Goal: Task Accomplishment & Management: Manage account settings

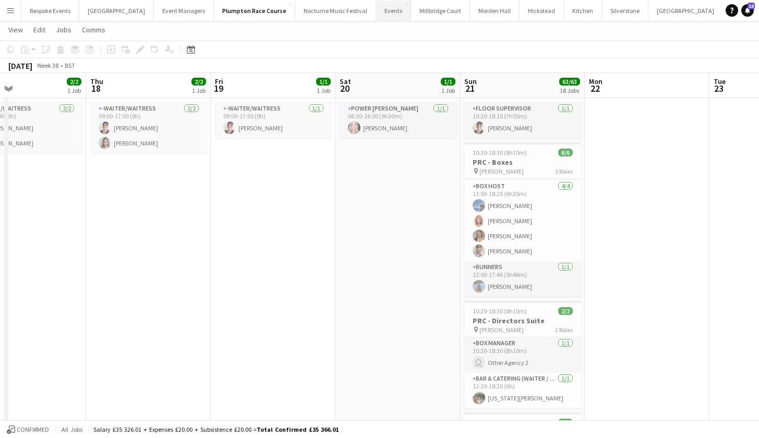
scroll to position [0, 64]
click at [659, 9] on button "[GEOGRAPHIC_DATA] Close" at bounding box center [696, 11] width 75 height 20
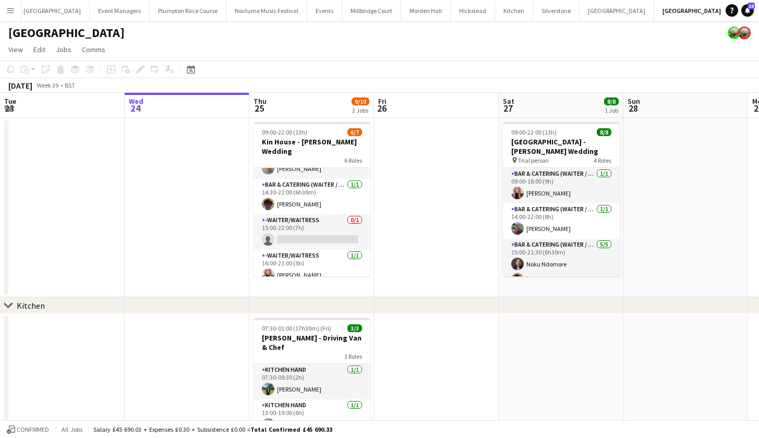
scroll to position [110, 0]
click at [298, 216] on app-card-role "-Waiter/Waitress 0/1 15:00-22:00 (7h) single-neutral-actions" at bounding box center [311, 232] width 117 height 35
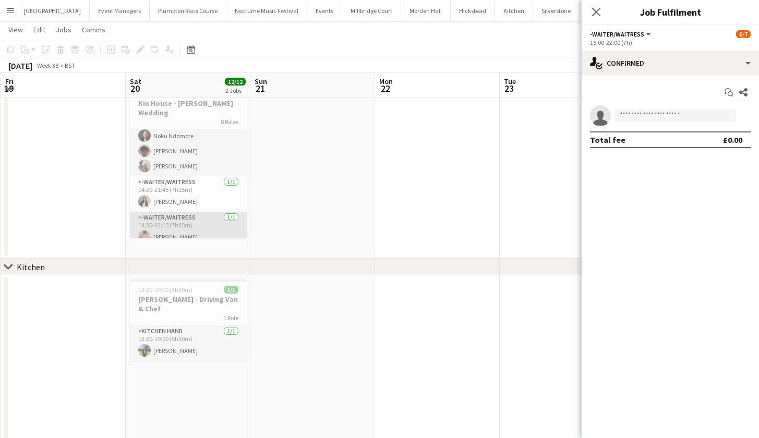
scroll to position [0, 397]
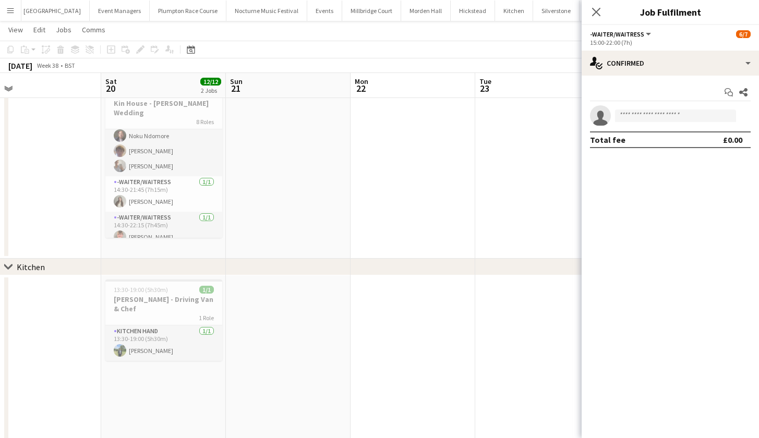
click at [357, 29] on app-page-menu "View Day view expanded Day view collapsed Month view Date picker Jump to [DATE]…" at bounding box center [379, 31] width 759 height 20
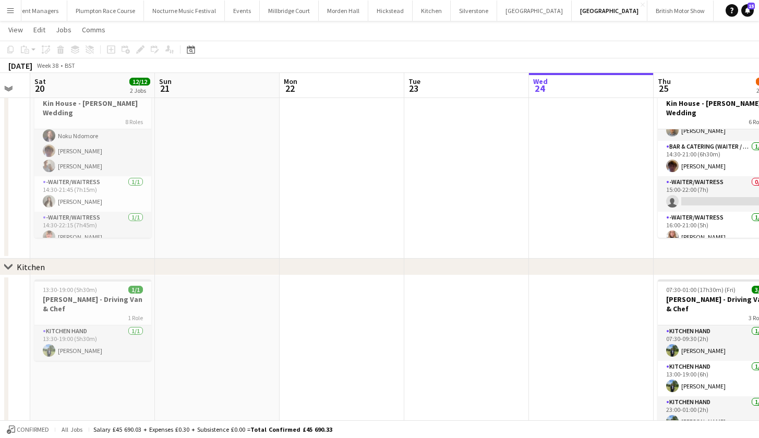
scroll to position [0, 146]
click at [747, 15] on button "LIMEKILN Close" at bounding box center [768, 11] width 42 height 20
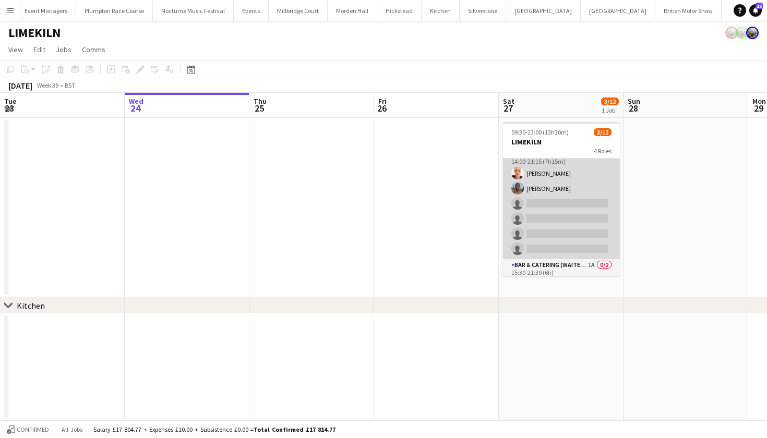
scroll to position [63, 0]
click at [572, 228] on app-card-role "Bar & Catering (Waiter / waitress) 2/6 14:00-21:15 (7h15m) Franceska T Imre Lil…" at bounding box center [561, 201] width 117 height 111
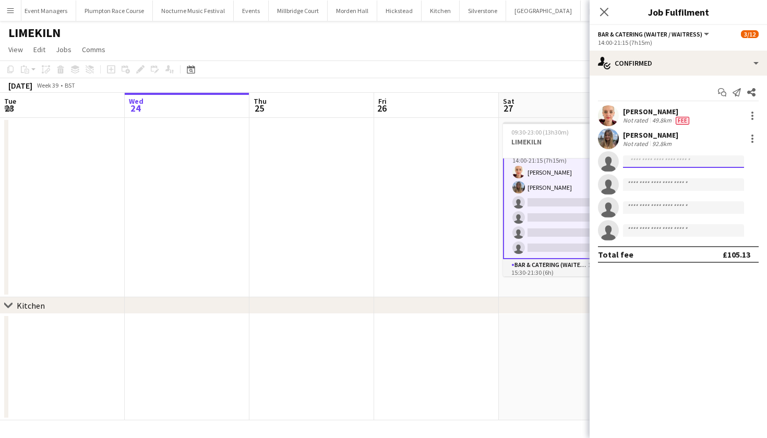
click at [725, 160] on input at bounding box center [683, 161] width 121 height 13
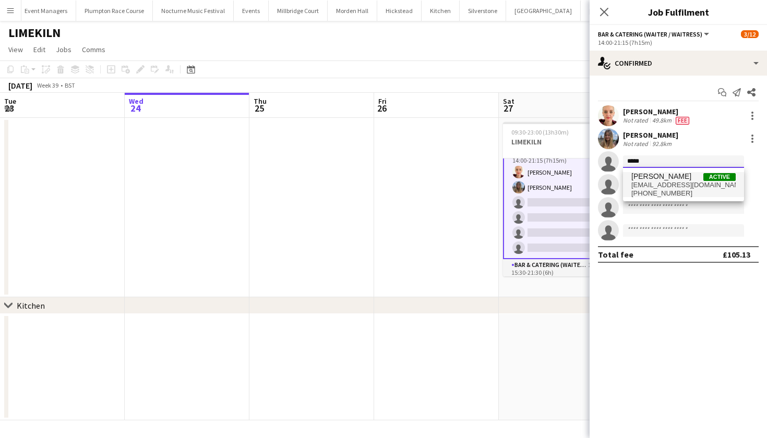
type input "*****"
click at [706, 188] on span "p.gretton19@btinternet.com" at bounding box center [683, 185] width 104 height 8
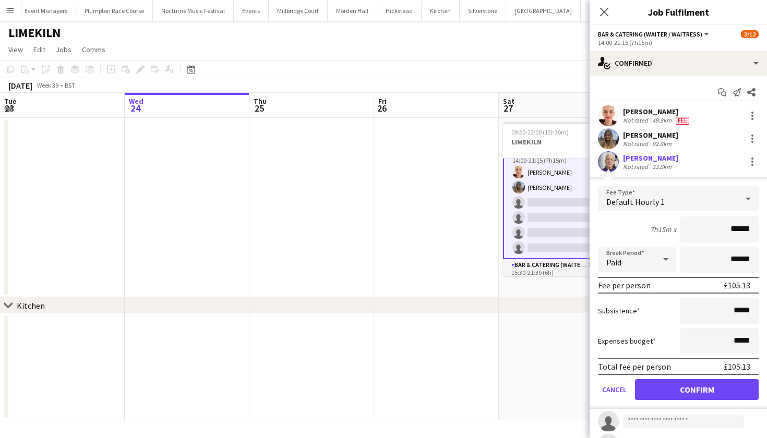
click at [669, 393] on button "Confirm" at bounding box center [697, 389] width 124 height 21
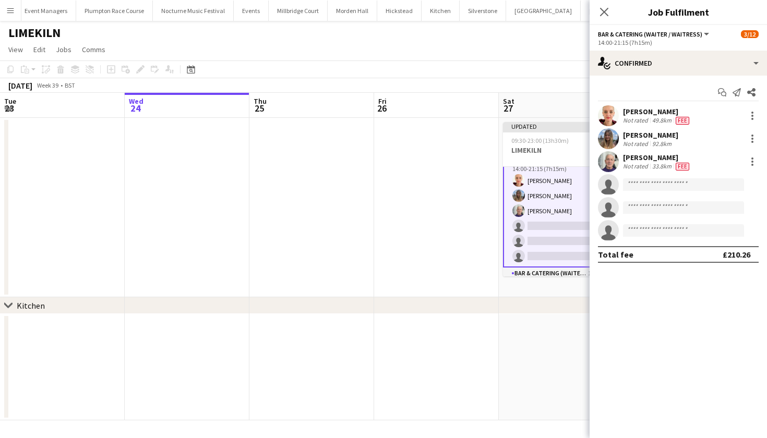
click at [440, 245] on app-date-cell at bounding box center [436, 207] width 125 height 179
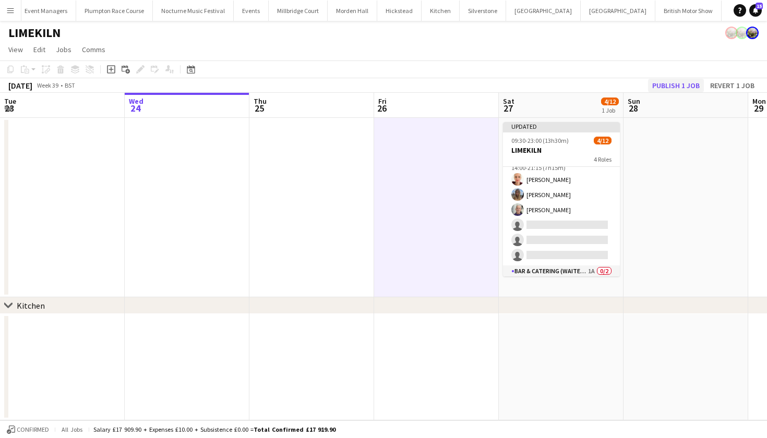
click at [663, 88] on button "Publish 1 job" at bounding box center [676, 86] width 56 height 14
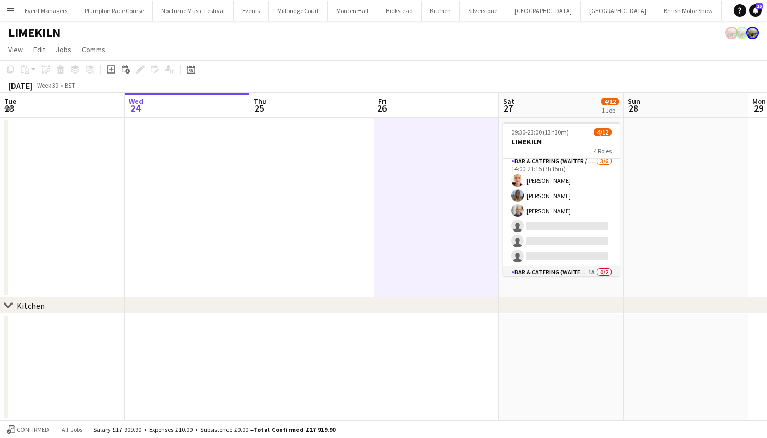
scroll to position [55, 0]
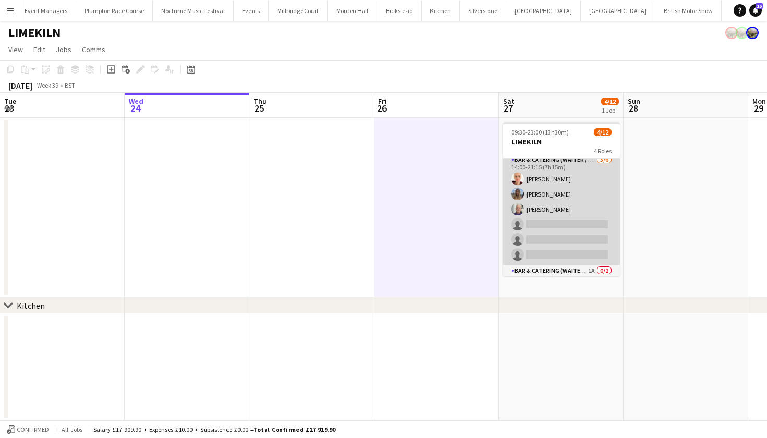
click at [553, 207] on app-card-role "Bar & Catering (Waiter / waitress) 3/6 14:00-21:15 (7h15m) Franceska T Imre Lil…" at bounding box center [561, 209] width 117 height 111
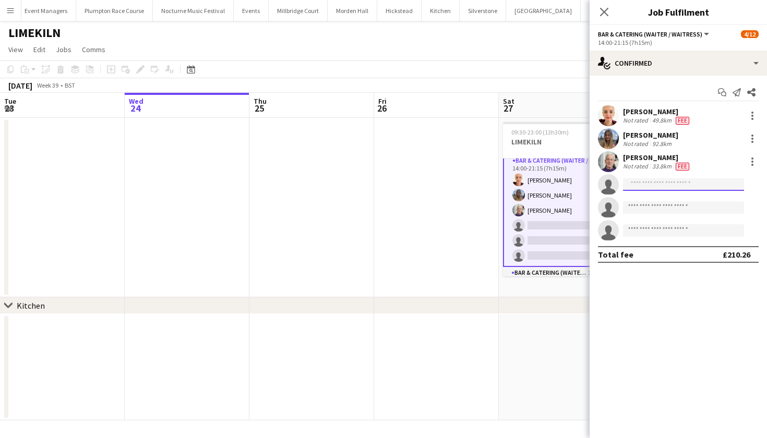
click at [661, 181] on input at bounding box center [683, 184] width 121 height 13
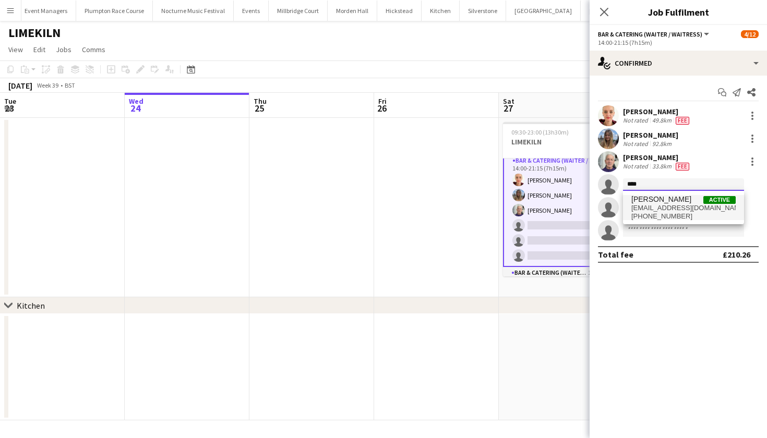
type input "****"
click at [657, 209] on span "amits5109@gmail.com" at bounding box center [683, 208] width 104 height 8
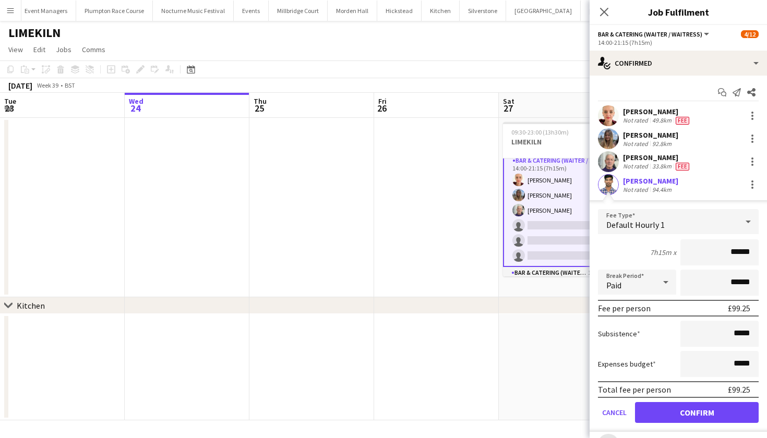
click at [670, 415] on button "Confirm" at bounding box center [697, 412] width 124 height 21
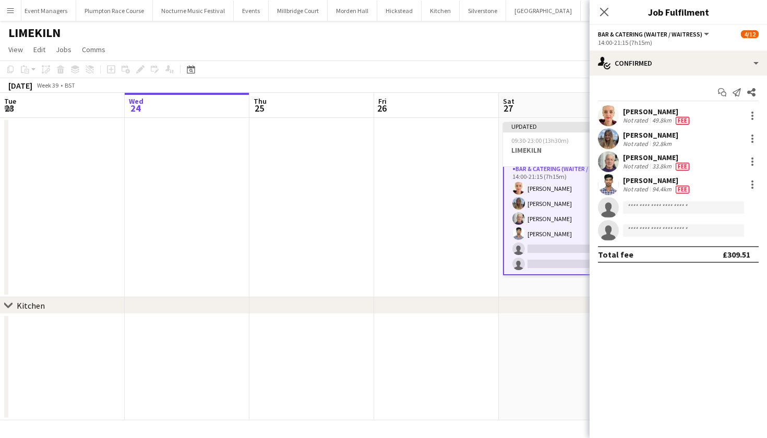
click at [409, 200] on app-date-cell at bounding box center [436, 207] width 125 height 179
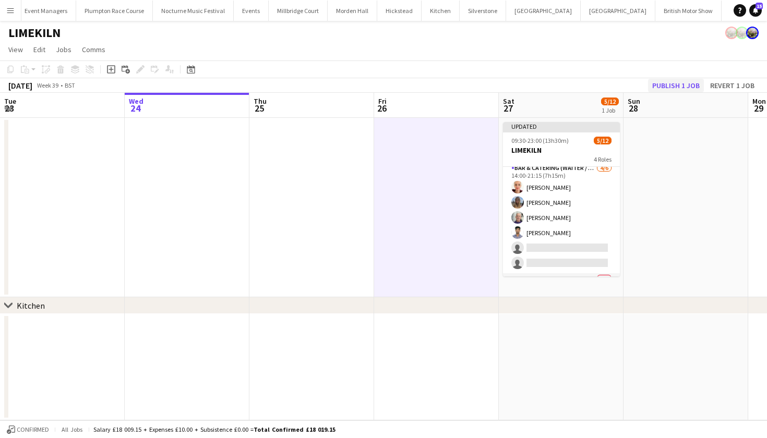
click at [684, 80] on button "Publish 1 job" at bounding box center [676, 86] width 56 height 14
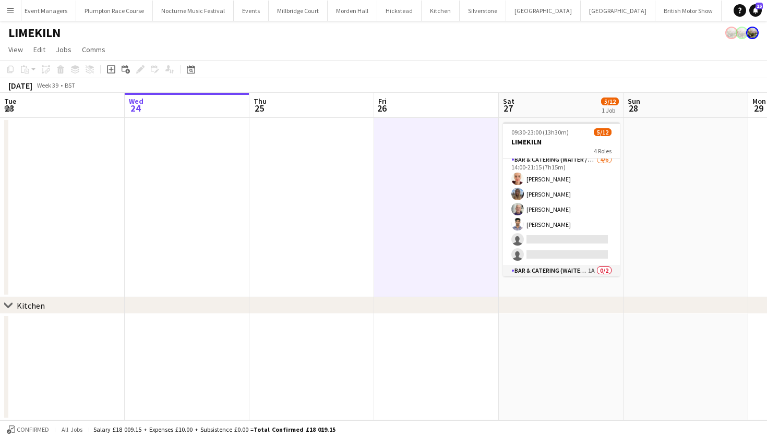
click at [8, 10] on app-icon "Menu" at bounding box center [10, 10] width 8 height 8
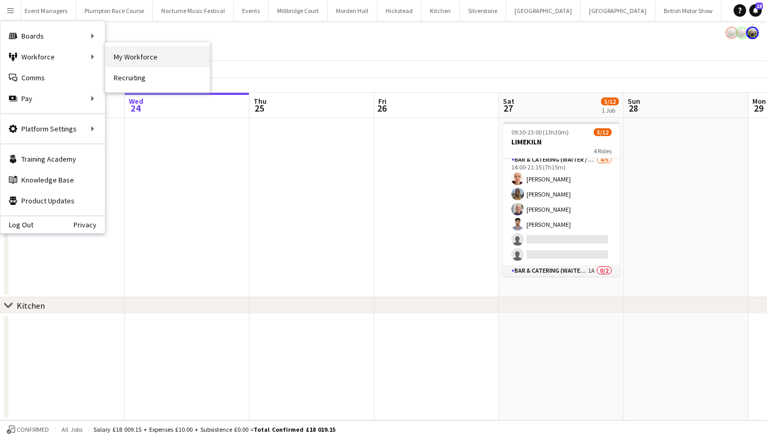
click at [117, 58] on link "My Workforce" at bounding box center [157, 56] width 104 height 21
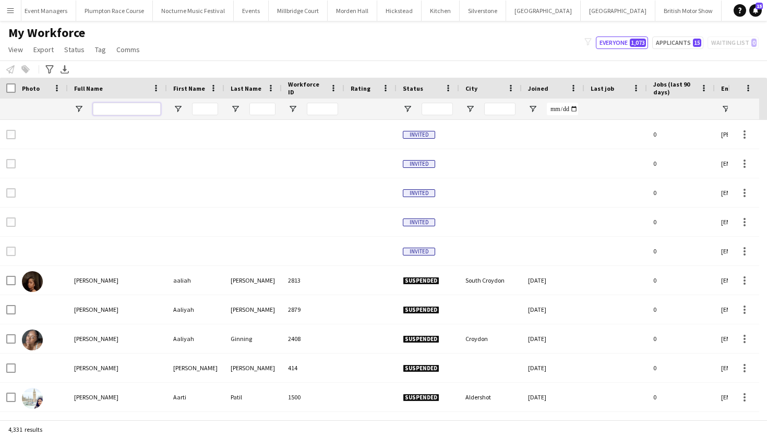
click at [116, 104] on input "Full Name Filter Input" at bounding box center [127, 109] width 68 height 13
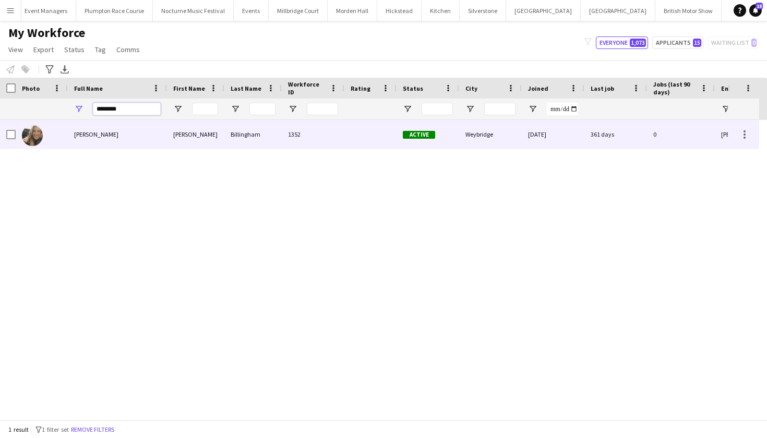
type input "********"
click at [116, 132] on span "Holly Billingham" at bounding box center [96, 134] width 44 height 8
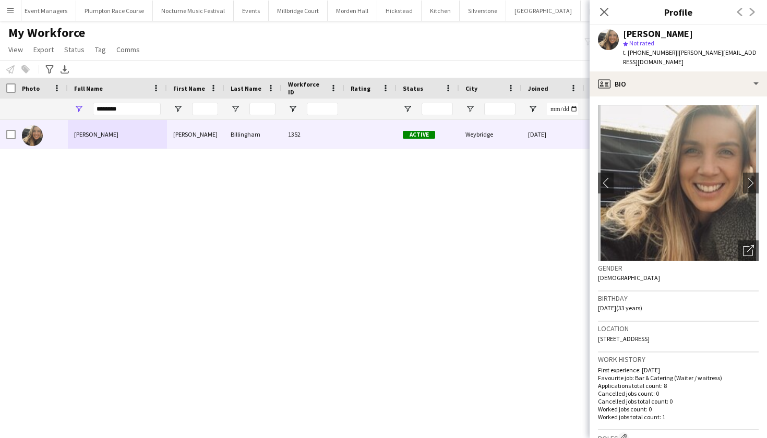
click at [292, 262] on div "Holly Billingham Holly Billingham 1352 Active Weybridge 25-10-2022 361 days 0 h…" at bounding box center [367, 266] width 735 height 292
click at [606, 11] on icon "Close pop-in" at bounding box center [604, 12] width 10 height 10
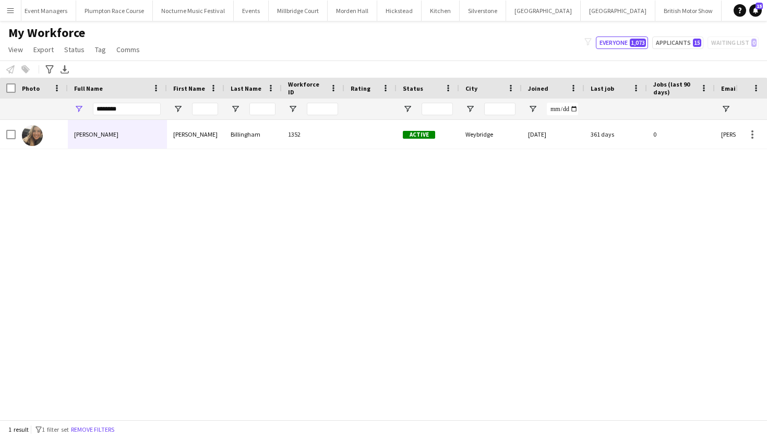
click at [755, 10] on button "LIMEKILN Close" at bounding box center [776, 11] width 42 height 20
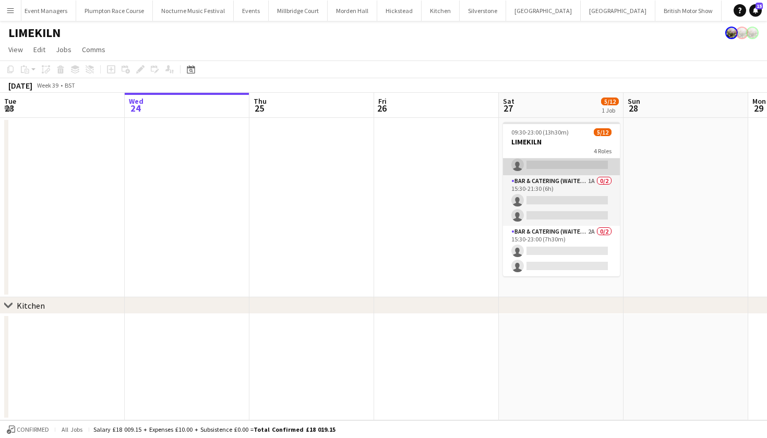
scroll to position [145, 0]
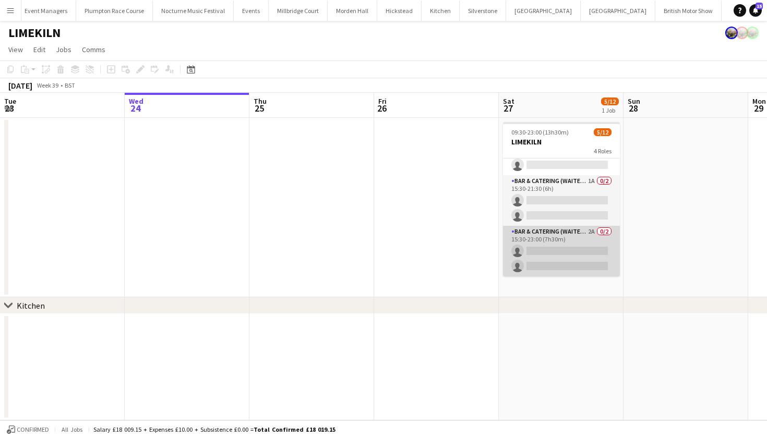
click at [558, 239] on app-card-role "Bar & Catering (Waiter / waitress) 2A 0/2 15:30-23:00 (7h30m) single-neutral-ac…" at bounding box center [561, 251] width 117 height 51
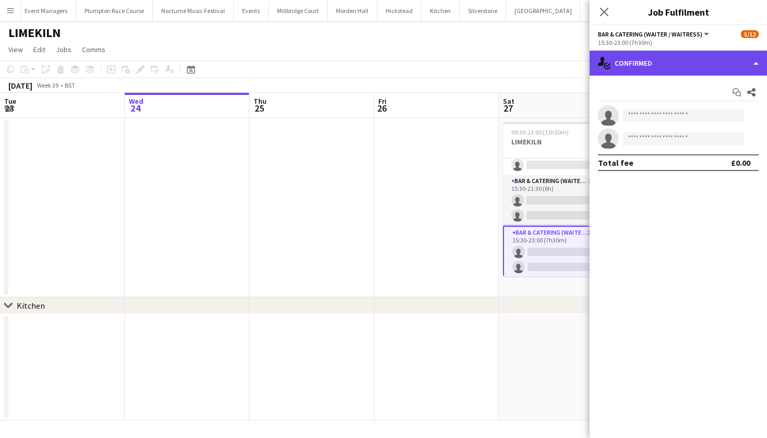
click at [688, 63] on div "single-neutral-actions-check-2 Confirmed" at bounding box center [677, 63] width 177 height 25
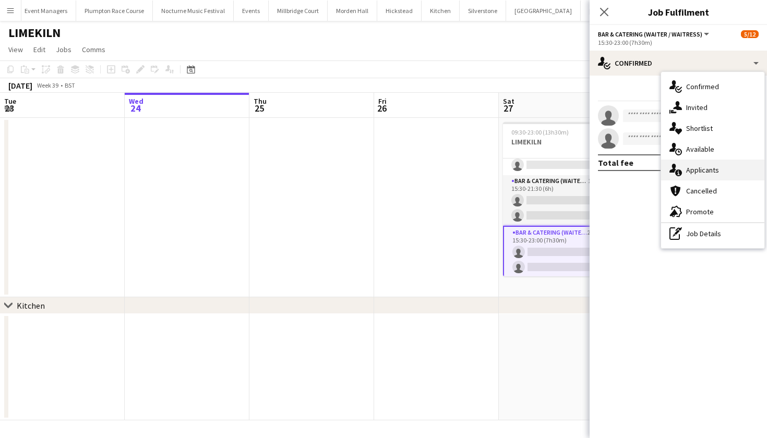
click at [699, 178] on div "single-neutral-actions-information Applicants" at bounding box center [712, 170] width 103 height 21
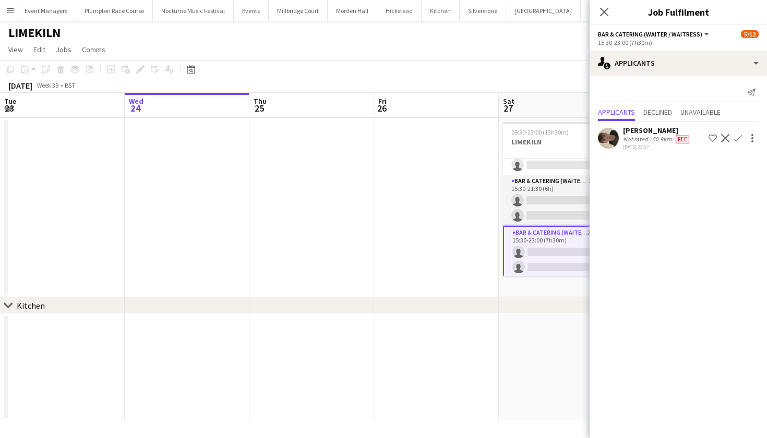
click at [740, 136] on app-icon "Confirm" at bounding box center [737, 138] width 8 height 8
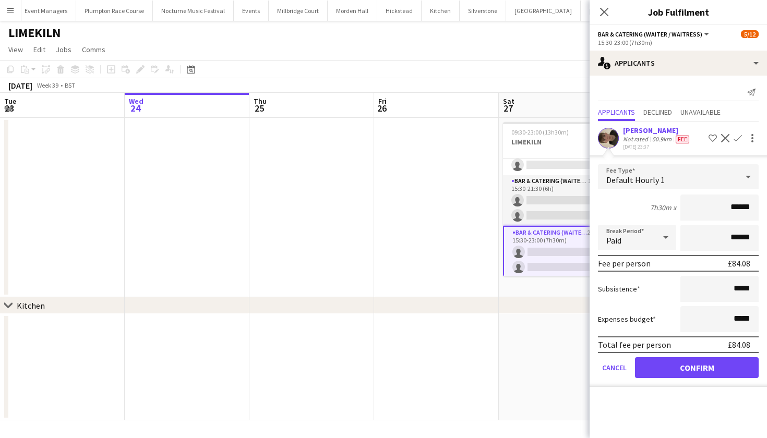
click at [690, 367] on button "Confirm" at bounding box center [697, 367] width 124 height 21
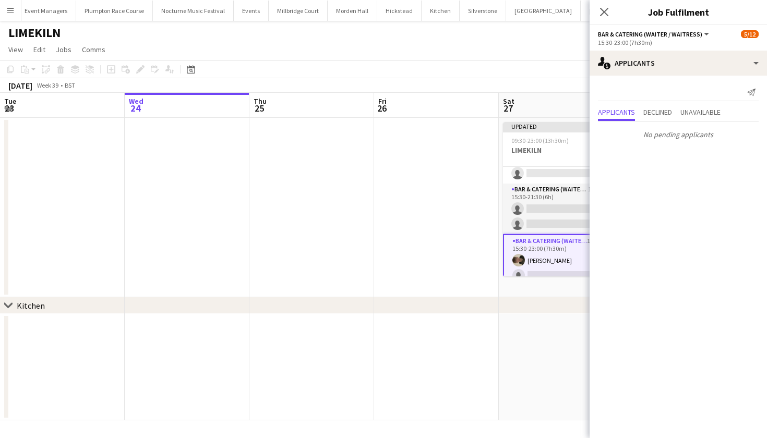
click at [432, 280] on app-date-cell at bounding box center [436, 207] width 125 height 179
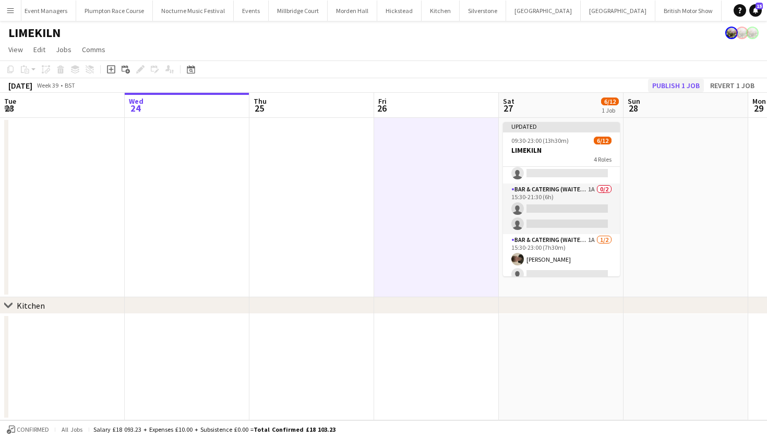
click at [679, 85] on button "Publish 1 job" at bounding box center [676, 86] width 56 height 14
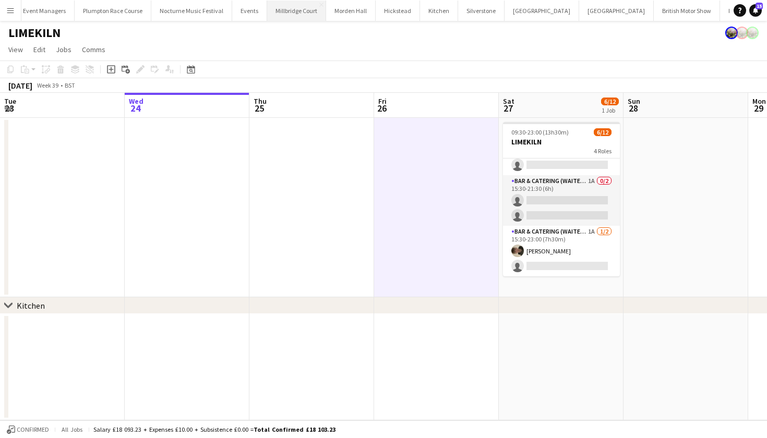
scroll to position [0, 139]
click at [268, 14] on button "Millbridge Court Close" at bounding box center [297, 11] width 59 height 20
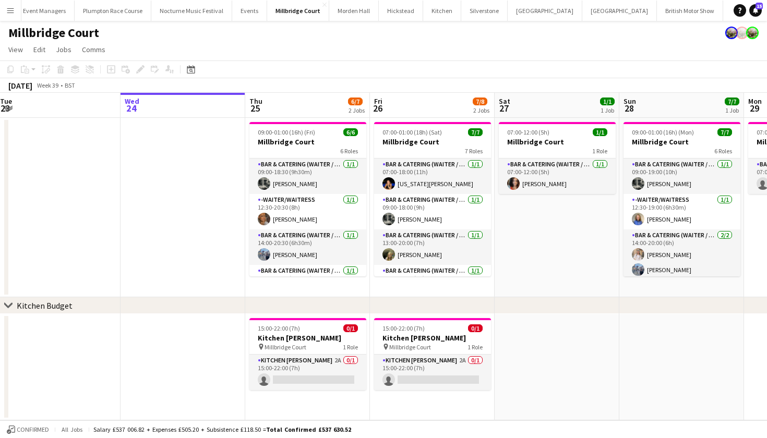
click at [756, 8] on button "LIMEKILN Close" at bounding box center [777, 11] width 42 height 20
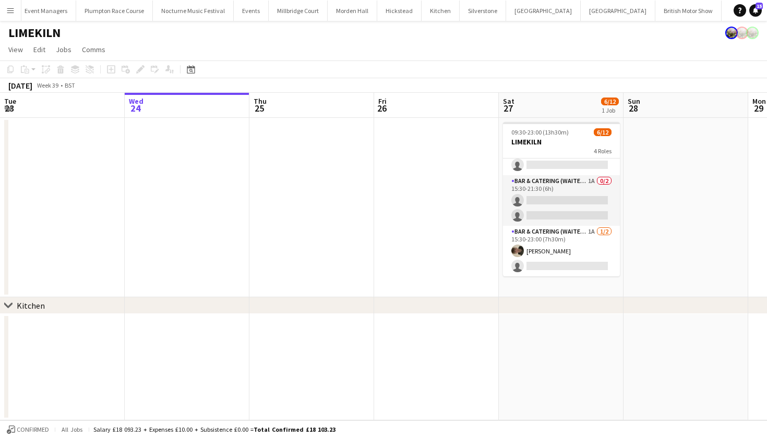
scroll to position [145, 0]
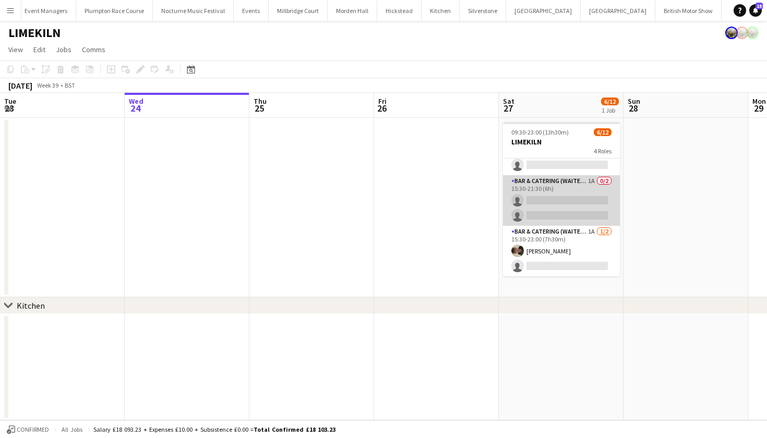
click at [555, 201] on app-card-role "Bar & Catering (Waiter / waitress) 1A 0/2 15:30-21:30 (6h) single-neutral-actio…" at bounding box center [561, 200] width 117 height 51
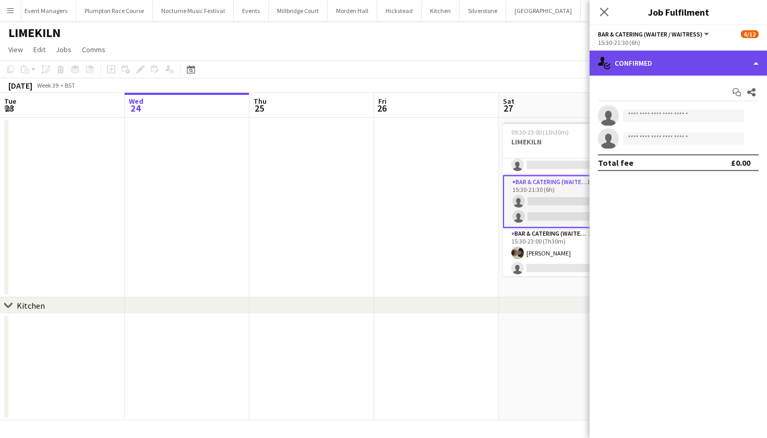
click at [673, 70] on div "single-neutral-actions-check-2 Confirmed" at bounding box center [677, 63] width 177 height 25
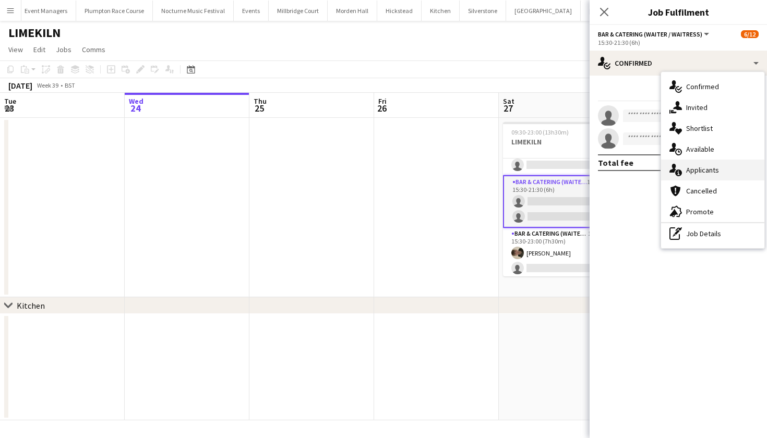
click at [687, 174] on span "Applicants" at bounding box center [702, 169] width 33 height 9
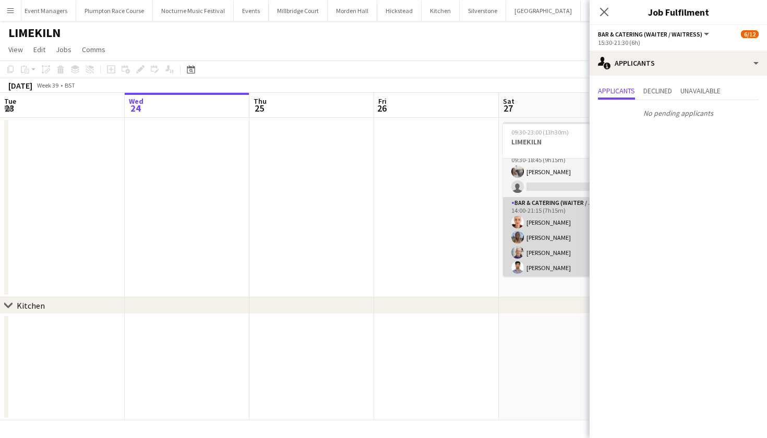
scroll to position [1, 0]
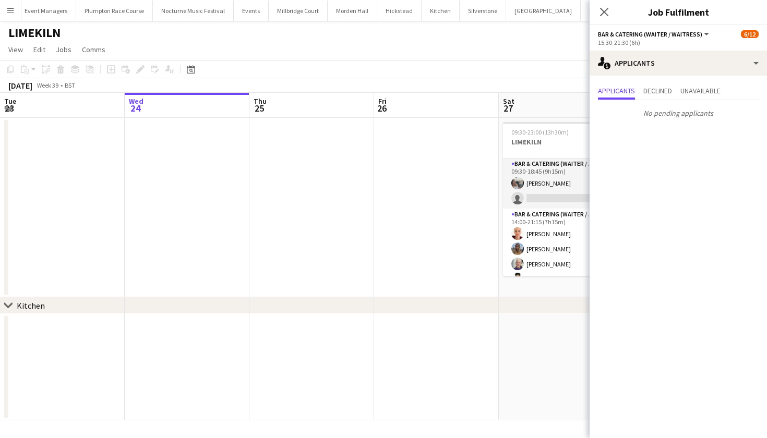
click at [424, 225] on app-date-cell at bounding box center [436, 207] width 125 height 179
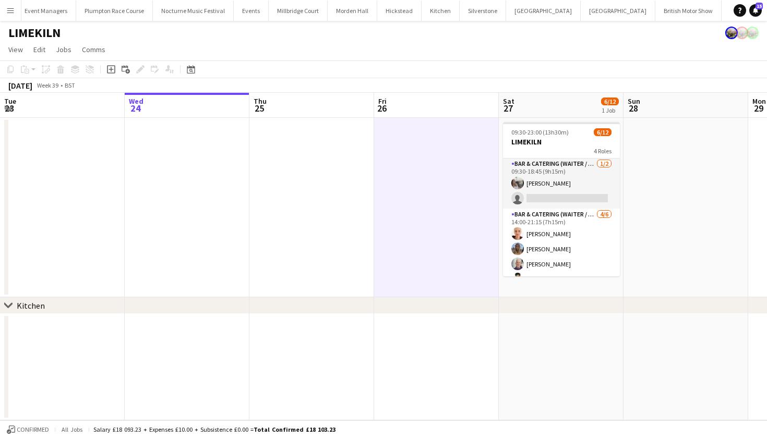
click at [424, 225] on app-date-cell at bounding box center [436, 207] width 125 height 179
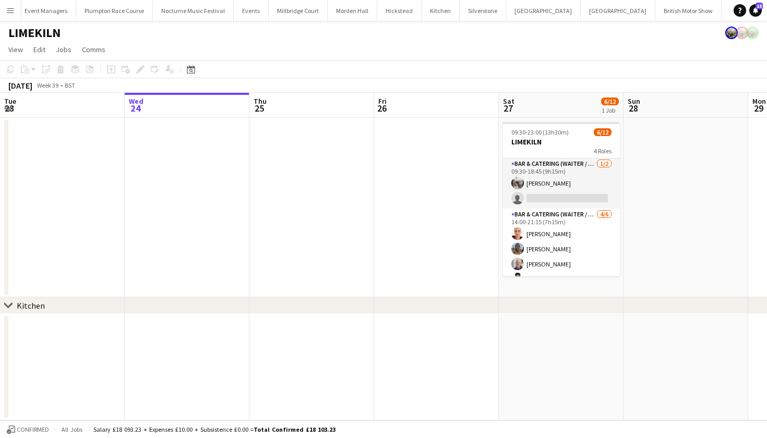
click at [4, 13] on button "Menu" at bounding box center [10, 10] width 21 height 21
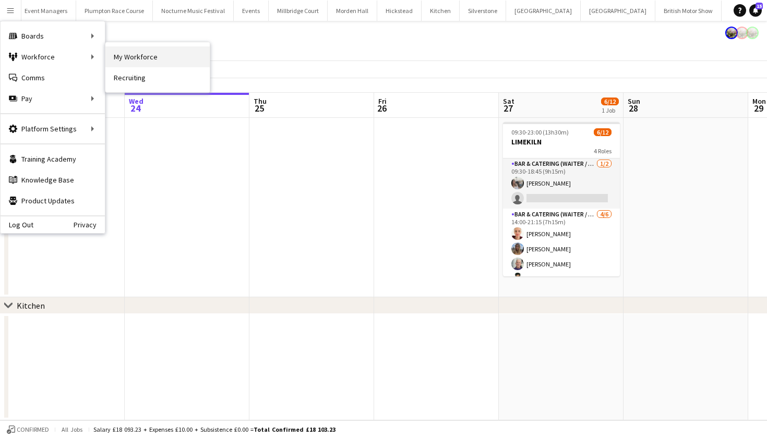
click at [115, 56] on link "My Workforce" at bounding box center [157, 56] width 104 height 21
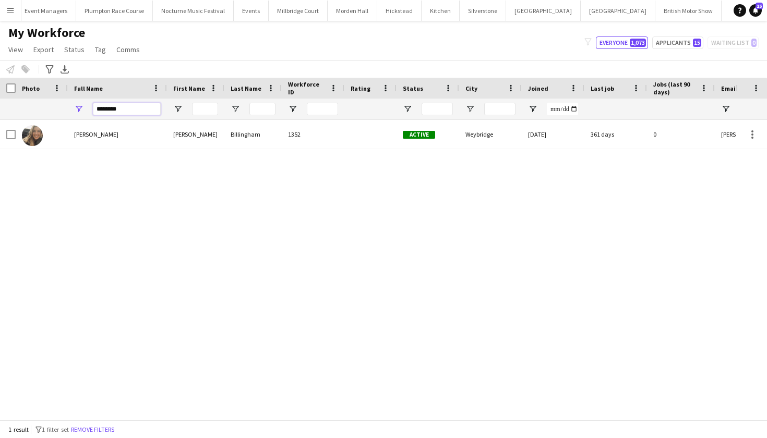
drag, startPoint x: 126, startPoint y: 112, endPoint x: 76, endPoint y: 109, distance: 49.6
click at [78, 111] on div "********" at bounding box center [117, 109] width 99 height 21
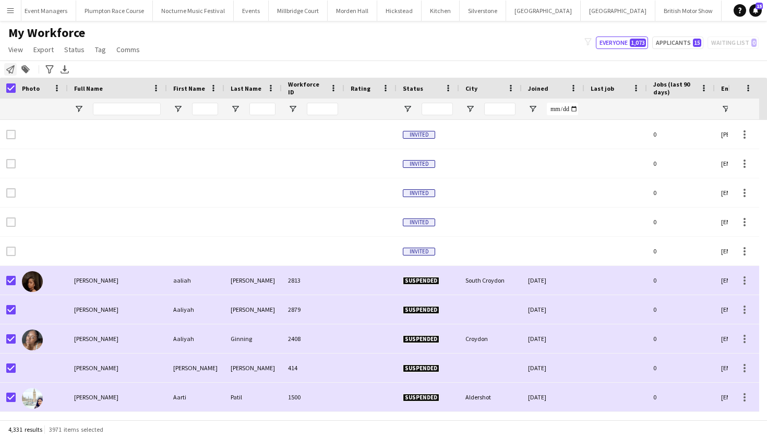
click at [9, 70] on icon "Notify workforce" at bounding box center [10, 69] width 8 height 8
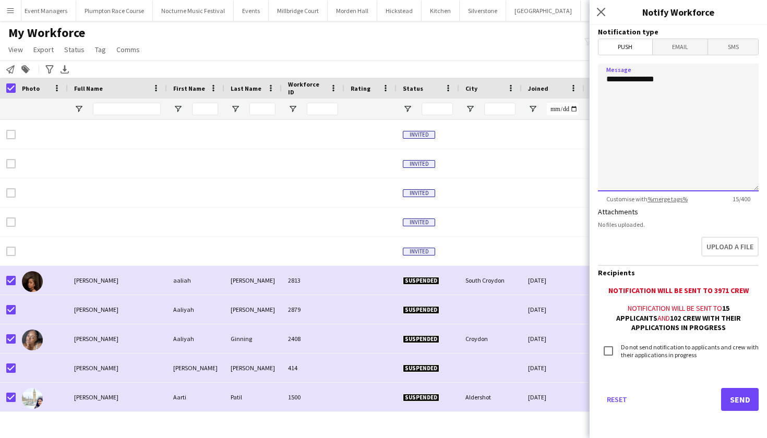
drag, startPoint x: 673, startPoint y: 75, endPoint x: 615, endPoint y: 76, distance: 58.4
click at [615, 76] on textarea "**********" at bounding box center [678, 128] width 161 height 128
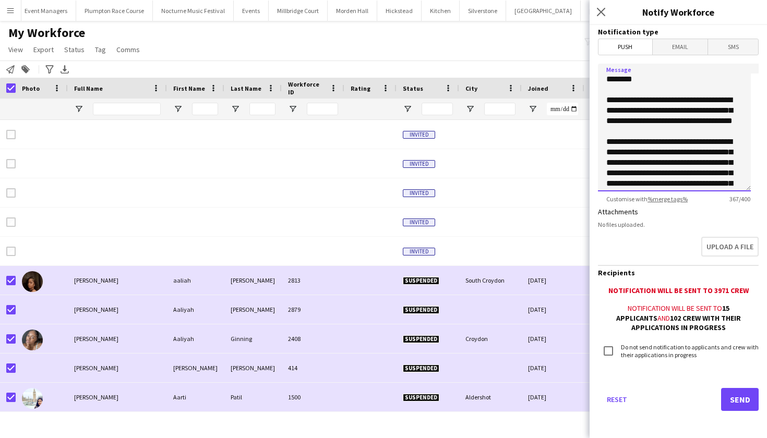
click at [681, 132] on textarea "**********" at bounding box center [674, 128] width 153 height 128
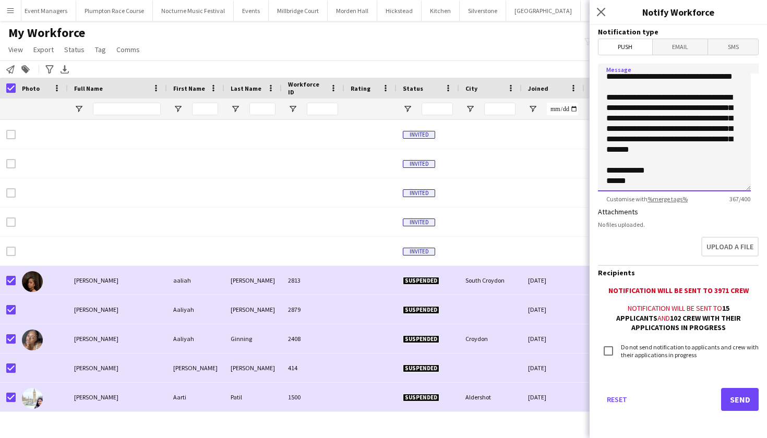
scroll to position [55, 0]
click at [668, 180] on textarea "**********" at bounding box center [674, 128] width 153 height 128
type textarea "**********"
click at [735, 397] on button "Send" at bounding box center [740, 399] width 38 height 23
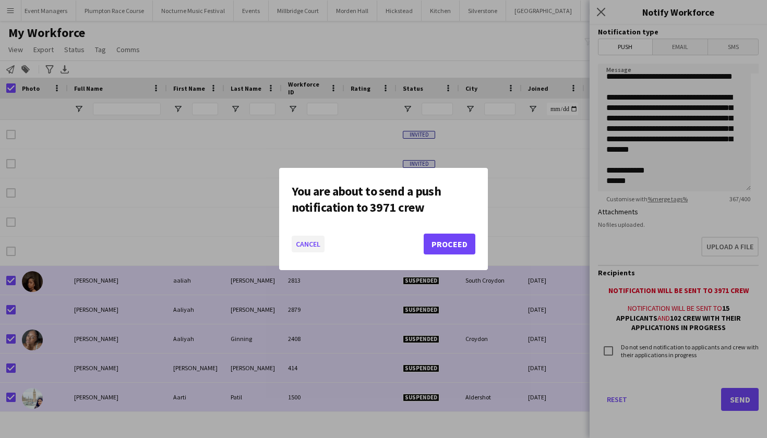
click at [317, 245] on button "Cancel" at bounding box center [308, 244] width 33 height 17
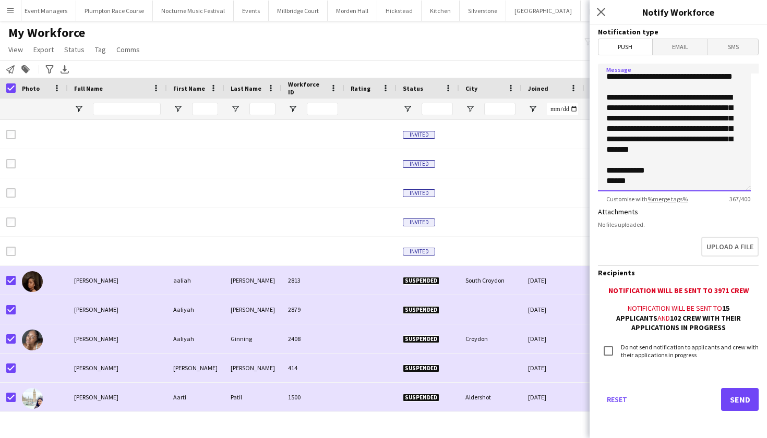
scroll to position [0, 0]
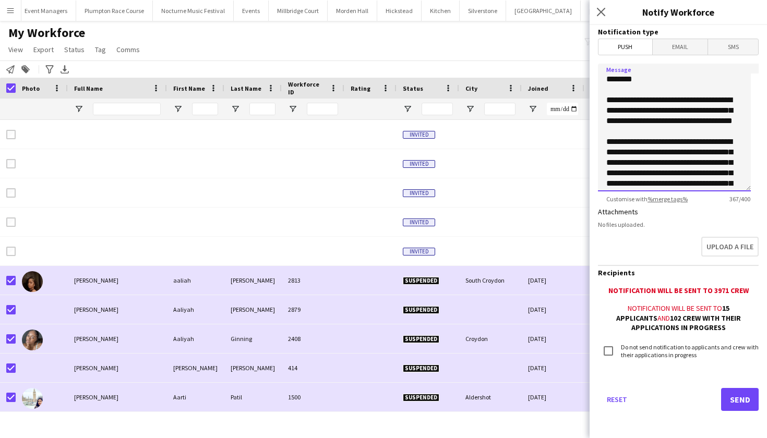
drag, startPoint x: 656, startPoint y: 181, endPoint x: 629, endPoint y: -23, distance: 206.8
click at [629, 0] on html "Menu Boards Boards Boards All jobs Status Workforce Workforce My Workforce Recr…" at bounding box center [383, 219] width 767 height 438
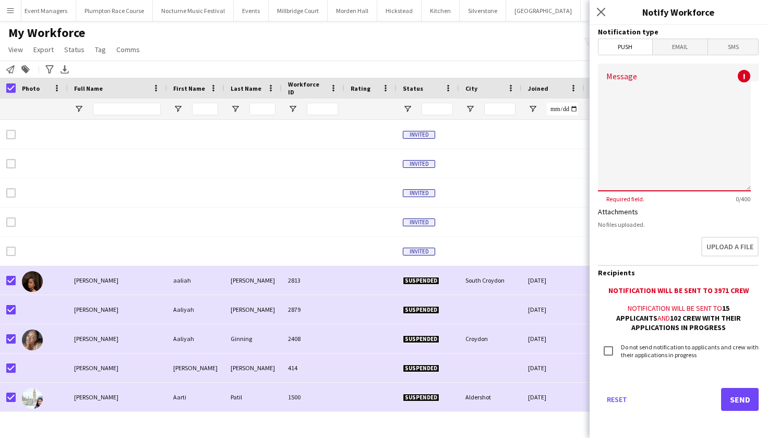
click at [213, 29] on div "My Workforce View Views Default view mena New Starter New view Update view Dele…" at bounding box center [383, 42] width 767 height 35
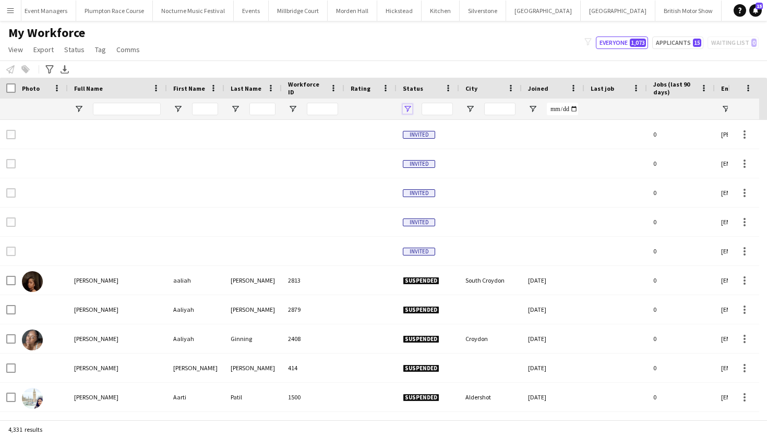
click at [410, 106] on span "Open Filter Menu" at bounding box center [407, 108] width 9 height 9
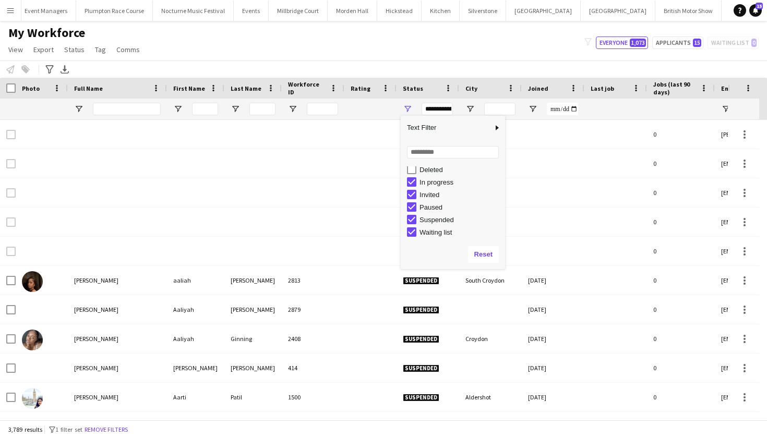
scroll to position [66, 0]
type input "**********"
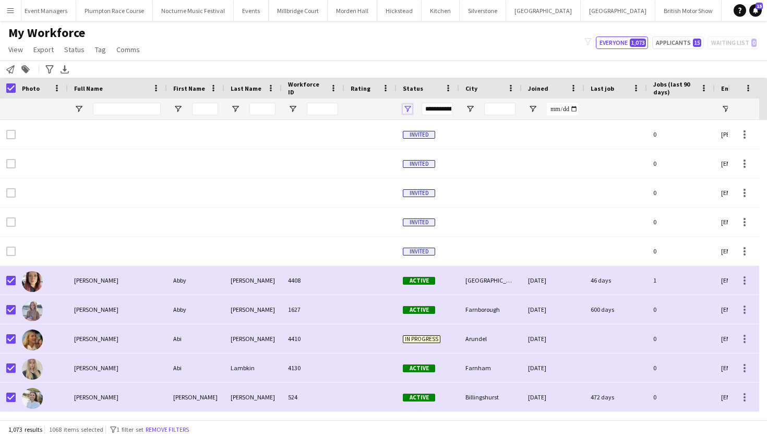
click at [407, 108] on span "Open Filter Menu" at bounding box center [407, 108] width 9 height 9
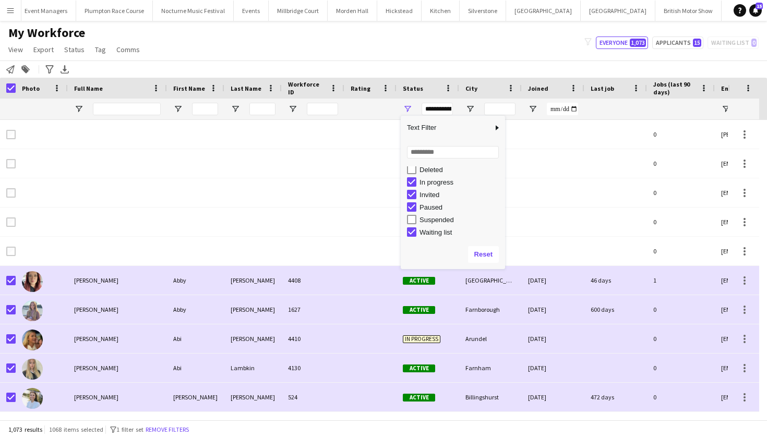
click at [332, 46] on div "My Workforce View Views Default view mena New Starter New view Update view Dele…" at bounding box center [383, 42] width 767 height 35
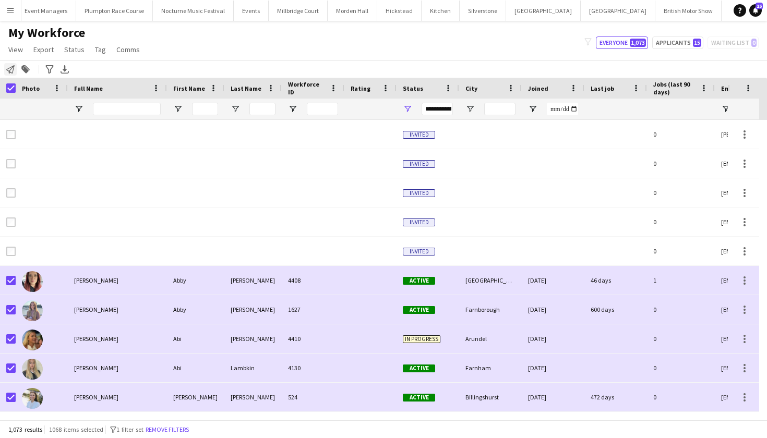
click at [13, 67] on icon at bounding box center [10, 69] width 8 height 8
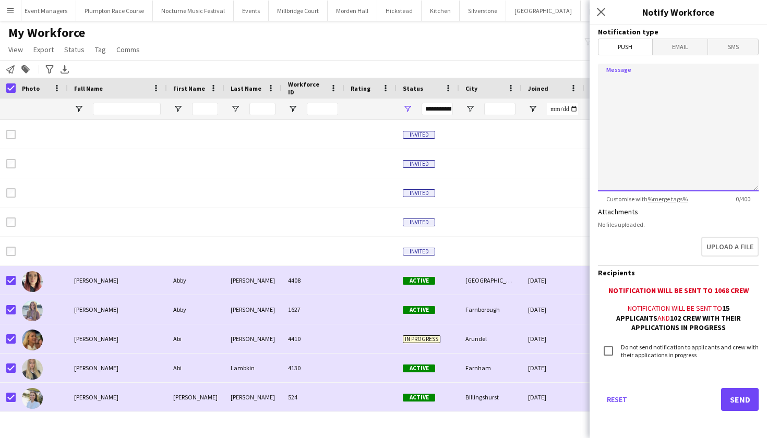
click at [670, 119] on textarea "Message" at bounding box center [678, 128] width 161 height 128
paste textarea "**********"
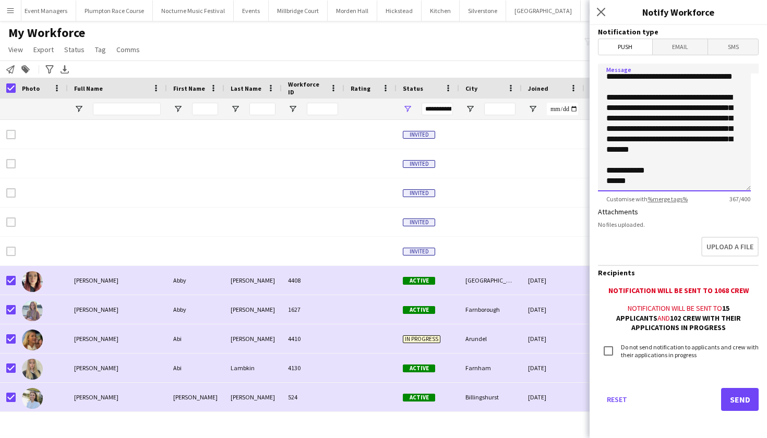
scroll to position [55, 0]
type textarea "**********"
click at [728, 397] on button "Send" at bounding box center [740, 399] width 38 height 23
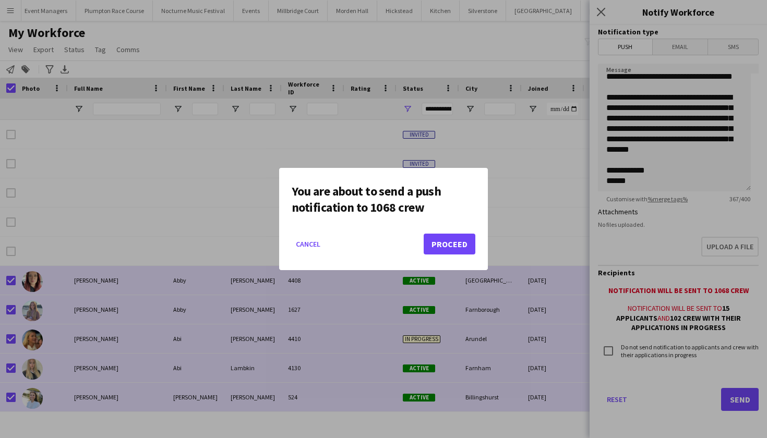
click at [464, 243] on button "Proceed" at bounding box center [449, 244] width 52 height 21
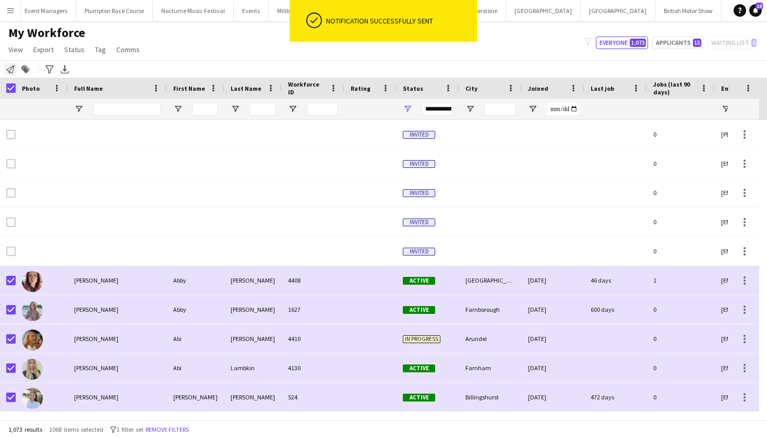
click at [4, 65] on div "Notify workforce" at bounding box center [10, 69] width 13 height 13
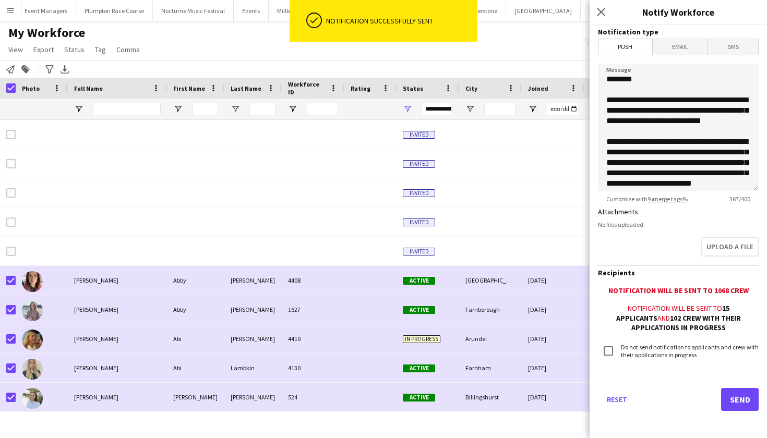
click at [671, 47] on span "Email" at bounding box center [679, 47] width 55 height 16
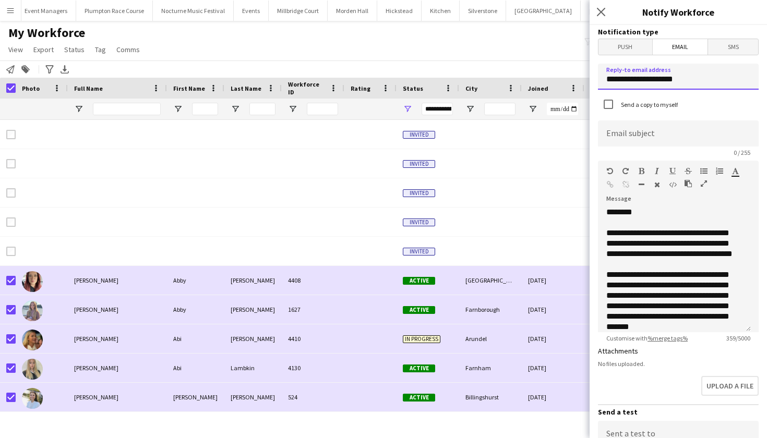
drag, startPoint x: 697, startPoint y: 81, endPoint x: 576, endPoint y: 82, distance: 121.0
type input "**********"
click at [624, 138] on input "**********" at bounding box center [678, 133] width 161 height 26
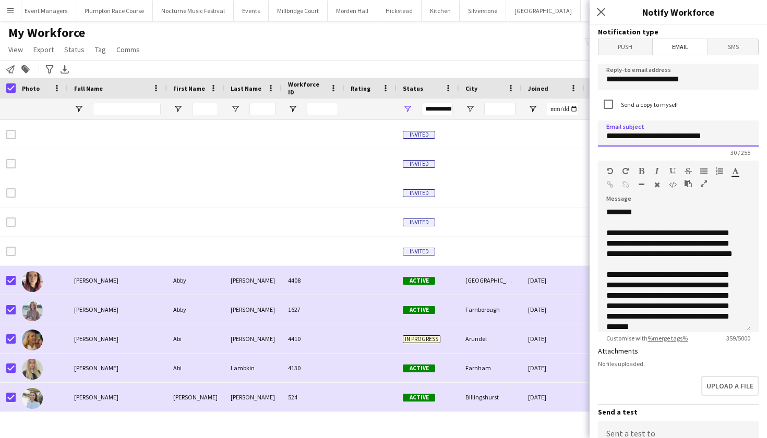
type input "**********"
click at [643, 268] on div "**********" at bounding box center [674, 269] width 153 height 125
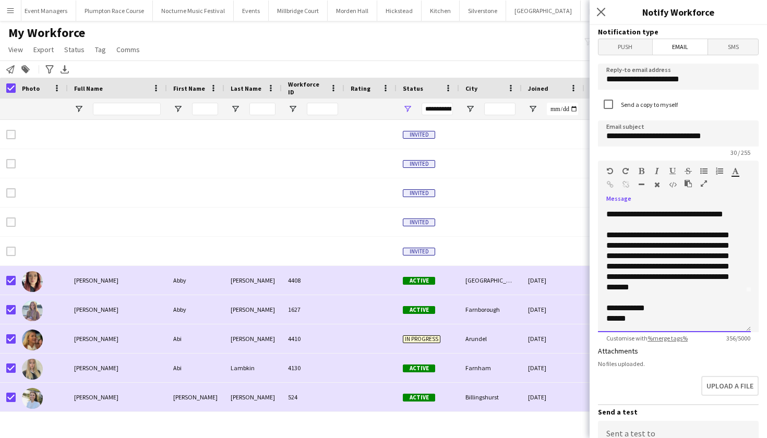
scroll to position [41, 0]
click at [655, 307] on div "**********" at bounding box center [674, 269] width 153 height 125
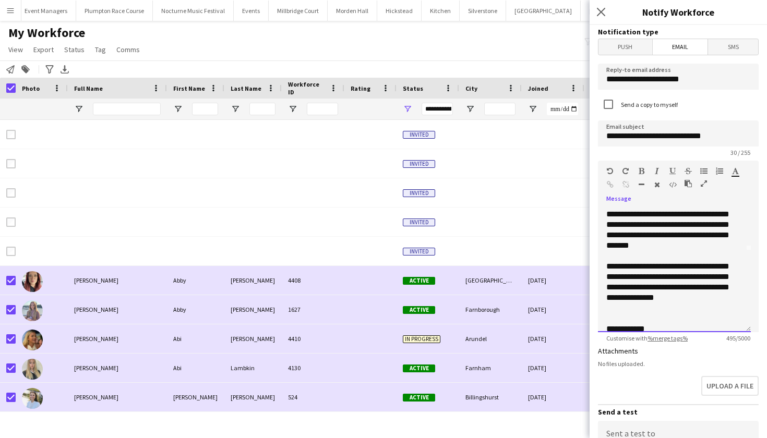
scroll to position [84, 0]
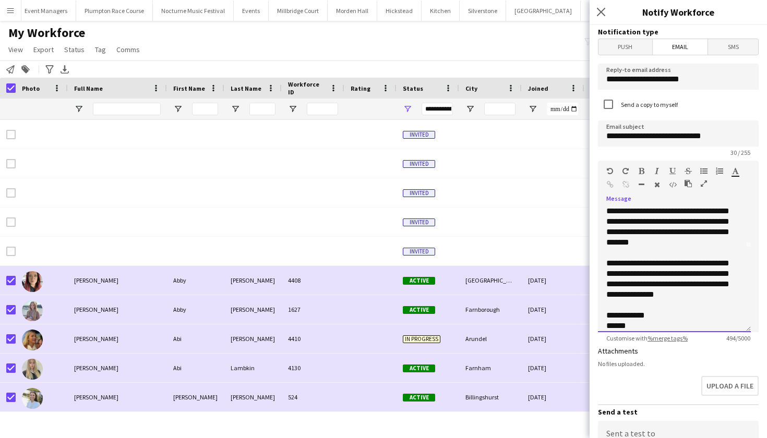
click at [636, 294] on div "**********" at bounding box center [674, 269] width 153 height 125
click at [706, 306] on div "**********" at bounding box center [674, 269] width 153 height 125
click at [677, 297] on div "**********" at bounding box center [674, 269] width 153 height 125
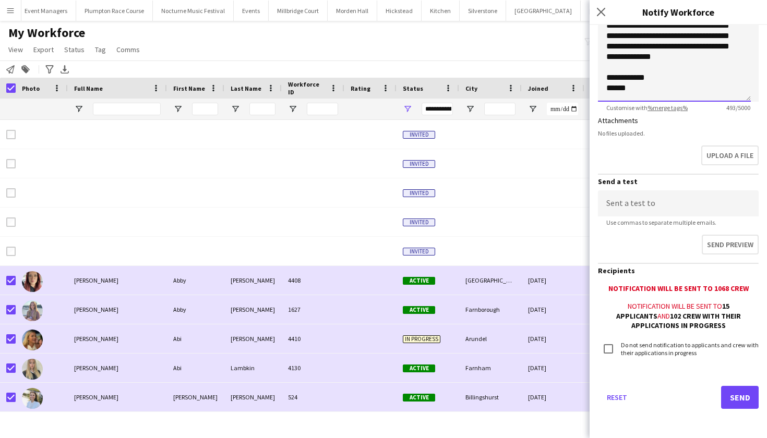
scroll to position [230, 0]
click at [729, 398] on button "Send" at bounding box center [740, 397] width 38 height 23
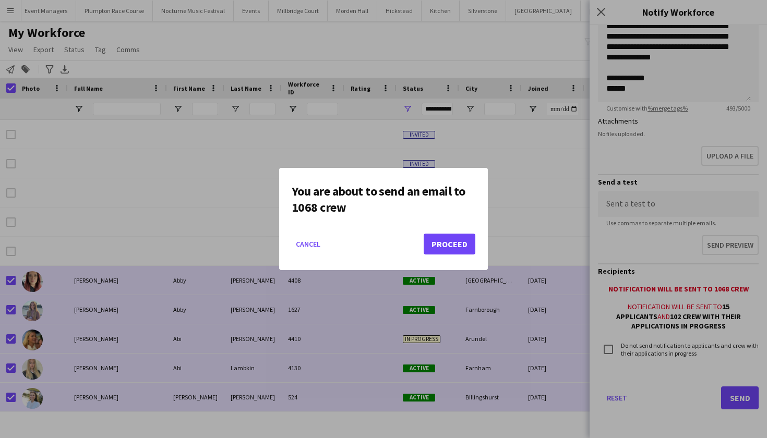
click at [441, 241] on button "Proceed" at bounding box center [449, 244] width 52 height 21
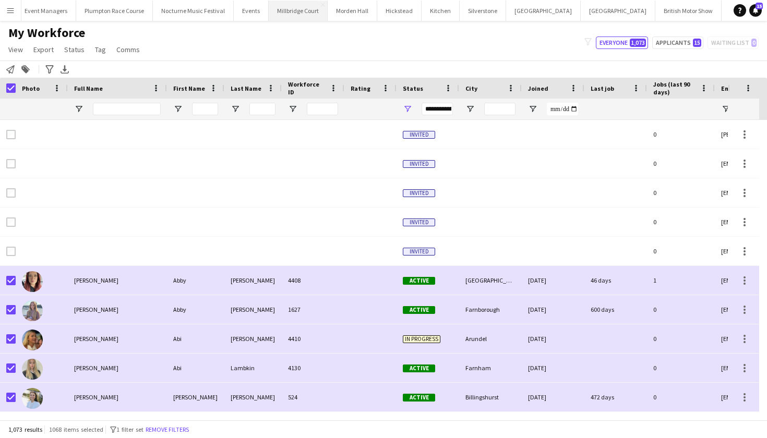
click at [282, 15] on button "Millbridge Court Close" at bounding box center [298, 11] width 59 height 20
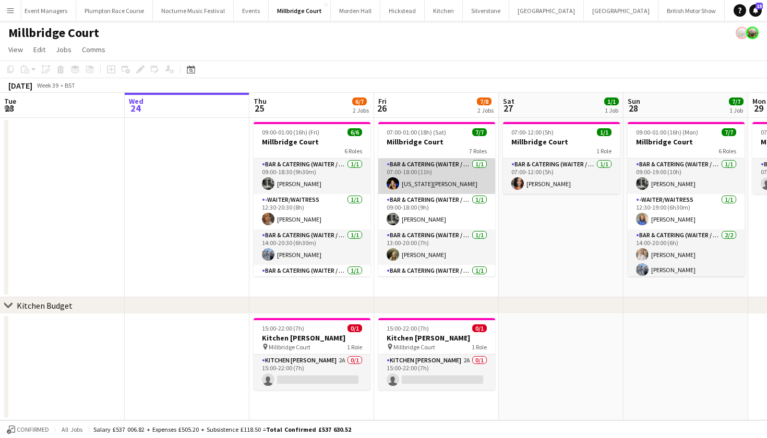
click at [421, 170] on app-card-role "Bar & Catering (Waiter / waitress) 1/1 07:00-18:00 (11h) Georgia Strode" at bounding box center [436, 176] width 117 height 35
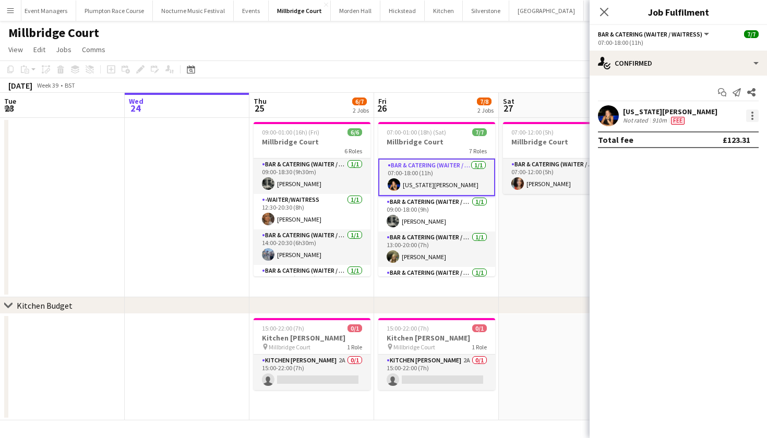
click at [751, 119] on div at bounding box center [752, 119] width 2 height 2
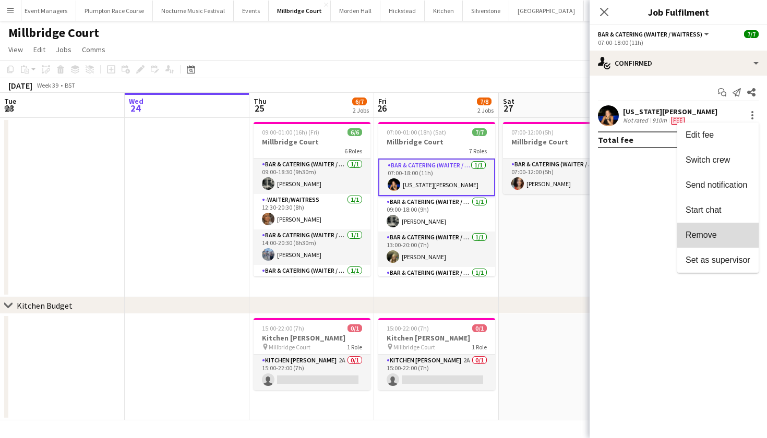
click at [712, 232] on span "Remove" at bounding box center [700, 235] width 31 height 9
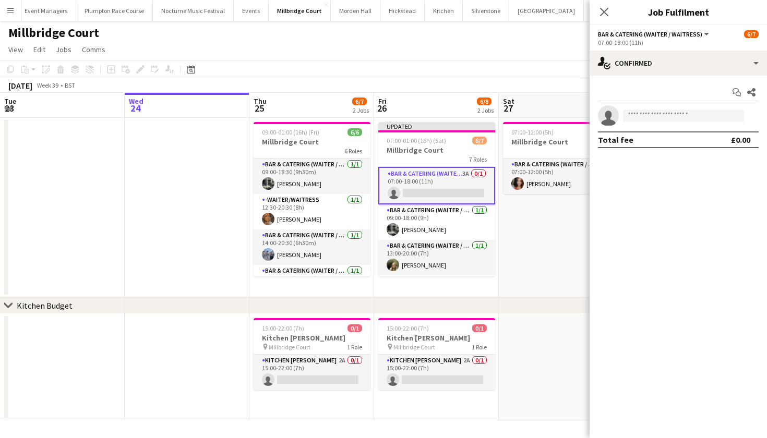
click at [535, 236] on app-date-cell "07:00-12:00 (5h) 1/1 Millbridge Court 1 Role Bar & Catering (Waiter / waitress)…" at bounding box center [561, 207] width 125 height 179
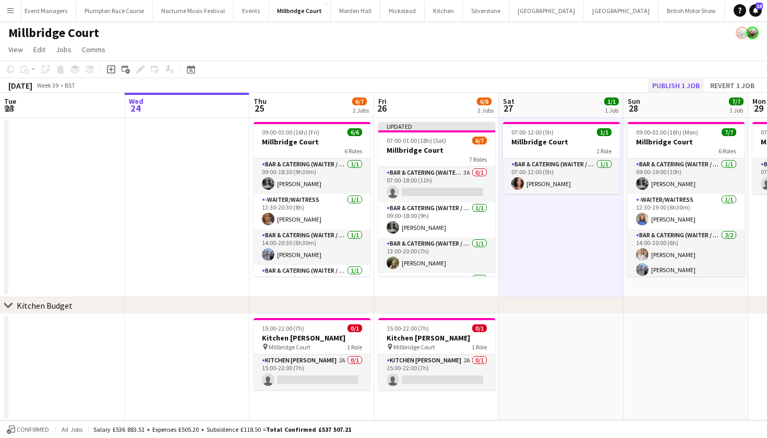
click at [673, 82] on button "Publish 1 job" at bounding box center [676, 86] width 56 height 14
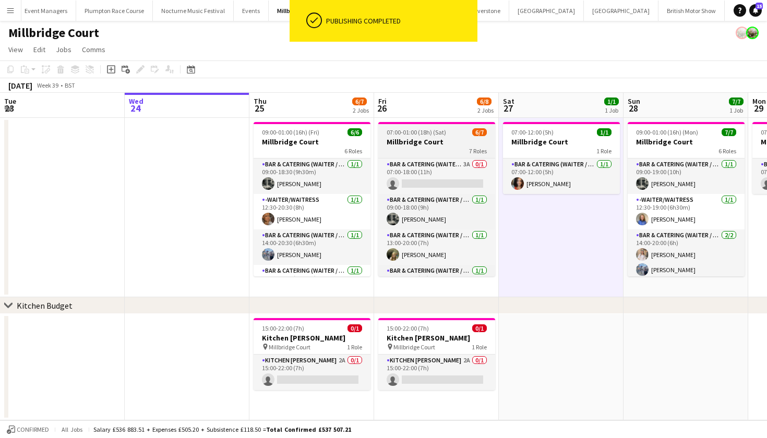
click at [436, 153] on div "7 Roles" at bounding box center [436, 151] width 117 height 8
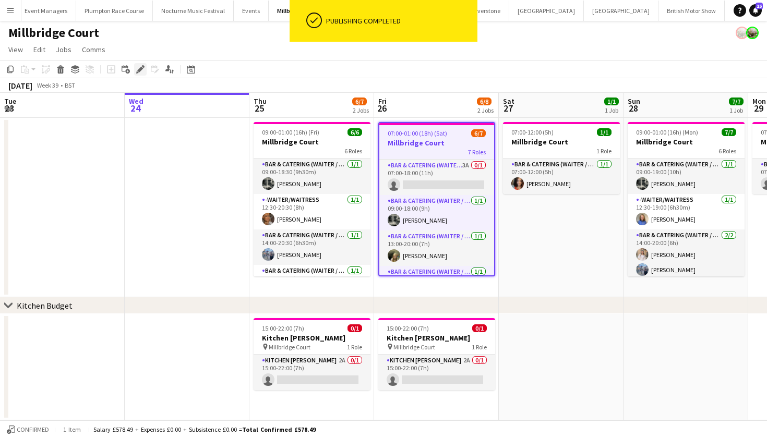
click at [140, 70] on icon at bounding box center [140, 70] width 6 height 6
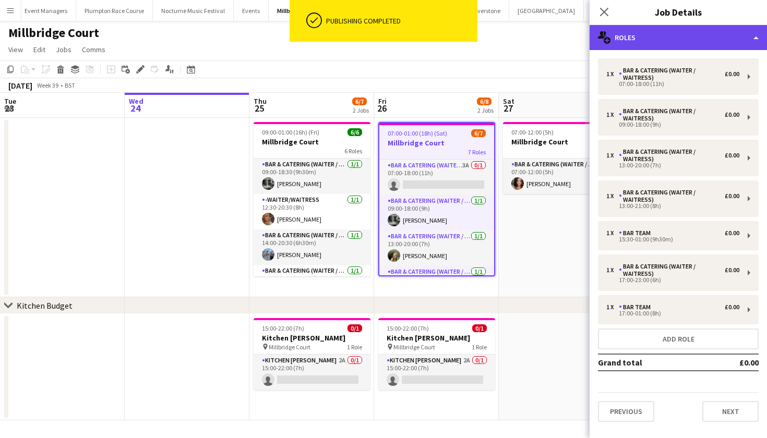
click at [687, 44] on div "multiple-users-add Roles" at bounding box center [677, 37] width 177 height 25
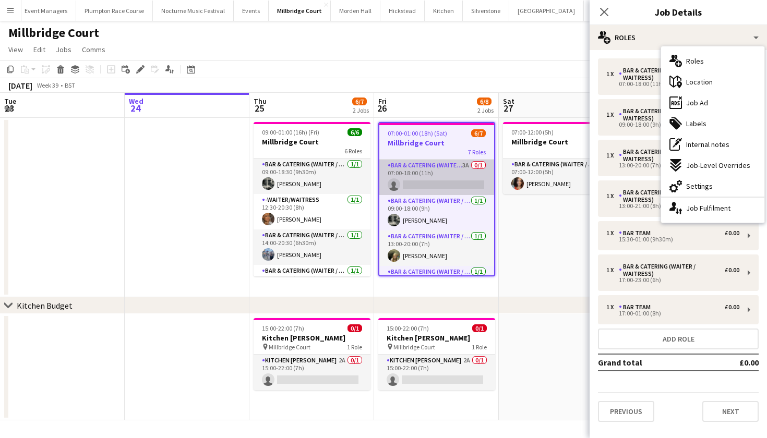
click at [456, 179] on app-card-role "Bar & Catering (Waiter / waitress) 3A 0/1 07:00-18:00 (11h) single-neutral-acti…" at bounding box center [436, 177] width 115 height 35
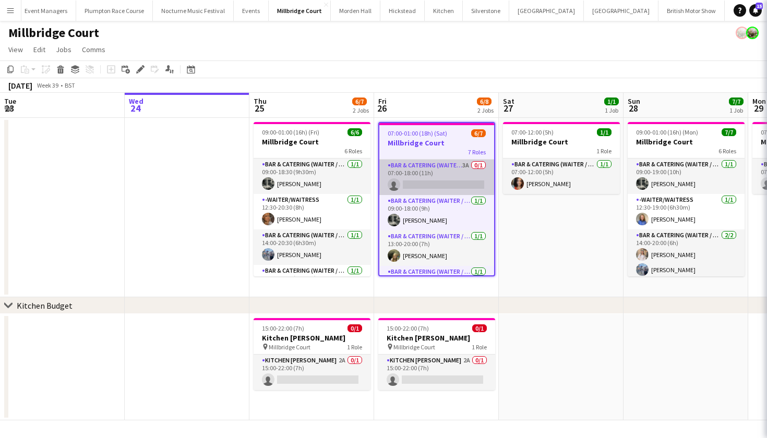
scroll to position [0, 249]
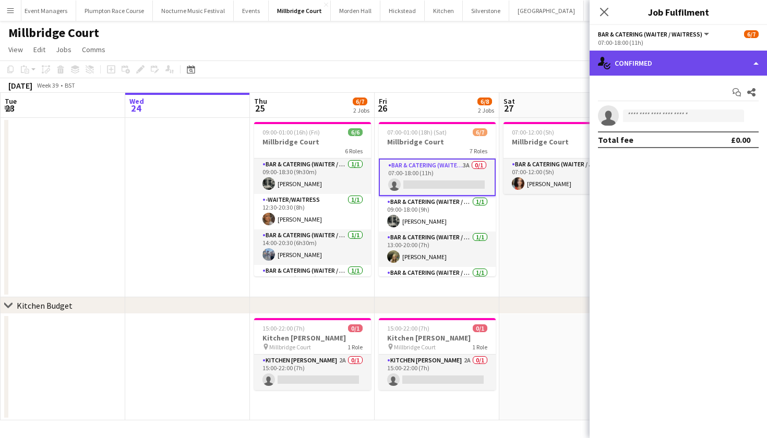
click at [664, 65] on div "single-neutral-actions-check-2 Confirmed" at bounding box center [677, 63] width 177 height 25
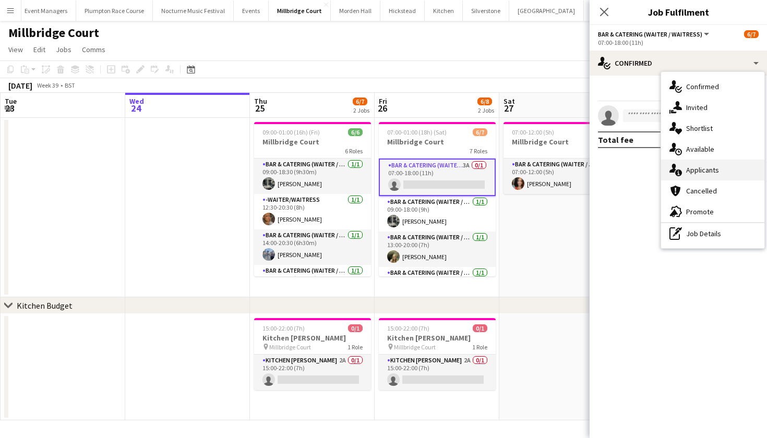
click at [689, 172] on span "Applicants" at bounding box center [702, 169] width 33 height 9
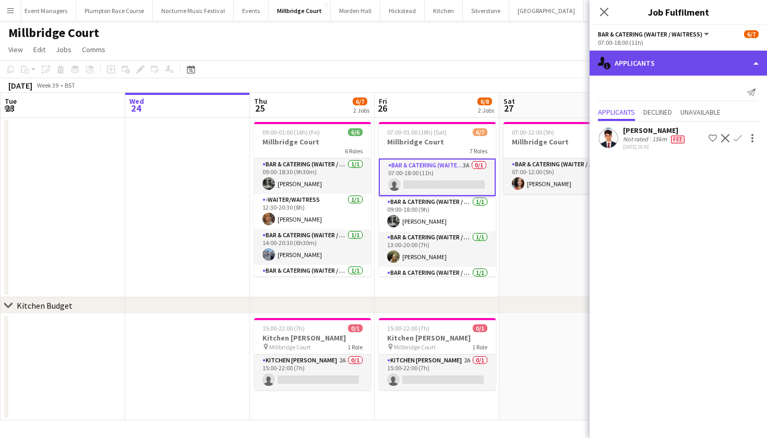
click at [653, 67] on div "single-neutral-actions-information Applicants" at bounding box center [677, 63] width 177 height 25
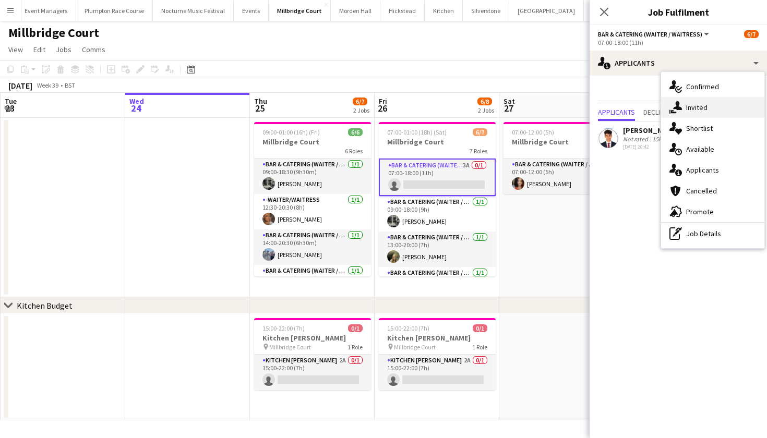
click at [700, 114] on div "single-neutral-actions-check-2 Confirmed single-neutral-actions-share-1 Invited…" at bounding box center [712, 160] width 103 height 176
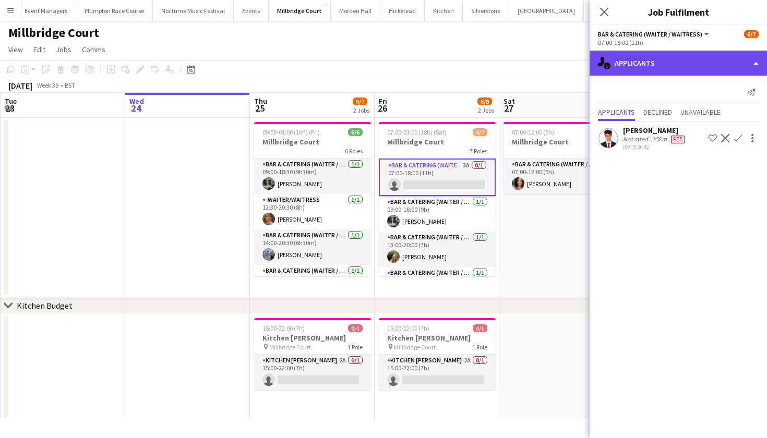
click at [674, 60] on div "single-neutral-actions-information Applicants" at bounding box center [677, 63] width 177 height 25
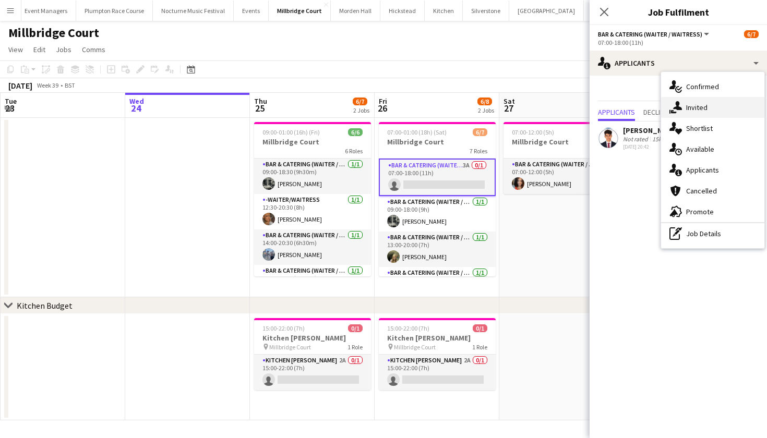
click at [693, 102] on div "single-neutral-actions-share-1 Invited" at bounding box center [712, 107] width 103 height 21
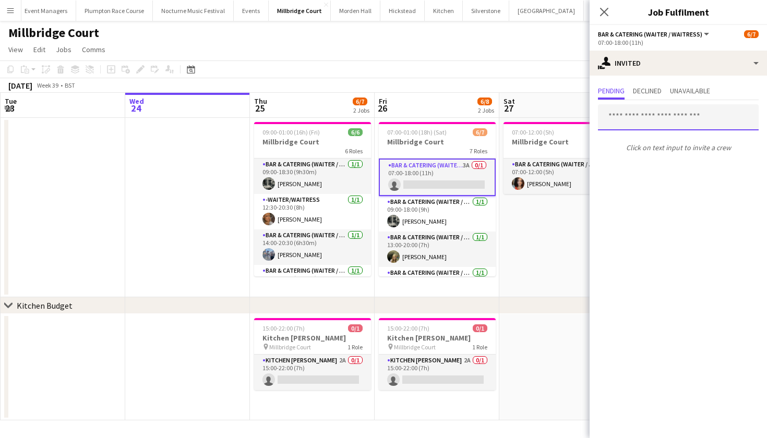
click at [649, 115] on input "text" at bounding box center [678, 117] width 161 height 26
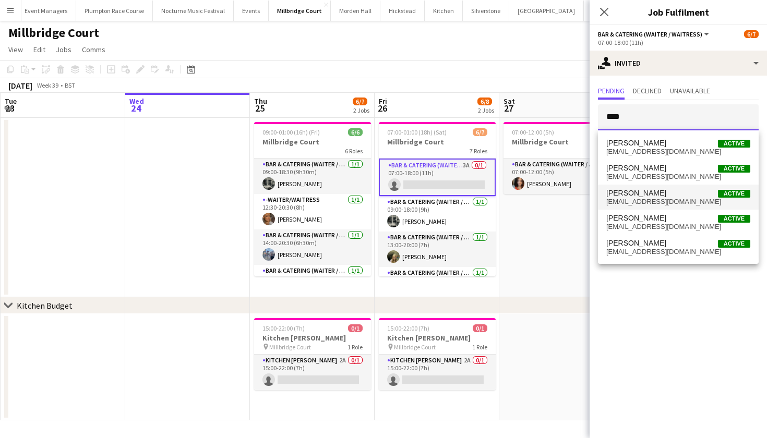
type input "****"
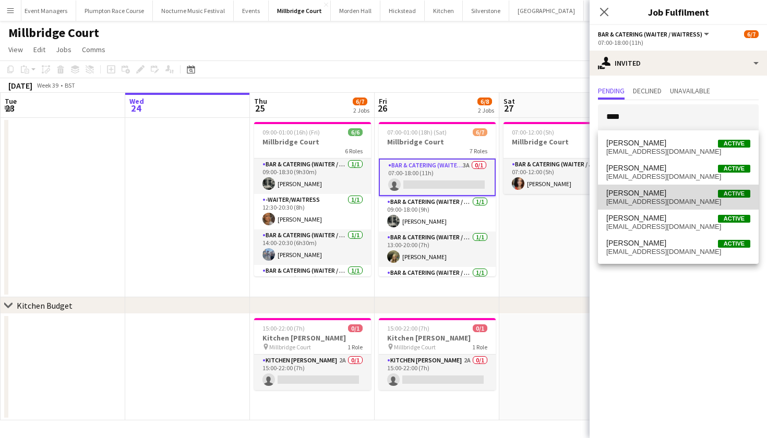
click at [641, 195] on span "[PERSON_NAME]" at bounding box center [636, 193] width 60 height 9
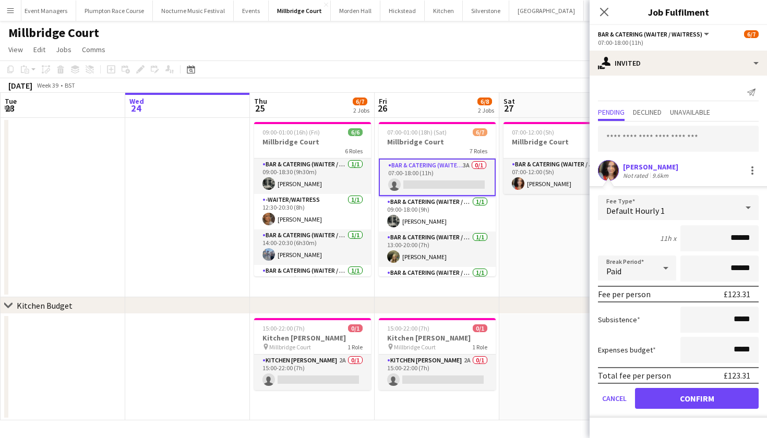
click at [663, 397] on button "Confirm" at bounding box center [697, 398] width 124 height 21
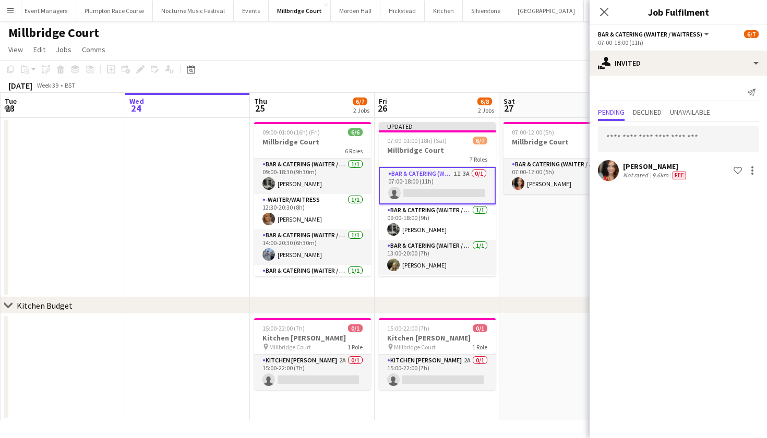
click at [546, 249] on app-date-cell "07:00-12:00 (5h) 1/1 Millbridge Court 1 Role Bar & Catering (Waiter / waitress)…" at bounding box center [561, 207] width 125 height 179
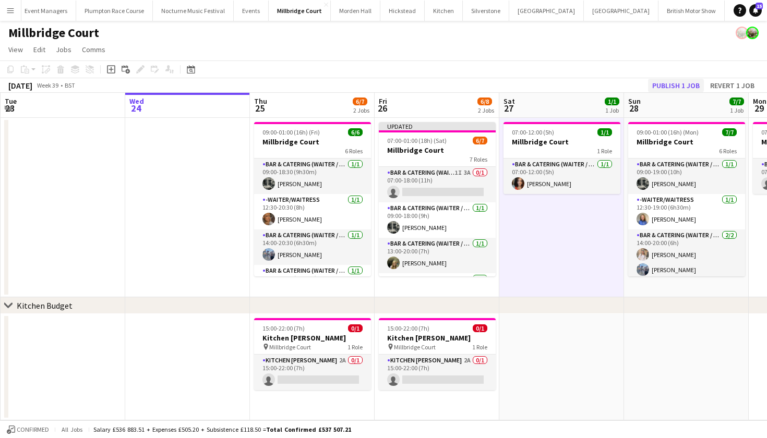
click at [699, 83] on button "Publish 1 job" at bounding box center [676, 86] width 56 height 14
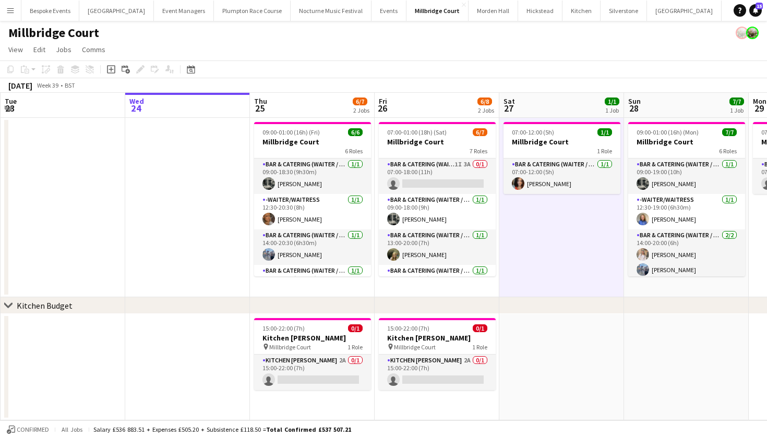
scroll to position [0, 0]
click at [406, 15] on button "Millbridge Court Close" at bounding box center [437, 11] width 62 height 20
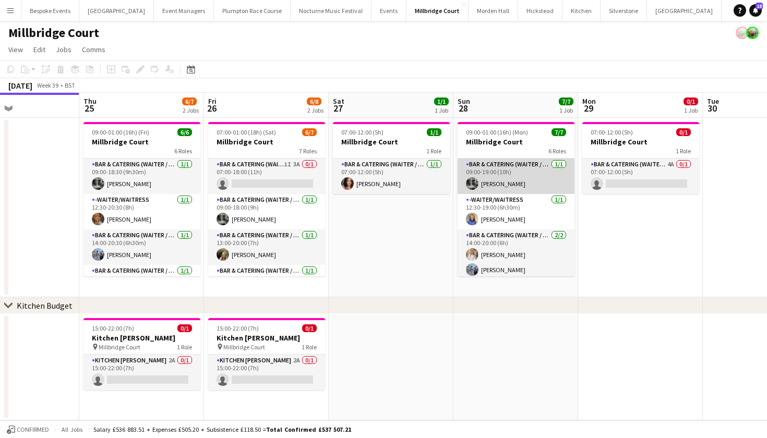
click at [488, 180] on app-card-role "Bar & Catering (Waiter / waitress) 1/1 09:00-19:00 (10h) Molly Middlehurst" at bounding box center [515, 176] width 117 height 35
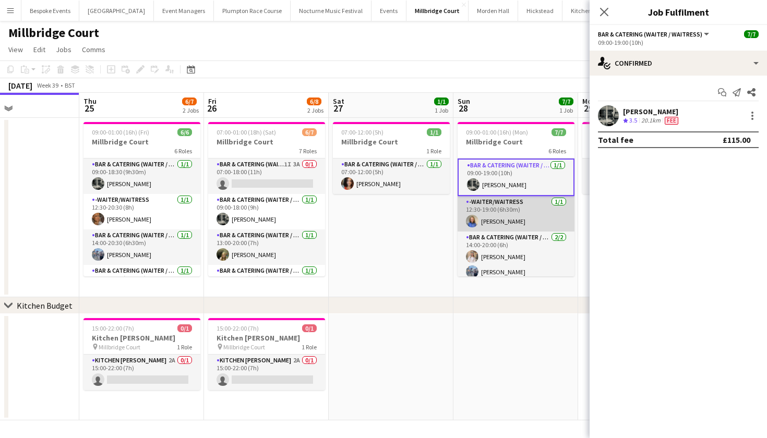
click at [491, 224] on app-card-role "-Waiter/Waitress 1/1 12:30-19:00 (6h30m) Helena Lorenzen" at bounding box center [515, 213] width 117 height 35
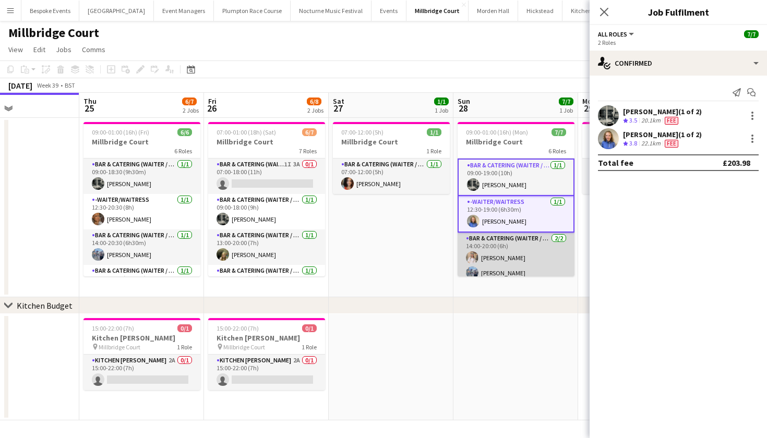
click at [493, 248] on app-card-role "Bar & Catering (Waiter / waitress) 2/2 14:00-20:00 (6h) Lucy Hogg Edward Brew" at bounding box center [515, 258] width 117 height 51
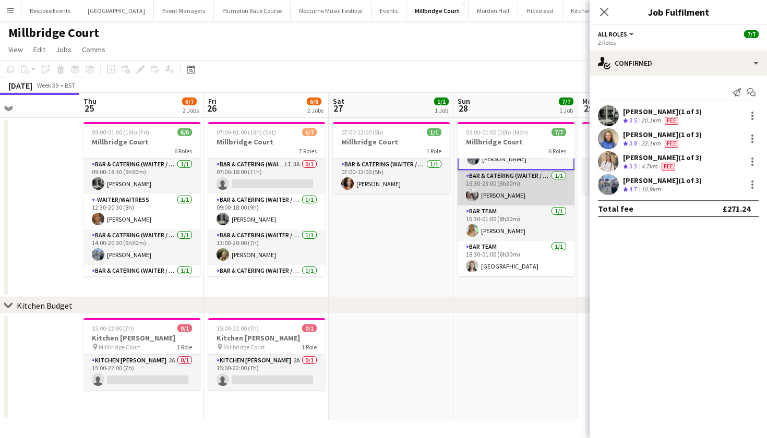
scroll to position [114, 0]
click at [493, 193] on app-card-role "Bar & Catering (Waiter / waitress) 1/1 16:30-23:00 (6h30m) Elodie Noble" at bounding box center [515, 187] width 117 height 35
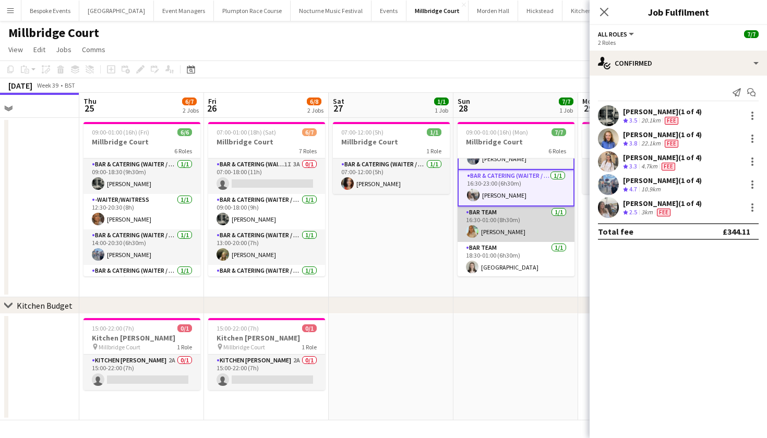
click at [494, 223] on app-card-role "Bar Team 1/1 16:30-01:00 (8h30m) Alice Cooley" at bounding box center [515, 224] width 117 height 35
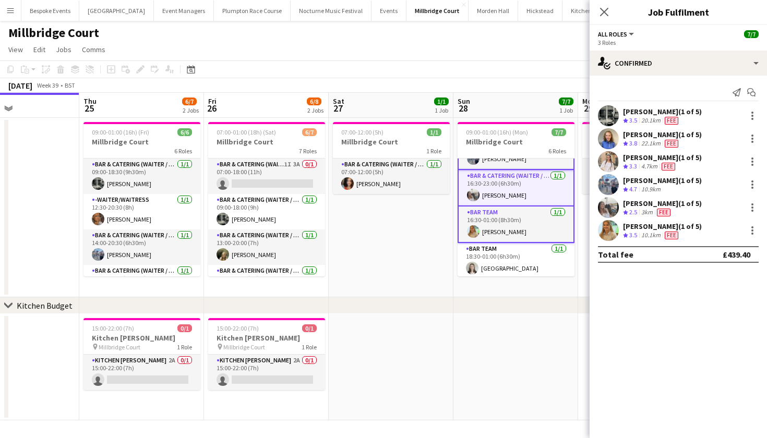
scroll to position [0, 419]
click at [494, 223] on app-card-role "Bar Team 1/1 16:30-01:00 (8h30m) Alice Cooley" at bounding box center [516, 225] width 117 height 37
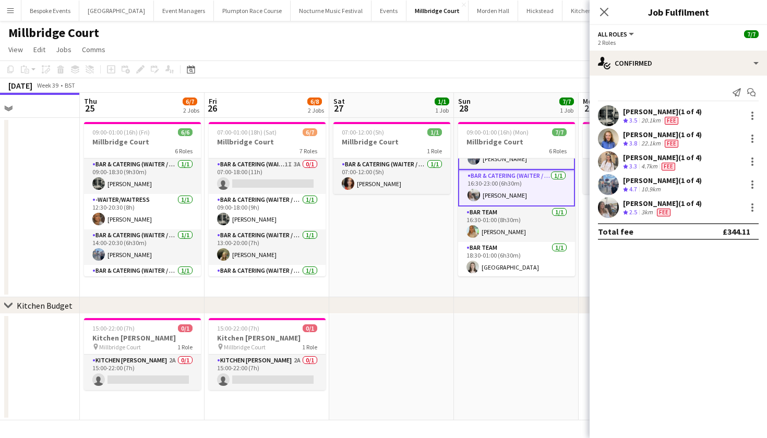
click at [496, 228] on app-card-role "Bar Team 1/1 16:30-01:00 (8h30m) Alice Cooley" at bounding box center [516, 224] width 117 height 35
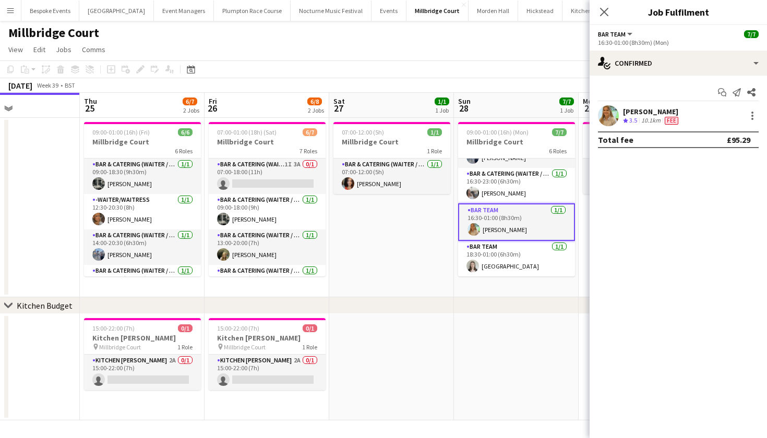
scroll to position [112, 0]
click at [497, 256] on app-card-role "Bar Team 1/1 18:30-01:00 (6h30m) Isla Corfield" at bounding box center [516, 258] width 117 height 35
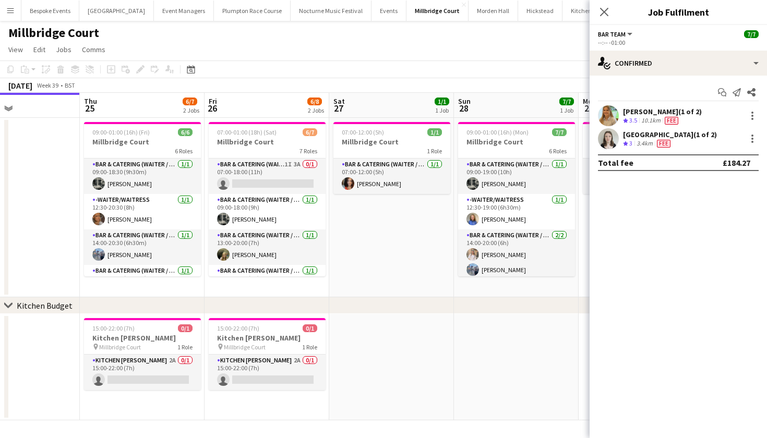
scroll to position [0, 0]
click at [360, 220] on app-date-cell "07:00-12:00 (5h) 1/1 Millbridge Court 1 Role Bar & Catering (Waiter / waitress)…" at bounding box center [391, 207] width 125 height 179
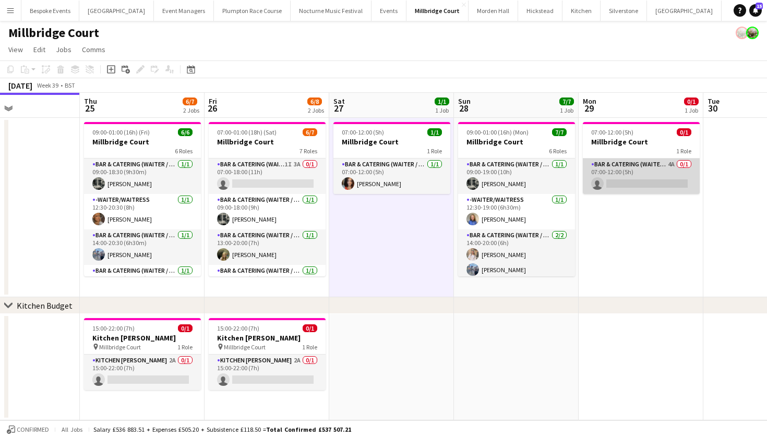
click at [668, 170] on app-card-role "Bar & Catering (Waiter / waitress) 4A 0/1 07:00-12:00 (5h) single-neutral-actio…" at bounding box center [641, 176] width 117 height 35
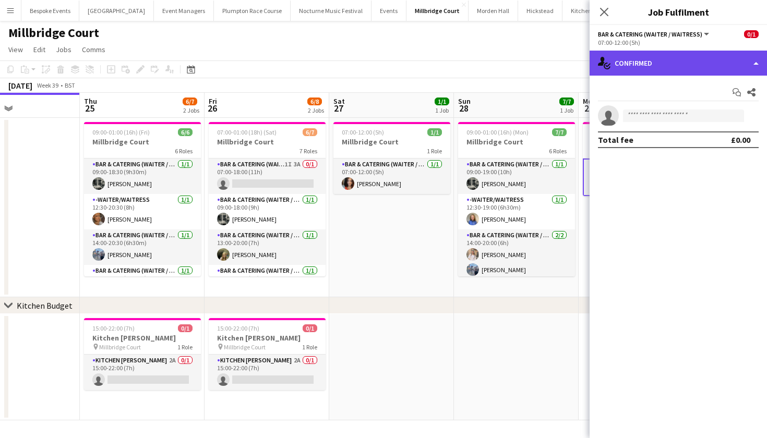
click at [696, 58] on div "single-neutral-actions-check-2 Confirmed" at bounding box center [677, 63] width 177 height 25
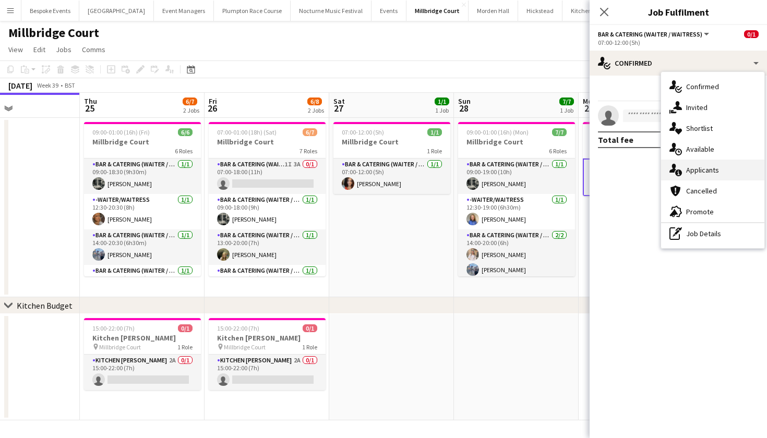
click at [707, 169] on span "Applicants" at bounding box center [702, 169] width 33 height 9
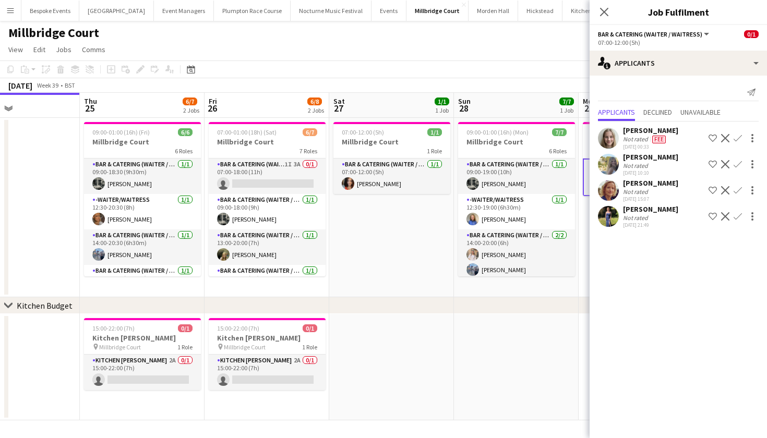
click at [392, 305] on div "chevron-right Kitchen Budget" at bounding box center [383, 305] width 767 height 17
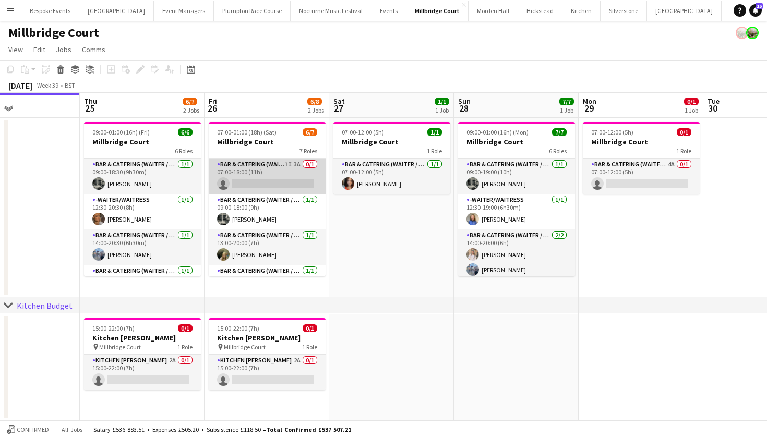
click at [273, 178] on app-card-role "Bar & Catering (Waiter / waitress) 1I 3A 0/1 07:00-18:00 (11h) single-neutral-a…" at bounding box center [267, 176] width 117 height 35
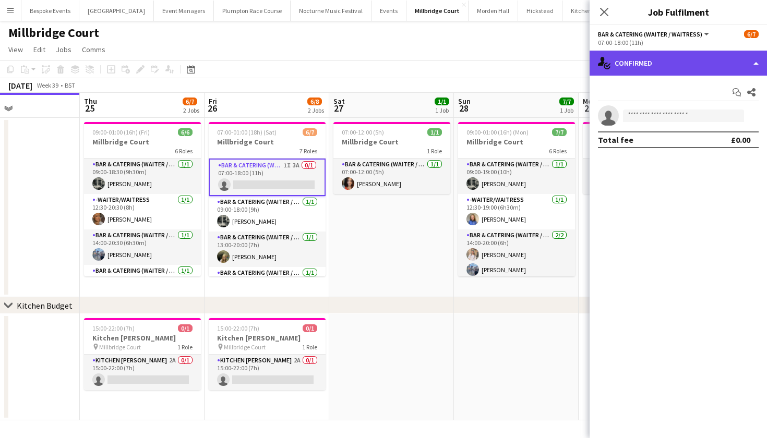
click at [682, 59] on div "single-neutral-actions-check-2 Confirmed" at bounding box center [677, 63] width 177 height 25
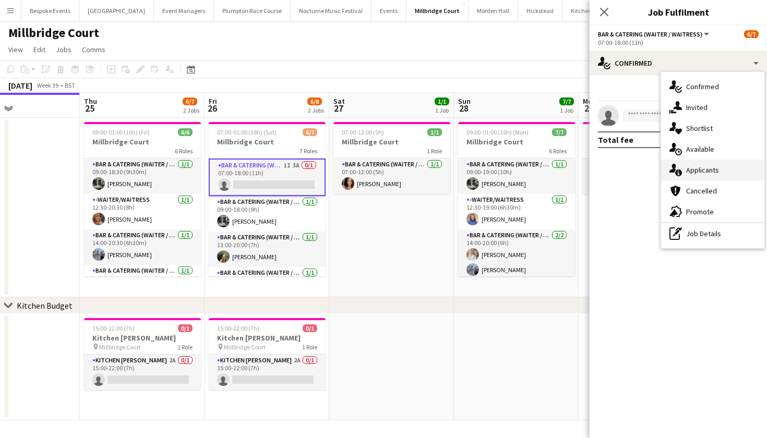
click at [682, 165] on div "single-neutral-actions-information Applicants" at bounding box center [712, 170] width 103 height 21
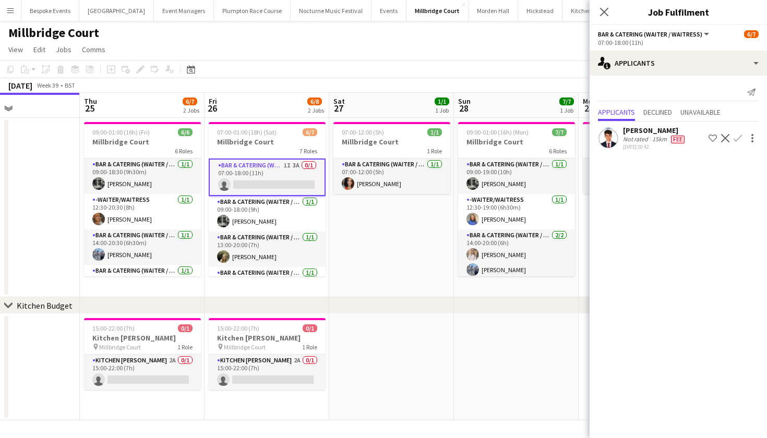
click at [429, 247] on app-date-cell "07:00-12:00 (5h) 1/1 Millbridge Court 1 Role Bar & Catering (Waiter / waitress)…" at bounding box center [391, 207] width 125 height 179
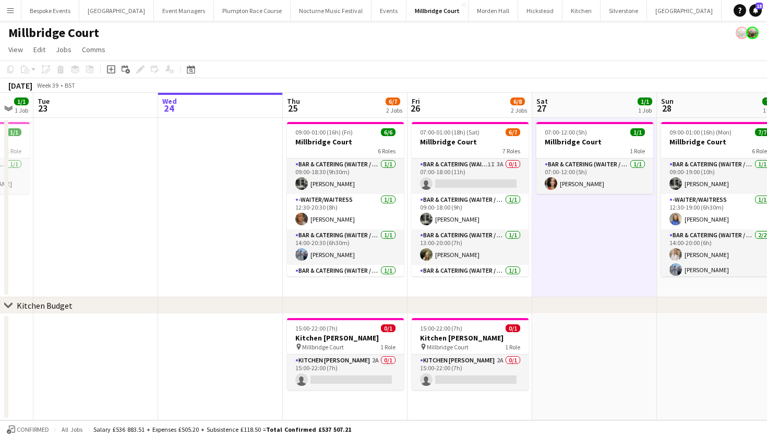
scroll to position [0, 305]
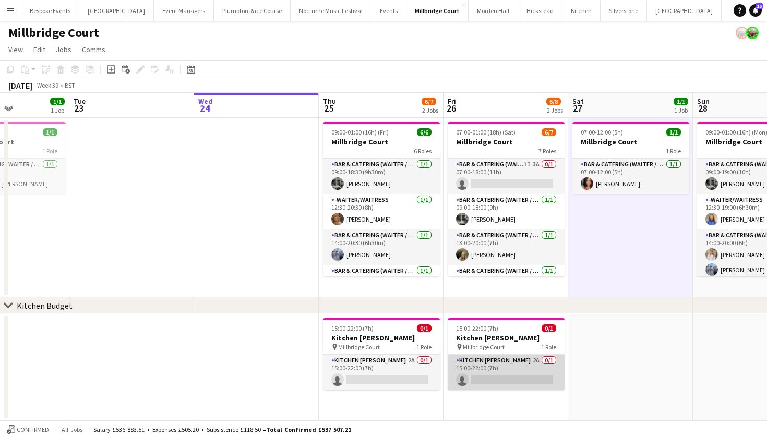
click at [513, 385] on app-card-role "Kitchen Porter 2A 0/1 15:00-22:00 (7h) single-neutral-actions" at bounding box center [505, 372] width 117 height 35
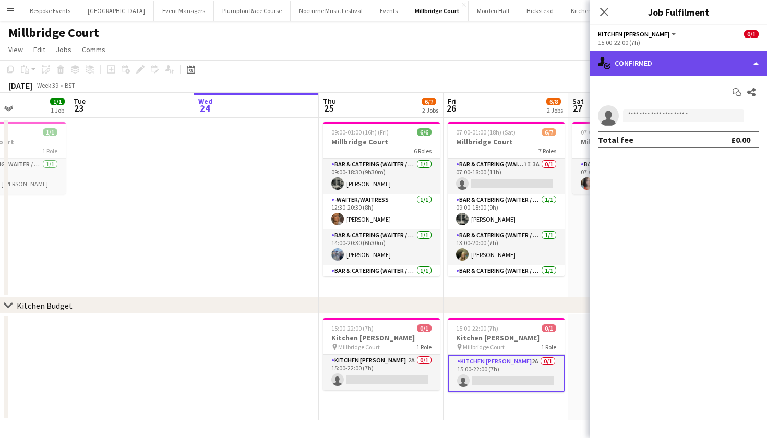
click at [672, 57] on div "single-neutral-actions-check-2 Confirmed" at bounding box center [677, 63] width 177 height 25
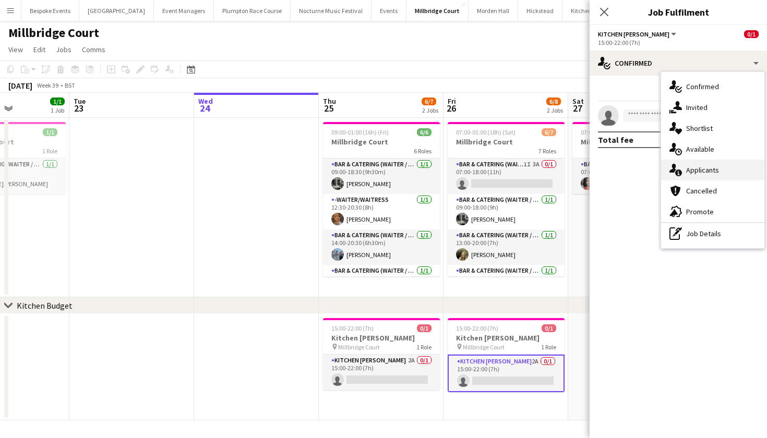
click at [693, 168] on span "Applicants" at bounding box center [702, 169] width 33 height 9
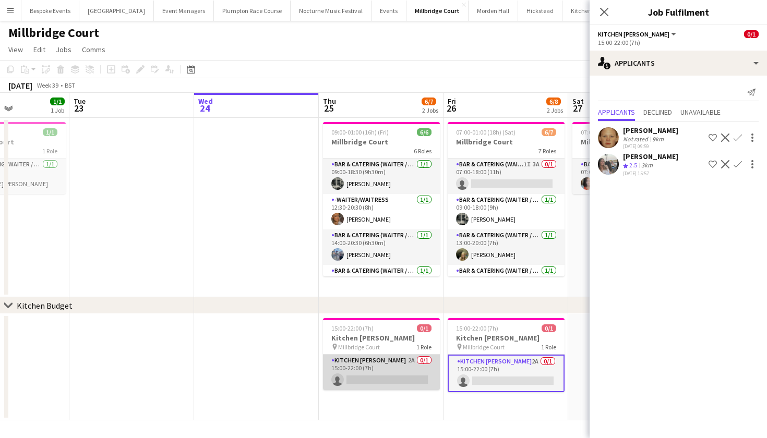
click at [376, 374] on app-card-role "Kitchen Porter 2A 0/1 15:00-22:00 (7h) single-neutral-actions" at bounding box center [381, 372] width 117 height 35
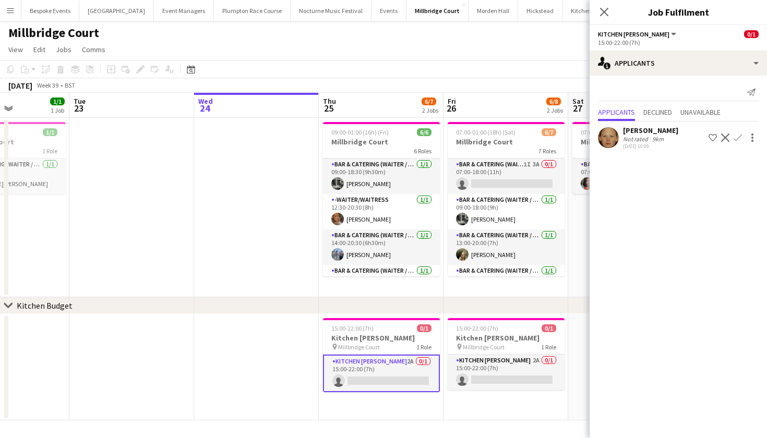
click at [735, 138] on app-icon "Confirm" at bounding box center [737, 138] width 8 height 8
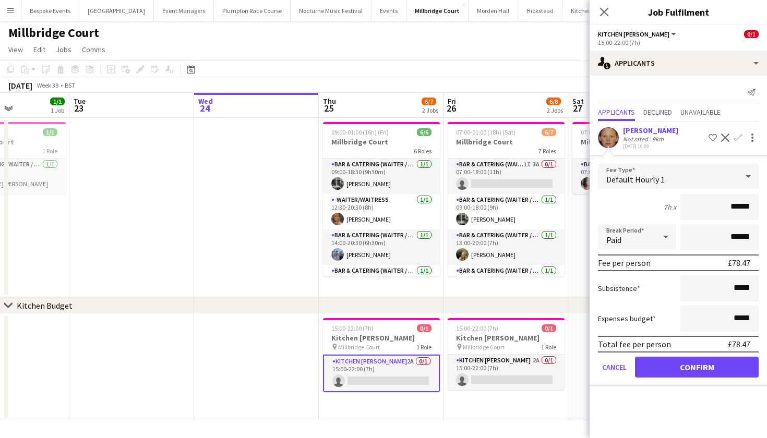
click at [662, 361] on button "Confirm" at bounding box center [697, 367] width 124 height 21
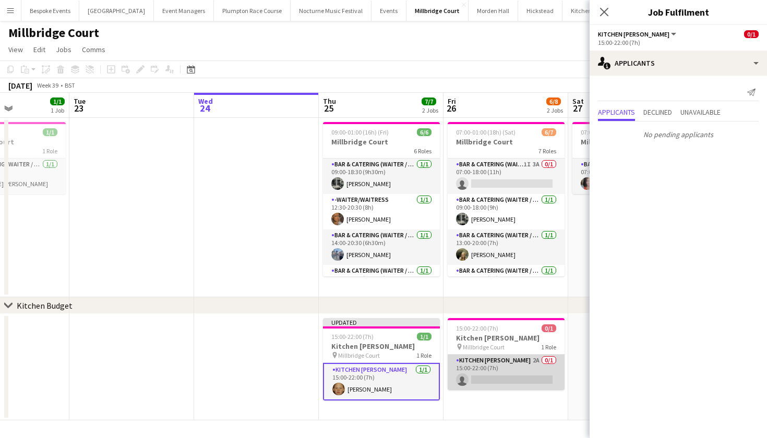
click at [535, 364] on app-card-role "Kitchen Porter 2A 0/1 15:00-22:00 (7h) single-neutral-actions" at bounding box center [505, 372] width 117 height 35
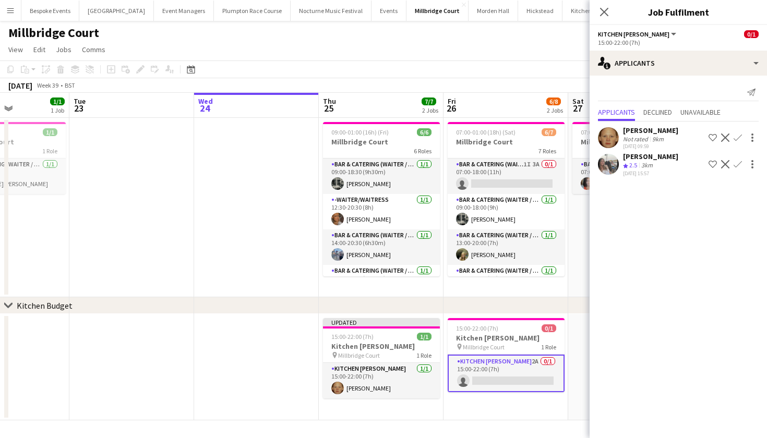
click at [736, 139] on app-icon "Confirm" at bounding box center [737, 138] width 8 height 8
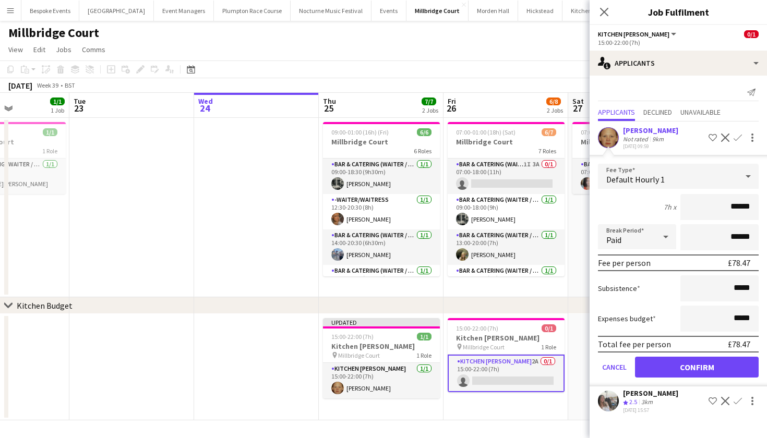
click at [673, 366] on button "Confirm" at bounding box center [697, 367] width 124 height 21
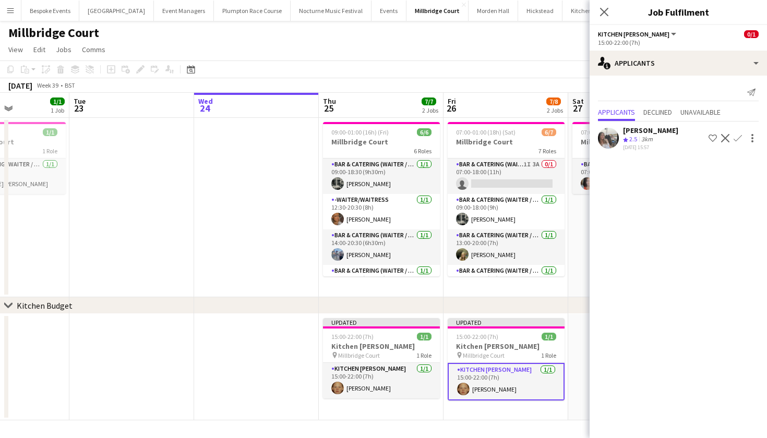
click at [188, 239] on app-date-cell at bounding box center [131, 207] width 125 height 179
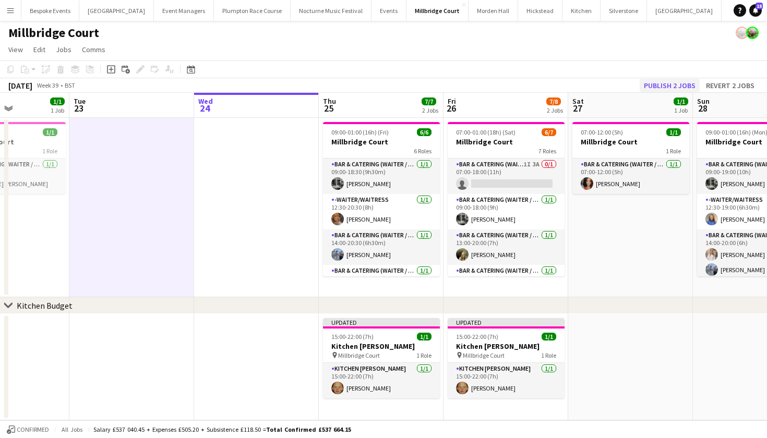
click at [674, 87] on button "Publish 2 jobs" at bounding box center [669, 86] width 60 height 14
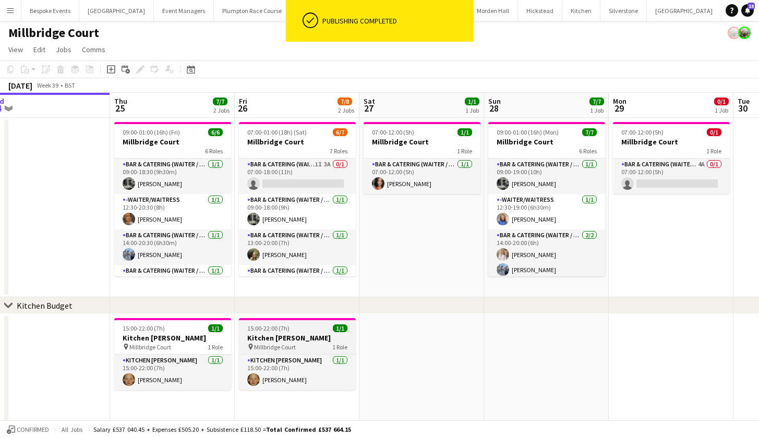
scroll to position [0, 390]
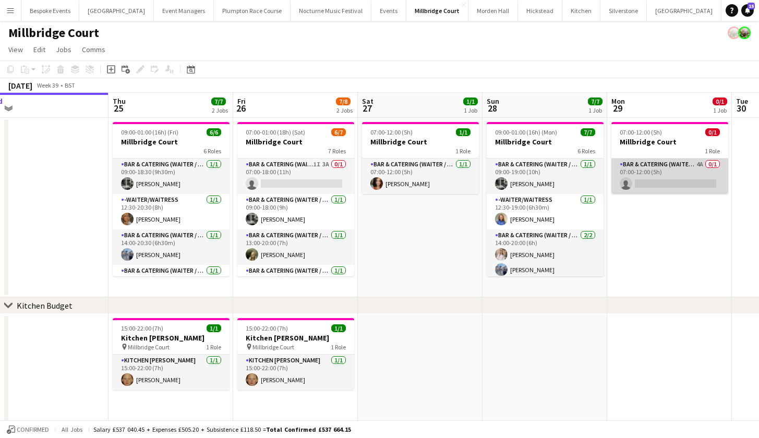
click at [651, 166] on app-card-role "Bar & Catering (Waiter / waitress) 4A 0/1 07:00-12:00 (5h) single-neutral-actio…" at bounding box center [669, 176] width 117 height 35
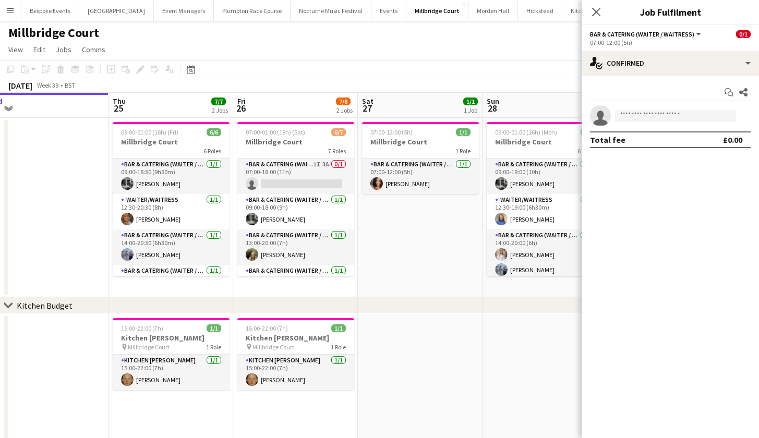
click at [431, 243] on app-date-cell "07:00-12:00 (5h) 1/1 Millbridge Court 1 Role Bar & Catering (Waiter / waitress)…" at bounding box center [420, 207] width 125 height 179
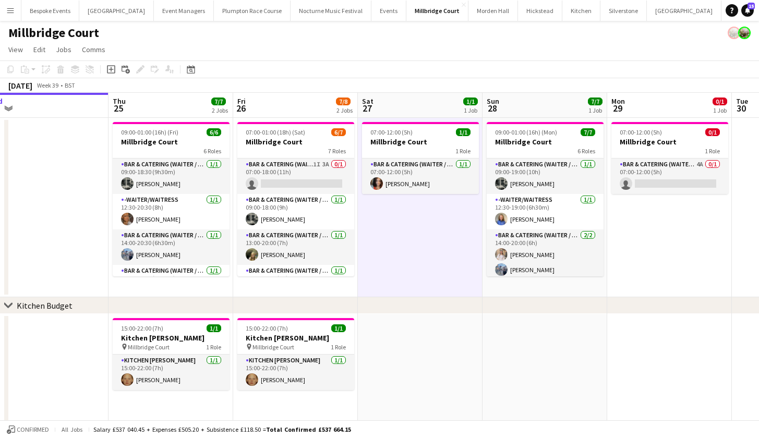
click at [199, 372] on app-card-role "Kitchen Porter 1/1 15:00-22:00 (7h) Genevieve Whiteley" at bounding box center [171, 372] width 117 height 35
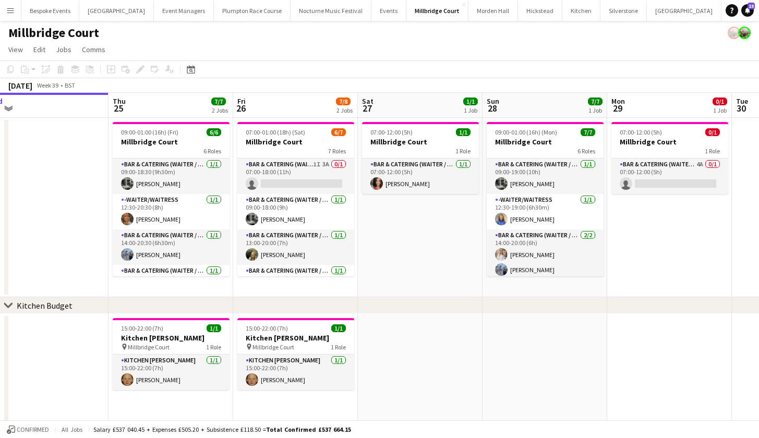
click at [199, 372] on app-card-role "Kitchen Porter 1/1 15:00-22:00 (7h) Genevieve Whiteley" at bounding box center [171, 372] width 117 height 35
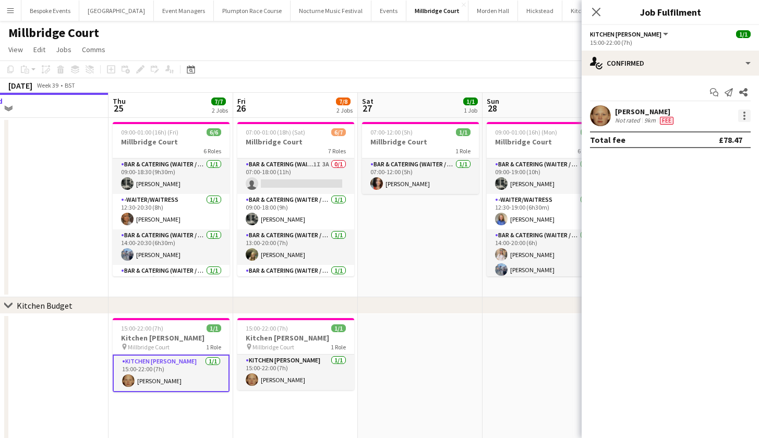
click at [743, 117] on div at bounding box center [744, 116] width 13 height 13
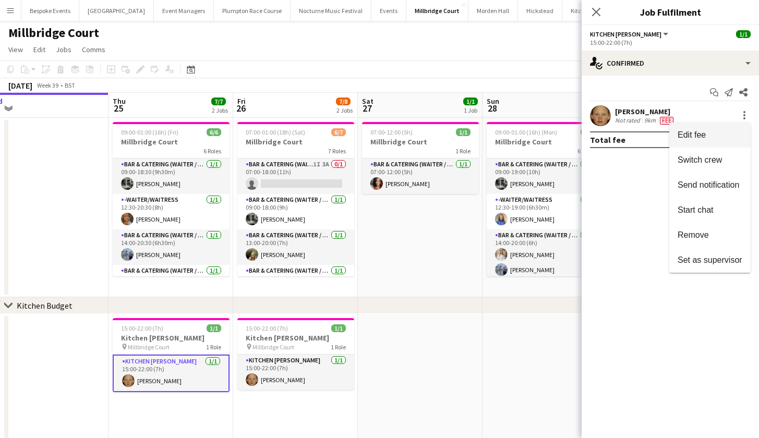
click at [738, 136] on span "Edit fee" at bounding box center [709, 134] width 65 height 9
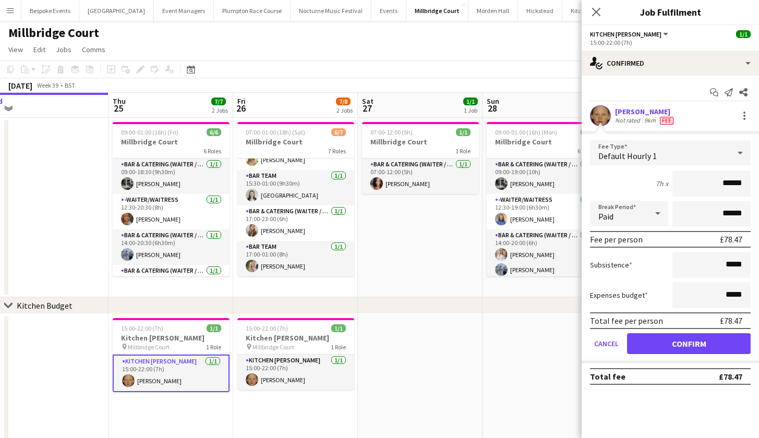
scroll to position [0, 0]
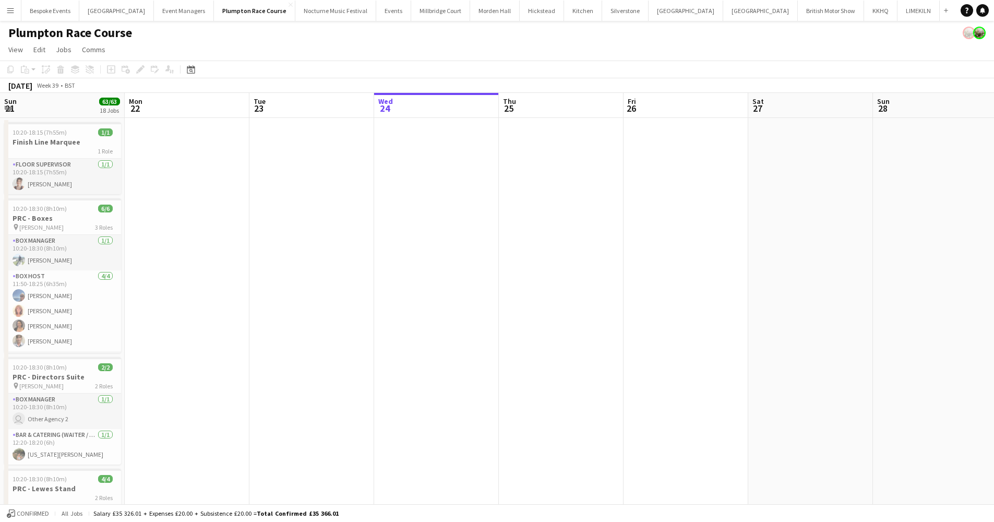
scroll to position [0, 249]
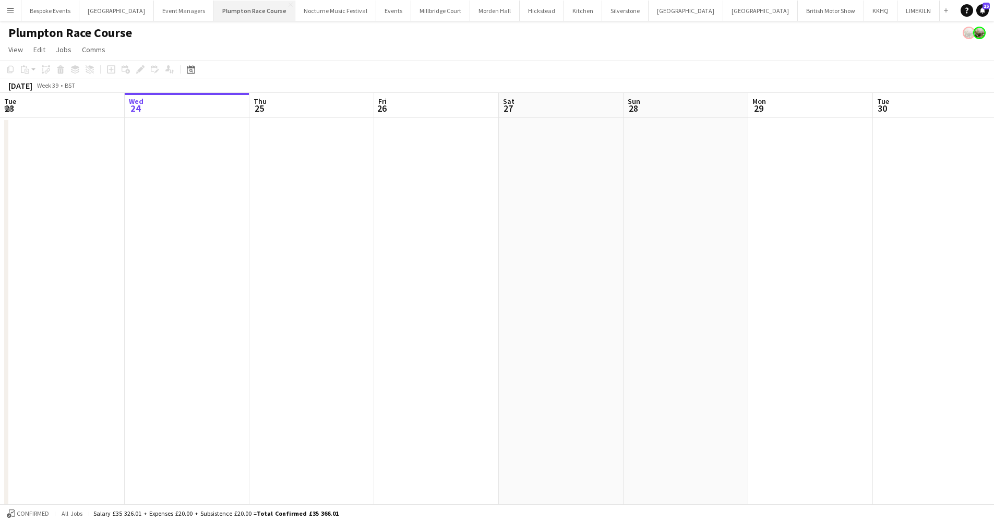
click at [246, 10] on button "Plumpton Race Course Close" at bounding box center [254, 11] width 81 height 20
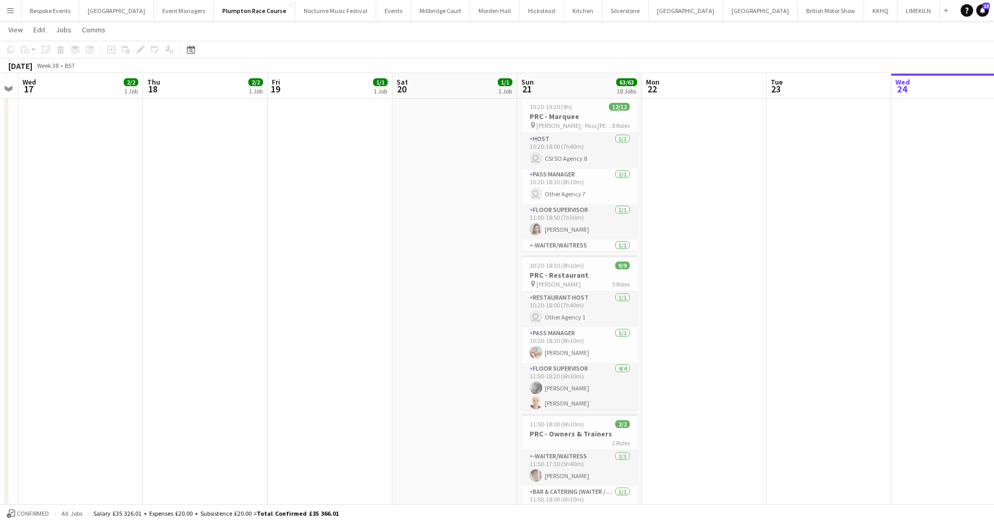
scroll to position [513, 0]
click at [576, 380] on app-card-role "Floor Supervisor 4/4 11:50-18:20 (6h30m) kay woolnough Franceska T Imre Tegan C…" at bounding box center [579, 402] width 117 height 81
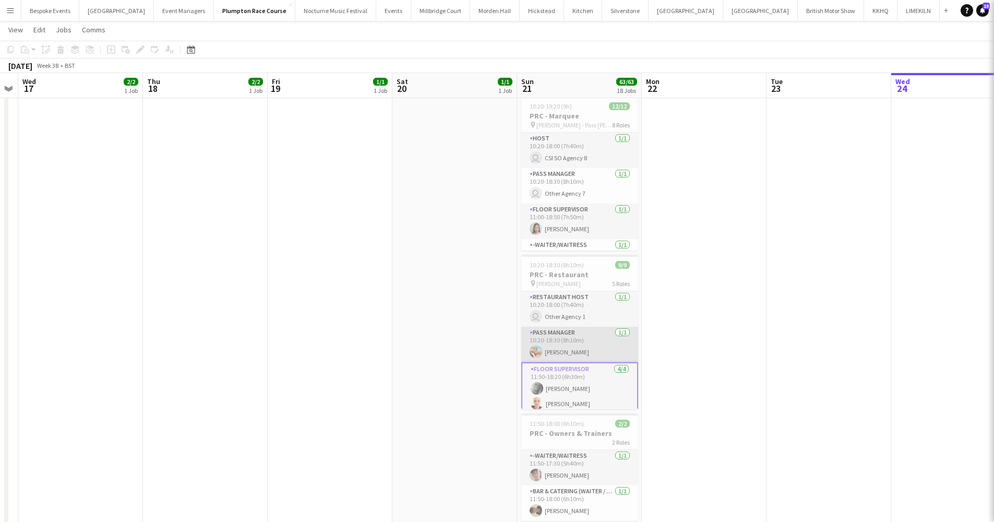
click at [576, 343] on app-card-role "Pass Manager 1/1 10:20-18:30 (8h10m) Magdalena Lorenc" at bounding box center [579, 343] width 117 height 35
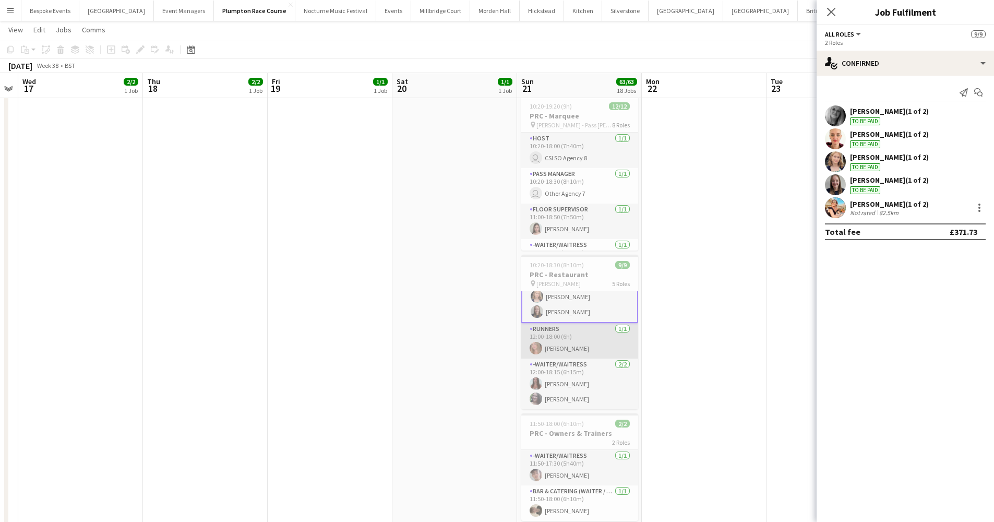
scroll to position [123, 0]
click at [575, 337] on app-card-role "Runners 1/1 12:00-18:00 (6h) Lily Daniels" at bounding box center [579, 340] width 117 height 35
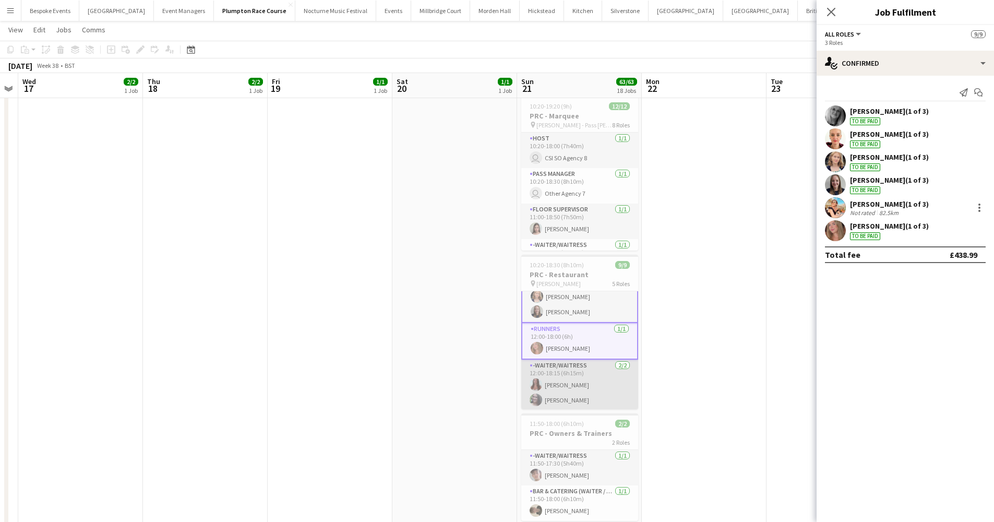
click at [577, 378] on app-card-role "-Waiter/Waitress 2/2 12:00-18:15 (6h15m) Beatrice Norris Natalia Brzezicka" at bounding box center [579, 384] width 117 height 51
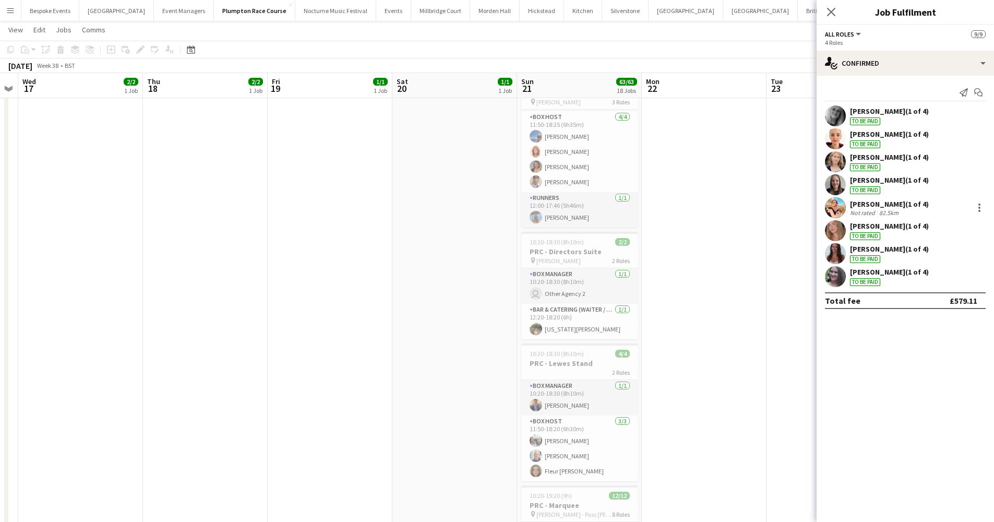
scroll to position [138, 0]
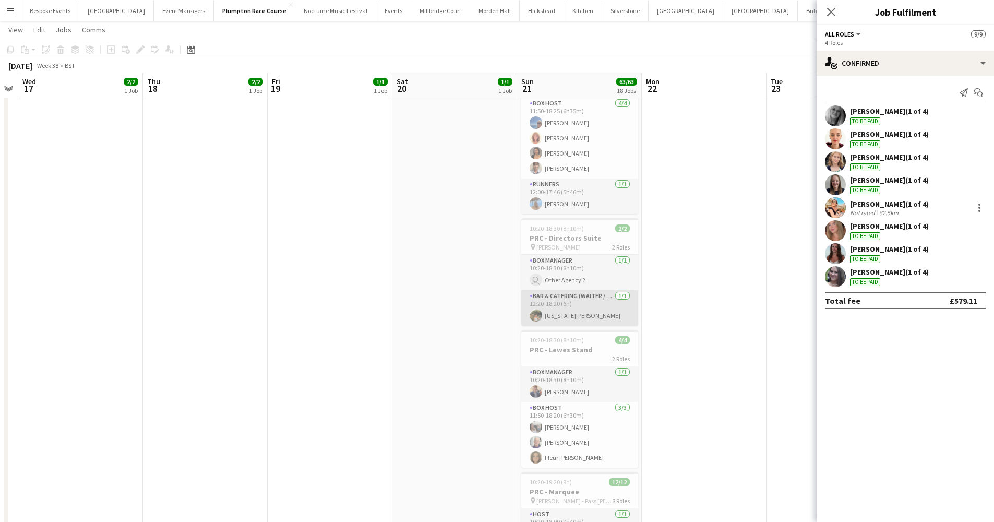
click at [564, 308] on app-card-role "Bar & Catering (Waiter / waitress) 1/1 12:20-18:20 (6h) Georgia Ek" at bounding box center [579, 307] width 117 height 35
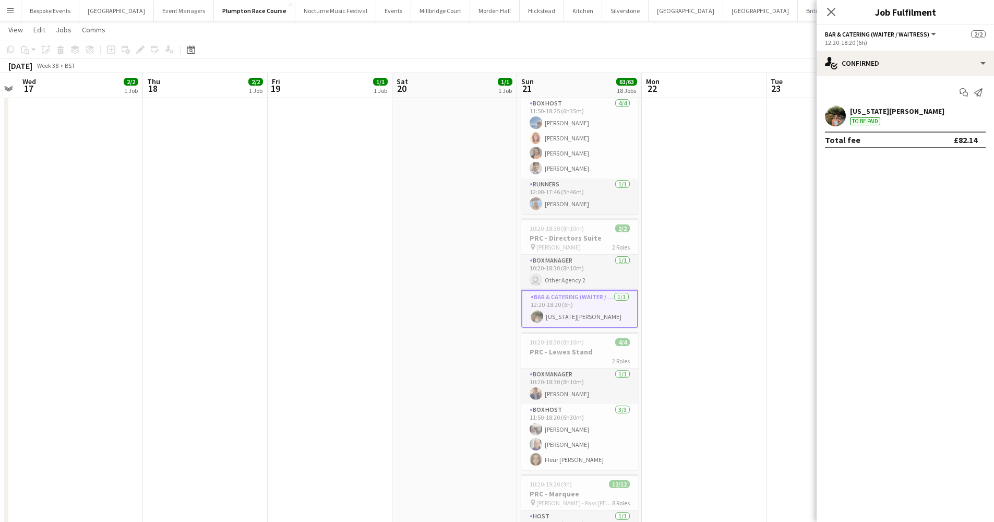
click at [616, 266] on app-card-role "Box Manager 1/1 10:20-18:30 (8h10m) user Other Agency 2" at bounding box center [579, 272] width 117 height 35
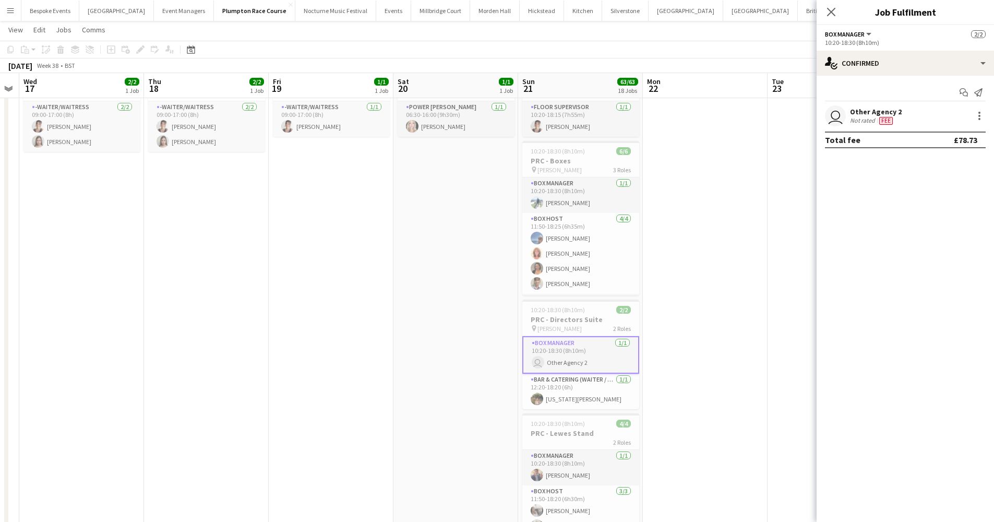
scroll to position [0, 0]
click at [567, 206] on app-card-role "Box Manager 1/1 10:20-18:30 (8h10m) Jorge Torres" at bounding box center [580, 194] width 117 height 35
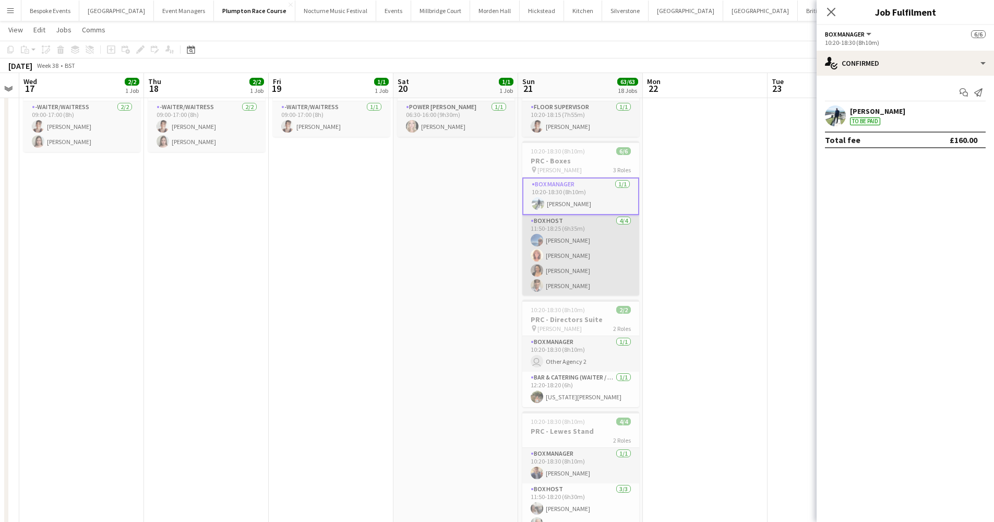
click at [566, 244] on app-card-role "Box Host 4/4 11:50-18:25 (6h35m) Erika Cummings Annette Woolman Camilla Nchindo…" at bounding box center [580, 255] width 117 height 81
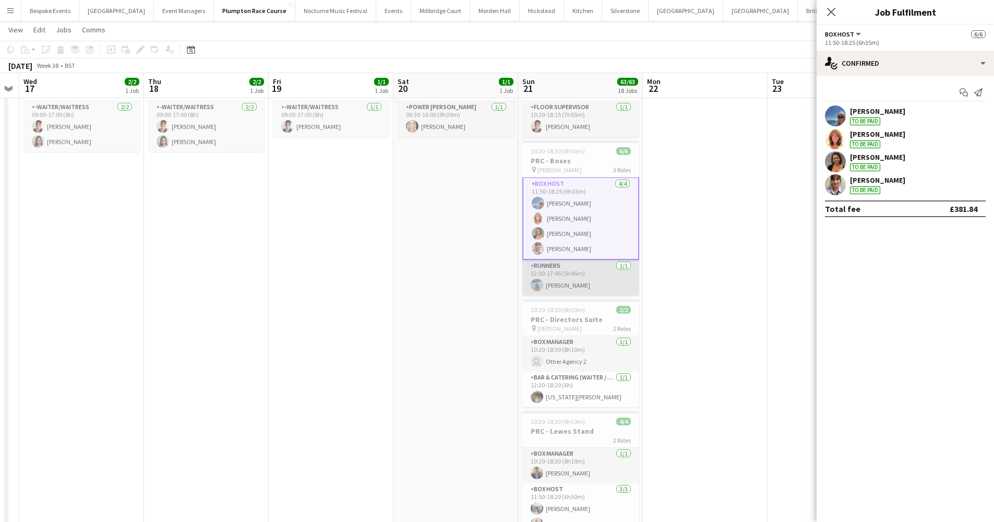
scroll to position [36, 0]
click at [569, 277] on app-card-role "Runners 1/1 12:00-17:46 (5h46m) Lily-Anne Lambert" at bounding box center [580, 277] width 117 height 35
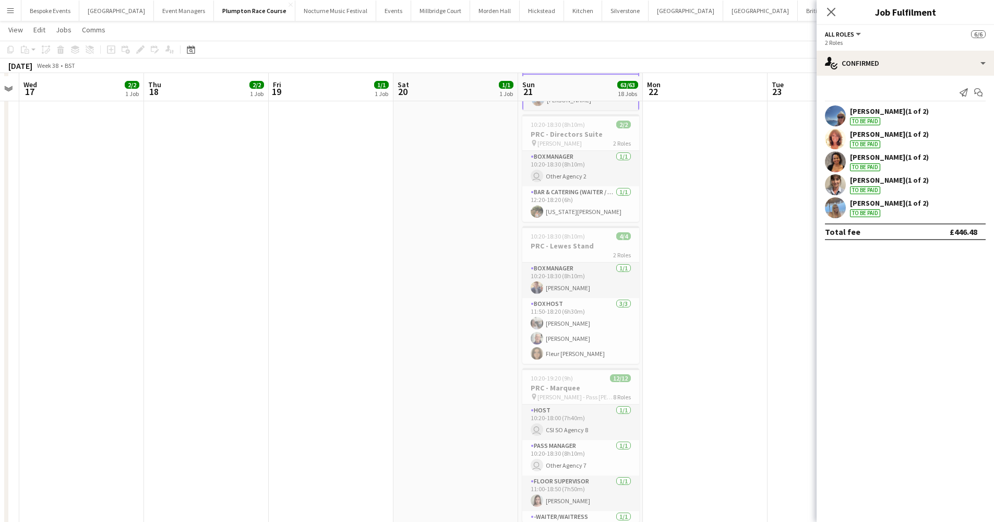
scroll to position [245, 0]
click at [554, 279] on app-card-role "Box Manager 1/1 10:20-18:30 (8h10m) Alistair Cocks" at bounding box center [580, 276] width 117 height 35
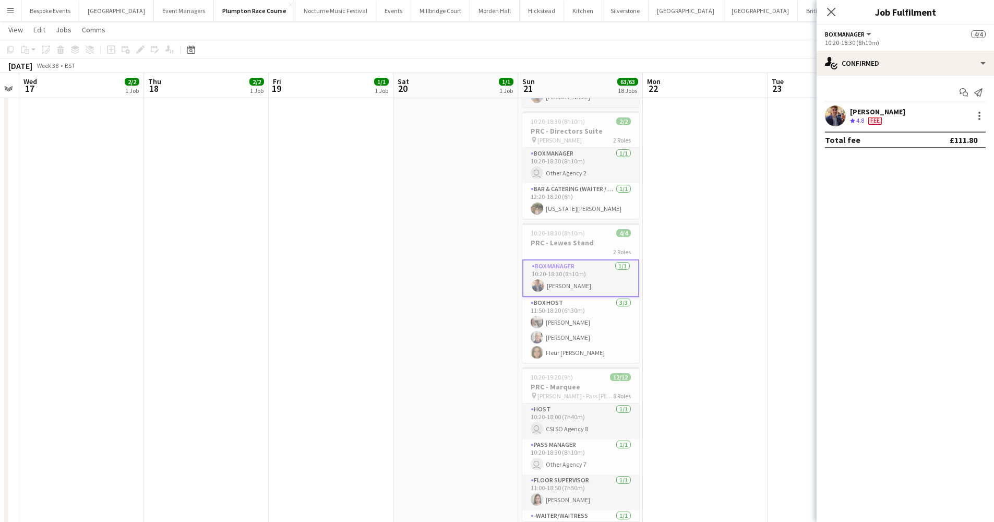
scroll to position [34, 0]
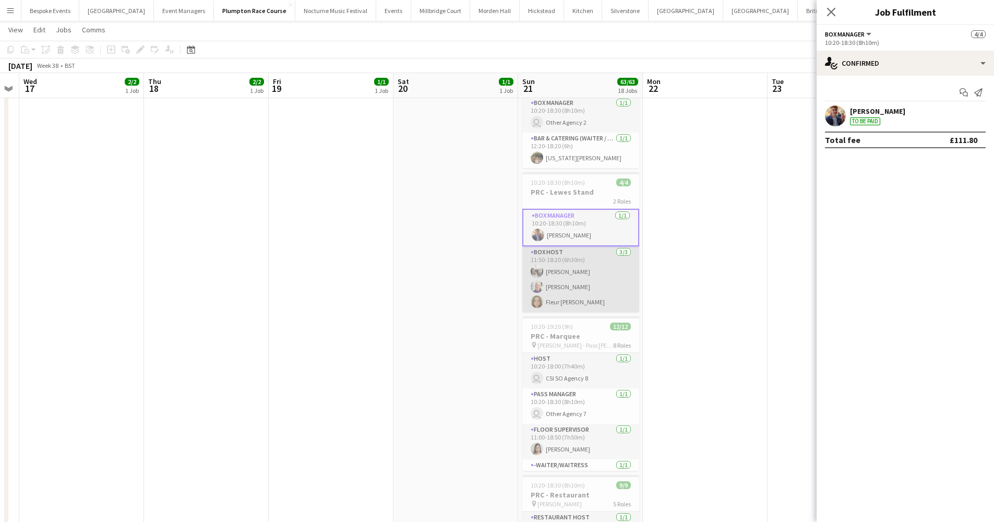
click at [550, 308] on app-card-role "Box Host 3/3 11:50-18:20 (6h30m) Elodie Noble Peter Gretton Fleur Connolly" at bounding box center [580, 279] width 117 height 66
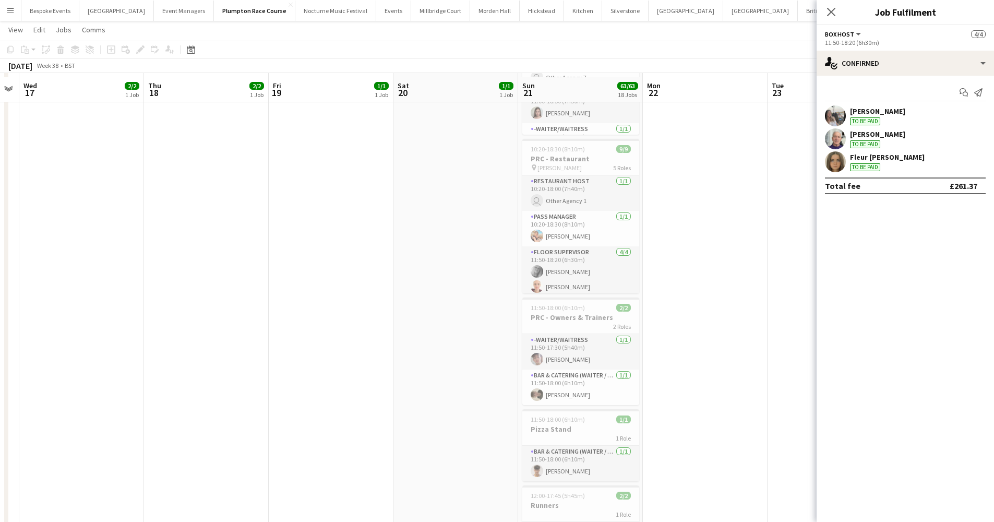
scroll to position [643, 0]
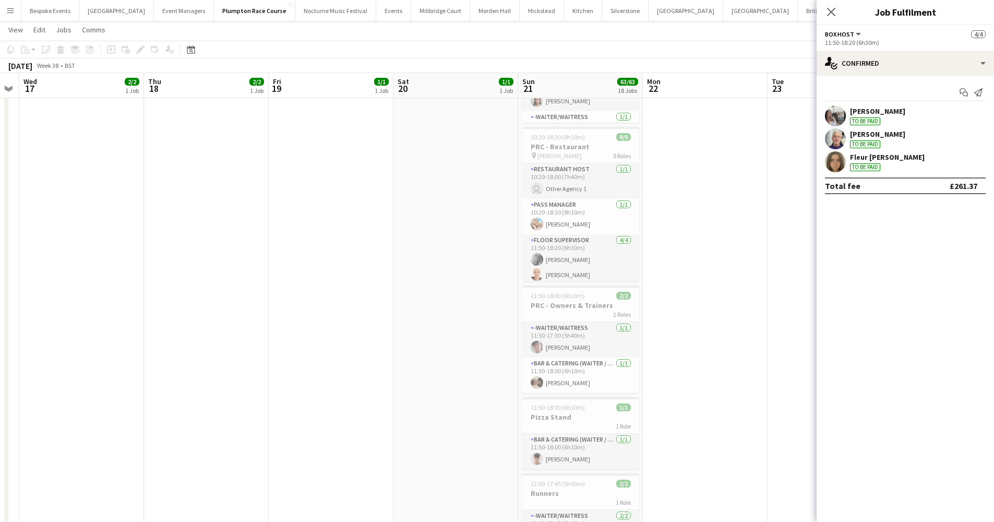
click at [580, 343] on app-card-role "-Waiter/Waitress 1/1 11:50-17:30 (5h40m) Sebastian Menin" at bounding box center [580, 339] width 117 height 35
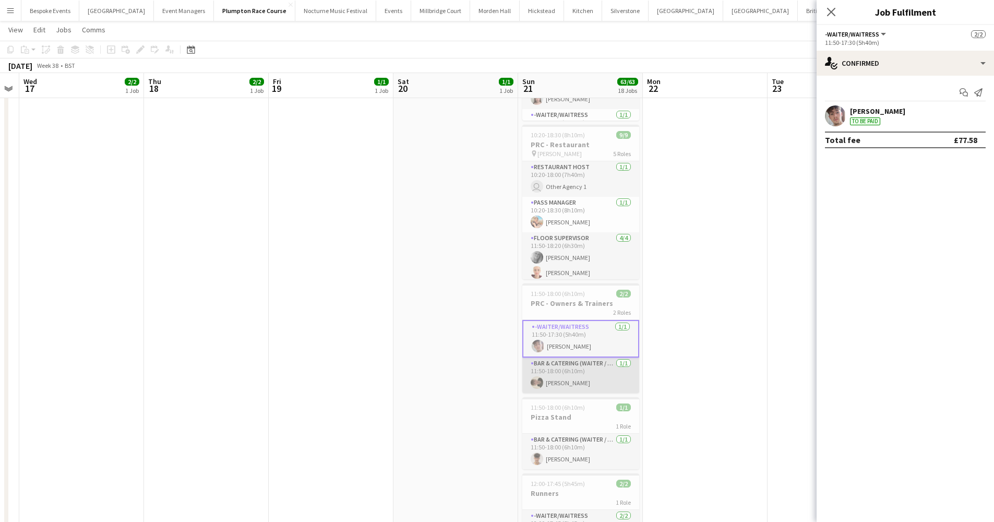
click at [580, 365] on app-card-role "Bar & Catering (Waiter / waitress) 1/1 11:50-18:00 (6h10m) Charles Laughton" at bounding box center [580, 374] width 117 height 35
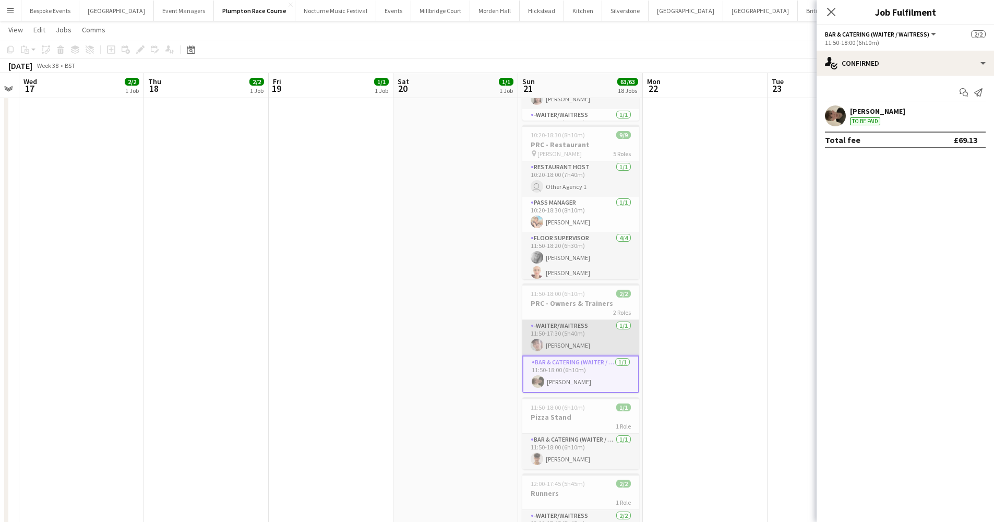
click at [579, 340] on app-card-role "-Waiter/Waitress 1/1 11:50-17:30 (5h40m) Sebastian Menin" at bounding box center [580, 337] width 117 height 35
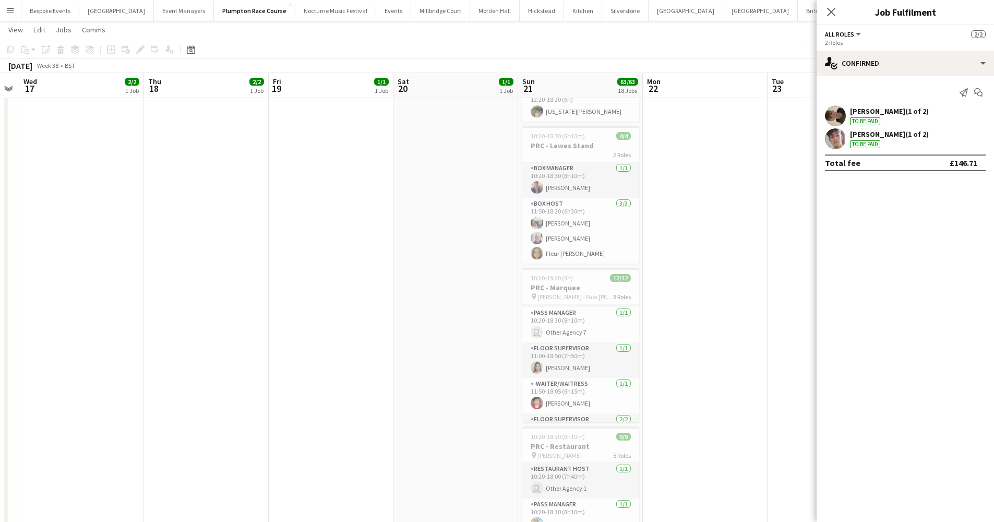
scroll to position [41, 0]
click at [589, 347] on app-card-role "Floor Supervisor 1/1 11:00-18:50 (7h50m) Daisy Marshall" at bounding box center [580, 351] width 117 height 35
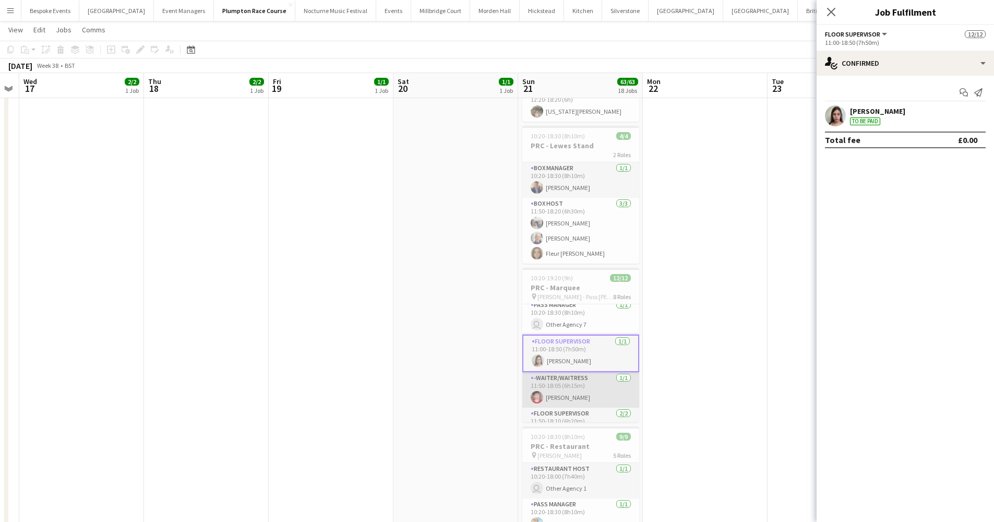
click at [586, 373] on app-card-role "-Waiter/Waitress 1/1 11:50-18:05 (6h15m) Jonnie Saunders" at bounding box center [580, 389] width 117 height 35
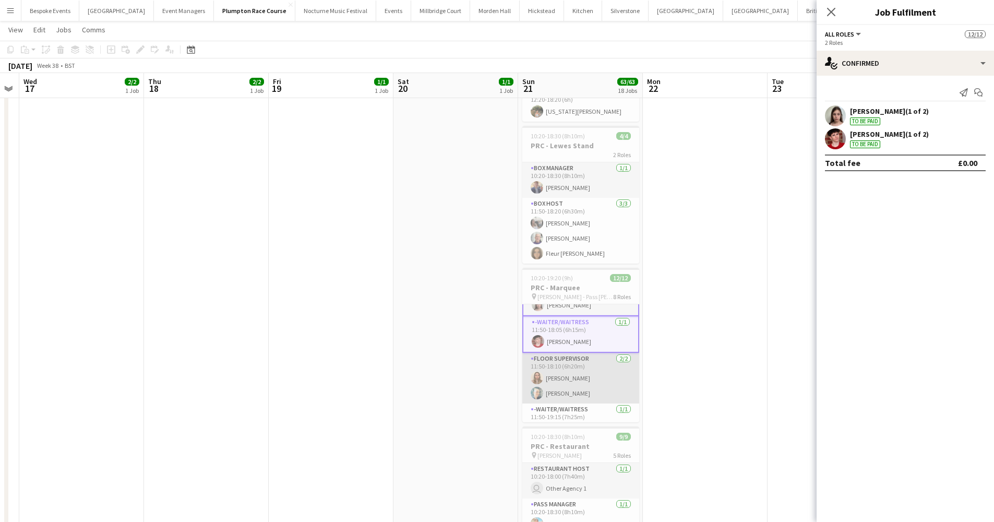
click at [586, 373] on app-card-role "Floor Supervisor 2/2 11:50-18:10 (6h20m) Eleanor Kilgariff Sharon Williams" at bounding box center [580, 378] width 117 height 51
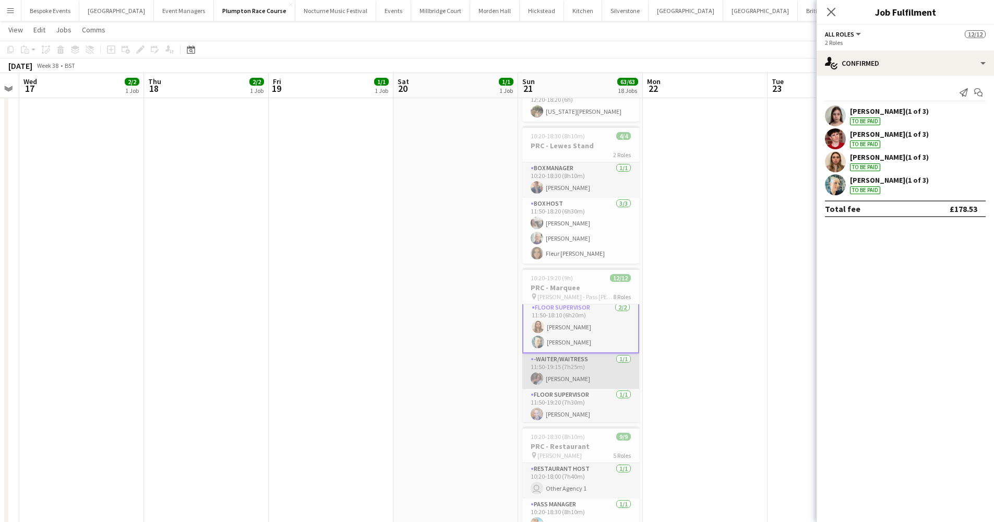
click at [586, 373] on app-card-role "-Waiter/Waitress 1/1 11:50-19:15 (7h25m) Deborah Edema" at bounding box center [580, 370] width 117 height 35
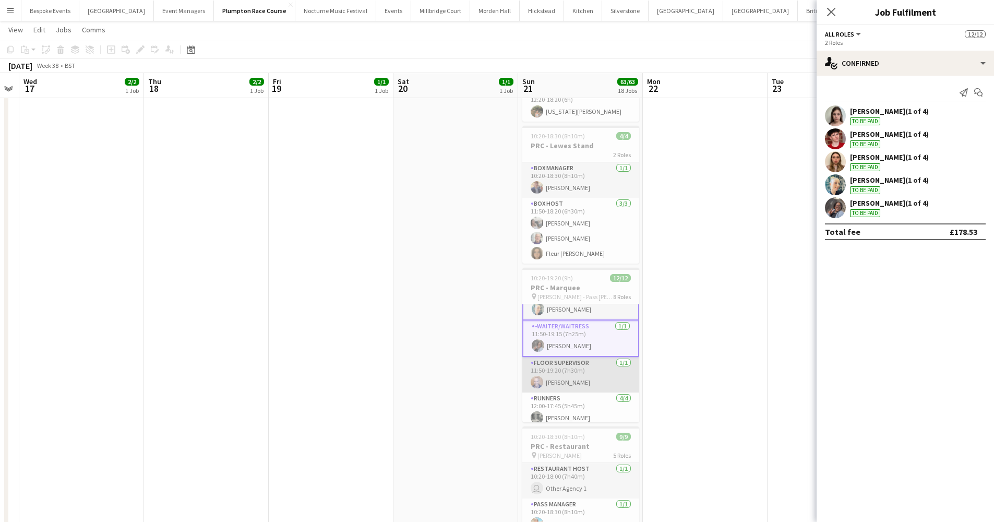
click at [586, 373] on app-card-role "Floor Supervisor 1/1 11:50-19:20 (7h30m) Hannah Bellasis" at bounding box center [580, 374] width 117 height 35
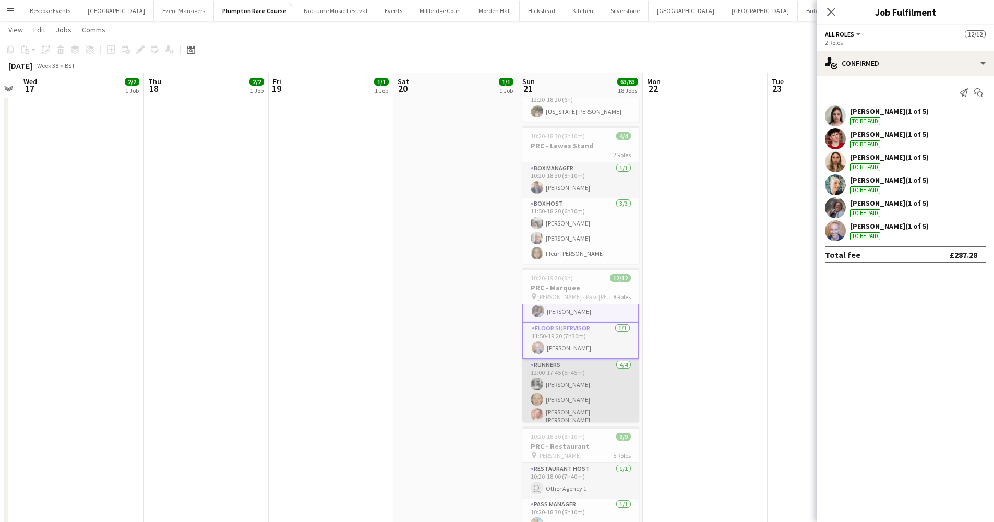
click at [586, 373] on app-card-role "Runners 4/4 12:00-17:45 (5h45m) Molly Middlehurst Genevieve Whiteley Isabella C…" at bounding box center [580, 401] width 117 height 84
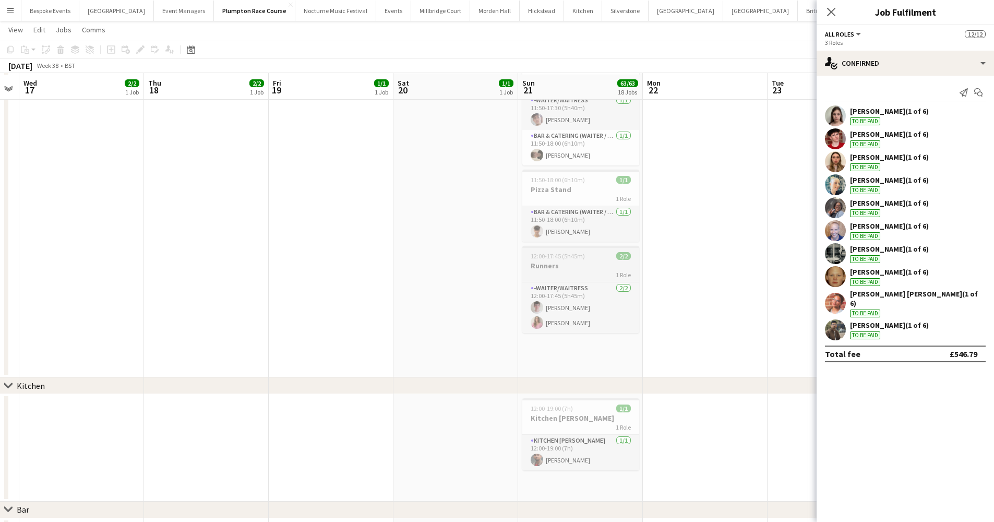
scroll to position [867, 0]
click at [580, 232] on app-card-role "Bar & Catering (Waiter / waitress) 1/1 11:50-18:00 (6h10m) Bobby Lamb" at bounding box center [580, 225] width 117 height 35
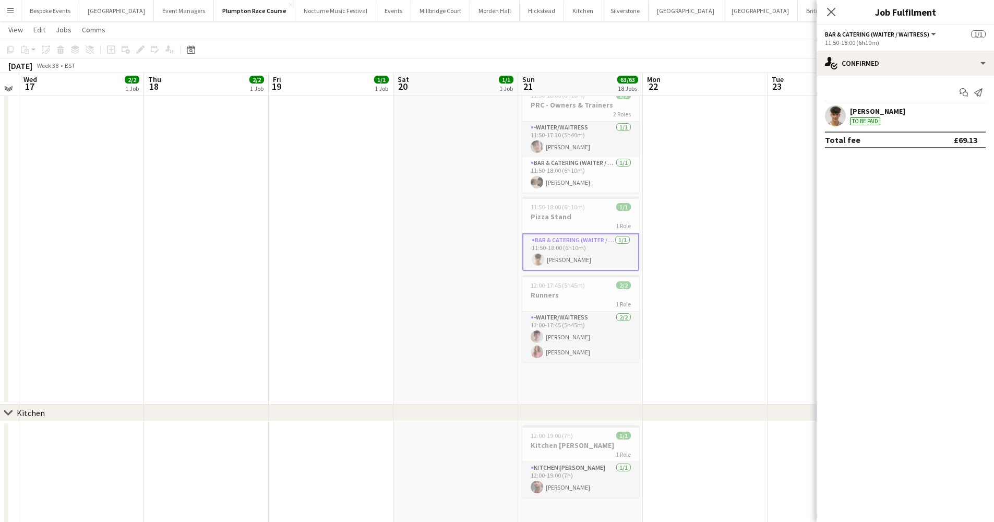
scroll to position [848, 0]
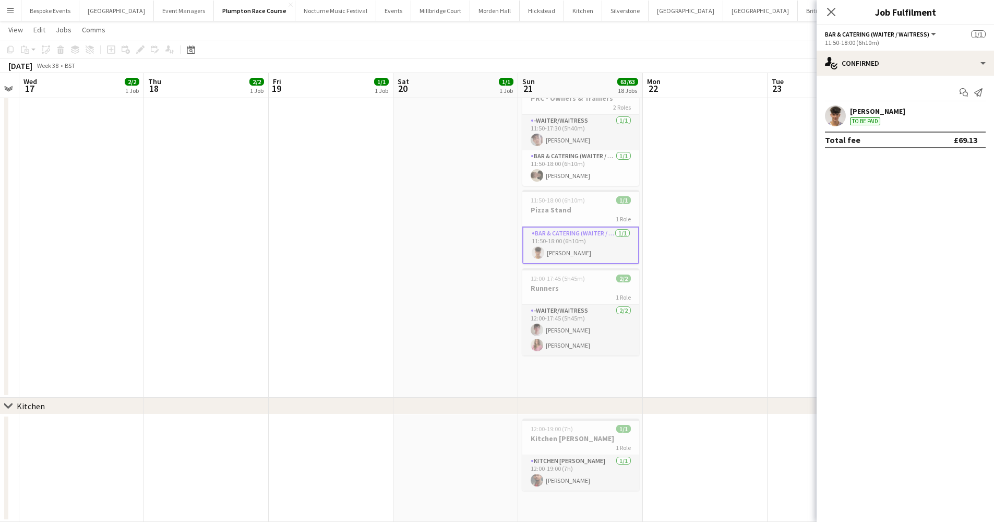
click at [608, 337] on app-card-role "-Waiter/Waitress 2/2 12:00-17:45 (5h45m) Henry Smith Matilda Odell" at bounding box center [580, 330] width 117 height 51
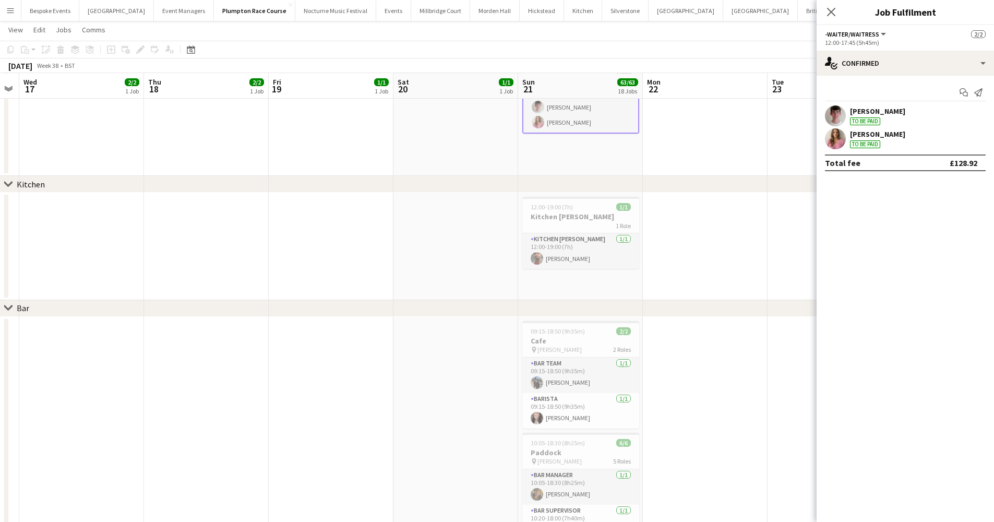
scroll to position [1071, 0]
click at [570, 252] on app-card-role "Kitchen Porter 1/1 12:00-19:00 (7h) Suraj Shahu" at bounding box center [580, 249] width 117 height 35
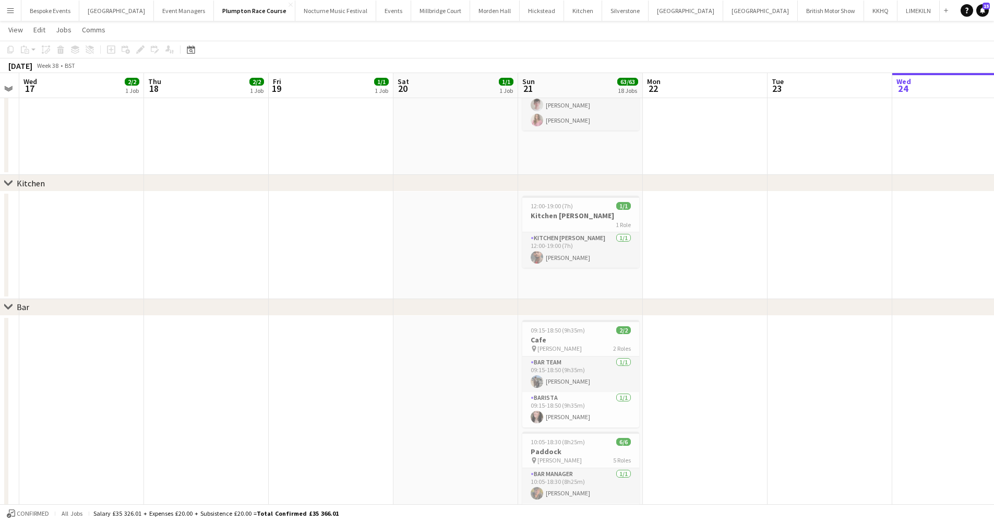
click at [570, 252] on app-card-role "Kitchen Porter 1/1 12:00-19:00 (7h) Suraj Shahu" at bounding box center [580, 249] width 117 height 35
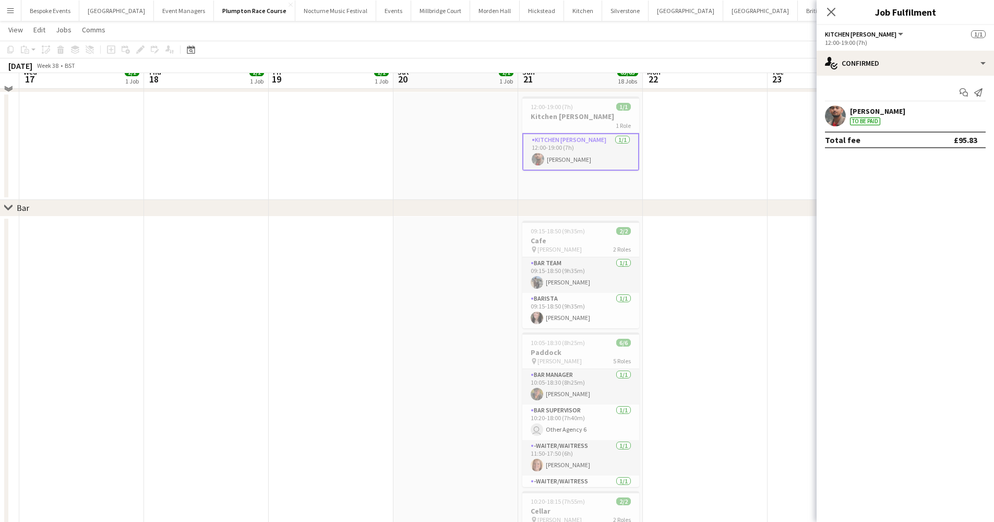
scroll to position [1173, 0]
click at [578, 272] on app-card-role "Bar Team 1/1 09:15-18:50 (9h35m) Linda Sanchez" at bounding box center [580, 270] width 117 height 35
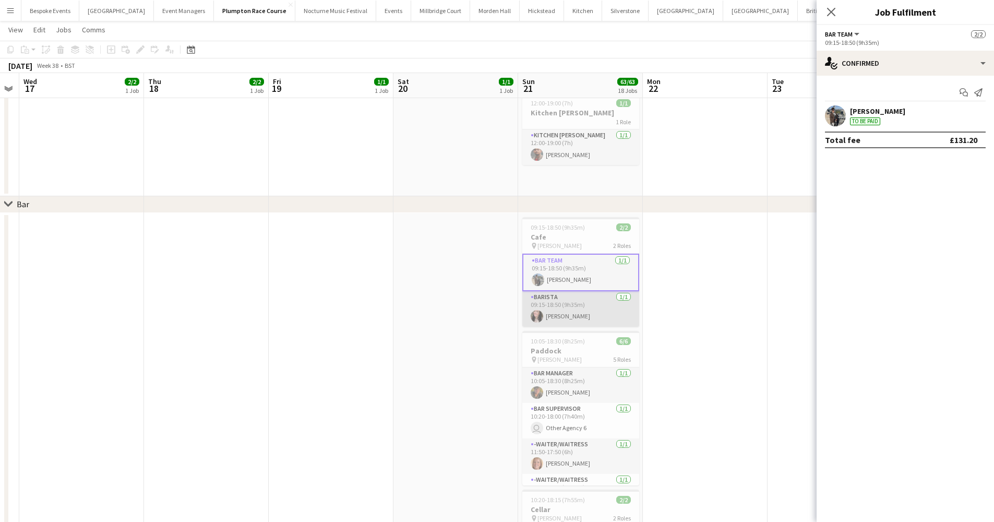
click at [584, 311] on app-card-role "Barista 1/1 09:15-18:50 (9h35m) Becky Chasey" at bounding box center [580, 308] width 117 height 35
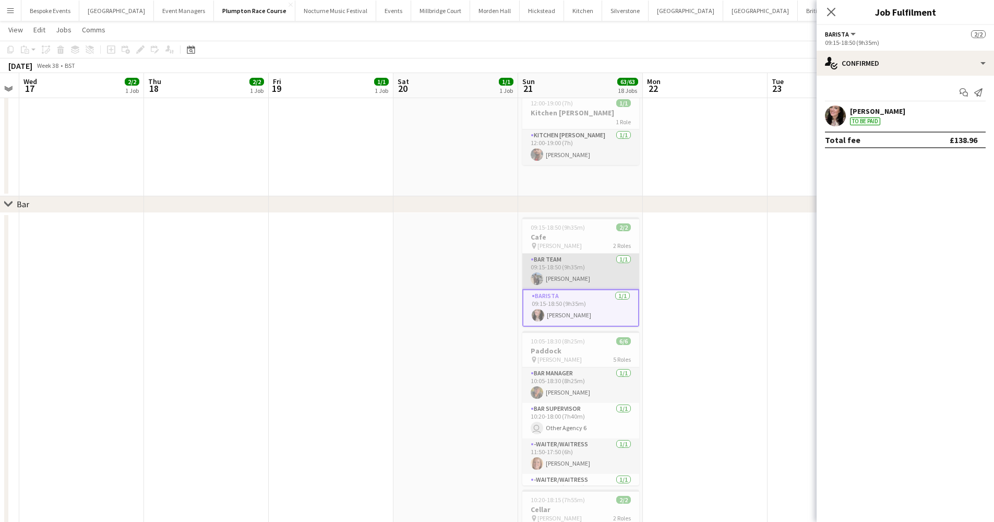
click at [578, 281] on app-card-role "Bar Team 1/1 09:15-18:50 (9h35m) Linda Sanchez" at bounding box center [580, 270] width 117 height 35
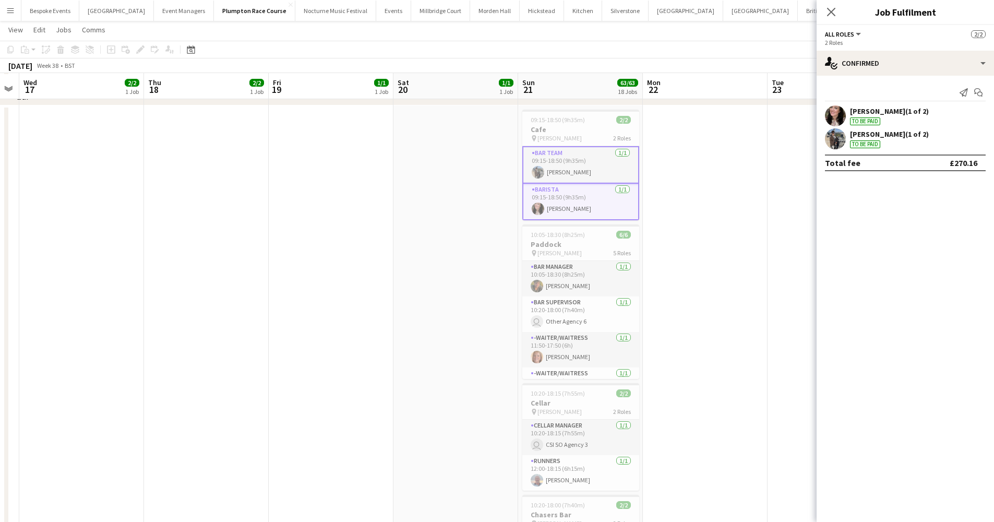
scroll to position [1283, 0]
click at [582, 280] on app-card-role "Bar Manager 1/1 10:05-18:30 (8h25m) sam hibberd" at bounding box center [580, 276] width 117 height 35
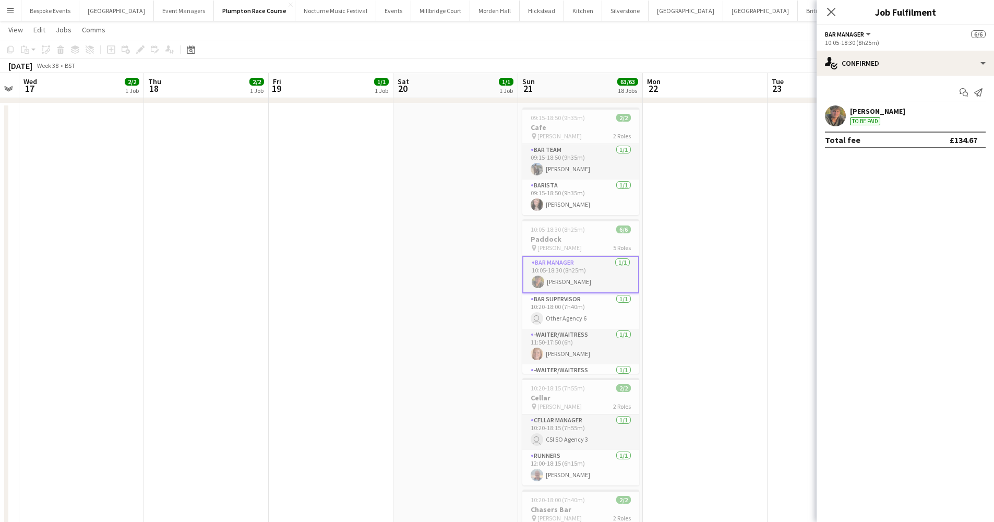
scroll to position [0, 0]
click at [605, 313] on app-card-role "Bar Supervisor 1/1 10:20-18:00 (7h40m) user Other Agency 6" at bounding box center [580, 310] width 117 height 35
click at [605, 313] on app-card-role "Bar Supervisor 1/1 10:20-18:00 (7h40m) user Other Agency 6" at bounding box center [580, 310] width 117 height 38
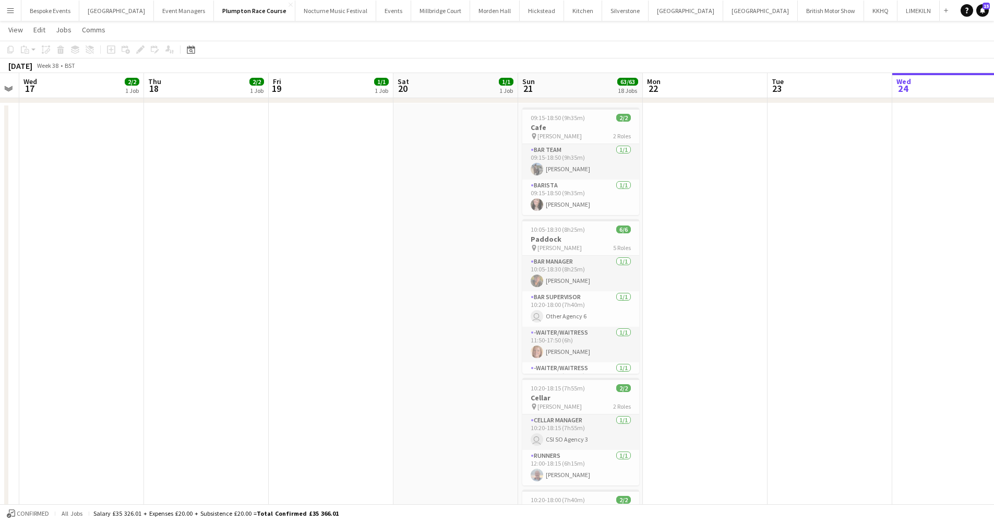
click at [605, 313] on app-card-role "Bar Supervisor 1/1 10:20-18:00 (7h40m) user Other Agency 6" at bounding box center [580, 308] width 117 height 35
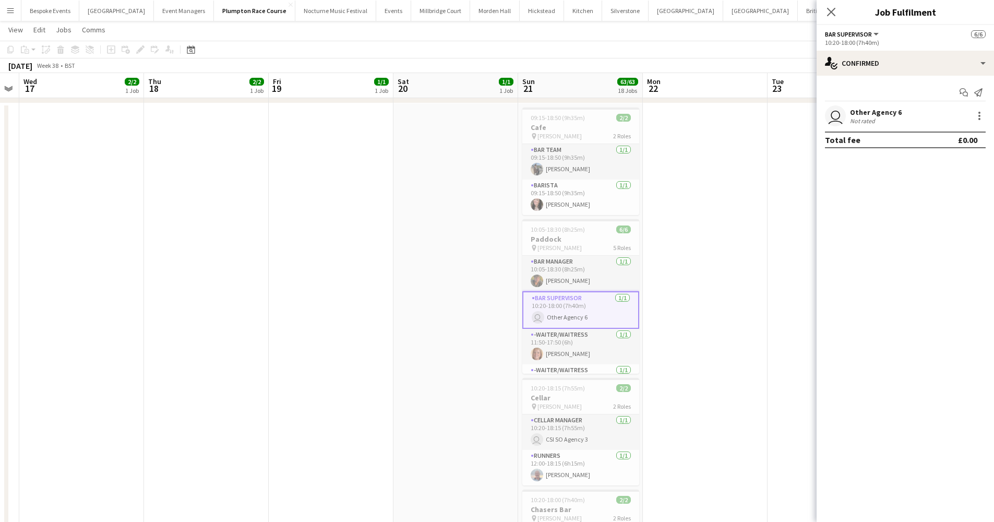
click at [607, 271] on app-card-role "Bar Manager 1/1 10:05-18:30 (8h25m) sam hibberd" at bounding box center [580, 273] width 117 height 35
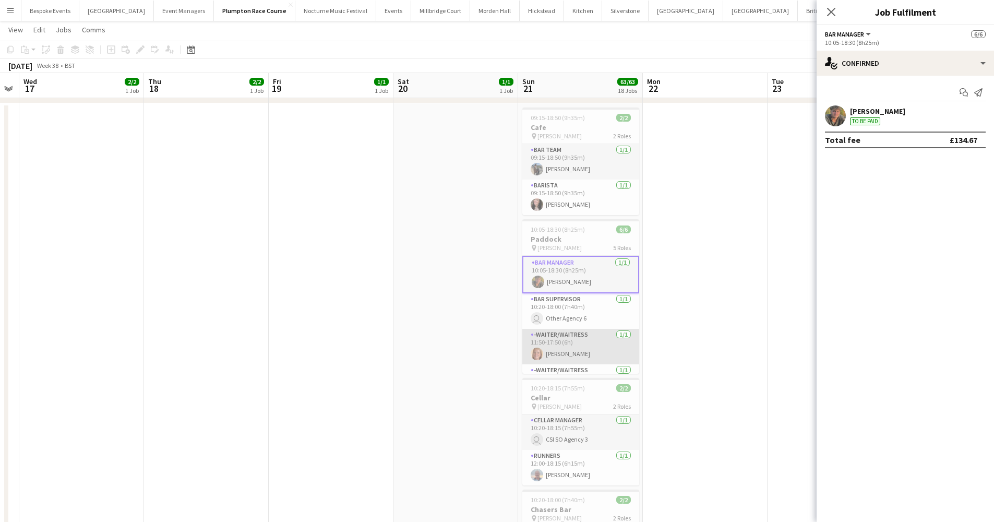
click at [582, 346] on app-card-role "-Waiter/Waitress 1/1 11:50-17:50 (6h) Maddy Franklin" at bounding box center [580, 346] width 117 height 35
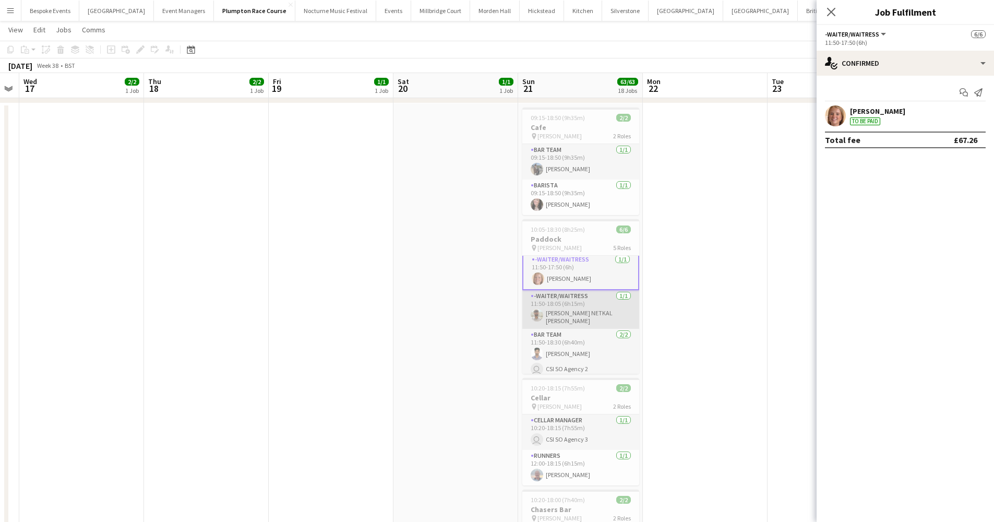
click at [572, 315] on app-card-role "-Waiter/Waitress 1/1 11:50-18:05 (6h15m) PRAJWAL NETKAL SATHISH" at bounding box center [580, 309] width 117 height 39
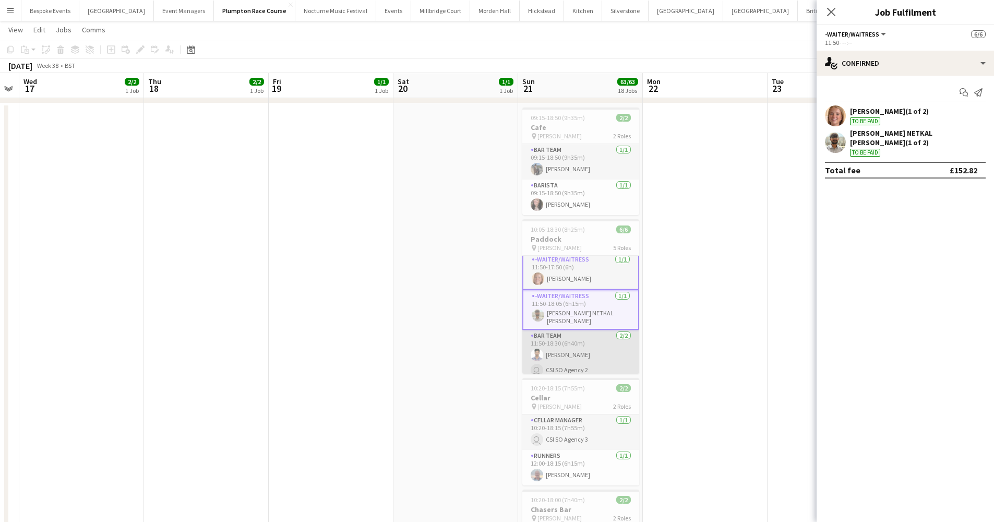
click at [573, 353] on app-card-role "Bar Team 2/2 11:50-18:30 (6h40m) Amit Singh user CSI SO Agency 2" at bounding box center [580, 355] width 117 height 51
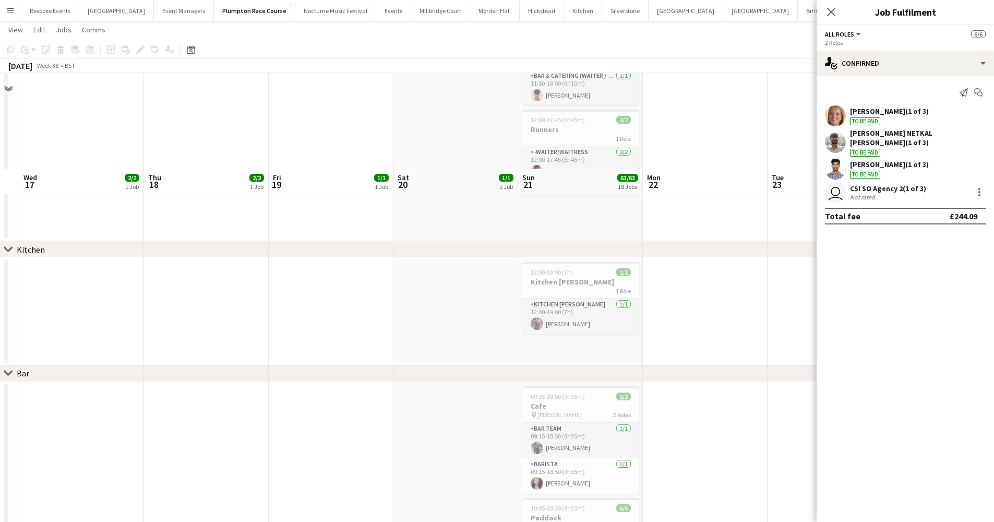
scroll to position [994, 0]
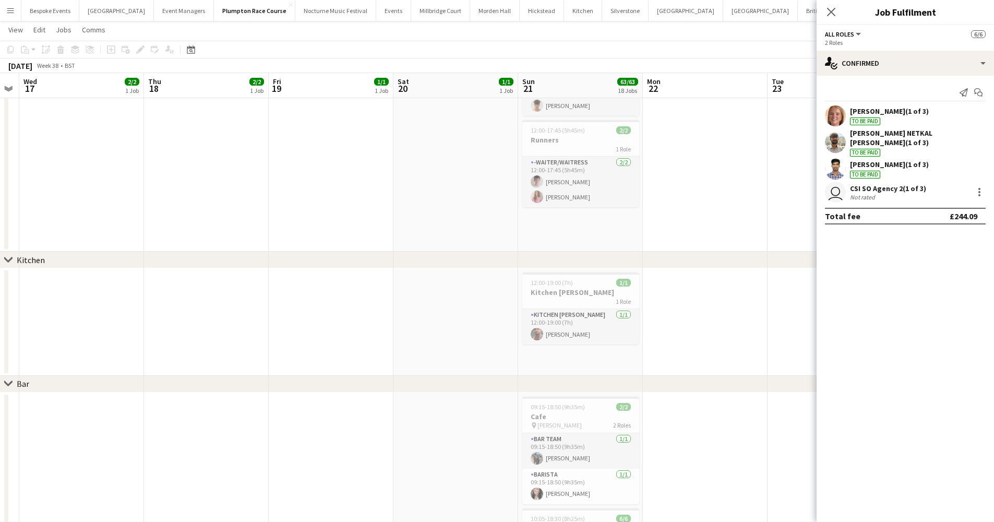
click at [548, 193] on app-card-role "-Waiter/Waitress 2/2 12:00-17:45 (5h45m) Henry Smith Matilda Odell" at bounding box center [580, 181] width 117 height 51
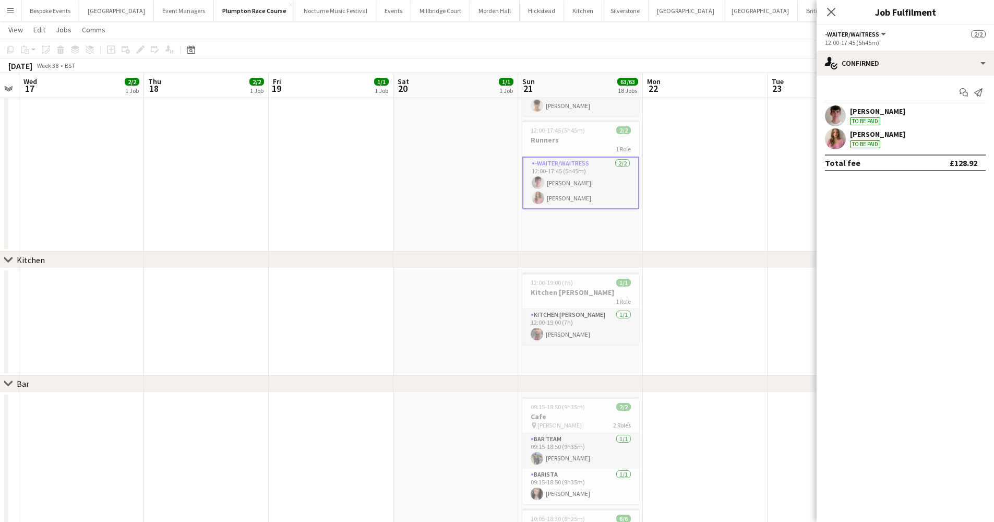
click at [548, 193] on app-card-role "-Waiter/Waitress 2/2 12:00-17:45 (5h45m) Henry Smith Matilda Odell" at bounding box center [580, 182] width 117 height 53
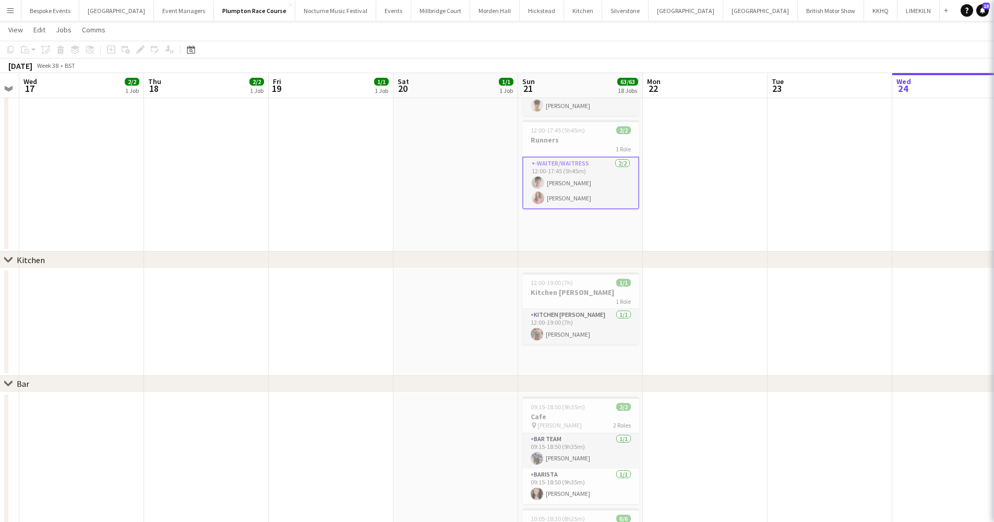
scroll to position [75, 0]
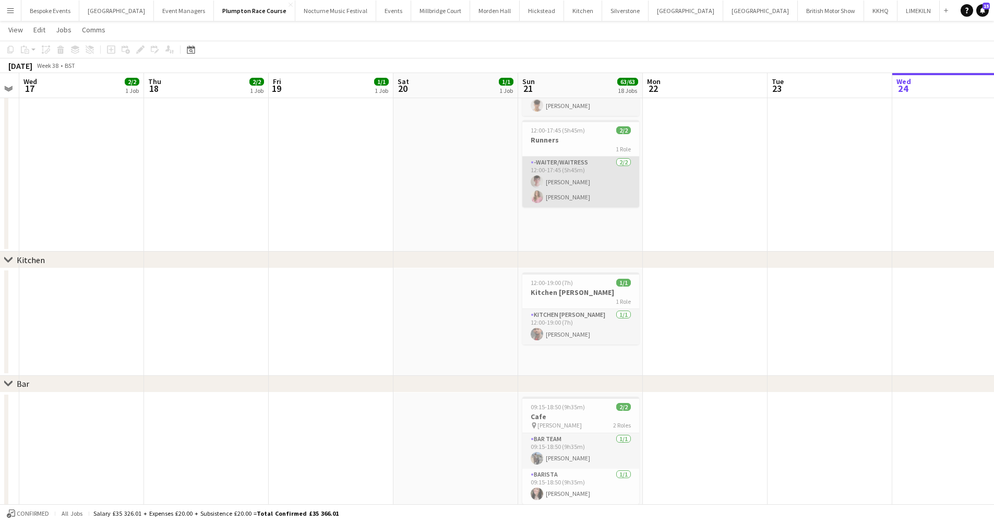
drag, startPoint x: 980, startPoint y: 332, endPoint x: 548, endPoint y: 193, distance: 453.9
click at [548, 193] on app-card-role "-Waiter/Waitress 2/2 12:00-17:45 (5h45m) Henry Smith Matilda Odell" at bounding box center [580, 181] width 117 height 51
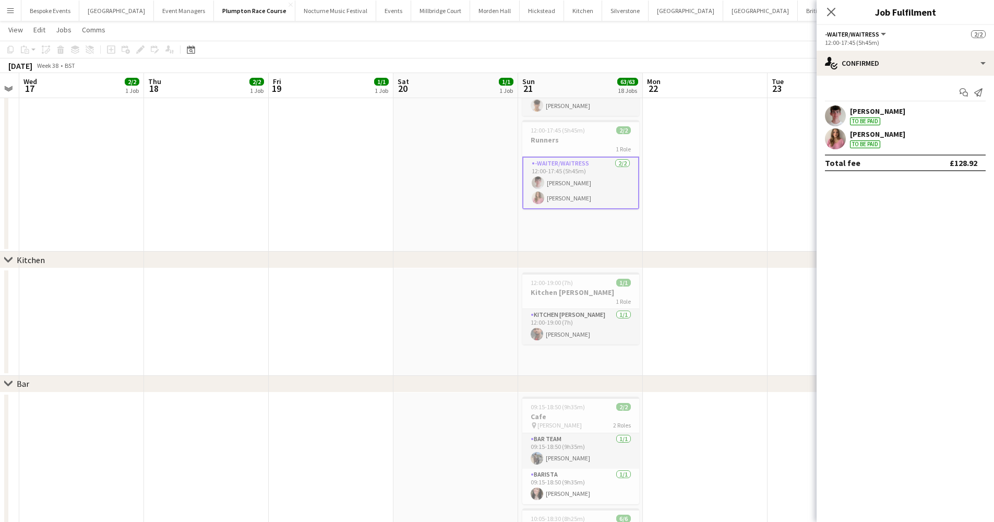
click at [840, 108] on app-user-avatar at bounding box center [835, 115] width 21 height 21
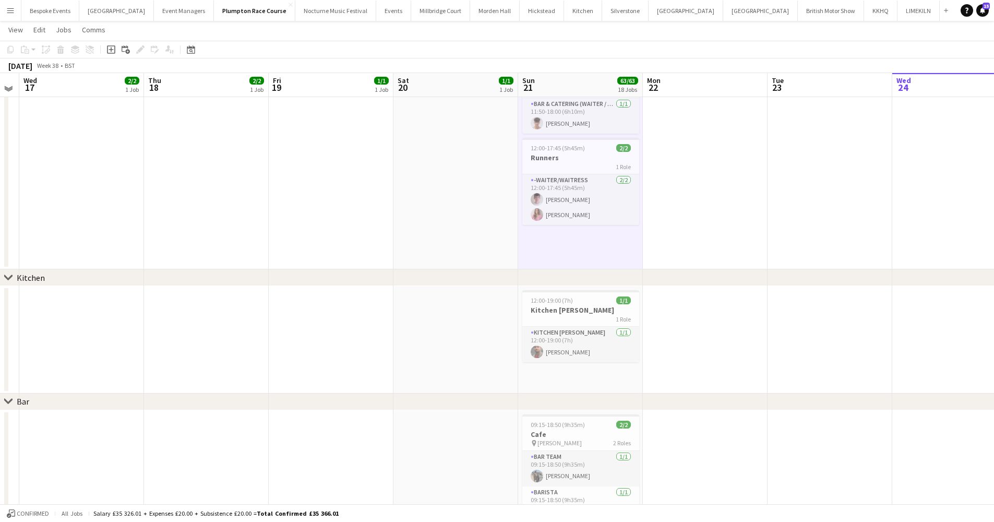
scroll to position [975, 0]
click at [616, 346] on app-card-role "Kitchen Porter 1/1 12:00-19:00 (7h) Suraj Shahu" at bounding box center [580, 345] width 117 height 35
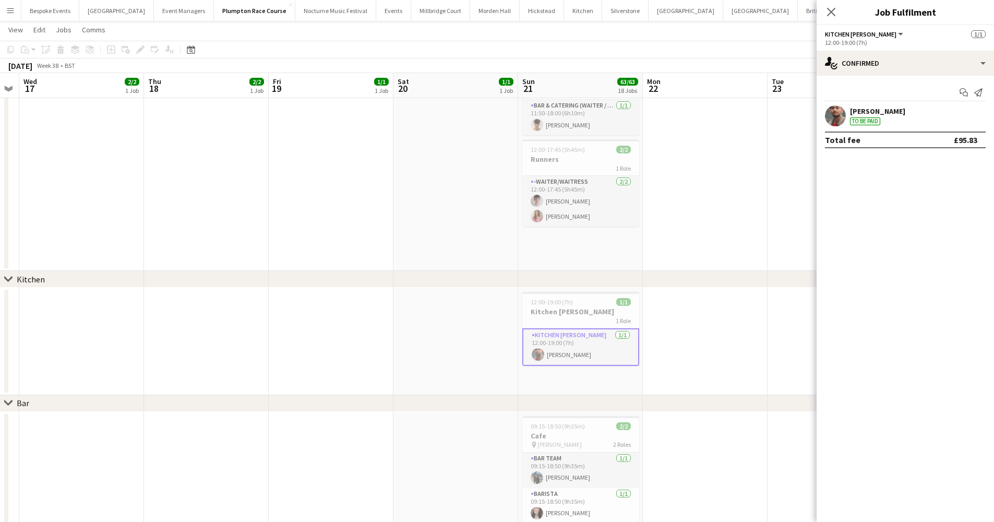
click at [833, 117] on app-user-avatar at bounding box center [835, 115] width 21 height 21
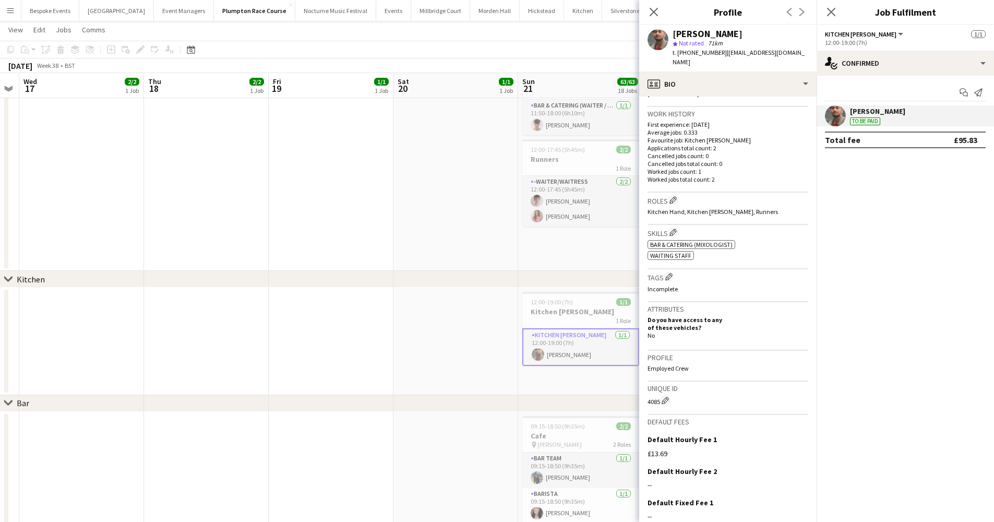
scroll to position [282, 0]
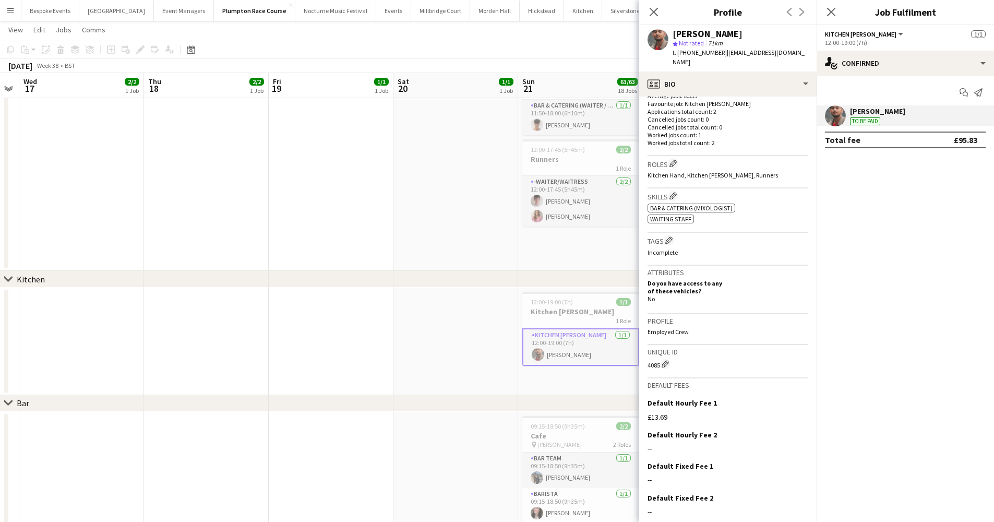
click at [580, 208] on app-card-role "-Waiter/Waitress 2/2 12:00-17:45 (5h45m) Henry Smith Matilda Odell" at bounding box center [580, 201] width 117 height 51
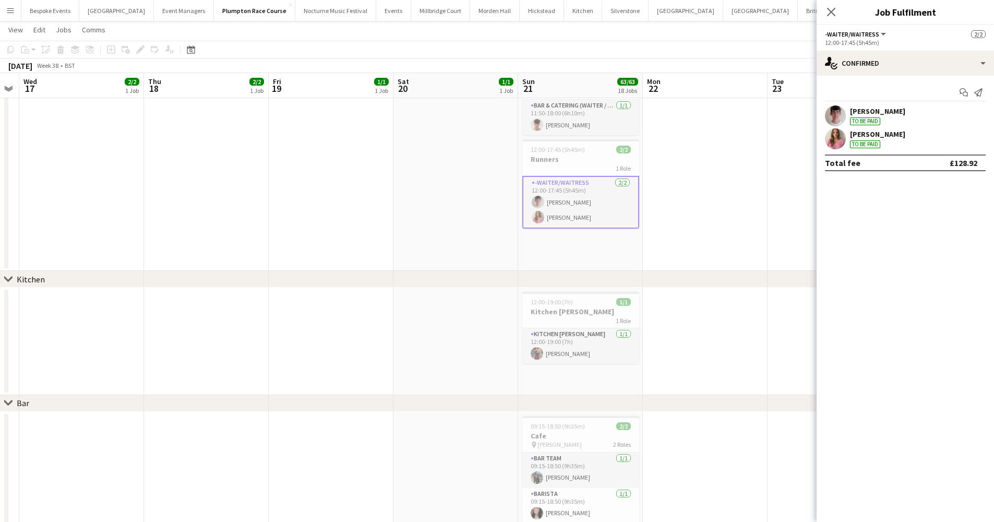
click at [580, 208] on app-card-role "-Waiter/Waitress 2/2 12:00-17:45 (5h45m) Henry Smith Matilda Odell" at bounding box center [580, 202] width 117 height 53
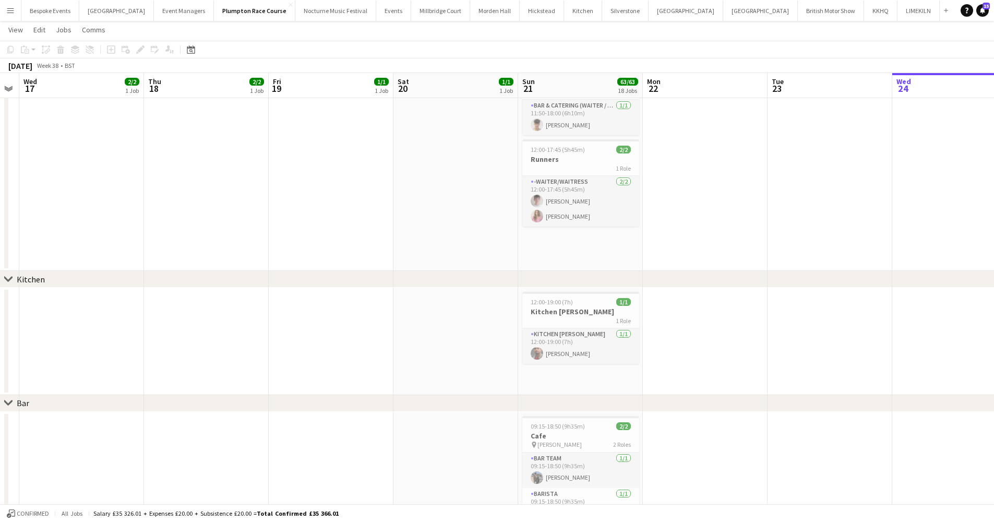
click at [580, 208] on app-card-role "-Waiter/Waitress 2/2 12:00-17:45 (5h45m) Henry Smith Matilda Odell" at bounding box center [580, 201] width 117 height 51
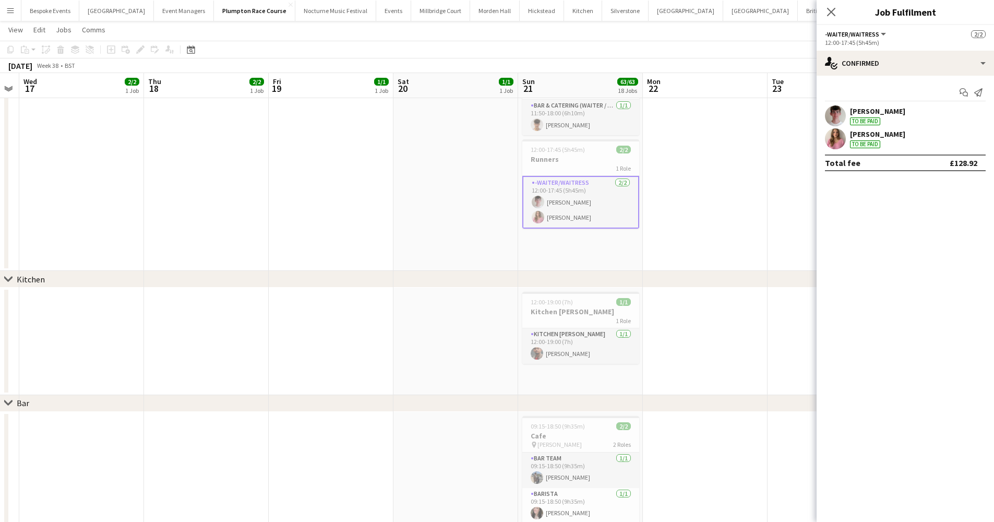
click at [838, 117] on app-user-avatar at bounding box center [835, 115] width 21 height 21
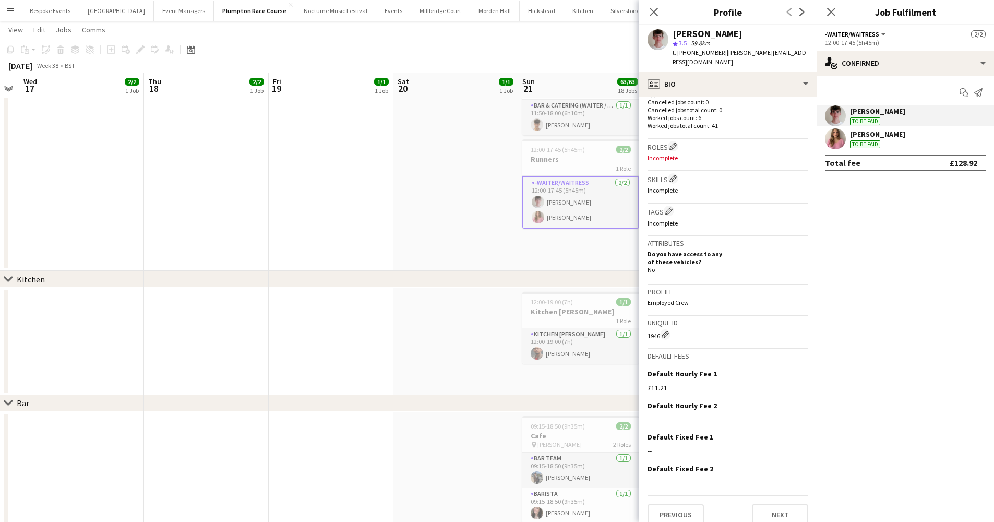
scroll to position [299, 0]
click at [840, 142] on app-user-avatar at bounding box center [835, 138] width 21 height 21
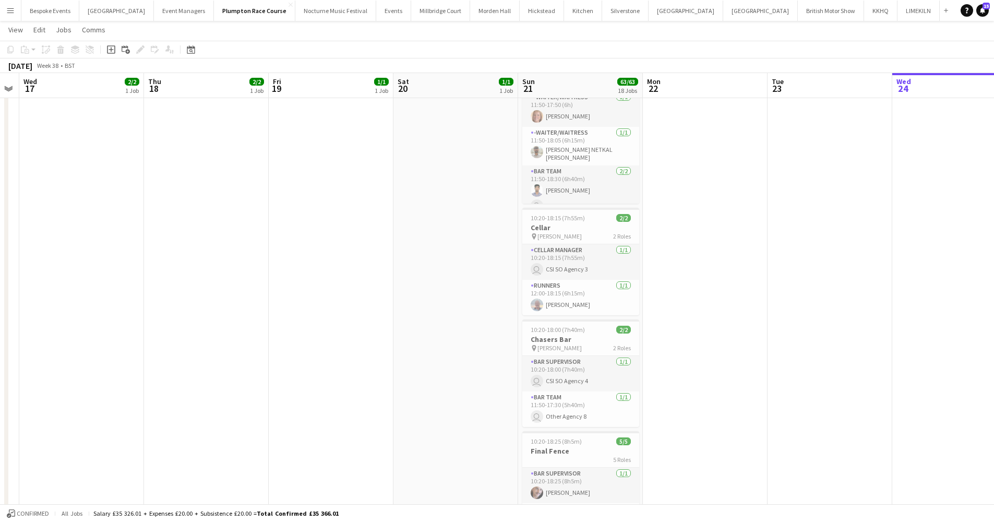
scroll to position [63, 0]
click at [562, 309] on app-card-role "Runners 1/1 12:00-18:15 (6h15m) Andrew Parker" at bounding box center [580, 297] width 117 height 35
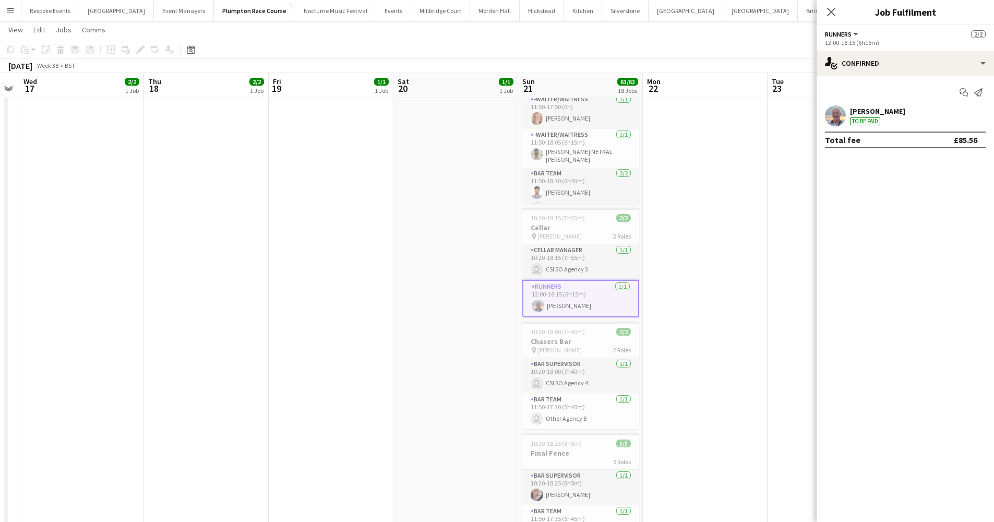
click at [835, 119] on app-user-avatar at bounding box center [835, 115] width 21 height 21
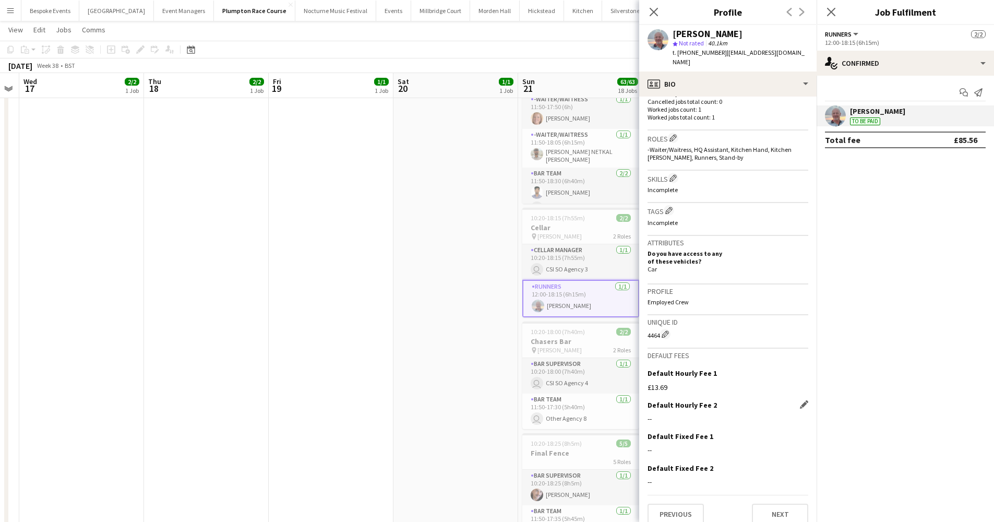
scroll to position [299, 0]
click at [570, 265] on app-card-role "Cellar Manager 1/1 10:20-18:15 (7h55m) user CSI SO Agency 3" at bounding box center [580, 261] width 117 height 35
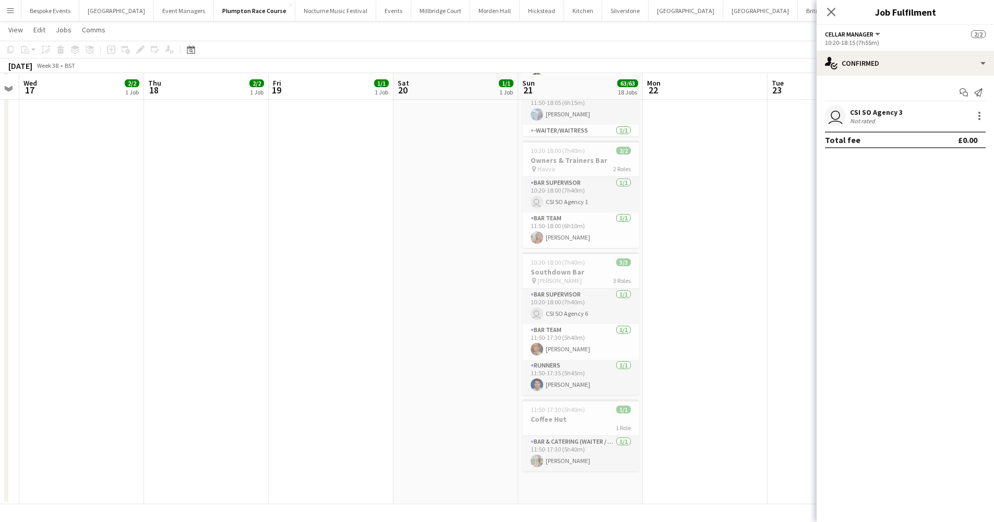
scroll to position [1904, 0]
click at [568, 465] on app-card-role "Bar & Catering (Waiter / waitress) 1/1 11:50-17:30 (5h40m) Lexi Burgoyne" at bounding box center [580, 452] width 117 height 35
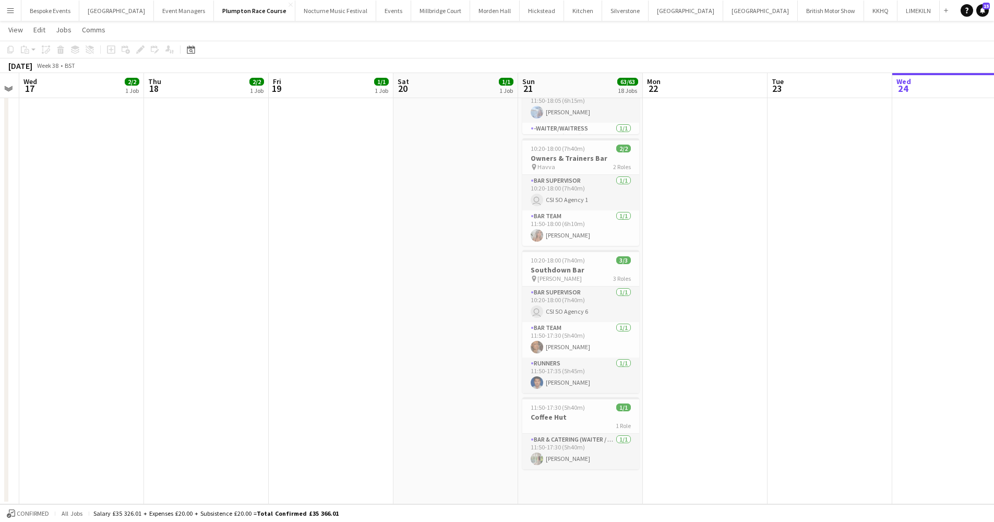
click at [568, 465] on app-card-role "Bar & Catering (Waiter / waitress) 1/1 11:50-17:30 (5h40m) Lexi Burgoyne" at bounding box center [580, 450] width 117 height 35
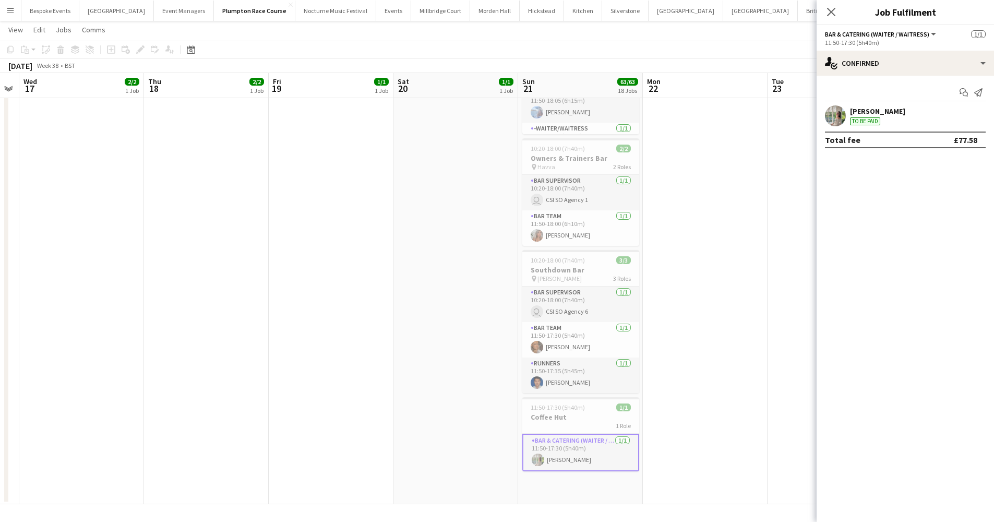
scroll to position [1897, 0]
click at [364, 192] on app-date-cell at bounding box center [331, 0] width 125 height 1022
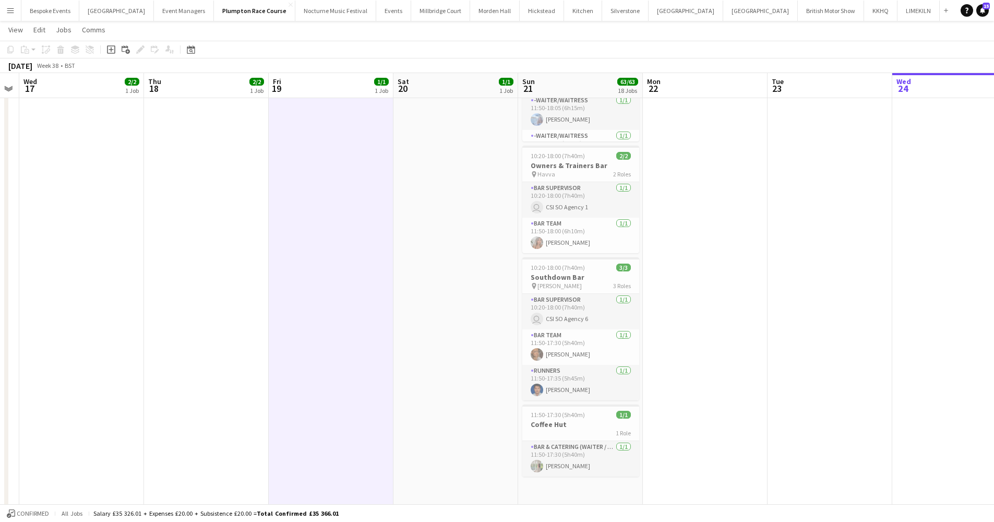
click at [376, 11] on button "Events Close" at bounding box center [393, 11] width 35 height 20
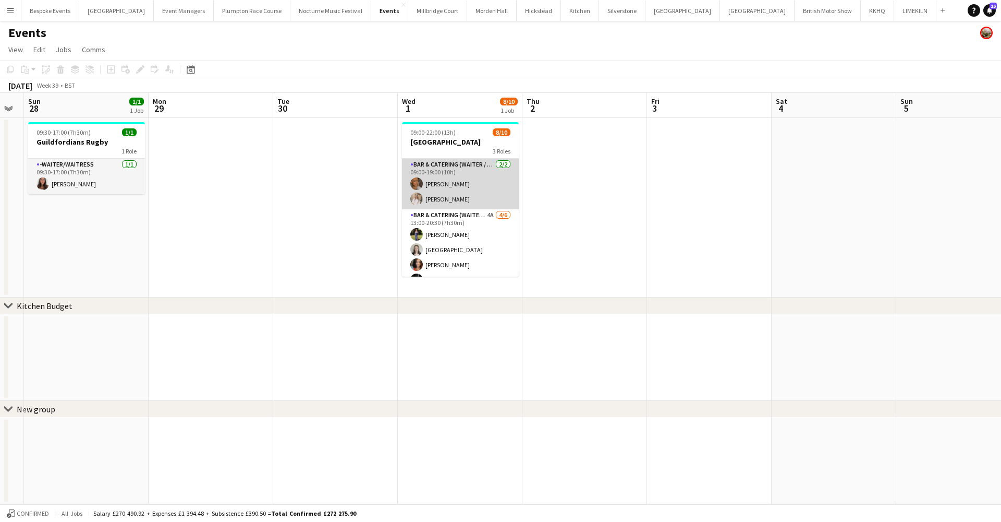
click at [463, 176] on app-card-role "Bar & Catering (Waiter / waitress) 2/2 09:00-19:00 (10h) Jessica Platt Lucy Hogg" at bounding box center [460, 184] width 117 height 51
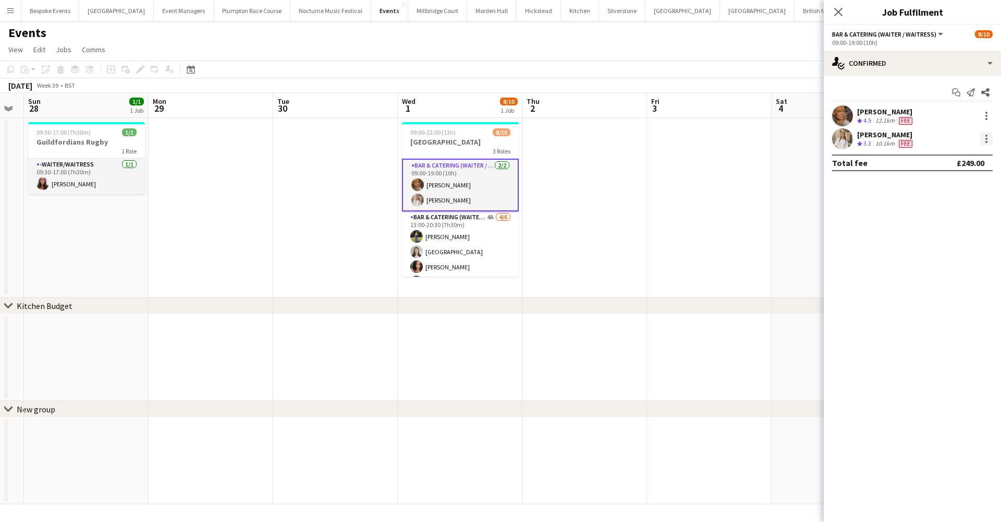
click at [986, 143] on div at bounding box center [987, 138] width 13 height 13
click at [982, 174] on button "Switch crew" at bounding box center [952, 183] width 81 height 25
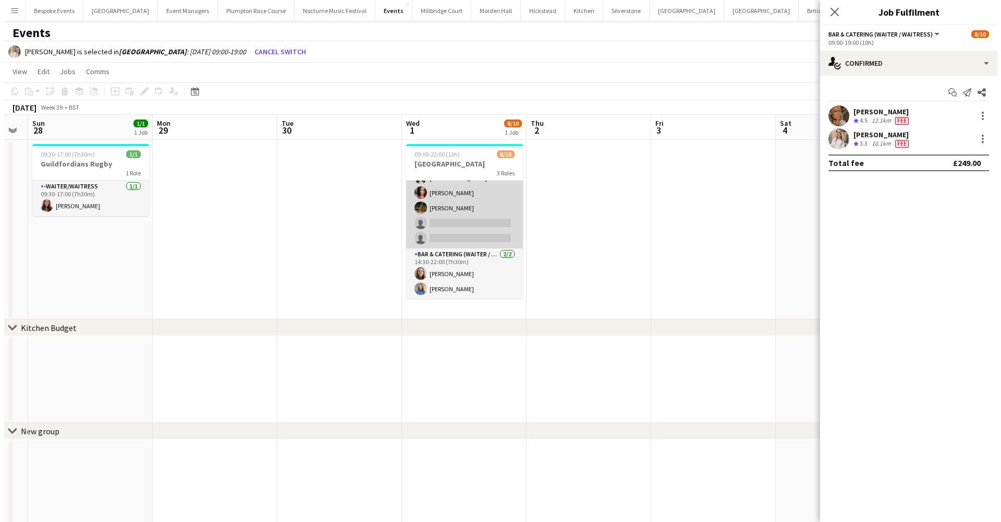
scroll to position [96, 0]
click at [486, 235] on app-card-role "Bar & Catering (Waiter / waitress) 4A 4/6 13:00-20:30 (7h30m) Holly Hunter Isla…" at bounding box center [460, 192] width 117 height 111
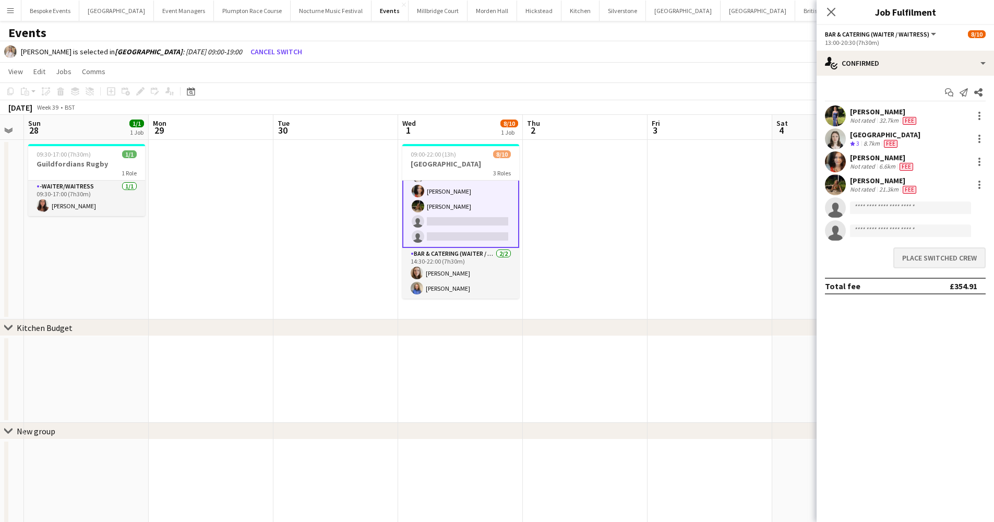
click at [917, 255] on button "Place switched crew" at bounding box center [939, 257] width 92 height 21
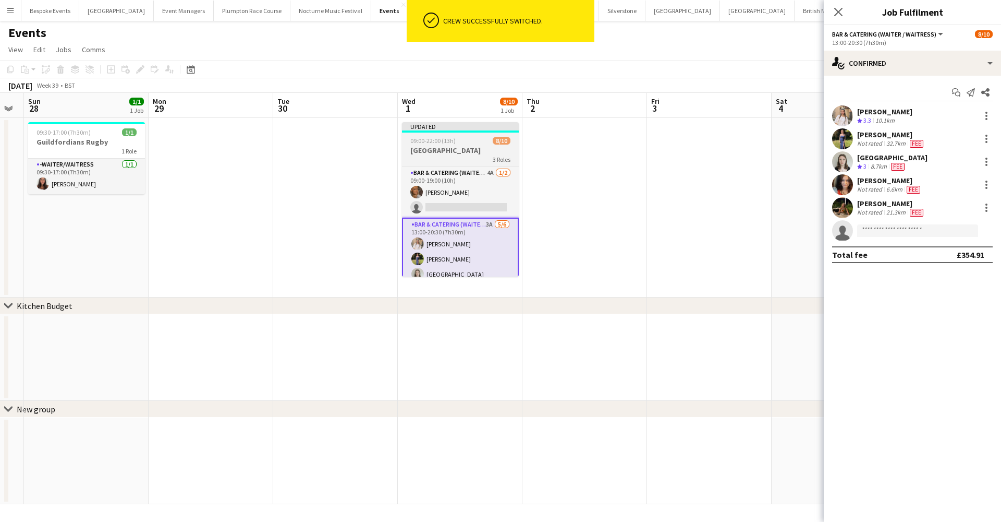
scroll to position [0, 0]
click at [450, 151] on h3 "Froyle Park" at bounding box center [460, 150] width 117 height 9
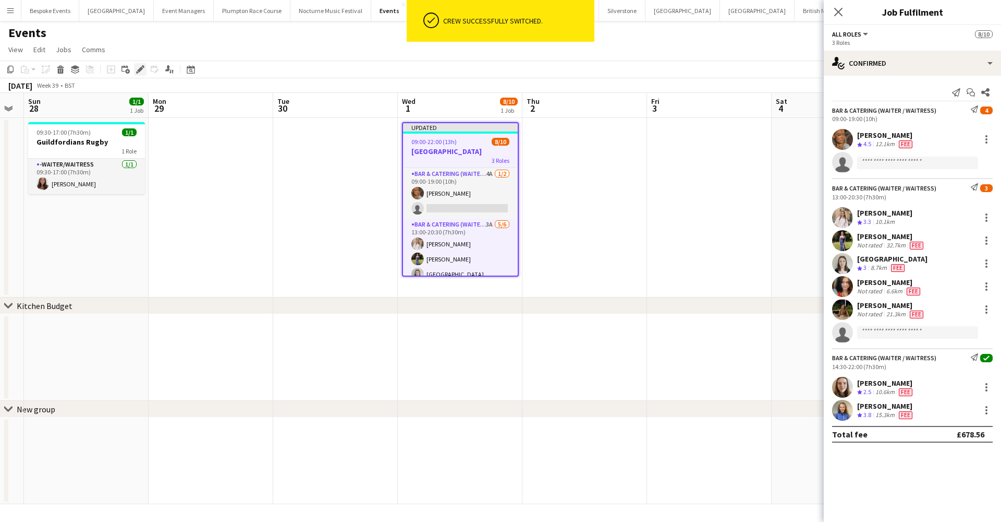
click at [144, 65] on icon "Edit" at bounding box center [140, 69] width 8 height 8
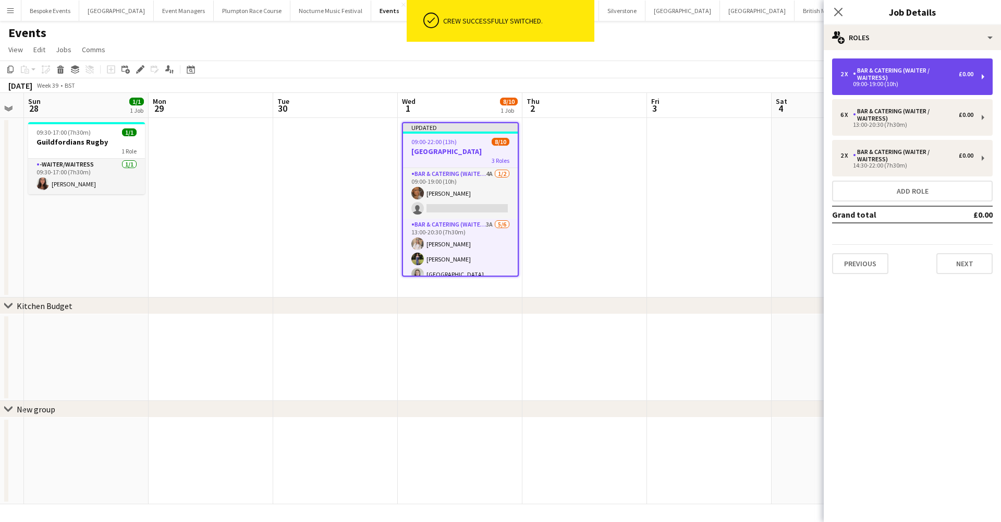
click at [928, 71] on div "Bar & Catering (Waiter / waitress)" at bounding box center [906, 74] width 106 height 15
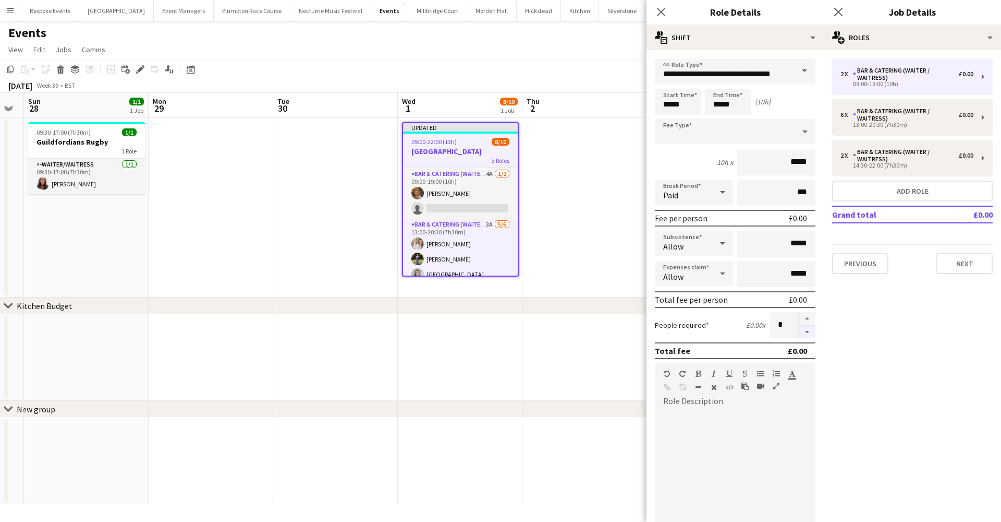
click at [803, 334] on button "button" at bounding box center [807, 331] width 17 height 13
type input "*"
click at [580, 213] on app-date-cell at bounding box center [585, 207] width 125 height 179
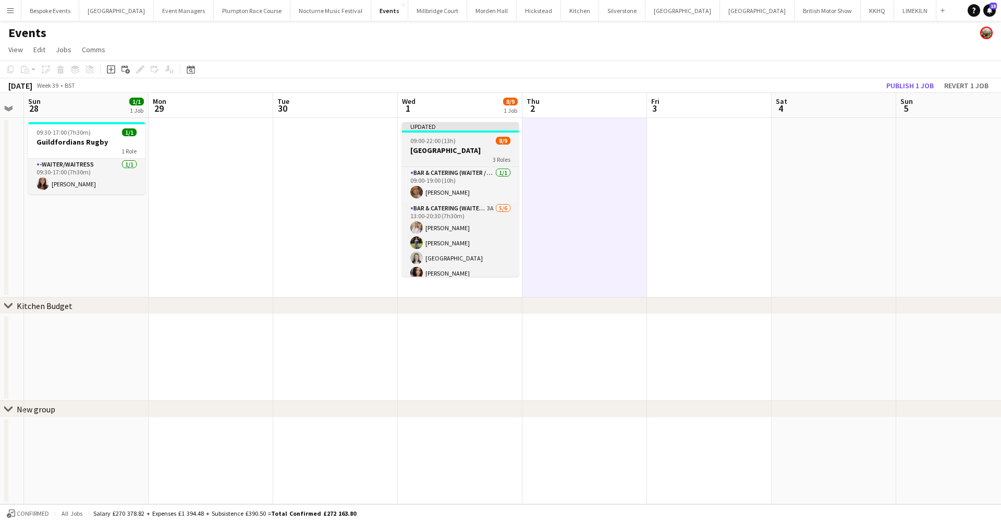
click at [449, 149] on h3 "Froyle Park" at bounding box center [460, 150] width 117 height 9
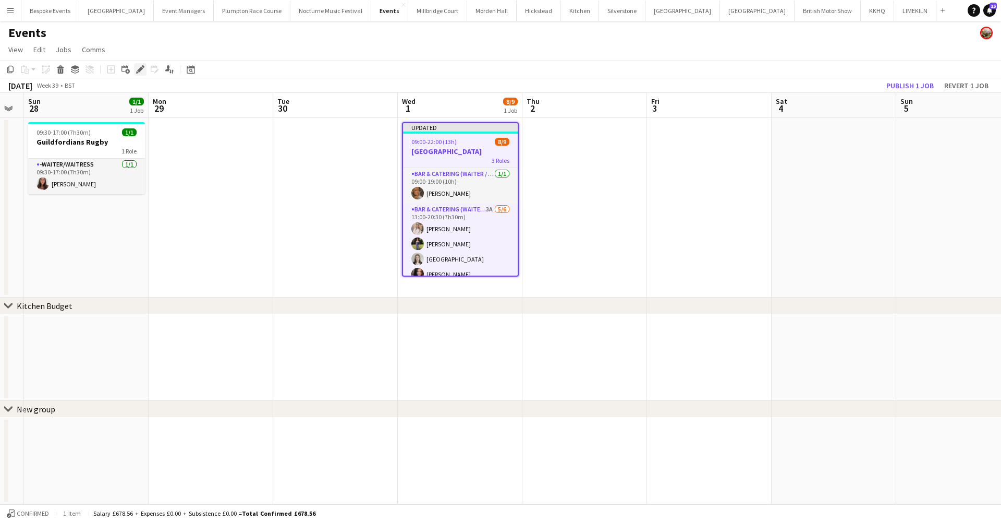
click at [136, 71] on icon "Edit" at bounding box center [140, 69] width 8 height 8
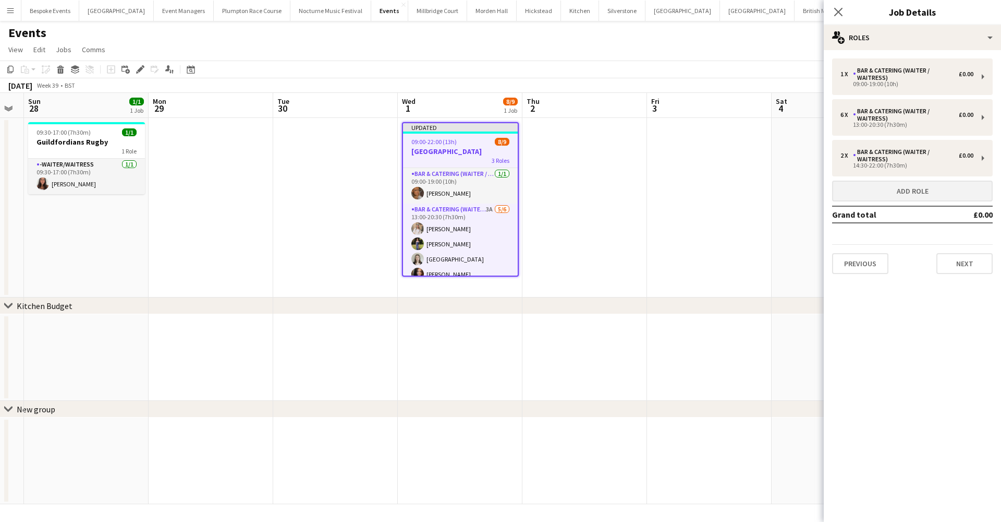
click at [944, 188] on button "Add role" at bounding box center [912, 190] width 161 height 21
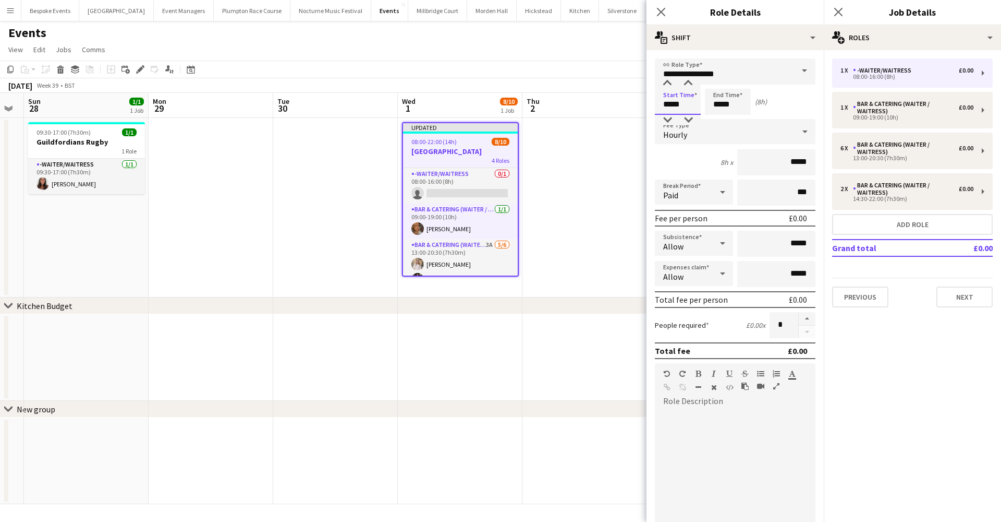
click at [672, 101] on input "*****" at bounding box center [678, 102] width 46 height 26
click at [687, 106] on input "*****" at bounding box center [678, 102] width 46 height 26
click at [671, 104] on input "*****" at bounding box center [678, 102] width 46 height 26
type input "*****"
click at [721, 105] on input "*****" at bounding box center [728, 102] width 46 height 26
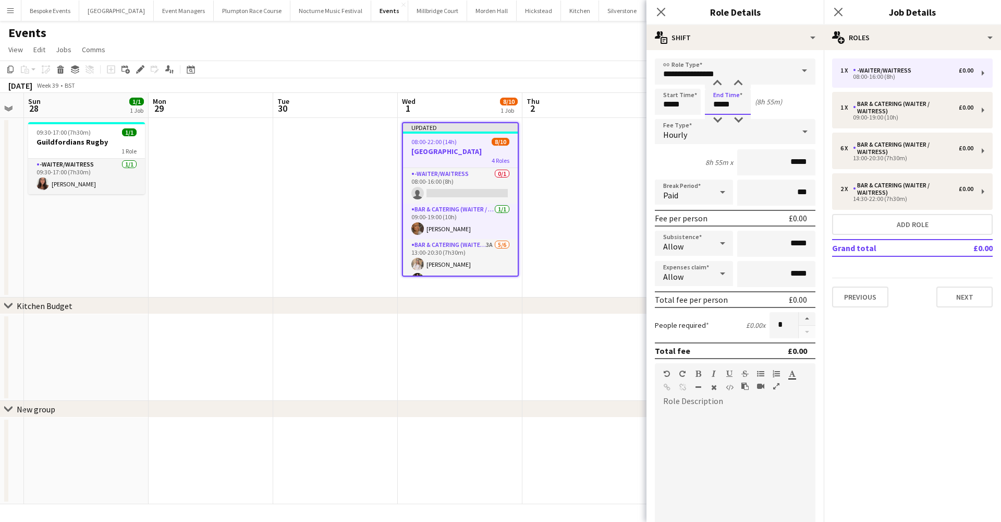
type input "*****"
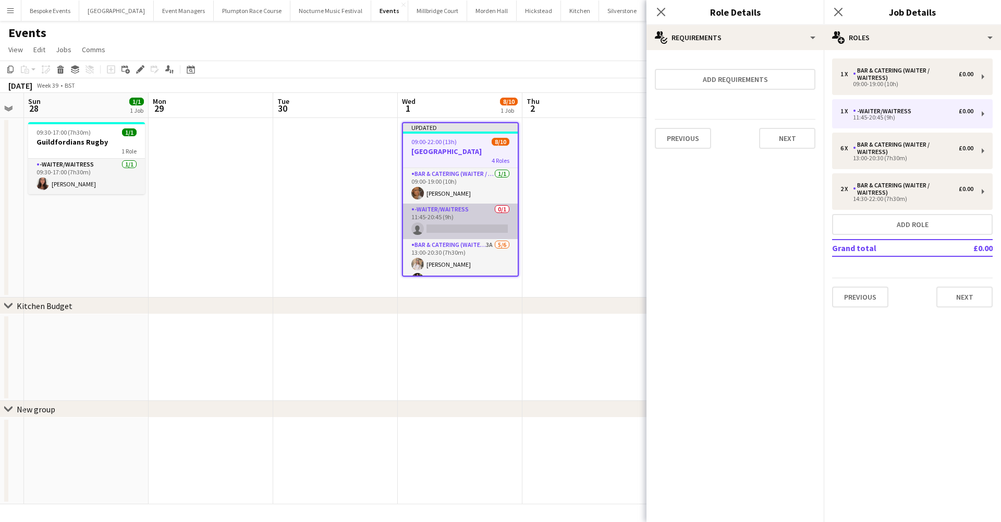
click at [480, 236] on app-card-role "-Waiter/Waitress 0/1 11:45-20:45 (9h) single-neutral-actions" at bounding box center [460, 220] width 115 height 35
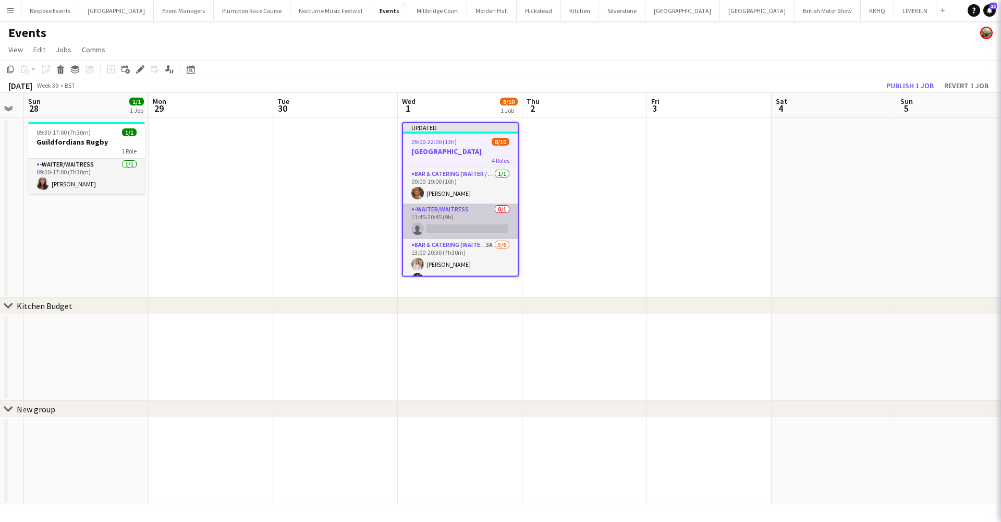
scroll to position [0, 349]
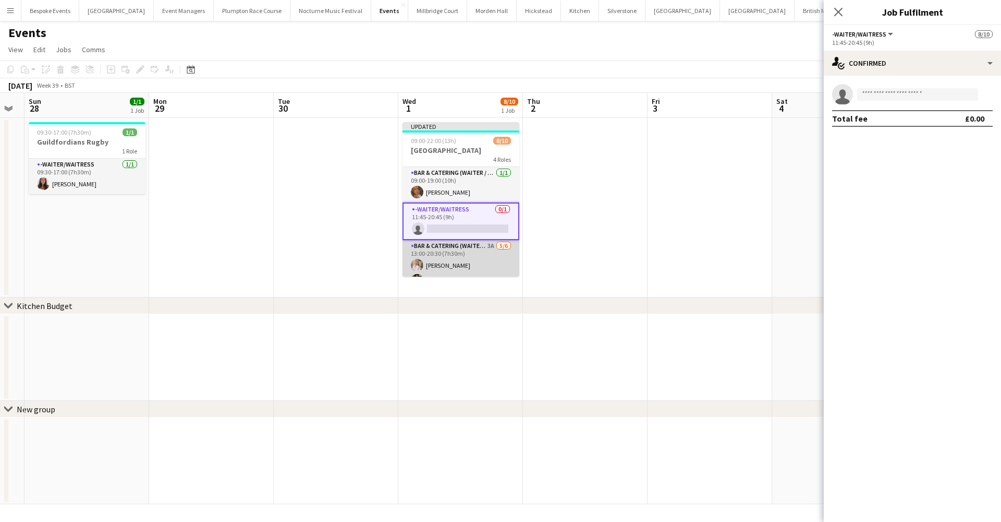
click at [485, 253] on app-card-role "Bar & Catering (Waiter / waitress) 3A 5/6 13:00-20:30 (7h30m) Lucy Hogg Holly H…" at bounding box center [461, 295] width 117 height 111
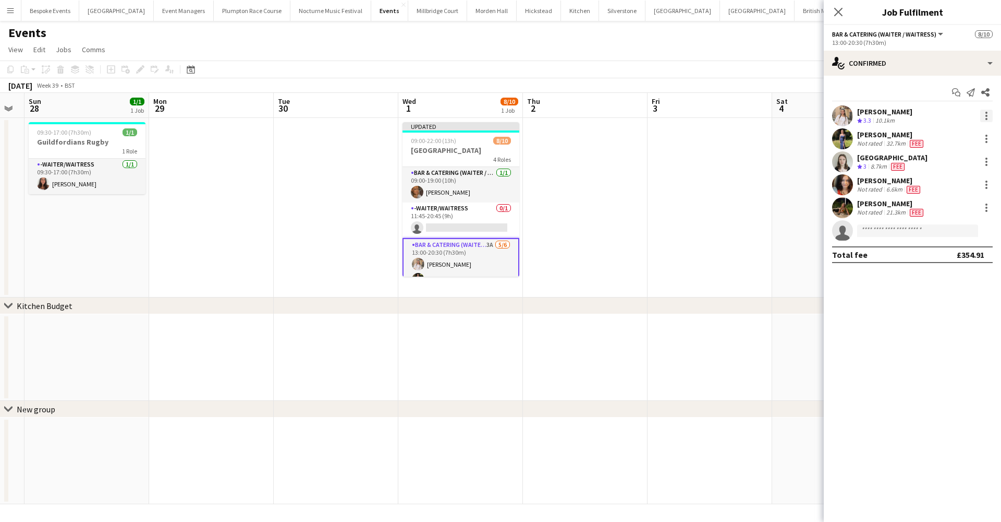
click at [989, 117] on div at bounding box center [987, 116] width 13 height 13
click at [971, 156] on span "Switch crew" at bounding box center [952, 159] width 65 height 9
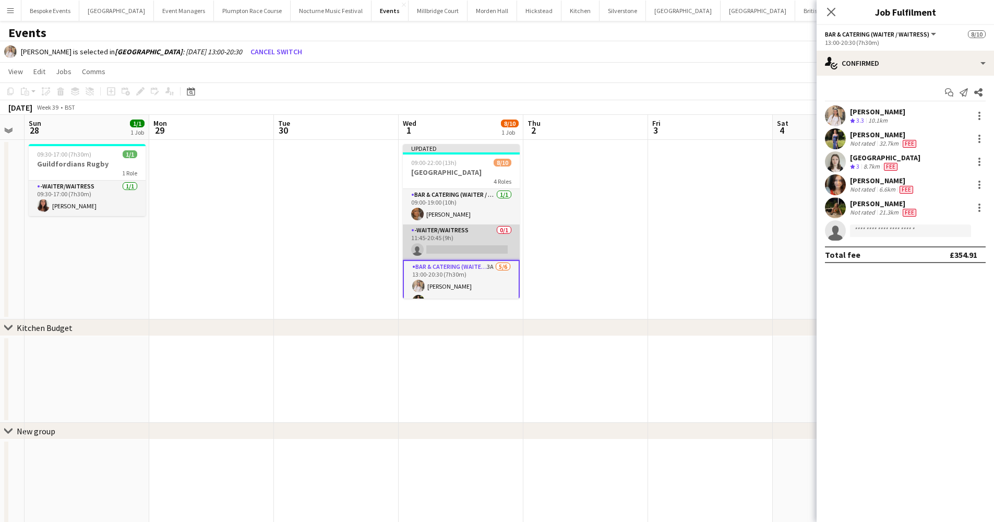
click at [483, 240] on app-card-role "-Waiter/Waitress 0/1 11:45-20:45 (9h) single-neutral-actions" at bounding box center [461, 241] width 117 height 35
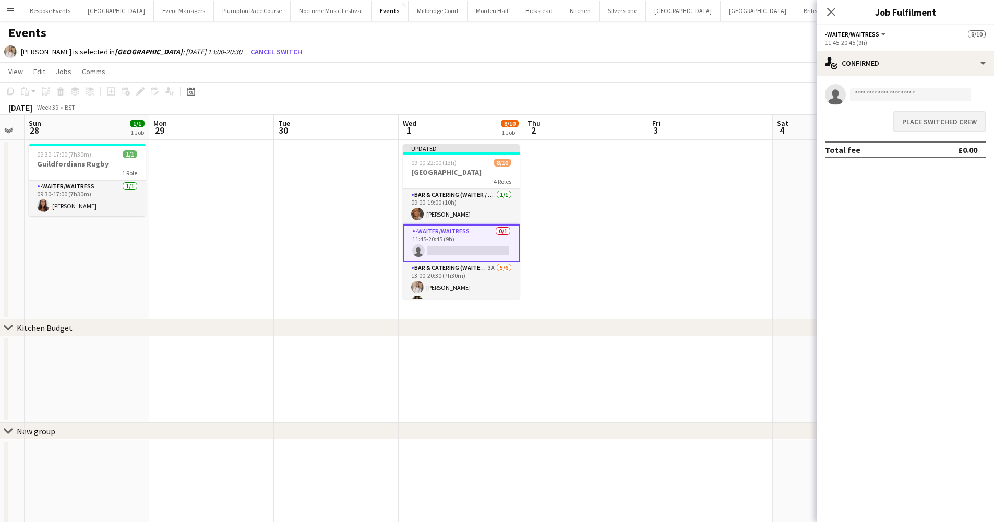
click at [913, 119] on button "Place switched crew" at bounding box center [939, 121] width 92 height 21
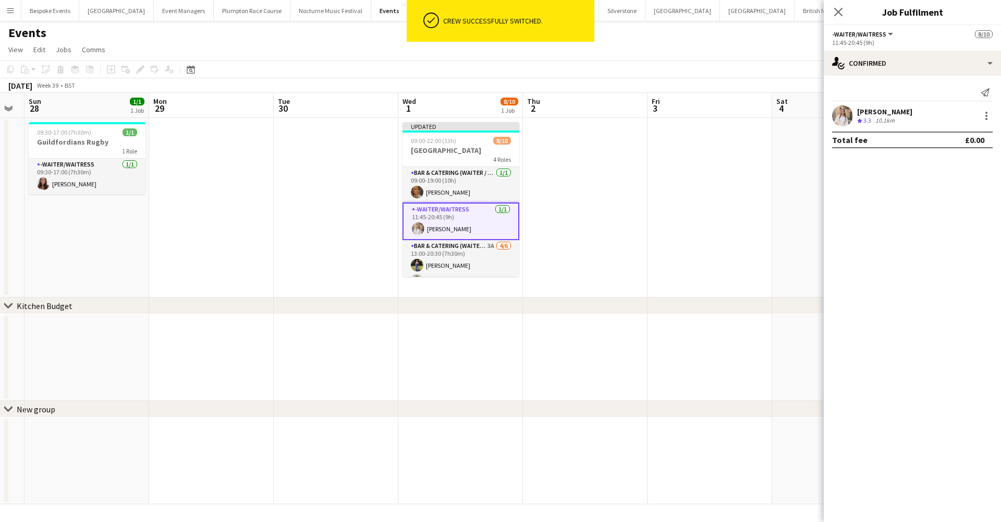
click at [698, 244] on app-date-cell at bounding box center [710, 207] width 125 height 179
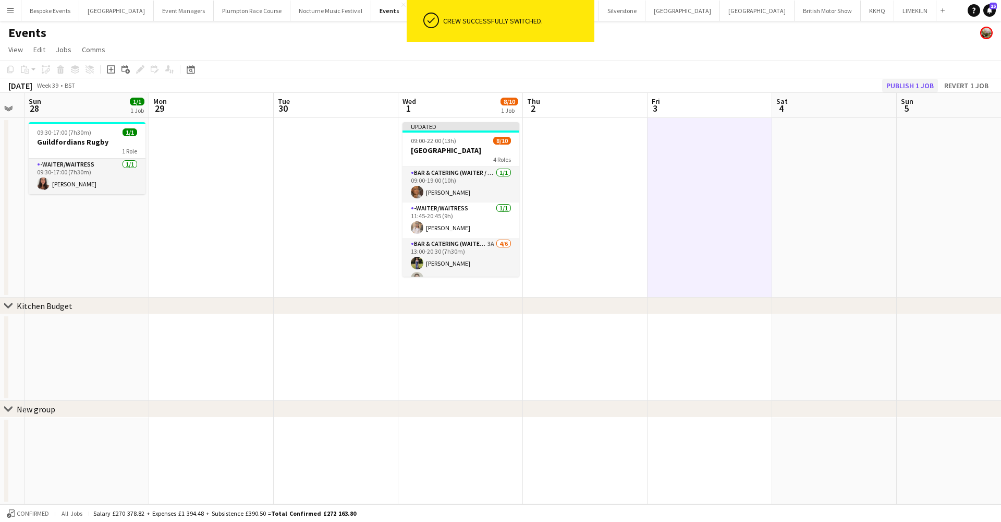
click at [925, 88] on button "Publish 1 job" at bounding box center [910, 86] width 56 height 14
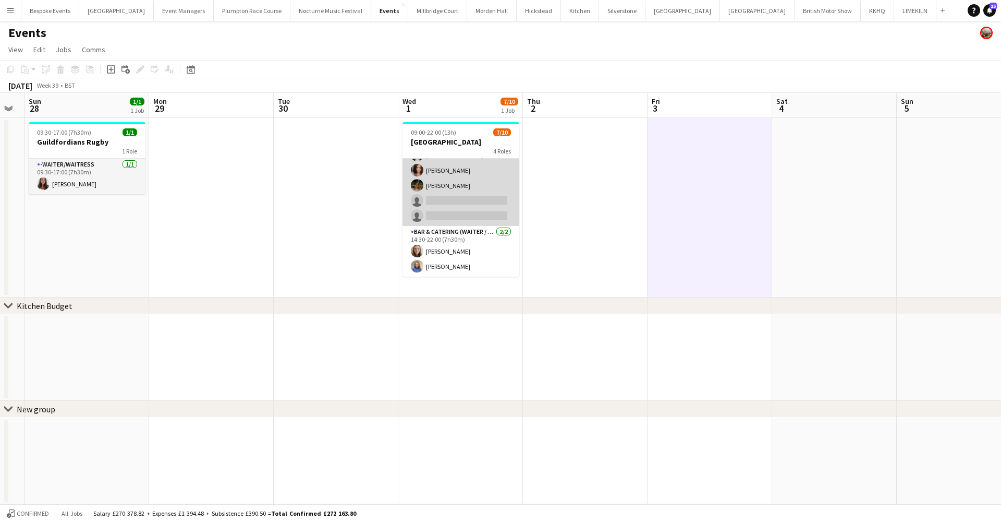
scroll to position [115, 0]
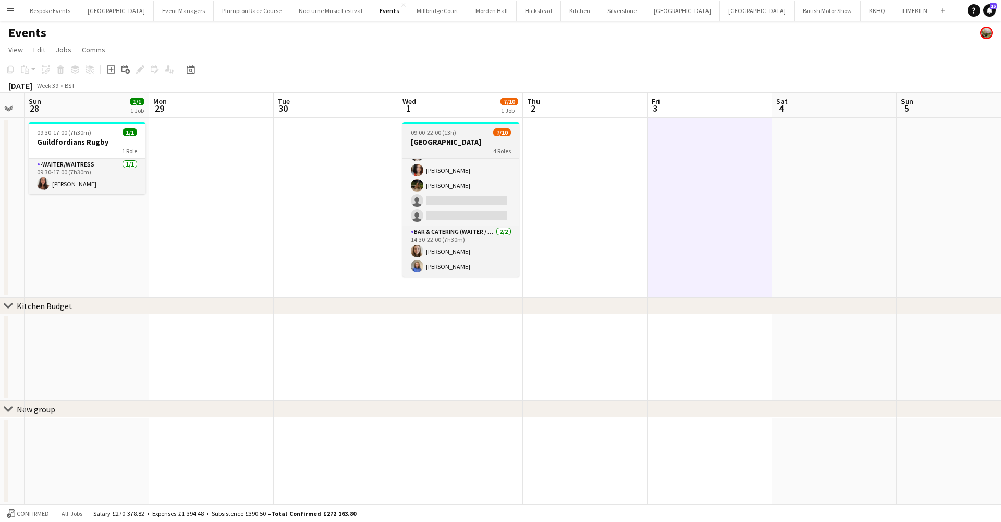
click at [446, 145] on h3 "Froyle Park" at bounding box center [461, 141] width 117 height 9
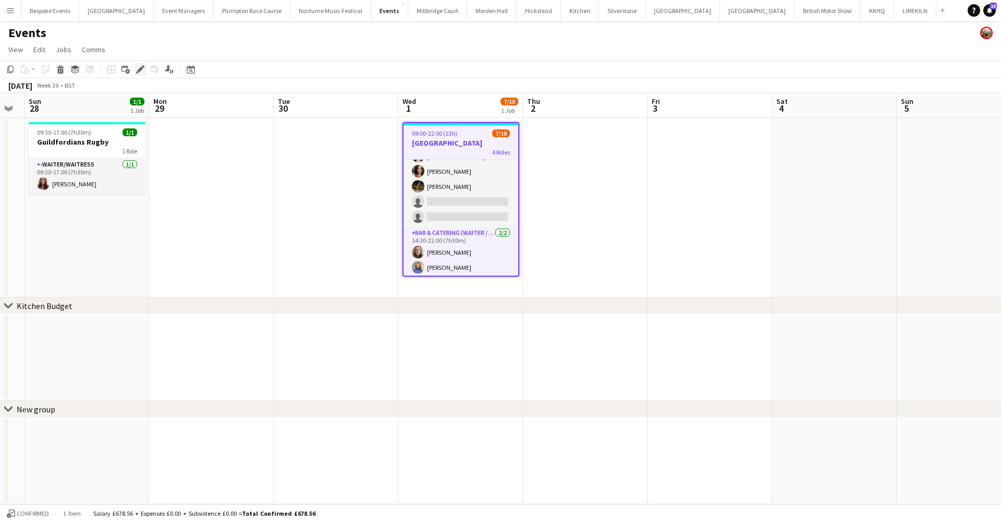
click at [141, 70] on icon "Edit" at bounding box center [140, 69] width 8 height 8
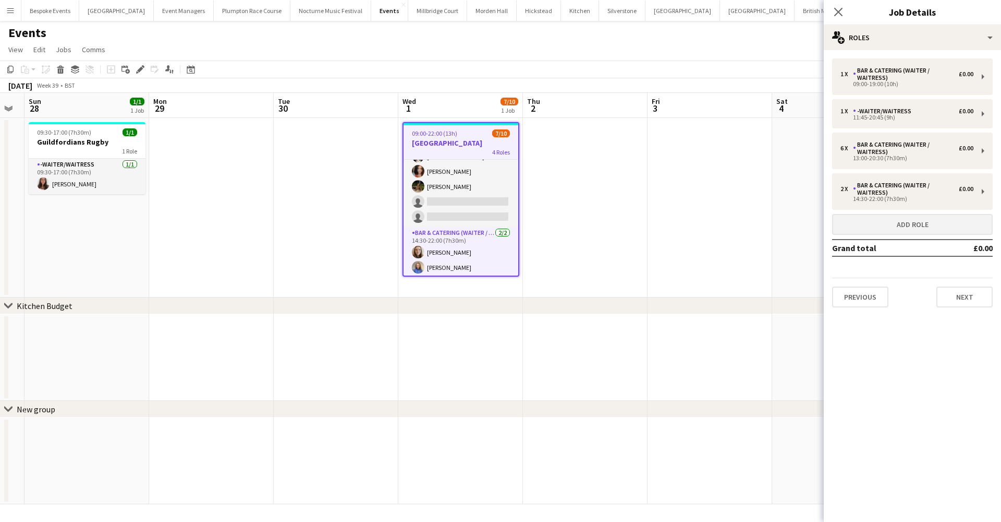
click at [955, 222] on button "Add role" at bounding box center [912, 224] width 161 height 21
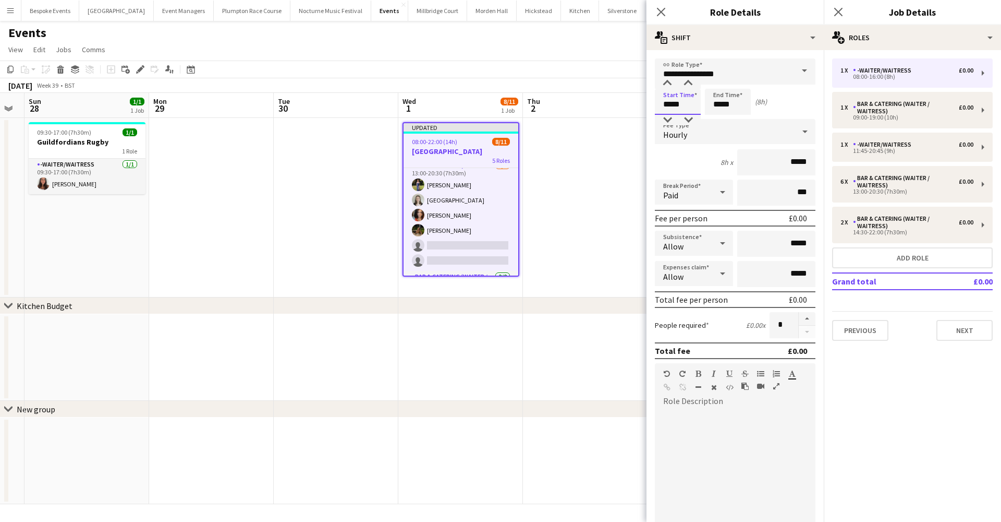
click at [670, 105] on input "*****" at bounding box center [678, 102] width 46 height 26
type input "*****"
click at [721, 107] on input "*****" at bounding box center [728, 102] width 46 height 26
type input "*****"
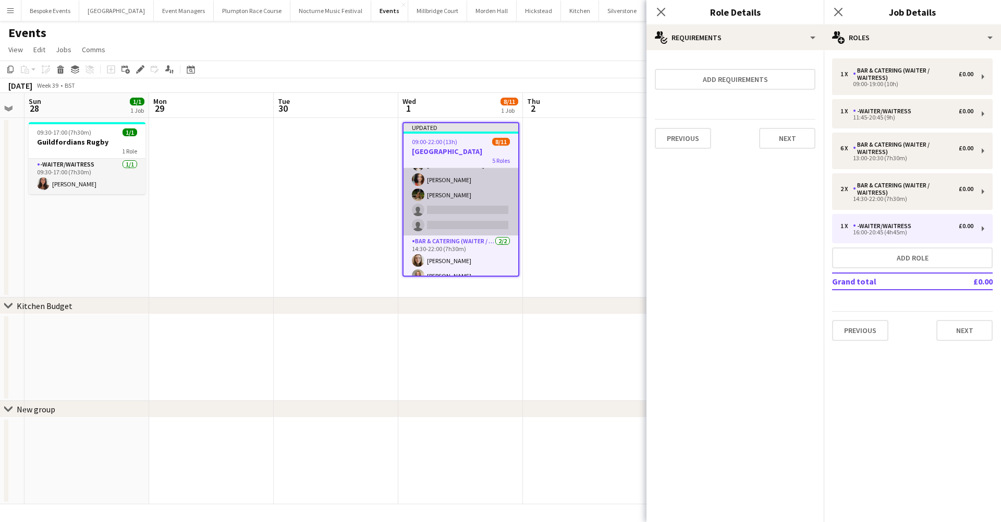
click at [463, 217] on app-card-role "Bar & Catering (Waiter / waitress) 3A 4/6 13:00-20:30 (7h30m) Holly Hunter Isla…" at bounding box center [461, 179] width 115 height 111
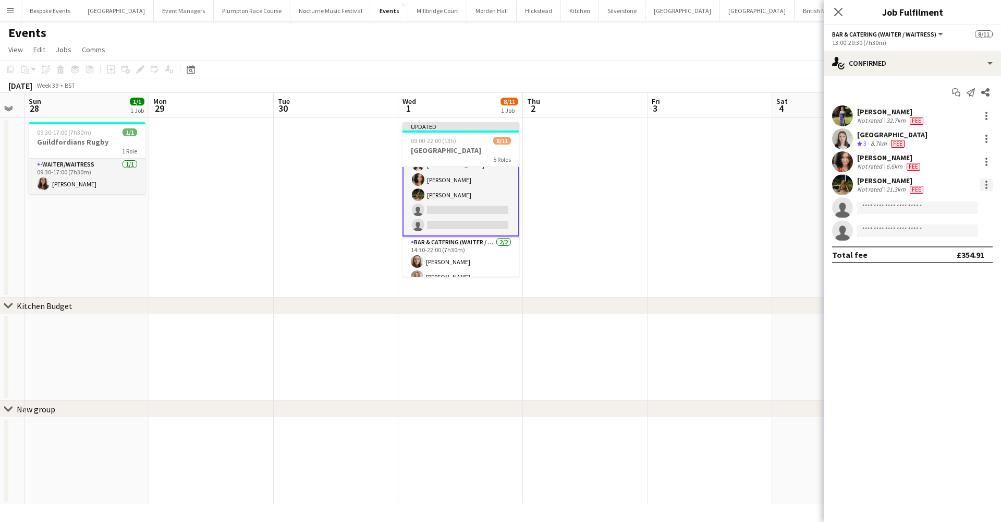
click at [983, 185] on div at bounding box center [987, 184] width 13 height 13
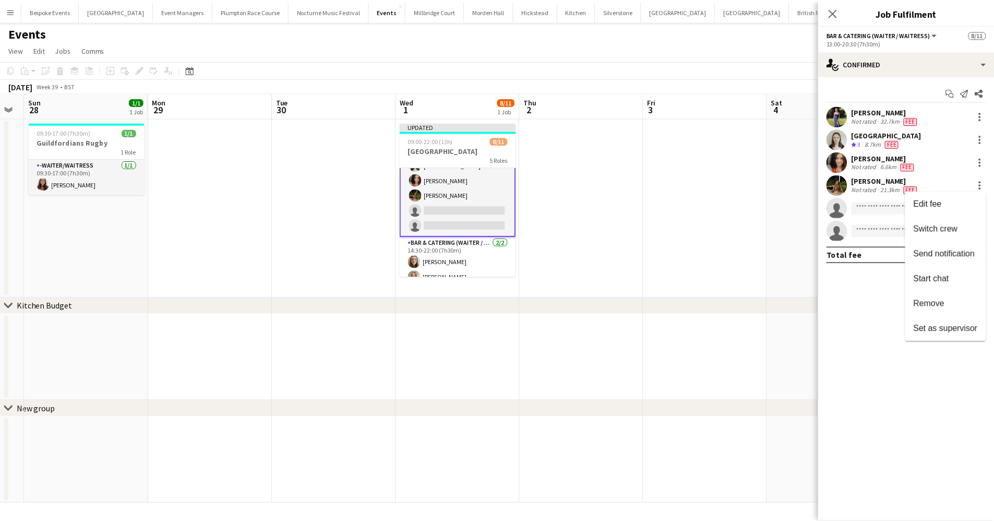
scroll to position [0, 0]
click at [940, 228] on span "Switch crew" at bounding box center [942, 228] width 44 height 9
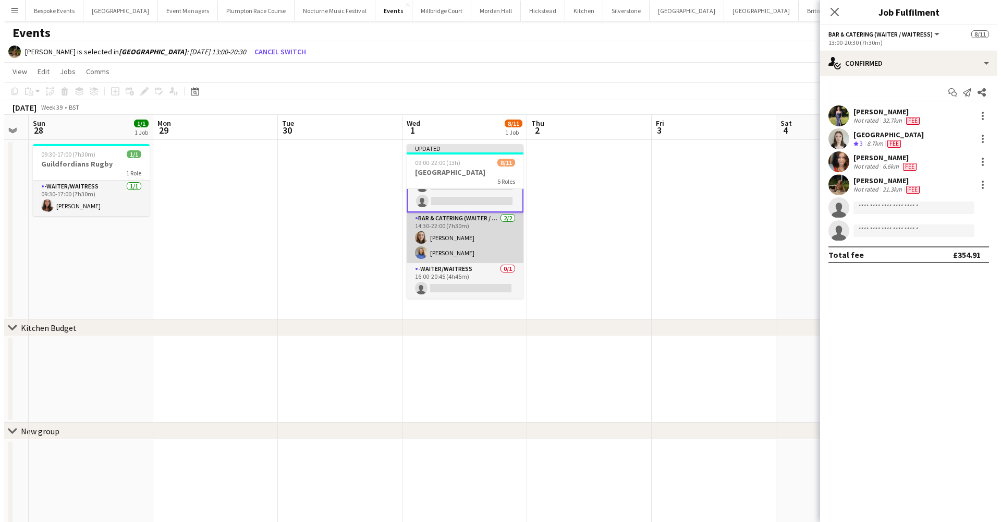
scroll to position [161, 0]
click at [478, 233] on app-card-role "Bar & Catering (Waiter / waitress) 2/2 14:30-22:00 (7h30m) Isabel Farish Helena…" at bounding box center [461, 237] width 117 height 51
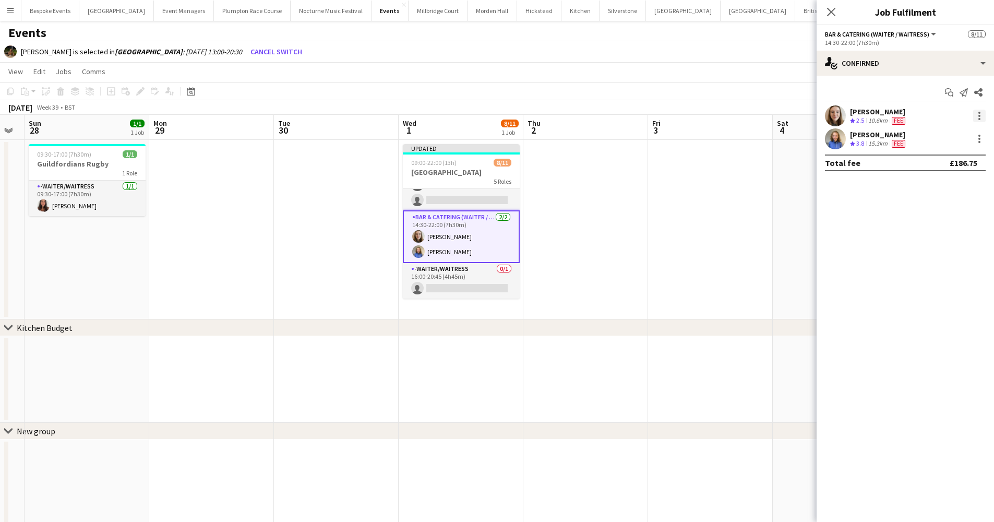
click at [981, 119] on div at bounding box center [979, 116] width 13 height 13
click at [946, 159] on span "Switch with" at bounding box center [933, 159] width 42 height 9
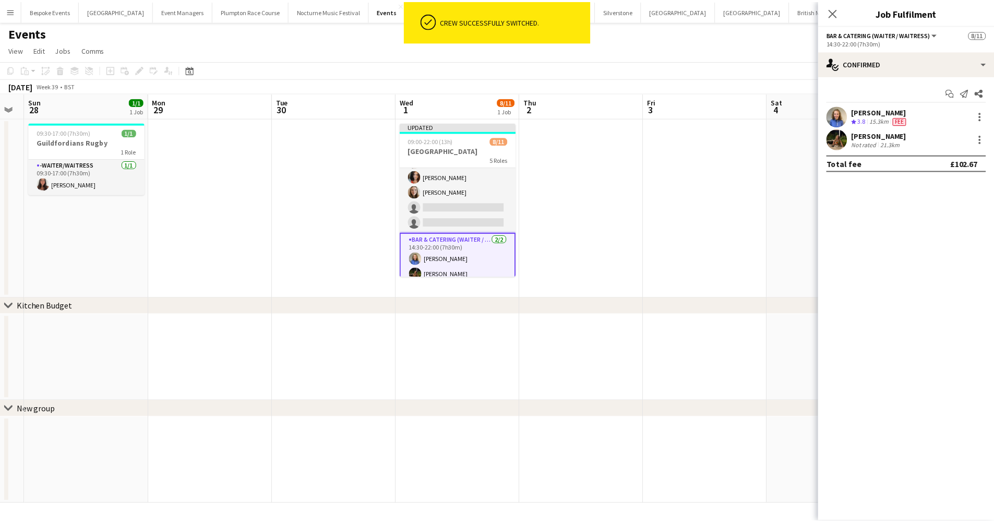
scroll to position [116, 0]
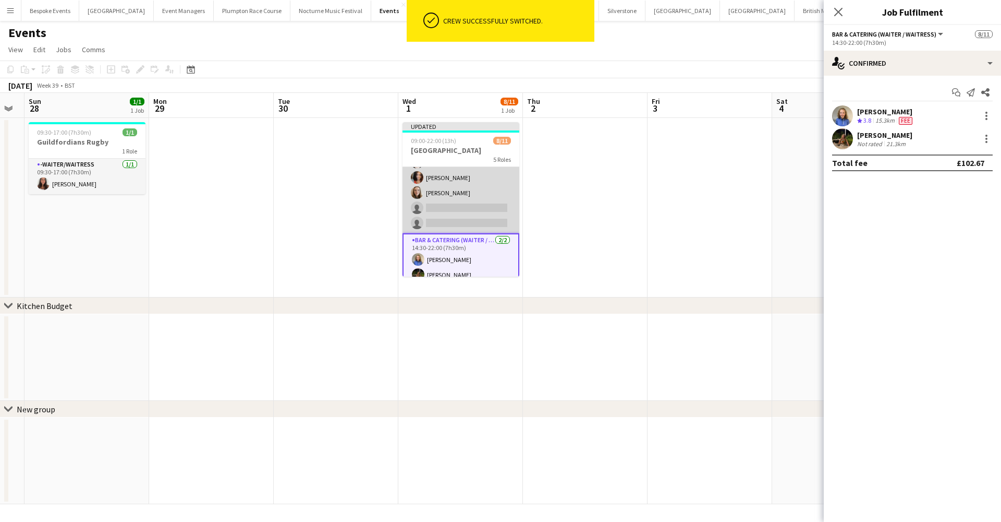
click at [433, 216] on app-card-role "Bar & Catering (Waiter / waitress) 3A 4/6 13:00-20:30 (7h30m) Holly Hunter Isla…" at bounding box center [461, 177] width 117 height 111
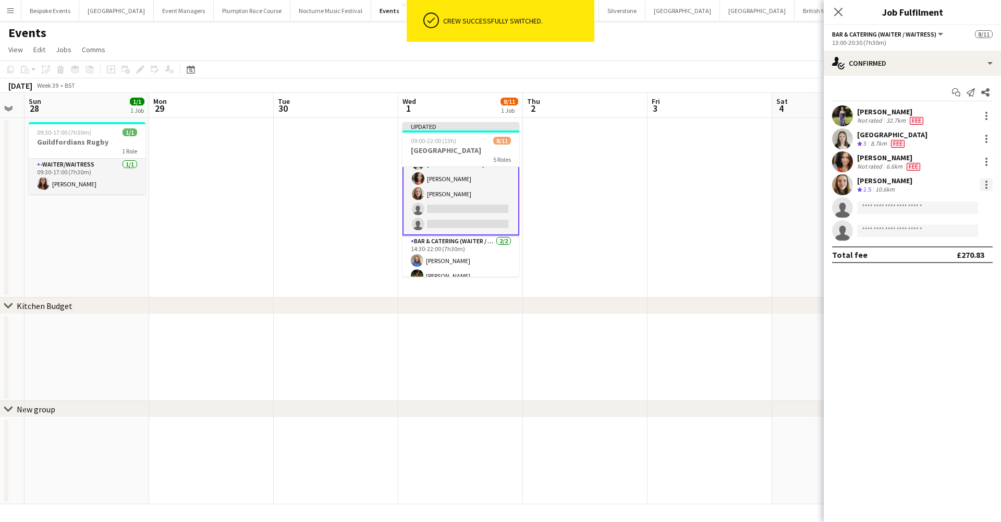
click at [986, 184] on div at bounding box center [987, 185] width 2 height 2
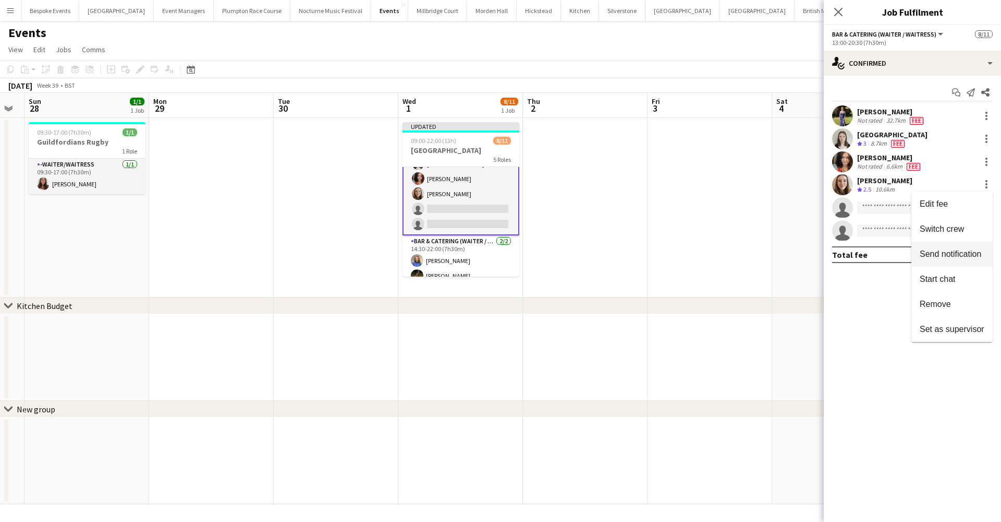
click at [960, 228] on span "Switch crew" at bounding box center [942, 228] width 44 height 9
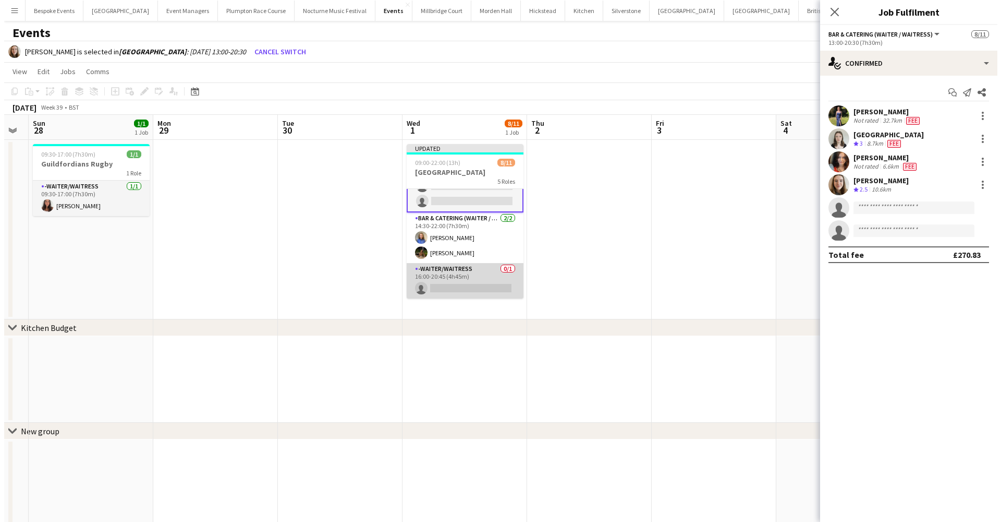
scroll to position [161, 0]
click at [472, 282] on app-card-role "-Waiter/Waitress 0/1 16:00-20:45 (4h45m) single-neutral-actions" at bounding box center [461, 280] width 117 height 35
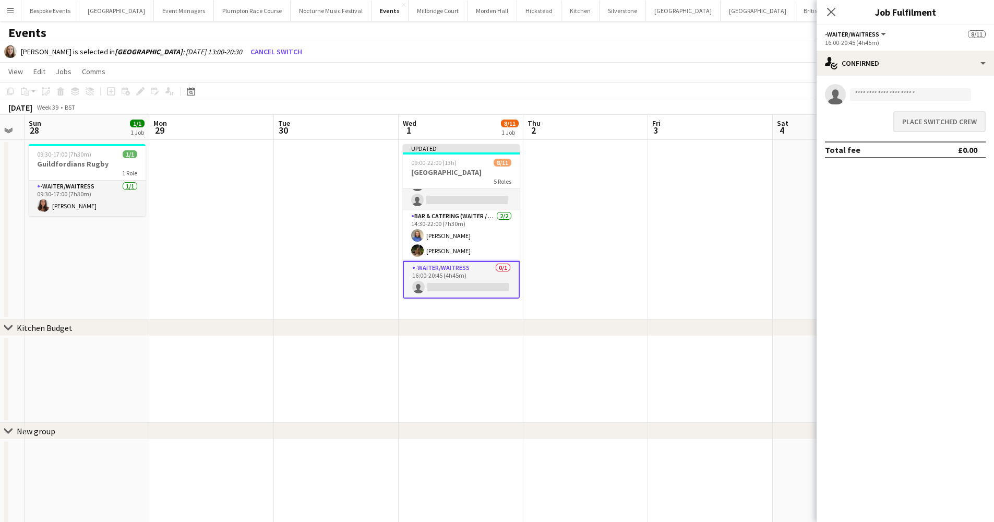
click at [942, 127] on button "Place switched crew" at bounding box center [939, 121] width 92 height 21
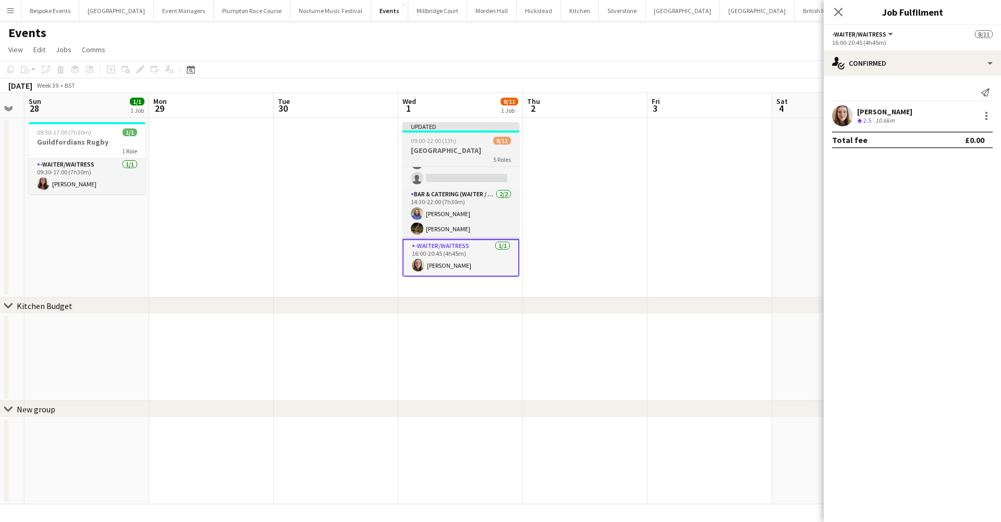
click at [455, 144] on app-job-card "Updated 09:00-22:00 (13h) 8/11 Froyle Park 5 Roles Bar & Catering (Waiter / wai…" at bounding box center [461, 199] width 117 height 154
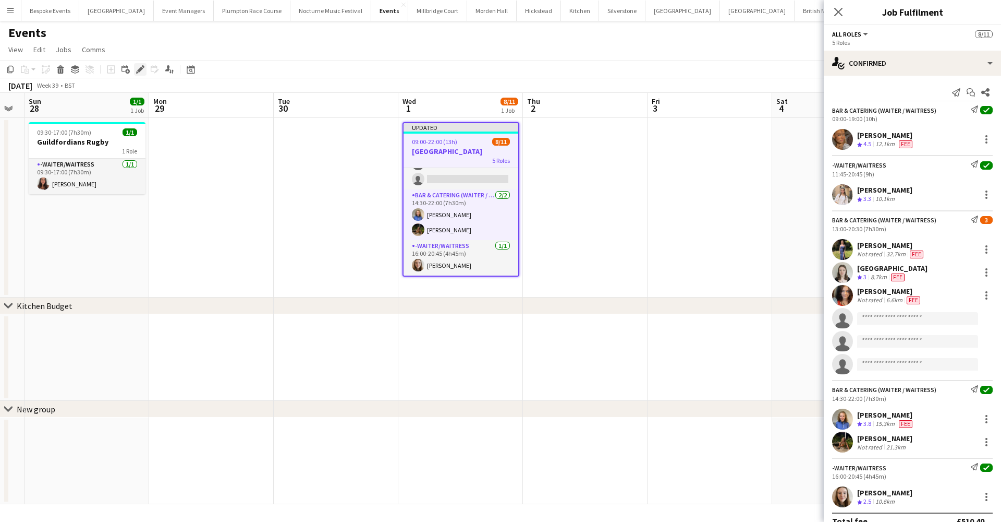
click at [138, 68] on icon "Edit" at bounding box center [140, 69] width 8 height 8
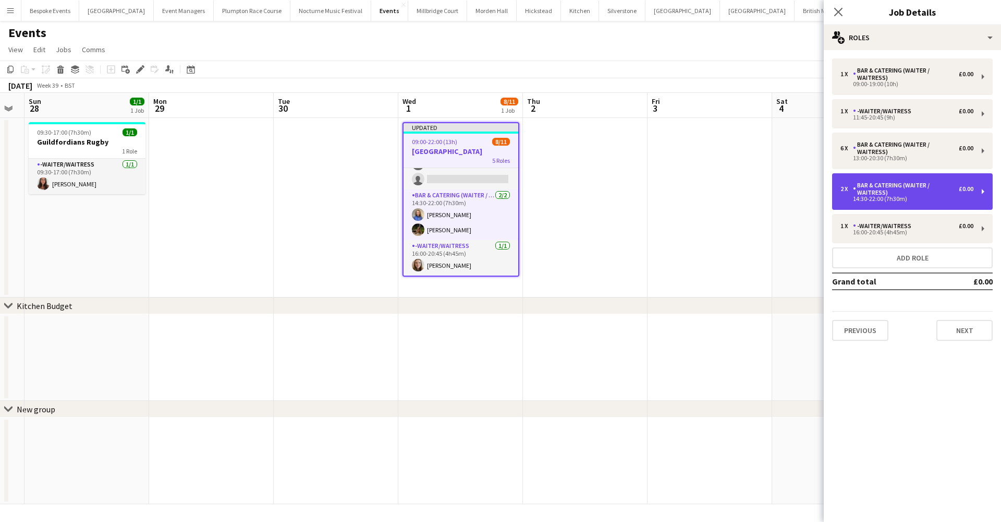
click at [929, 190] on div "Bar & Catering (Waiter / waitress)" at bounding box center [906, 188] width 106 height 15
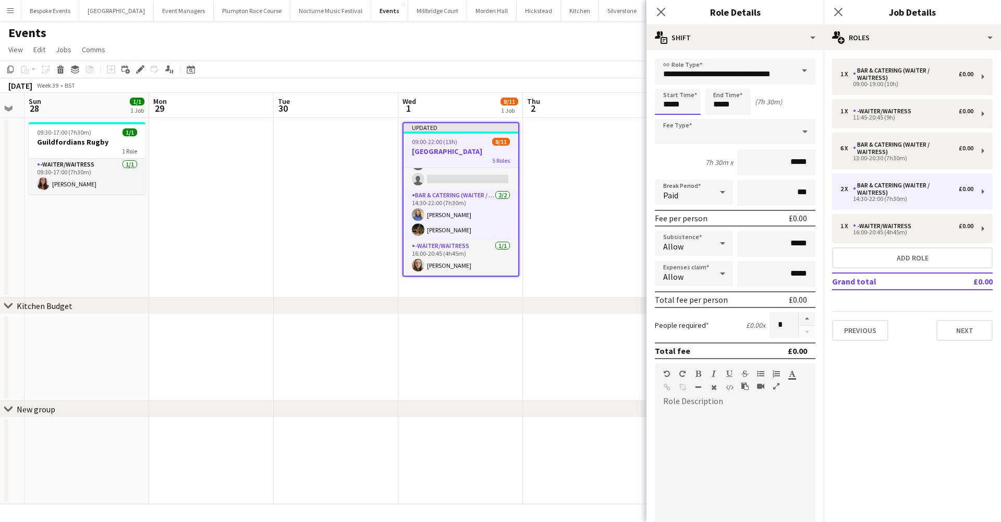
click at [671, 104] on input "*****" at bounding box center [678, 102] width 46 height 26
type input "*****"
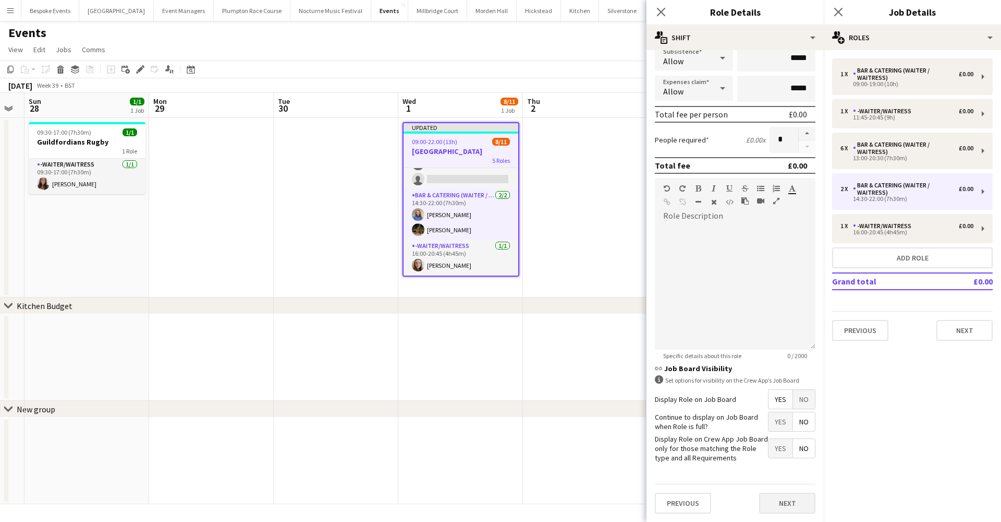
scroll to position [185, 0]
click at [793, 504] on button "Next" at bounding box center [787, 503] width 56 height 21
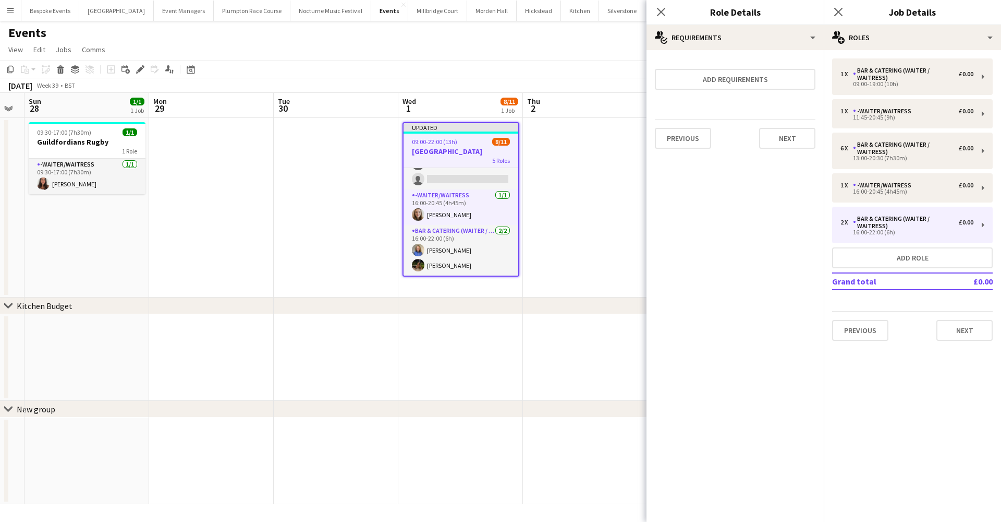
click at [577, 273] on app-date-cell at bounding box center [585, 207] width 125 height 179
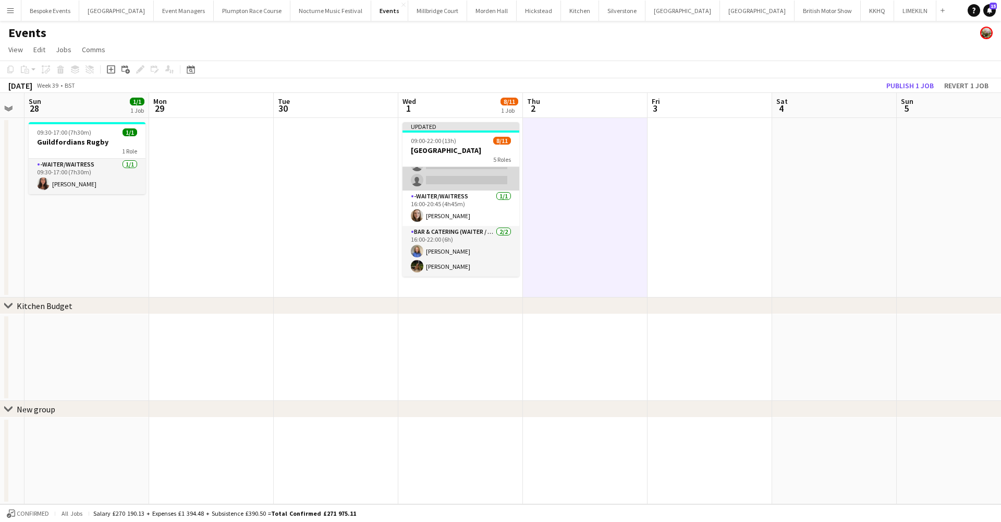
scroll to position [135, 0]
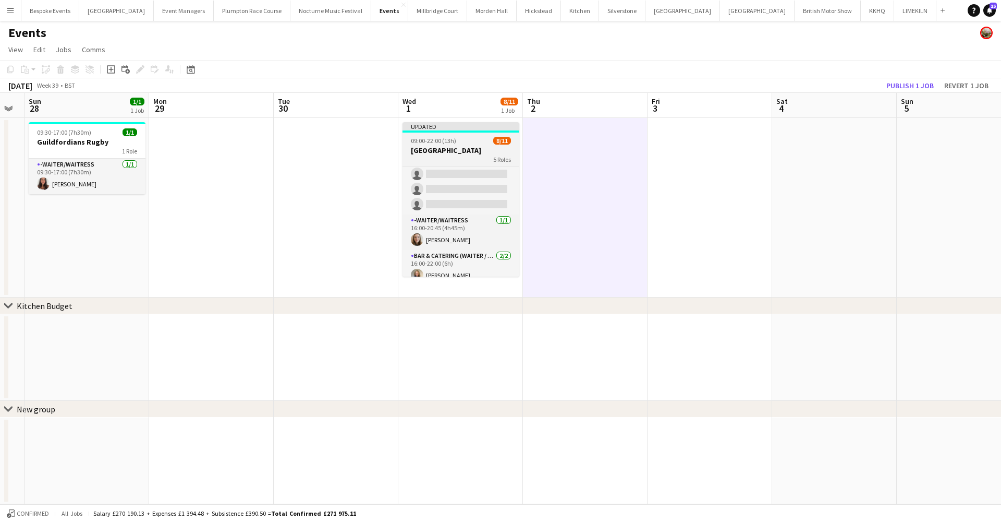
click at [479, 154] on h3 "Froyle Park" at bounding box center [461, 150] width 117 height 9
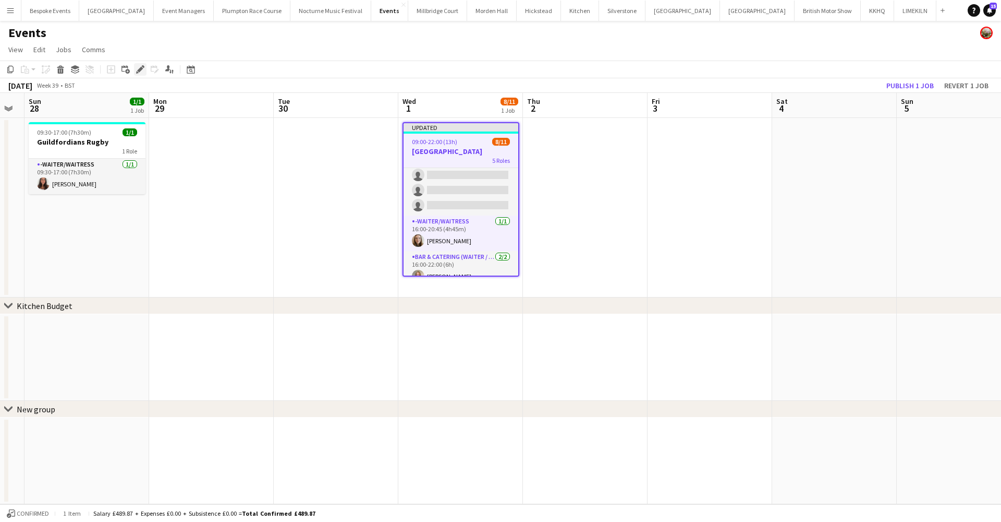
click at [139, 66] on icon "Edit" at bounding box center [140, 69] width 8 height 8
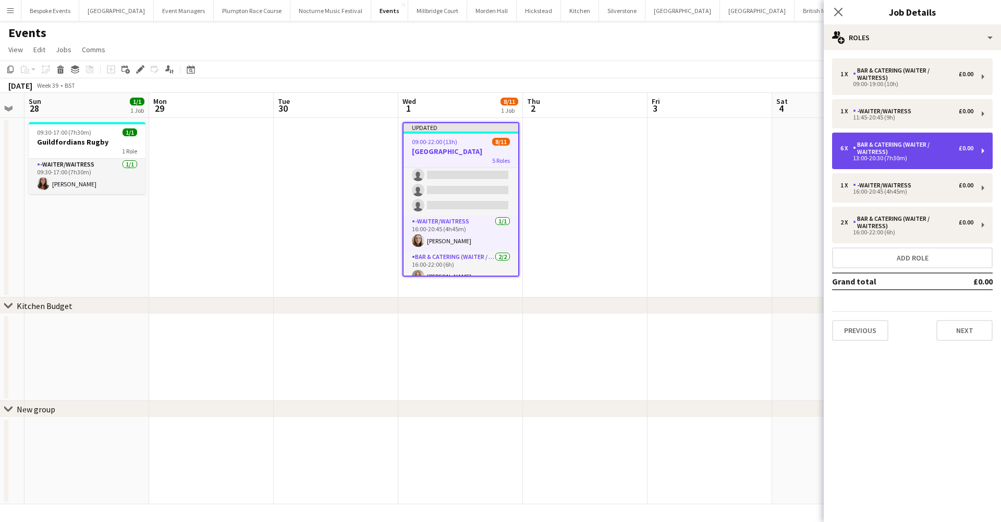
click at [907, 158] on div "13:00-20:30 (7h30m)" at bounding box center [907, 157] width 133 height 5
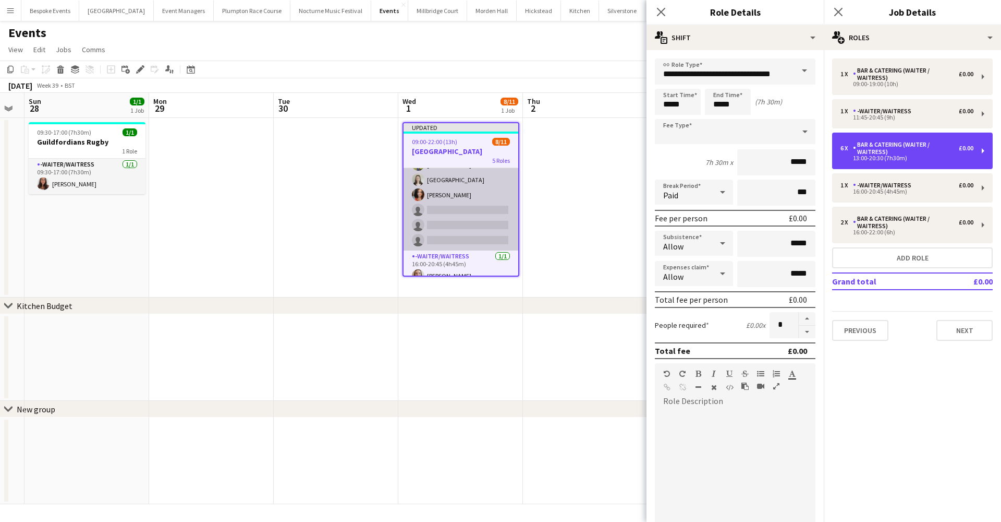
scroll to position [95, 0]
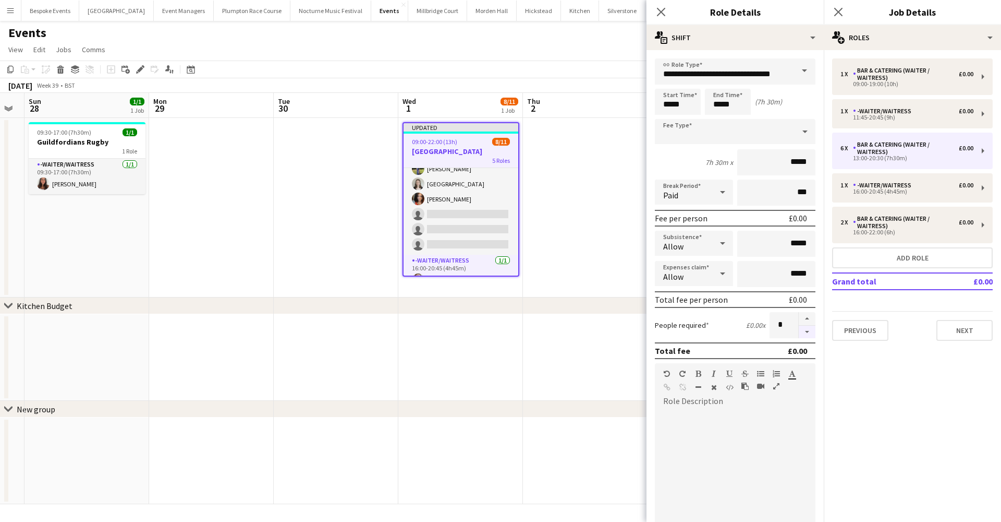
click at [799, 334] on button "button" at bounding box center [807, 331] width 17 height 13
type input "*"
click at [613, 226] on app-date-cell at bounding box center [585, 207] width 125 height 179
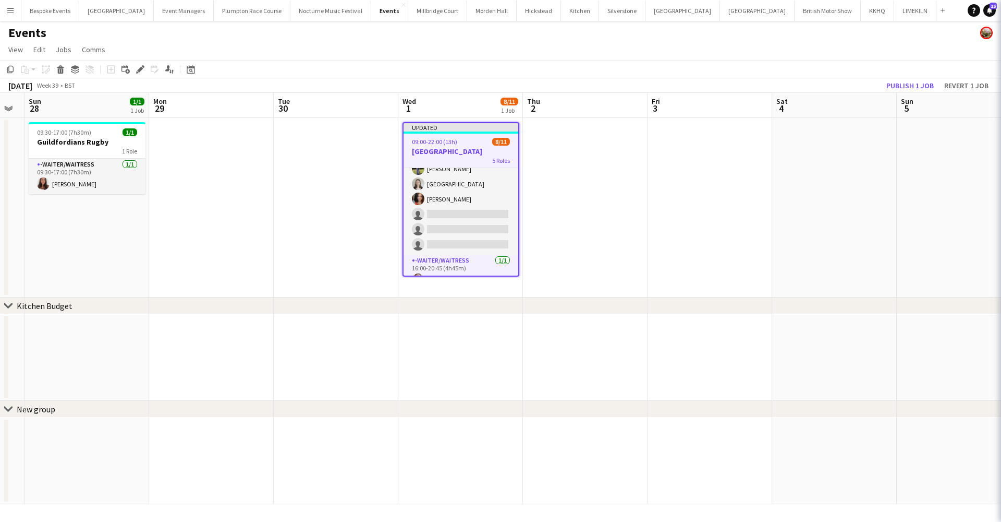
scroll to position [0, 350]
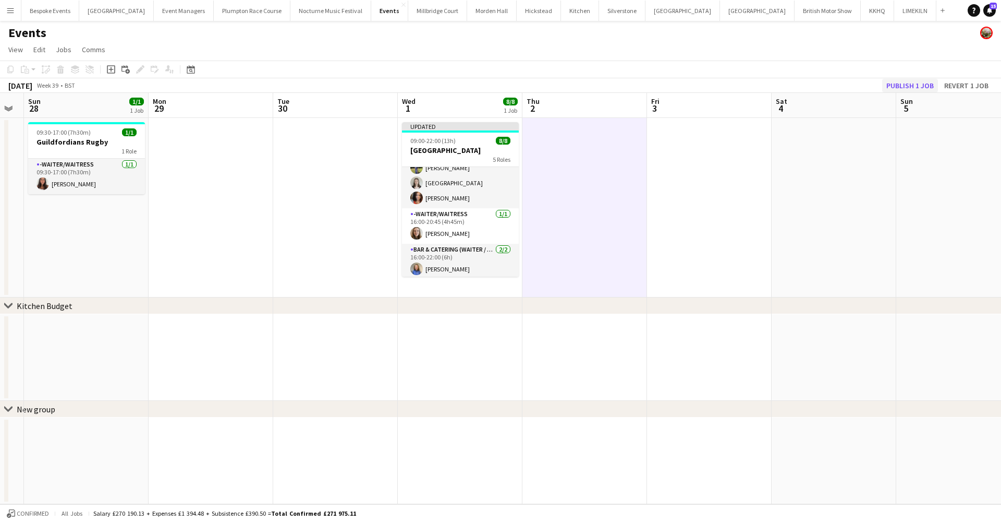
click at [892, 86] on button "Publish 1 job" at bounding box center [910, 86] width 56 height 14
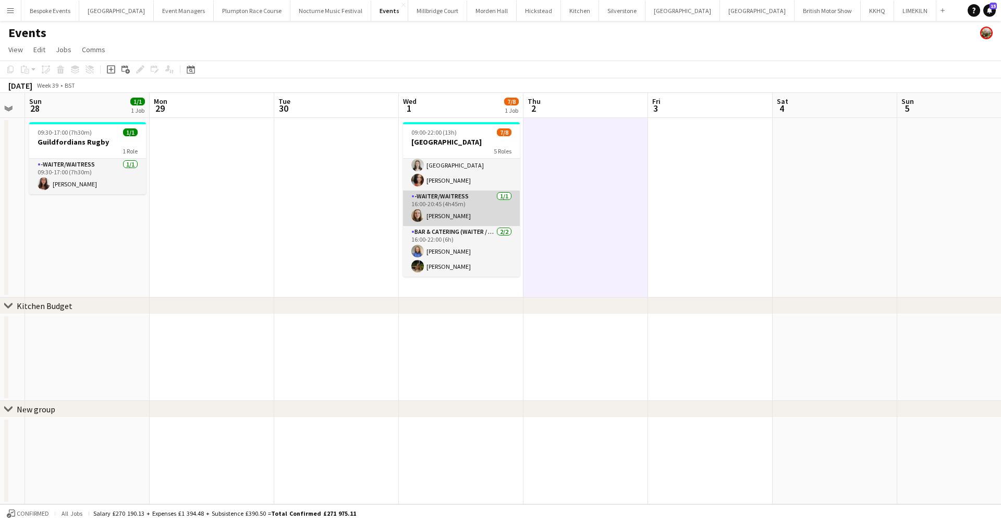
scroll to position [105, 0]
click at [446, 205] on app-card-role "-Waiter/Waitress 1/1 16:00-20:45 (4h45m) Isabel Farish" at bounding box center [461, 207] width 117 height 35
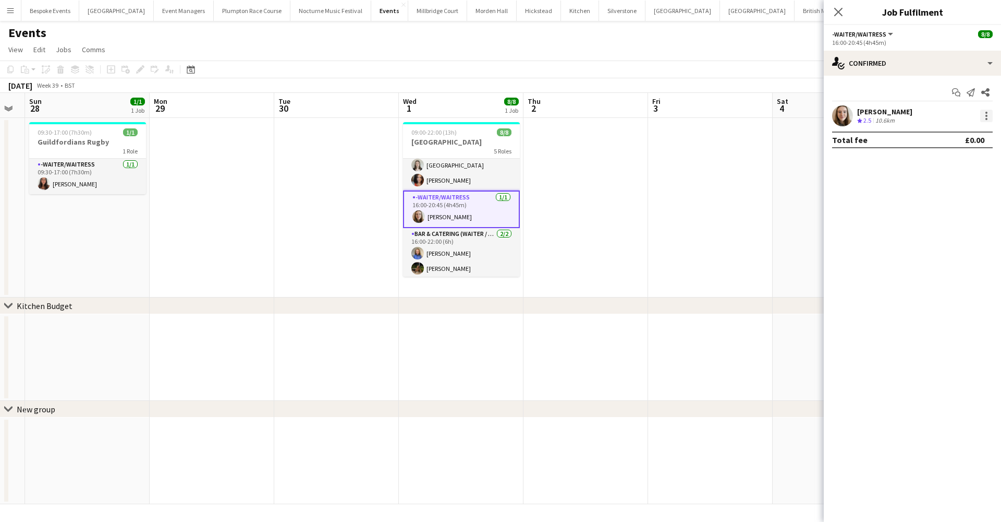
click at [988, 113] on div at bounding box center [987, 116] width 13 height 13
click at [927, 231] on span "Remove" at bounding box center [935, 235] width 31 height 9
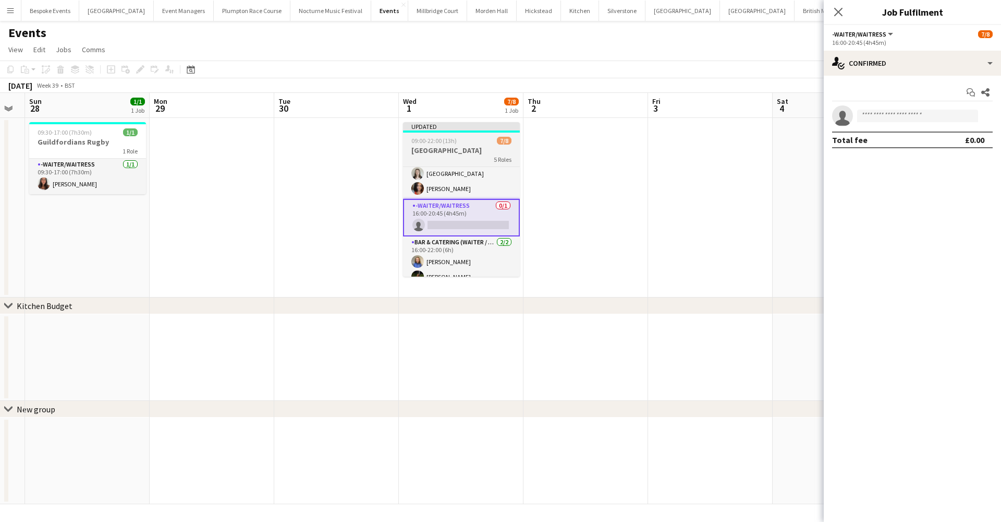
click at [456, 149] on h3 "Froyle Park" at bounding box center [461, 150] width 117 height 9
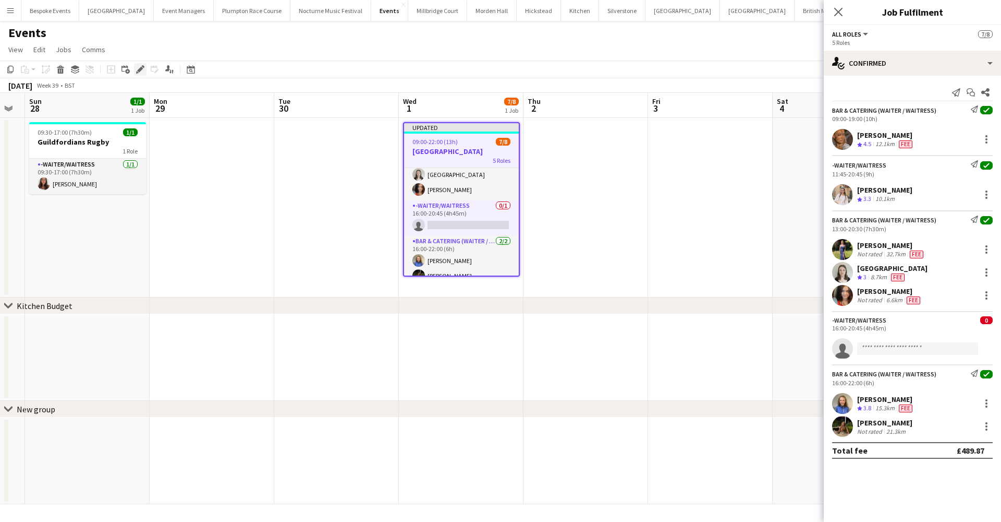
click at [143, 72] on icon "Edit" at bounding box center [140, 69] width 8 height 8
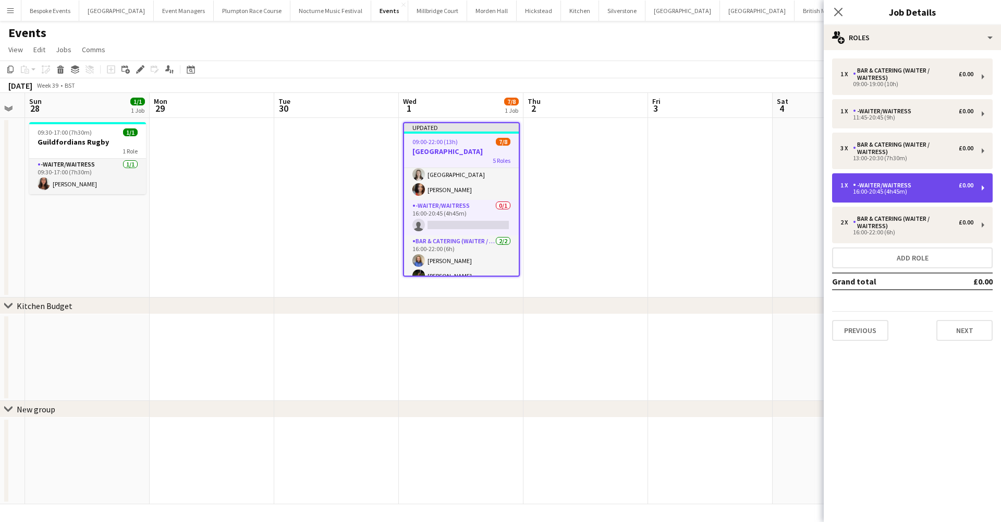
click at [884, 187] on div "-Waiter/Waitress" at bounding box center [884, 184] width 63 height 7
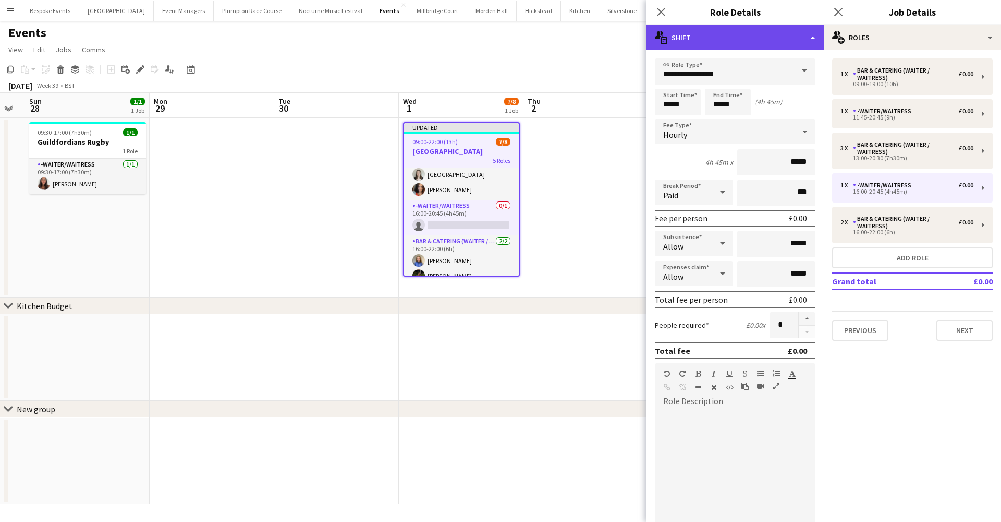
click at [792, 35] on div "multiple-actions-text Shift" at bounding box center [735, 37] width 177 height 25
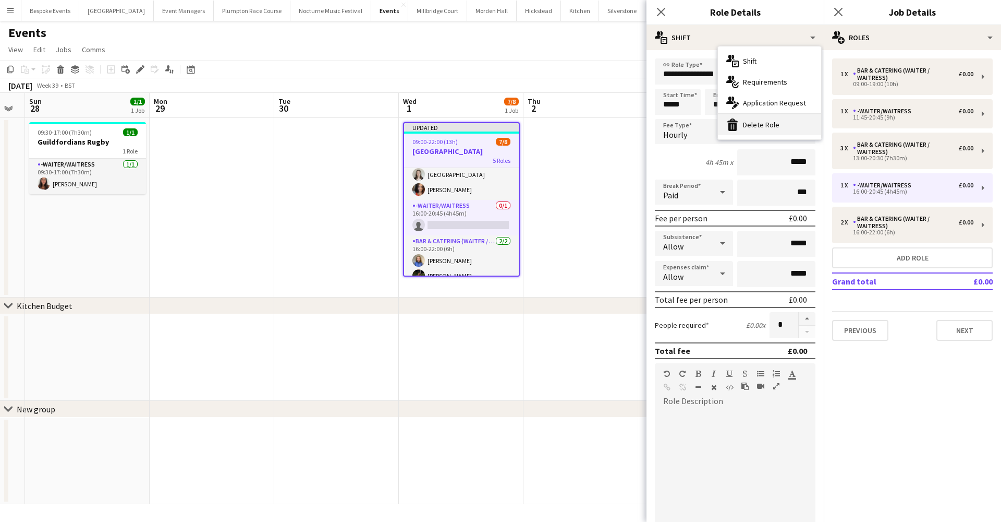
click at [782, 127] on div "bin-2 Delete Role" at bounding box center [769, 124] width 103 height 21
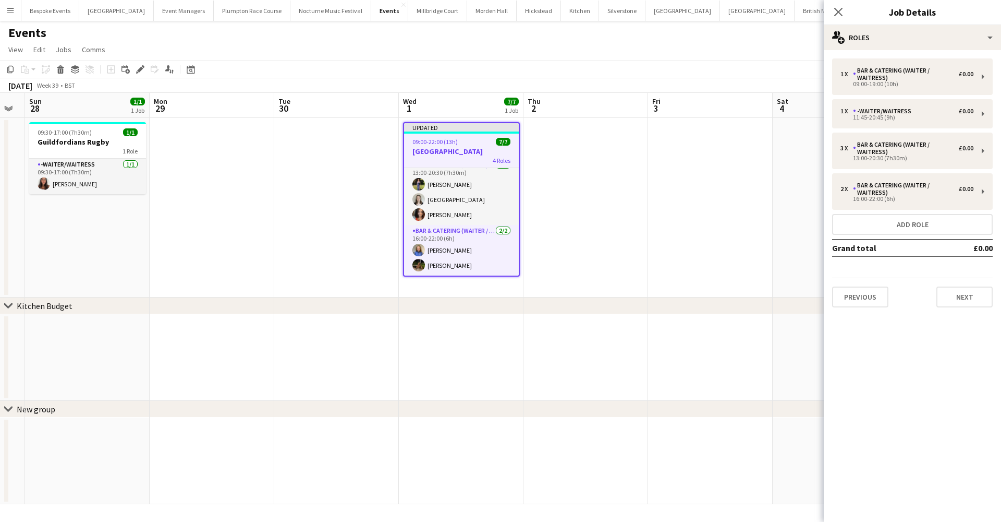
click at [639, 195] on app-date-cell at bounding box center [586, 207] width 125 height 179
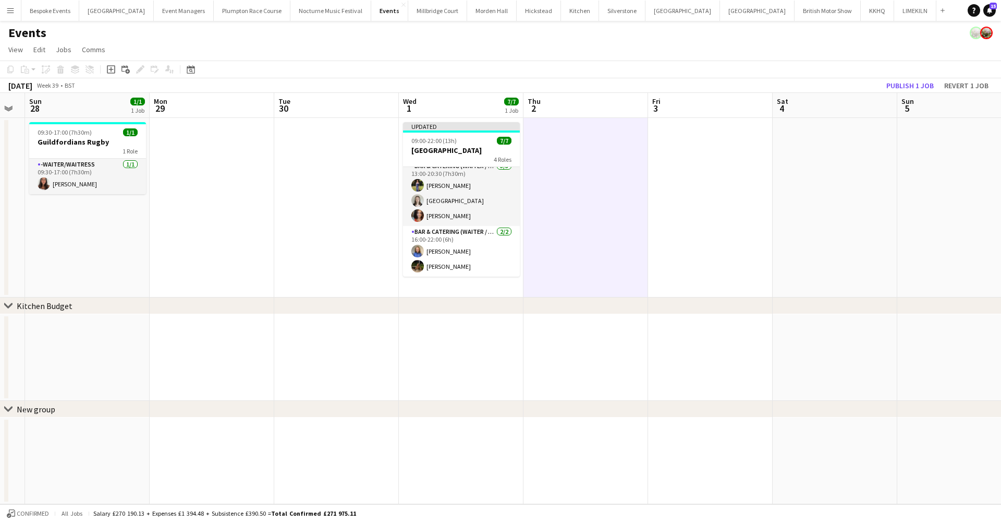
click at [905, 74] on app-toolbar "Copy Paste Paste Command V Paste with crew Command Shift V Paste linked Job Del…" at bounding box center [500, 69] width 1001 height 18
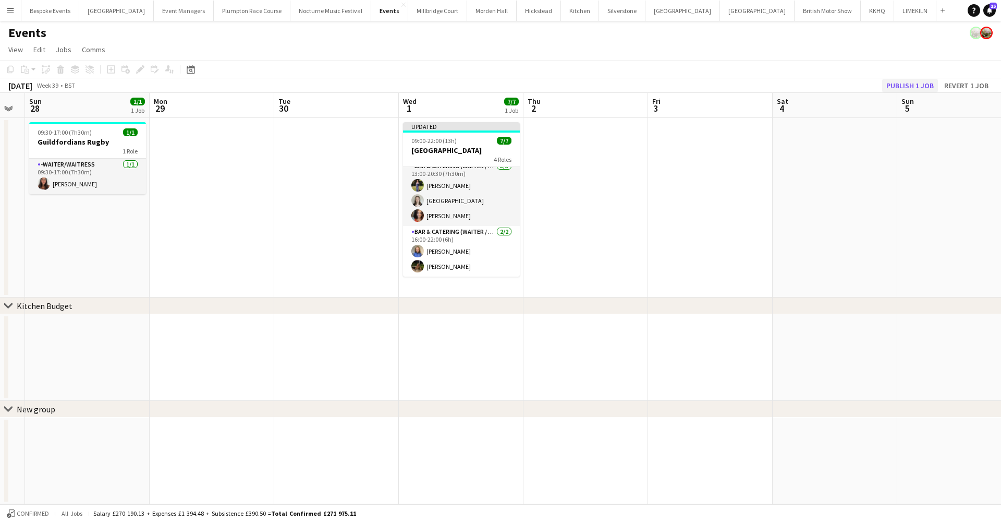
click at [905, 83] on button "Publish 1 job" at bounding box center [910, 86] width 56 height 14
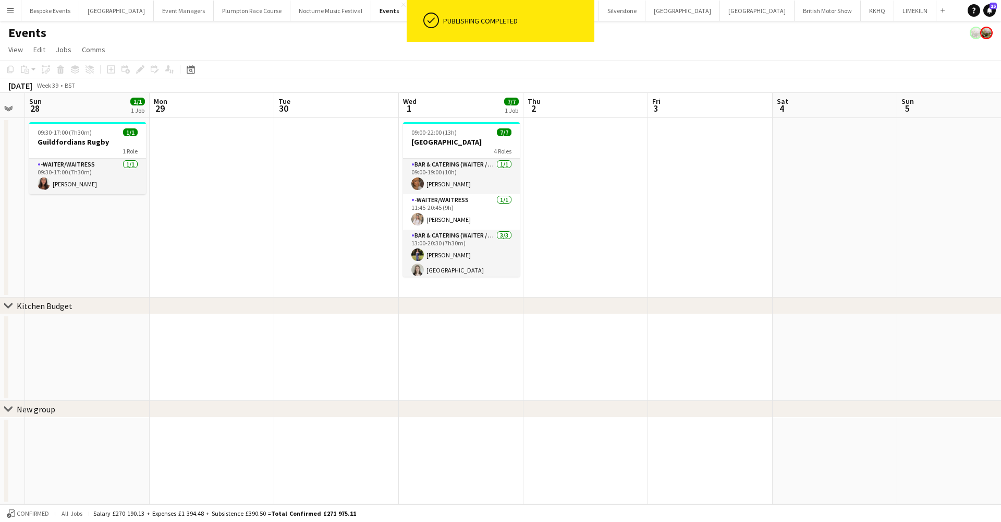
scroll to position [0, 0]
click at [477, 186] on app-card-role "Bar & Catering (Waiter / waitress) 1/1 09:00-19:00 (10h) Jessica Platt" at bounding box center [461, 176] width 117 height 35
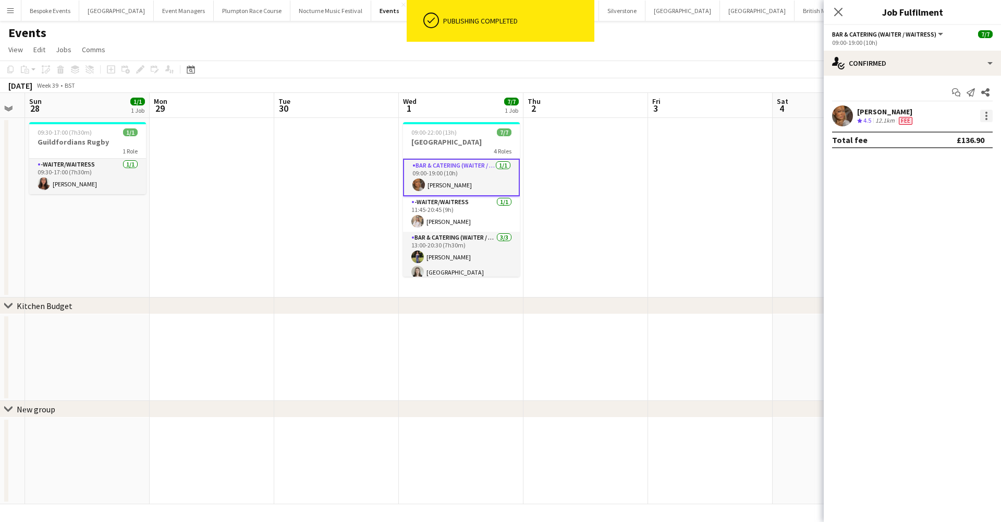
click at [988, 117] on div at bounding box center [987, 116] width 13 height 13
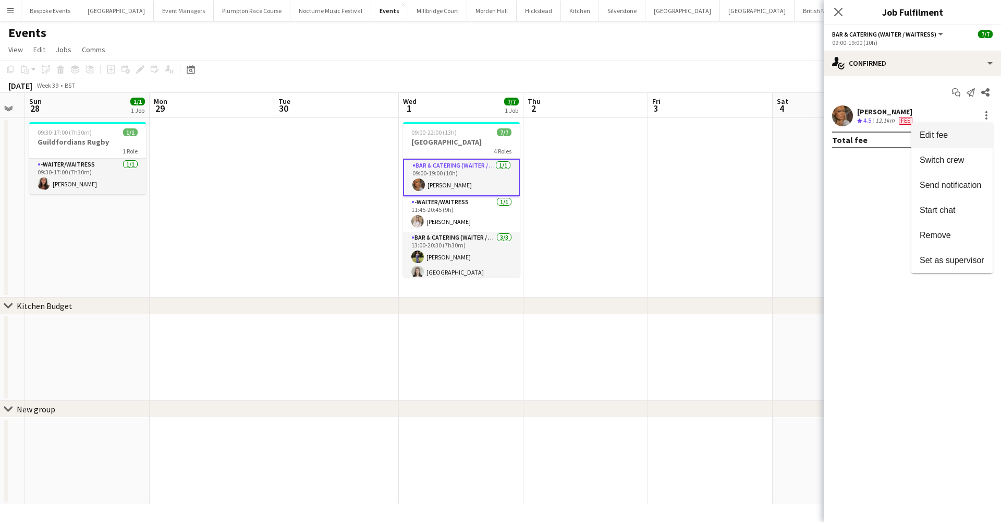
click at [968, 129] on button "Edit fee" at bounding box center [952, 135] width 81 height 25
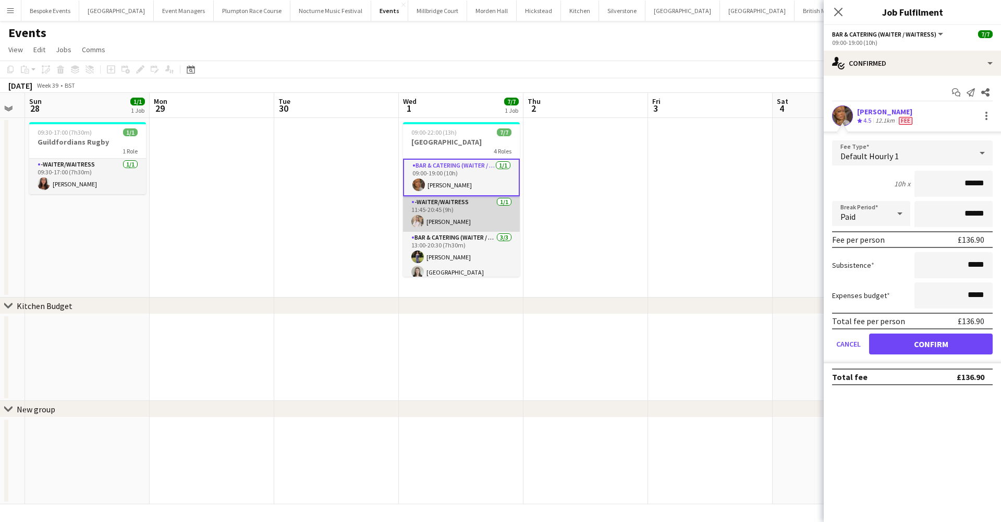
click at [488, 211] on app-card-role "-Waiter/Waitress 1/1 11:45-20:45 (9h) Lucy Hogg" at bounding box center [461, 213] width 117 height 35
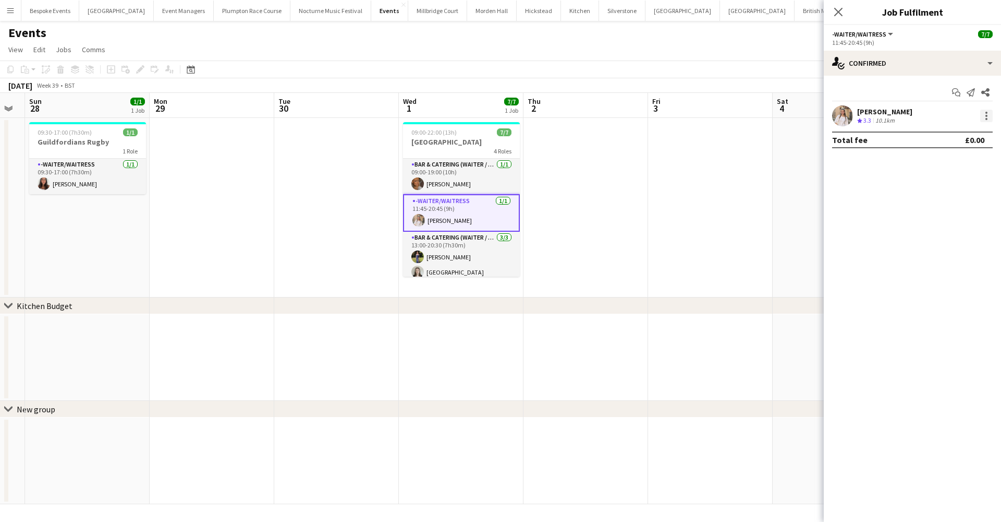
click at [985, 113] on div at bounding box center [987, 116] width 13 height 13
click at [952, 137] on span "Edit fee" at bounding box center [952, 134] width 65 height 9
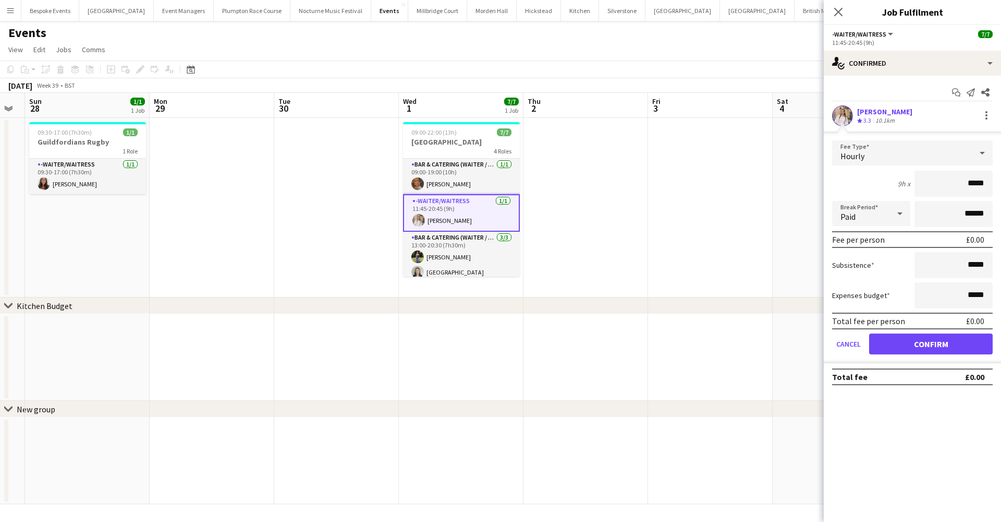
click at [933, 149] on div "Hourly" at bounding box center [902, 152] width 140 height 25
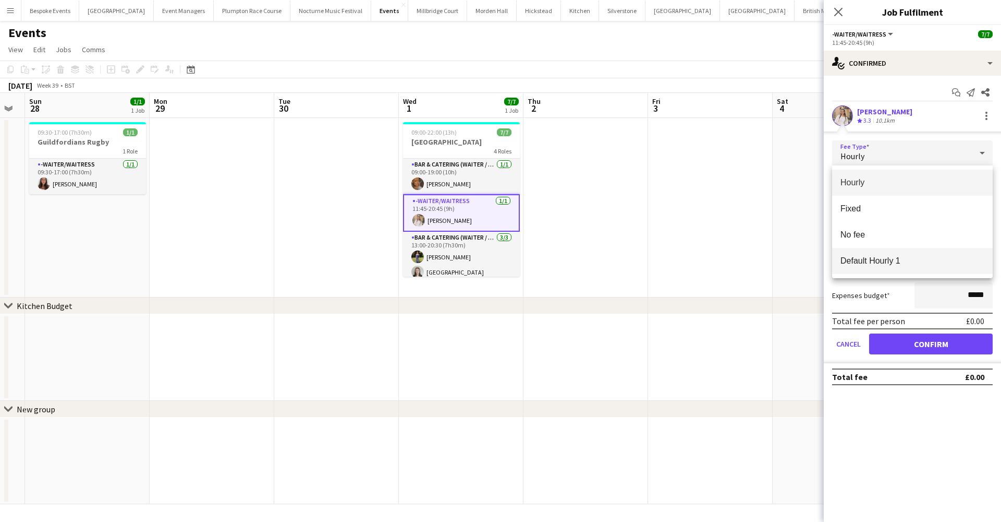
click at [900, 260] on span "Default Hourly 1" at bounding box center [913, 261] width 144 height 10
type input "******"
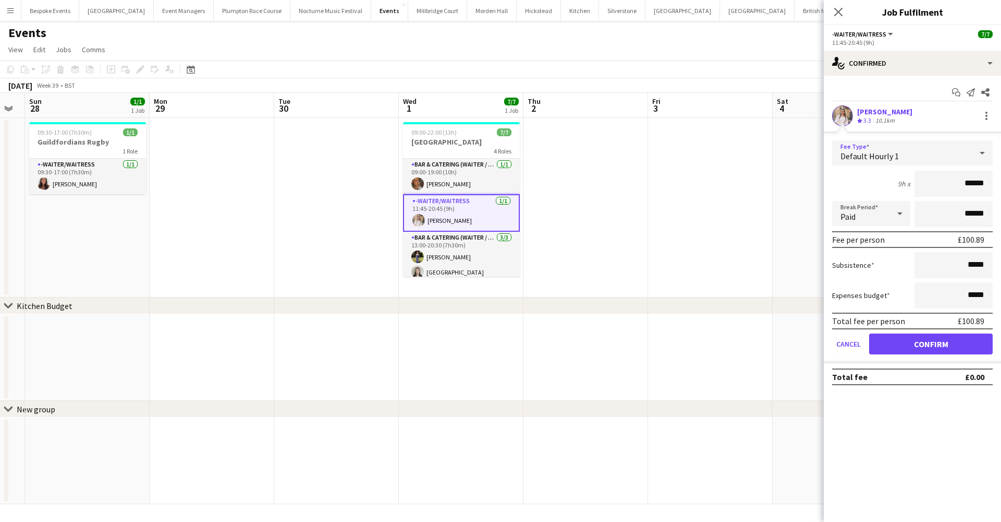
click at [916, 348] on button "Confirm" at bounding box center [931, 343] width 124 height 21
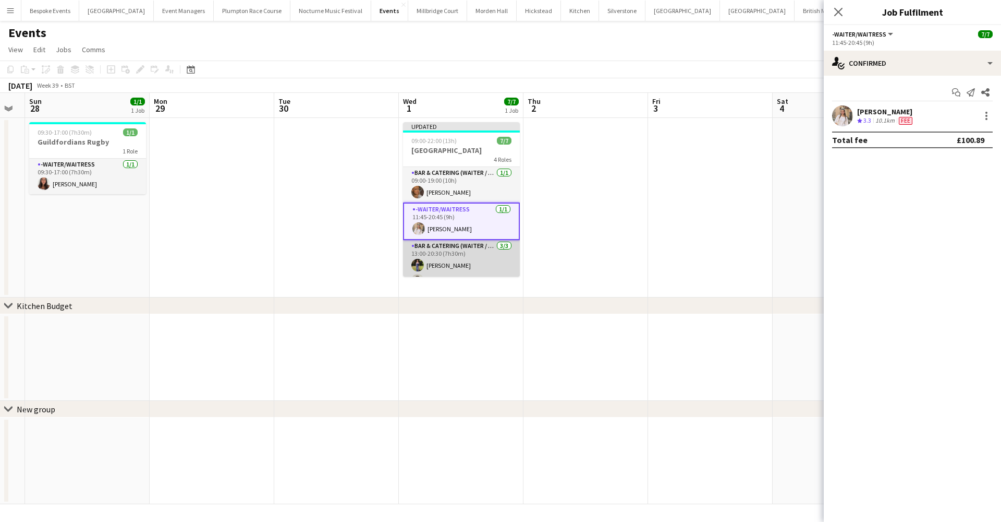
click at [484, 260] on app-card-role "Bar & Catering (Waiter / waitress) 3/3 13:00-20:30 (7h30m) Holly Hunter Isla Co…" at bounding box center [461, 273] width 117 height 66
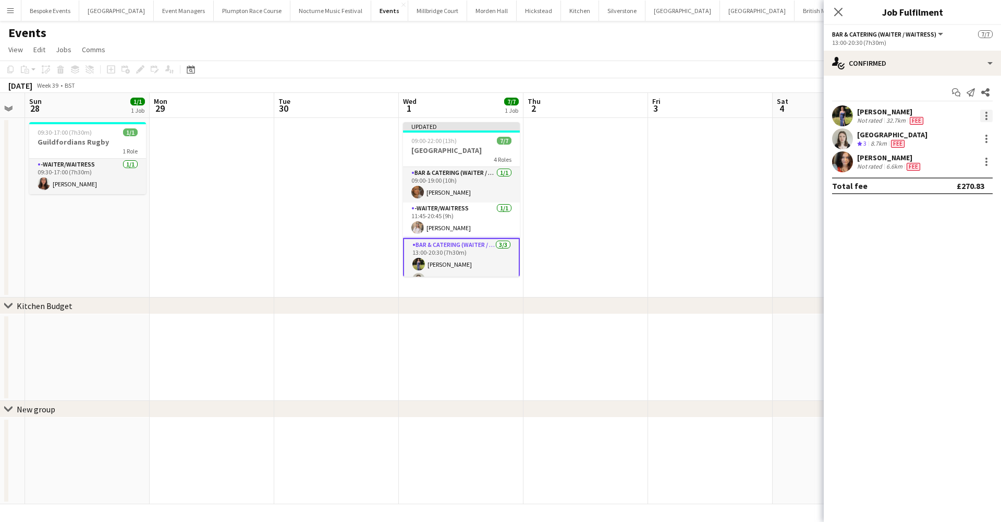
click at [987, 111] on div at bounding box center [987, 116] width 13 height 13
click at [950, 132] on span "Edit fee" at bounding box center [952, 134] width 65 height 9
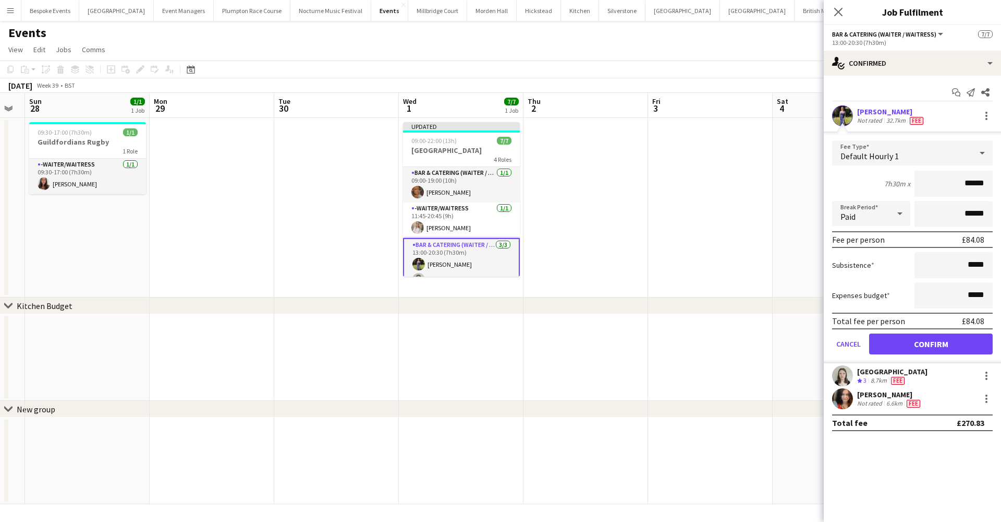
click at [893, 348] on button "Confirm" at bounding box center [931, 343] width 124 height 21
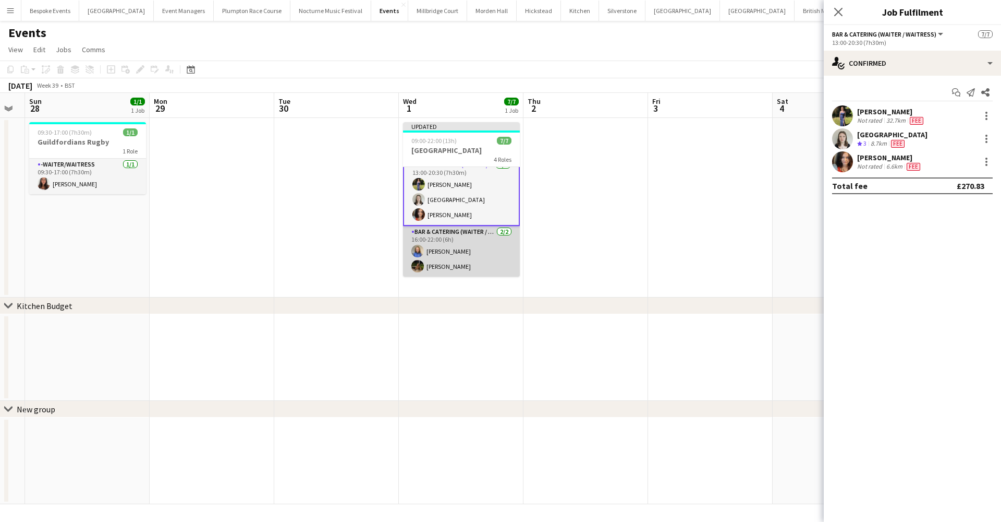
scroll to position [80, 0]
click at [437, 248] on app-card-role "Bar & Catering (Waiter / waitress) 2/2 16:00-22:00 (6h) Helena Lorenzen Ellie J…" at bounding box center [461, 251] width 117 height 51
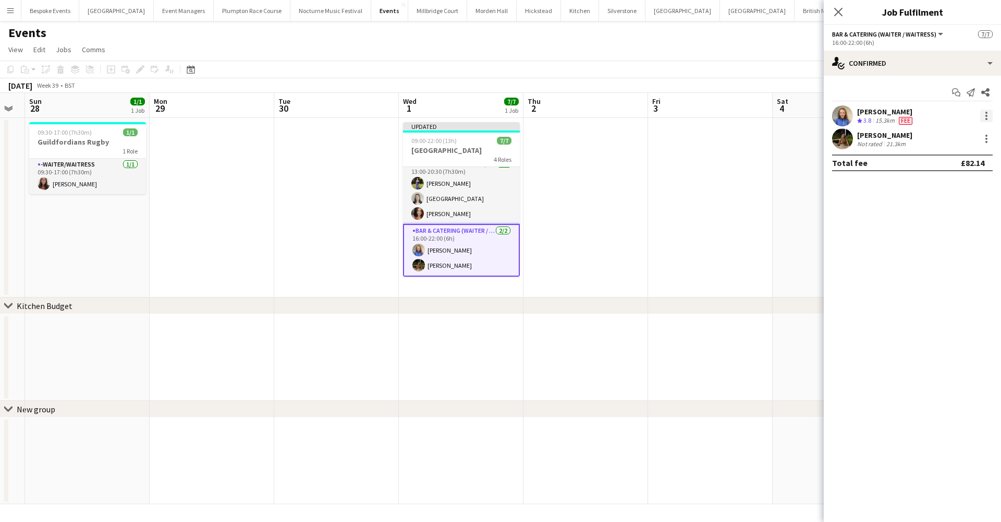
click at [983, 117] on div at bounding box center [987, 116] width 13 height 13
click at [967, 130] on span "Edit fee" at bounding box center [952, 134] width 65 height 9
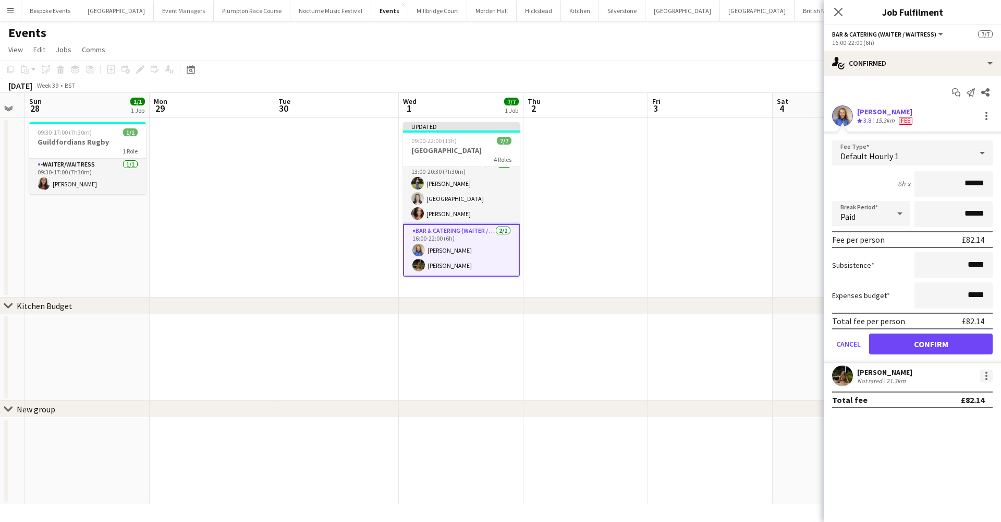
click at [987, 373] on div at bounding box center [987, 372] width 2 height 2
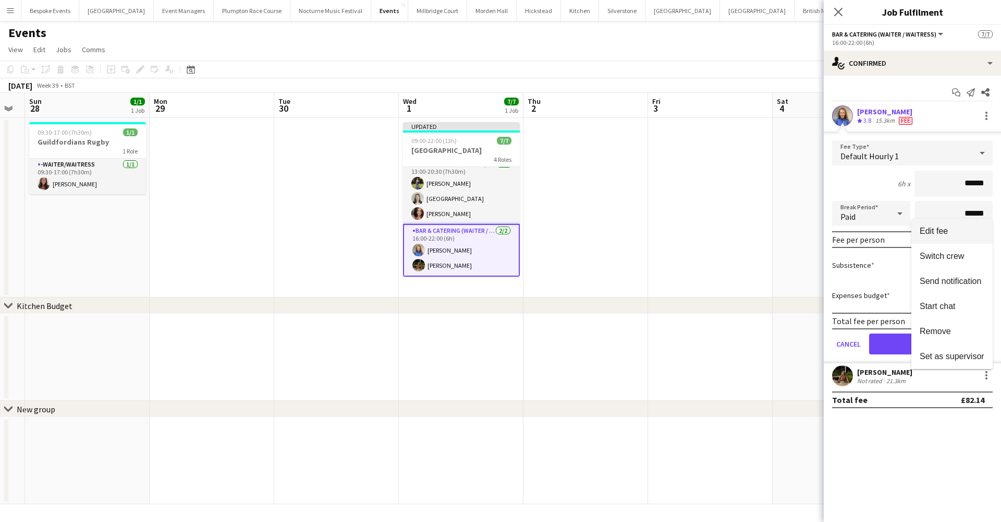
click at [953, 231] on span "Edit fee" at bounding box center [952, 230] width 65 height 9
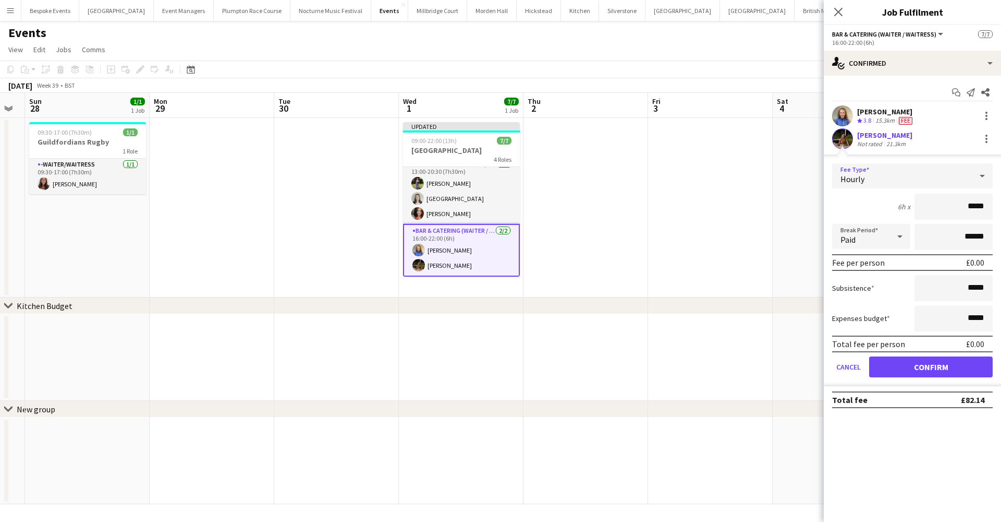
click at [960, 167] on div "Hourly" at bounding box center [902, 175] width 140 height 25
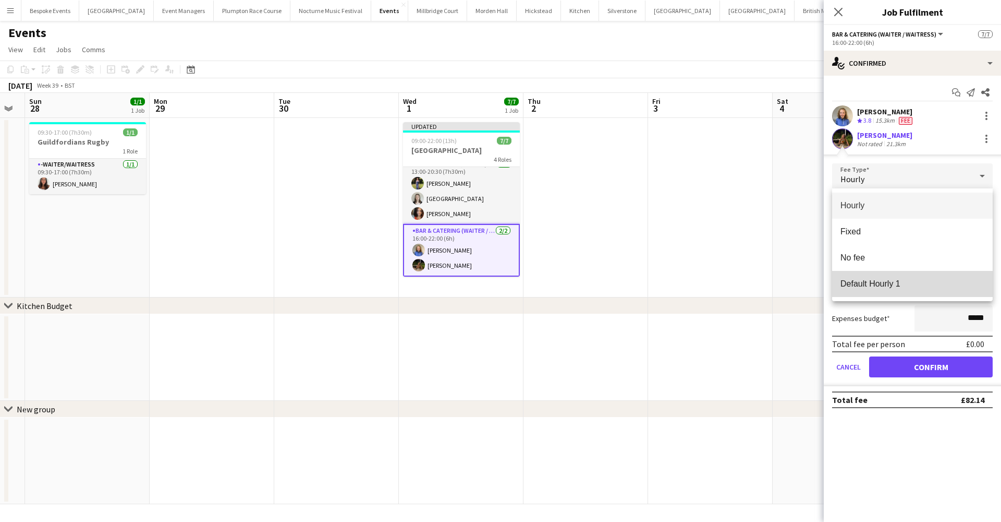
click at [908, 281] on span "Default Hourly 1" at bounding box center [913, 284] width 144 height 10
type input "******"
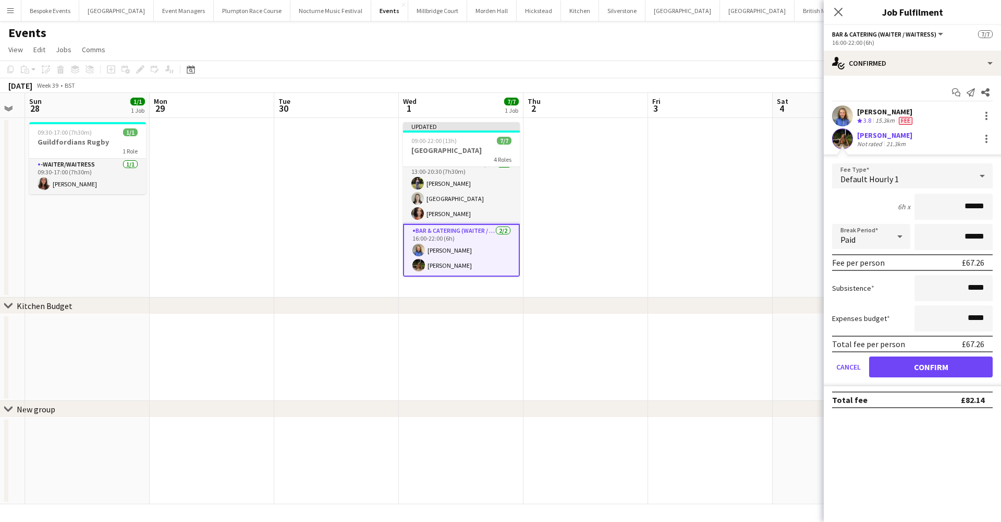
click at [915, 369] on button "Confirm" at bounding box center [931, 366] width 124 height 21
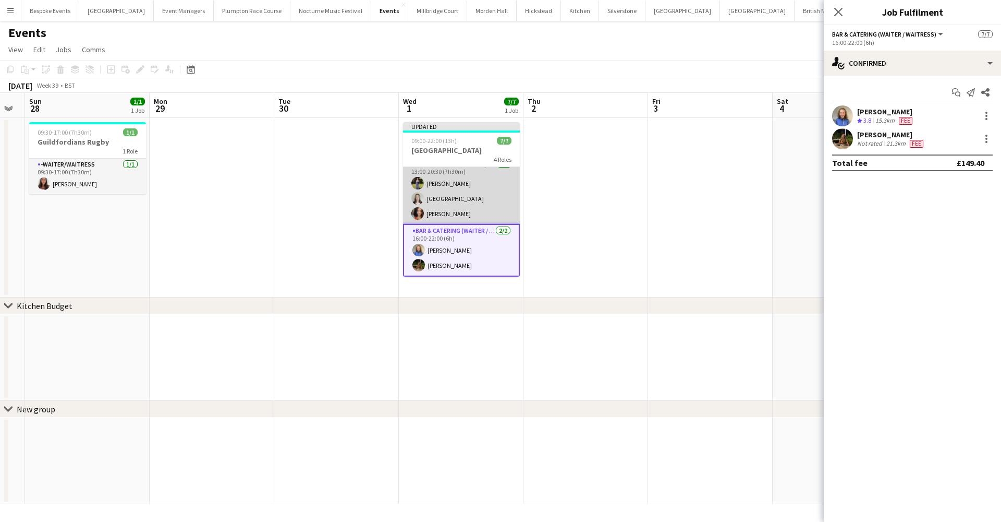
click at [424, 199] on app-card-role "Bar & Catering (Waiter / waitress) 3/3 13:00-20:30 (7h30m) Holly Hunter Isla Co…" at bounding box center [461, 191] width 117 height 66
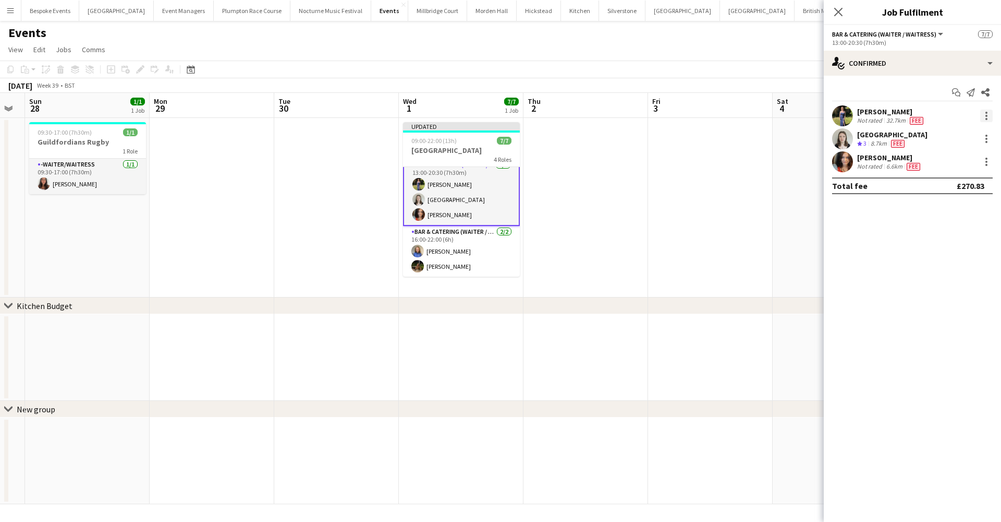
click at [989, 118] on div at bounding box center [987, 116] width 13 height 13
click at [952, 129] on button "Edit fee" at bounding box center [952, 135] width 81 height 25
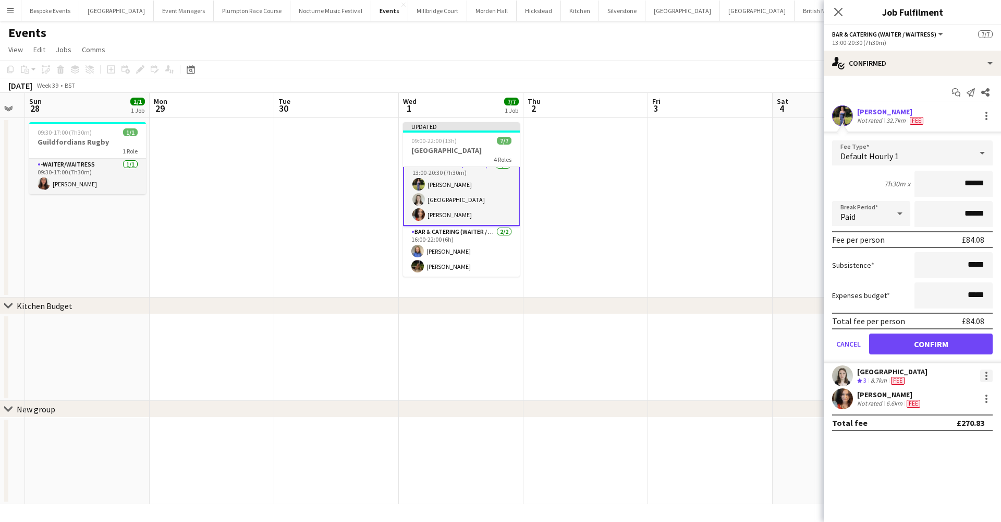
click at [989, 377] on div at bounding box center [987, 375] width 13 height 13
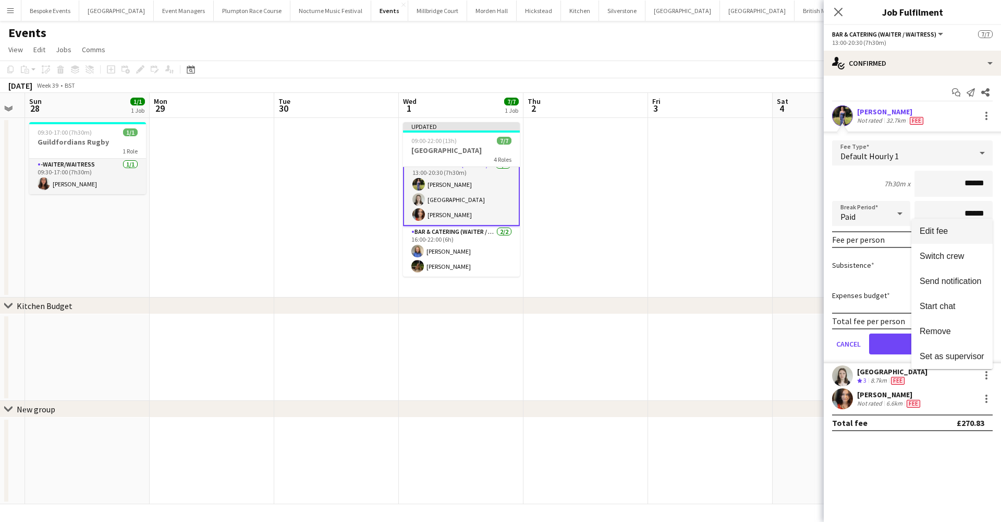
click at [947, 235] on span "Edit fee" at bounding box center [934, 230] width 28 height 9
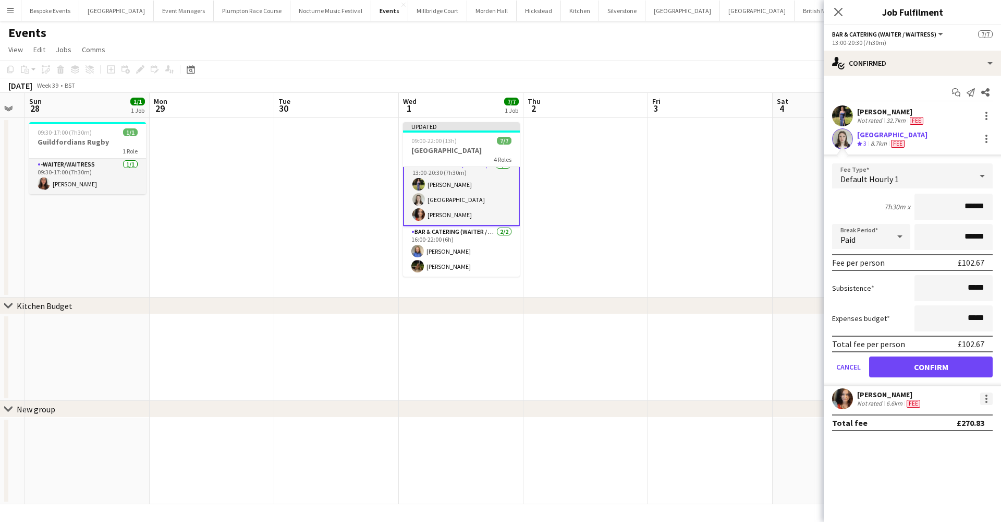
click at [987, 400] on div at bounding box center [987, 398] width 13 height 13
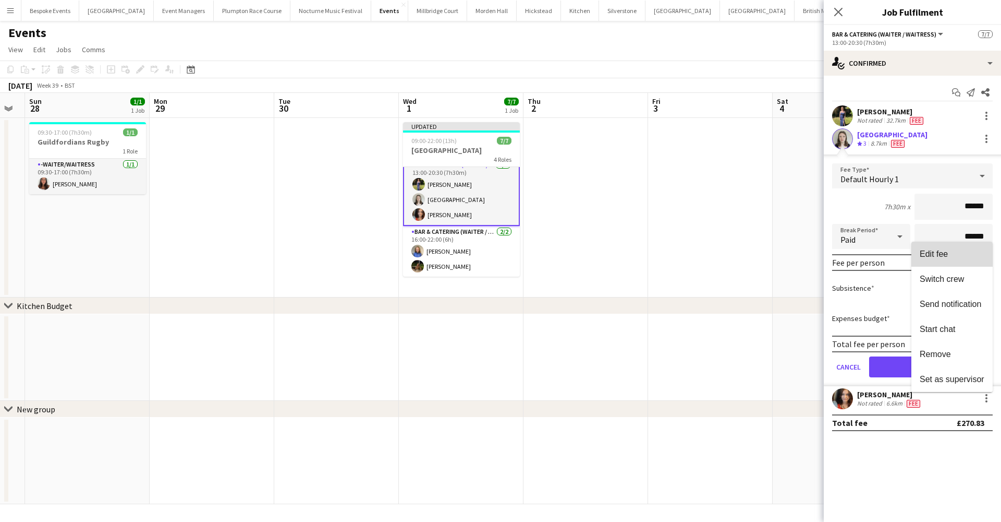
click at [953, 257] on span "Edit fee" at bounding box center [952, 253] width 65 height 9
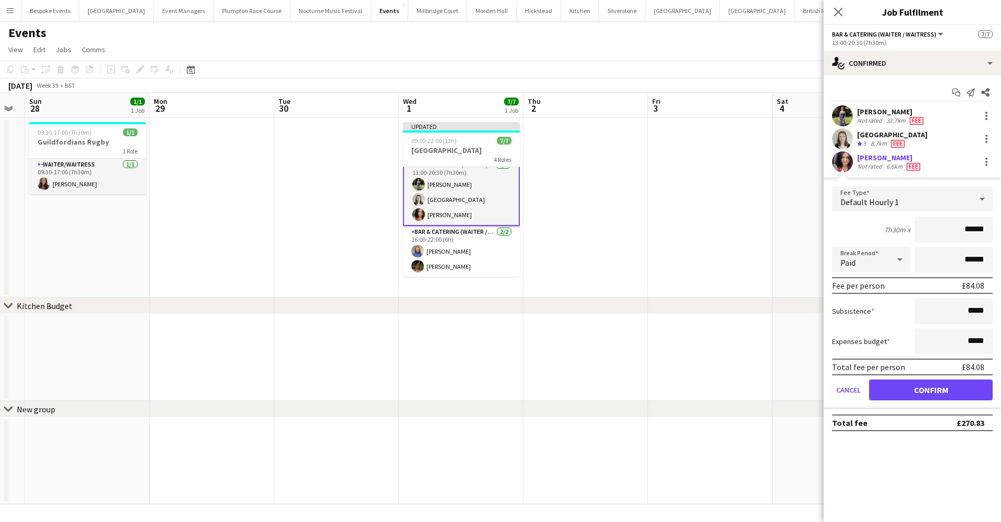
click at [675, 239] on app-date-cell at bounding box center [710, 207] width 125 height 179
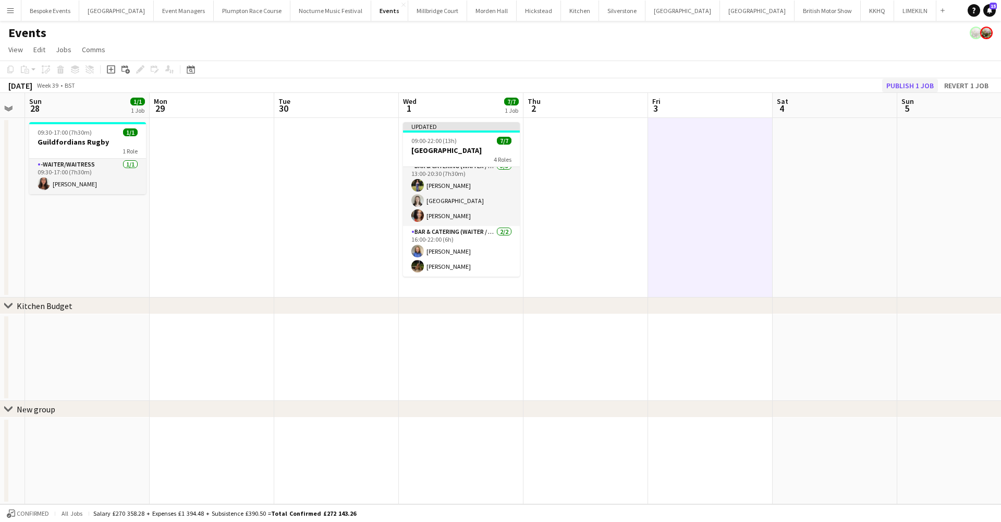
click at [898, 85] on button "Publish 1 job" at bounding box center [910, 86] width 56 height 14
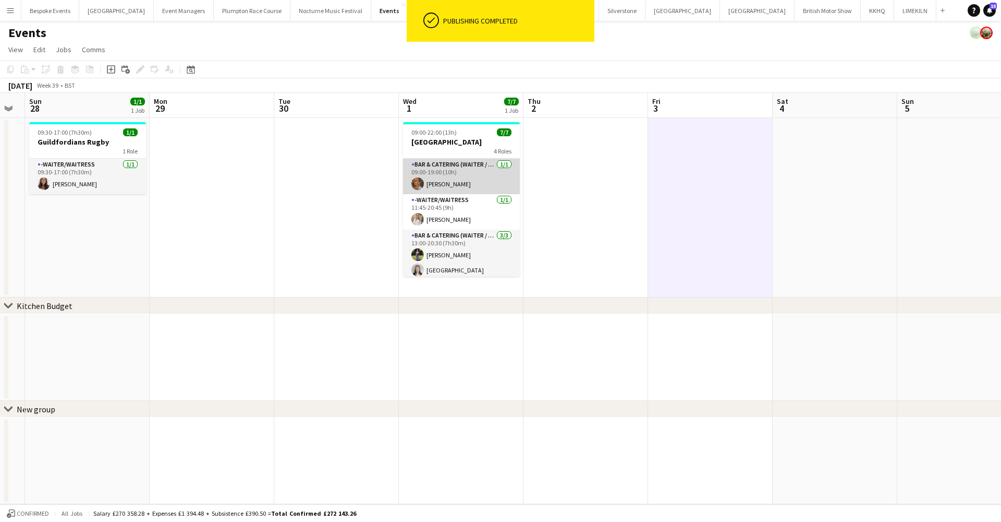
scroll to position [0, 0]
click at [454, 183] on app-card-role "Bar & Catering (Waiter / waitress) 1/1 09:00-19:00 (10h) Jessica Platt" at bounding box center [461, 176] width 117 height 35
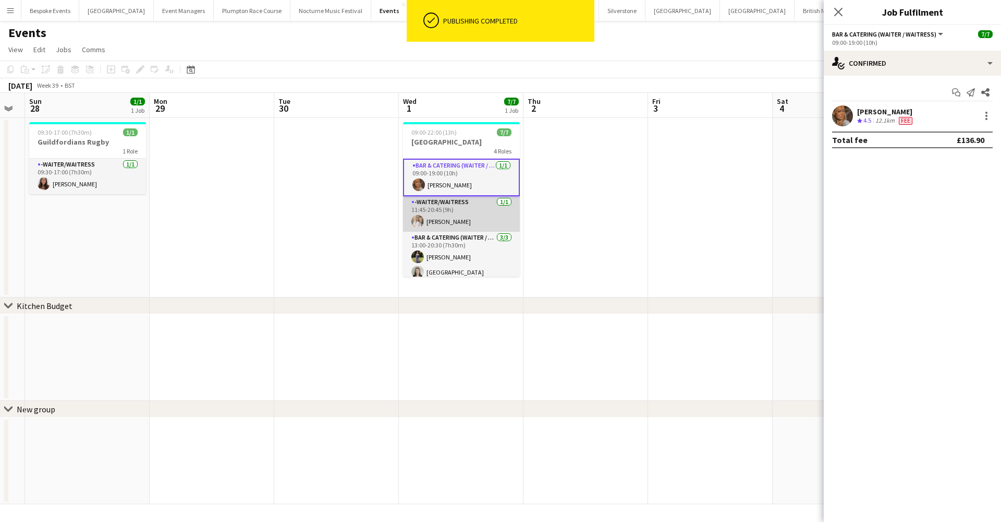
click at [448, 224] on app-card-role "-Waiter/Waitress 1/1 11:45-20:45 (9h) Lucy Hogg" at bounding box center [461, 213] width 117 height 35
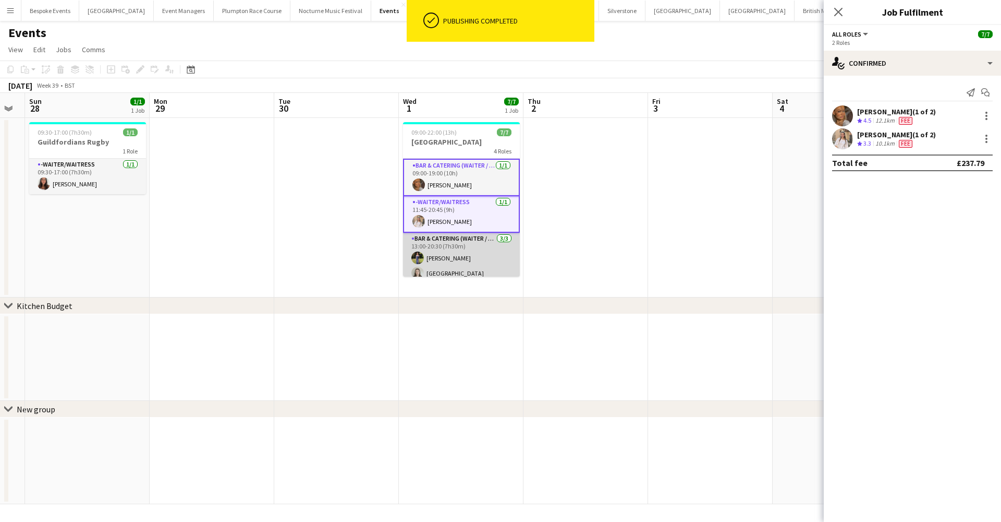
click at [450, 253] on app-card-role "Bar & Catering (Waiter / waitress) 3/3 13:00-20:30 (7h30m) Holly Hunter Isla Co…" at bounding box center [461, 266] width 117 height 66
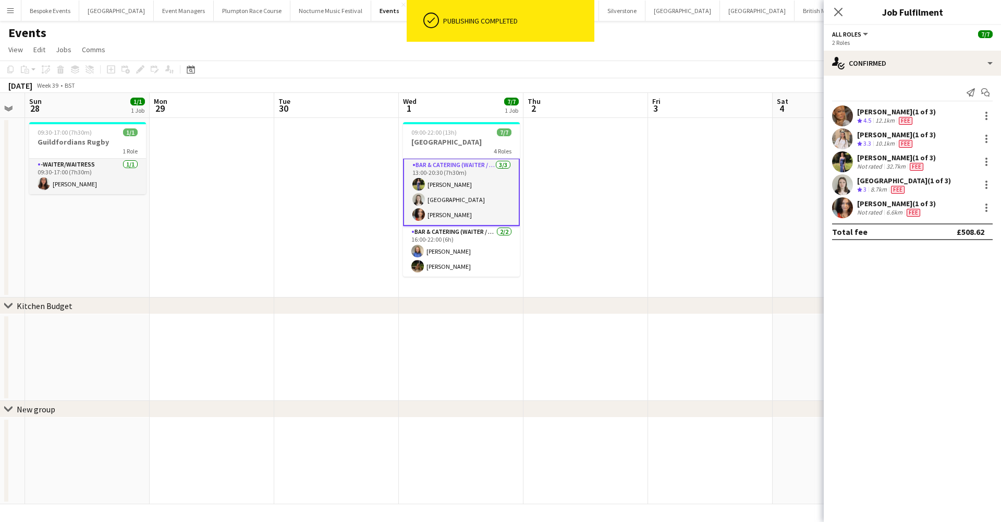
click at [450, 253] on app-card-role "Bar & Catering (Waiter / waitress) 2/2 16:00-22:00 (6h) Helena Lorenzen Ellie J…" at bounding box center [461, 251] width 117 height 51
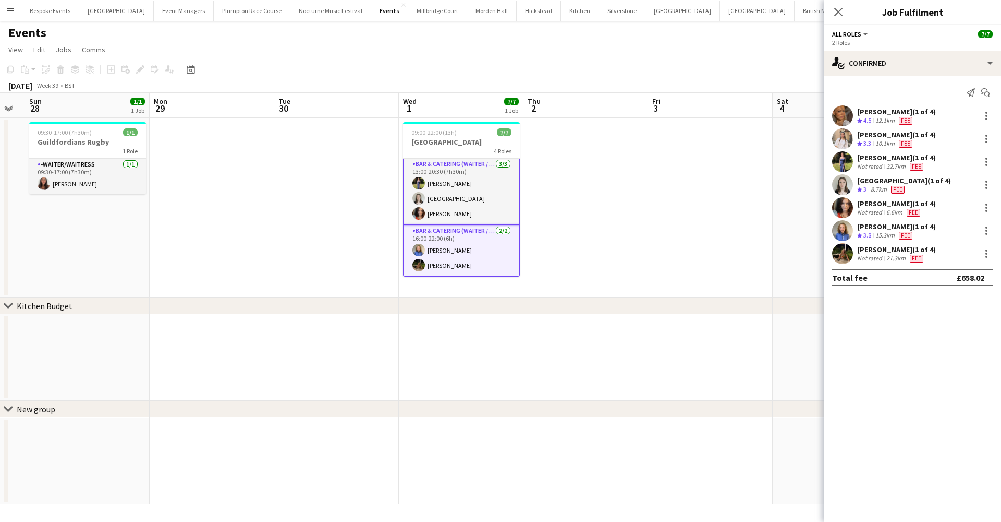
scroll to position [75, 0]
click at [408, 2] on button "Millbridge Court Close" at bounding box center [437, 11] width 59 height 20
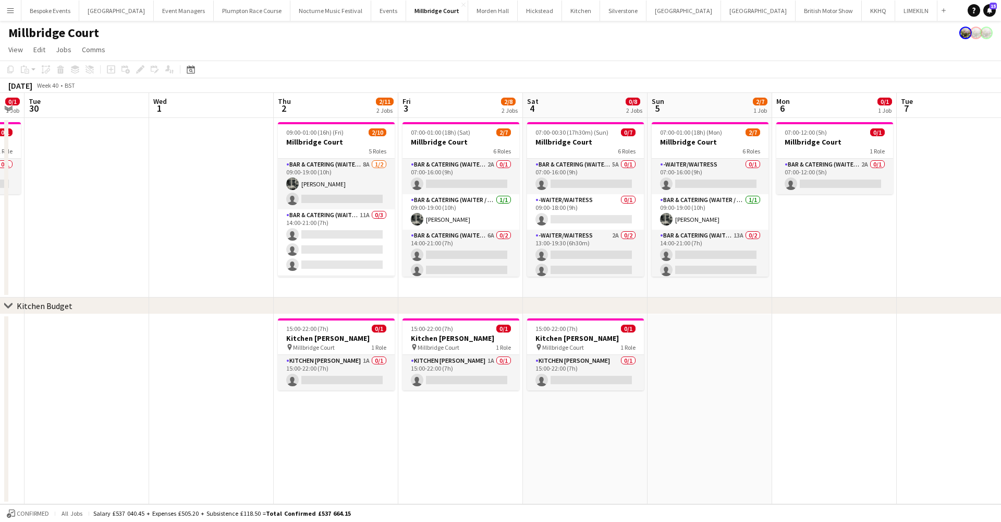
scroll to position [0, 354]
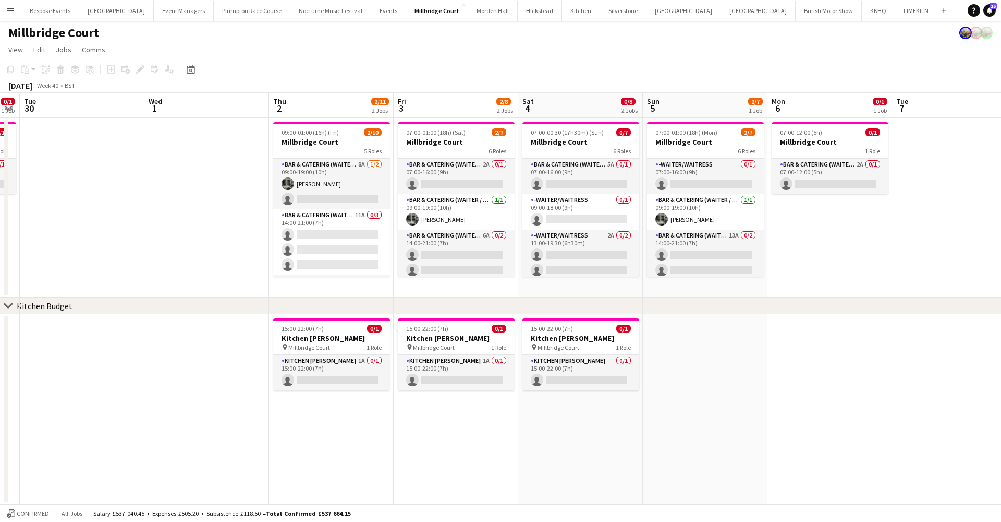
click at [331, 137] on h3 "Millbridge Court" at bounding box center [331, 141] width 117 height 9
click at [331, 137] on app-job-card "09:00-01:00 (16h) (Fri) 2/10 Millbridge Court 5 Roles Bar & Catering (Waiter / …" at bounding box center [331, 199] width 117 height 154
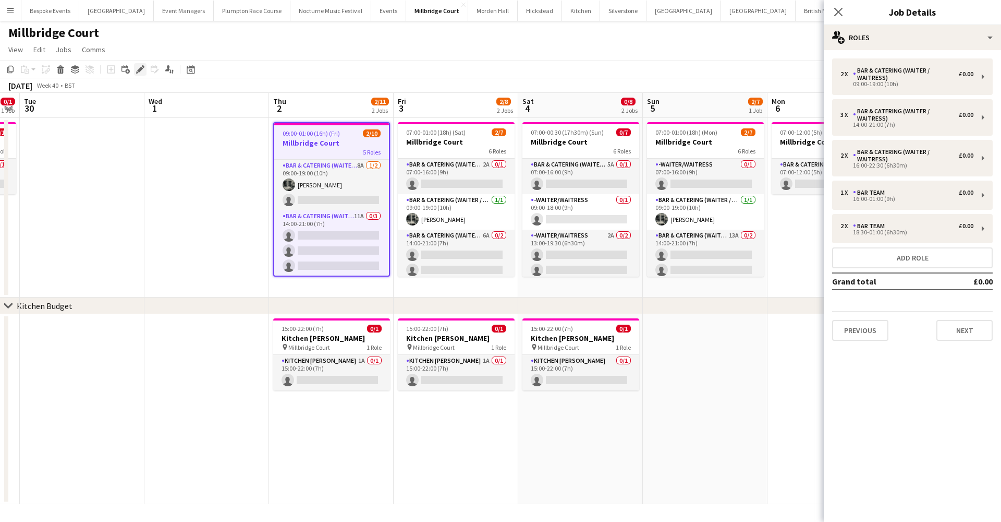
click at [144, 71] on icon "Edit" at bounding box center [140, 69] width 8 height 8
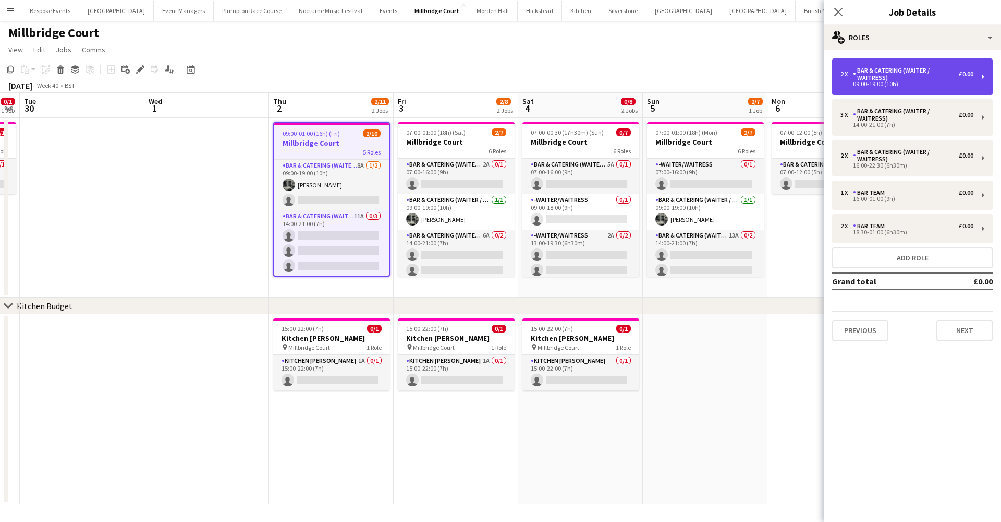
click at [900, 87] on div "2 x Bar & Catering (Waiter / waitress) £0.00 09:00-19:00 (10h)" at bounding box center [912, 76] width 161 height 37
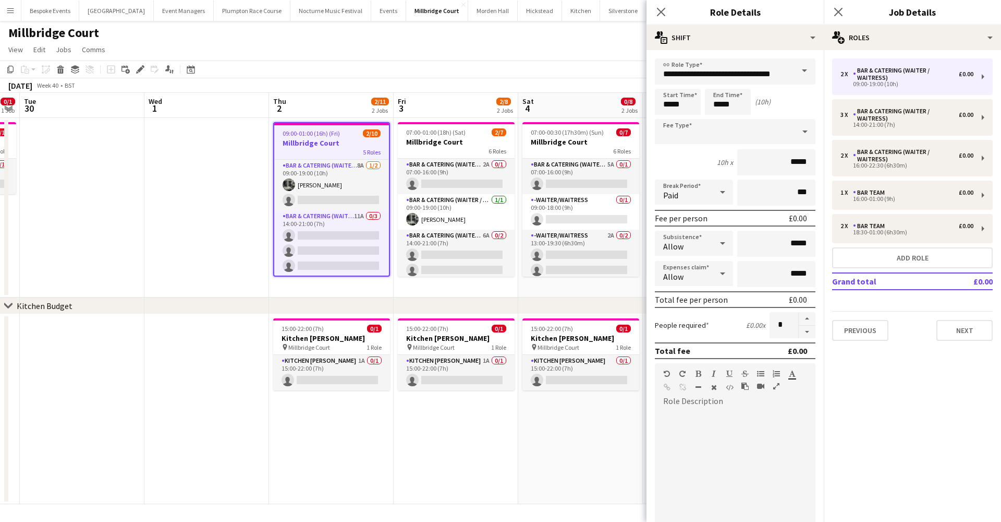
click at [799, 336] on button "button" at bounding box center [807, 331] width 17 height 13
type input "*"
click at [179, 235] on app-date-cell at bounding box center [206, 207] width 125 height 179
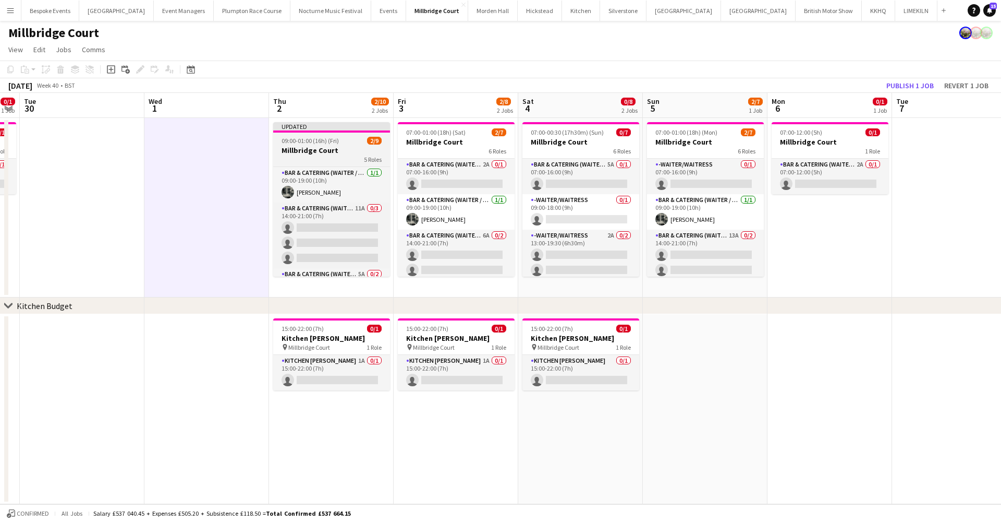
click at [335, 157] on div "5 Roles" at bounding box center [331, 159] width 117 height 8
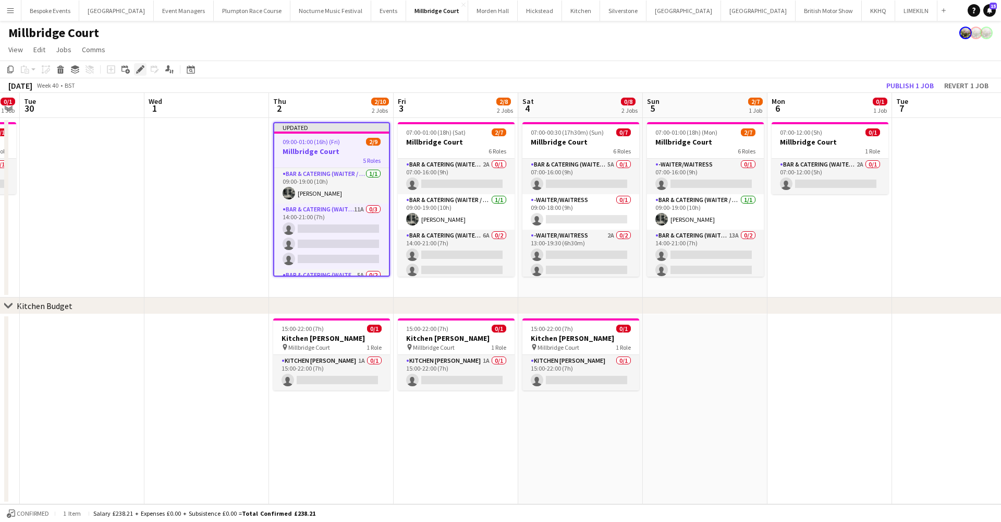
click at [138, 69] on icon "Edit" at bounding box center [140, 69] width 8 height 8
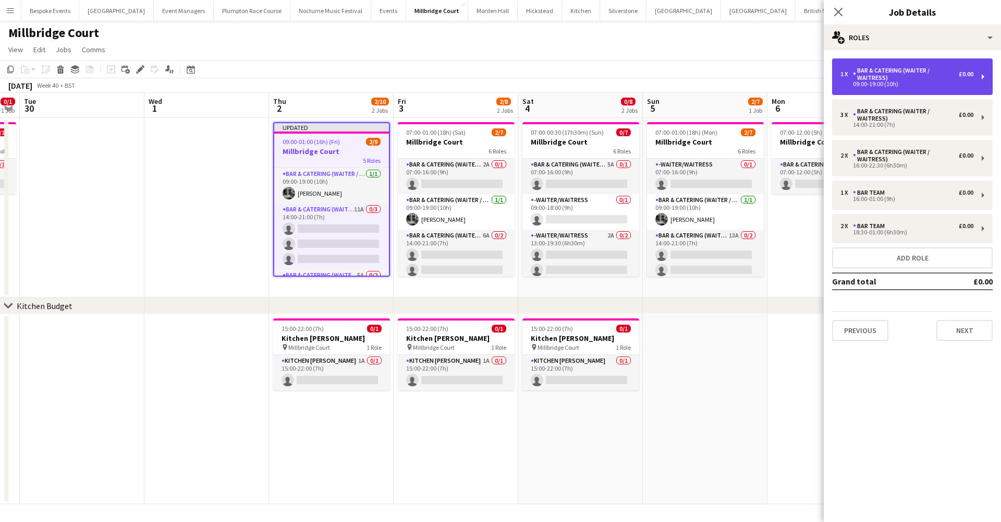
click at [887, 76] on div "Bar & Catering (Waiter / waitress)" at bounding box center [906, 74] width 106 height 15
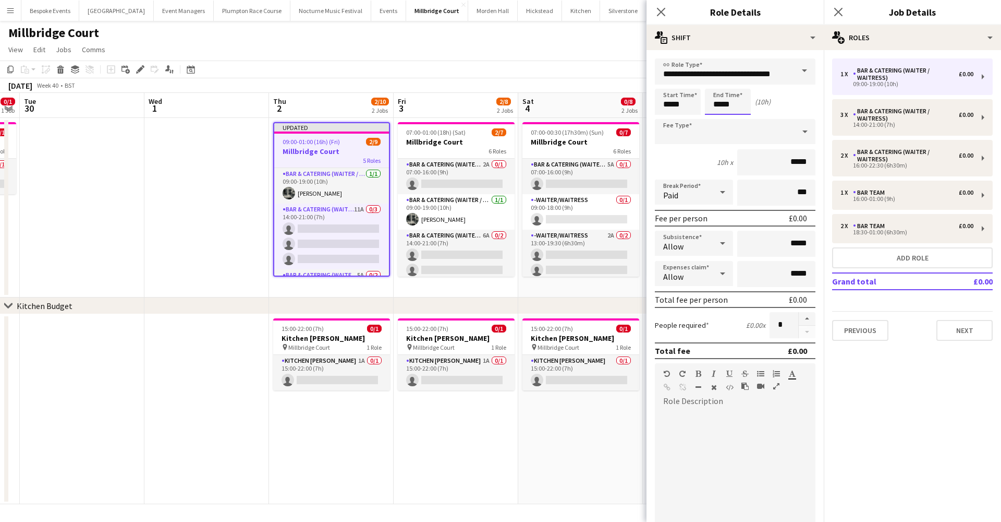
click at [745, 103] on input "*****" at bounding box center [728, 102] width 46 height 26
type input "*****"
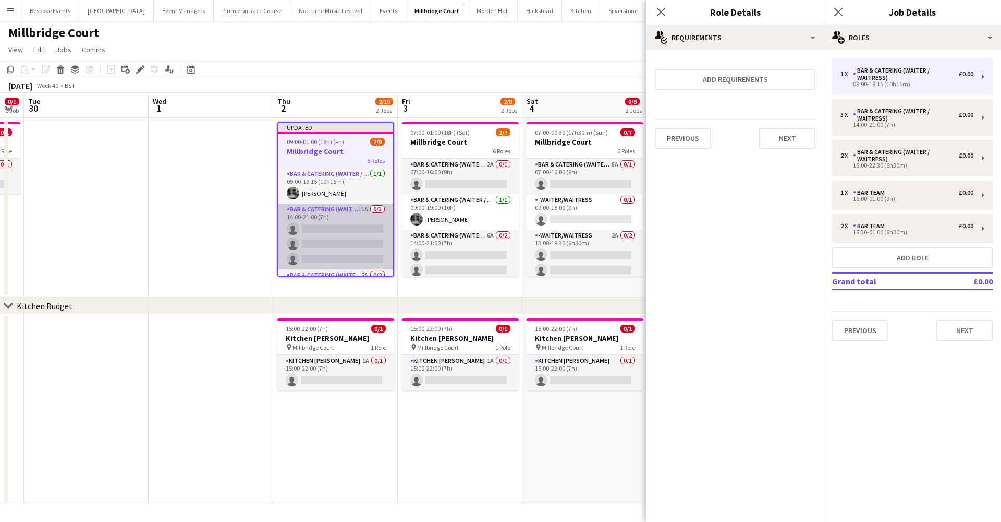
scroll to position [0, 0]
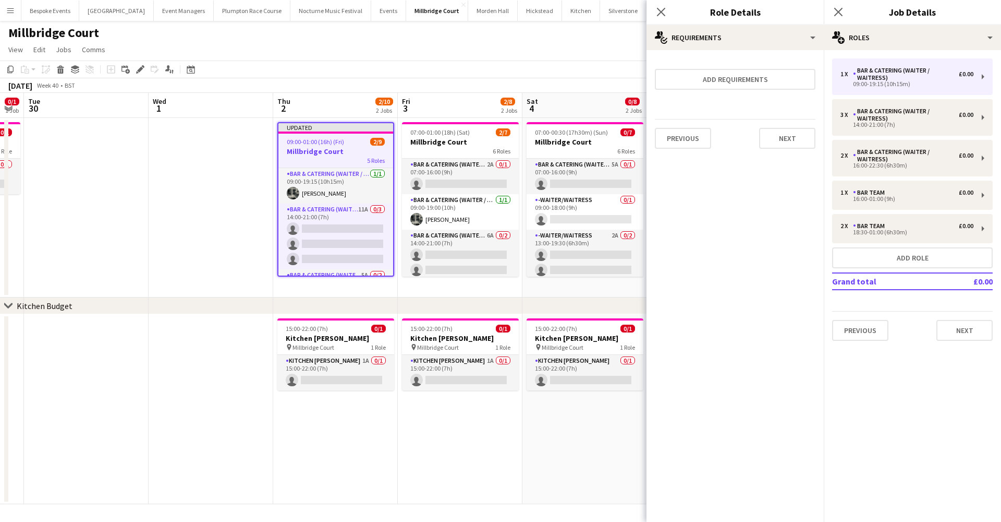
click at [334, 149] on h3 "Millbridge Court" at bounding box center [336, 151] width 115 height 9
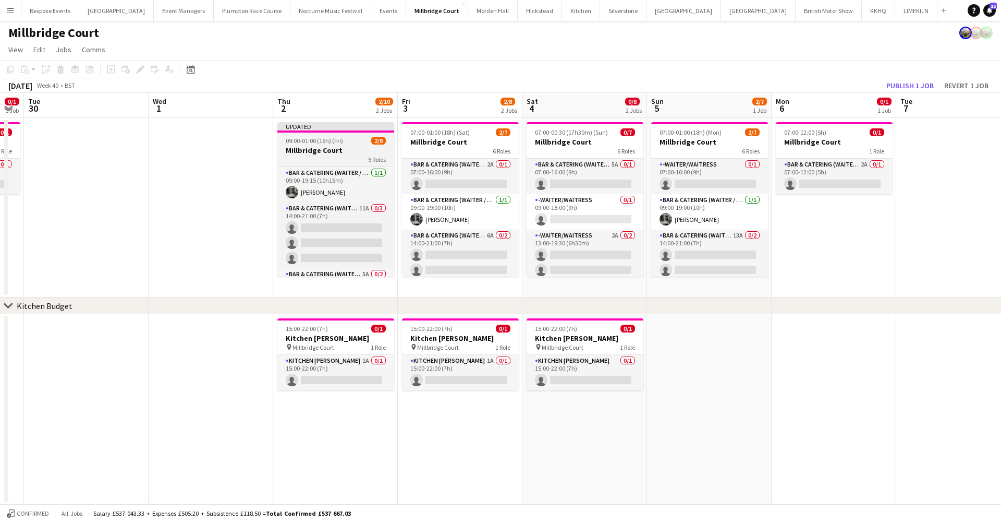
click at [334, 149] on h3 "Millbridge Court" at bounding box center [335, 150] width 117 height 9
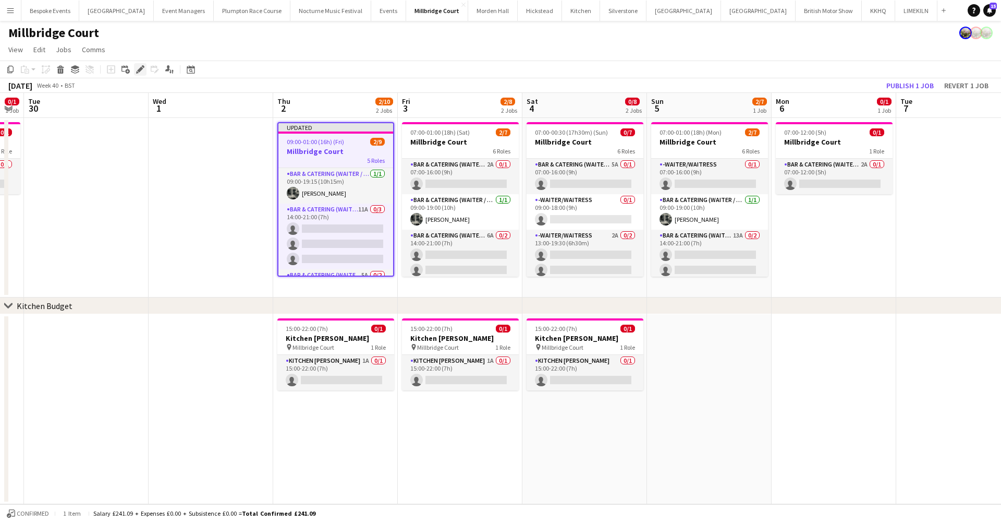
click at [138, 72] on icon at bounding box center [137, 72] width 3 height 3
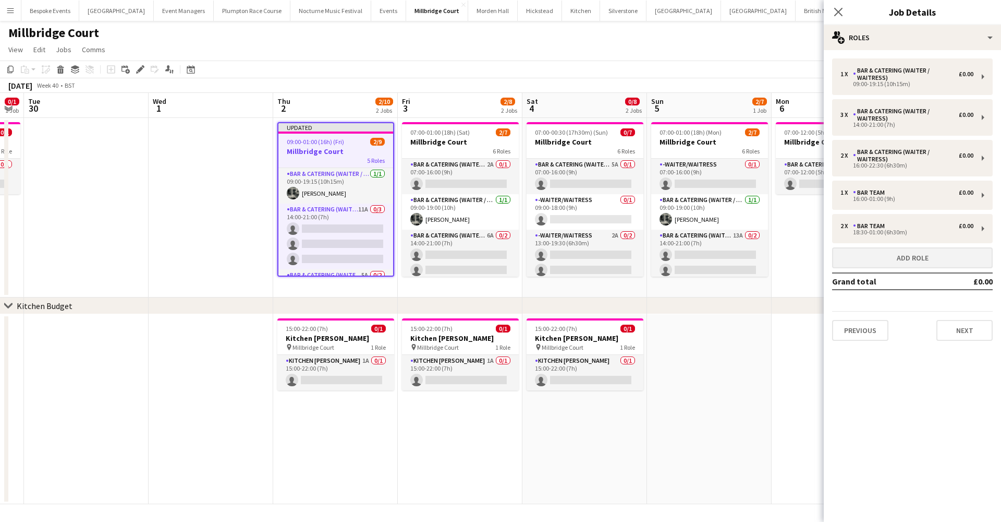
click at [958, 262] on button "Add role" at bounding box center [912, 257] width 161 height 21
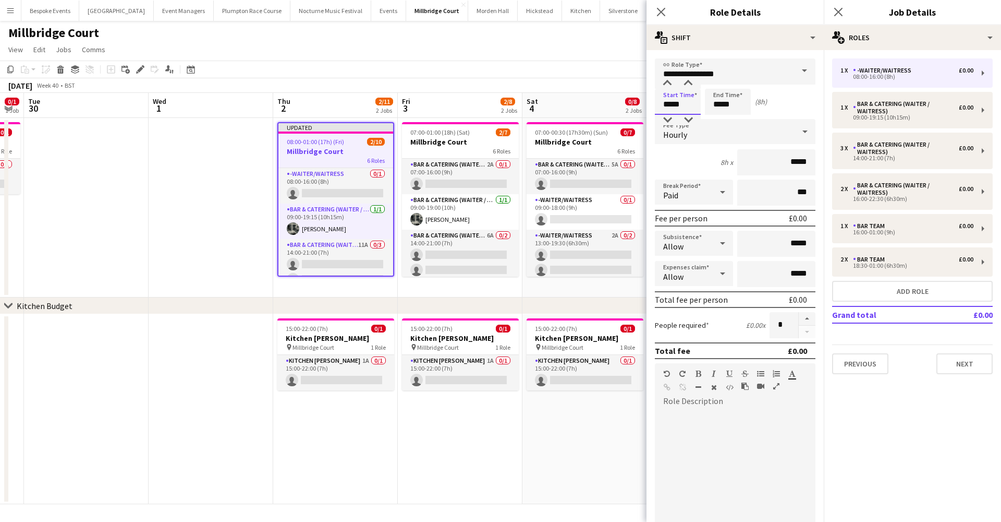
click at [669, 107] on input "*****" at bounding box center [678, 102] width 46 height 26
type input "*****"
click at [722, 105] on input "*****" at bounding box center [728, 102] width 46 height 26
type input "*****"
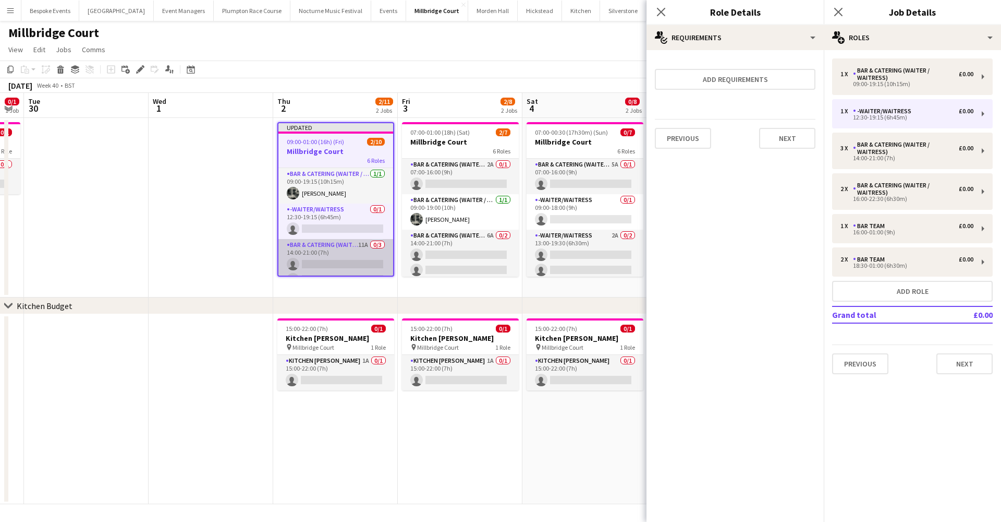
click at [367, 251] on app-card-role "Bar & Catering (Waiter / waitress) 11A 0/3 14:00-21:00 (7h) single-neutral-acti…" at bounding box center [336, 272] width 115 height 66
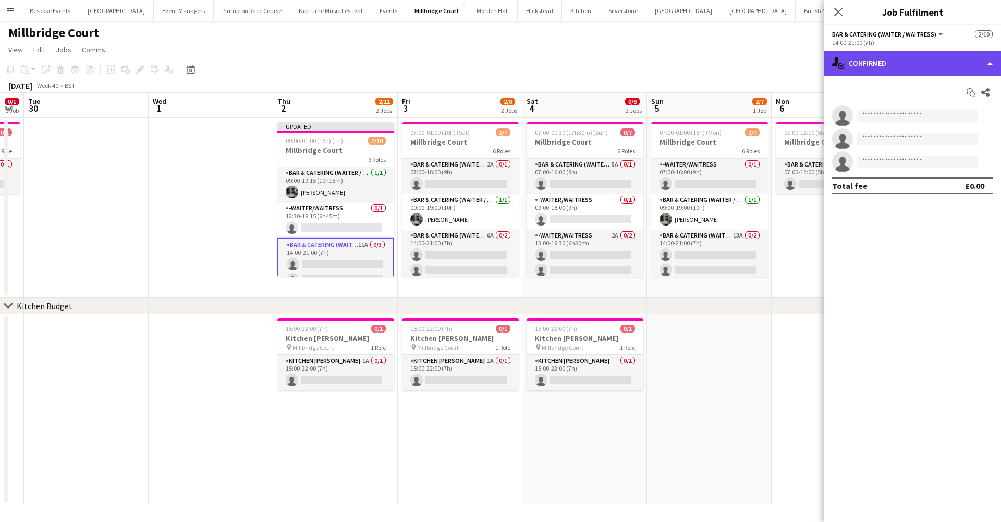
click at [919, 60] on div "single-neutral-actions-check-2 Confirmed" at bounding box center [912, 63] width 177 height 25
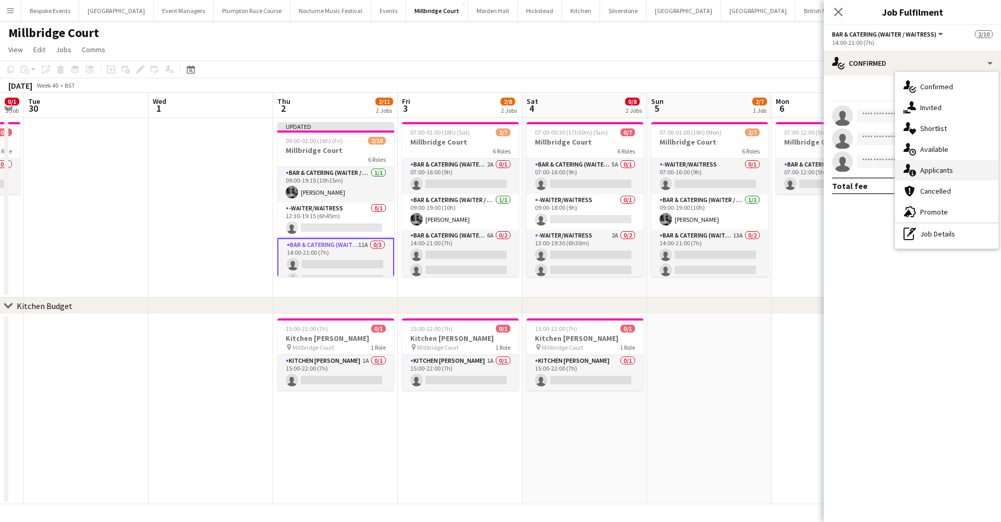
click at [960, 171] on div "single-neutral-actions-information Applicants" at bounding box center [947, 170] width 103 height 21
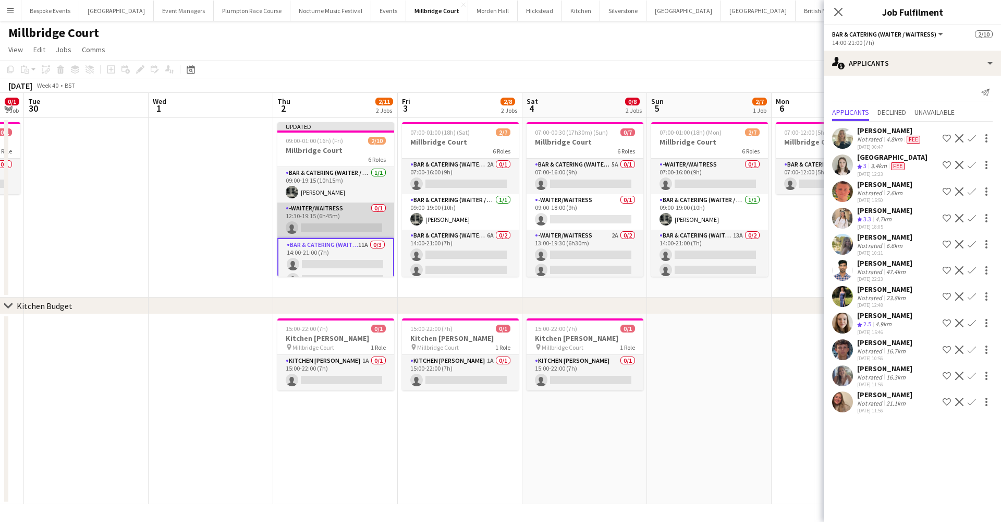
click at [319, 220] on app-card-role "-Waiter/Waitress 0/1 12:30-19:15 (6h45m) single-neutral-actions" at bounding box center [335, 219] width 117 height 35
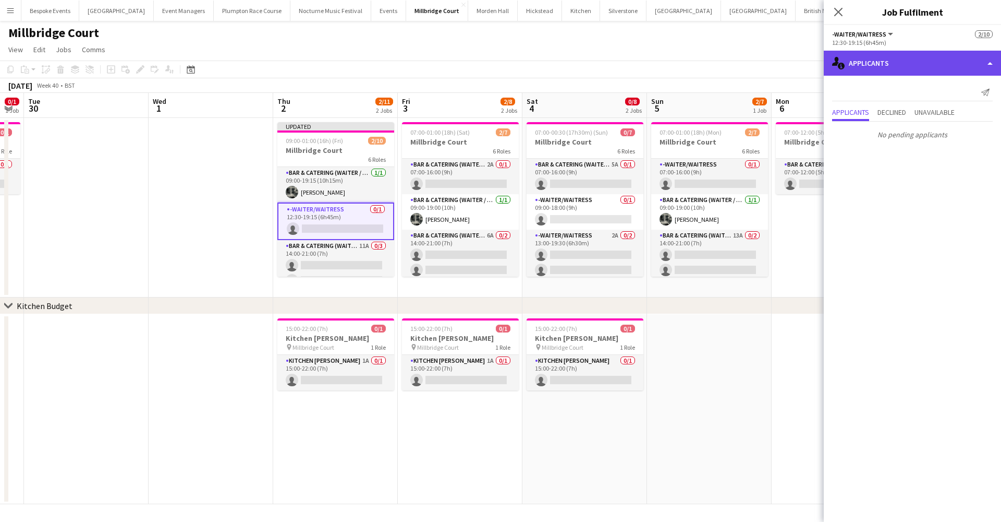
click at [885, 71] on div "single-neutral-actions-information Applicants" at bounding box center [912, 63] width 177 height 25
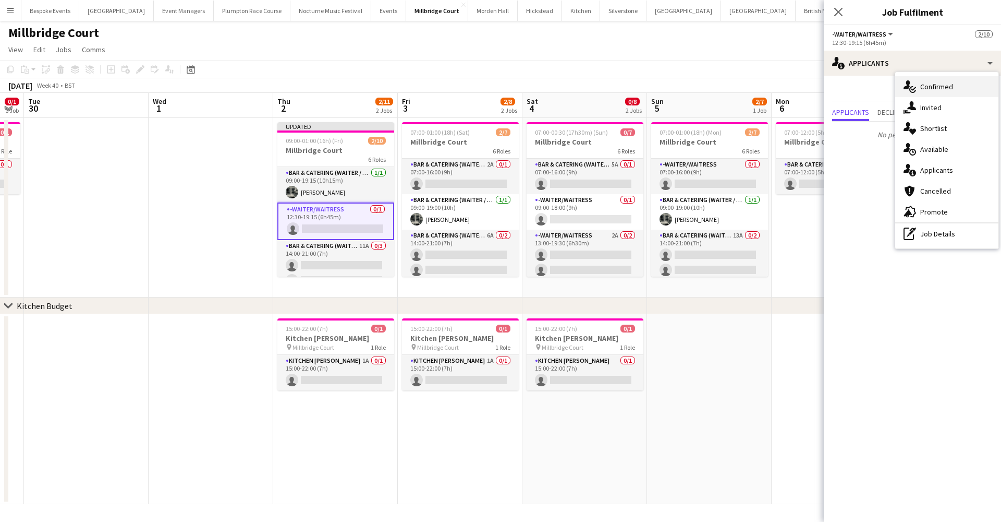
click at [934, 84] on span "Confirmed" at bounding box center [937, 86] width 33 height 9
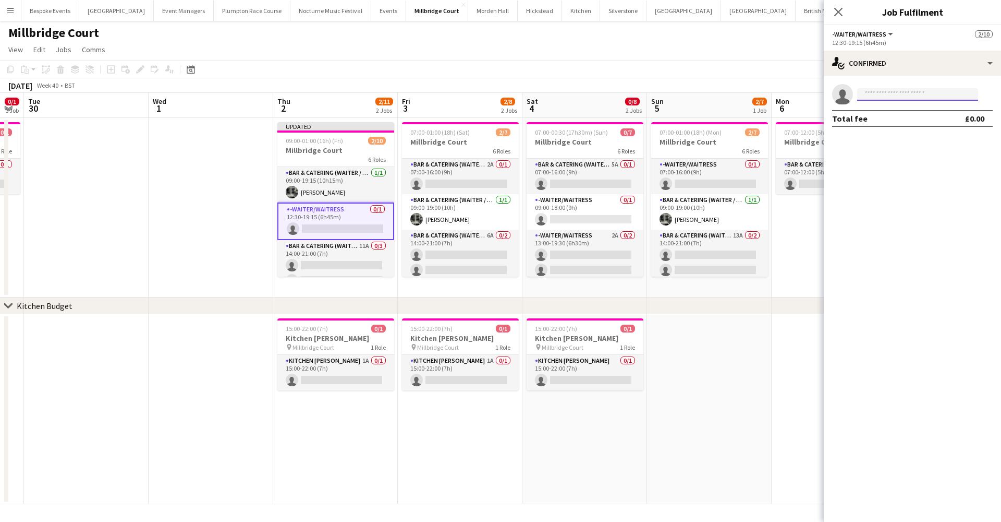
click at [903, 91] on input at bounding box center [917, 94] width 121 height 13
type input "*******"
click at [898, 113] on span "[PERSON_NAME]" at bounding box center [896, 109] width 60 height 9
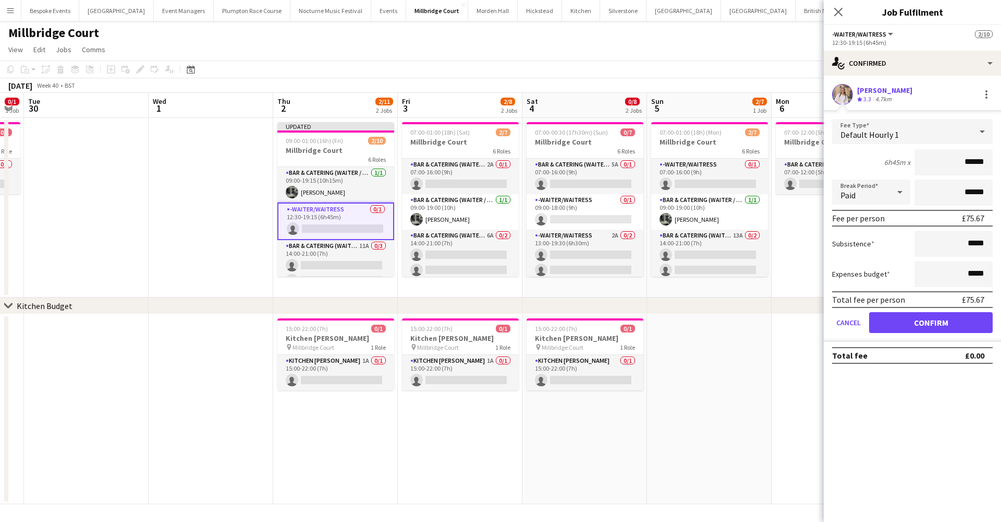
click at [939, 319] on button "Confirm" at bounding box center [931, 322] width 124 height 21
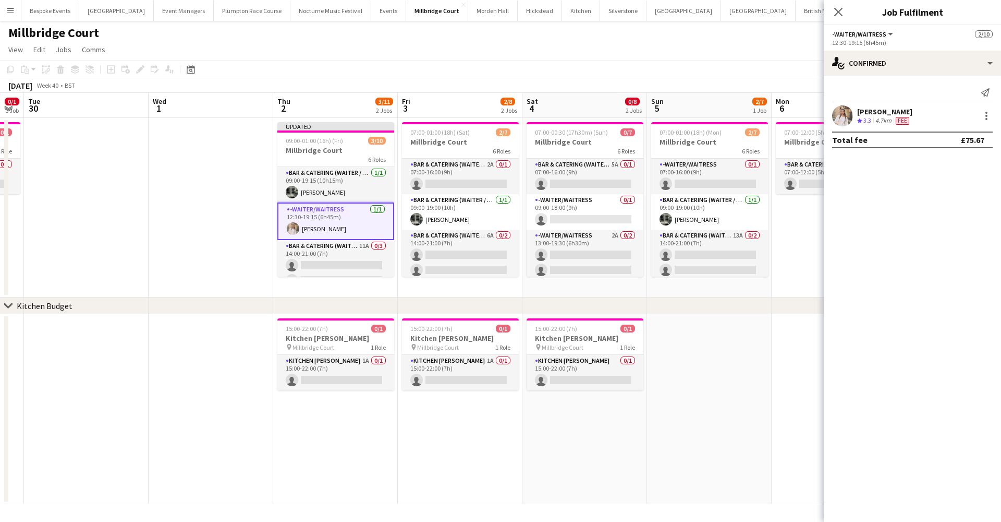
click at [737, 365] on app-date-cell at bounding box center [709, 409] width 125 height 190
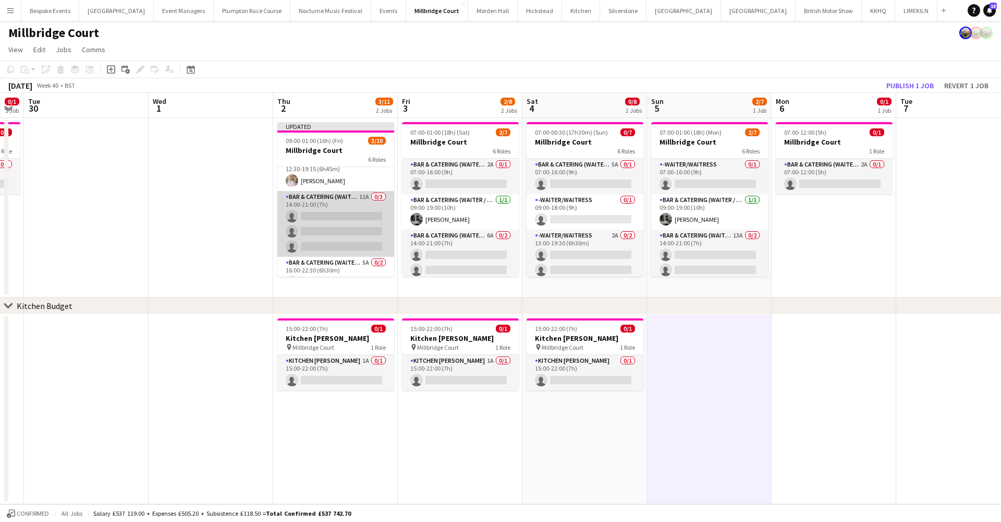
scroll to position [51, 0]
click at [334, 243] on app-card-role "Bar & Catering (Waiter / waitress) 11A 0/3 14:00-21:00 (7h) single-neutral-acti…" at bounding box center [335, 220] width 117 height 66
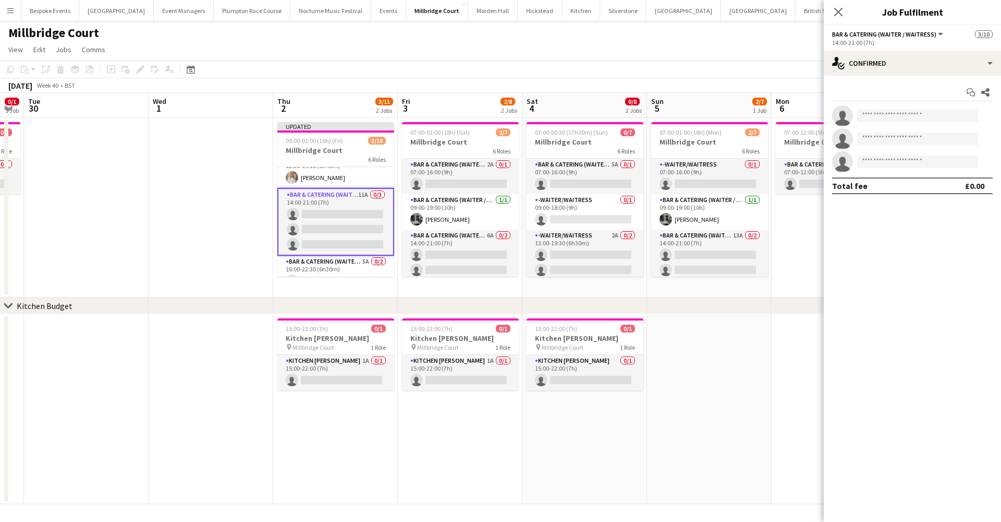
scroll to position [67, 0]
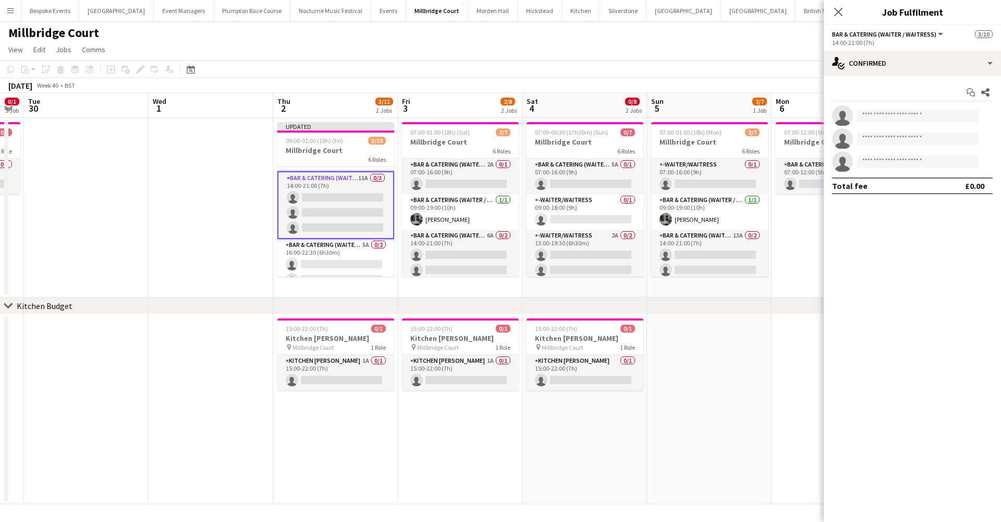
click at [329, 213] on app-card-role "Bar & Catering (Waiter / waitress) 11A 0/3 14:00-21:00 (7h) single-neutral-acti…" at bounding box center [335, 205] width 117 height 68
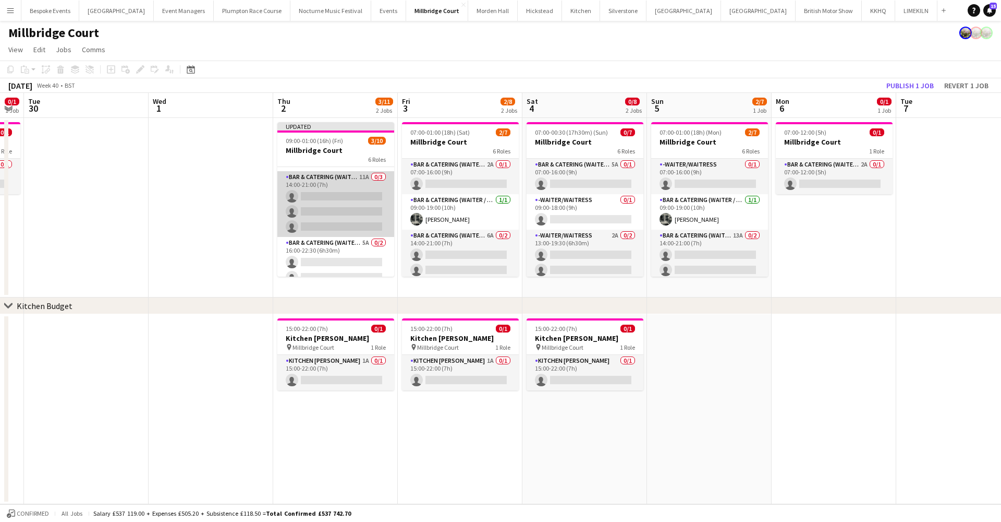
click at [323, 220] on app-card-role "Bar & Catering (Waiter / waitress) 11A 0/3 14:00-21:00 (7h) single-neutral-acti…" at bounding box center [335, 204] width 117 height 66
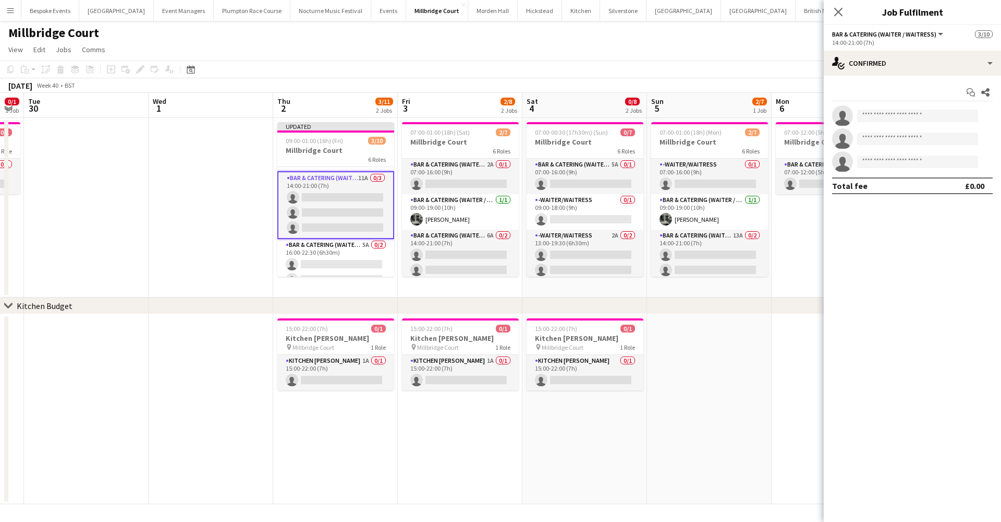
click at [901, 49] on app-options-switcher "Bar & Catering (Waiter / waitress) All roles Bar & Catering (Waiter / waitress)…" at bounding box center [912, 38] width 177 height 26
click at [901, 59] on div "single-neutral-actions-check-2 Confirmed" at bounding box center [912, 63] width 177 height 25
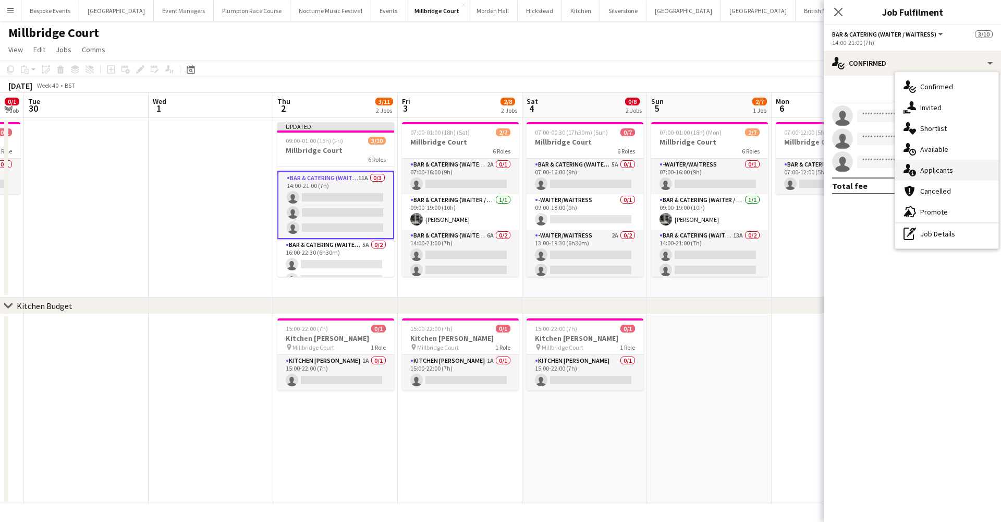
click at [939, 169] on span "Applicants" at bounding box center [937, 169] width 33 height 9
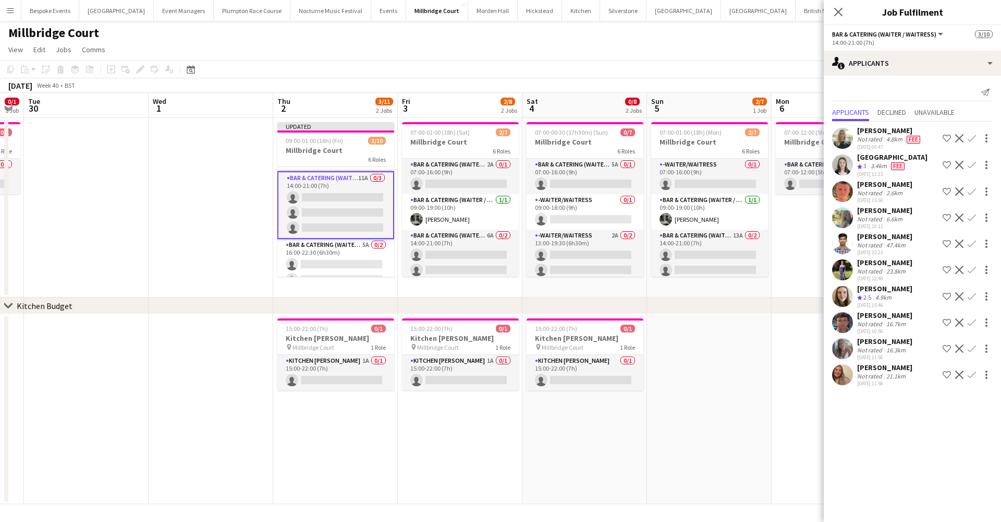
click at [973, 374] on app-icon "Confirm" at bounding box center [972, 374] width 8 height 8
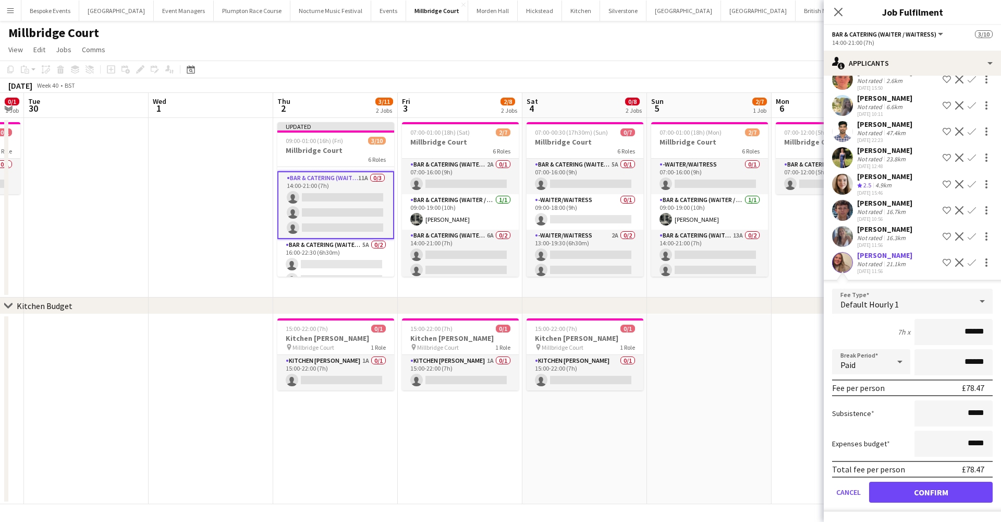
scroll to position [112, 0]
click at [925, 497] on button "Confirm" at bounding box center [931, 491] width 124 height 21
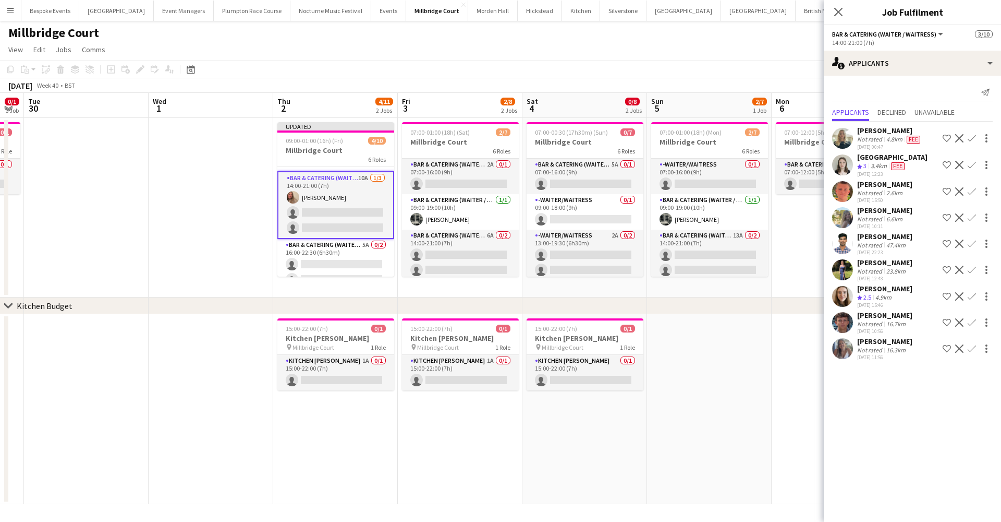
click at [972, 346] on app-icon "Confirm" at bounding box center [972, 348] width 8 height 8
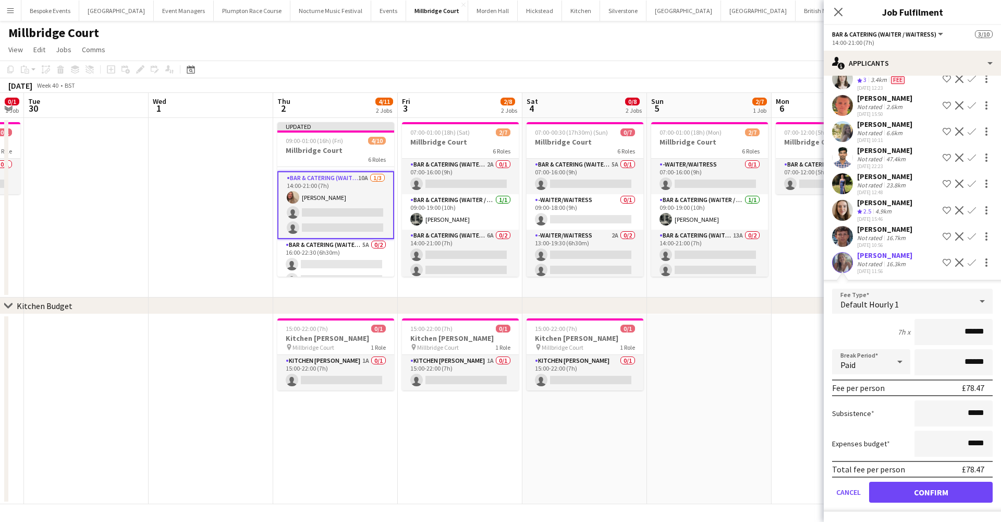
scroll to position [87, 0]
click at [898, 487] on button "Confirm" at bounding box center [931, 491] width 124 height 21
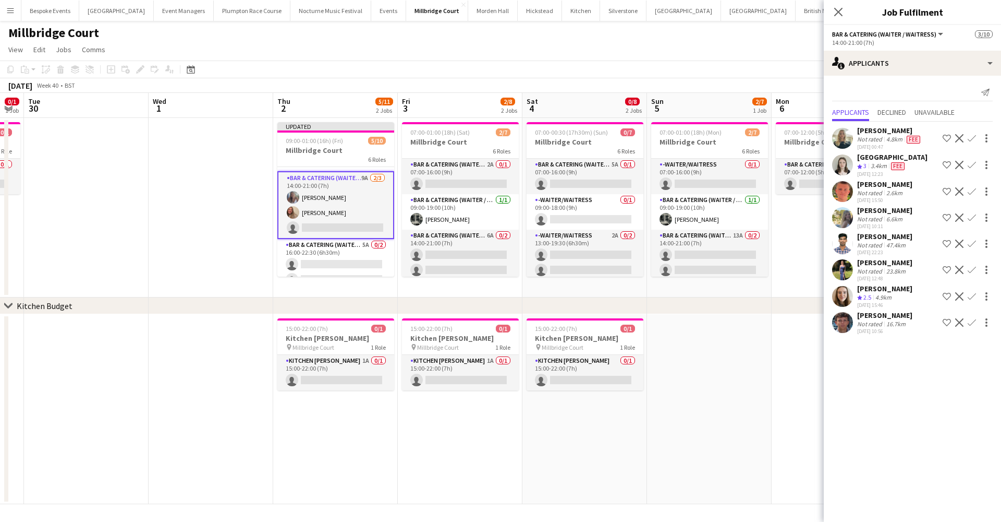
scroll to position [0, 0]
click at [973, 216] on app-icon "Confirm" at bounding box center [972, 217] width 8 height 8
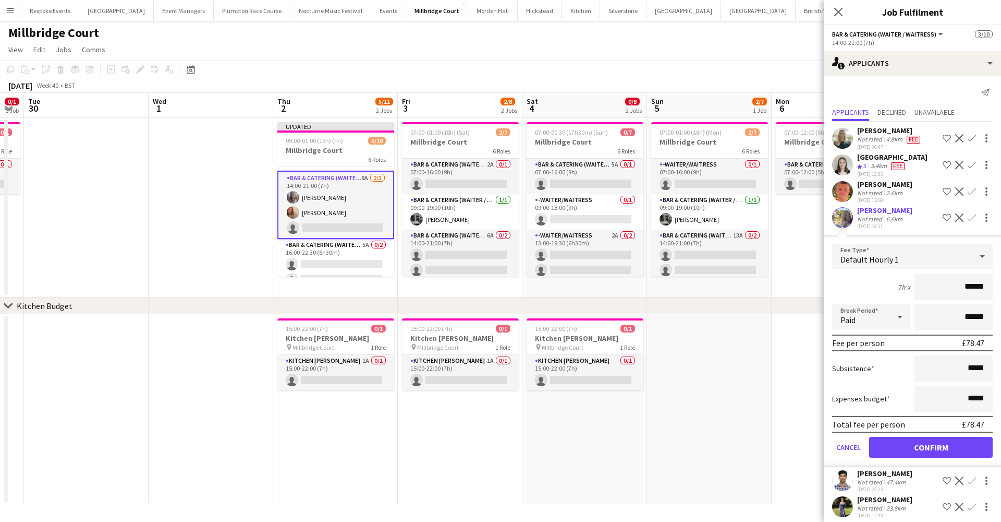
click at [914, 447] on button "Confirm" at bounding box center [931, 447] width 124 height 21
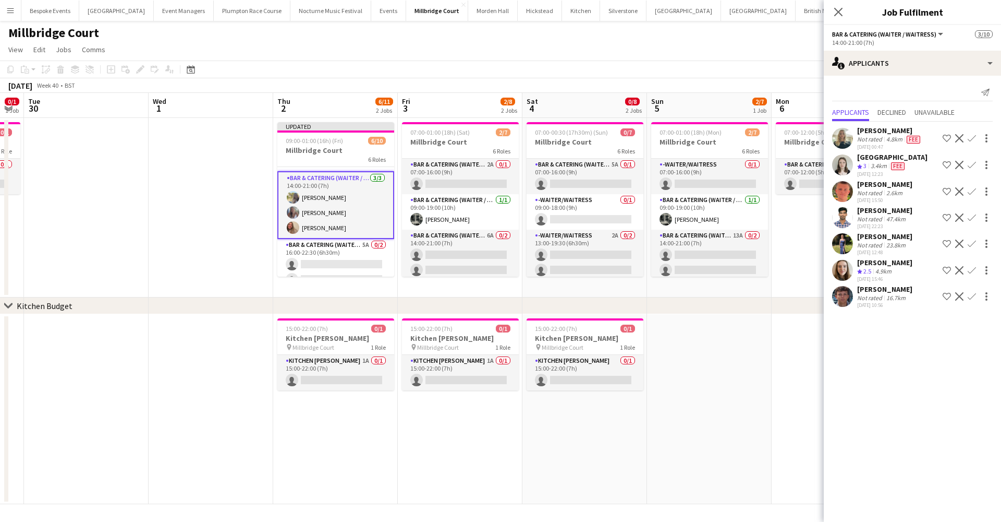
click at [741, 376] on app-date-cell at bounding box center [709, 409] width 125 height 190
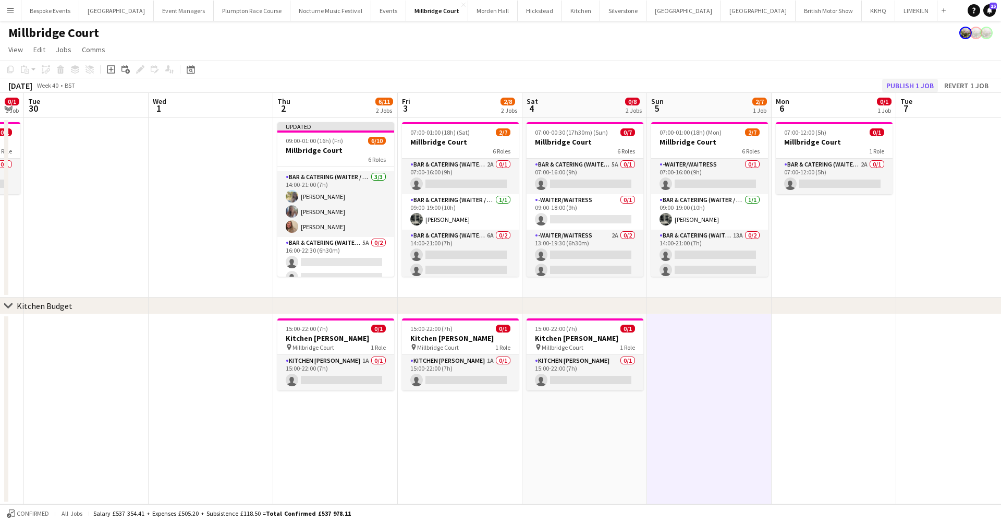
click at [903, 89] on button "Publish 1 job" at bounding box center [910, 86] width 56 height 14
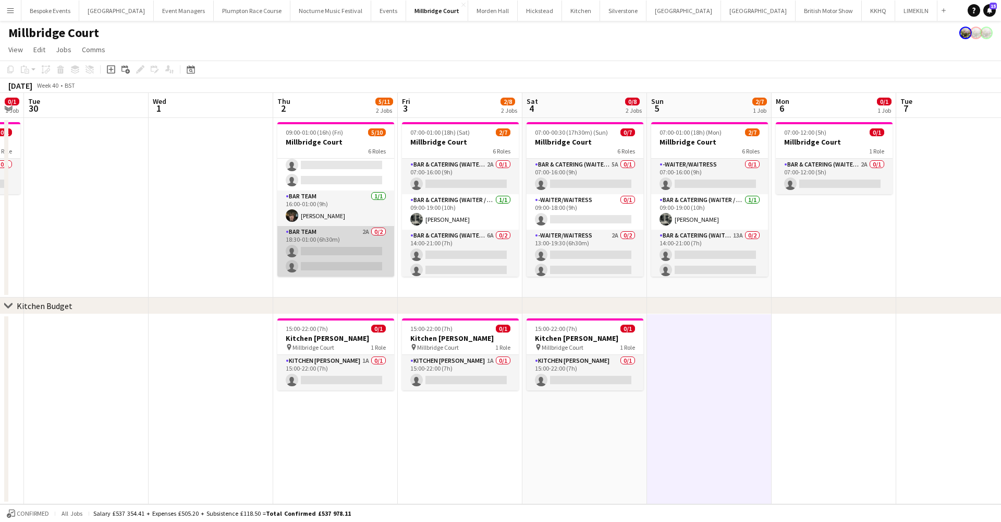
scroll to position [155, 0]
click at [329, 237] on app-card-role "Bar Team 2A 0/2 18:30-01:00 (6h30m) single-neutral-actions single-neutral-actio…" at bounding box center [335, 251] width 117 height 51
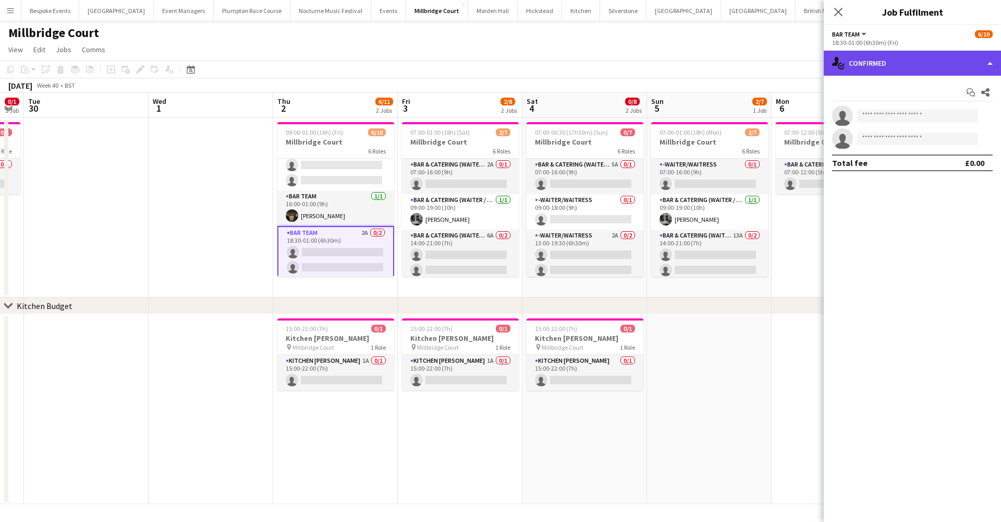
click at [913, 60] on div "single-neutral-actions-check-2 Confirmed" at bounding box center [912, 63] width 177 height 25
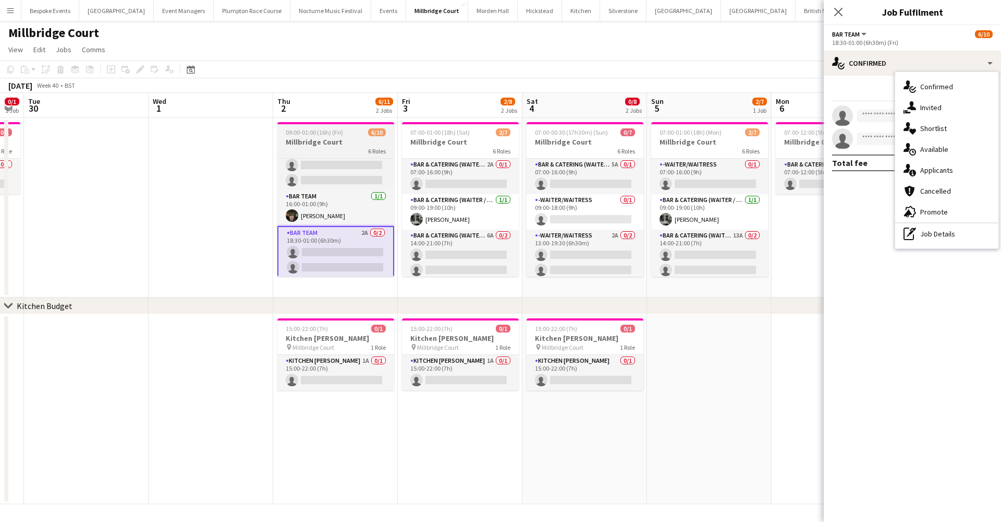
click at [332, 136] on span "09:00-01:00 (16h) (Fri)" at bounding box center [314, 132] width 57 height 8
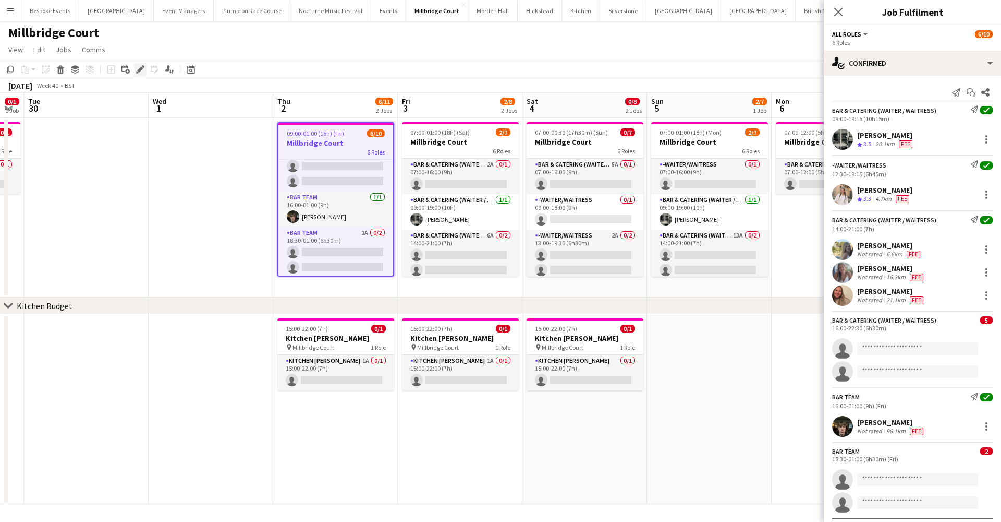
click at [138, 65] on icon "Edit" at bounding box center [140, 69] width 8 height 8
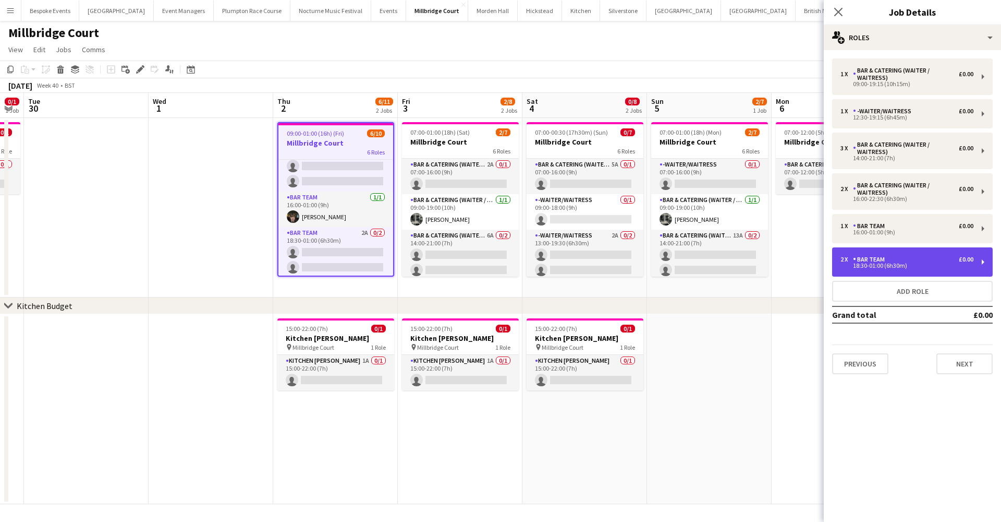
click at [879, 272] on div "2 x Bar Team £0.00 18:30-01:00 (6h30m)" at bounding box center [912, 261] width 161 height 29
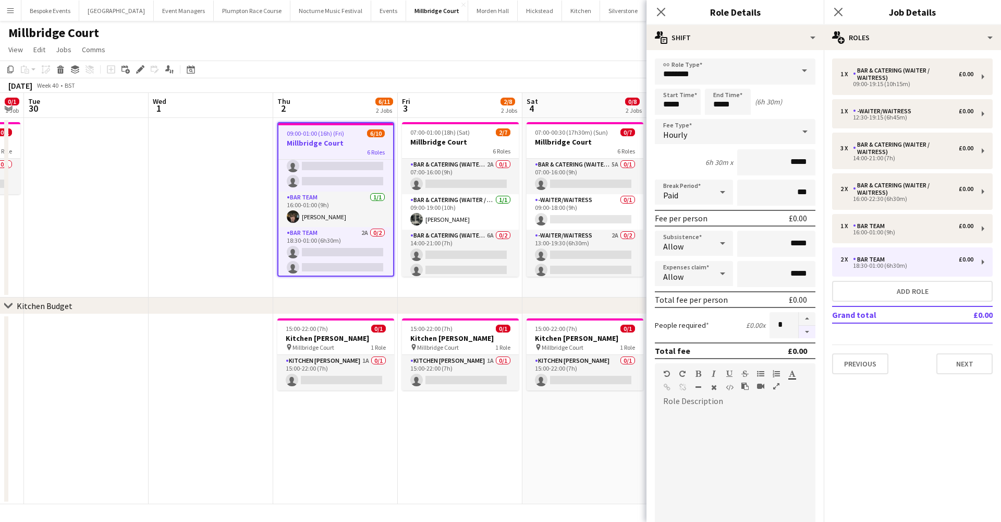
click at [800, 332] on button "button" at bounding box center [807, 331] width 17 height 13
type input "*"
click at [209, 165] on app-date-cell at bounding box center [211, 207] width 125 height 179
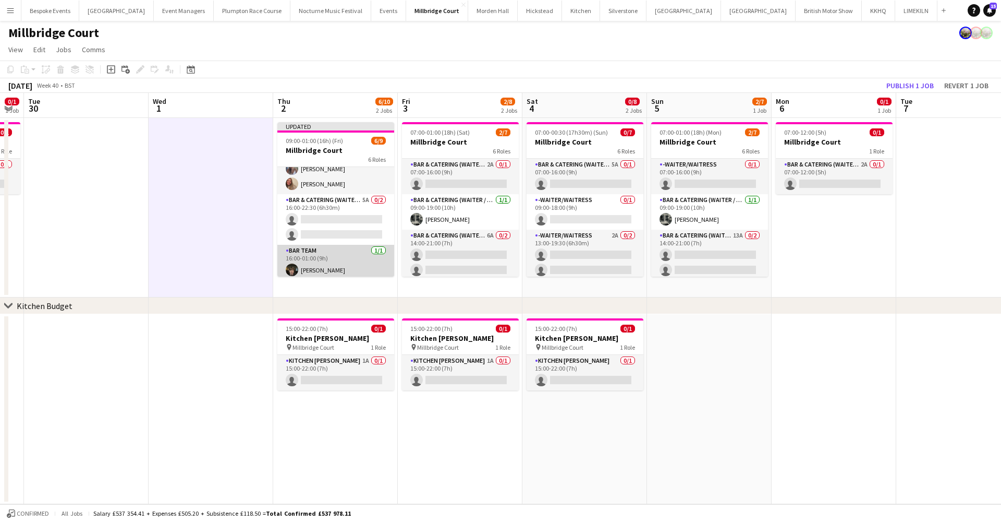
scroll to position [106, 0]
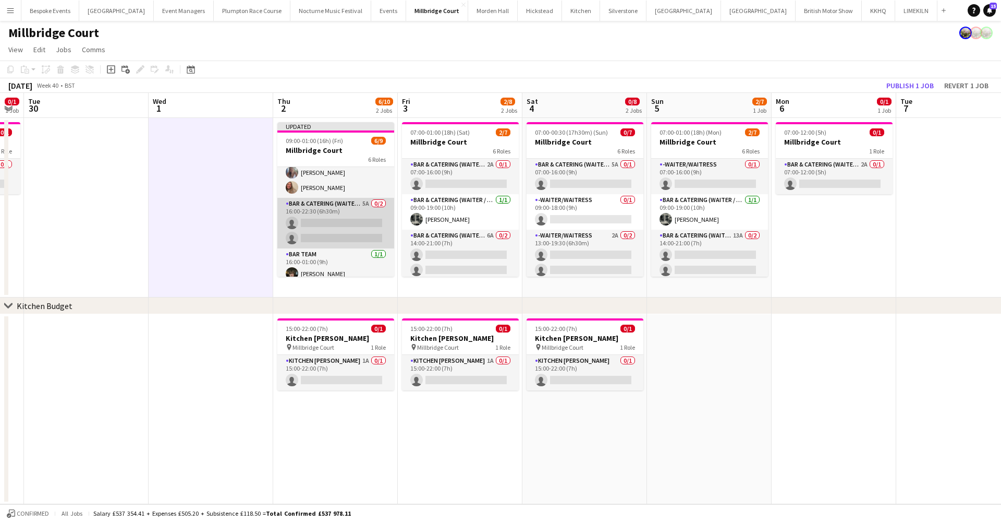
click at [353, 232] on app-card-role "Bar & Catering (Waiter / waitress) 5A 0/2 16:00-22:30 (6h30m) single-neutral-ac…" at bounding box center [335, 223] width 117 height 51
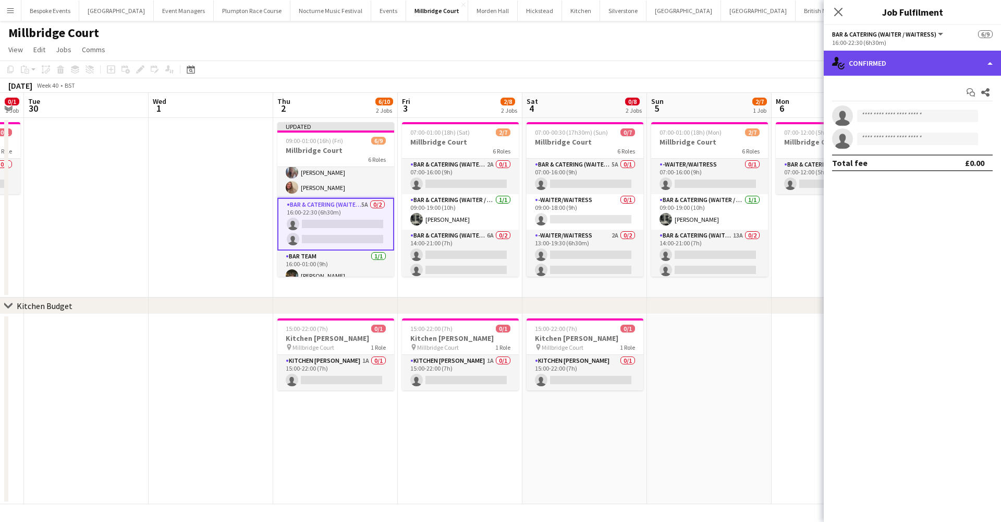
click at [888, 63] on div "single-neutral-actions-check-2 Confirmed" at bounding box center [912, 63] width 177 height 25
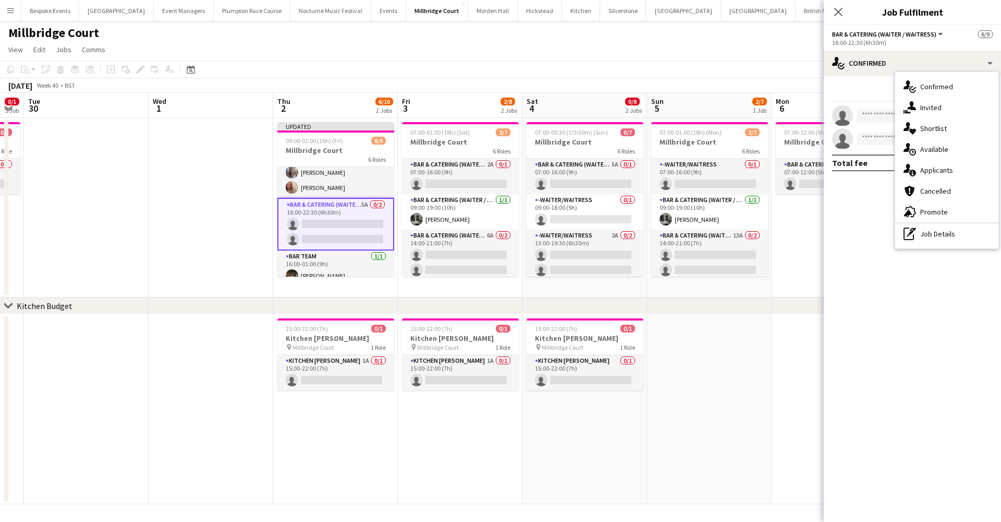
click at [338, 228] on app-card-role "Bar & Catering (Waiter / waitress) 5A 0/2 16:00-22:30 (6h30m) single-neutral-ac…" at bounding box center [335, 224] width 117 height 53
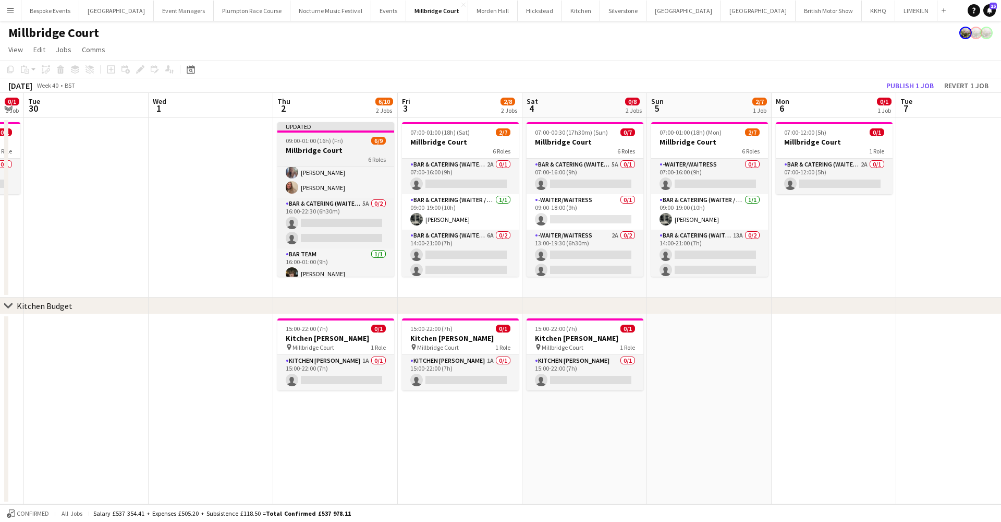
click at [332, 149] on h3 "Millbridge Court" at bounding box center [335, 150] width 117 height 9
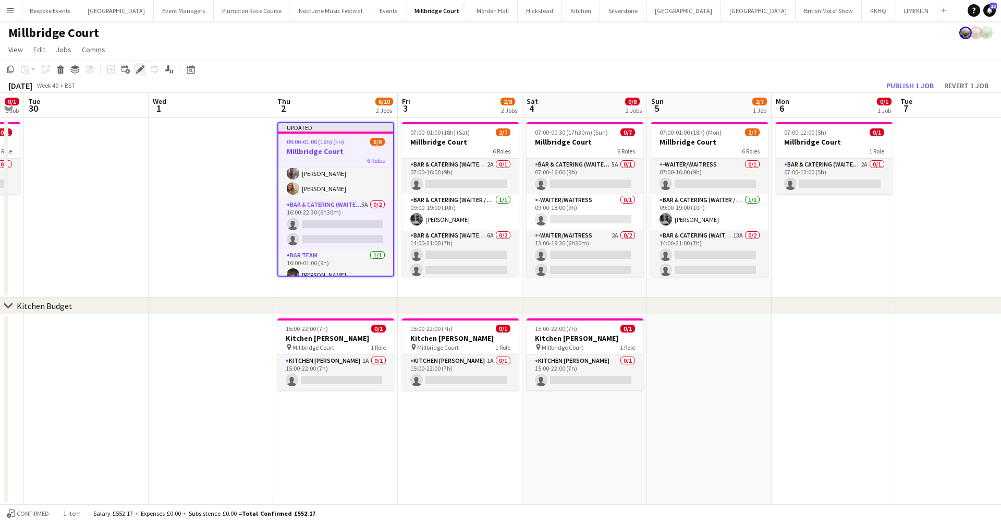
click at [144, 72] on icon "Edit" at bounding box center [140, 69] width 8 height 8
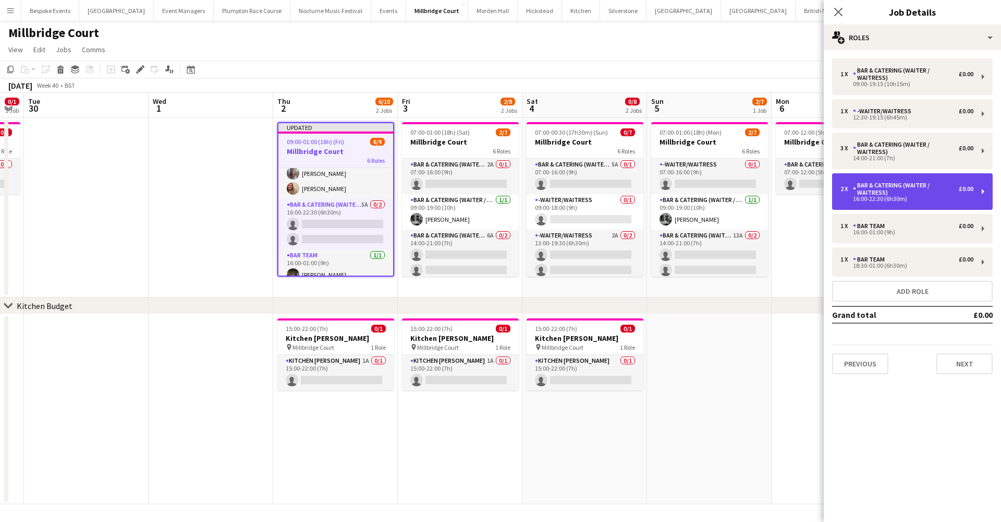
click at [906, 190] on div "Bar & Catering (Waiter / waitress)" at bounding box center [906, 188] width 106 height 15
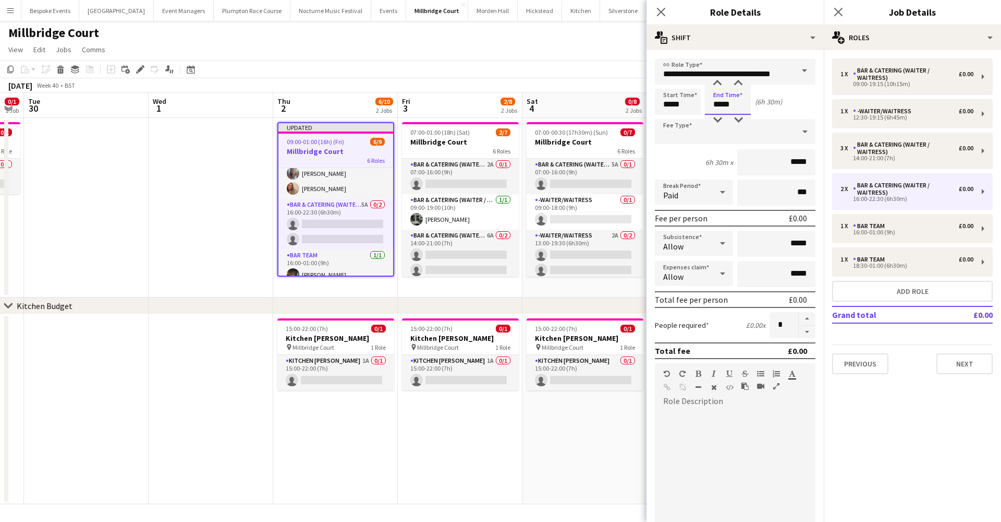
click at [728, 106] on input "*****" at bounding box center [728, 102] width 46 height 26
type input "*****"
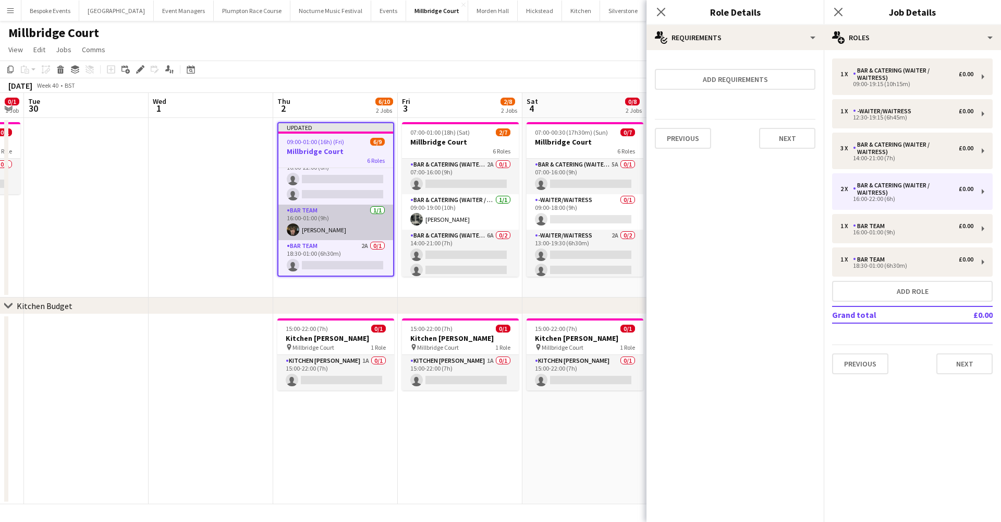
scroll to position [151, 0]
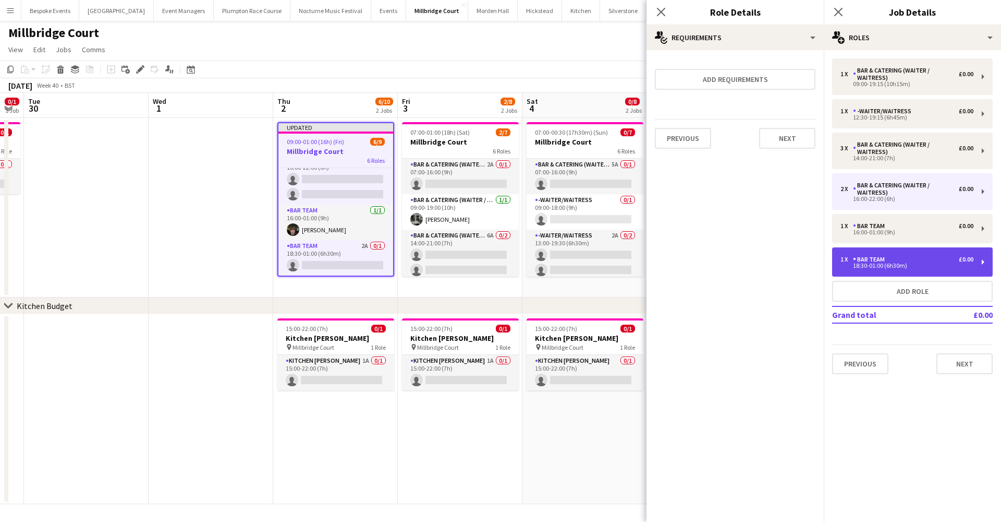
click at [875, 260] on div "Bar Team" at bounding box center [871, 259] width 36 height 7
type input "********"
type input "*****"
type input "*"
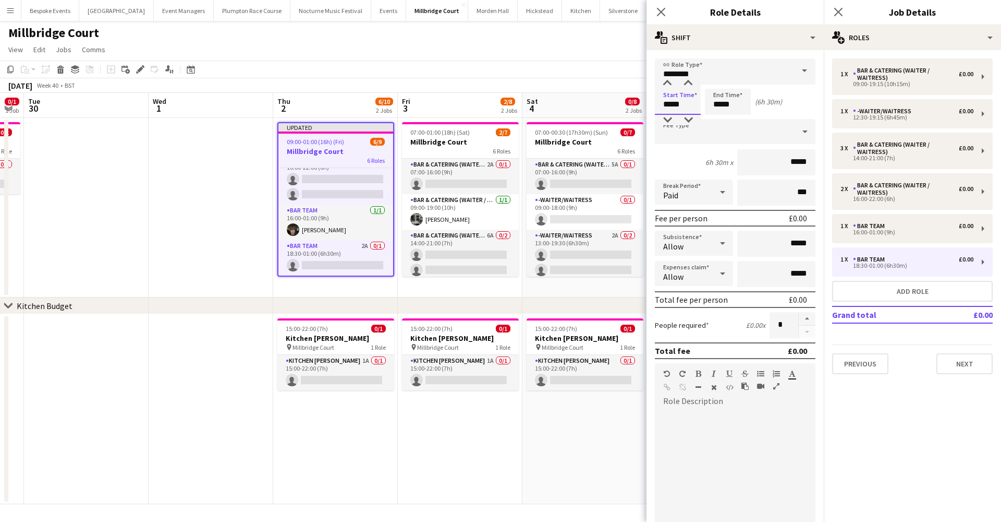
click at [693, 100] on input "*****" at bounding box center [678, 102] width 46 height 26
type input "*****"
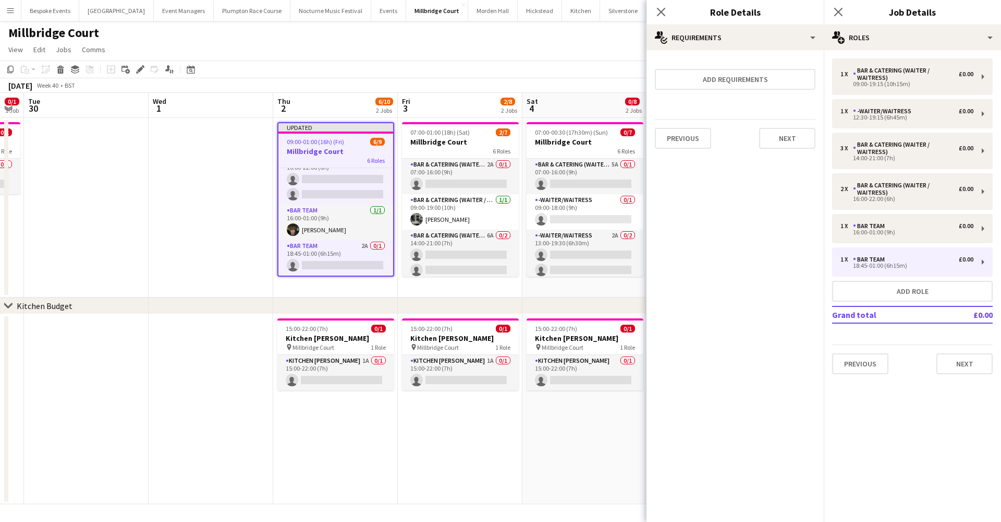
click at [173, 221] on app-date-cell at bounding box center [211, 207] width 125 height 179
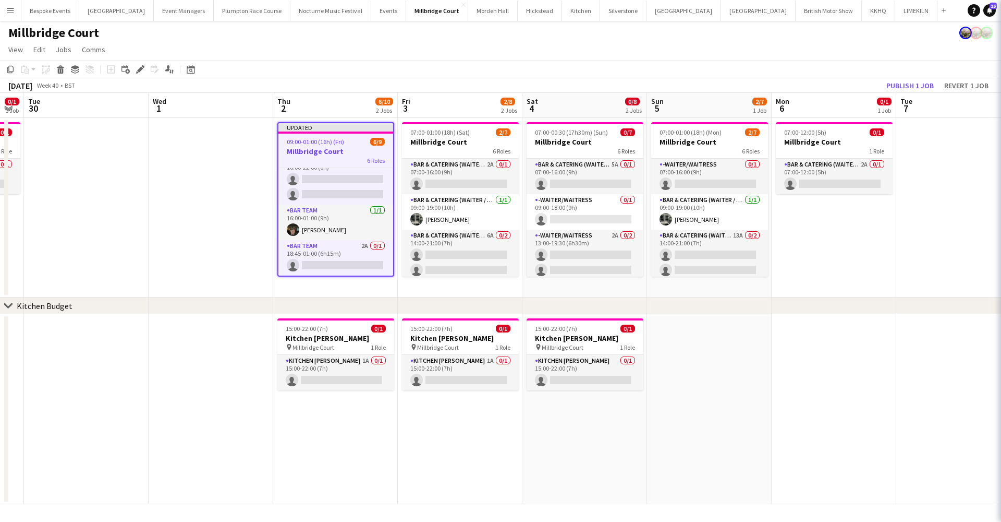
scroll to position [149, 0]
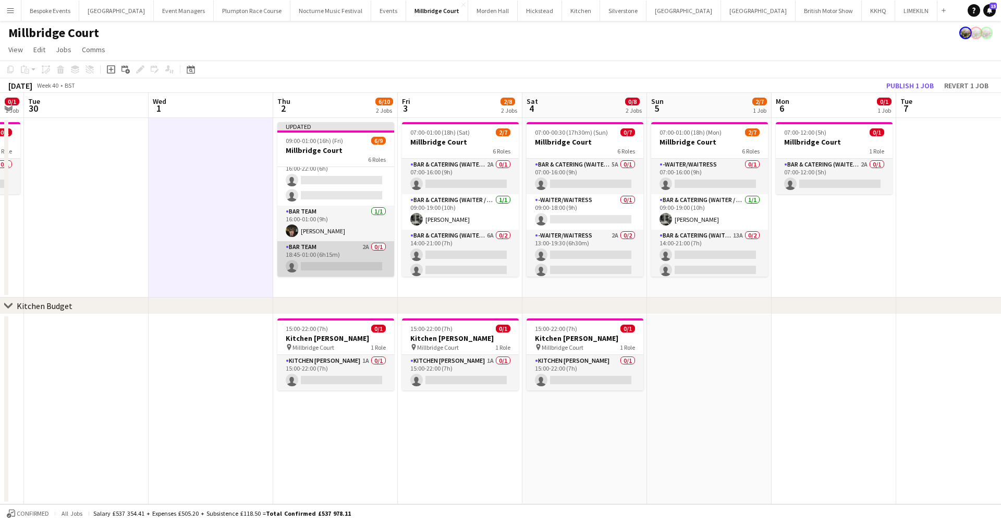
click at [322, 255] on app-card-role "Bar Team 2A 0/1 18:45-01:00 (6h15m) single-neutral-actions" at bounding box center [335, 258] width 117 height 35
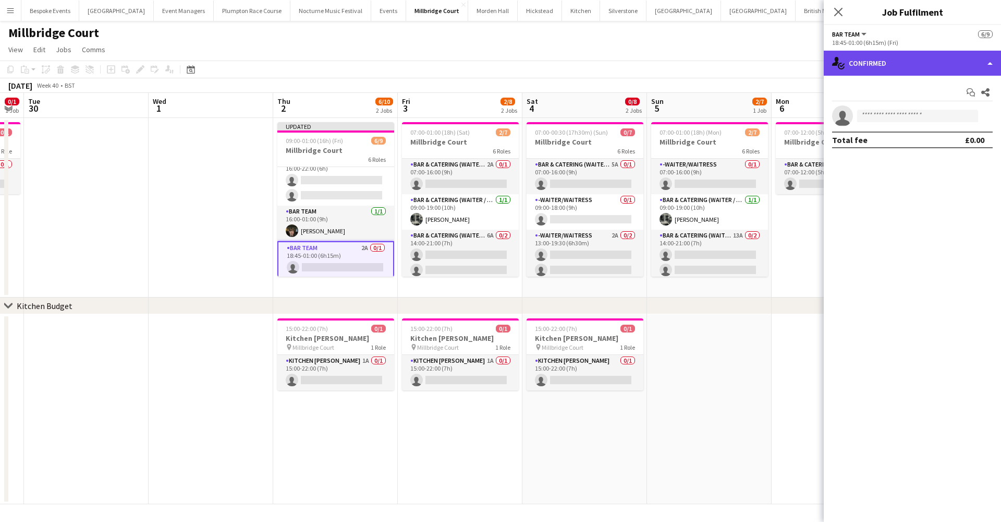
click at [915, 56] on div "single-neutral-actions-check-2 Confirmed" at bounding box center [912, 63] width 177 height 25
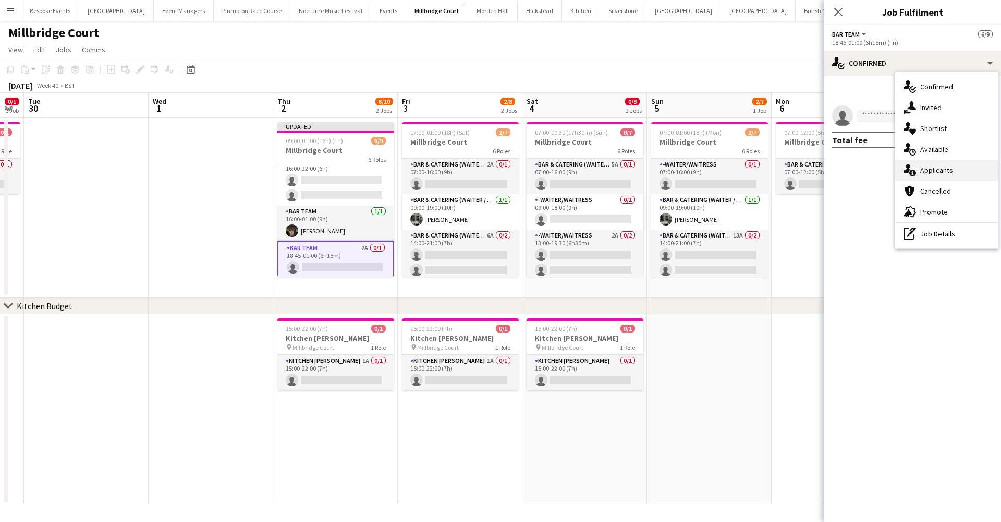
click at [930, 168] on span "Applicants" at bounding box center [937, 169] width 33 height 9
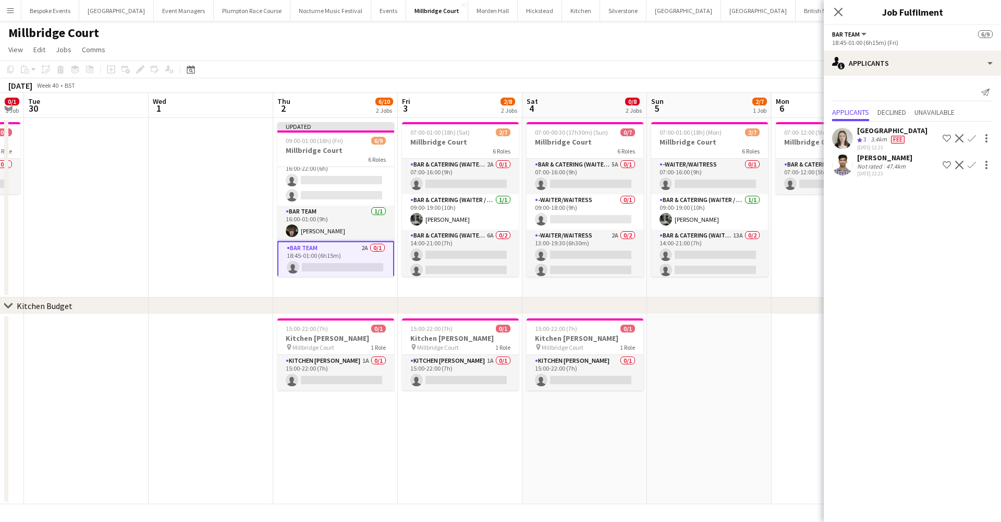
click at [977, 135] on button "Confirm" at bounding box center [972, 138] width 13 height 13
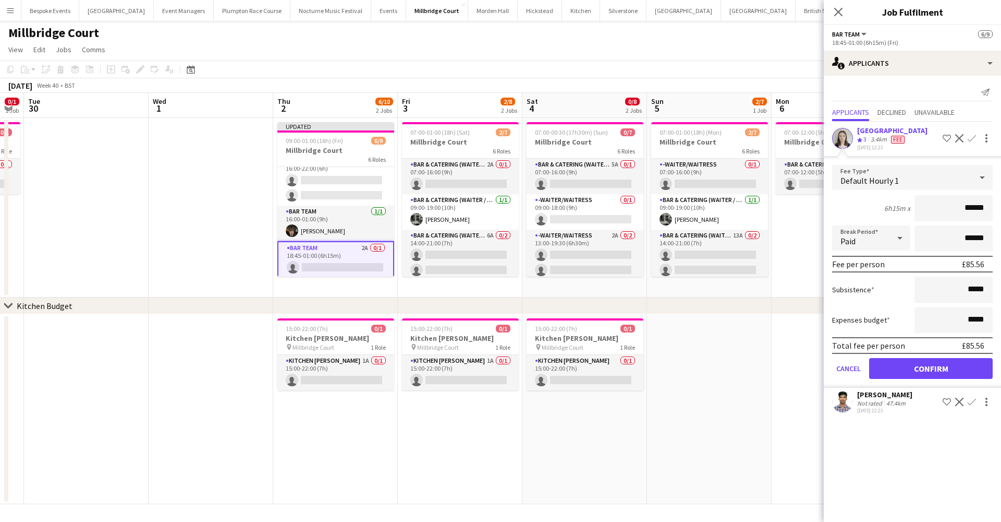
click at [842, 137] on app-user-avatar at bounding box center [842, 138] width 21 height 21
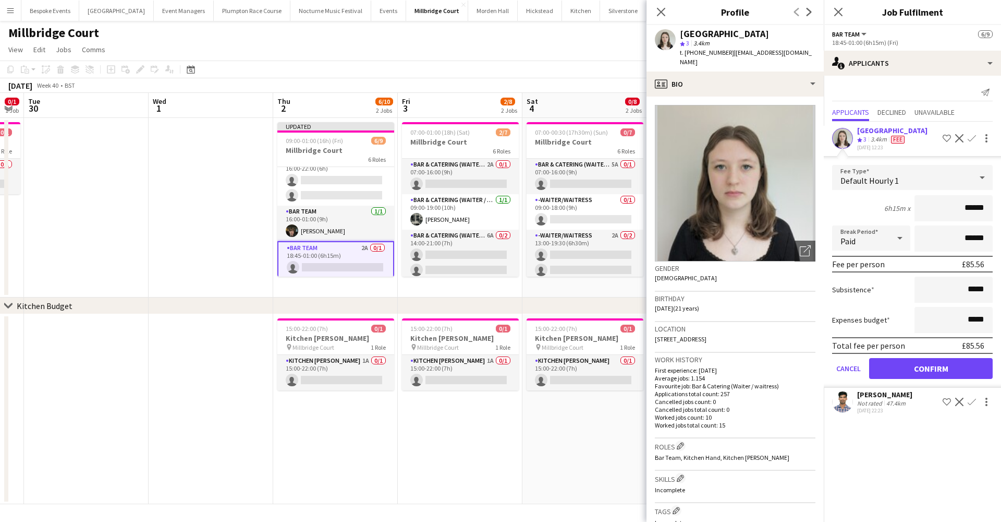
click at [903, 370] on button "Confirm" at bounding box center [931, 368] width 124 height 21
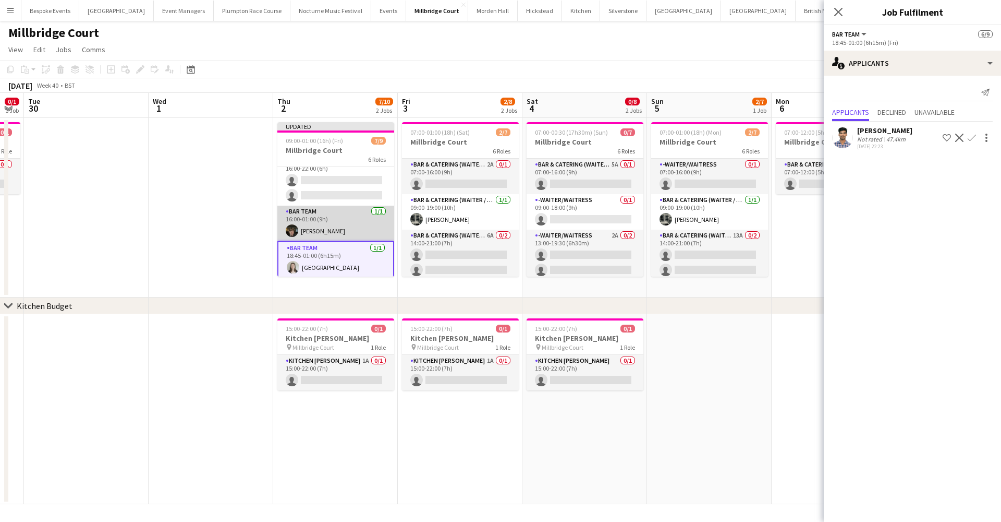
click at [304, 213] on app-card-role "Bar Team 1/1 16:00-01:00 (9h) Kyle Noakes" at bounding box center [335, 222] width 117 height 35
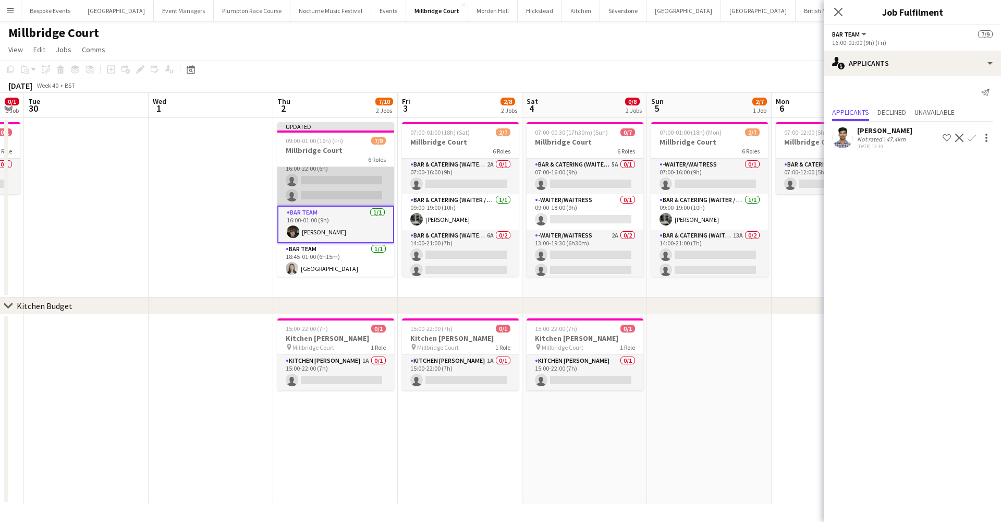
click at [311, 195] on app-card-role "Bar & Catering (Waiter / waitress) 5A 0/2 16:00-22:00 (6h) single-neutral-actio…" at bounding box center [335, 180] width 117 height 51
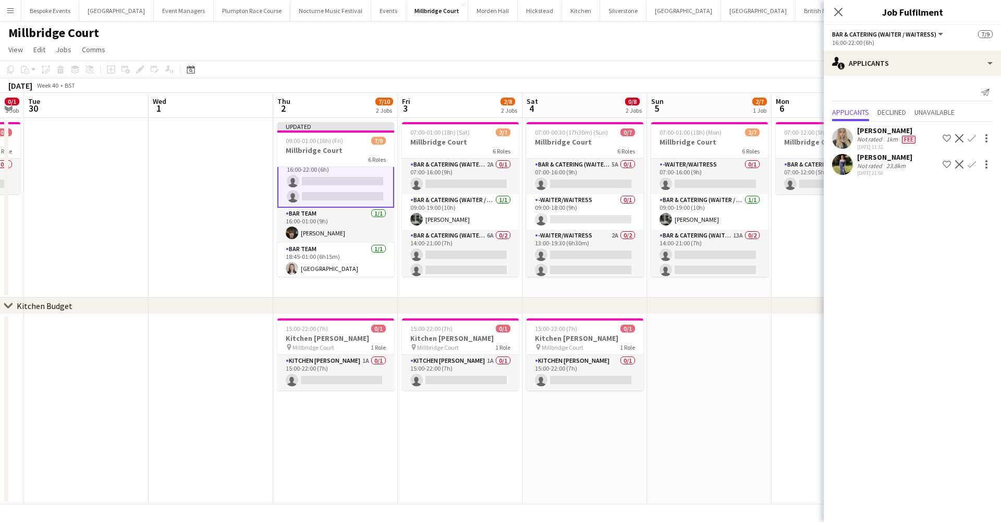
click at [969, 166] on app-icon "Confirm" at bounding box center [972, 164] width 8 height 8
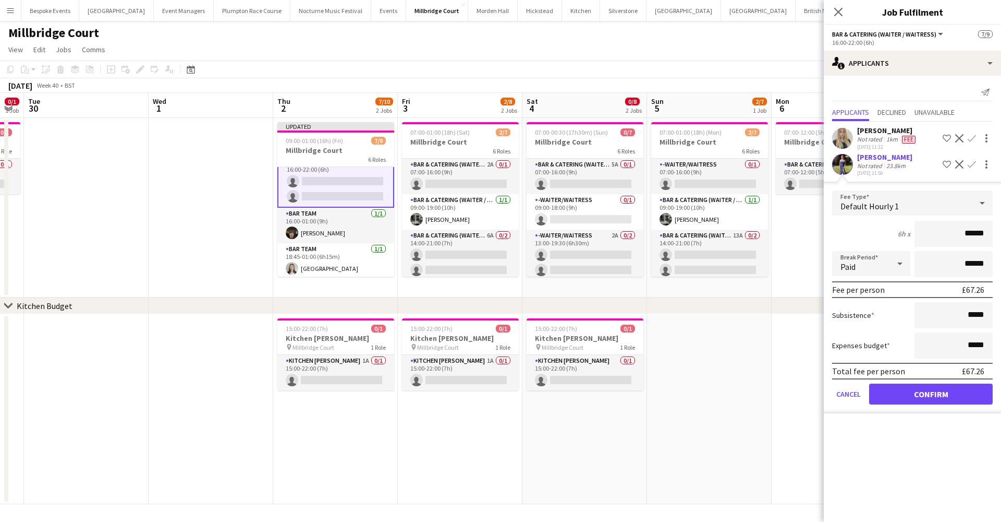
click at [897, 397] on button "Confirm" at bounding box center [931, 393] width 124 height 21
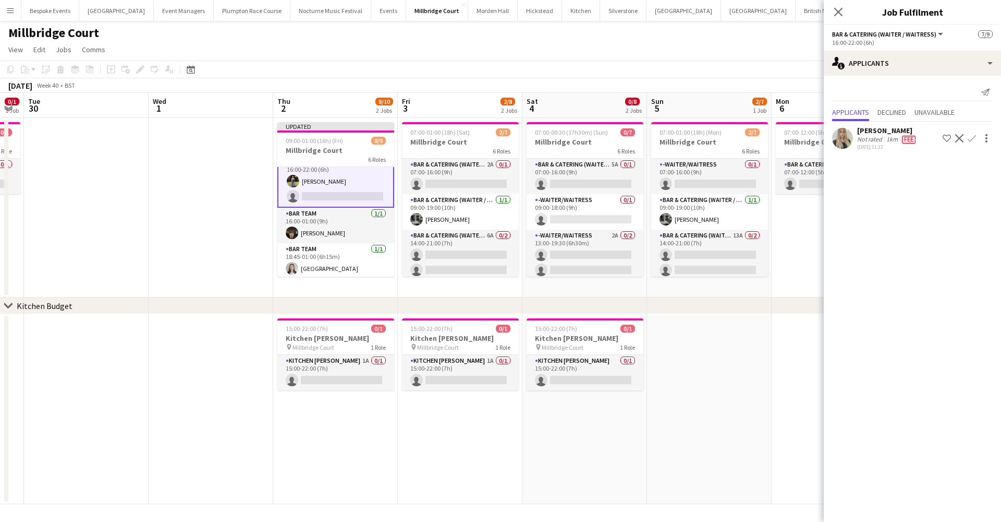
click at [972, 136] on app-icon "Confirm" at bounding box center [972, 138] width 8 height 8
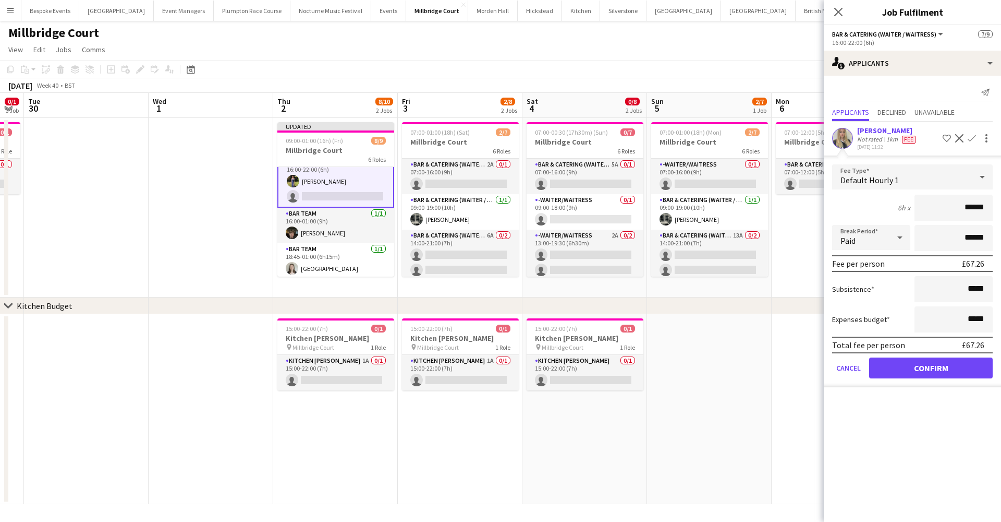
click at [917, 372] on button "Confirm" at bounding box center [931, 367] width 124 height 21
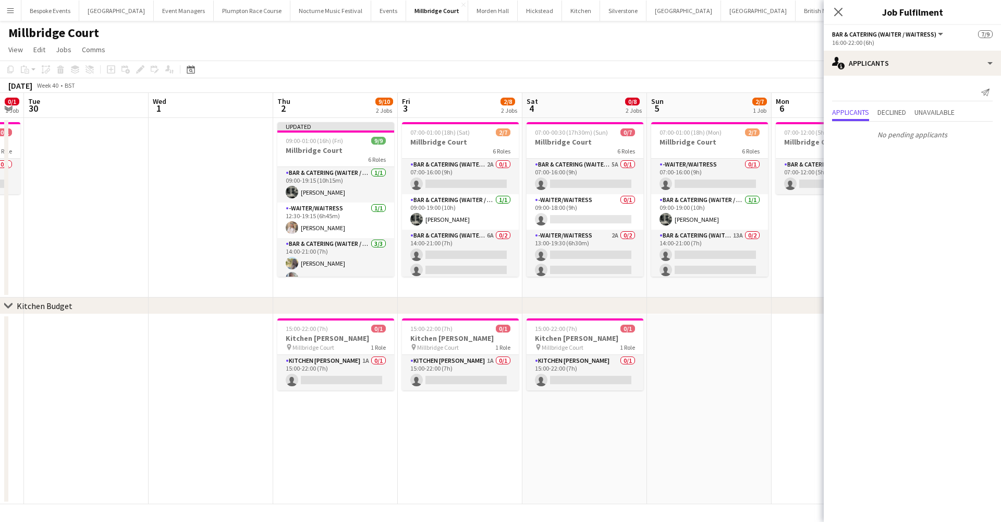
scroll to position [0, 0]
click at [755, 336] on app-date-cell at bounding box center [709, 409] width 125 height 190
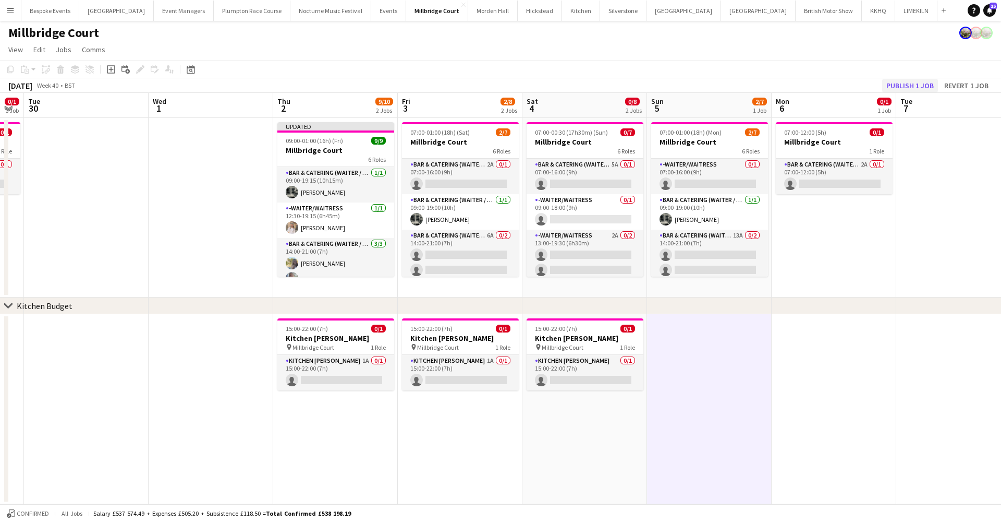
click at [913, 86] on button "Publish 1 job" at bounding box center [910, 86] width 56 height 14
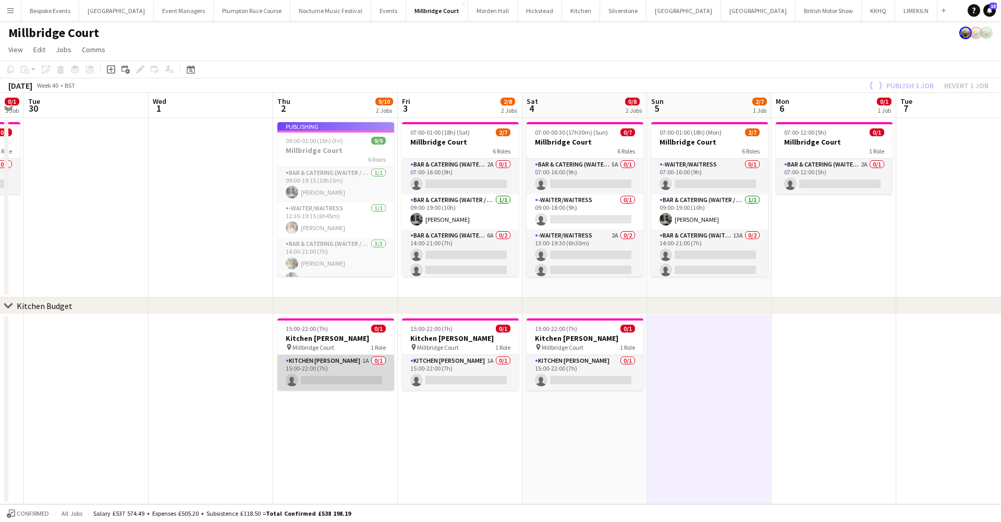
click at [363, 361] on app-card-role "Kitchen Porter 1A 0/1 15:00-22:00 (7h) single-neutral-actions" at bounding box center [335, 372] width 117 height 35
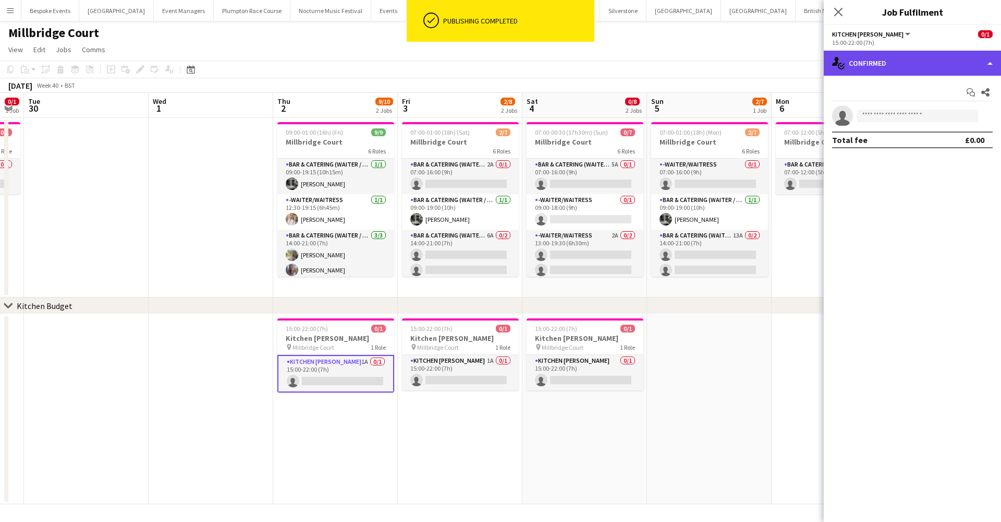
click at [918, 52] on div "single-neutral-actions-check-2 Confirmed" at bounding box center [912, 63] width 177 height 25
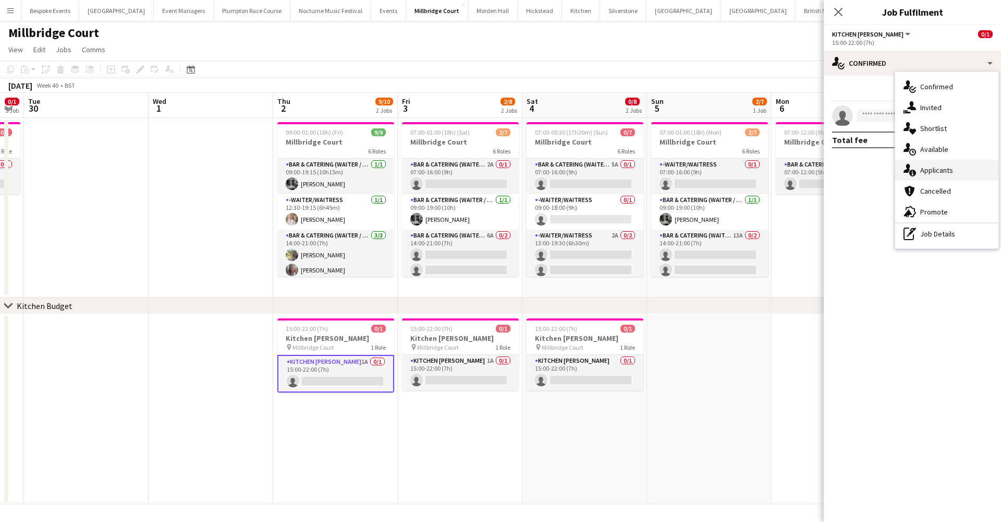
click at [948, 173] on span "Applicants" at bounding box center [937, 169] width 33 height 9
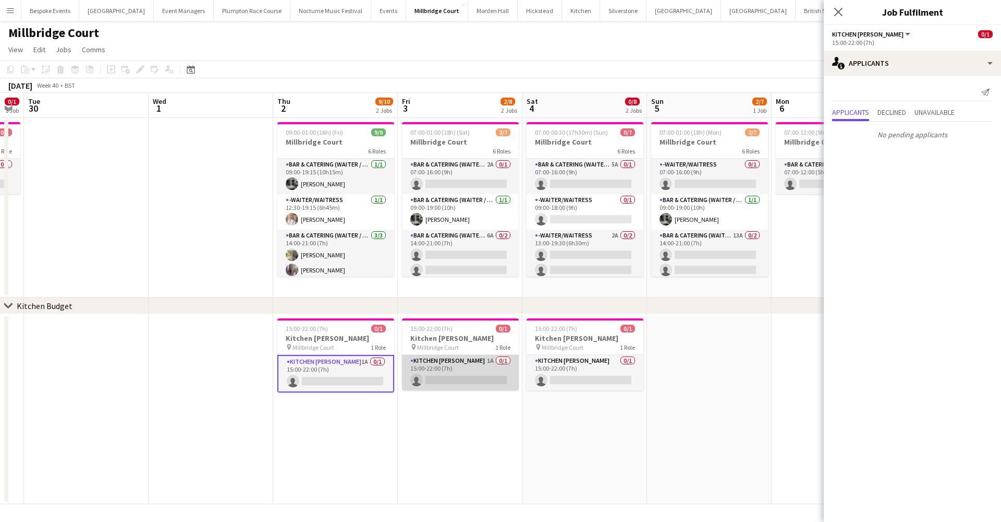
click at [464, 362] on app-card-role "Kitchen Porter 1A 0/1 15:00-22:00 (7h) single-neutral-actions" at bounding box center [460, 372] width 117 height 35
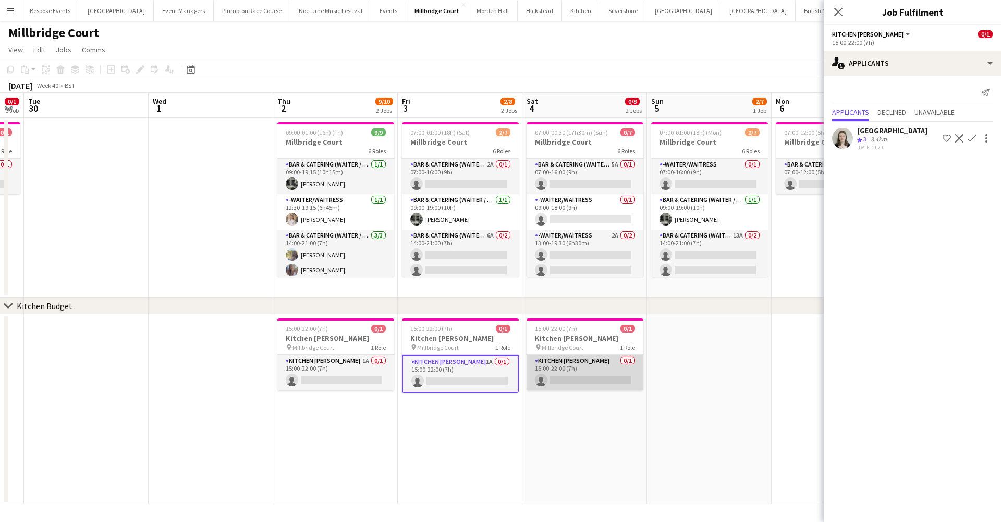
click at [588, 360] on app-card-role "Kitchen Porter 0/1 15:00-22:00 (7h) single-neutral-actions" at bounding box center [585, 372] width 117 height 35
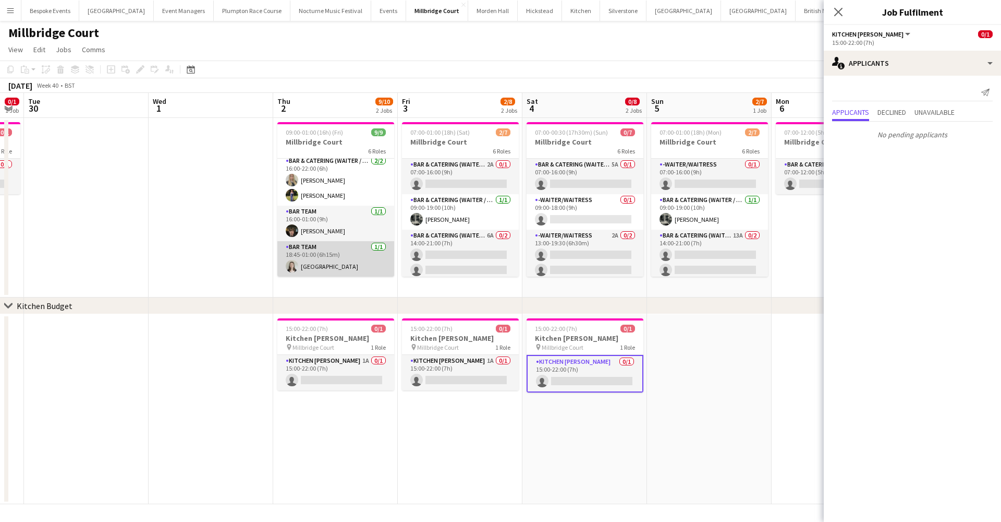
scroll to position [140, 0]
click at [326, 252] on app-card-role "Bar Team 1/1 18:45-01:00 (6h15m) Isla Corfield" at bounding box center [335, 258] width 117 height 35
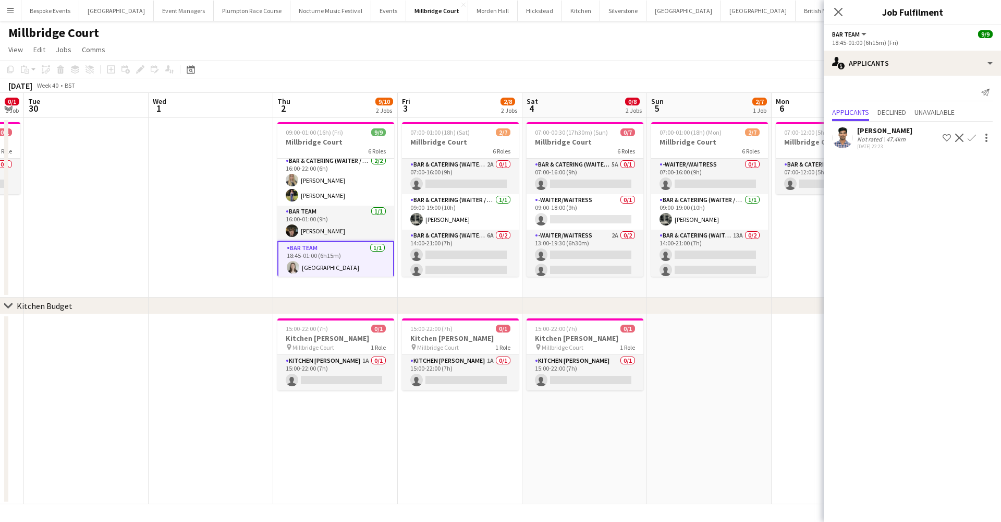
click at [358, 259] on app-card-role "Bar Team 1/1 18:45-01:00 (6h15m) Isla Corfield" at bounding box center [335, 260] width 117 height 38
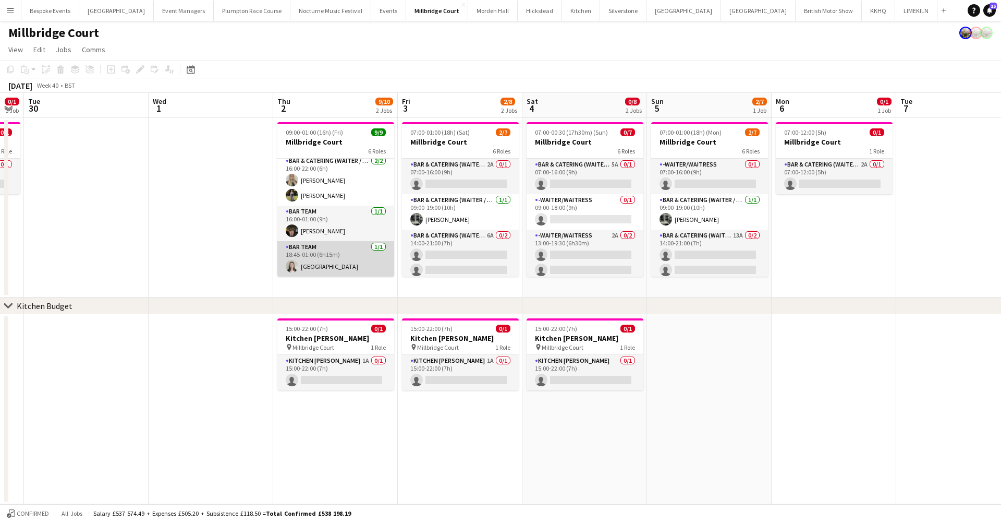
click at [358, 259] on app-card-role "Bar Team 1/1 18:45-01:00 (6h15m) Isla Corfield" at bounding box center [335, 258] width 117 height 35
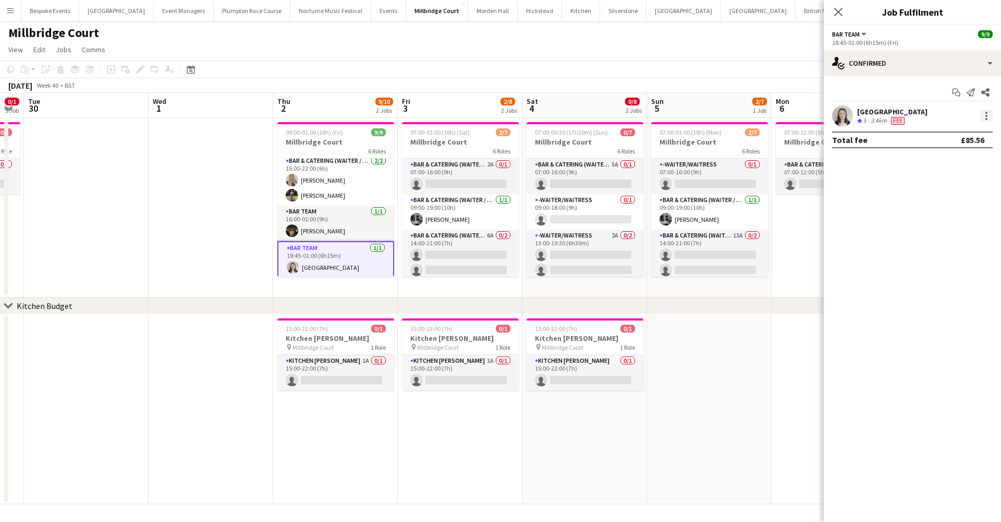
click at [990, 116] on div at bounding box center [987, 116] width 13 height 13
click at [964, 153] on button "Switch crew" at bounding box center [952, 160] width 81 height 25
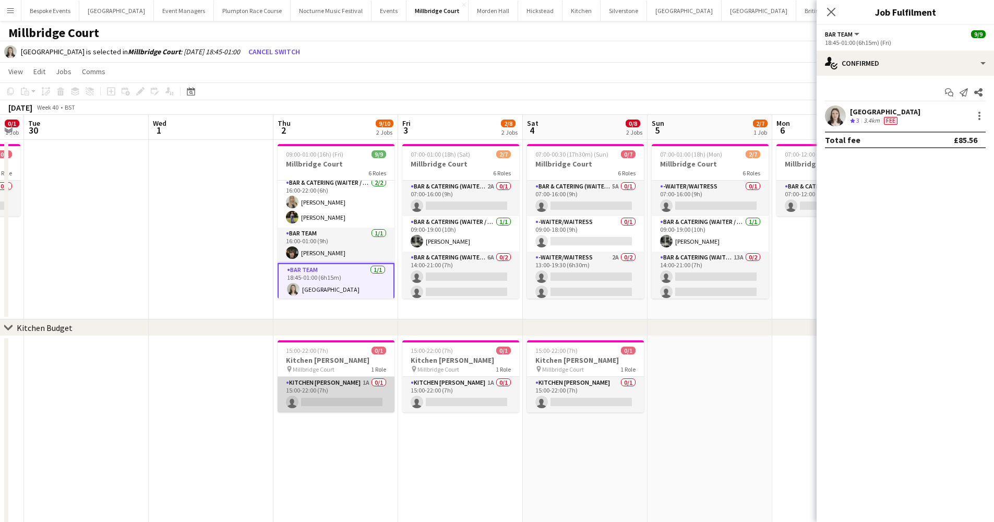
click at [369, 406] on app-card-role "Kitchen Porter 1A 0/1 15:00-22:00 (7h) single-neutral-actions" at bounding box center [335, 394] width 117 height 35
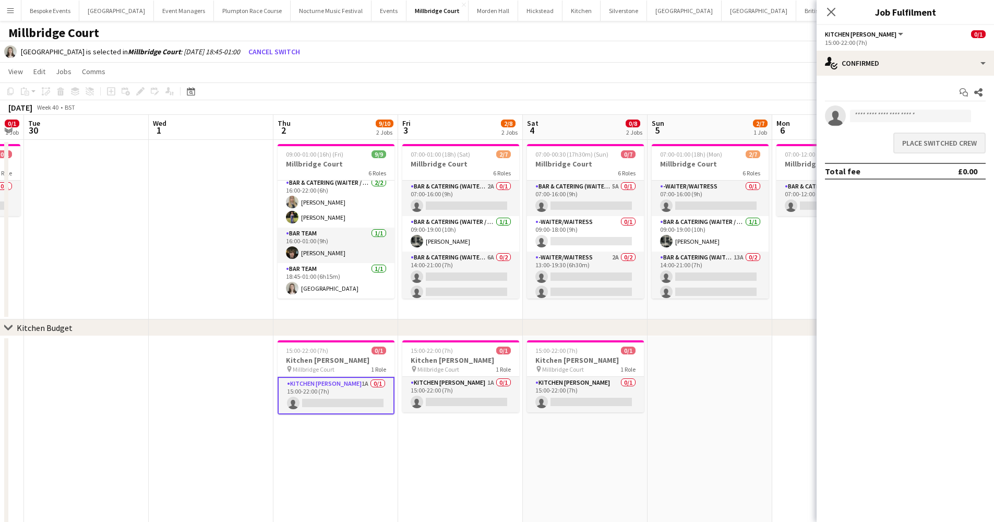
click at [940, 138] on button "Place switched crew" at bounding box center [939, 142] width 92 height 21
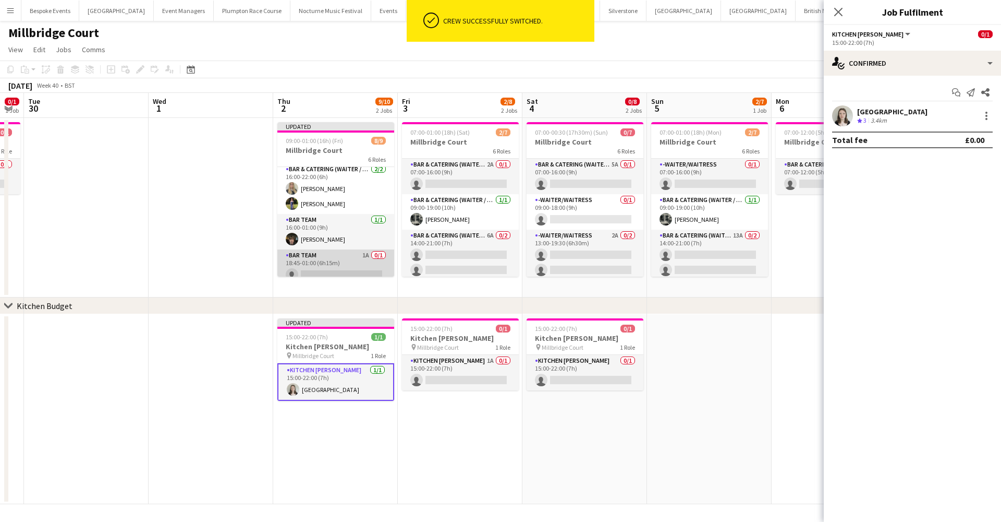
click at [335, 266] on app-card-role "Bar Team 1A 0/1 18:45-01:00 (6h15m) single-neutral-actions" at bounding box center [335, 266] width 117 height 35
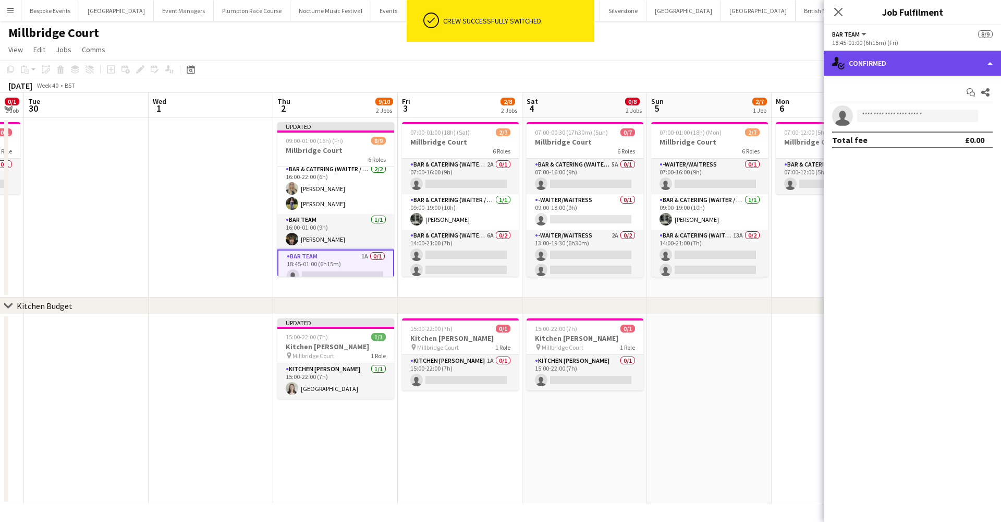
drag, startPoint x: 889, startPoint y: 66, endPoint x: 884, endPoint y: 68, distance: 5.6
click at [889, 66] on div "single-neutral-actions-check-2 Confirmed" at bounding box center [912, 63] width 177 height 25
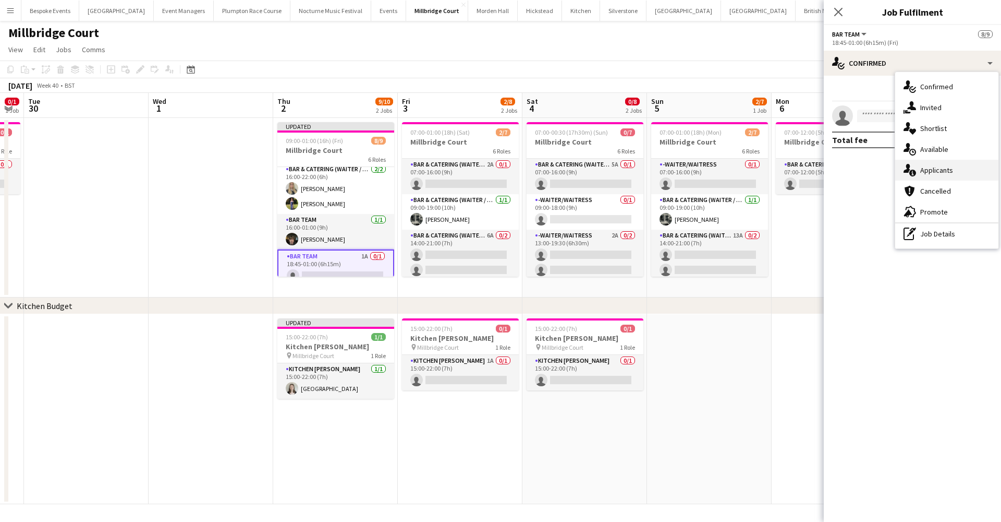
click at [941, 171] on span "Applicants" at bounding box center [937, 169] width 33 height 9
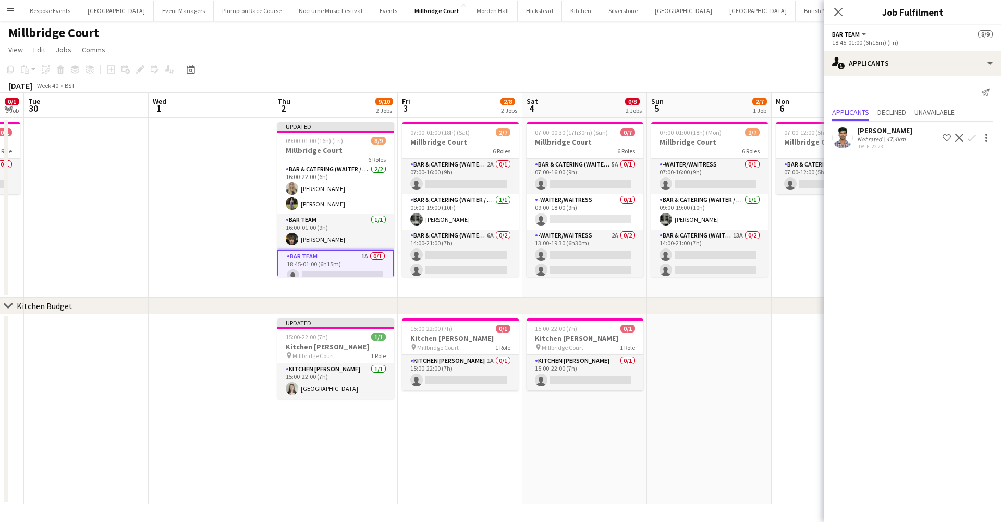
click at [843, 138] on app-user-avatar at bounding box center [842, 137] width 21 height 21
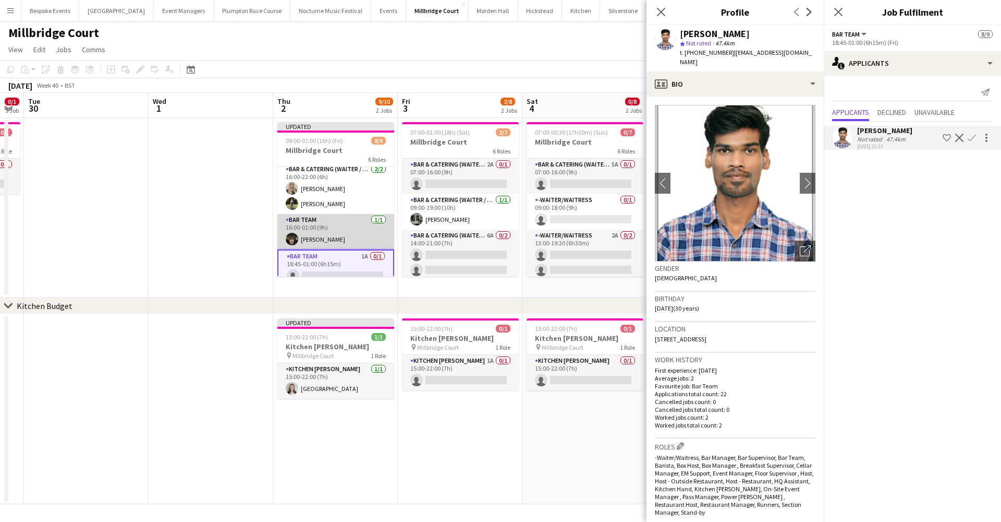
click at [369, 229] on app-card-role "Bar Team 1/1 16:00-01:00 (9h) Kyle Noakes" at bounding box center [335, 231] width 117 height 35
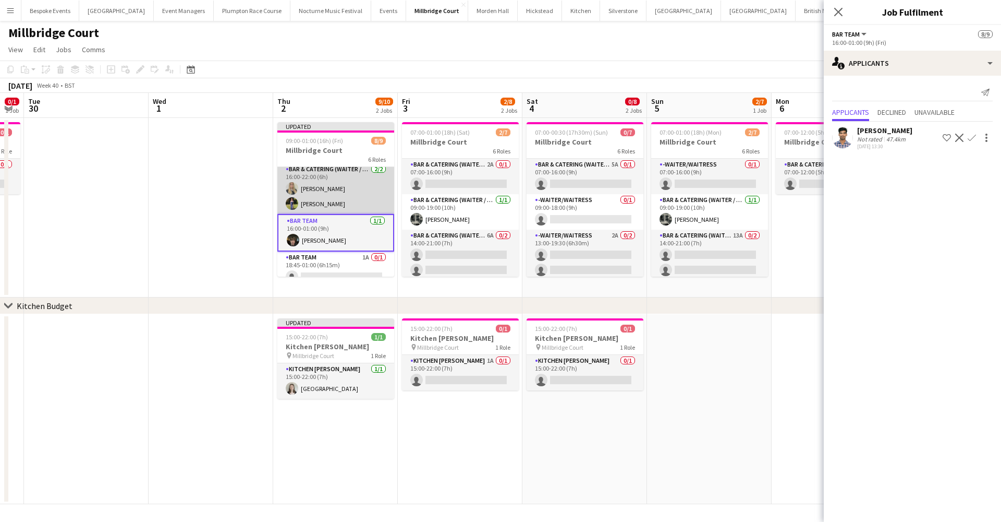
click at [312, 190] on app-card-role "Bar & Catering (Waiter / waitress) 2/2 16:00-22:00 (6h) Abi Lambkin Holly Hunter" at bounding box center [335, 188] width 117 height 51
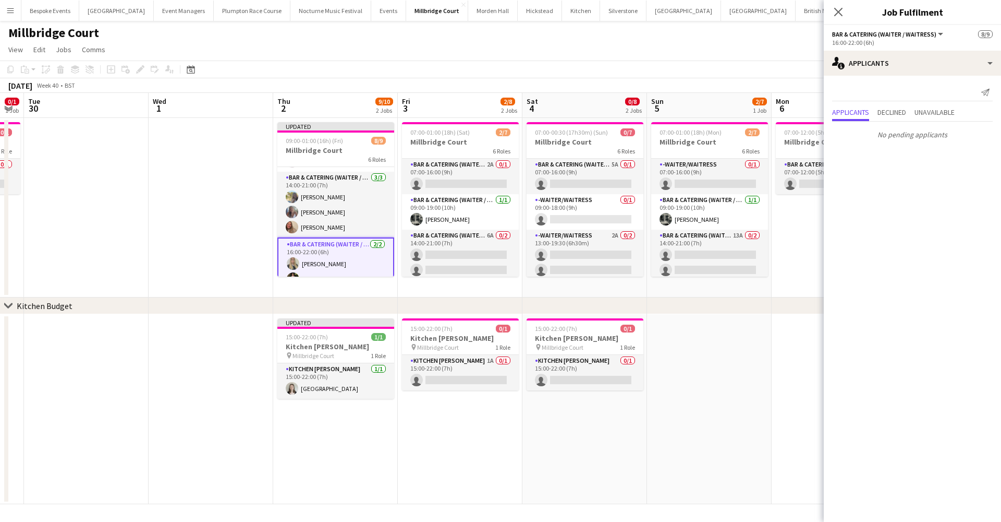
scroll to position [64, 0]
click at [312, 190] on app-card-role "Bar & Catering (Waiter / waitress) 3/3 14:00-21:00 (7h) Bella Burton Chloe Bowe…" at bounding box center [335, 207] width 117 height 66
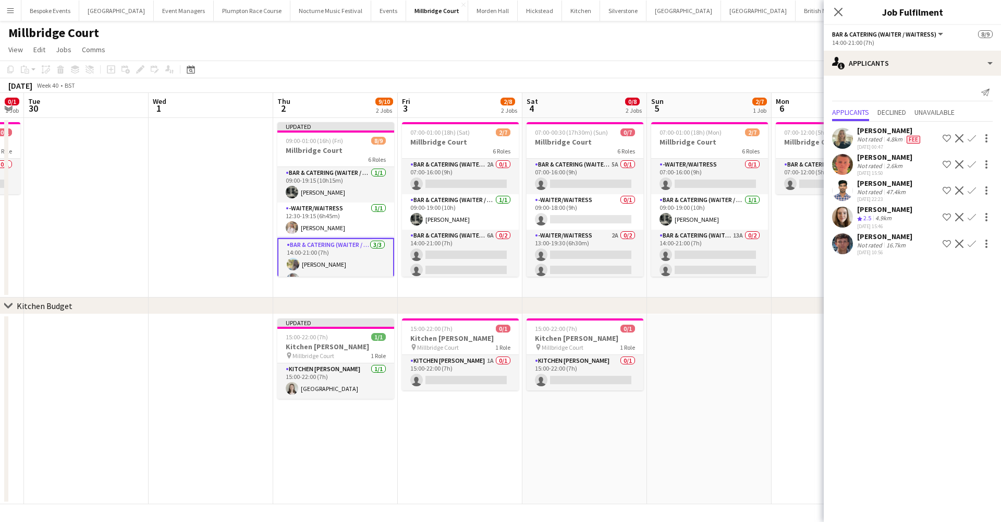
scroll to position [0, 0]
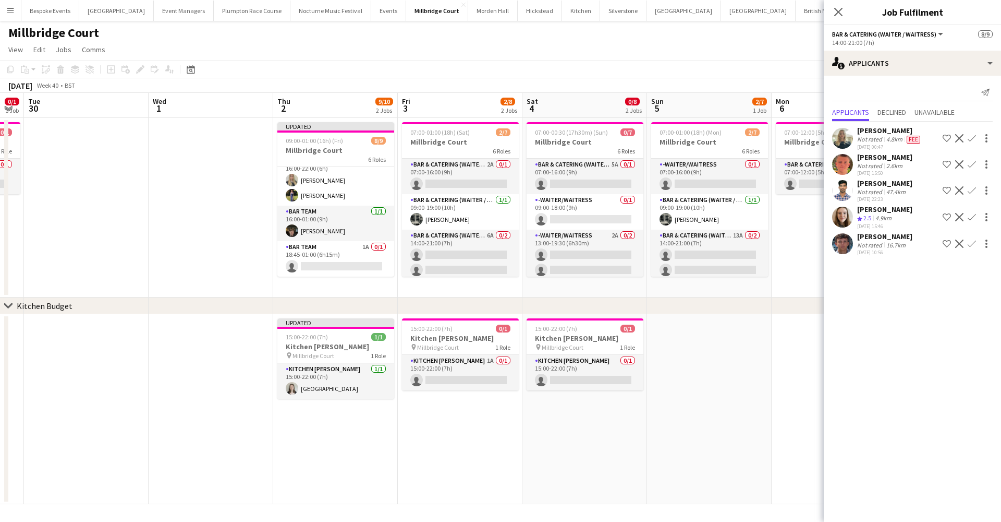
click at [205, 233] on app-date-cell at bounding box center [211, 207] width 125 height 179
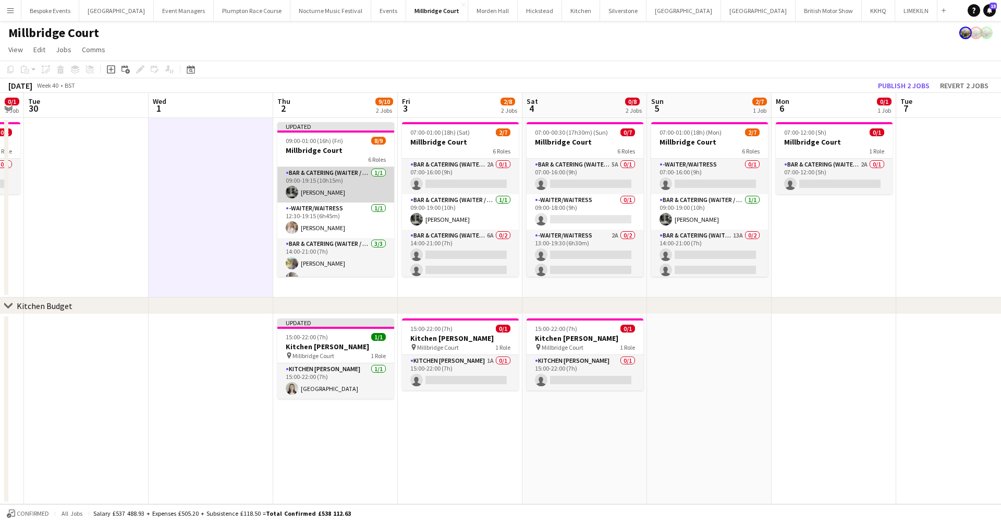
scroll to position [-1, 0]
click at [323, 186] on app-card-role "Bar & Catering (Waiter / waitress) 1/1 09:00-19:15 (10h15m) Molly Middlehurst" at bounding box center [335, 184] width 117 height 35
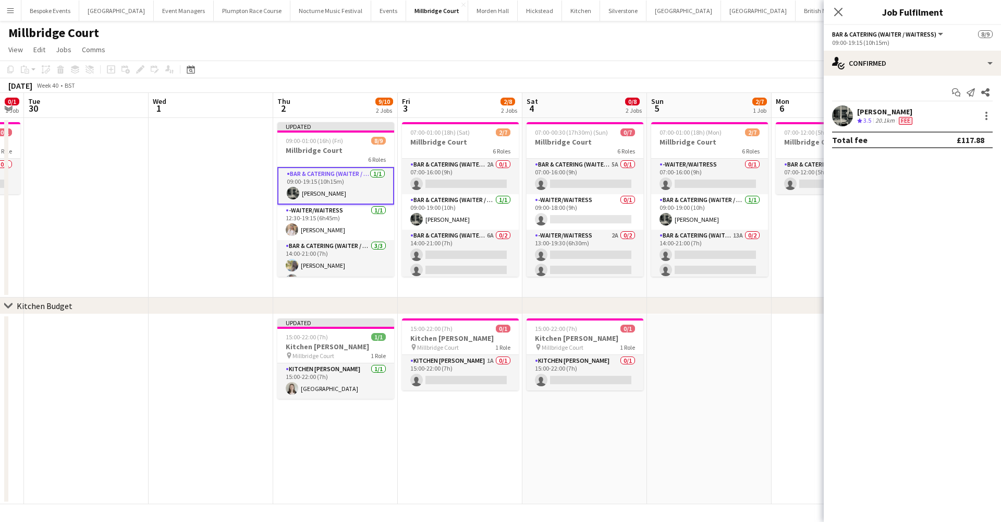
click at [213, 267] on app-date-cell at bounding box center [211, 207] width 125 height 179
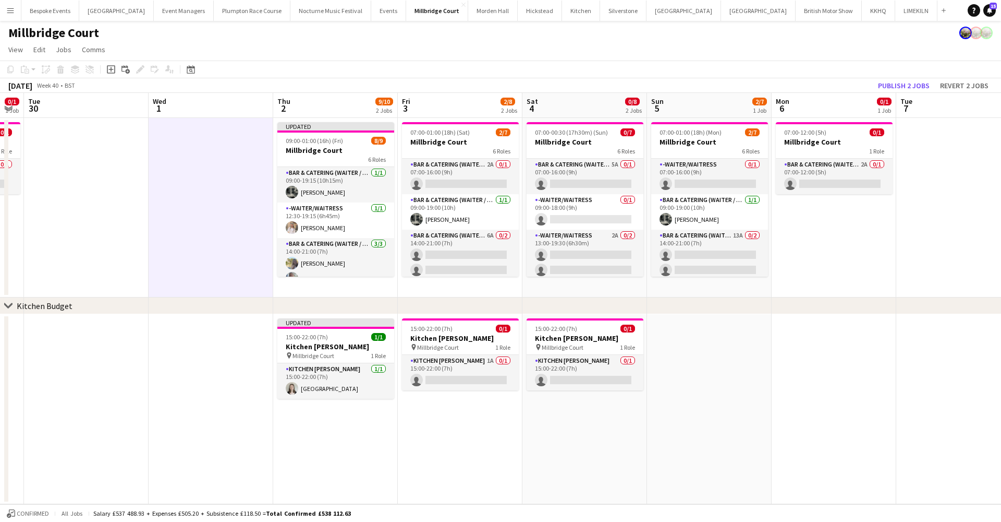
click at [895, 78] on app-toolbar "Copy Paste Paste Command V Paste with crew Command Shift V Paste linked Job Del…" at bounding box center [500, 69] width 1001 height 18
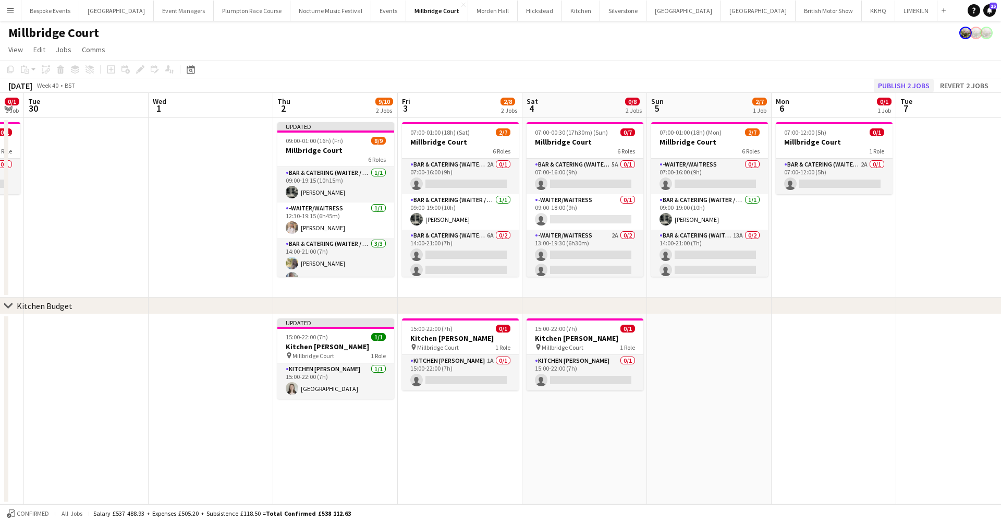
click at [895, 81] on button "Publish 2 jobs" at bounding box center [904, 86] width 60 height 14
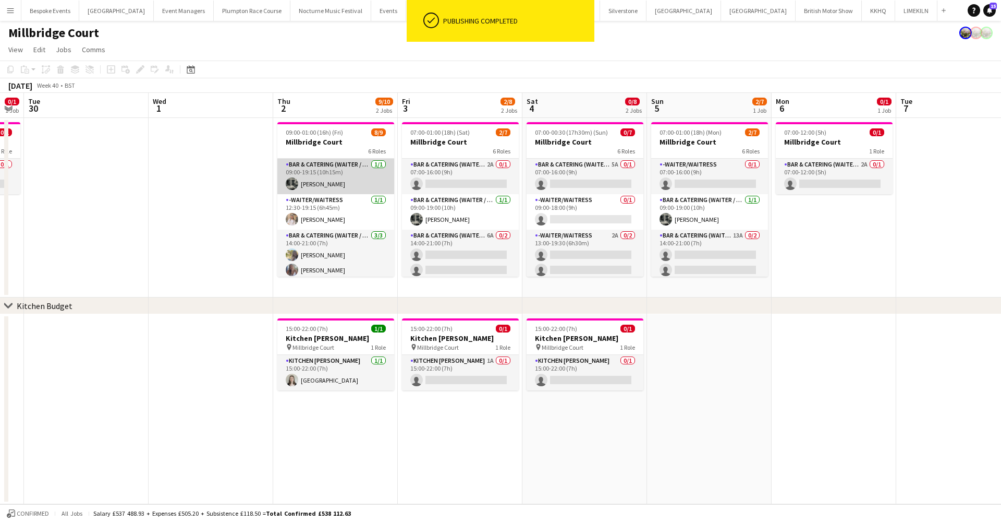
click at [327, 173] on app-card-role "Bar & Catering (Waiter / waitress) 1/1 09:00-19:15 (10h15m) Molly Middlehurst" at bounding box center [335, 176] width 117 height 35
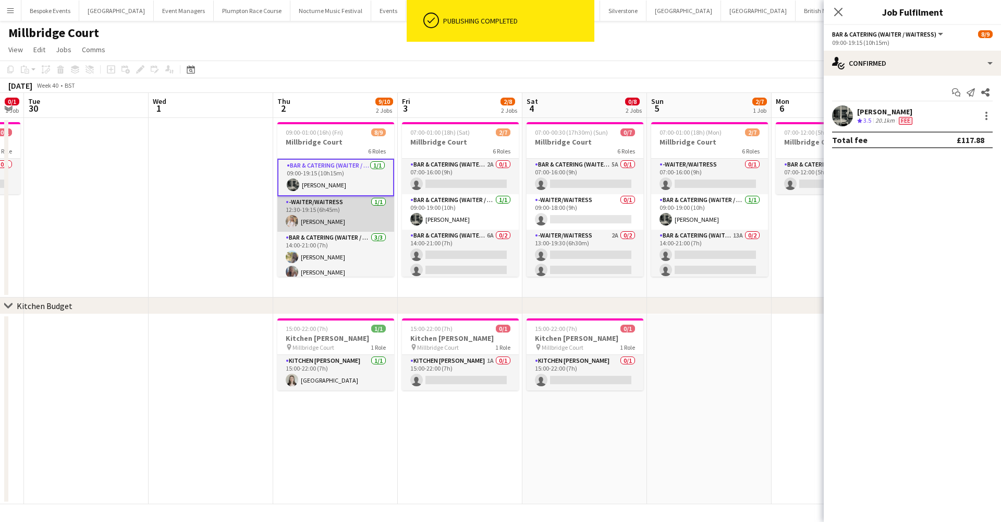
click at [319, 219] on app-card-role "-Waiter/Waitress 1/1 12:30-19:15 (6h45m) Lucy Hogg" at bounding box center [335, 213] width 117 height 35
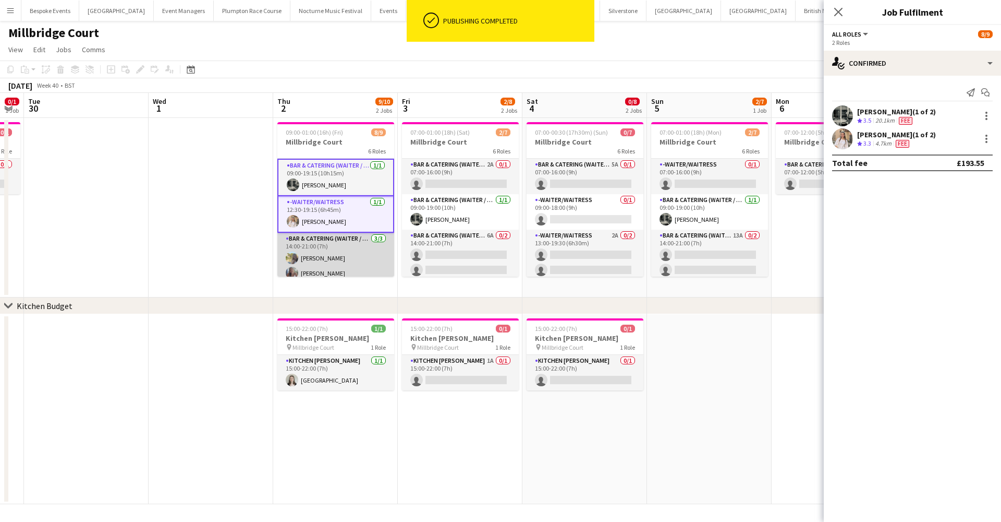
click at [321, 239] on app-card-role "Bar & Catering (Waiter / waitress) 3/3 14:00-21:00 (7h) Bella Burton Chloe Bowe…" at bounding box center [335, 266] width 117 height 66
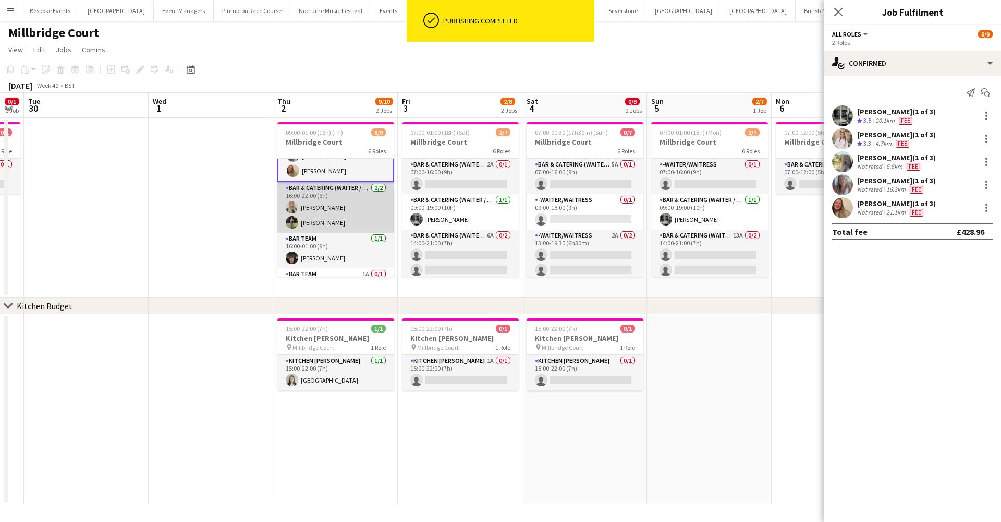
click at [317, 209] on app-card-role "Bar & Catering (Waiter / waitress) 2/2 16:00-22:00 (6h) Abi Lambkin Holly Hunter" at bounding box center [335, 207] width 117 height 51
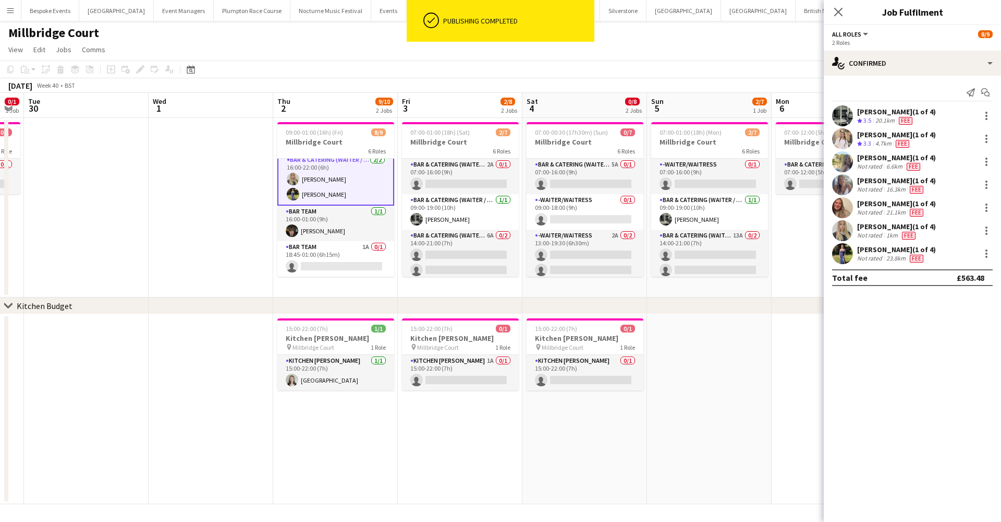
scroll to position [146, 0]
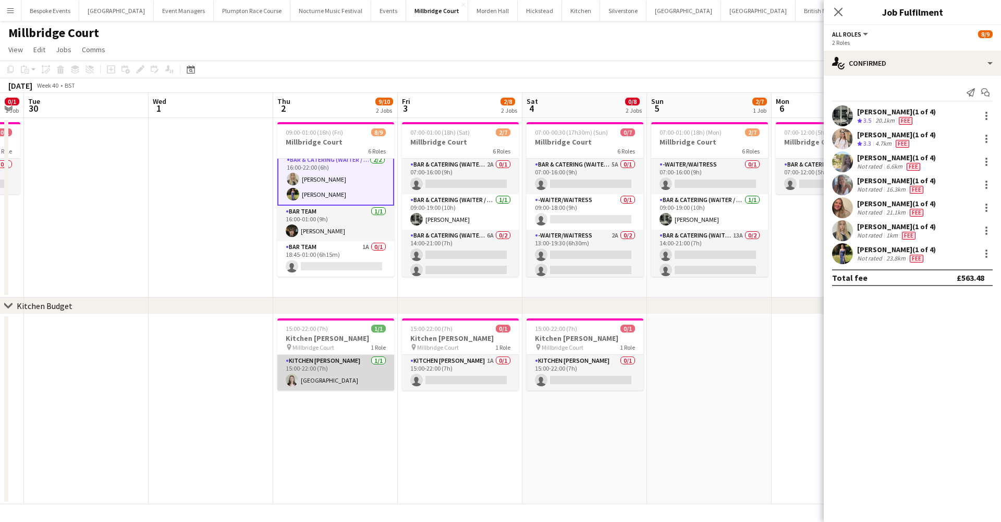
click at [336, 372] on app-card-role "Kitchen Porter 1/1 15:00-22:00 (7h) Isla Corfield" at bounding box center [335, 372] width 117 height 35
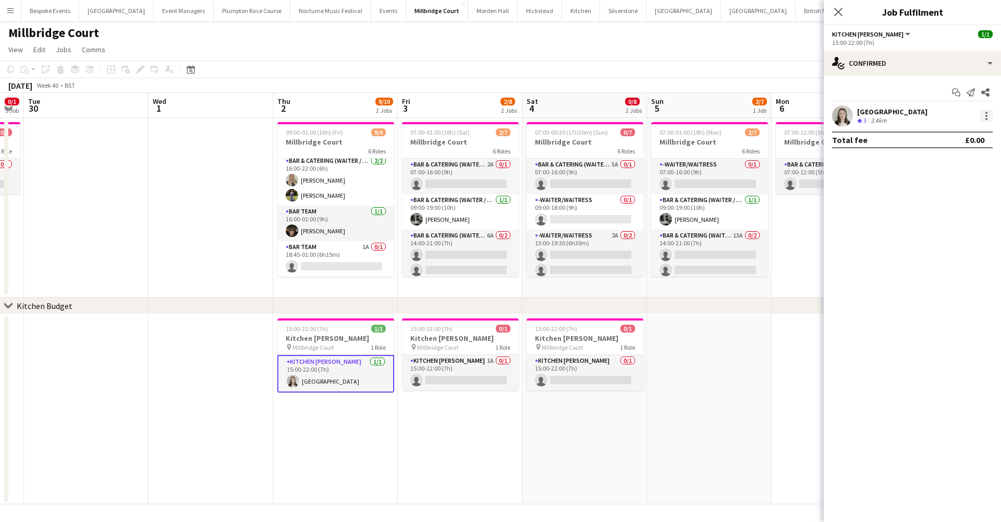
click at [986, 117] on div at bounding box center [987, 116] width 13 height 13
click at [949, 137] on span "Edit fee" at bounding box center [952, 134] width 65 height 9
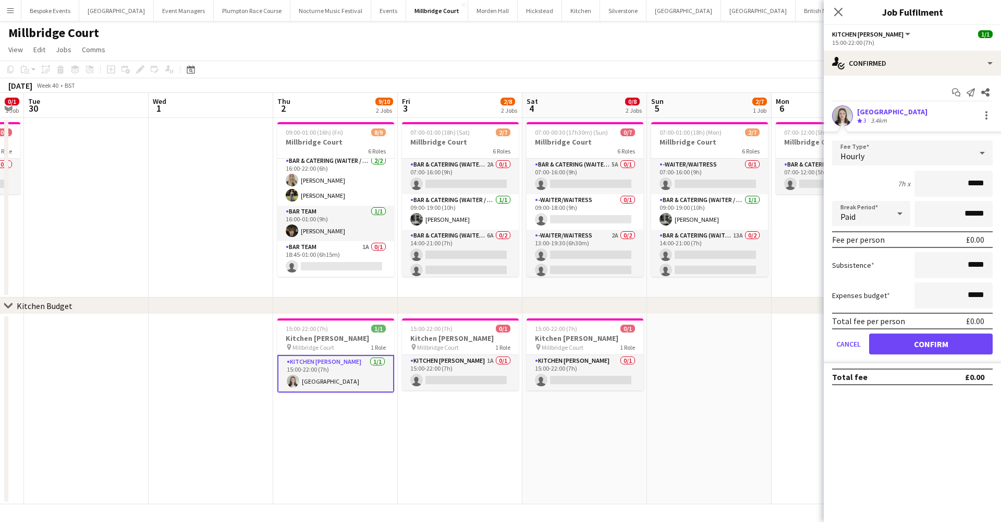
click at [915, 154] on div "Hourly" at bounding box center [902, 152] width 140 height 25
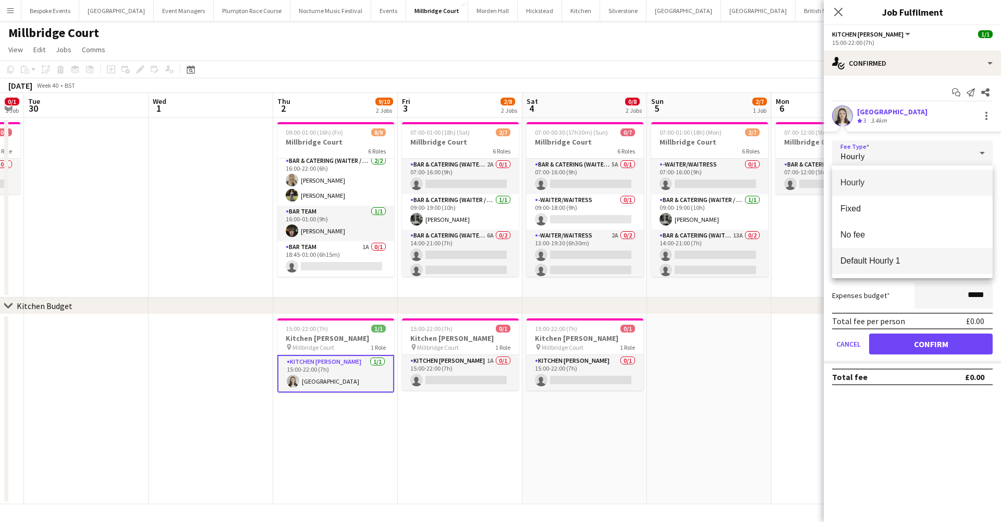
click at [894, 272] on mat-option "Default Hourly 1" at bounding box center [912, 261] width 161 height 26
type input "******"
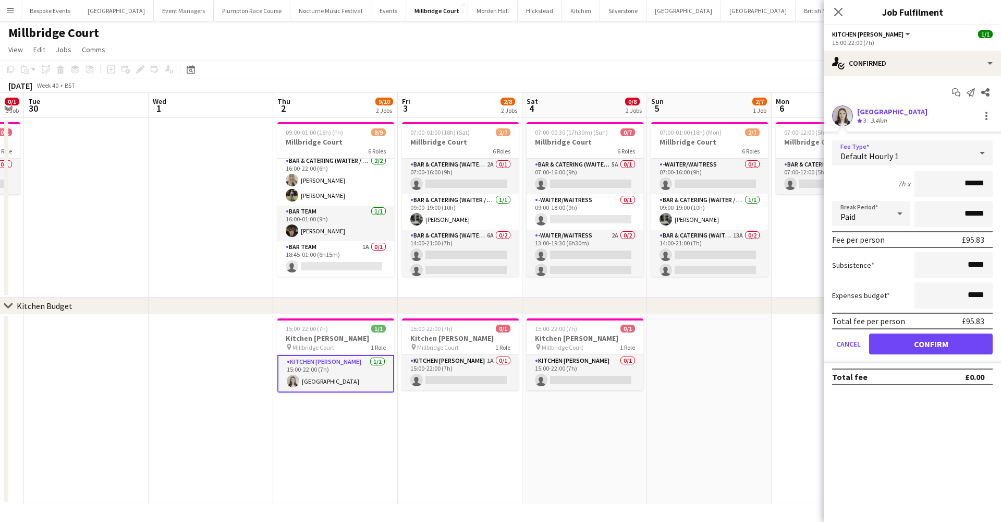
click at [897, 348] on button "Confirm" at bounding box center [931, 343] width 124 height 21
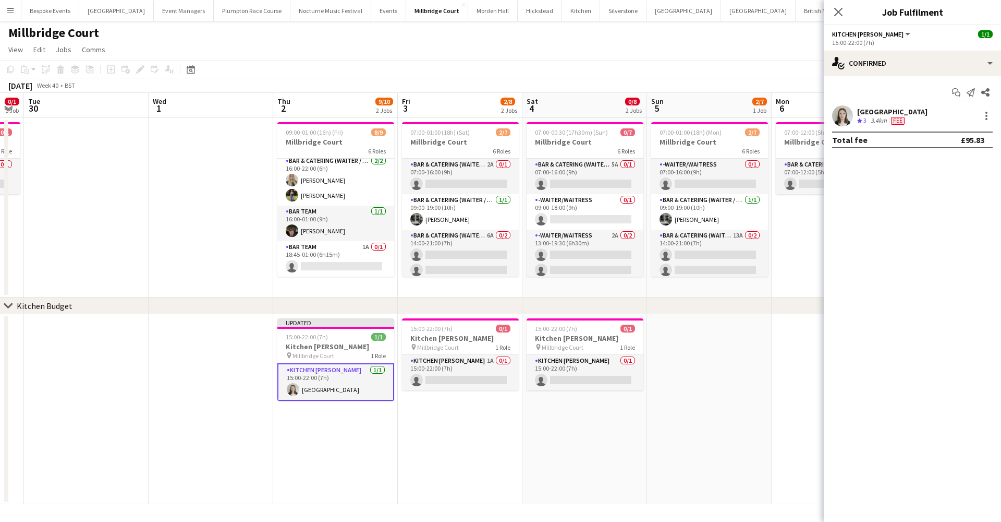
click at [711, 364] on app-date-cell at bounding box center [709, 409] width 125 height 190
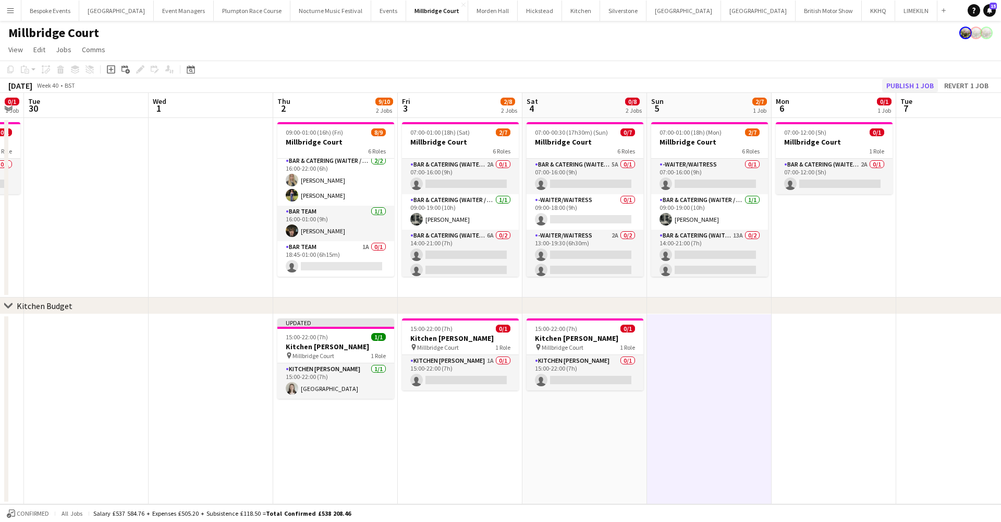
click at [896, 84] on button "Publish 1 job" at bounding box center [910, 86] width 56 height 14
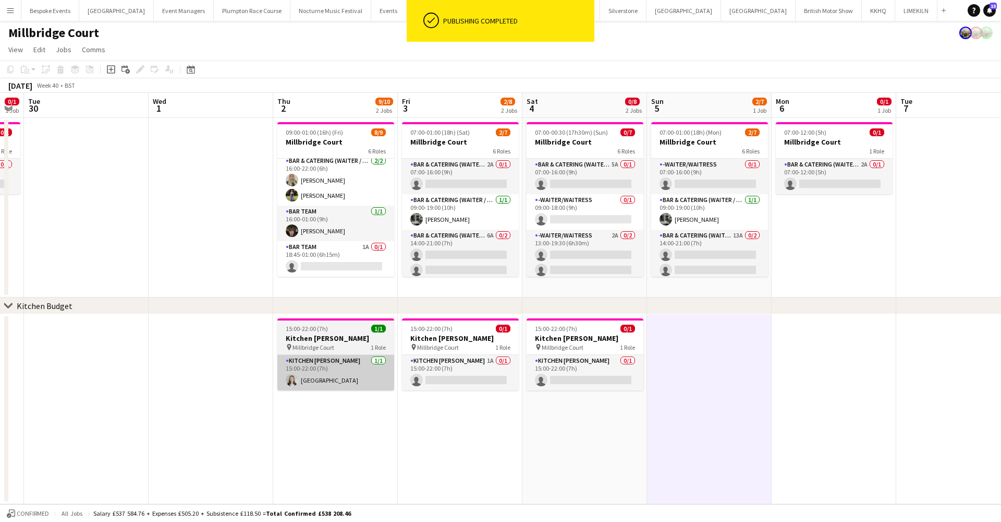
click at [314, 382] on app-card-role "Kitchen Porter 1/1 15:00-22:00 (7h) Isla Corfield" at bounding box center [335, 372] width 117 height 35
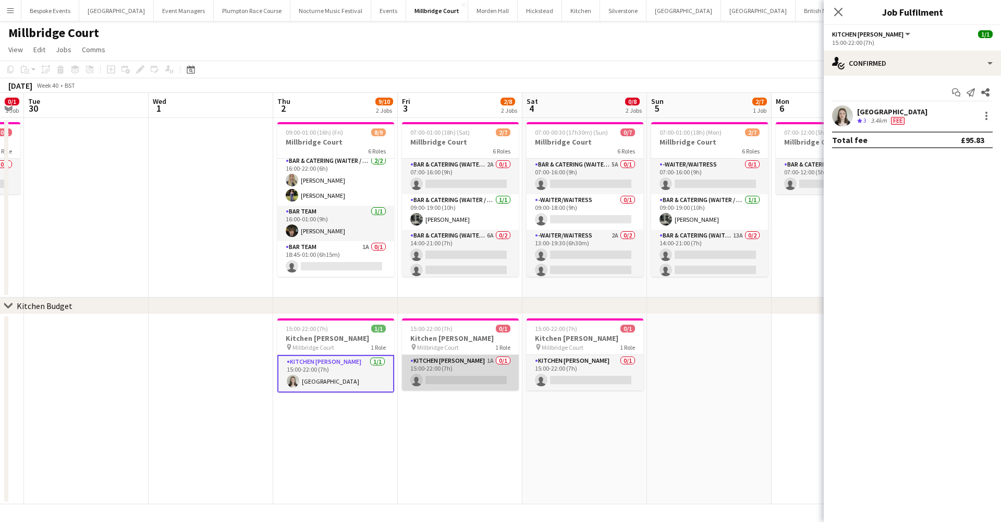
click at [414, 358] on app-card-role "Kitchen Porter 1A 0/1 15:00-22:00 (7h) single-neutral-actions" at bounding box center [460, 372] width 117 height 35
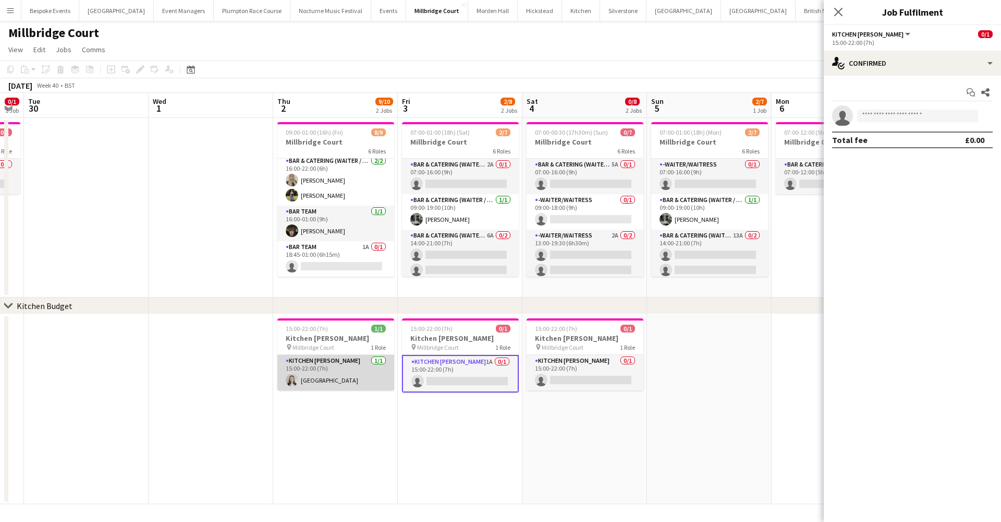
click at [322, 367] on app-card-role "Kitchen Porter 1/1 15:00-22:00 (7h) Isla Corfield" at bounding box center [335, 372] width 117 height 35
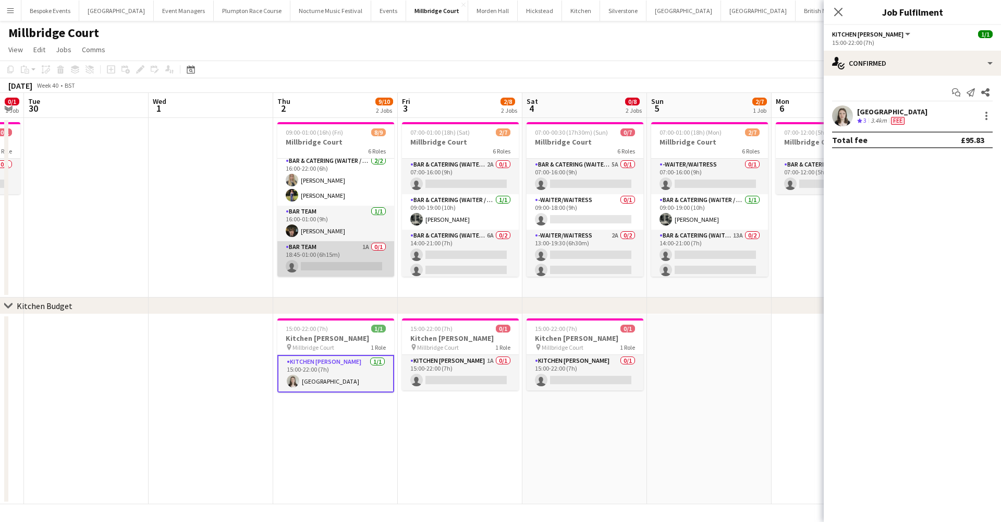
click at [352, 250] on app-card-role "Bar Team 1A 0/1 18:45-01:00 (6h15m) single-neutral-actions" at bounding box center [335, 258] width 117 height 35
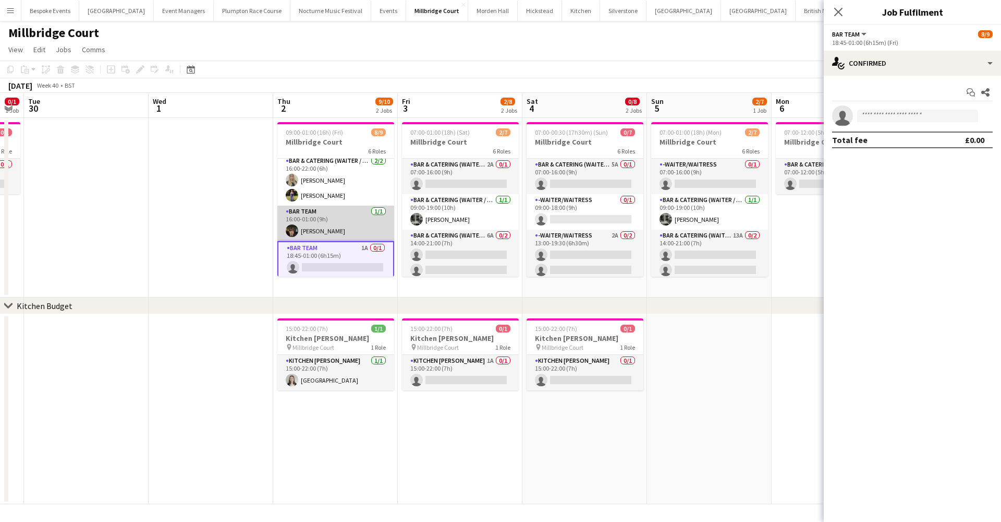
click at [344, 223] on app-card-role "Bar Team 1/1 16:00-01:00 (9h) Kyle Noakes" at bounding box center [335, 222] width 117 height 35
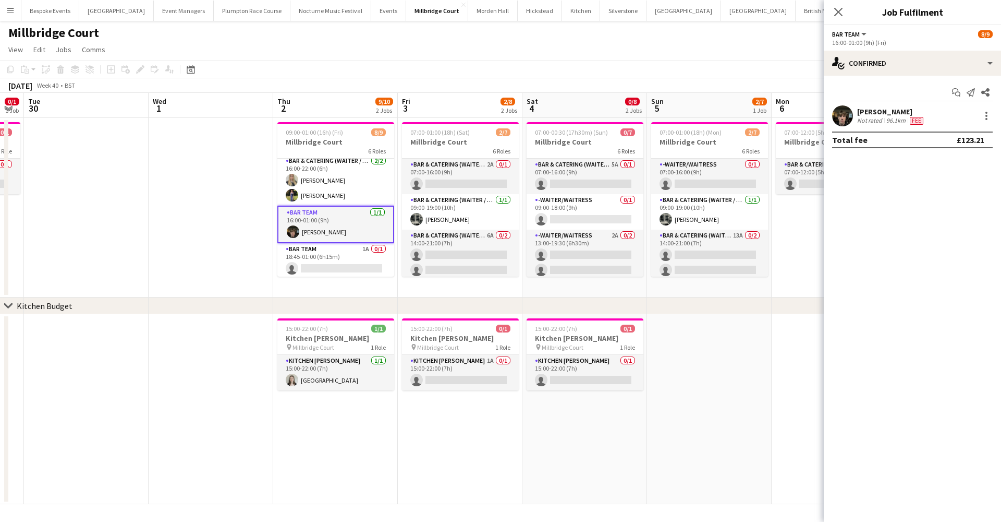
click at [463, 49] on app-page-menu "View Day view expanded Day view collapsed Month view Date picker Jump to [DATE]…" at bounding box center [500, 51] width 1001 height 20
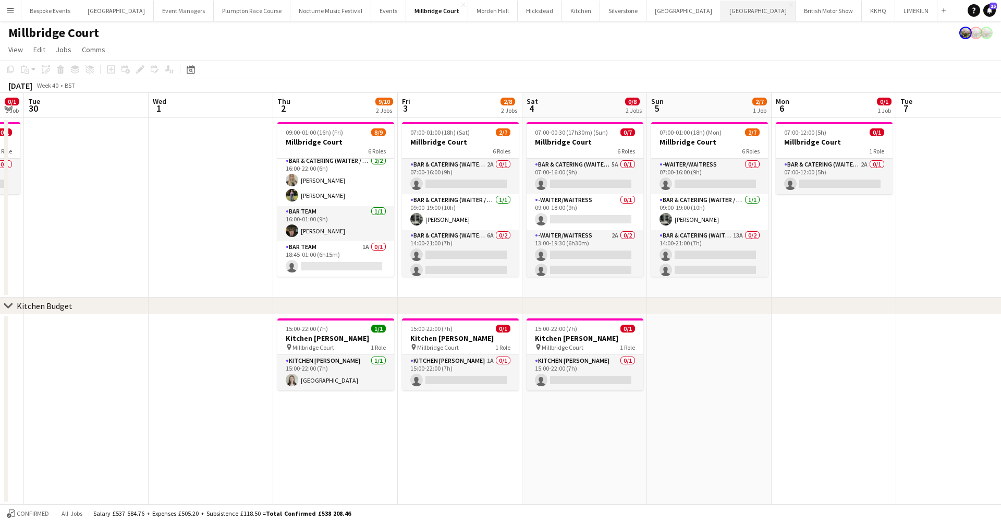
click at [721, 7] on button "[GEOGRAPHIC_DATA] Close" at bounding box center [758, 11] width 75 height 20
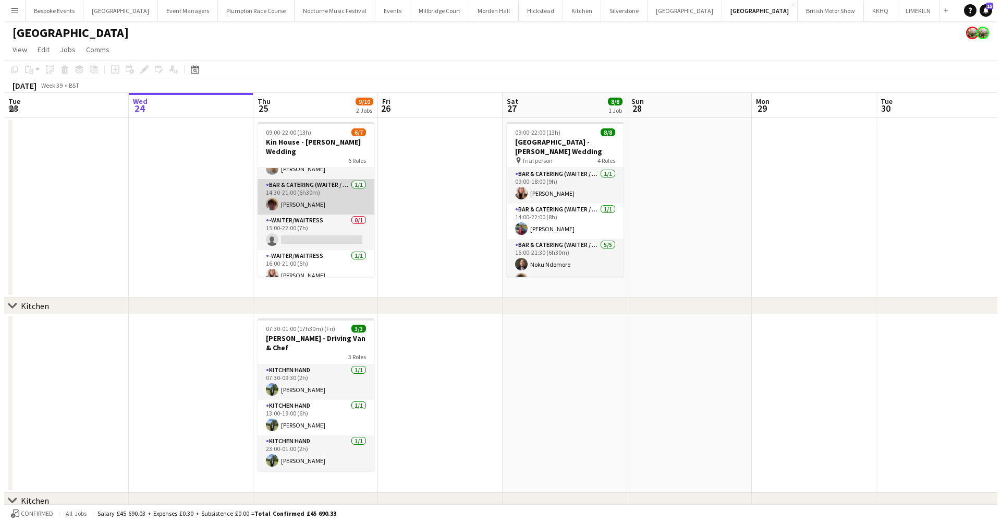
scroll to position [110, 0]
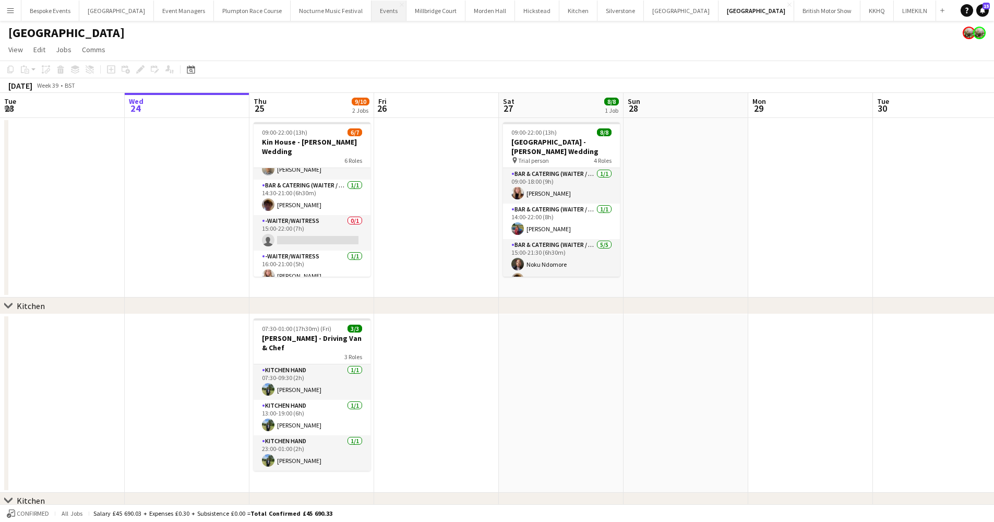
click at [371, 11] on button "Events Close" at bounding box center [388, 11] width 35 height 20
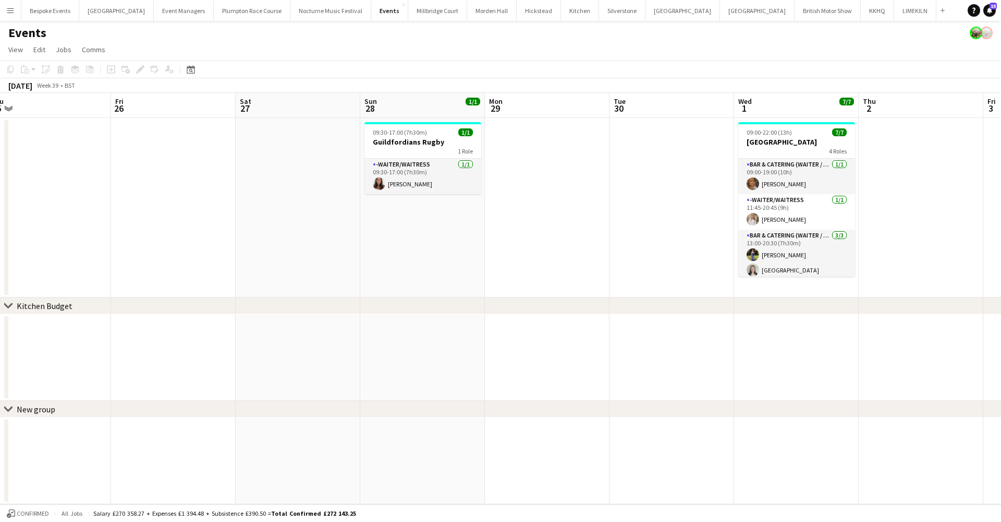
scroll to position [0, 385]
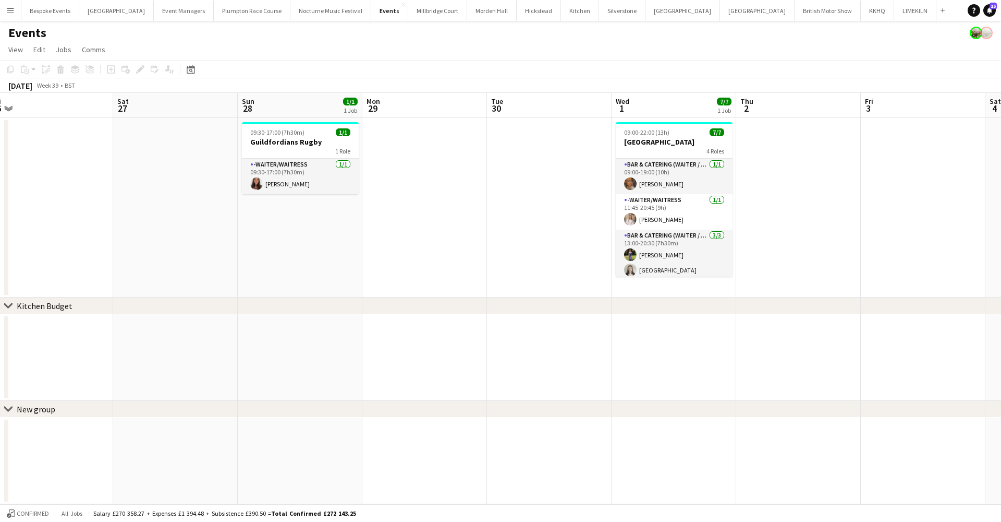
click at [661, 337] on app-date-cell at bounding box center [674, 357] width 125 height 87
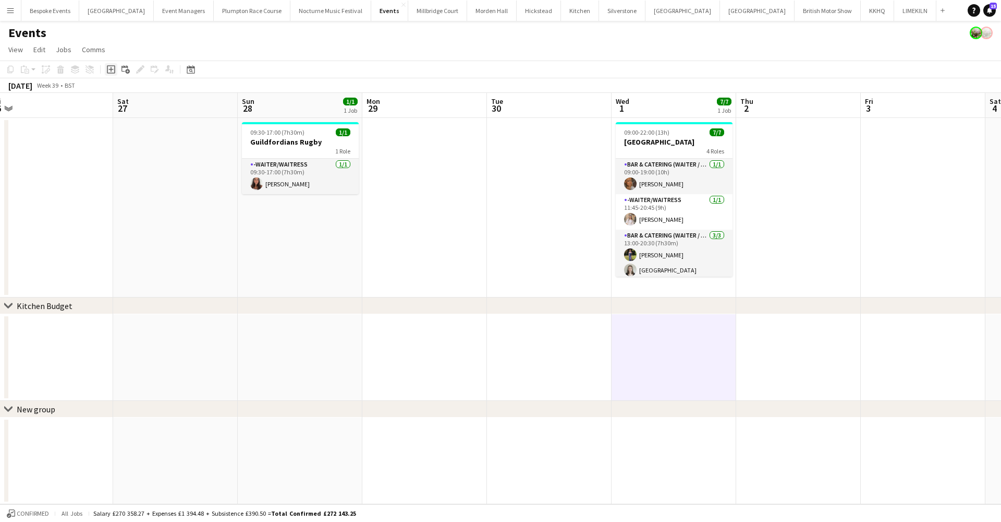
click at [115, 68] on icon at bounding box center [111, 69] width 8 height 8
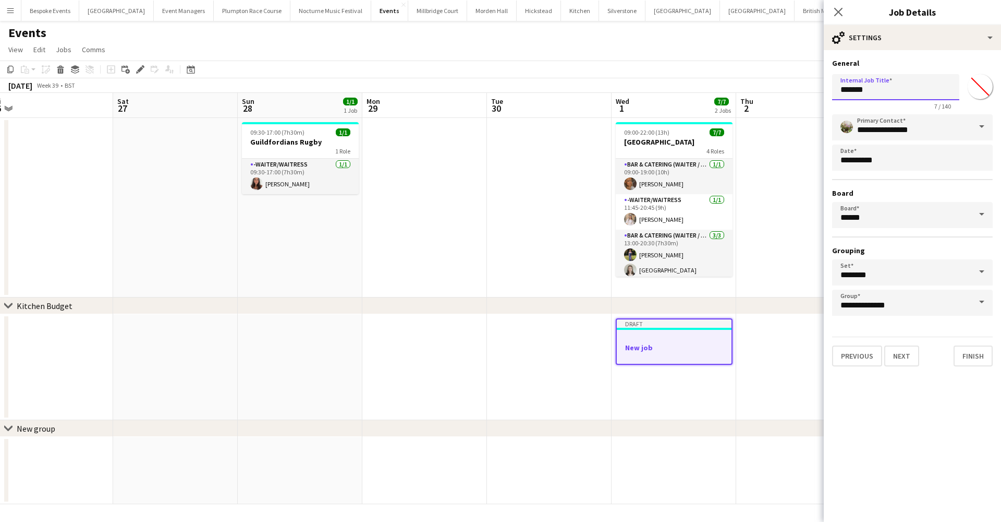
drag, startPoint x: 909, startPoint y: 91, endPoint x: 819, endPoint y: 90, distance: 90.2
click at [819, 90] on body "Menu Boards Boards Boards All jobs Status Workforce Workforce My Workforce Recr…" at bounding box center [500, 261] width 1001 height 522
type input "**********"
click at [892, 354] on button "Next" at bounding box center [902, 355] width 35 height 21
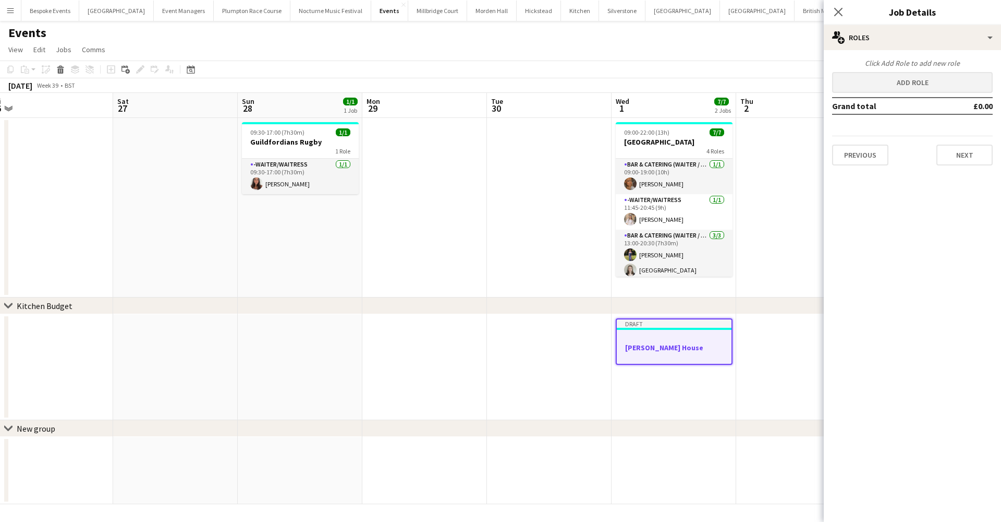
click at [895, 85] on button "Add role" at bounding box center [912, 82] width 161 height 21
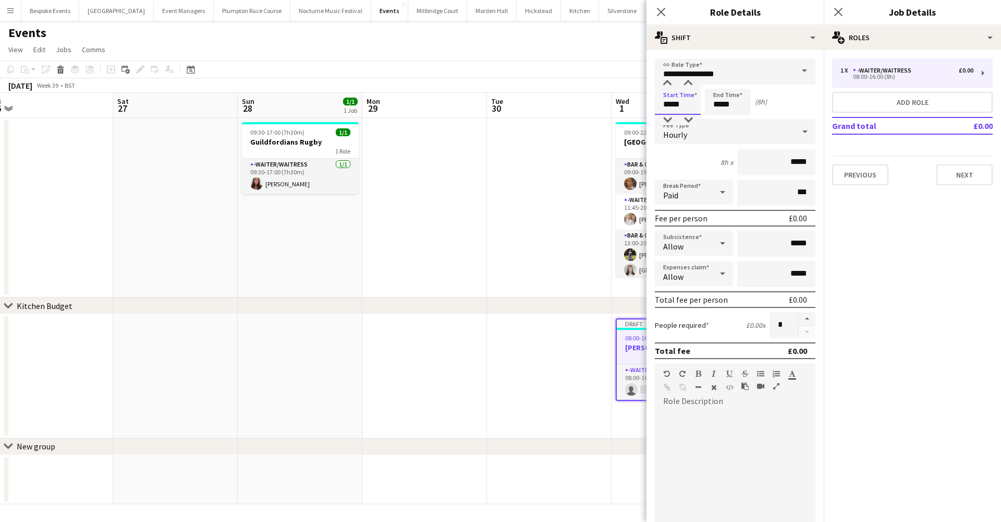
click at [671, 106] on input "*****" at bounding box center [678, 102] width 46 height 26
type input "*****"
click at [721, 105] on input "*****" at bounding box center [728, 102] width 46 height 26
type input "*****"
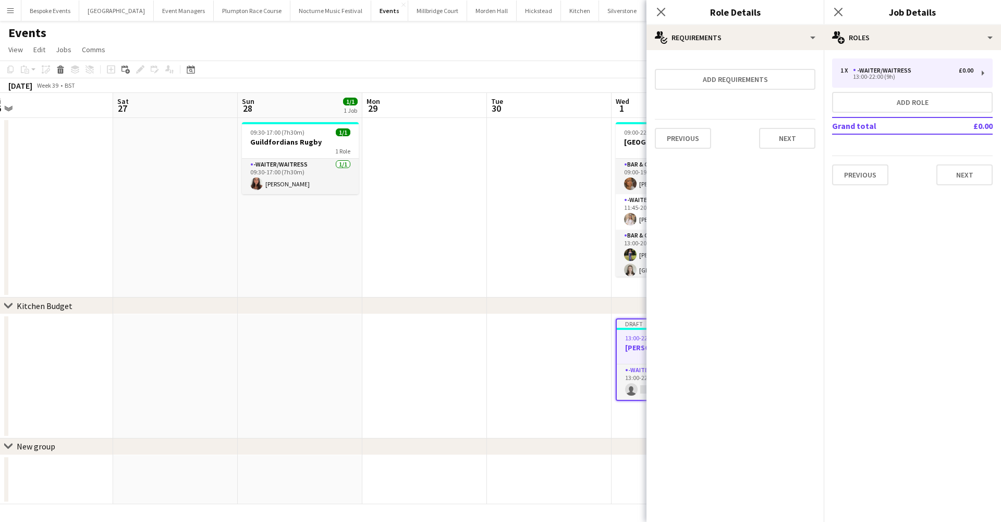
click at [511, 246] on app-date-cell at bounding box center [549, 207] width 125 height 179
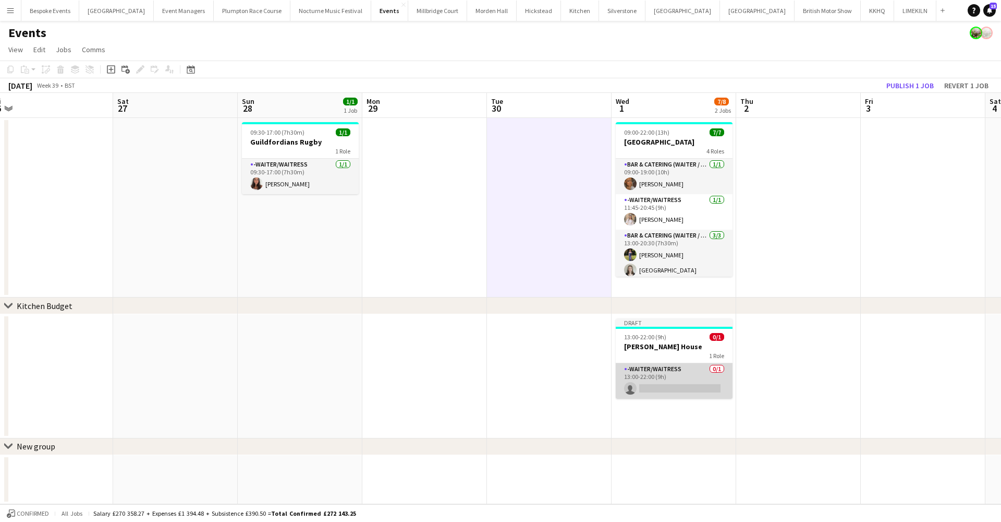
click at [694, 383] on app-card-role "-Waiter/Waitress 0/1 13:00-22:00 (9h) single-neutral-actions" at bounding box center [674, 380] width 117 height 35
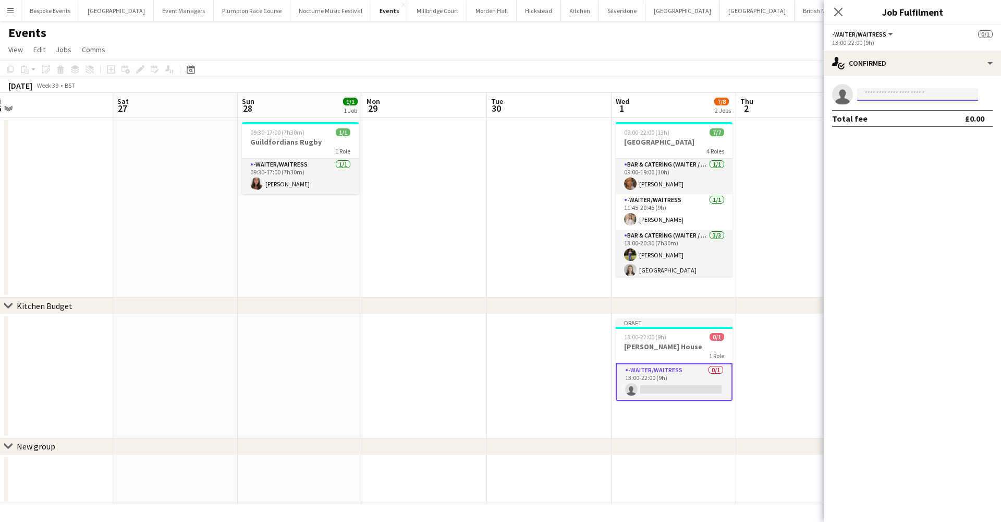
click at [914, 91] on input at bounding box center [917, 94] width 121 height 13
type input "******"
drag, startPoint x: 914, startPoint y: 91, endPoint x: 922, endPoint y: 114, distance: 24.2
click at [922, 114] on span "hggardner1@gmail.com" at bounding box center [918, 118] width 104 height 8
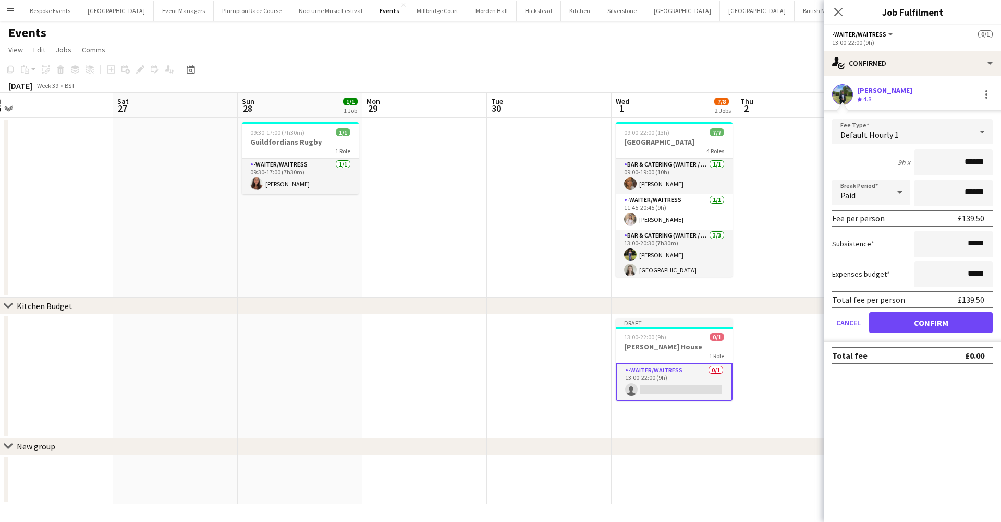
click at [916, 318] on button "Confirm" at bounding box center [931, 322] width 124 height 21
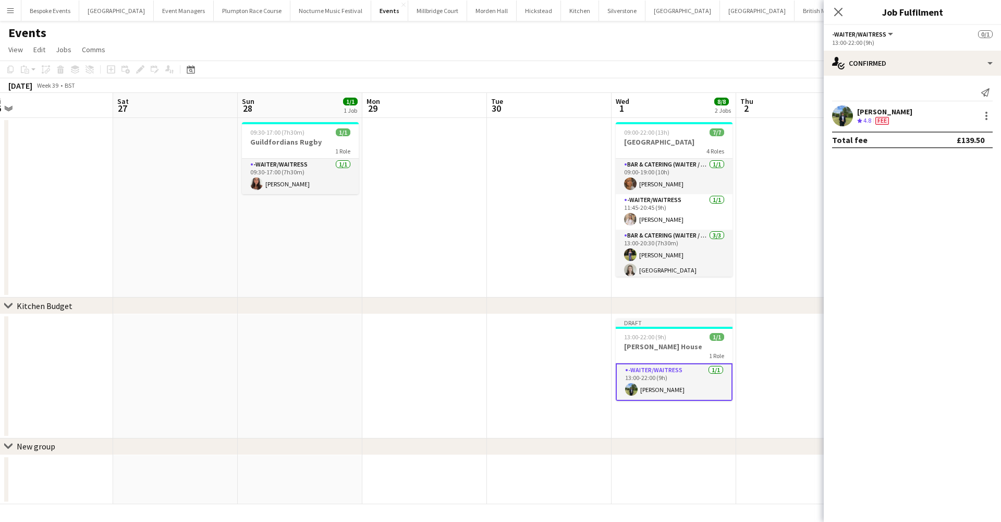
click at [786, 279] on app-date-cell at bounding box center [798, 207] width 125 height 179
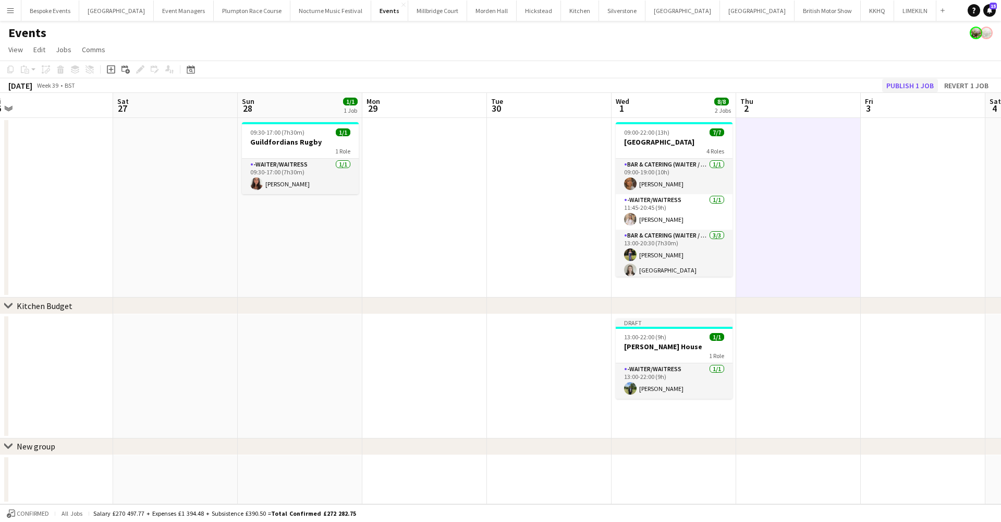
click at [921, 84] on button "Publish 1 job" at bounding box center [910, 86] width 56 height 14
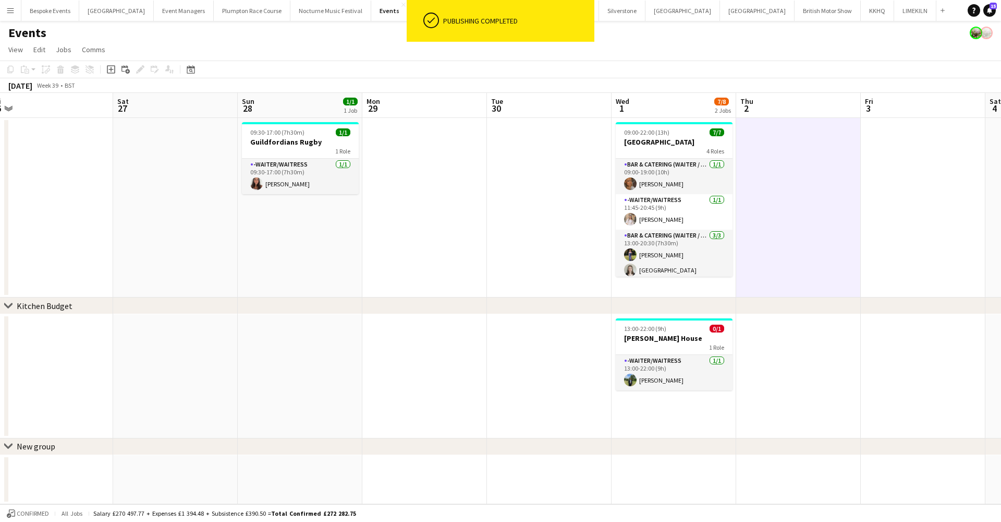
click at [221, 35] on div "Events" at bounding box center [500, 31] width 1001 height 20
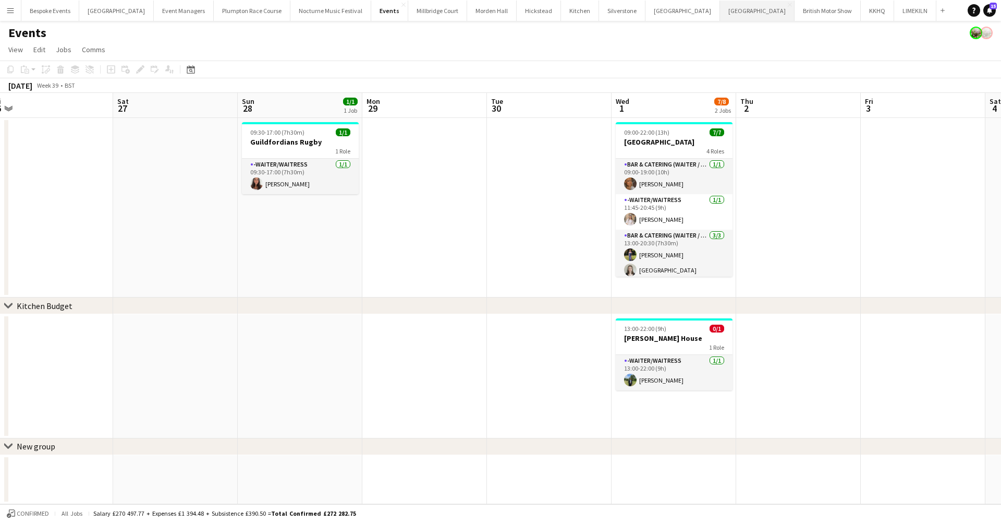
click at [720, 13] on button "[GEOGRAPHIC_DATA] Close" at bounding box center [757, 11] width 75 height 20
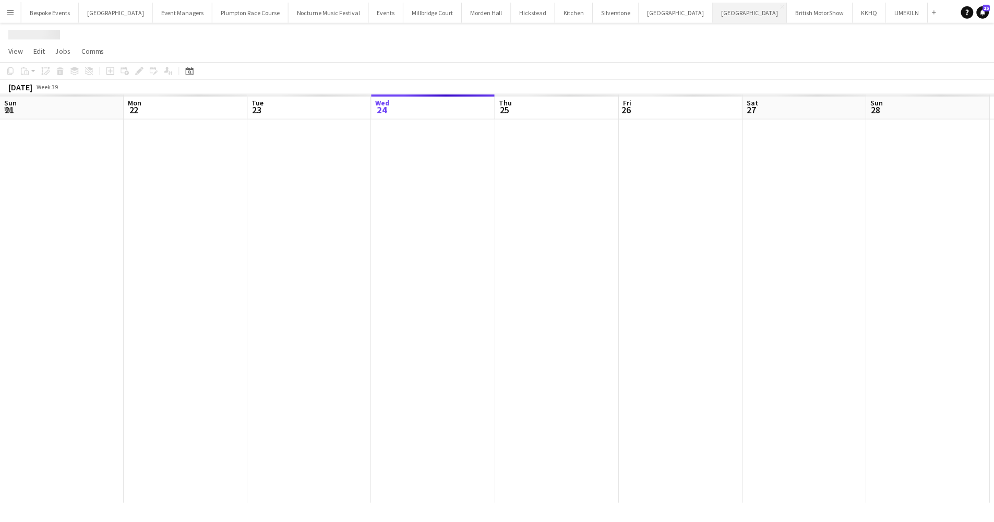
scroll to position [0, 249]
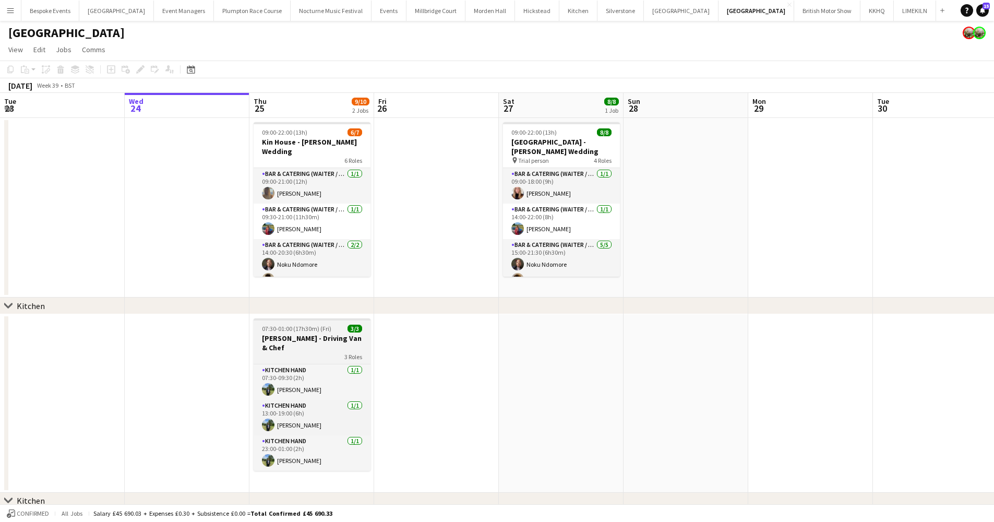
click at [298, 340] on h3 "[PERSON_NAME] - Driving Van & Chef" at bounding box center [311, 342] width 117 height 19
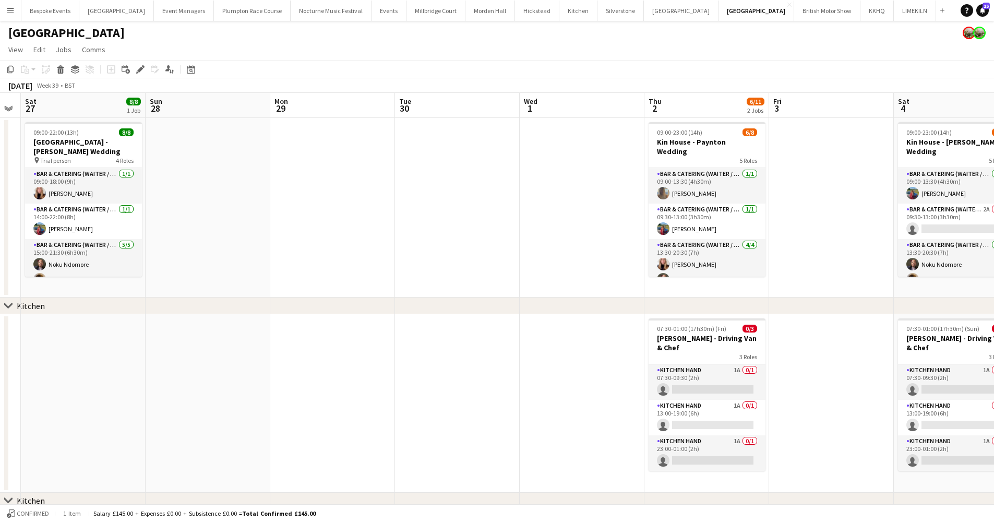
scroll to position [0, 405]
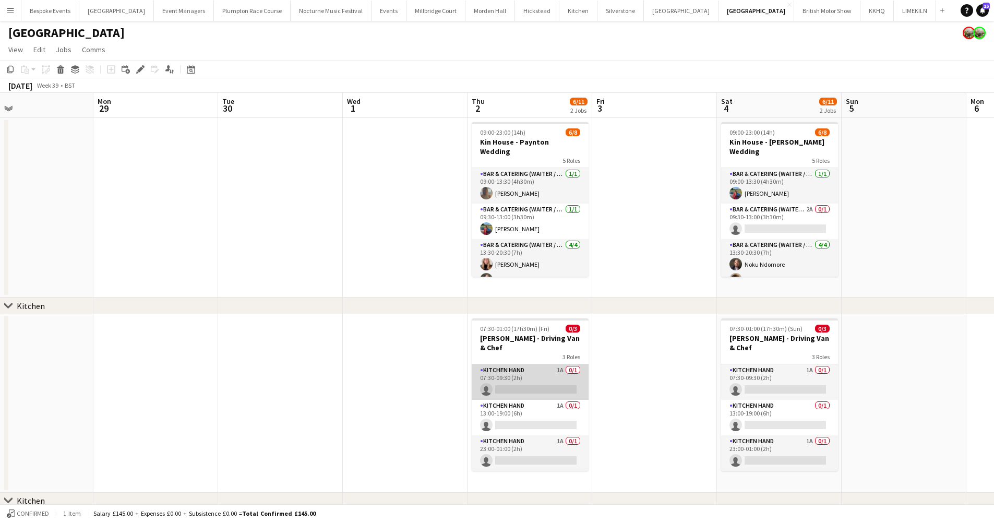
click at [551, 371] on app-card-role "Kitchen Hand 1A 0/1 07:30-09:30 (2h) single-neutral-actions" at bounding box center [529, 381] width 117 height 35
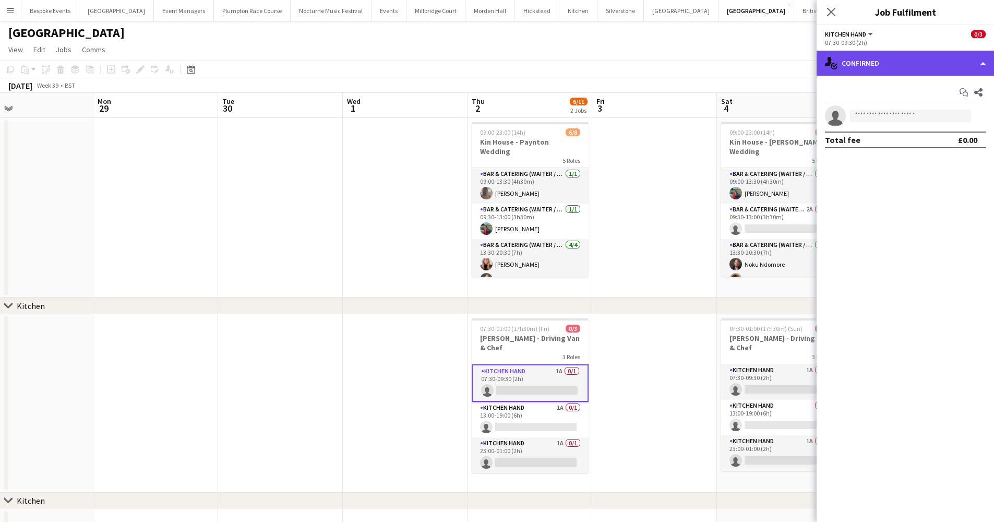
click at [946, 60] on div "single-neutral-actions-check-2 Confirmed" at bounding box center [904, 63] width 177 height 25
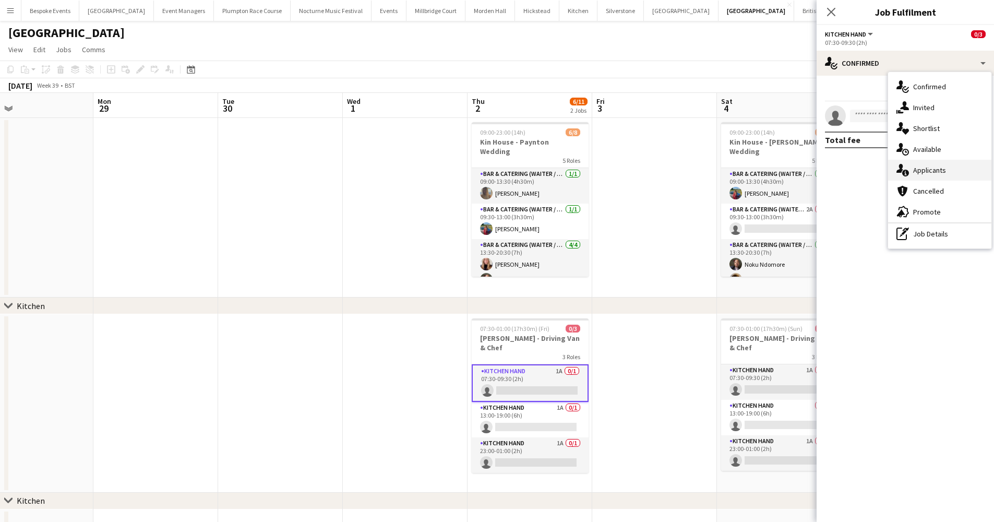
click at [931, 172] on span "Applicants" at bounding box center [929, 169] width 33 height 9
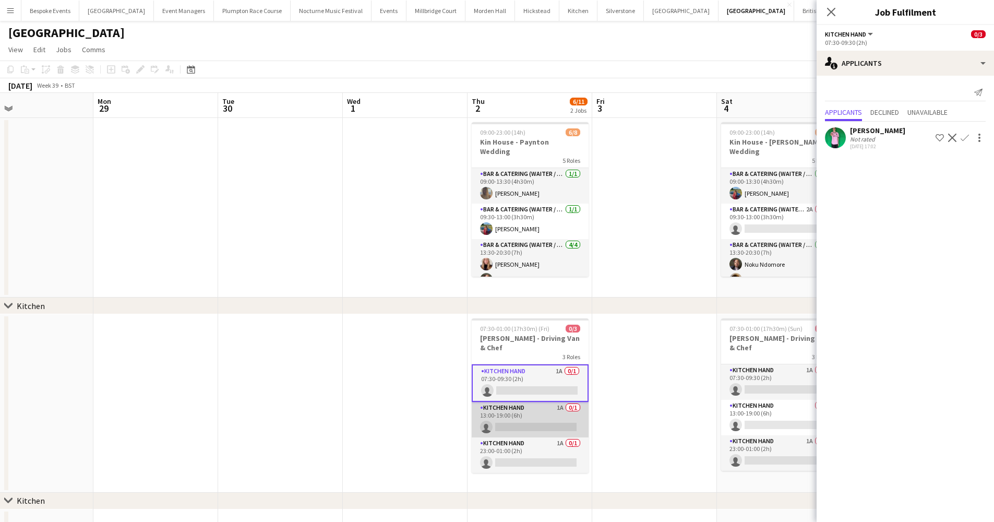
click at [508, 412] on app-card-role "Kitchen Hand 1A 0/1 13:00-19:00 (6h) single-neutral-actions" at bounding box center [529, 419] width 117 height 35
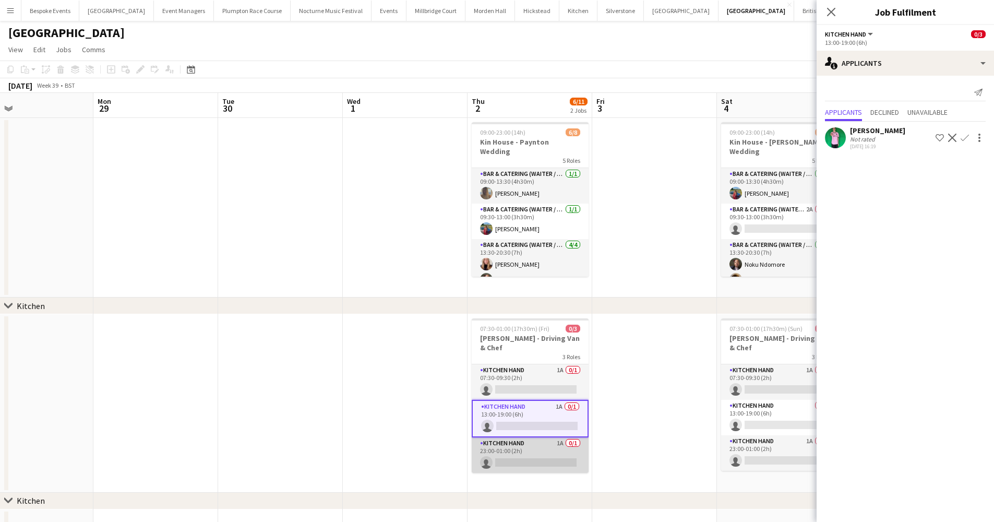
click at [509, 437] on app-card-role "Kitchen Hand 1A 0/1 23:00-01:00 (2h) single-neutral-actions" at bounding box center [529, 454] width 117 height 35
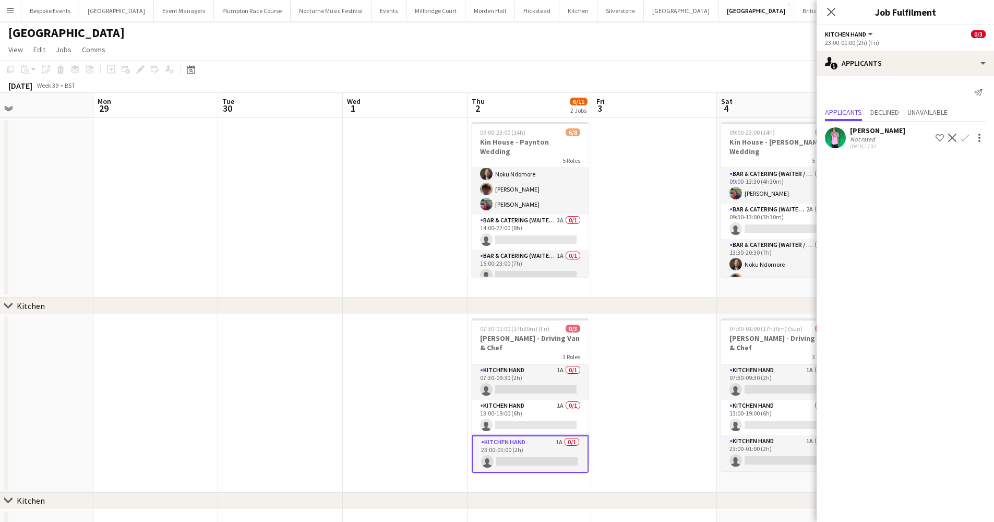
scroll to position [105, 0]
click at [521, 226] on app-card-role "Bar & Catering (Waiter / waitress) 3A 0/1 14:00-22:00 (8h) single-neutral-actio…" at bounding box center [529, 232] width 117 height 35
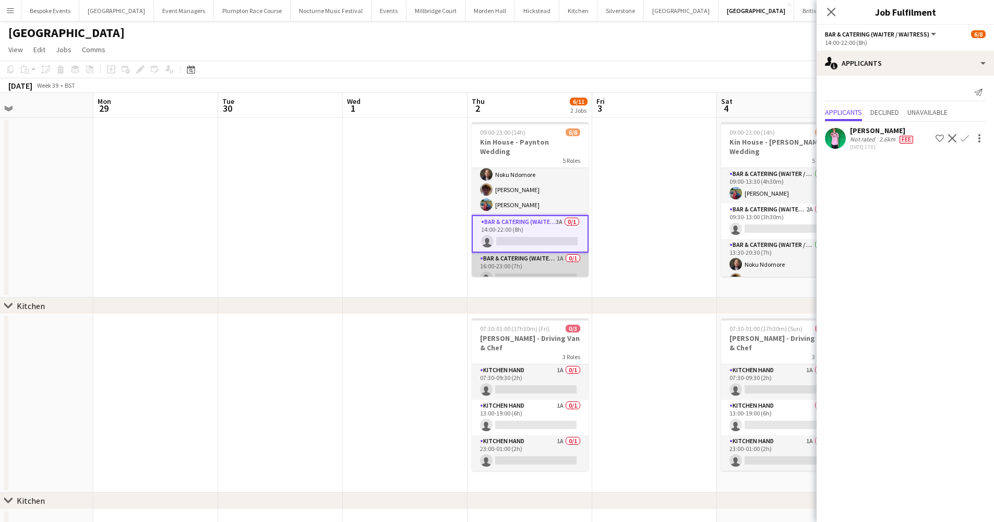
click at [525, 253] on app-card-role "Bar & Catering (Waiter / waitress) 1A 0/1 16:00-23:00 (7h) single-neutral-actio…" at bounding box center [529, 269] width 117 height 35
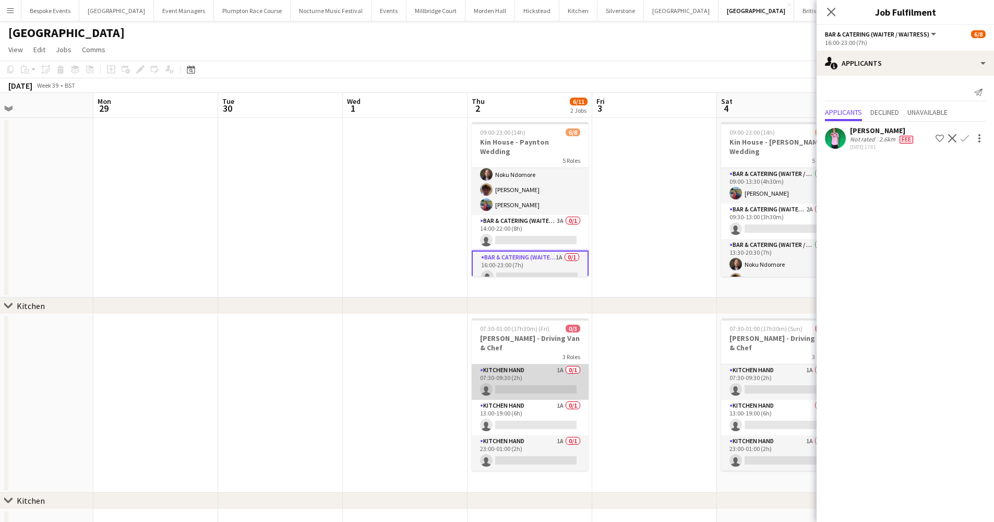
click at [518, 364] on app-card-role "Kitchen Hand 1A 0/1 07:30-09:30 (2h) single-neutral-actions" at bounding box center [529, 381] width 117 height 35
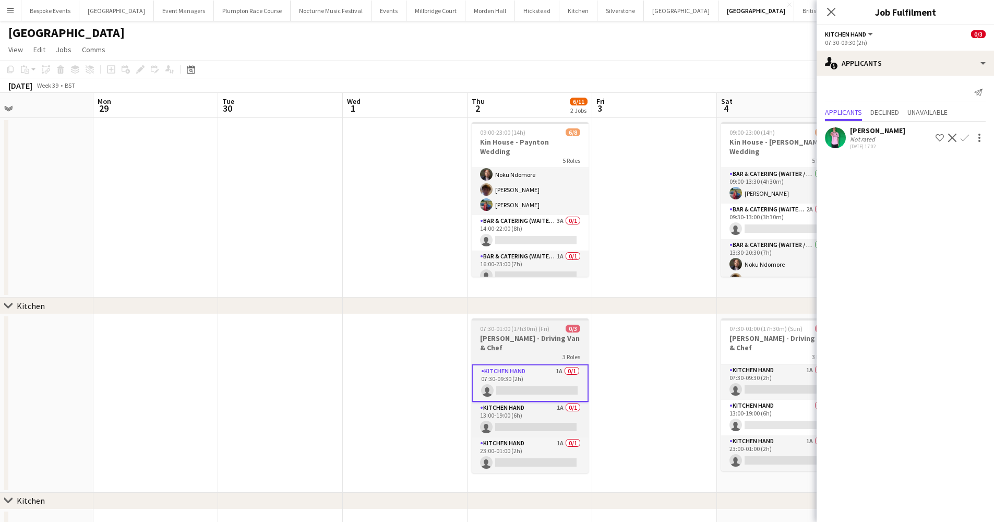
click at [524, 338] on h3 "[PERSON_NAME] - Driving Van & Chef" at bounding box center [529, 342] width 117 height 19
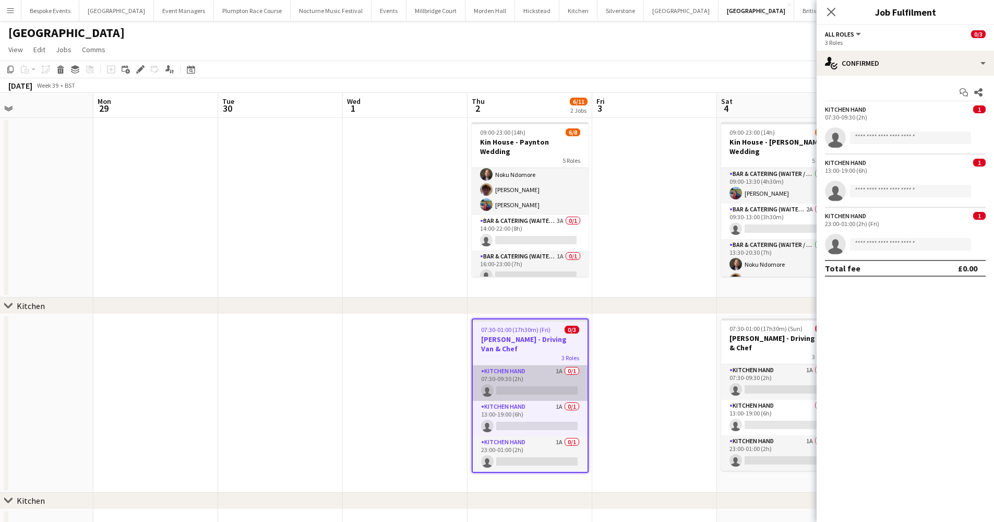
click at [550, 379] on app-card-role "Kitchen Hand 1A 0/1 07:30-09:30 (2h) single-neutral-actions" at bounding box center [530, 382] width 115 height 35
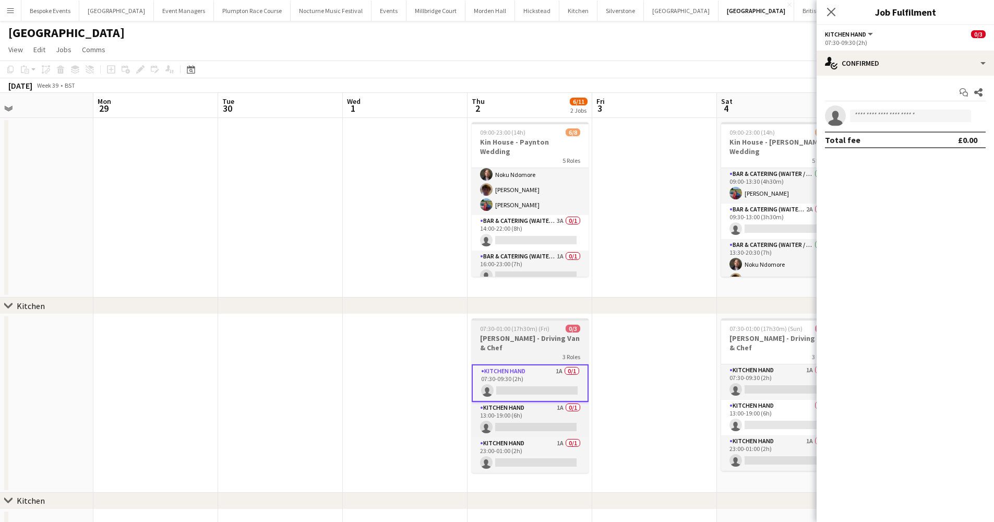
click at [522, 352] on app-job-card "07:30-01:00 (17h30m) (Fri) 0/3 Harvey Kin - Driving Van & Chef 3 Roles Kitchen …" at bounding box center [529, 395] width 117 height 154
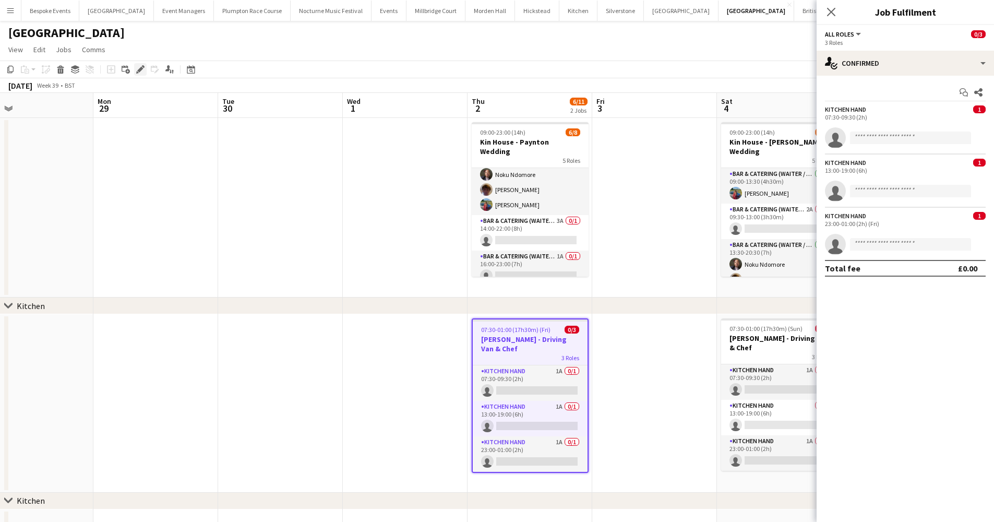
click at [143, 66] on icon at bounding box center [143, 66] width 3 height 3
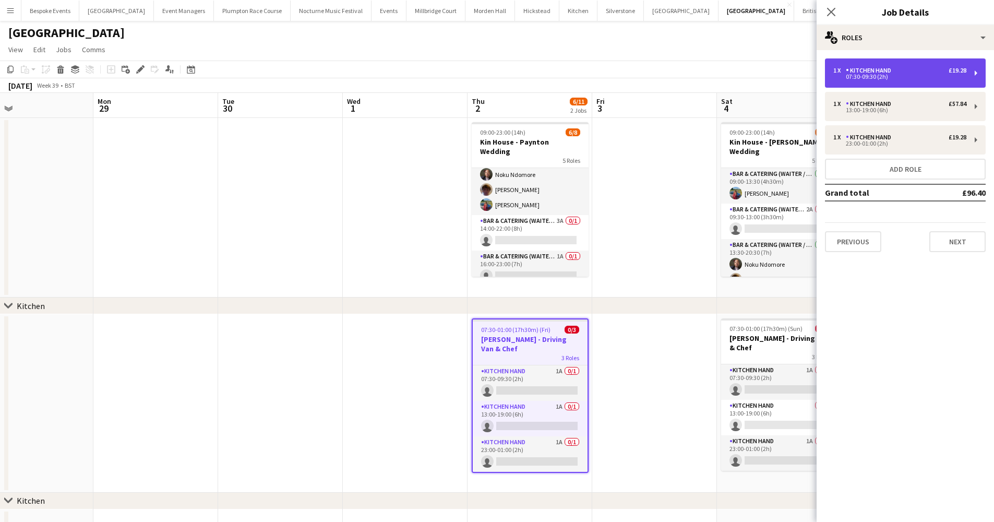
click at [910, 67] on div "1 x Kitchen Hand £19.28" at bounding box center [899, 70] width 133 height 7
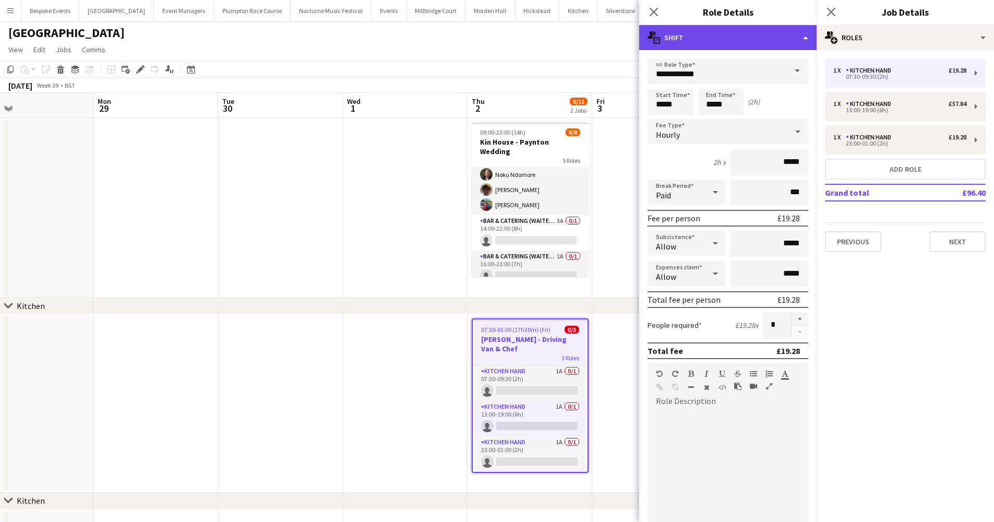
click at [778, 42] on div "multiple-actions-text Shift" at bounding box center [727, 37] width 177 height 25
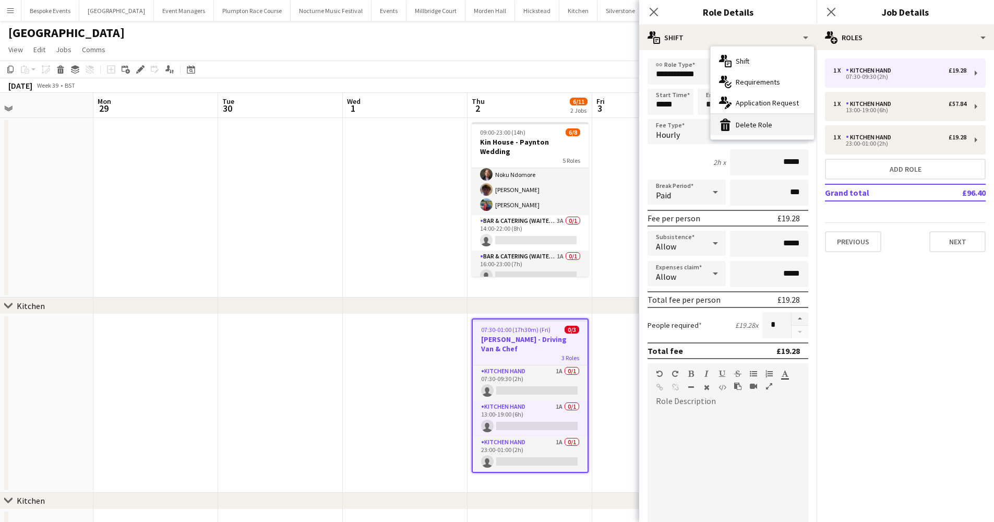
click at [761, 122] on div "bin-2 Delete Role" at bounding box center [761, 124] width 103 height 21
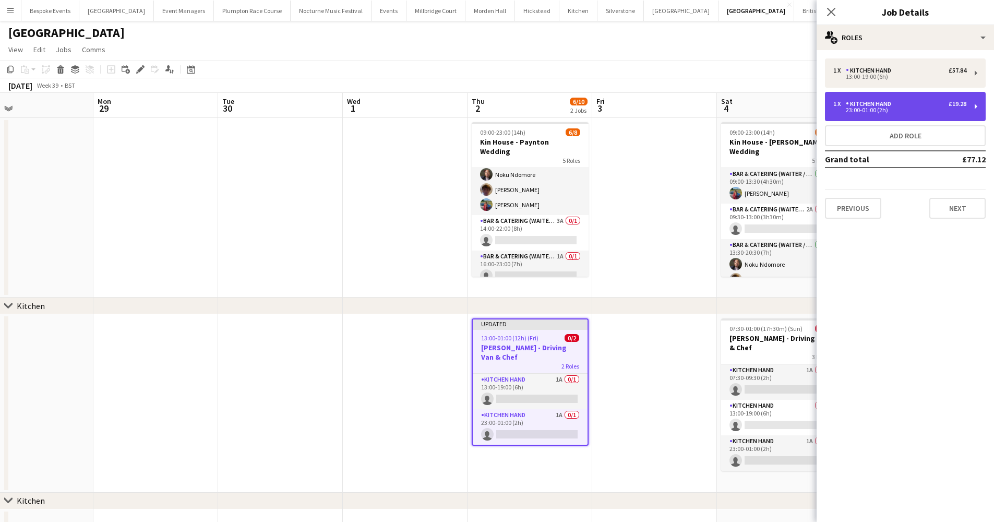
click at [866, 105] on div "Kitchen Hand" at bounding box center [870, 103] width 50 height 7
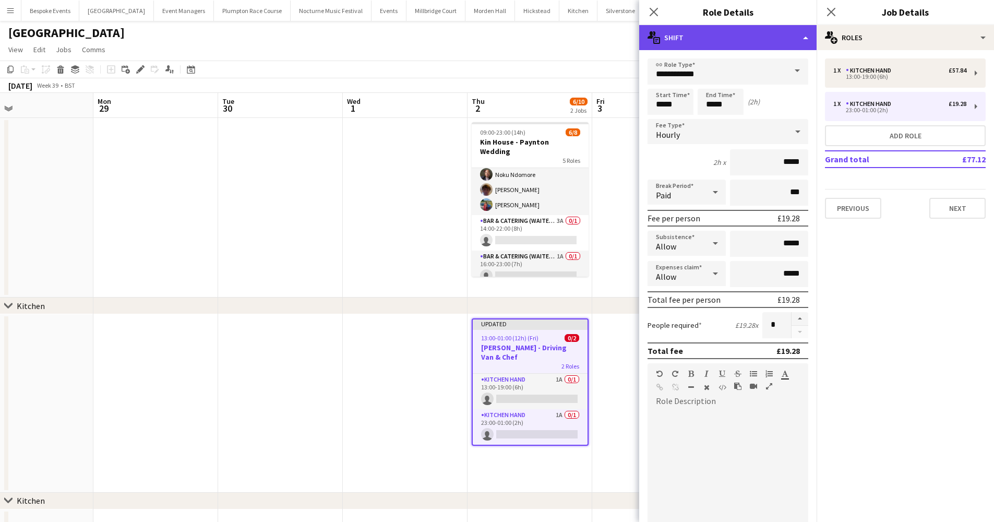
click at [762, 41] on div "multiple-actions-text Shift" at bounding box center [727, 37] width 177 height 25
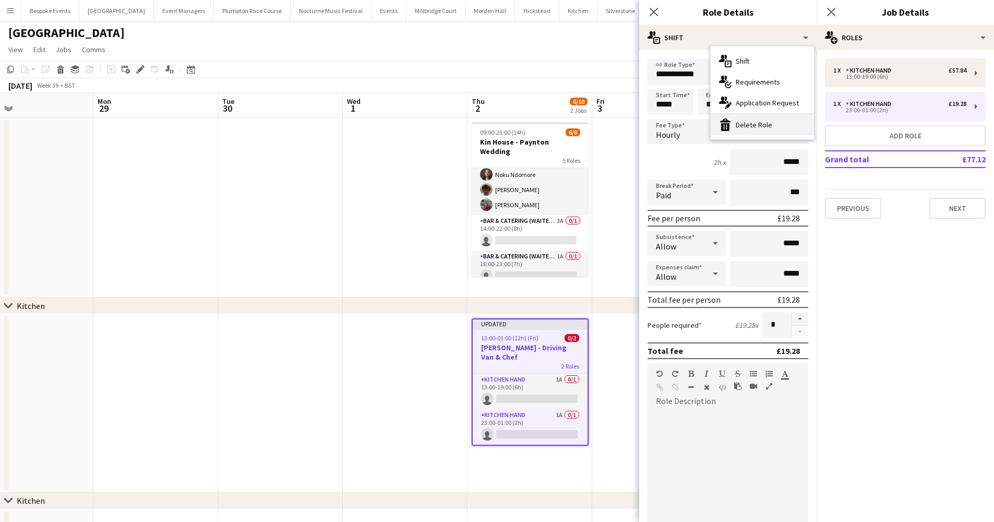
click at [775, 125] on div "bin-2 Delete Role" at bounding box center [761, 124] width 103 height 21
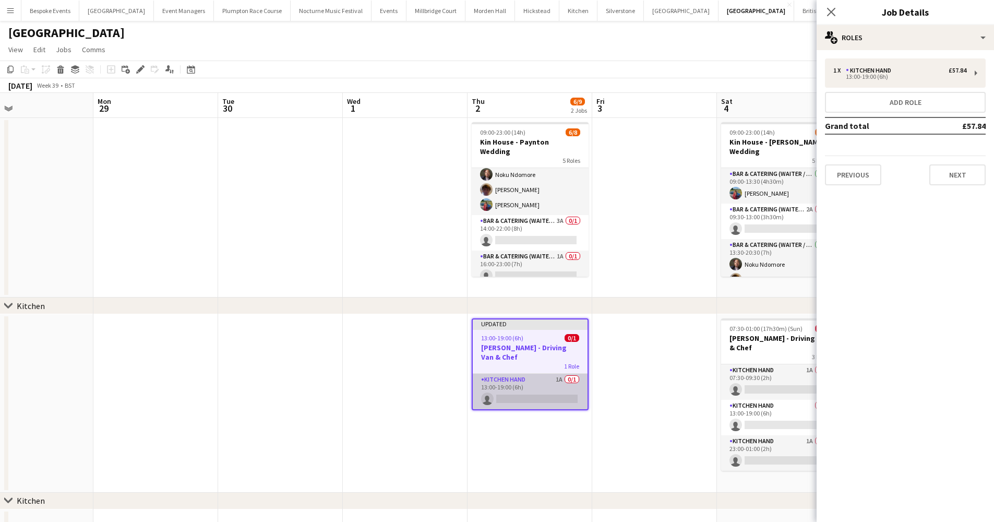
click at [511, 392] on app-card-role "Kitchen Hand 1A 0/1 13:00-19:00 (6h) single-neutral-actions" at bounding box center [530, 390] width 115 height 35
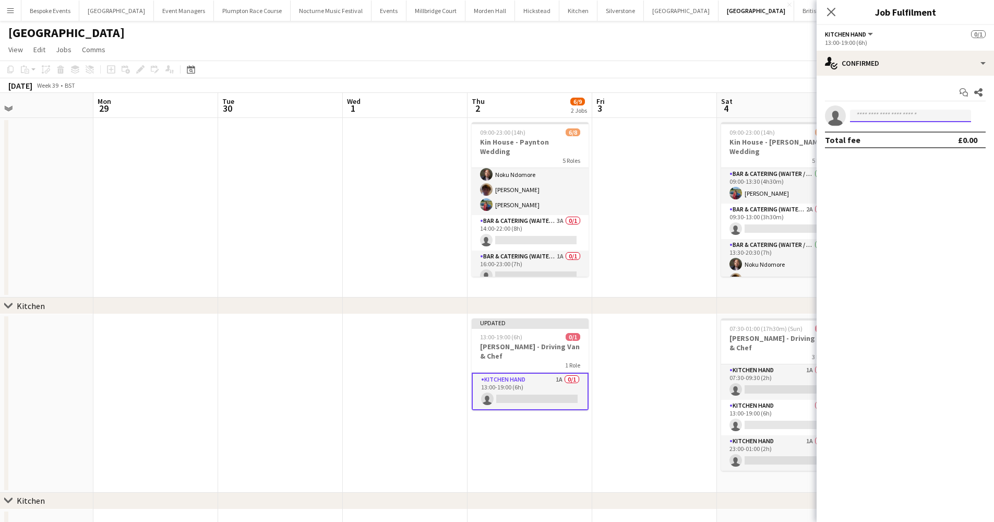
click at [878, 114] on input at bounding box center [910, 116] width 121 height 13
type input "******"
drag, startPoint x: 887, startPoint y: 132, endPoint x: 895, endPoint y: 135, distance: 8.2
click at [895, 135] on span "[PERSON_NAME]" at bounding box center [888, 130] width 60 height 9
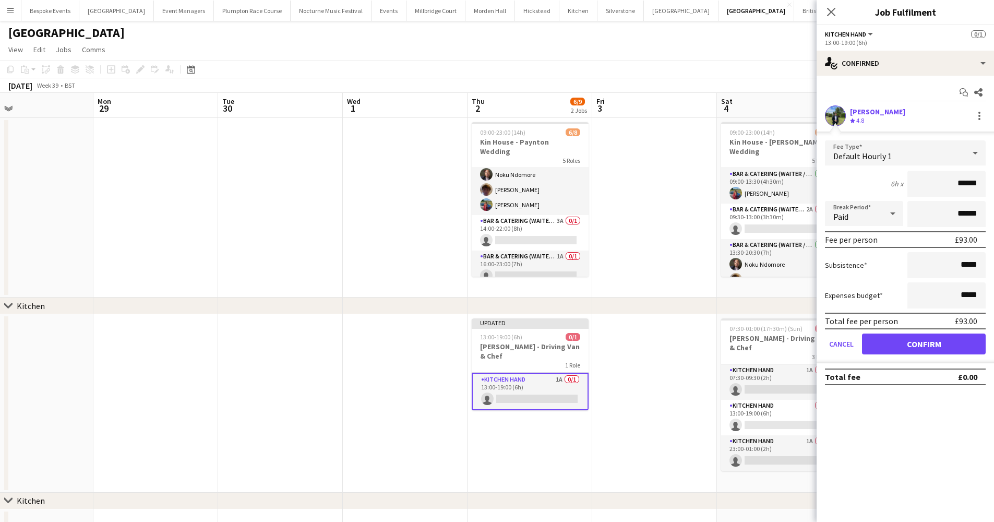
click at [917, 344] on button "Confirm" at bounding box center [924, 343] width 124 height 21
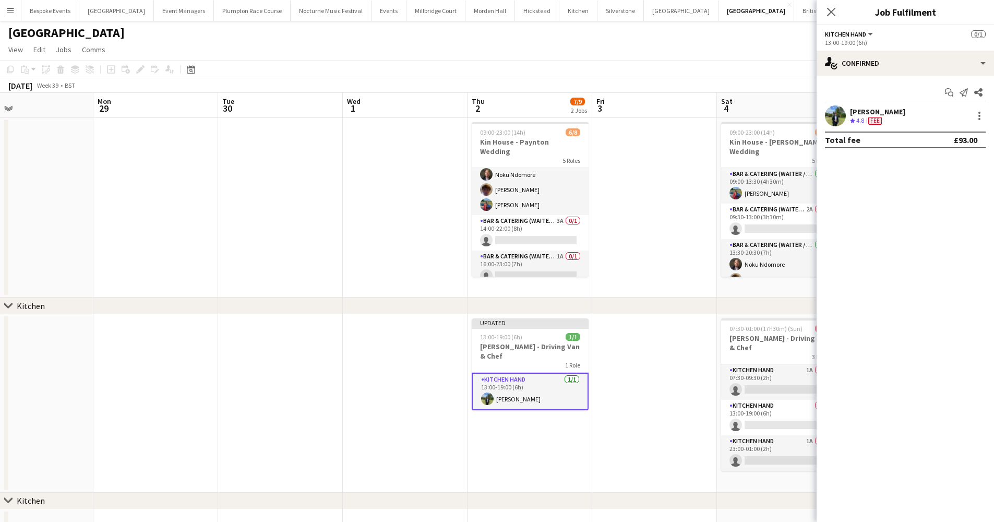
click at [597, 345] on app-date-cell at bounding box center [654, 403] width 125 height 178
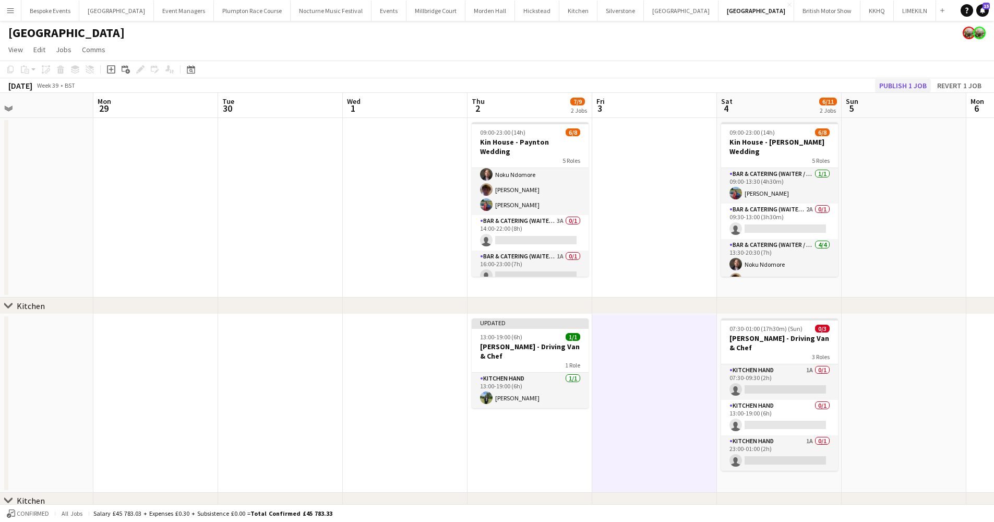
click at [902, 85] on button "Publish 1 job" at bounding box center [903, 86] width 56 height 14
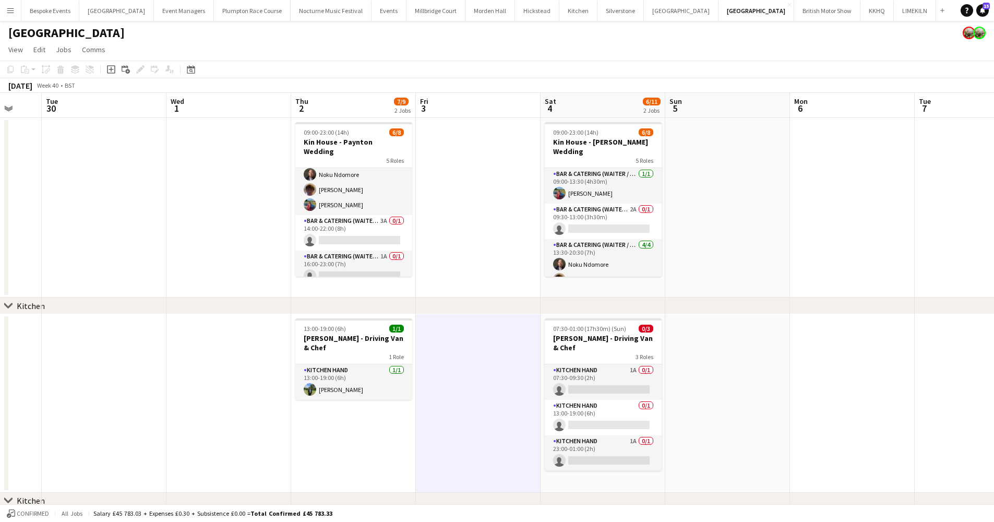
scroll to position [0, 377]
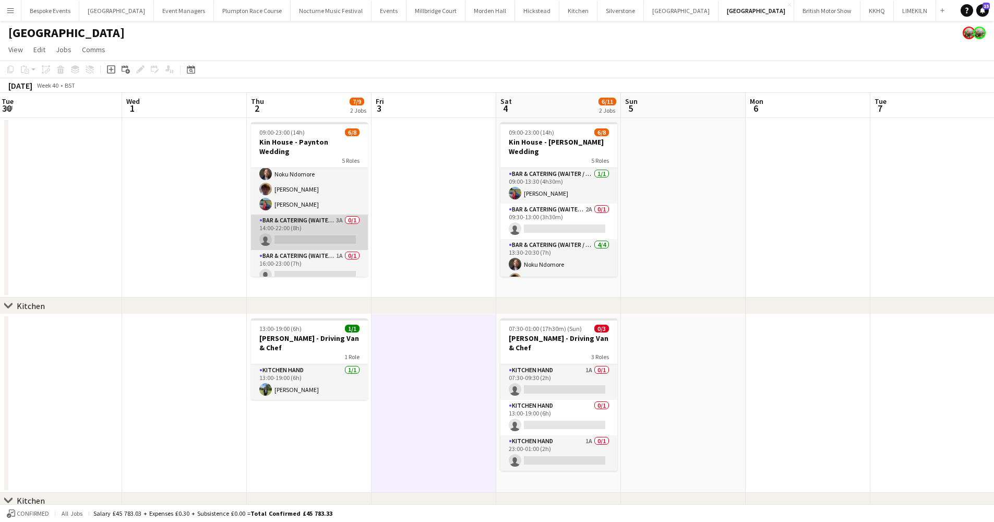
click at [332, 220] on app-card-role "Bar & Catering (Waiter / waitress) 3A 0/1 14:00-22:00 (8h) single-neutral-actio…" at bounding box center [309, 231] width 117 height 35
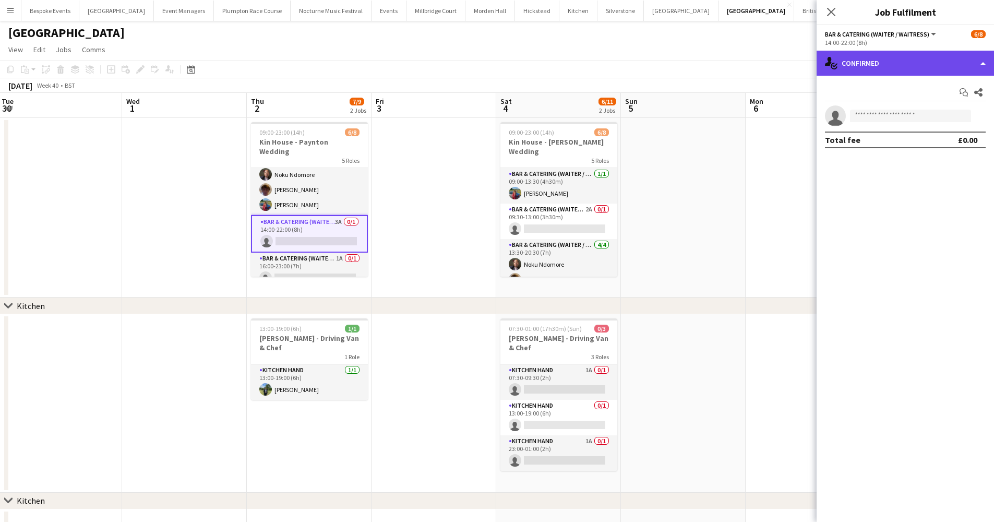
click at [951, 61] on div "single-neutral-actions-check-2 Confirmed" at bounding box center [904, 63] width 177 height 25
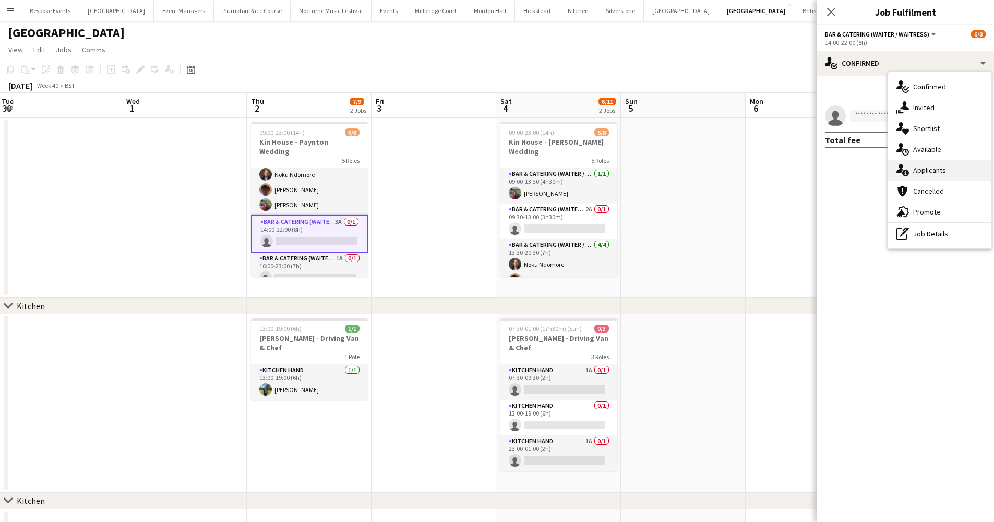
click at [926, 169] on span "Applicants" at bounding box center [929, 169] width 33 height 9
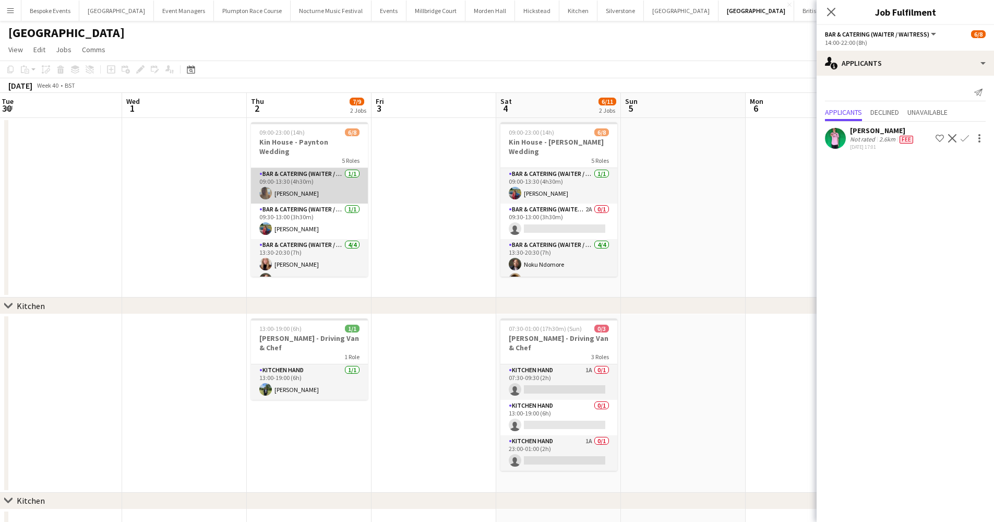
scroll to position [-1, 0]
click at [319, 175] on app-card-role "Bar & Catering (Waiter / waitress) [DATE] 09:00-13:30 (4h30m) [PERSON_NAME]" at bounding box center [309, 185] width 117 height 35
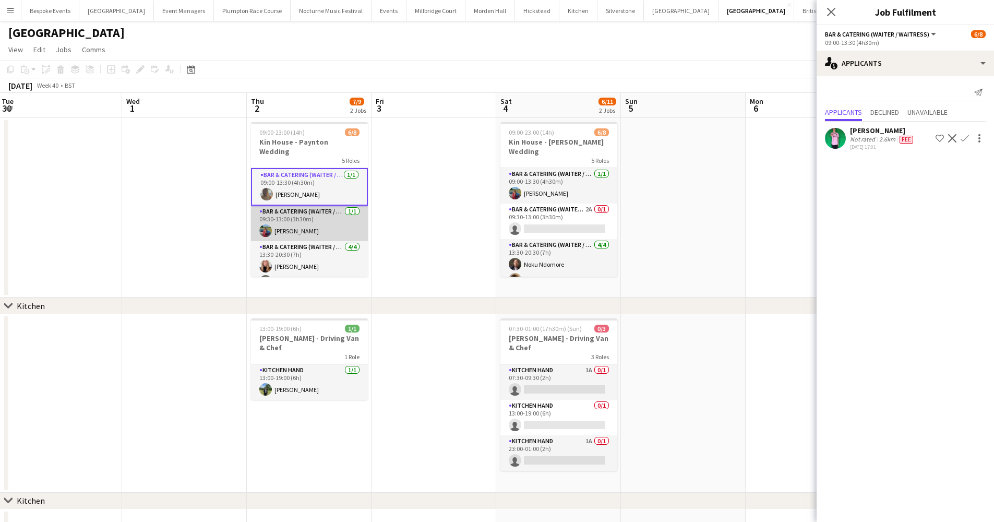
click at [309, 213] on app-card-role "Bar & Catering (Waiter / waitress) 1/1 09:30-13:00 (3h30m) Megan Hamill" at bounding box center [309, 222] width 117 height 35
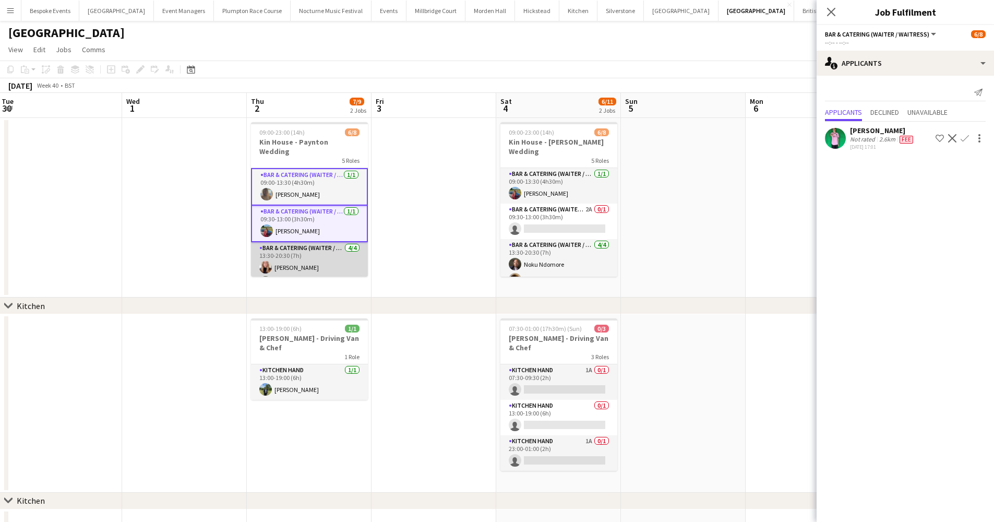
click at [309, 257] on app-card-role "Bar & Catering (Waiter / waitress) 4/4 13:30-20:30 (7h) Katie Thompson Noku Ndo…" at bounding box center [309, 282] width 117 height 81
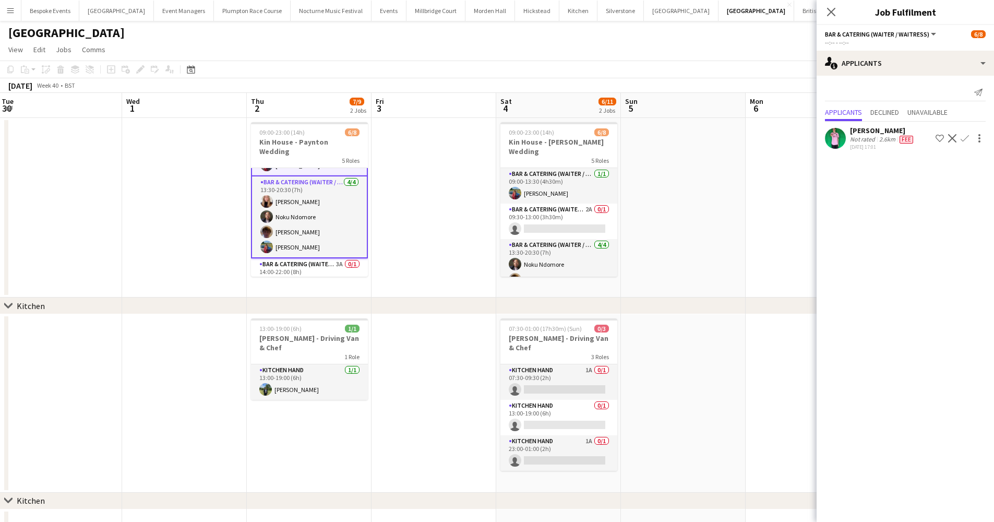
scroll to position [68, 0]
click at [327, 206] on app-card-role "Bar & Catering (Waiter / waitress) 4/4 13:30-20:30 (7h) Katie Thompson Noku Ndo…" at bounding box center [309, 215] width 117 height 82
click at [304, 181] on app-card-role "Bar & Catering (Waiter / waitress) 4/4 13:30-20:30 (7h) Katie Thompson Noku Ndo…" at bounding box center [309, 212] width 117 height 83
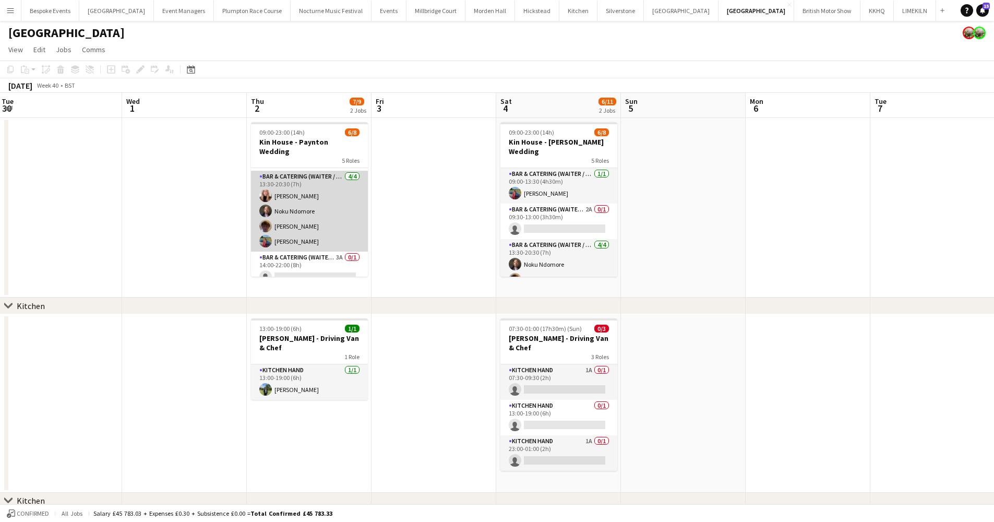
click at [304, 181] on app-card-role "Bar & Catering (Waiter / waitress) 4/4 13:30-20:30 (7h) Katie Thompson Noku Ndo…" at bounding box center [309, 211] width 117 height 81
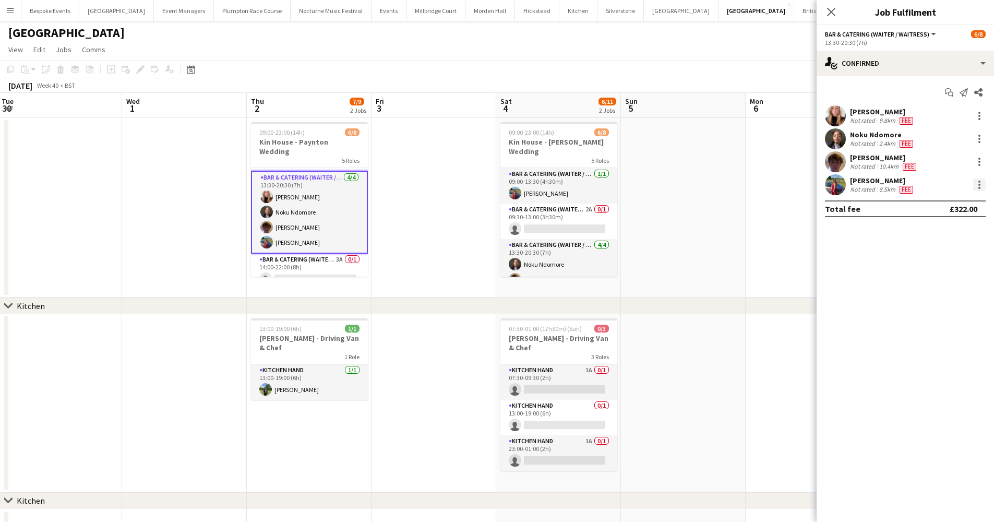
click at [977, 181] on div at bounding box center [979, 184] width 13 height 13
click at [942, 208] on span "Edit fee" at bounding box center [944, 203] width 65 height 9
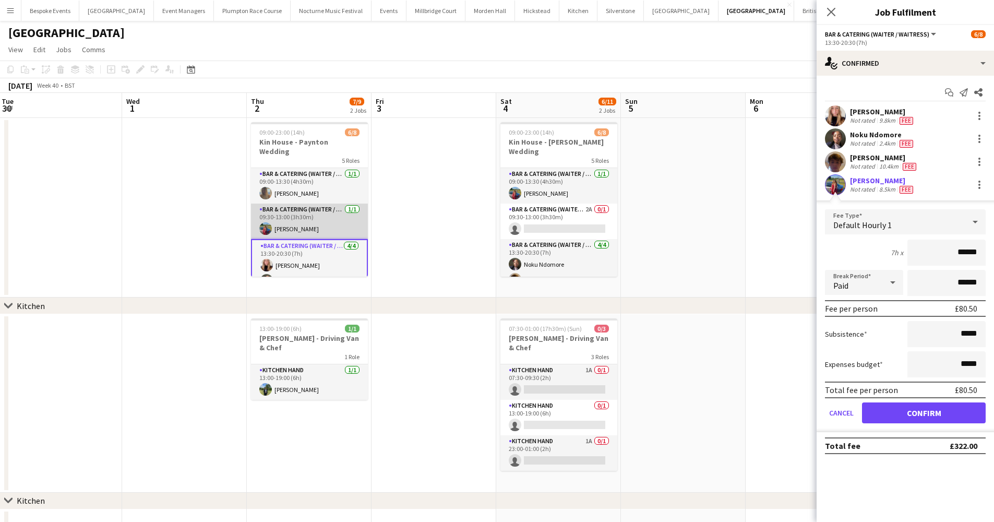
scroll to position [0, 0]
click at [317, 214] on app-card-role "Bar & Catering (Waiter / waitress) 1/1 09:30-13:00 (3h30m) Megan Hamill" at bounding box center [309, 220] width 117 height 35
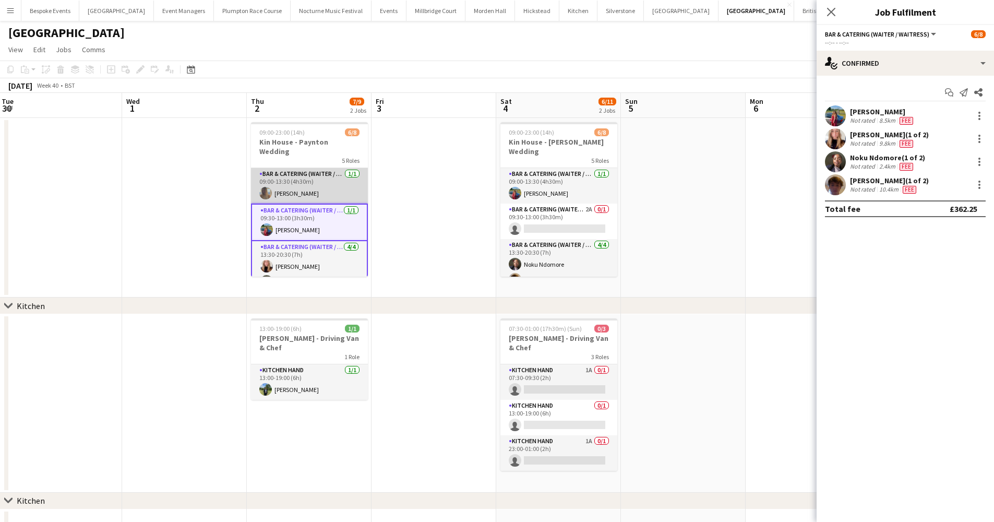
click at [310, 188] on app-card-role "Bar & Catering (Waiter / waitress) [DATE] 09:00-13:30 (4h30m) [PERSON_NAME]" at bounding box center [309, 185] width 117 height 35
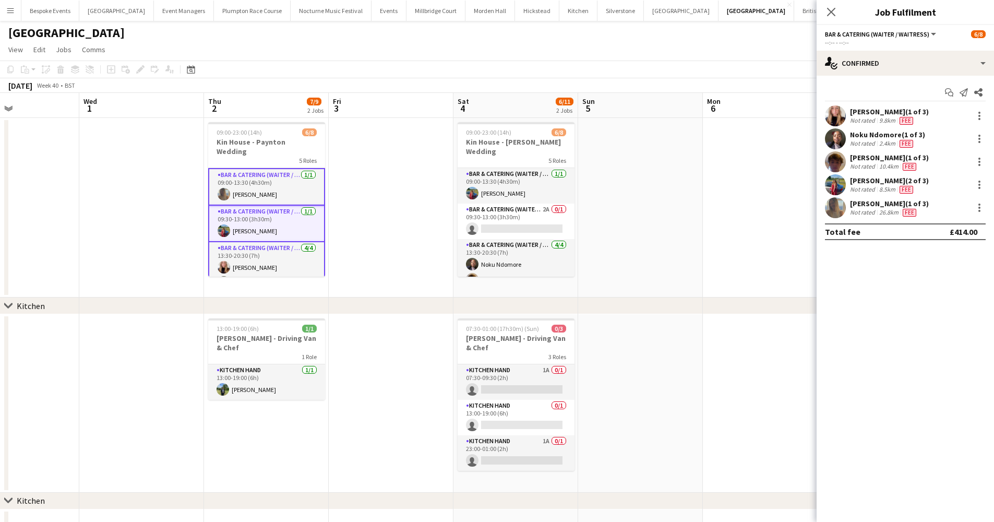
scroll to position [0, 304]
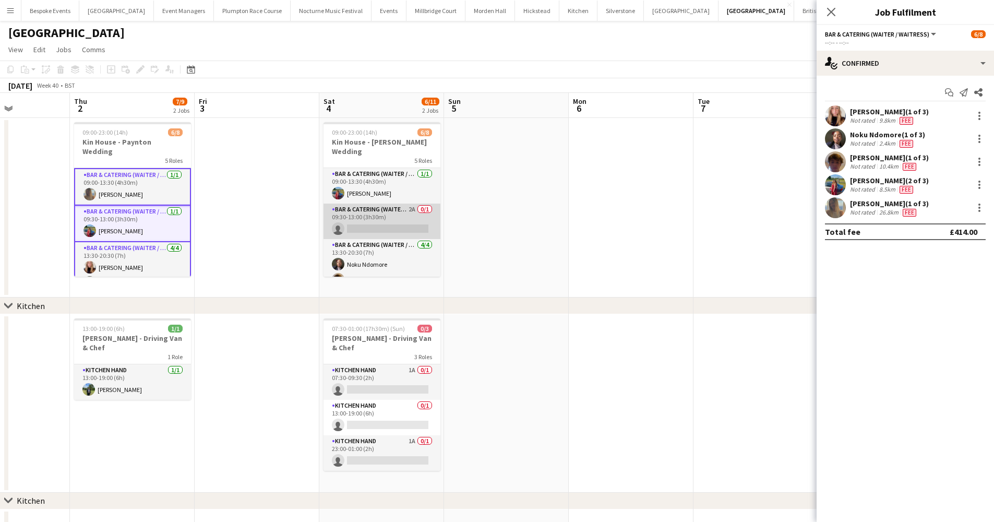
click at [412, 210] on app-card-role "Bar & Catering (Waiter / waitress) 2A 0/1 09:30-13:00 (3h30m) single-neutral-ac…" at bounding box center [381, 220] width 117 height 35
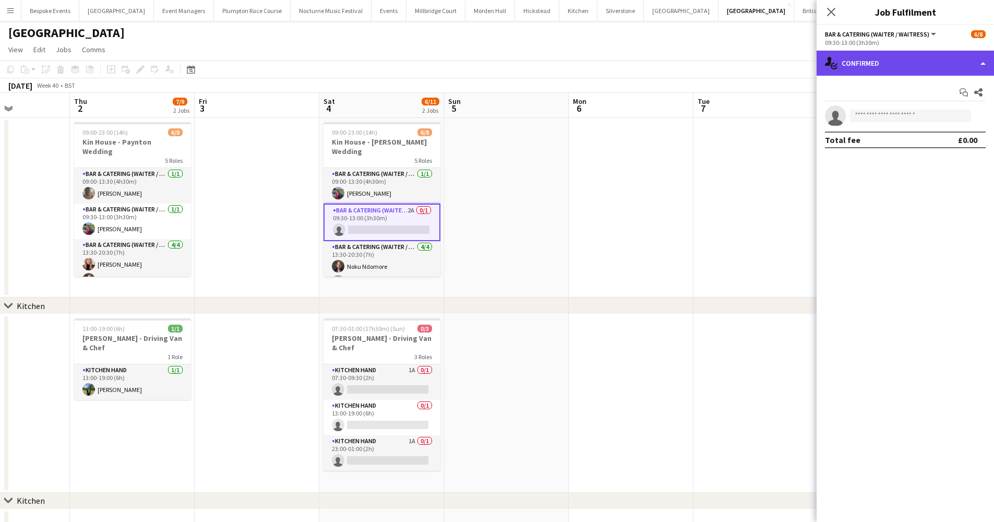
click at [899, 58] on div "single-neutral-actions-check-2 Confirmed" at bounding box center [904, 63] width 177 height 25
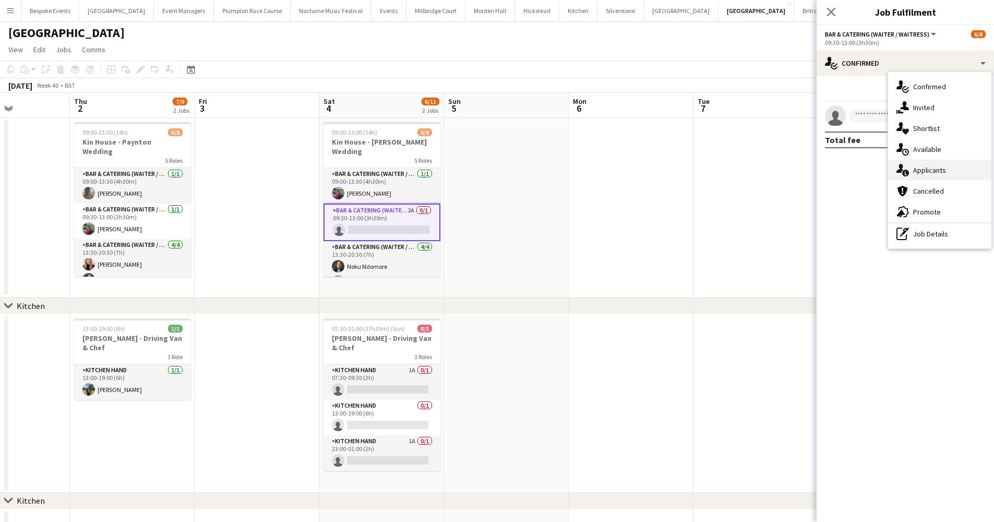
click at [913, 165] on div "single-neutral-actions-information Applicants" at bounding box center [939, 170] width 103 height 21
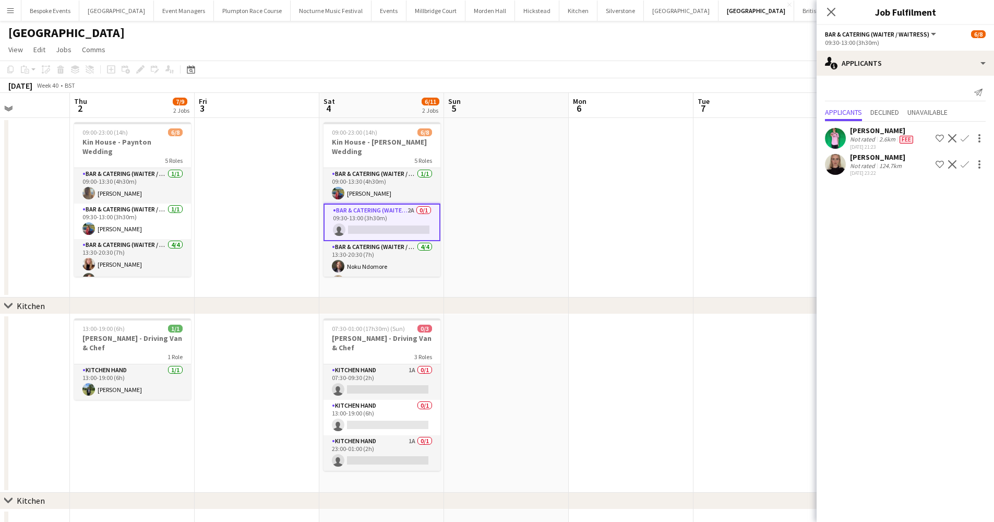
click at [604, 377] on app-date-cell at bounding box center [630, 403] width 125 height 178
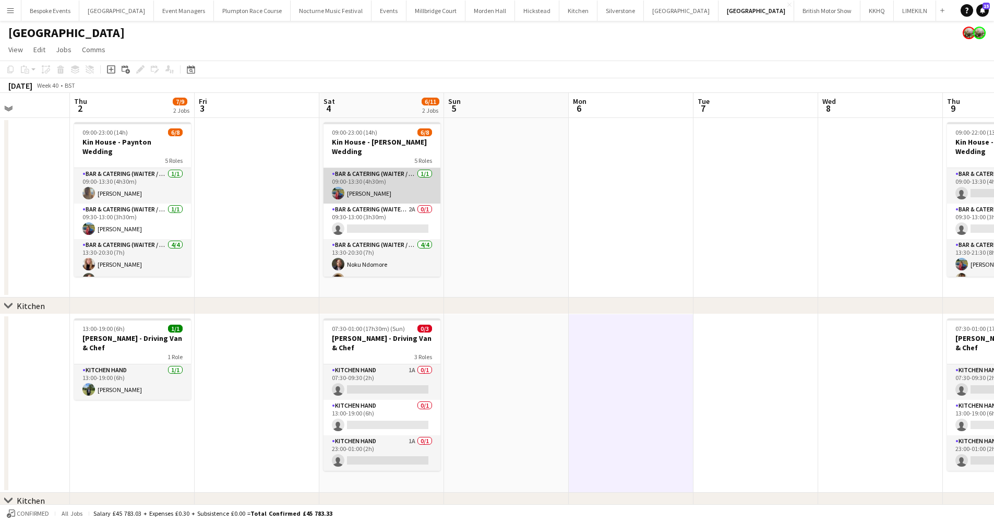
scroll to position [0, 0]
click at [393, 168] on app-card-role "Bar & Catering (Waiter / waitress) [DATE] 09:00-13:30 (4h30m) [PERSON_NAME]" at bounding box center [381, 185] width 117 height 35
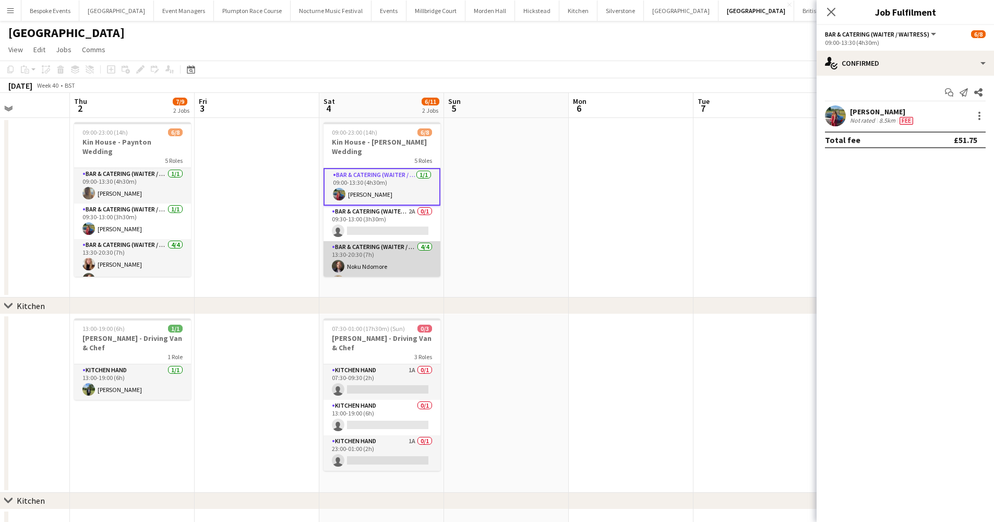
click at [369, 247] on app-card-role "Bar & Catering (Waiter / waitress) [DATE] 13:30-20:30 (7h) [PERSON_NAME] [PERSO…" at bounding box center [381, 281] width 117 height 81
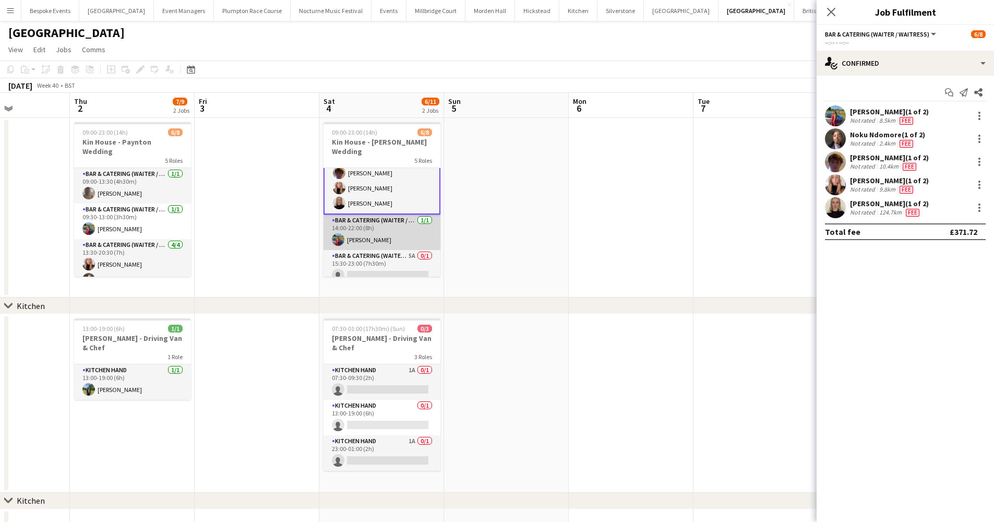
scroll to position [109, 0]
click at [368, 226] on app-card-role "Bar & Catering (Waiter / waitress) [DATE] 14:00-22:00 (8h) [PERSON_NAME]" at bounding box center [381, 232] width 117 height 35
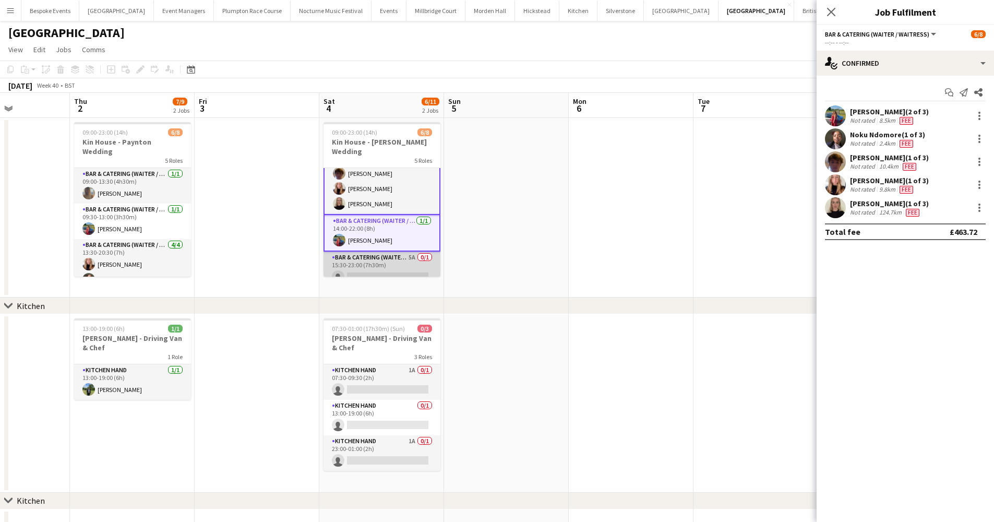
click at [376, 251] on app-card-role "Bar & Catering (Waiter / waitress) 5A 0/1 15:30-23:00 (7h30m) single-neutral-ac…" at bounding box center [381, 268] width 117 height 35
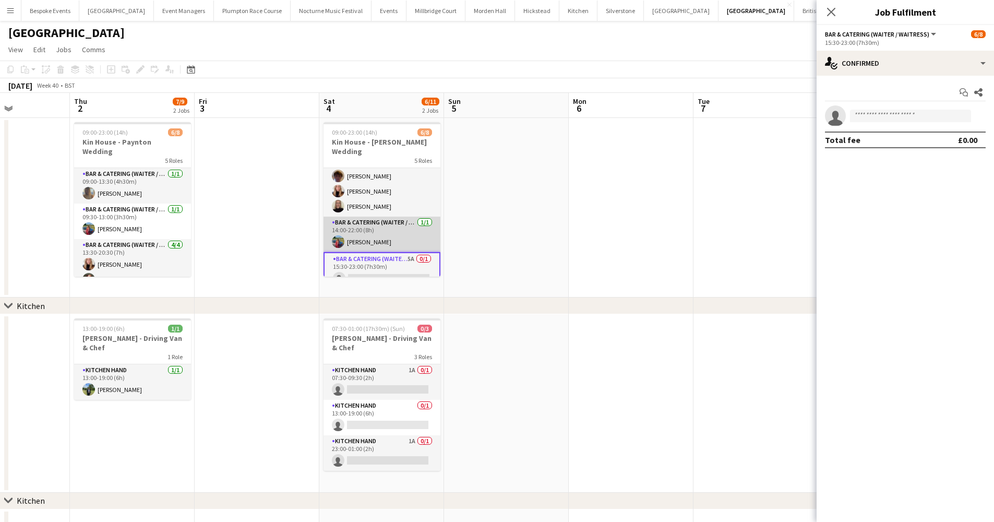
scroll to position [101, 0]
click at [393, 224] on app-card-role "Bar & Catering (Waiter / waitress) [DATE] 14:00-22:00 (8h) [PERSON_NAME]" at bounding box center [381, 236] width 117 height 35
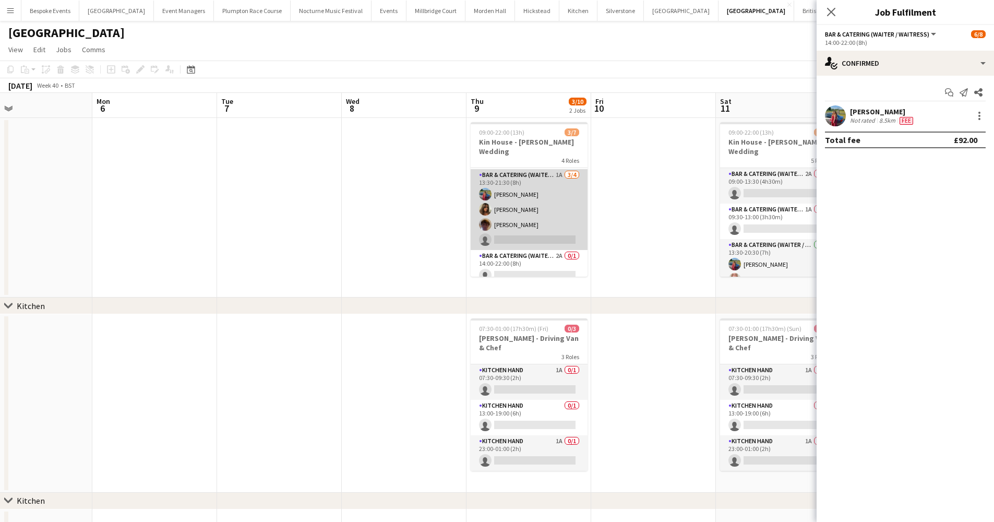
scroll to position [69, 0]
click at [527, 214] on app-card-role "Bar & Catering (Waiter / waitress) 1A 3/4 13:30-21:30 (8h) Megan Hamill Tia Jac…" at bounding box center [528, 210] width 117 height 81
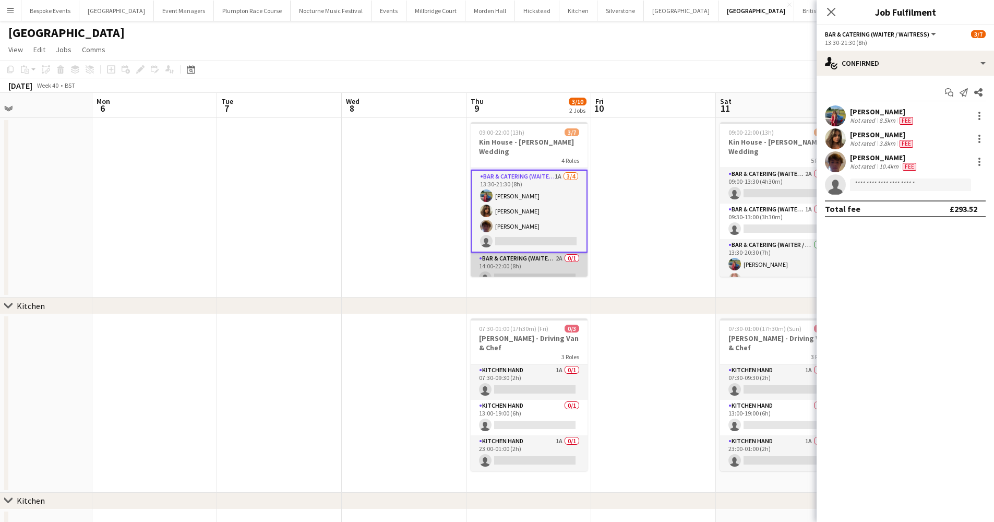
click at [519, 252] on app-card-role "Bar & Catering (Waiter / waitress) 2A 0/1 14:00-22:00 (8h) single-neutral-actio…" at bounding box center [528, 269] width 117 height 35
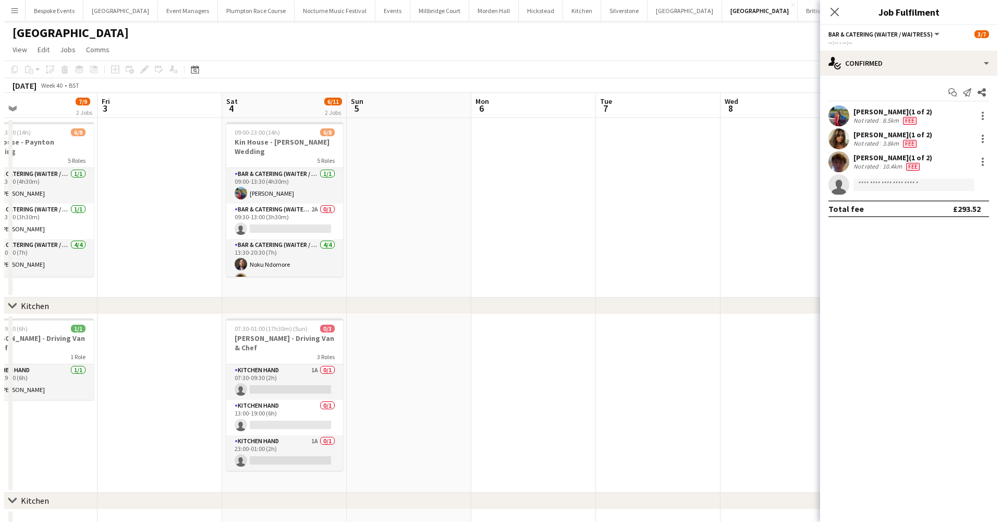
scroll to position [0, 310]
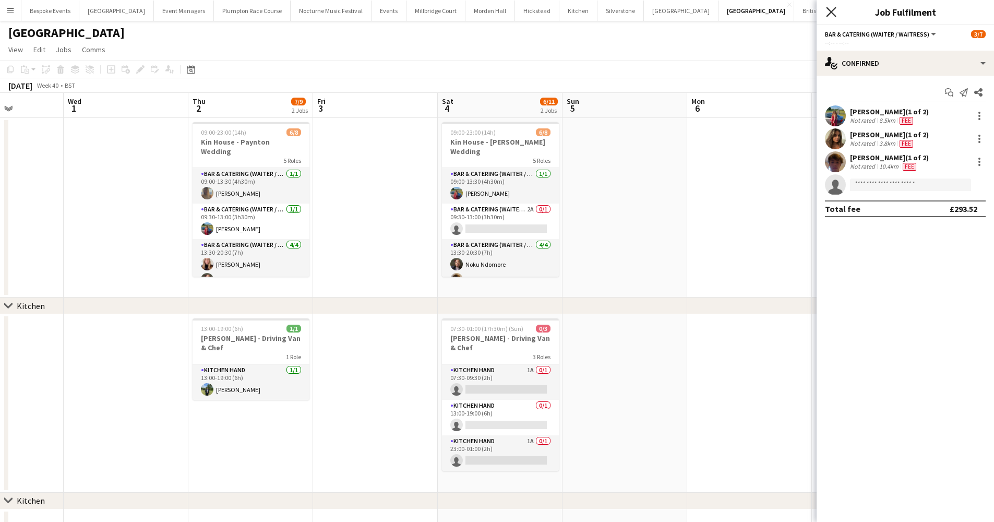
click at [829, 13] on icon "Close pop-in" at bounding box center [831, 12] width 10 height 10
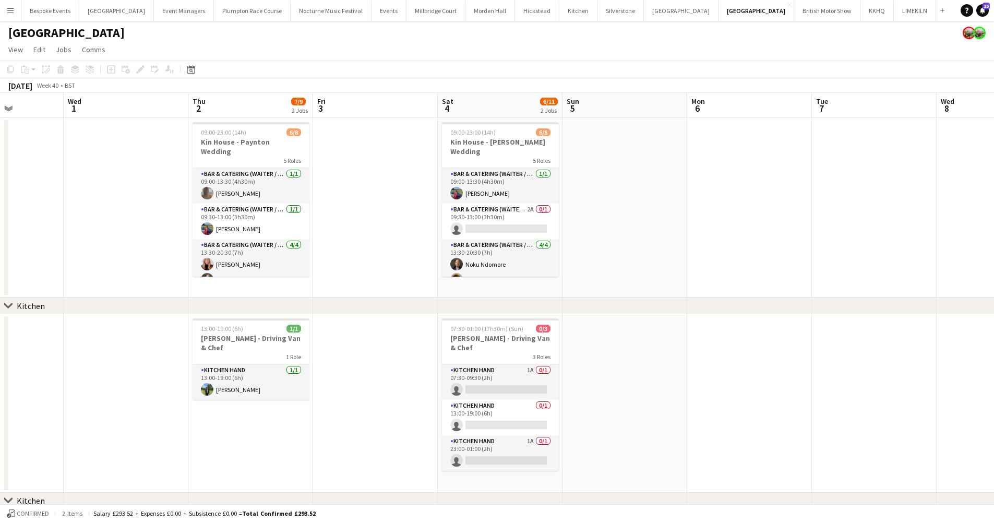
click at [893, 13] on button "LIMEKILN Close" at bounding box center [914, 11] width 42 height 20
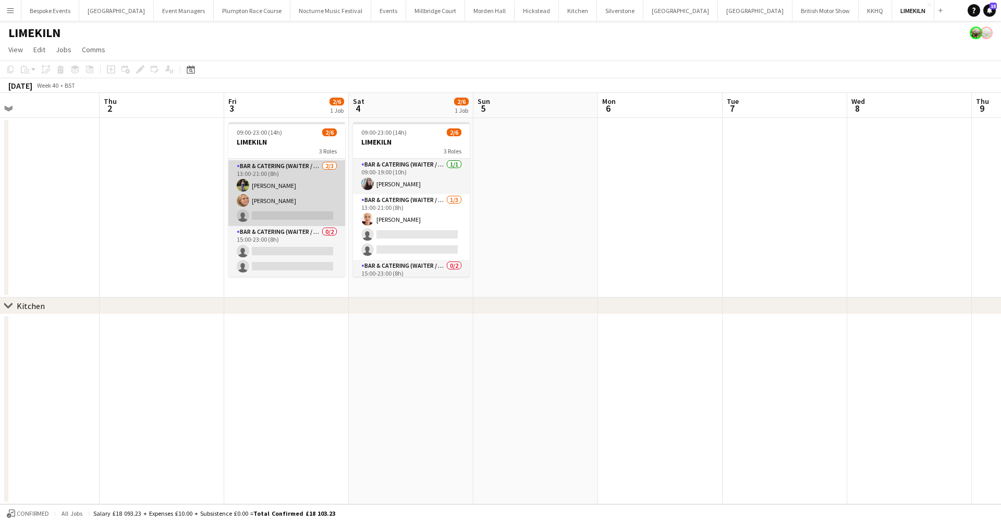
scroll to position [1, 0]
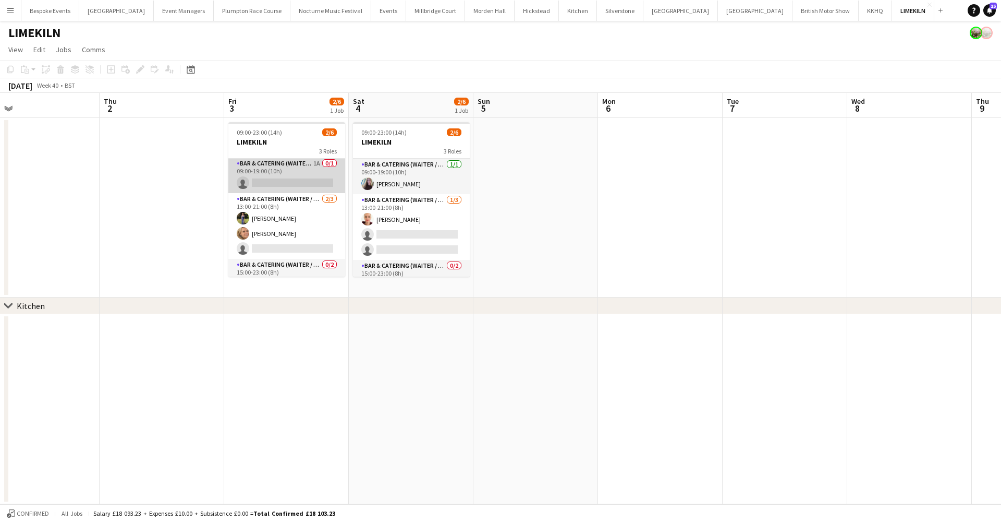
click at [328, 175] on app-card-role "Bar & Catering (Waiter / waitress) 1A 0/1 09:00-19:00 (10h) single-neutral-acti…" at bounding box center [286, 175] width 117 height 35
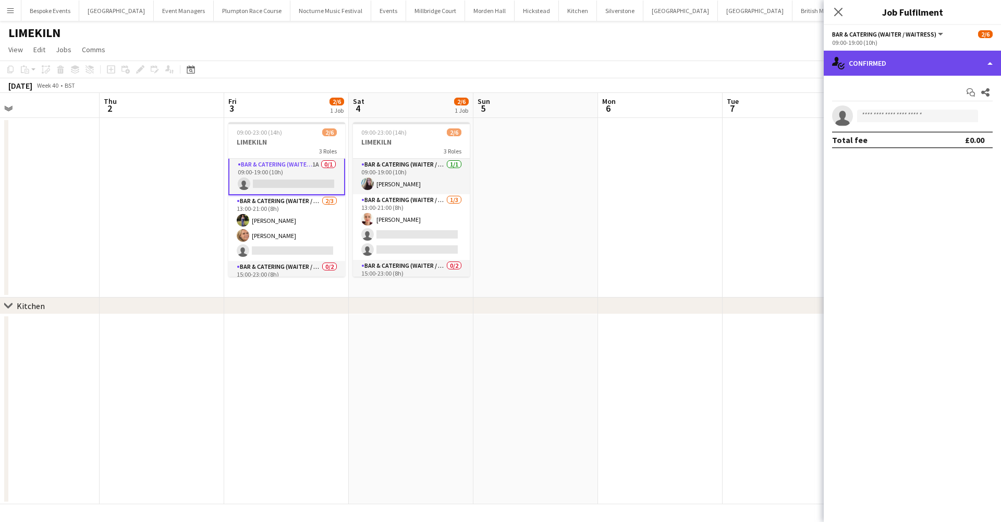
click at [865, 52] on div "single-neutral-actions-check-2 Confirmed" at bounding box center [912, 63] width 177 height 25
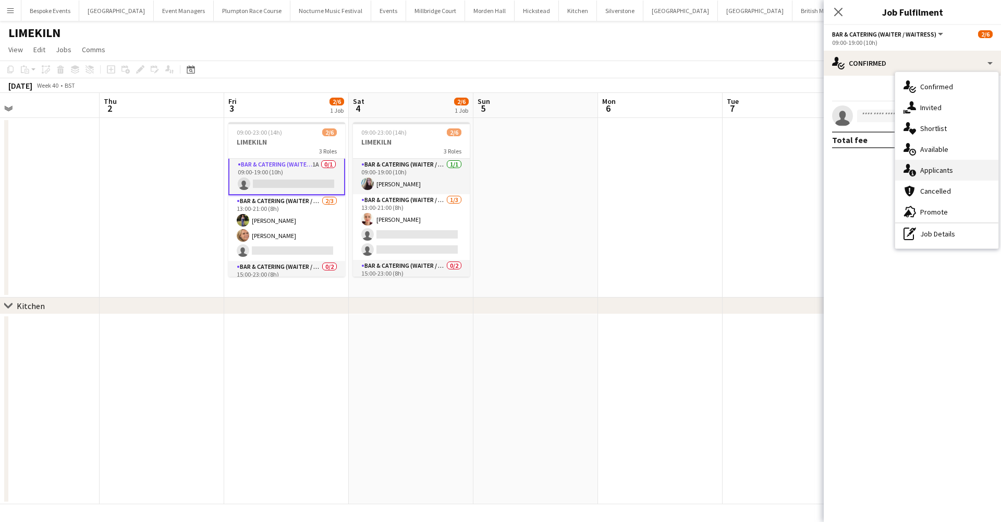
click at [928, 162] on div "single-neutral-actions-information Applicants" at bounding box center [947, 170] width 103 height 21
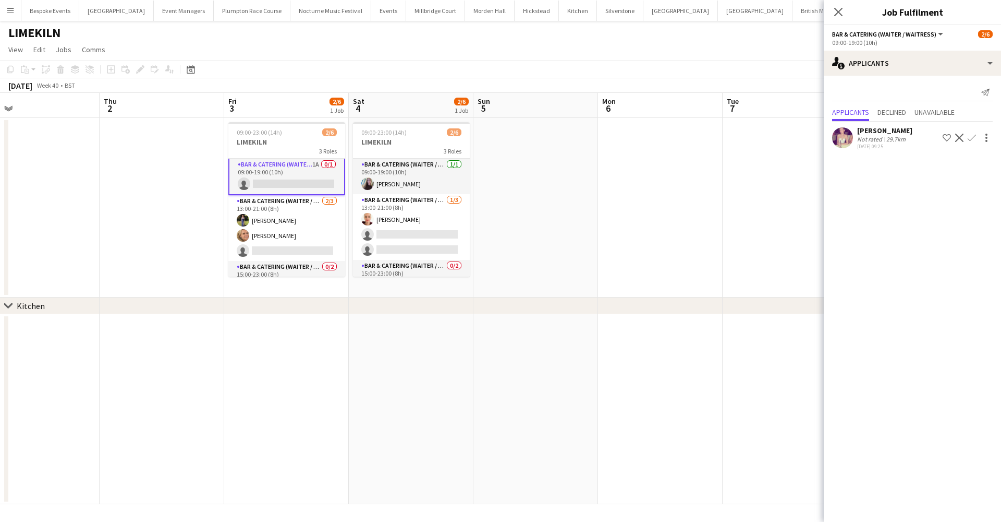
click at [976, 130] on div "Emma Black Not rated 29.7km 24-09-2025 09:25 Shortlist crew Decline Confirm" at bounding box center [912, 138] width 177 height 24
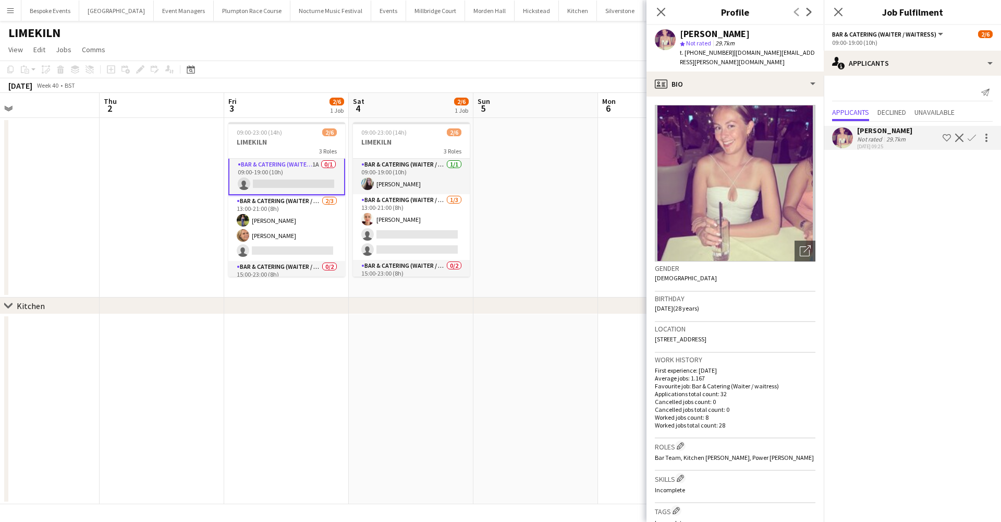
click at [973, 136] on app-icon "Confirm" at bounding box center [972, 138] width 8 height 8
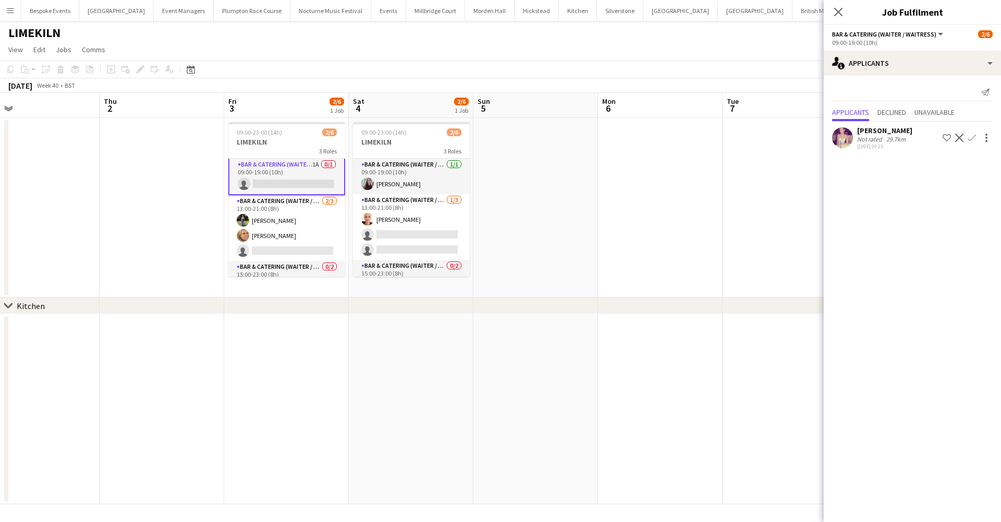
click at [977, 134] on button "Confirm" at bounding box center [972, 137] width 13 height 13
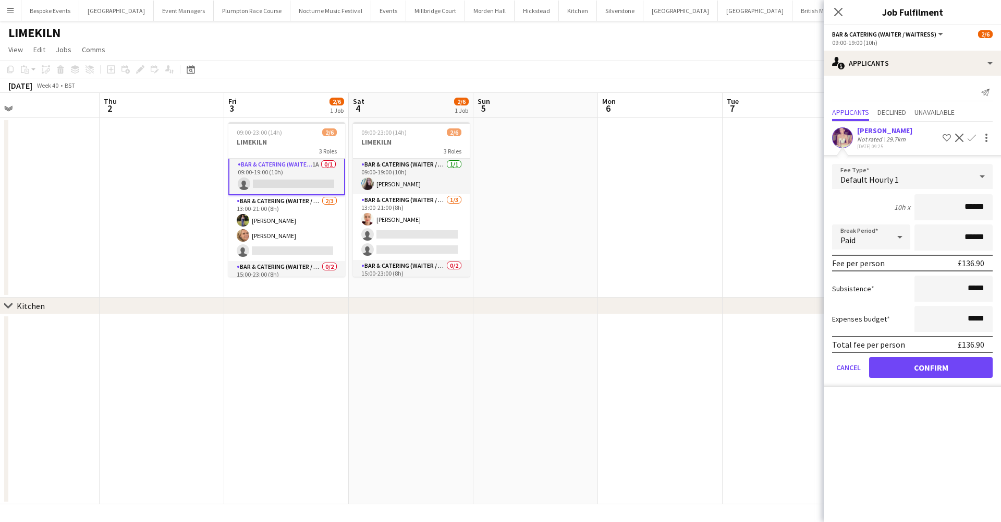
click at [923, 374] on button "Confirm" at bounding box center [931, 367] width 124 height 21
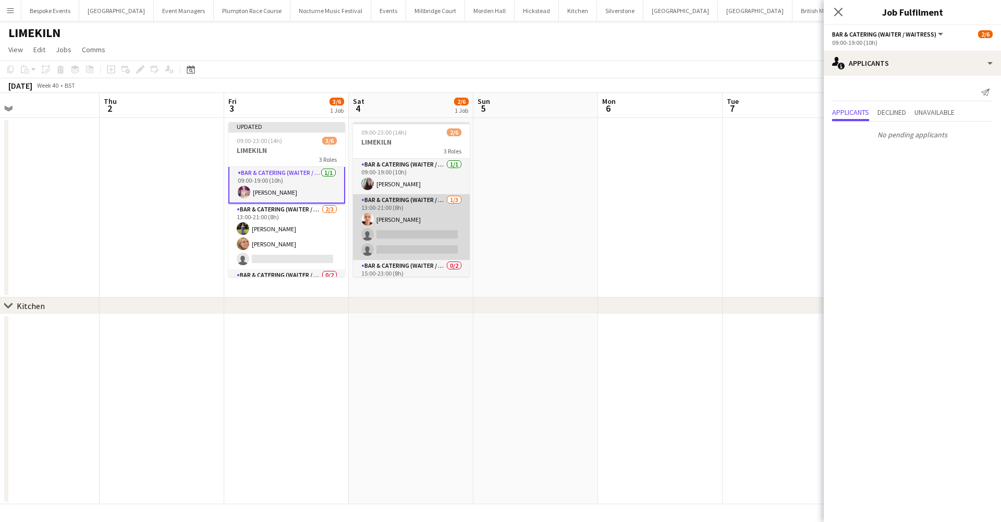
click at [417, 237] on app-card-role "Bar & Catering (Waiter / waitress) 1/3 13:00-21:00 (8h) Franceska T Imre single…" at bounding box center [411, 227] width 117 height 66
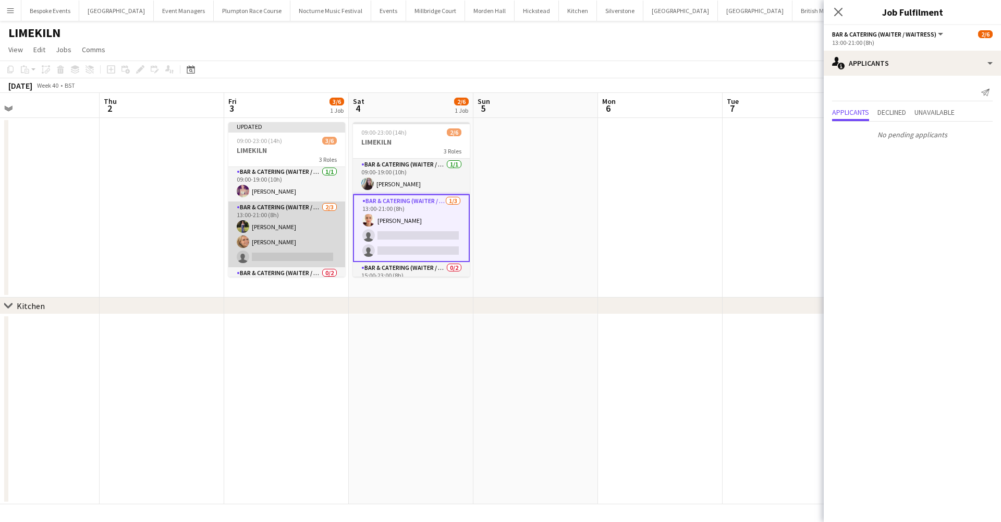
click at [284, 231] on app-card-role "Bar & Catering (Waiter / waitress) 2/3 13:00-21:00 (8h) Holly Hunter Lucy Bee s…" at bounding box center [286, 234] width 117 height 66
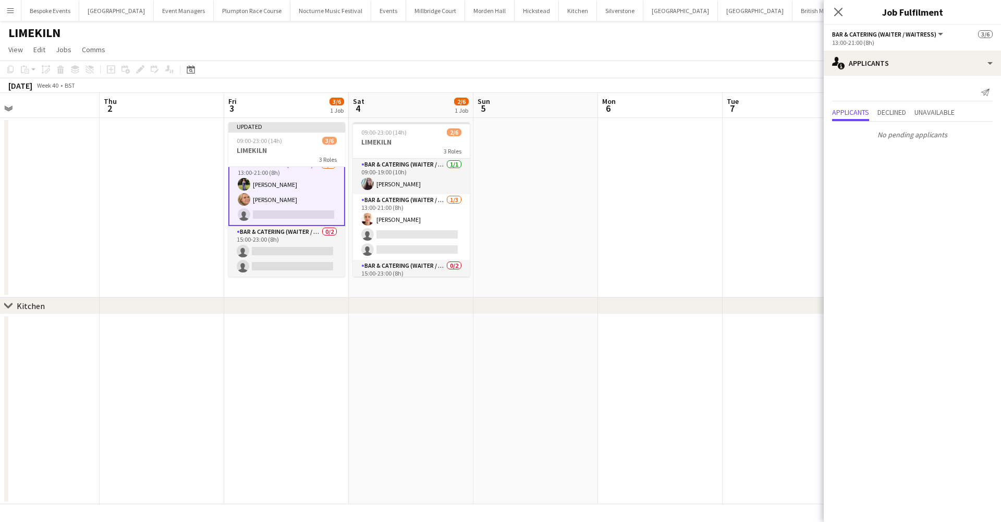
click at [284, 231] on app-card-role "Bar & Catering (Waiter / waitress) 0/2 15:00-23:00 (8h) single-neutral-actions …" at bounding box center [286, 251] width 117 height 51
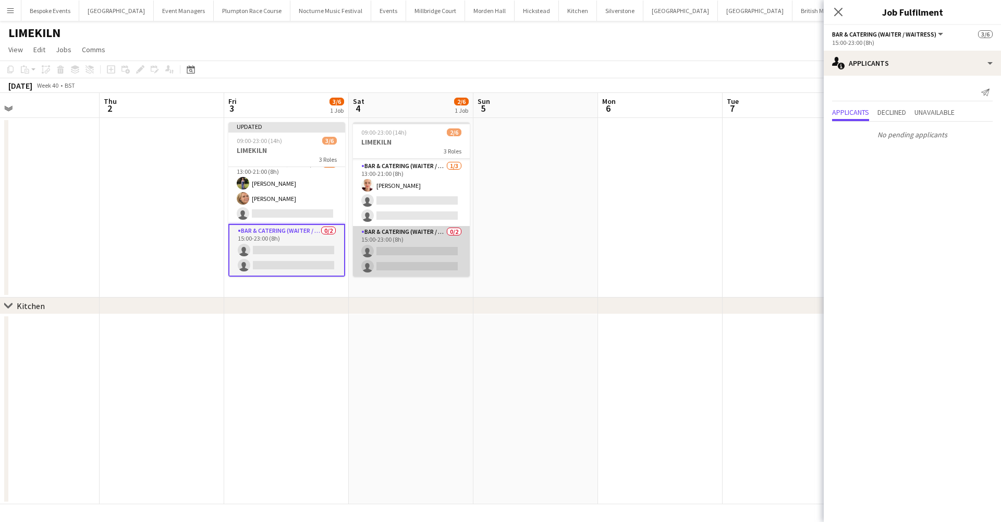
scroll to position [34, 0]
click at [439, 246] on app-card-role "Bar & Catering (Waiter / waitress) 0/2 15:00-23:00 (8h) single-neutral-actions …" at bounding box center [411, 251] width 117 height 51
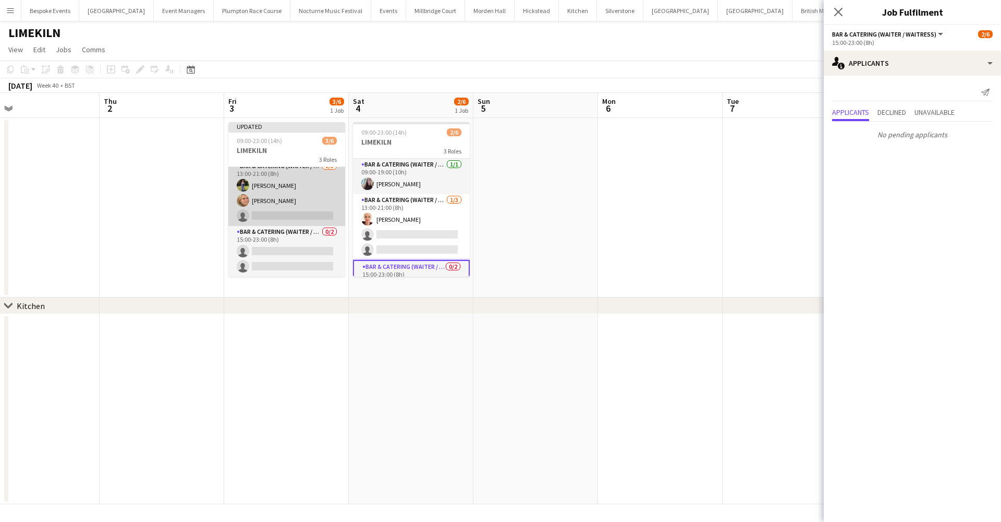
scroll to position [42, 0]
click at [286, 208] on app-card-role "Bar & Catering (Waiter / waitress) 2/3 13:00-21:00 (8h) Holly Hunter Lucy Bee s…" at bounding box center [286, 193] width 117 height 66
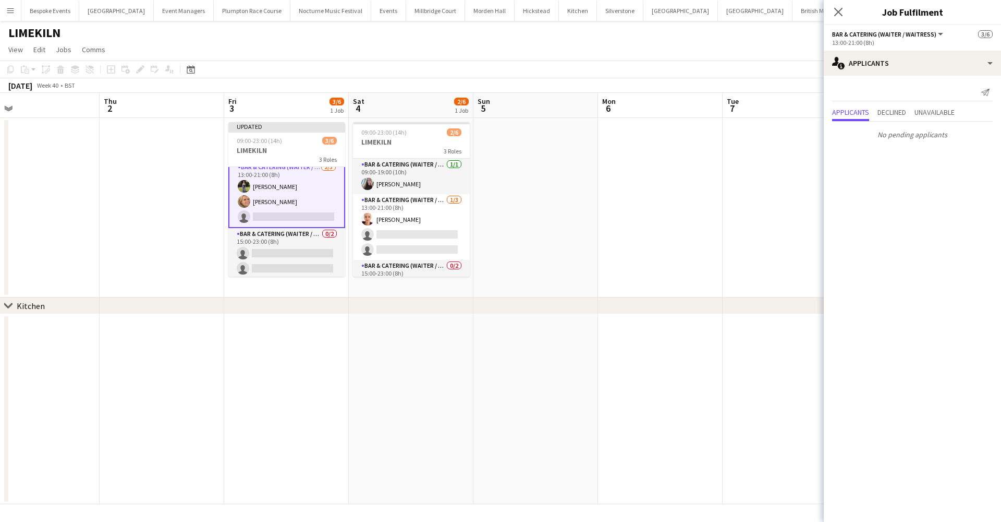
click at [286, 208] on app-card-role "Bar & Catering (Waiter / waitress) 2/3 13:00-21:00 (8h) Holly Hunter Lucy Bee s…" at bounding box center [286, 194] width 117 height 68
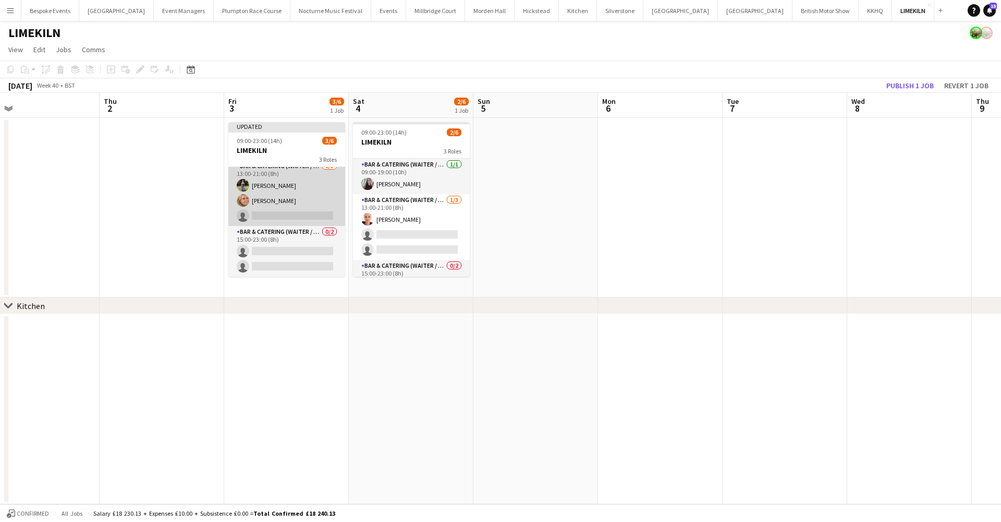
click at [276, 200] on app-card-role "Bar & Catering (Waiter / waitress) 2/3 13:00-21:00 (8h) Holly Hunter Lucy Bee s…" at bounding box center [286, 193] width 117 height 66
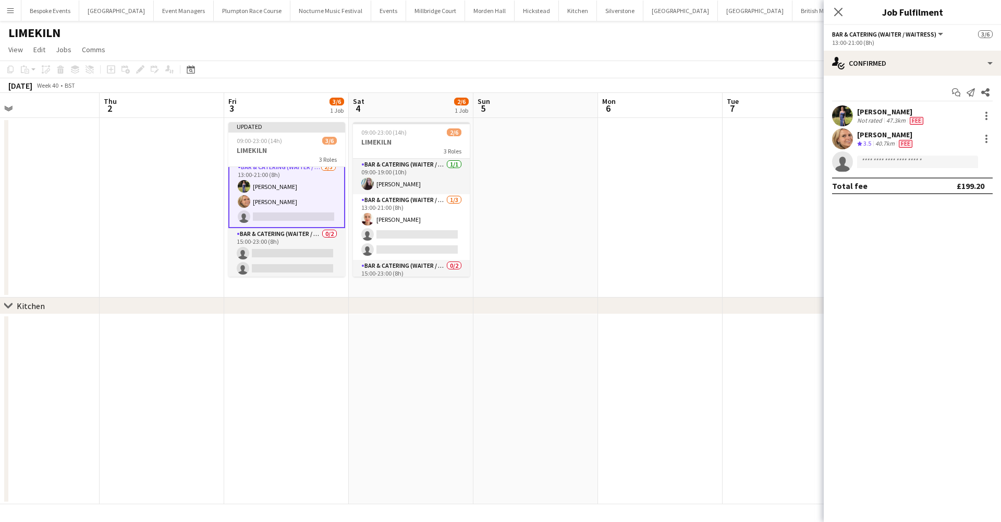
click at [987, 132] on div "Lucy Bee Crew rating 3.5 40.7km Fee" at bounding box center [912, 138] width 177 height 21
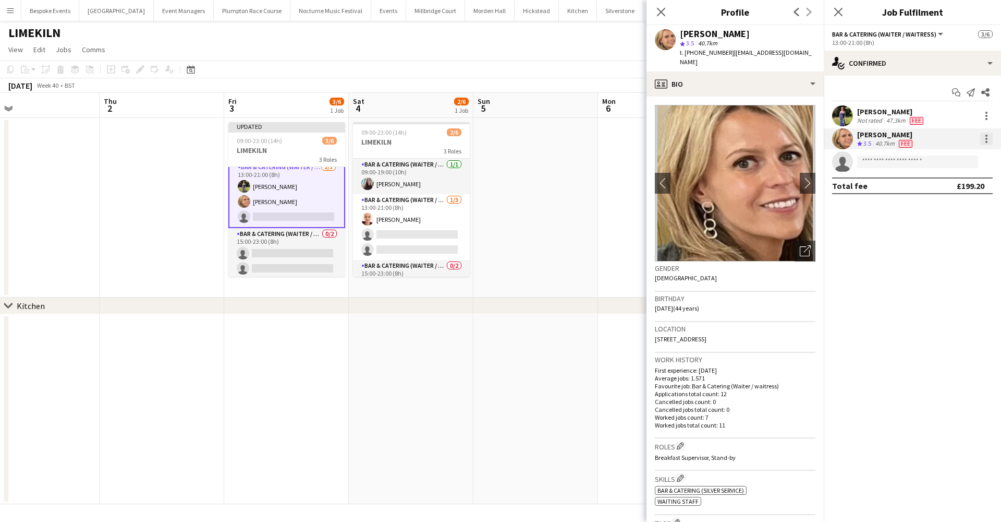
click at [988, 139] on div at bounding box center [987, 138] width 13 height 13
click at [953, 162] on span "Edit fee" at bounding box center [952, 157] width 65 height 9
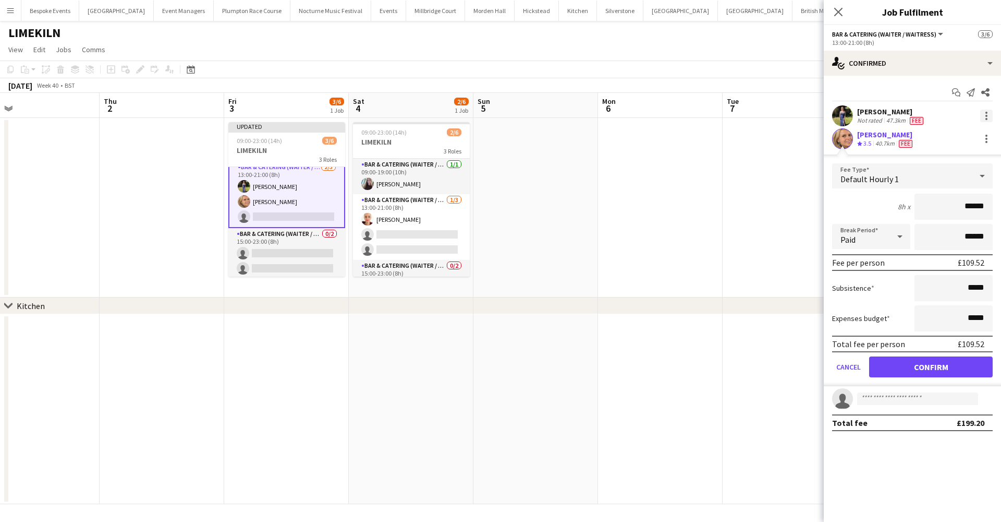
click at [988, 117] on div at bounding box center [987, 116] width 13 height 13
click at [963, 131] on span "Edit fee" at bounding box center [952, 134] width 65 height 9
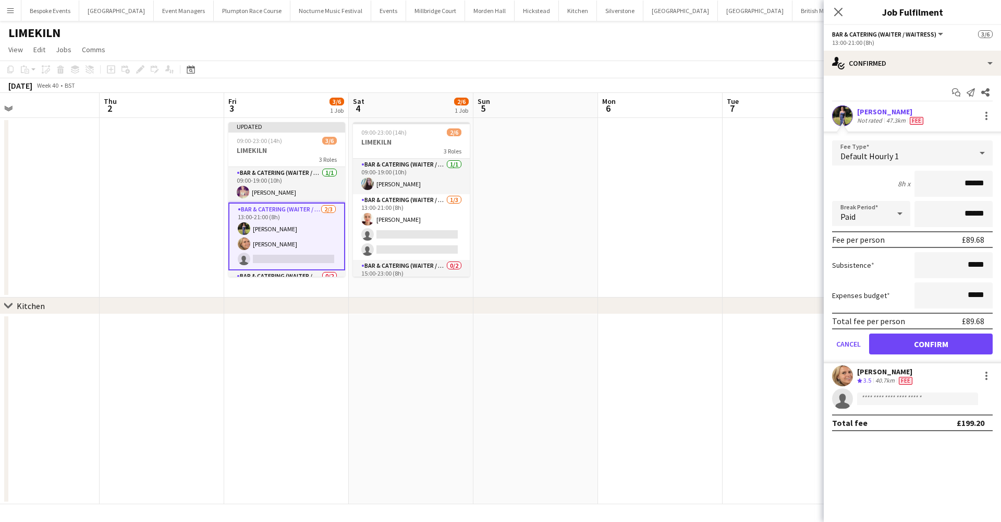
scroll to position [0, 0]
click at [986, 376] on div at bounding box center [987, 375] width 2 height 2
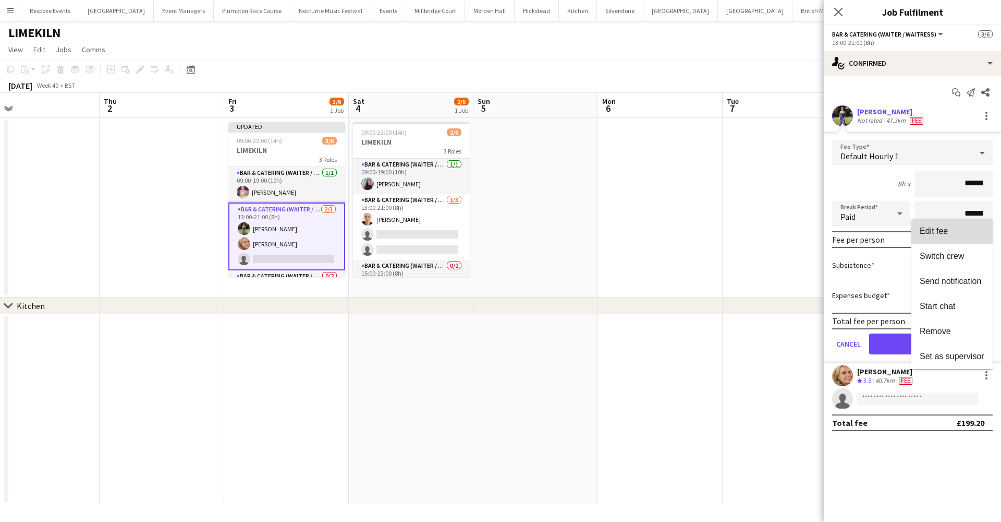
click at [945, 228] on span "Edit fee" at bounding box center [934, 230] width 28 height 9
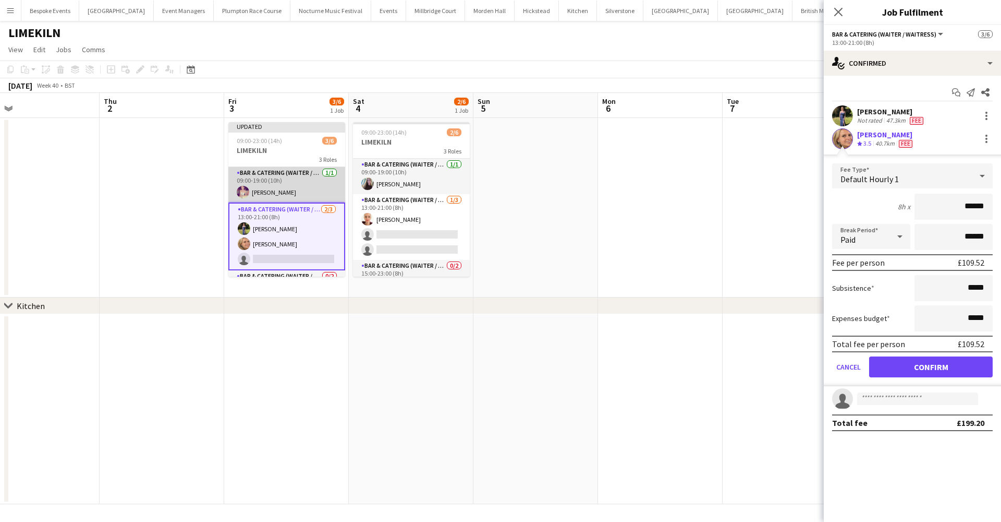
click at [288, 189] on app-card-role "Bar & Catering (Waiter / waitress) 1/1 09:00-19:00 (10h) Emma Black" at bounding box center [286, 184] width 117 height 35
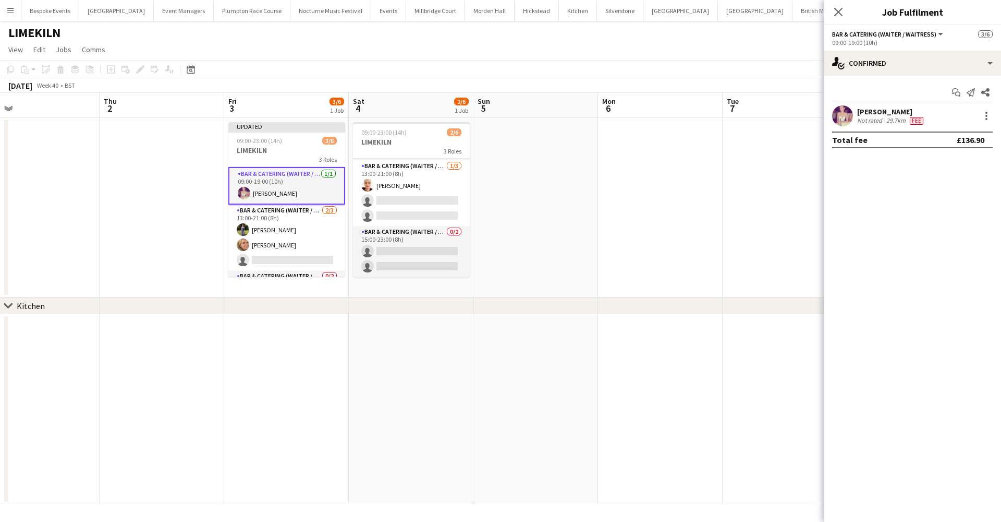
click at [588, 135] on app-date-cell at bounding box center [536, 207] width 125 height 179
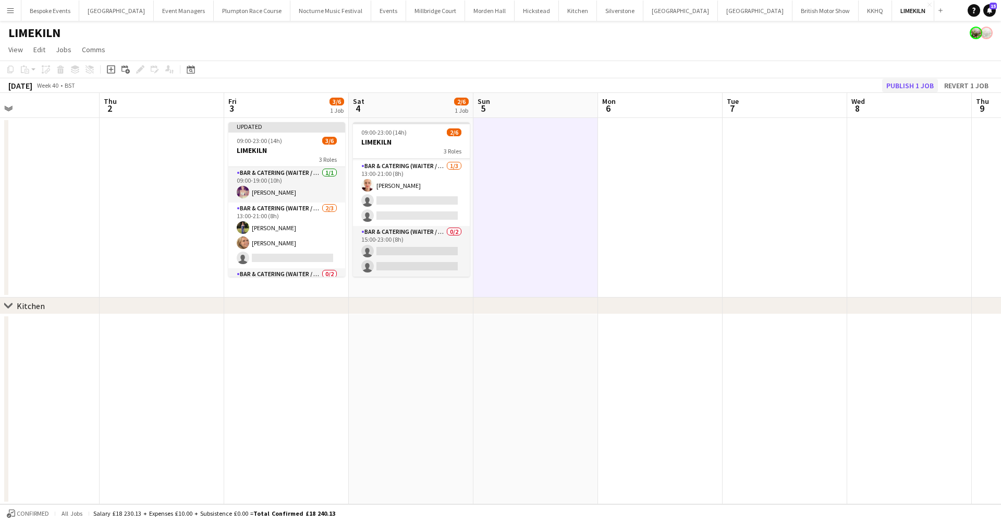
click at [906, 85] on button "Publish 1 job" at bounding box center [910, 86] width 56 height 14
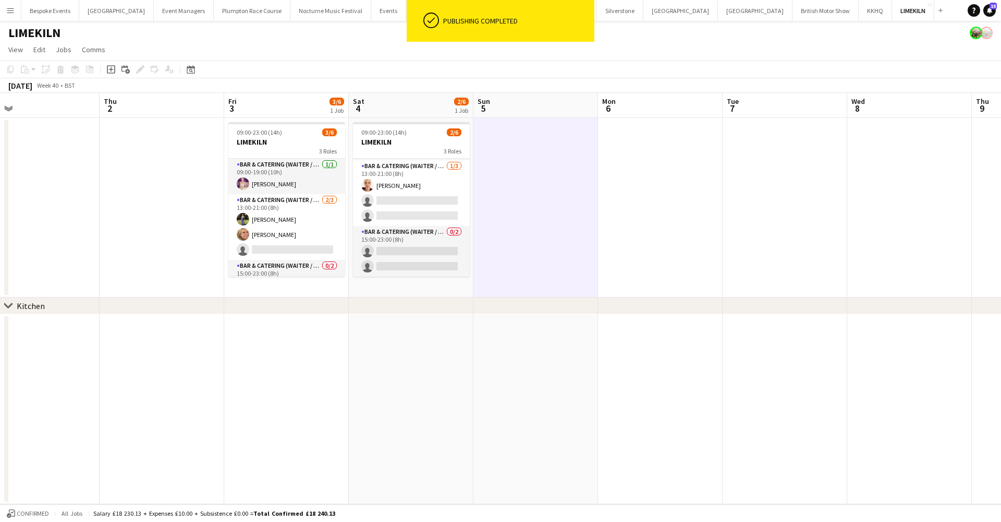
click at [406, 13] on button "Millbridge Court Close" at bounding box center [435, 11] width 59 height 20
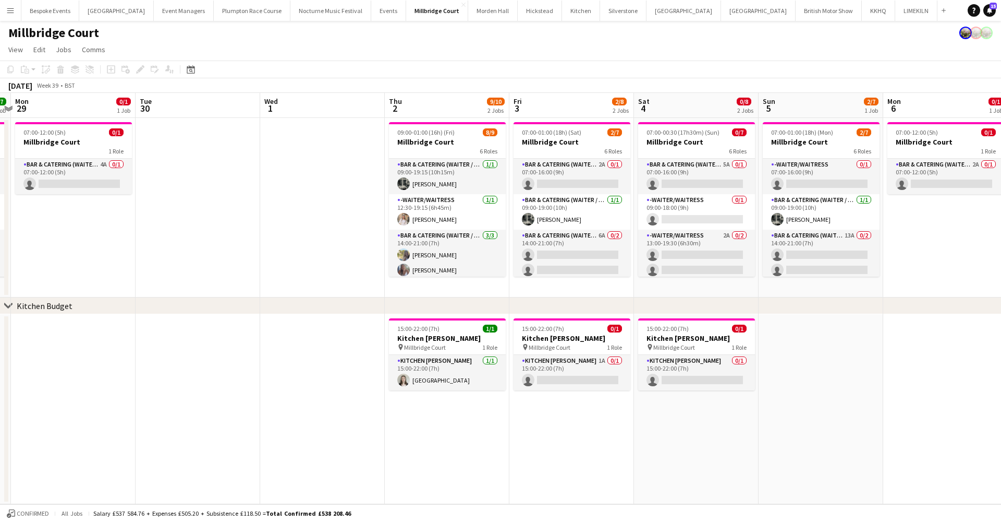
scroll to position [0, 364]
click at [551, 185] on app-card-role "Bar & Catering (Waiter / waitress) 2A 0/1 07:00-16:00 (9h) single-neutral-actio…" at bounding box center [571, 176] width 117 height 35
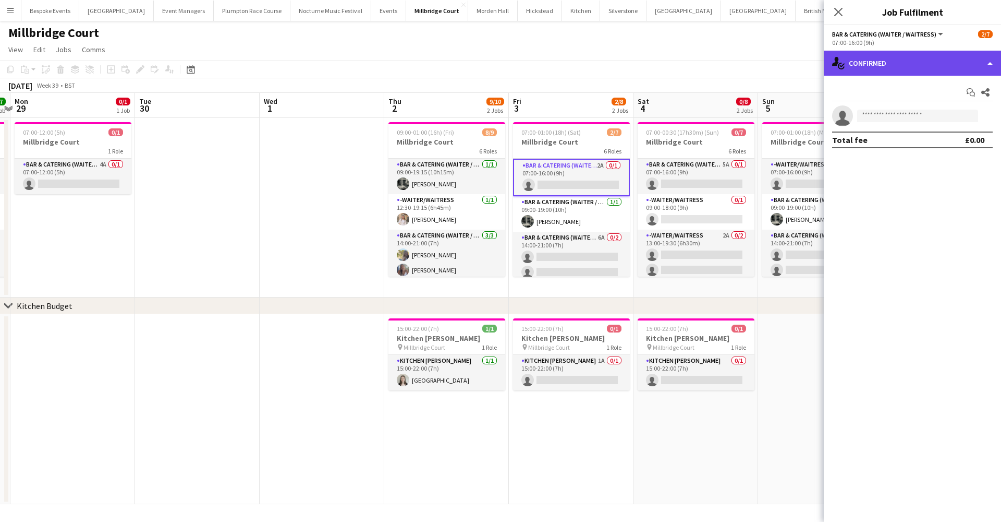
click at [913, 64] on div "single-neutral-actions-check-2 Confirmed" at bounding box center [912, 63] width 177 height 25
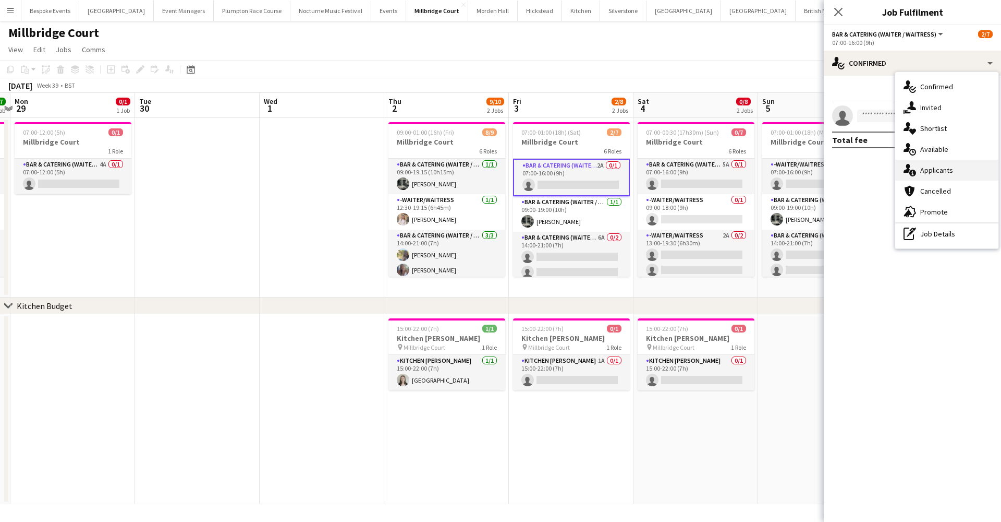
click at [922, 168] on span "Applicants" at bounding box center [937, 169] width 33 height 9
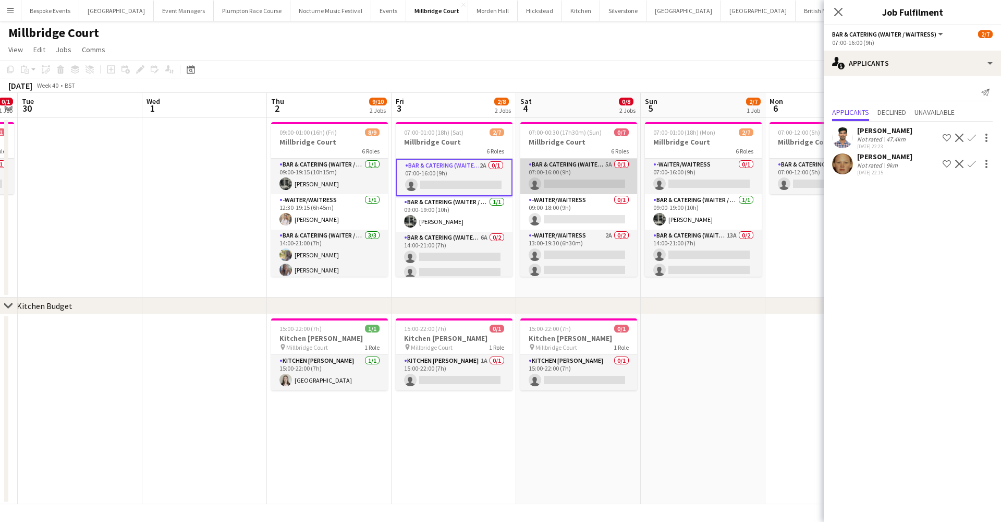
scroll to position [0, 220]
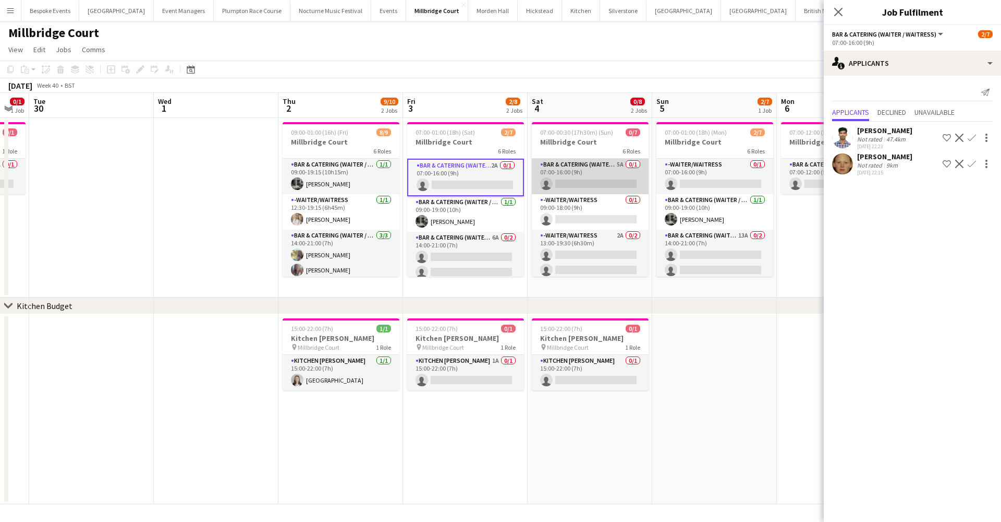
click at [605, 172] on app-card-role "Bar & Catering (Waiter / waitress) 5A 0/1 07:00-16:00 (9h) single-neutral-actio…" at bounding box center [590, 176] width 117 height 35
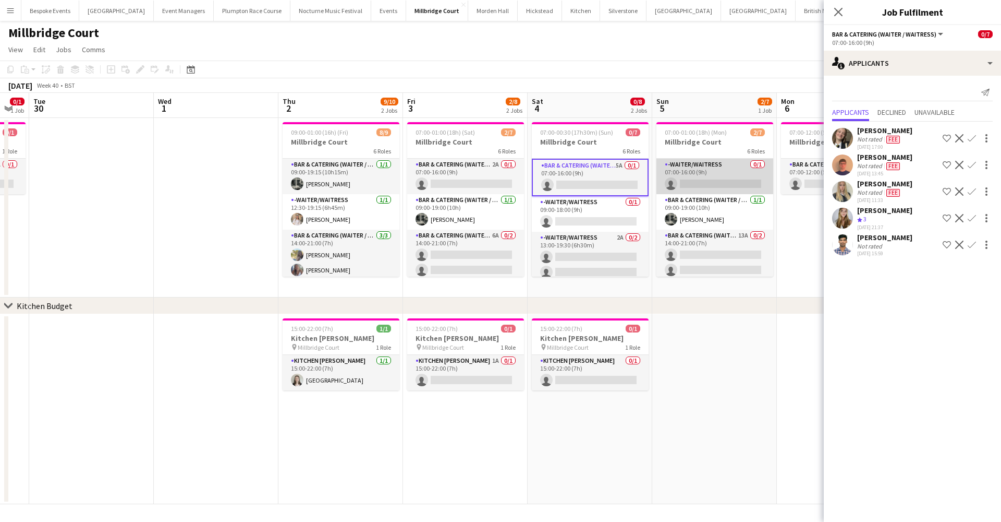
click at [730, 183] on app-card-role "-Waiter/Waitress 0/1 07:00-16:00 (9h) single-neutral-actions" at bounding box center [715, 176] width 117 height 35
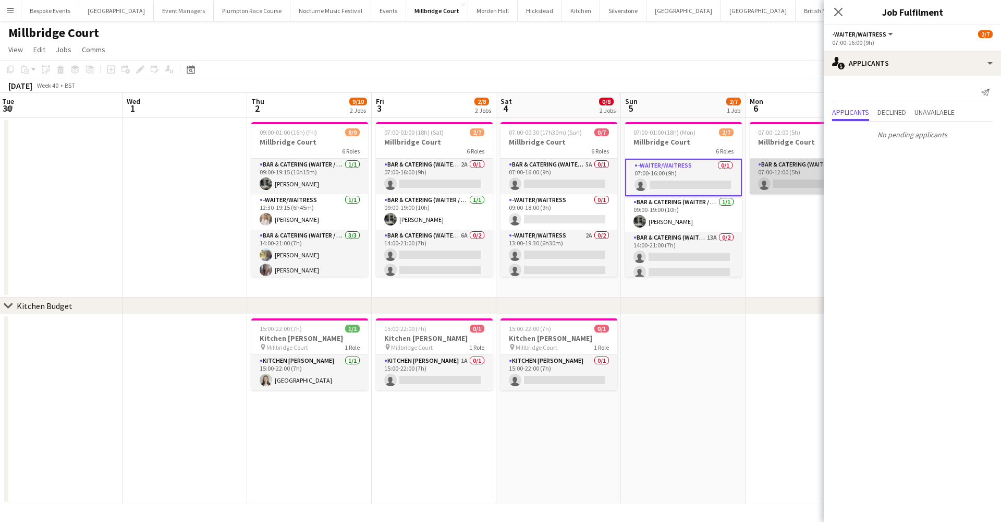
scroll to position [0, 251]
click at [782, 185] on app-card-role "Bar & Catering (Waiter / waitress) 2A 0/1 07:00-12:00 (5h) single-neutral-actio…" at bounding box center [809, 176] width 117 height 35
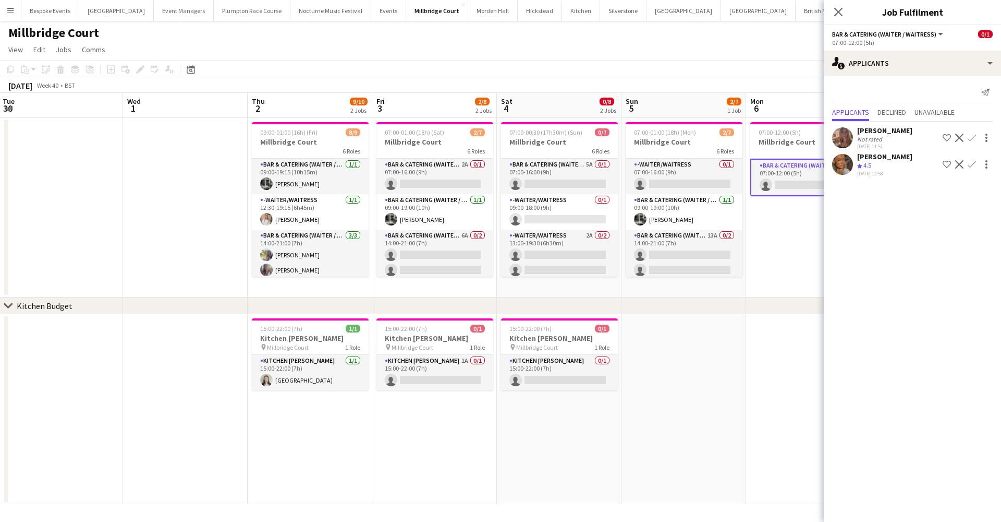
click at [972, 162] on app-icon "Confirm" at bounding box center [972, 164] width 8 height 8
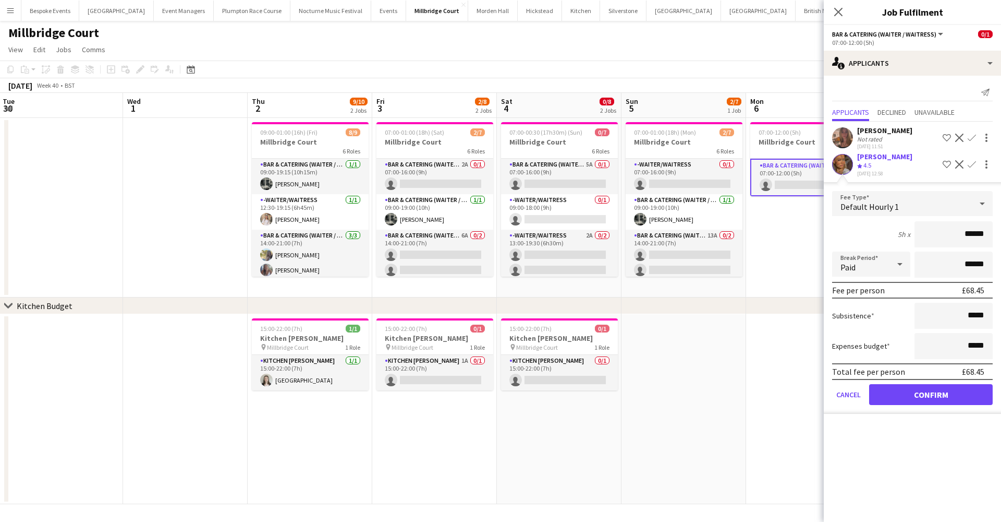
click at [910, 396] on button "Confirm" at bounding box center [931, 394] width 124 height 21
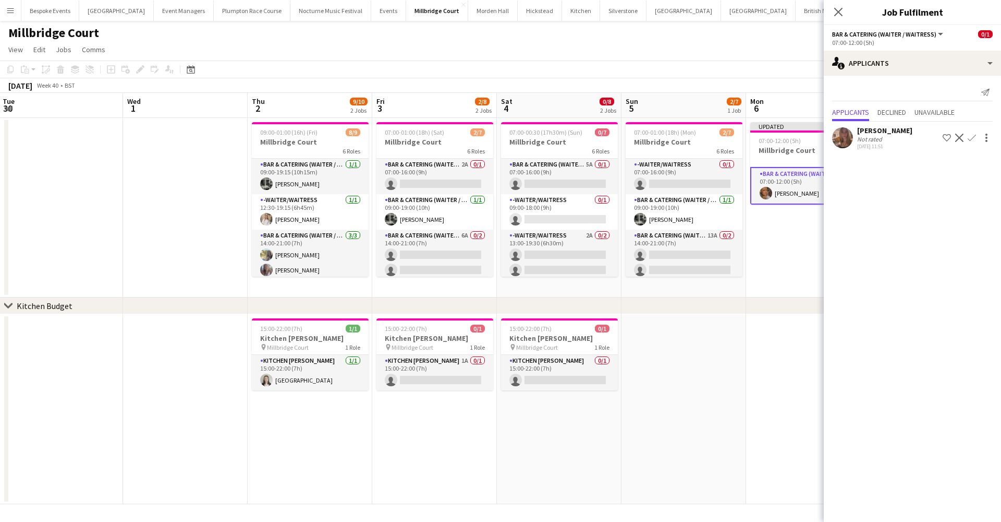
click at [783, 352] on app-date-cell at bounding box center [808, 409] width 125 height 190
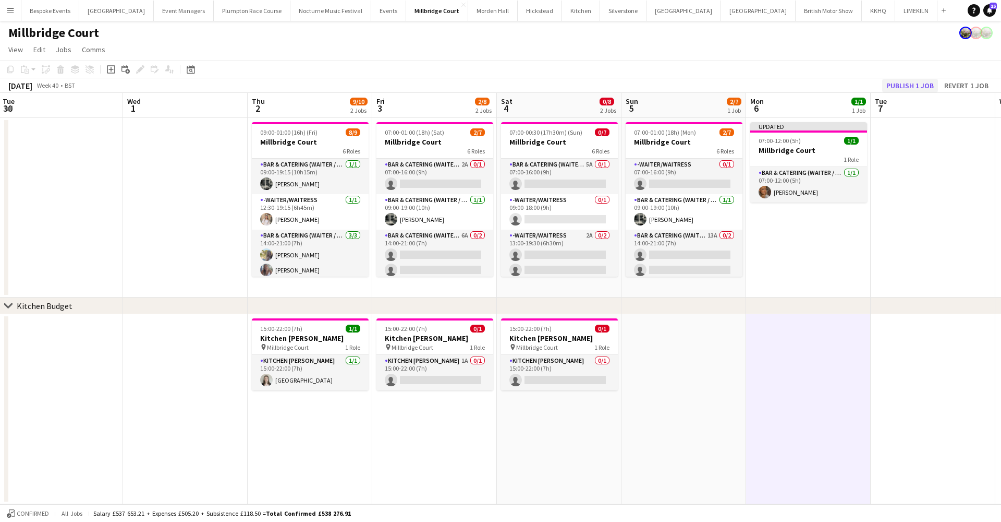
click at [917, 83] on button "Publish 1 job" at bounding box center [910, 86] width 56 height 14
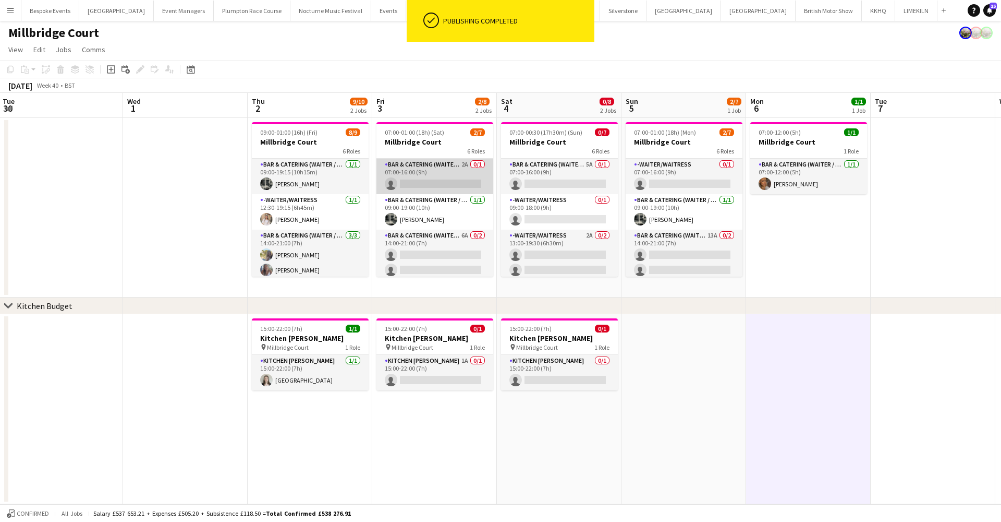
click at [439, 172] on app-card-role "Bar & Catering (Waiter / waitress) 2A 0/1 07:00-16:00 (9h) single-neutral-actio…" at bounding box center [435, 176] width 117 height 35
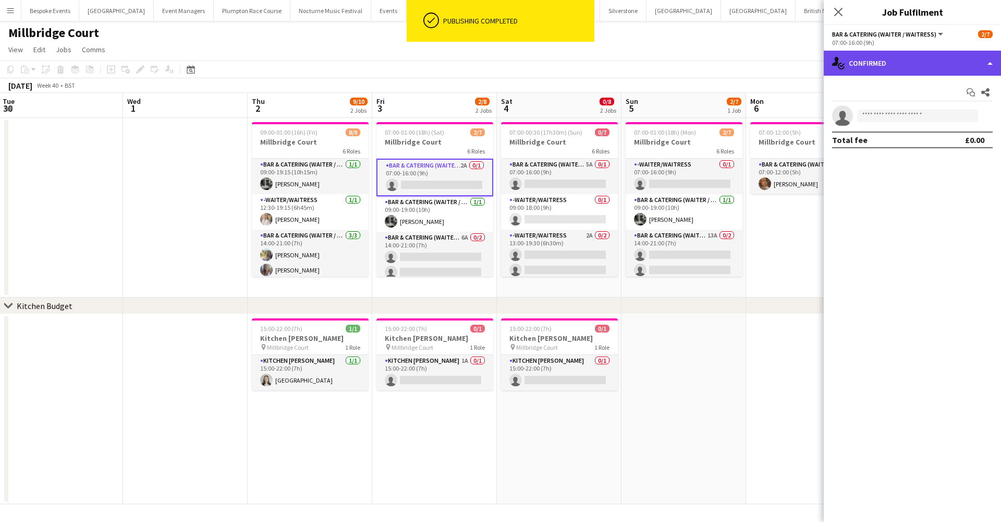
click at [869, 75] on div "single-neutral-actions-check-2 Confirmed" at bounding box center [912, 63] width 177 height 25
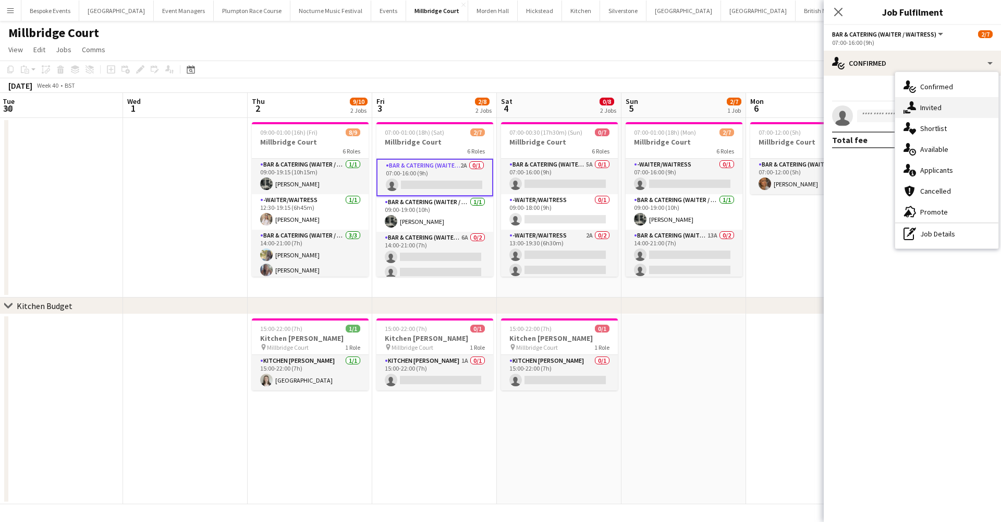
click at [935, 108] on span "Invited" at bounding box center [931, 107] width 21 height 9
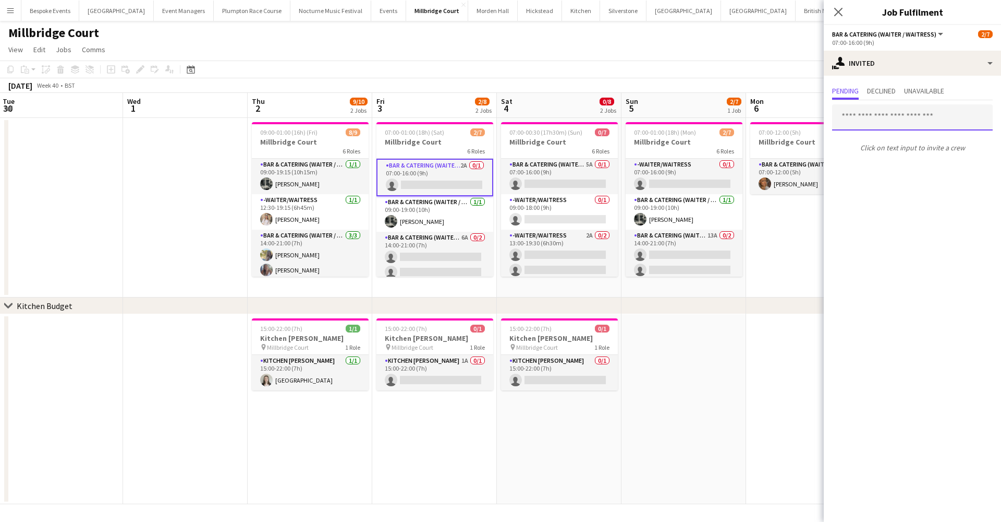
click at [845, 122] on input "text" at bounding box center [912, 117] width 161 height 26
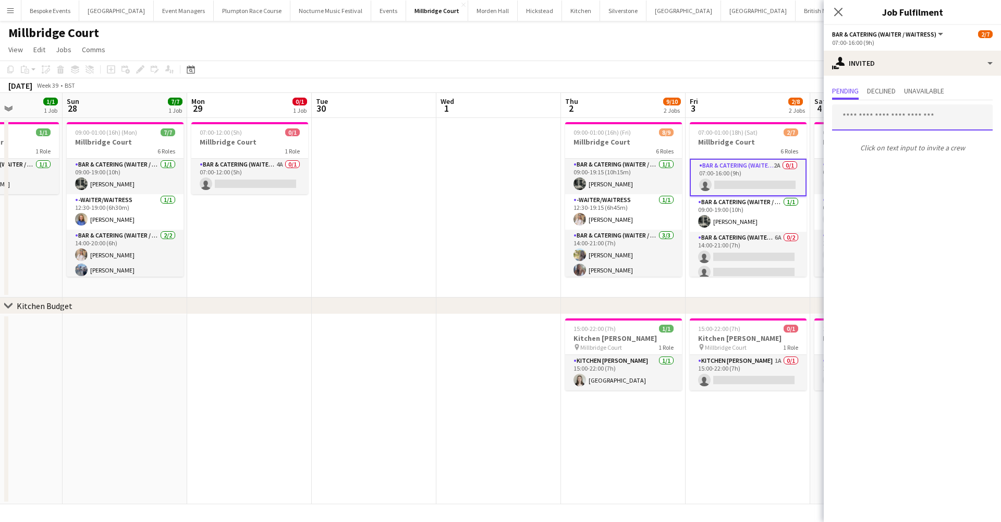
scroll to position [0, 392]
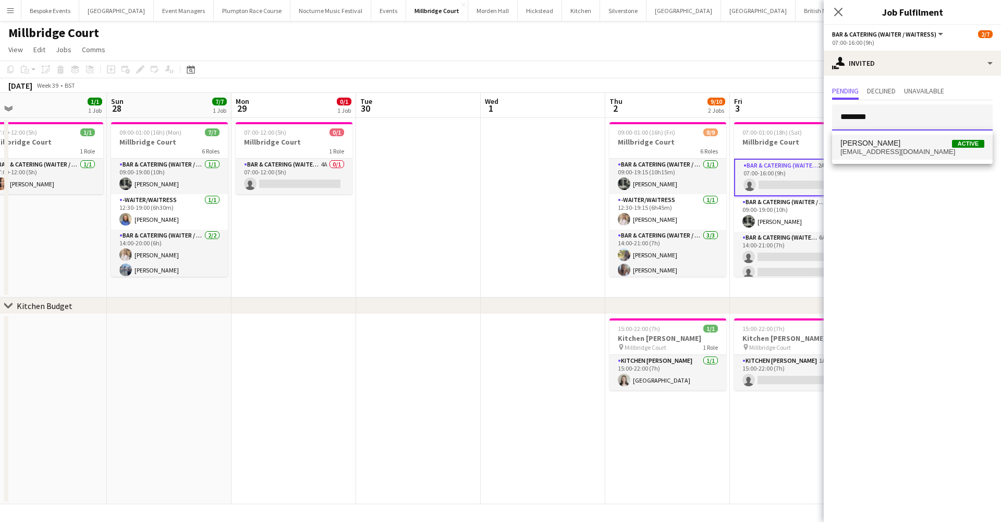
type input "********"
click at [866, 144] on span "[PERSON_NAME]" at bounding box center [871, 143] width 60 height 9
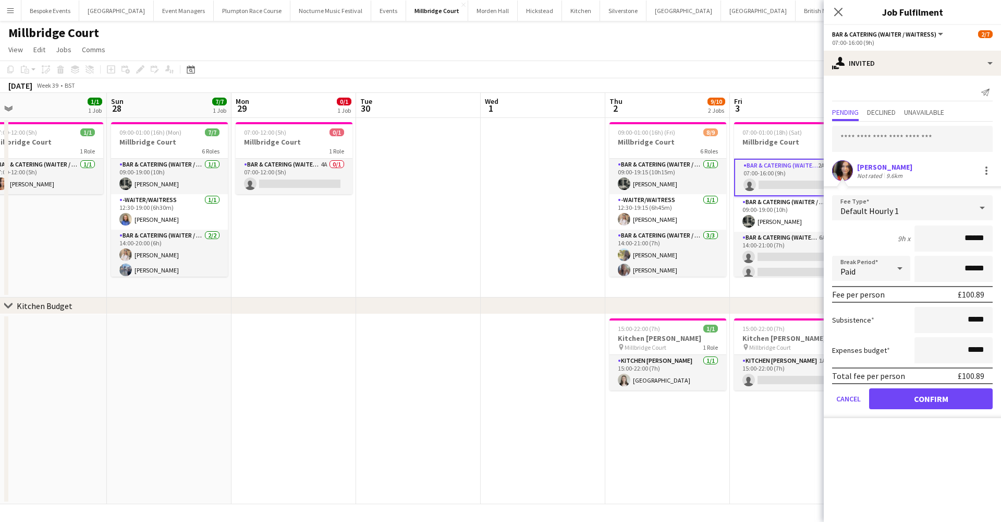
click at [902, 398] on button "Confirm" at bounding box center [931, 398] width 124 height 21
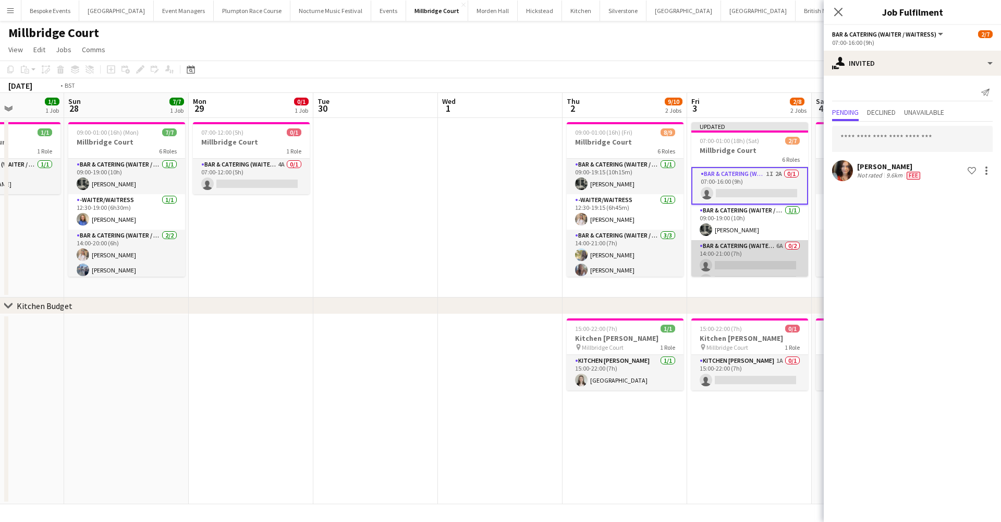
scroll to position [0, 387]
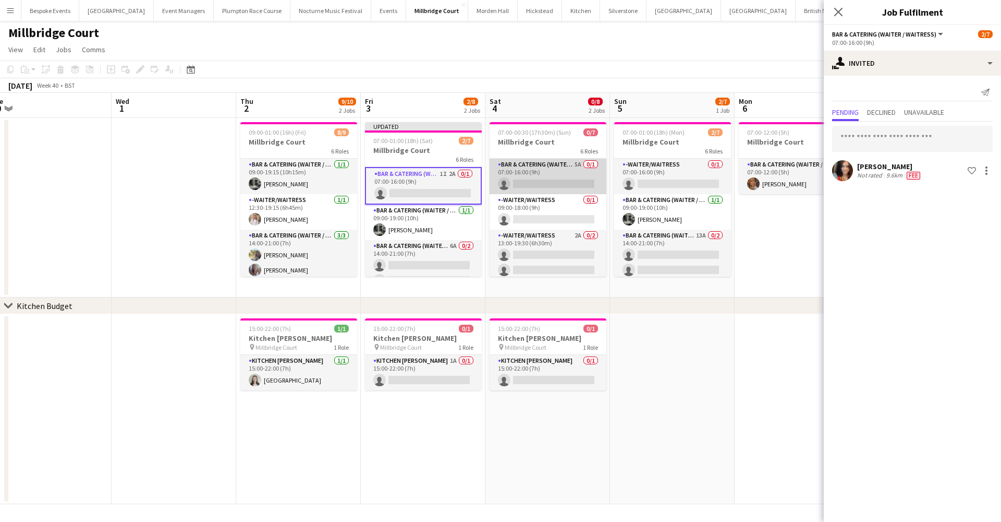
click at [563, 173] on app-card-role "Bar & Catering (Waiter / waitress) 5A 0/1 07:00-16:00 (9h) single-neutral-actio…" at bounding box center [548, 176] width 117 height 35
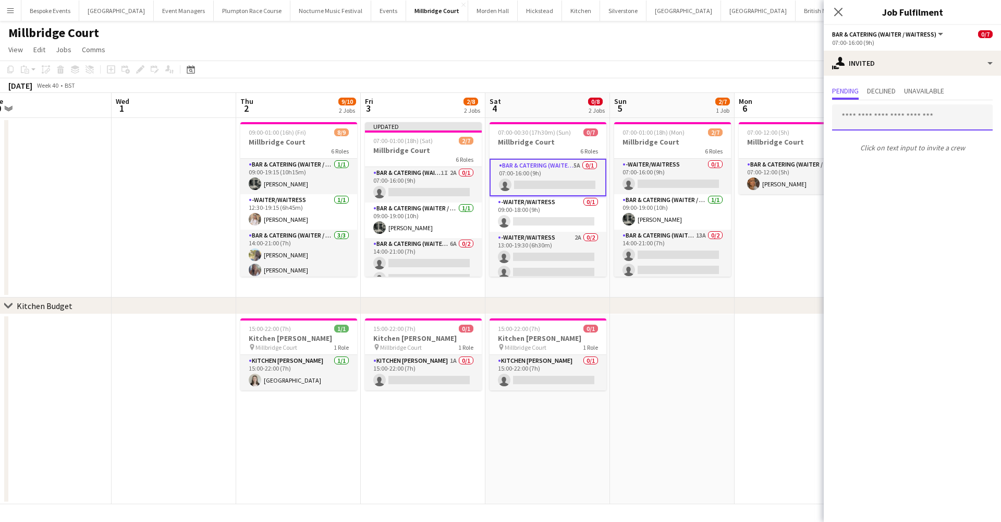
click at [886, 125] on input "text" at bounding box center [912, 117] width 161 height 26
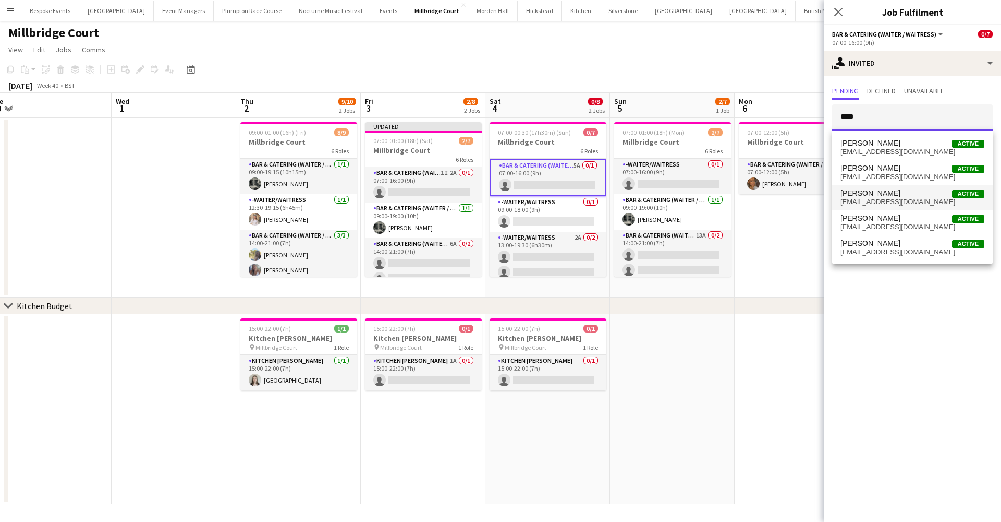
type input "****"
click at [881, 195] on span "[PERSON_NAME]" at bounding box center [871, 193] width 60 height 9
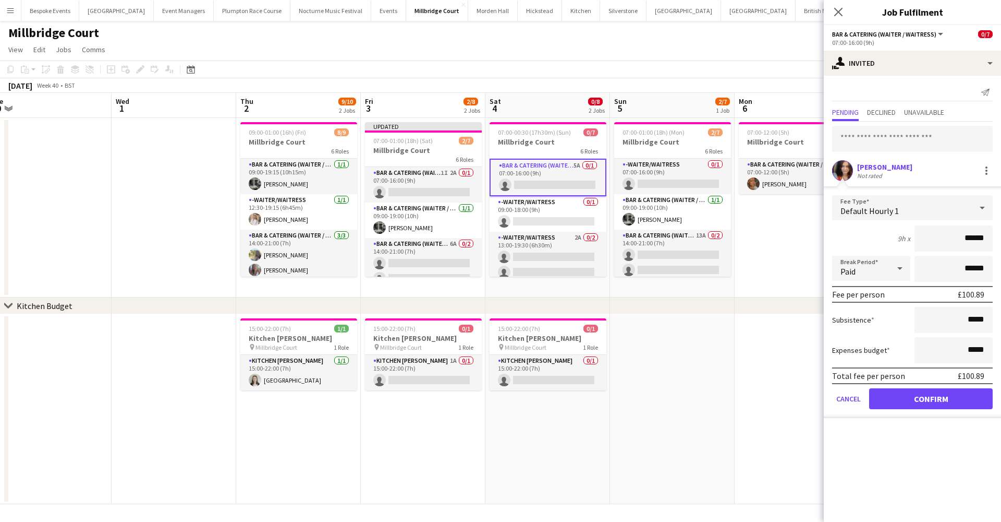
click at [952, 396] on button "Confirm" at bounding box center [931, 398] width 124 height 21
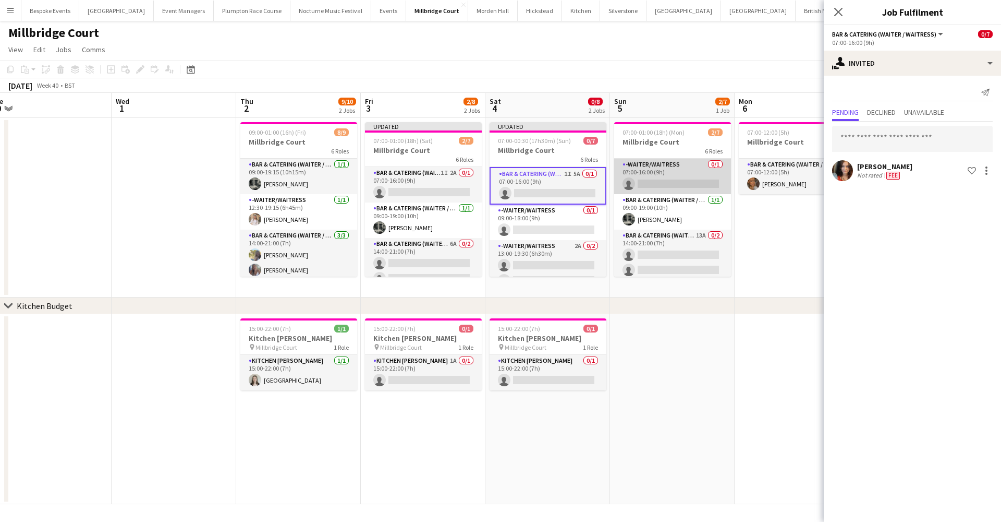
click at [660, 172] on app-card-role "-Waiter/Waitress 0/1 07:00-16:00 (9h) single-neutral-actions" at bounding box center [672, 176] width 117 height 35
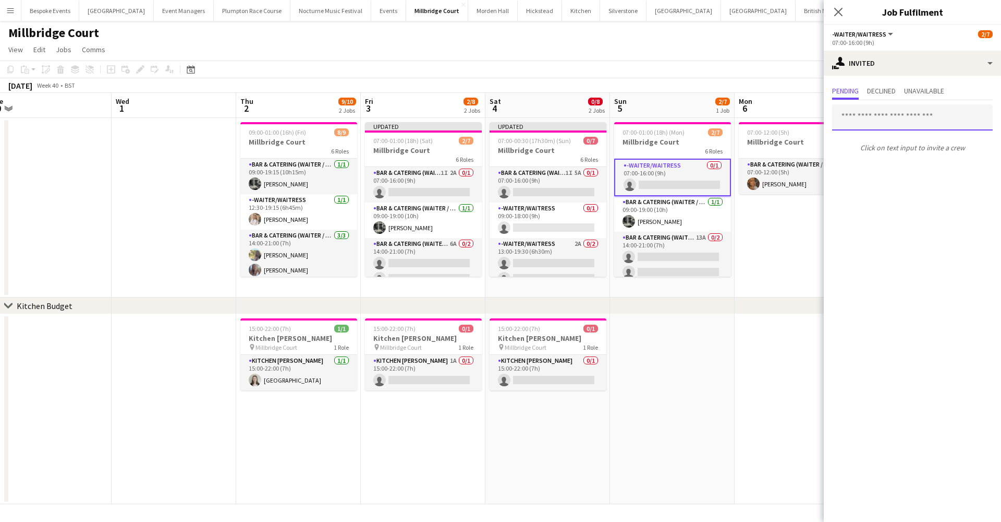
click at [886, 118] on input "text" at bounding box center [912, 117] width 161 height 26
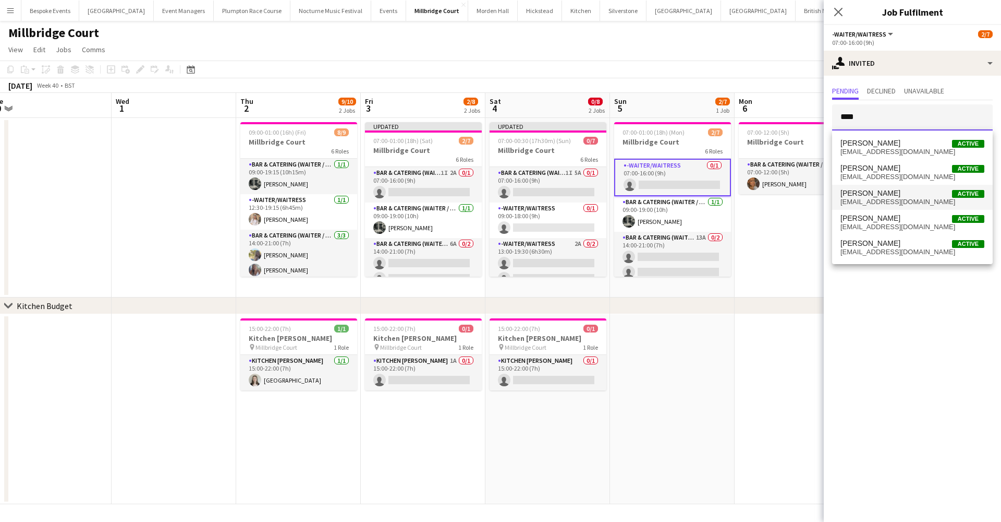
type input "****"
click at [879, 199] on span "freya_cowie@outlook.com" at bounding box center [913, 202] width 144 height 8
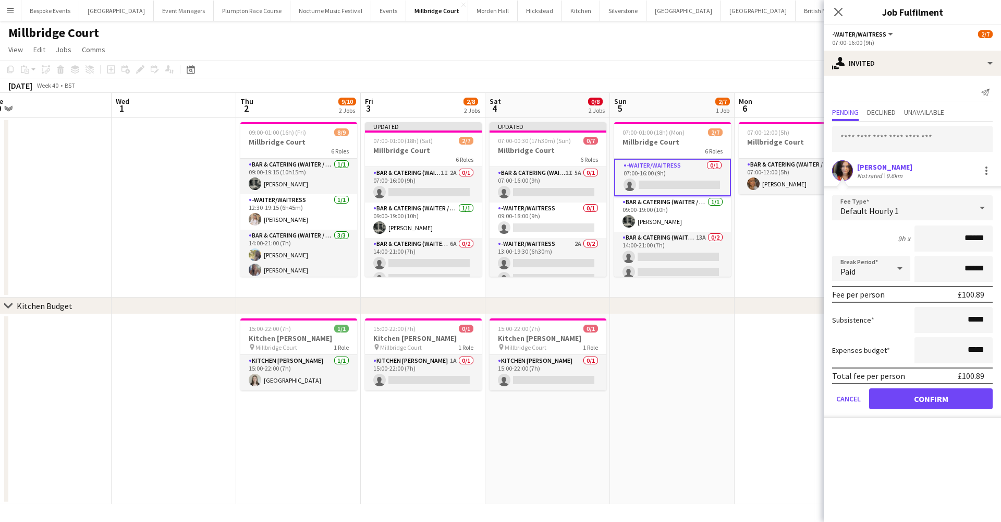
click at [921, 403] on button "Confirm" at bounding box center [931, 398] width 124 height 21
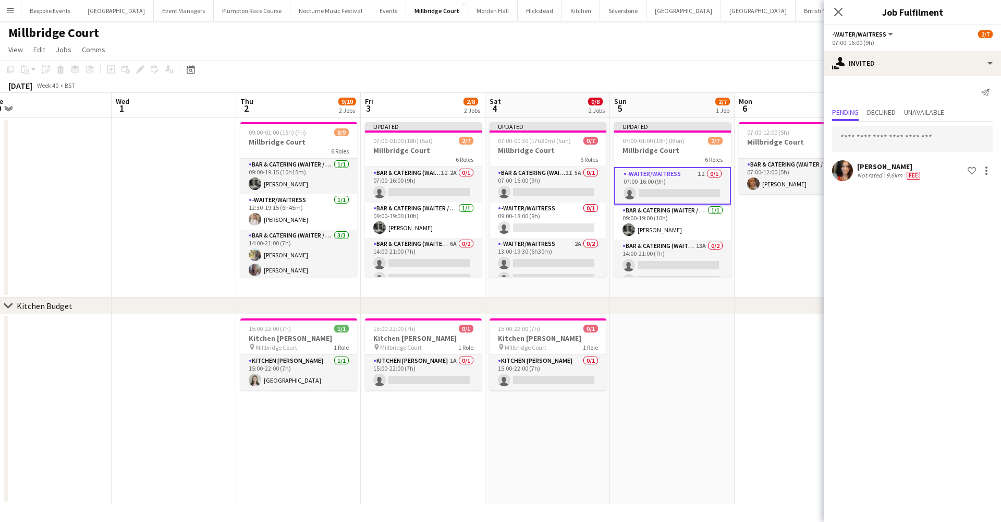
click at [787, 327] on app-date-cell at bounding box center [797, 409] width 125 height 190
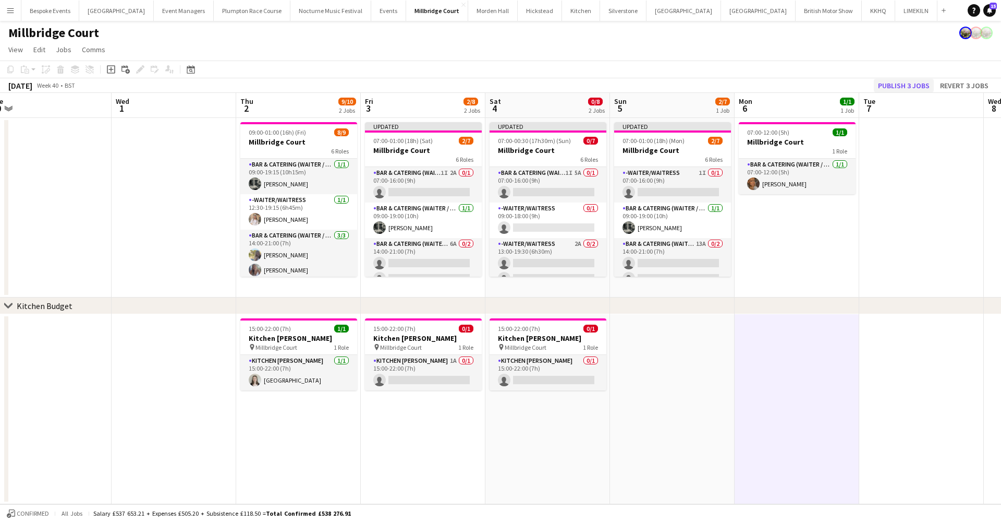
click at [917, 79] on button "Publish 3 jobs" at bounding box center [904, 86] width 60 height 14
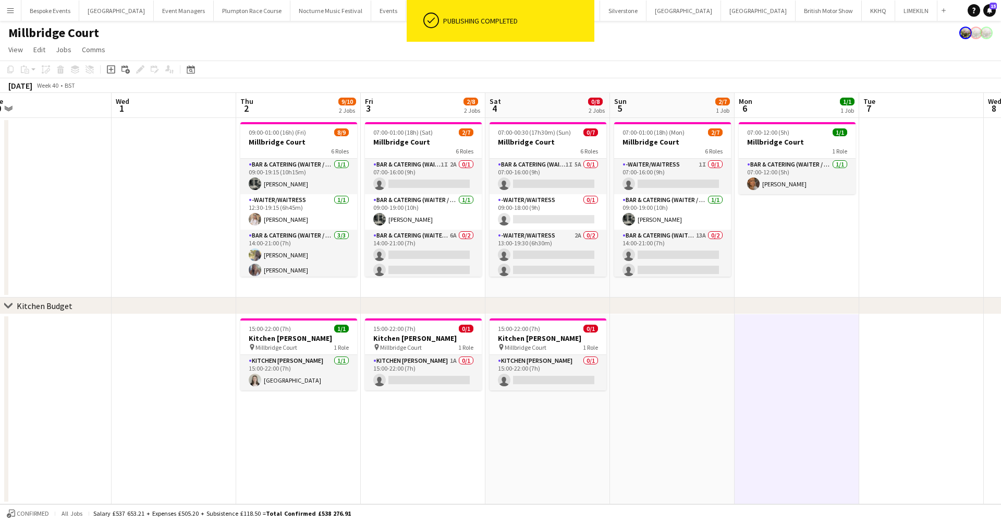
scroll to position [0, 0]
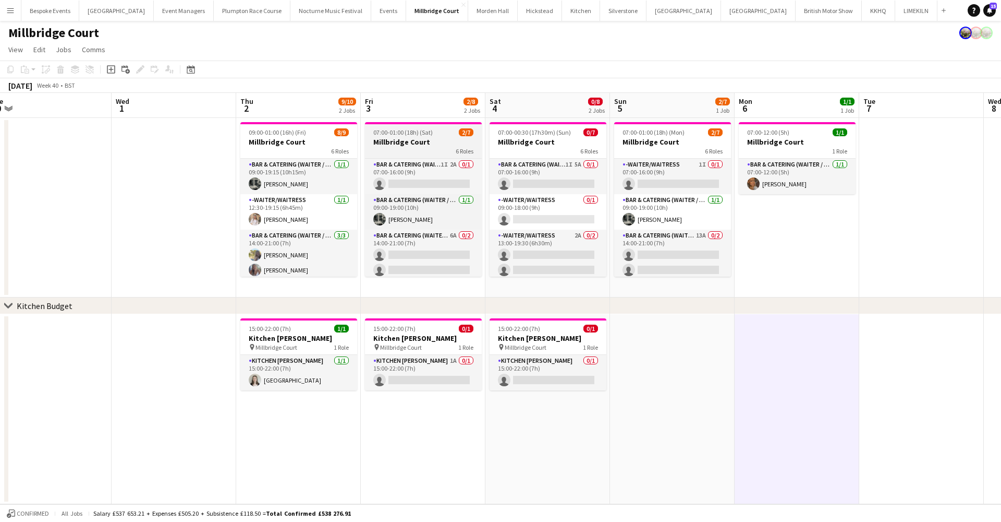
click at [413, 135] on span "07:00-01:00 (18h) (Sat)" at bounding box center [402, 132] width 59 height 8
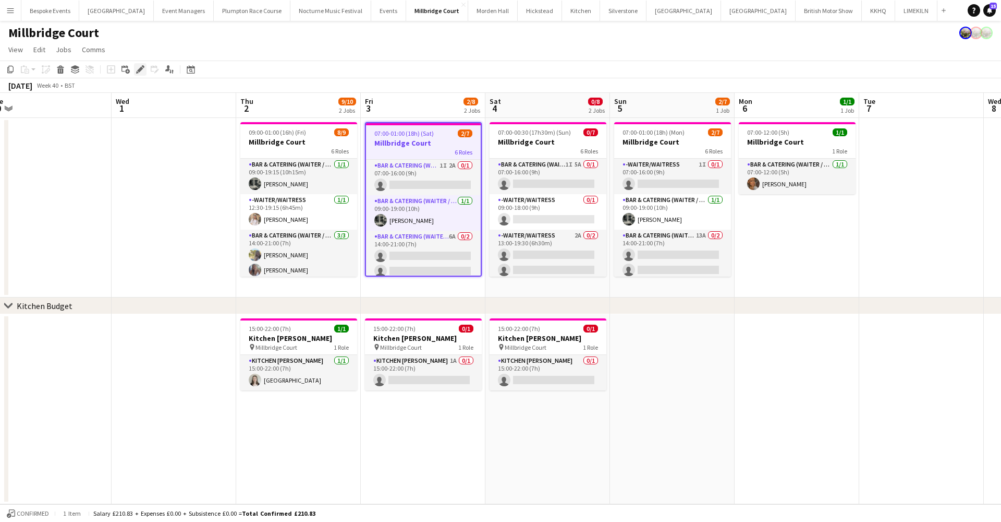
click at [141, 70] on icon at bounding box center [140, 70] width 6 height 6
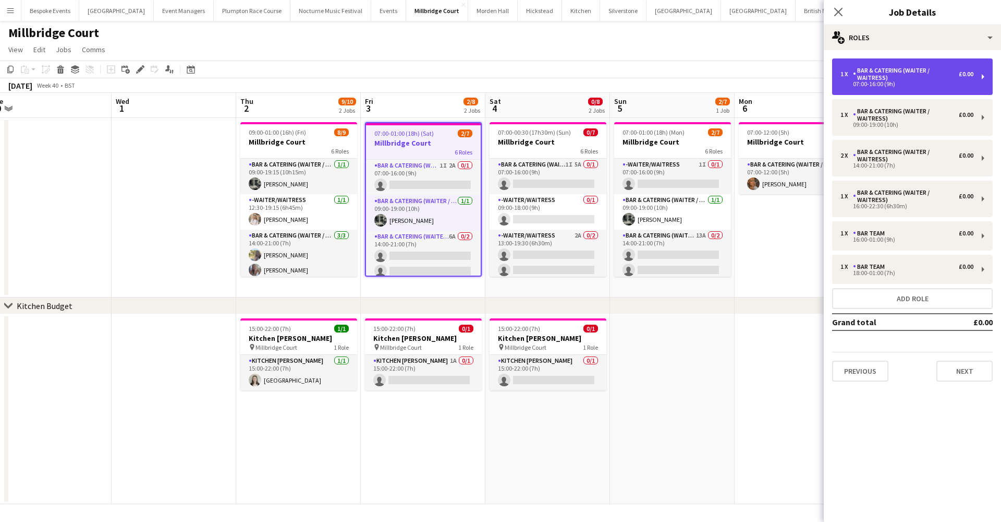
click at [865, 78] on div "Bar & Catering (Waiter / waitress)" at bounding box center [906, 74] width 106 height 15
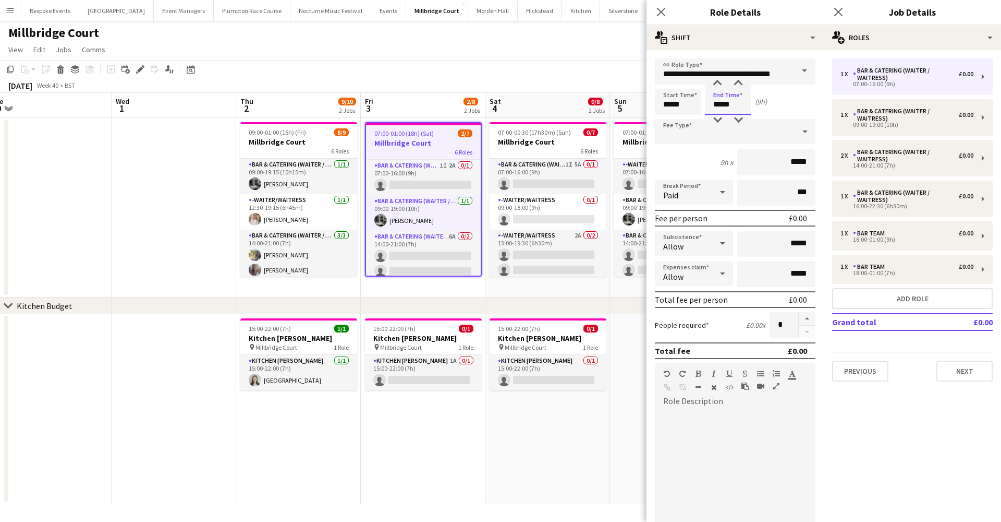
click at [719, 108] on input "*****" at bounding box center [728, 102] width 46 height 26
type input "*****"
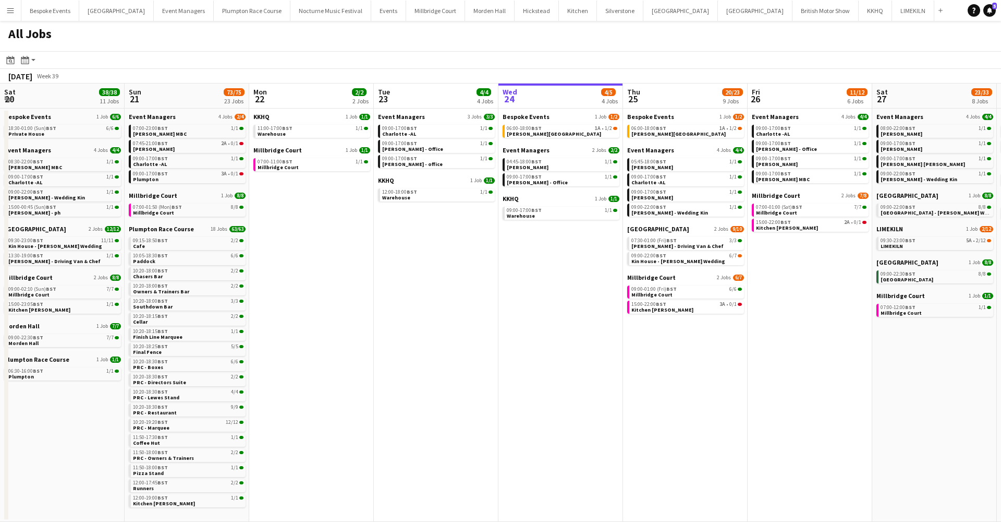
scroll to position [0, 249]
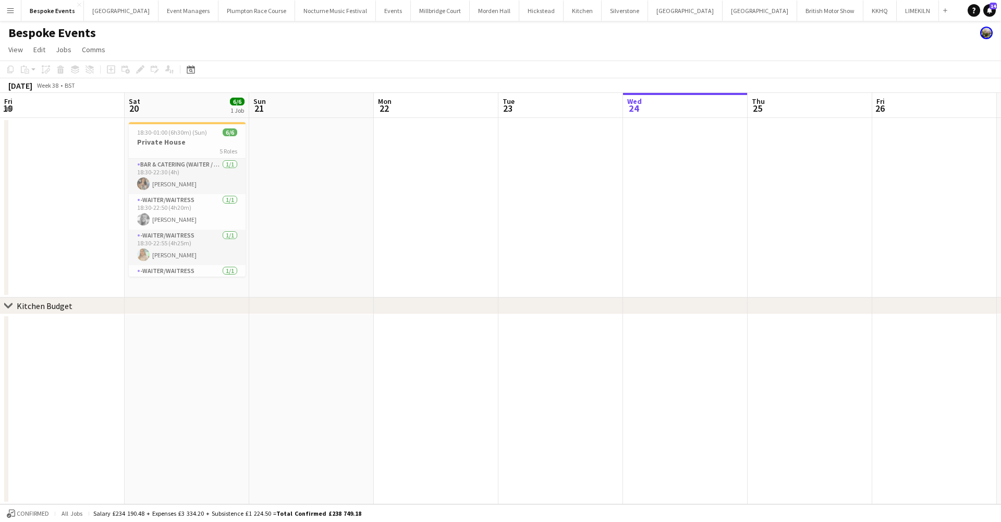
scroll to position [0, 358]
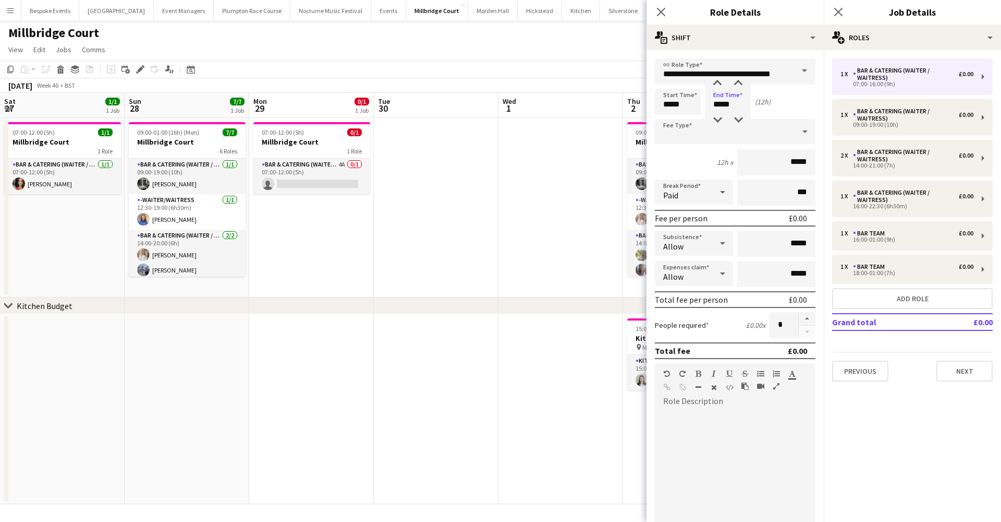
scroll to position [0, 387]
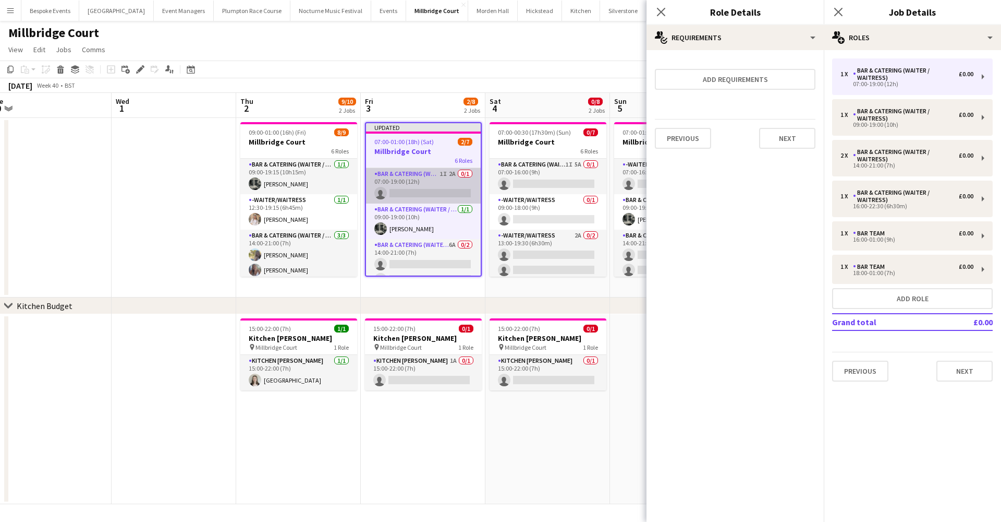
click at [421, 176] on app-card-role "Bar & Catering (Waiter / waitress) 1I 2A 0/1 07:00-19:00 (12h) single-neutral-a…" at bounding box center [423, 185] width 115 height 35
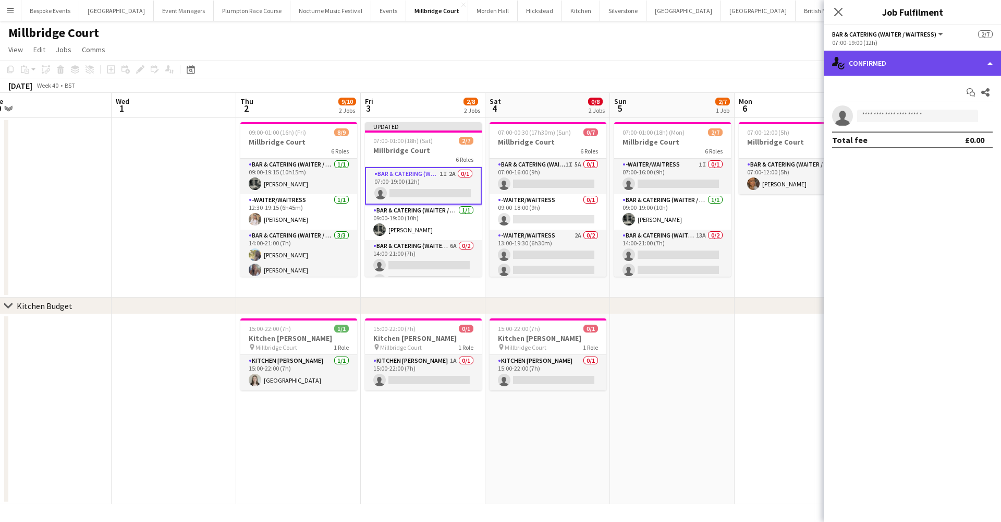
click at [905, 65] on div "single-neutral-actions-check-2 Confirmed" at bounding box center [912, 63] width 177 height 25
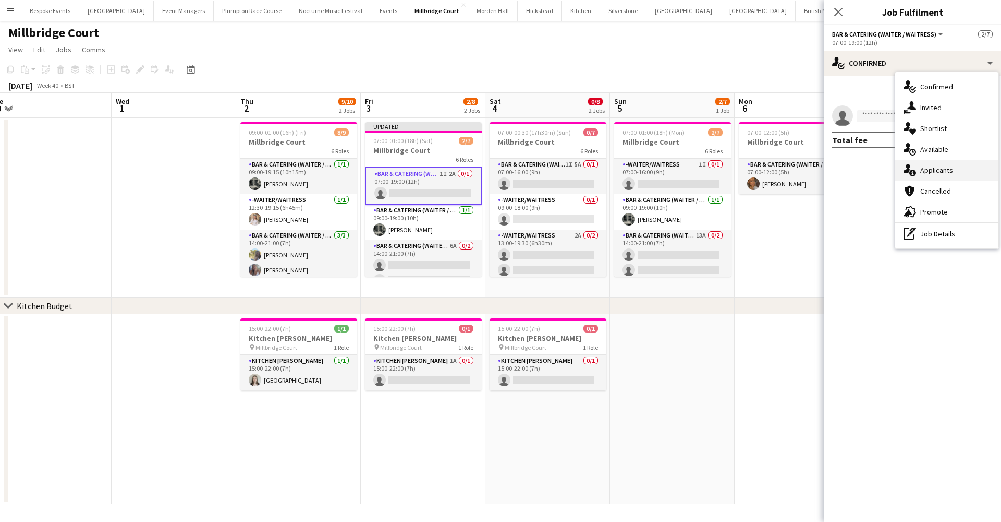
click at [943, 167] on span "Applicants" at bounding box center [937, 169] width 33 height 9
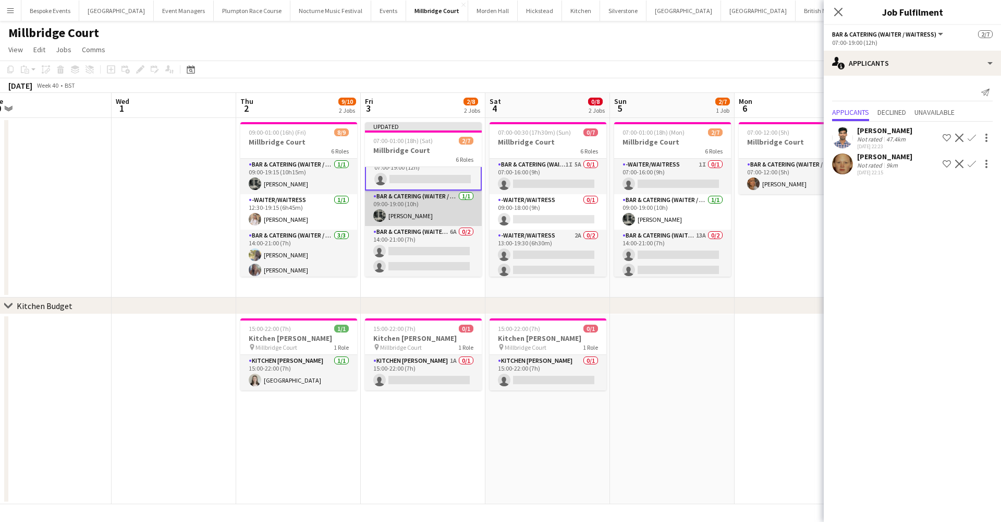
scroll to position [17, 0]
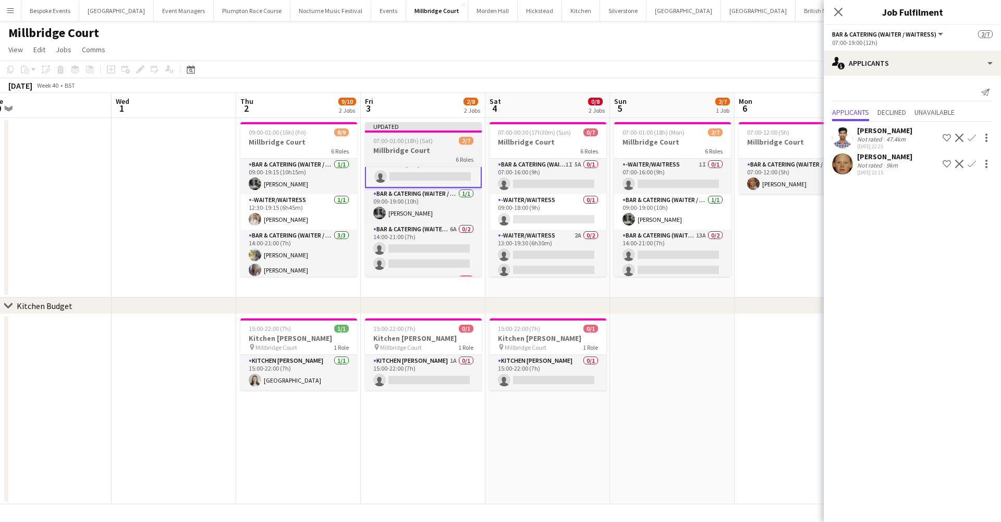
click at [410, 140] on span "07:00-01:00 (18h) (Sat)" at bounding box center [402, 141] width 59 height 8
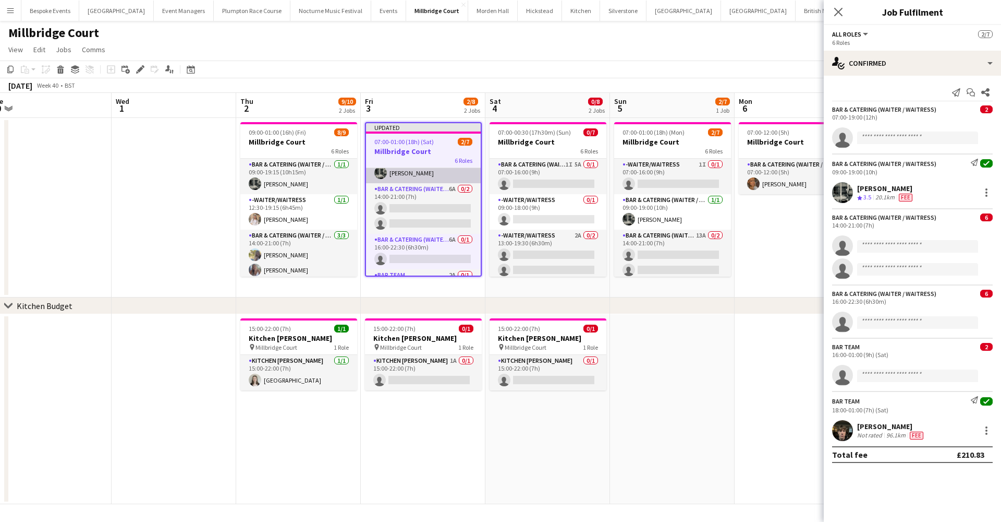
scroll to position [59, 0]
click at [404, 214] on app-card-role "Bar & Catering (Waiter / waitress) 6A 0/2 14:00-21:00 (7h) single-neutral-actio…" at bounding box center [423, 205] width 115 height 51
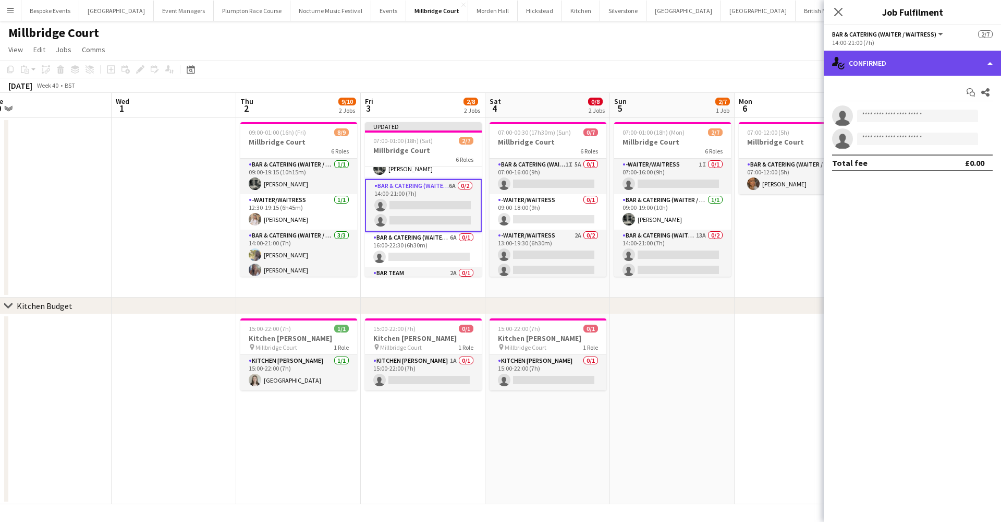
click at [887, 66] on div "single-neutral-actions-check-2 Confirmed" at bounding box center [912, 63] width 177 height 25
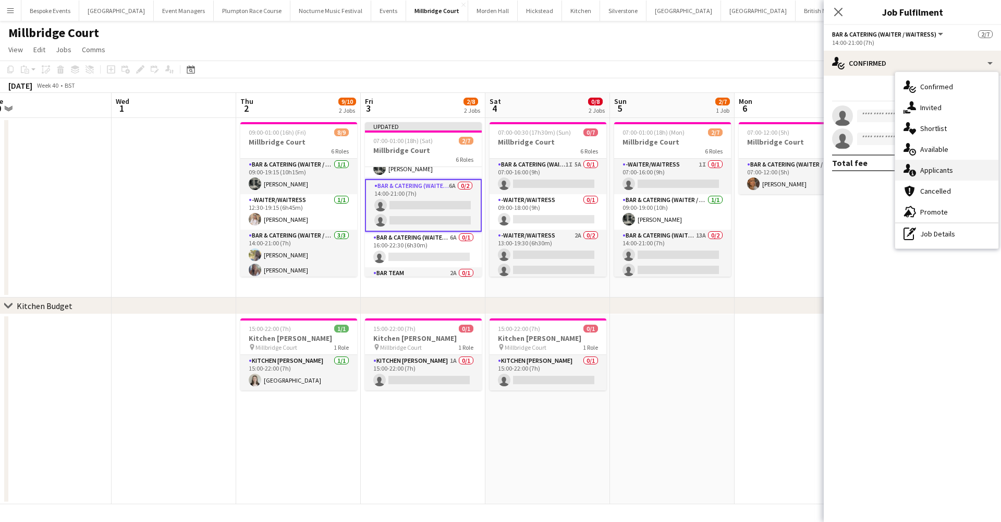
click at [941, 176] on div "single-neutral-actions-information Applicants" at bounding box center [947, 170] width 103 height 21
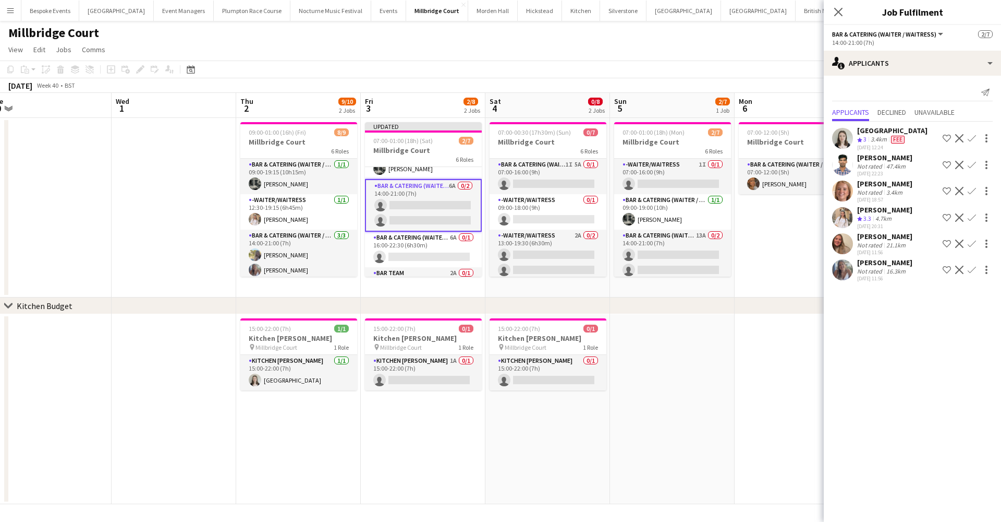
click at [974, 216] on app-icon "Confirm" at bounding box center [972, 217] width 8 height 8
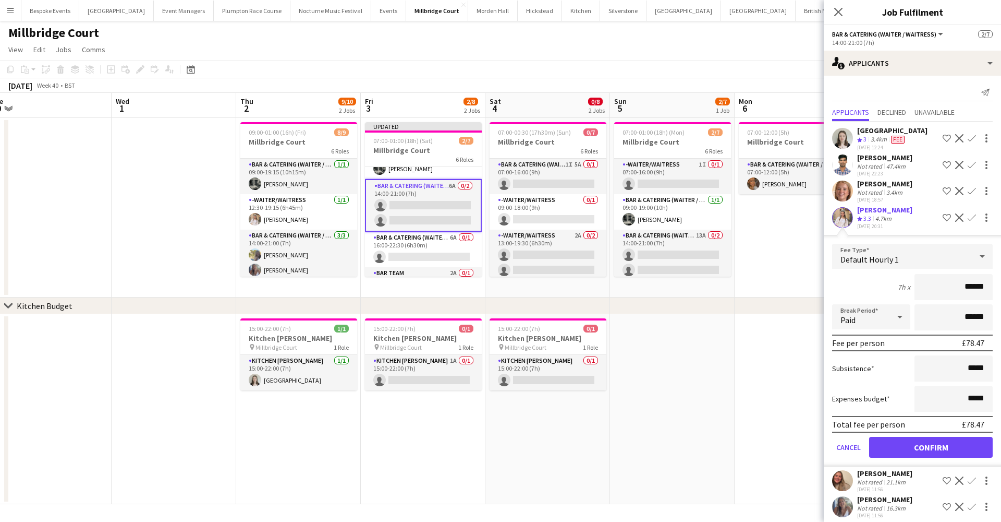
click at [932, 442] on button "Confirm" at bounding box center [931, 447] width 124 height 21
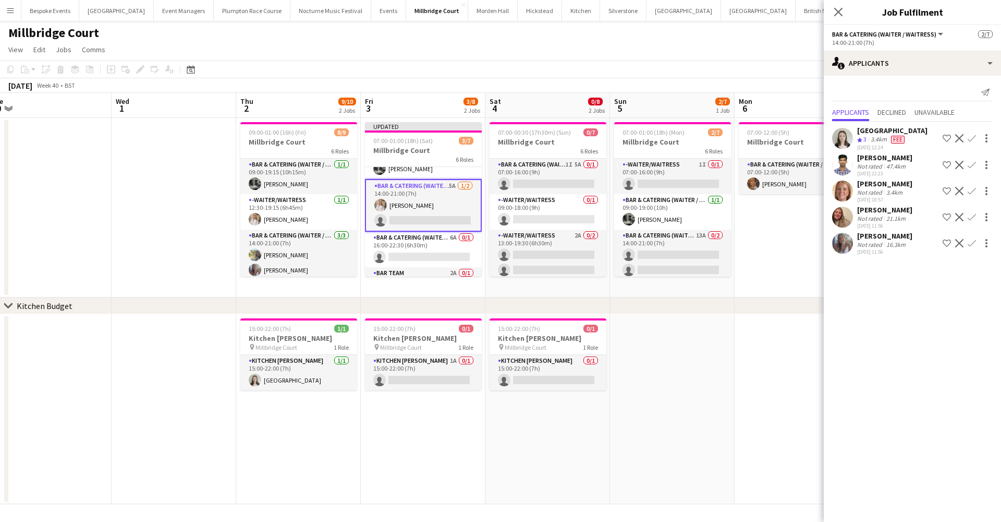
click at [976, 241] on button "Confirm" at bounding box center [972, 243] width 13 height 13
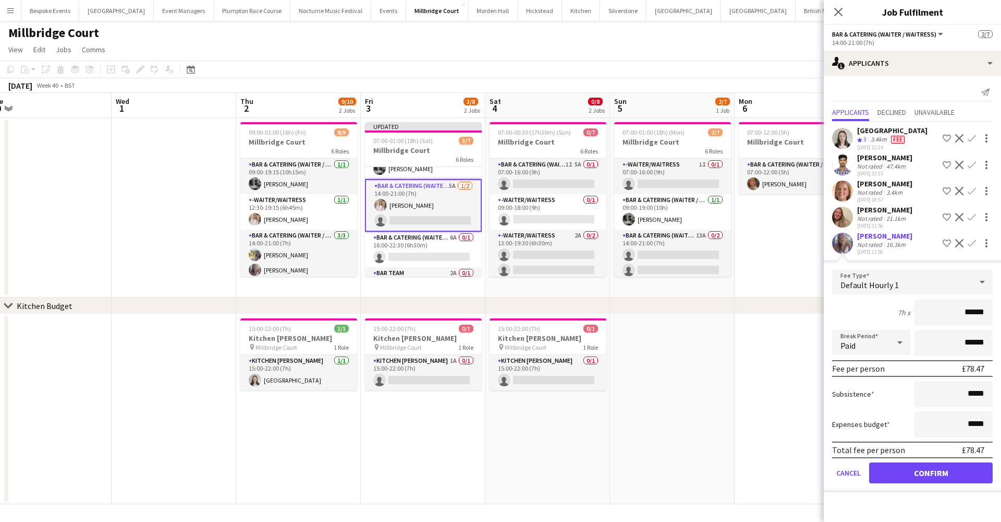
click at [925, 469] on button "Confirm" at bounding box center [931, 472] width 124 height 21
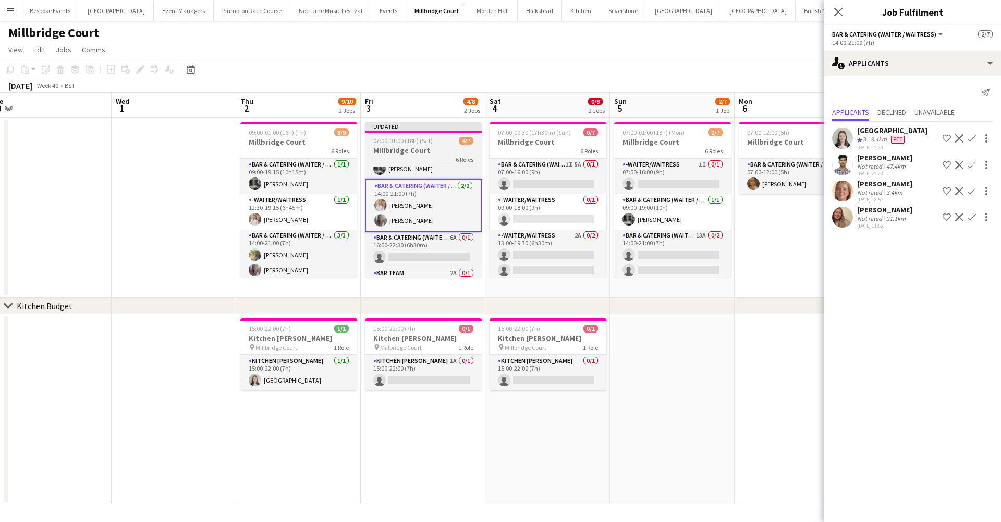
click at [400, 143] on span "07:00-01:00 (18h) (Sat)" at bounding box center [402, 141] width 59 height 8
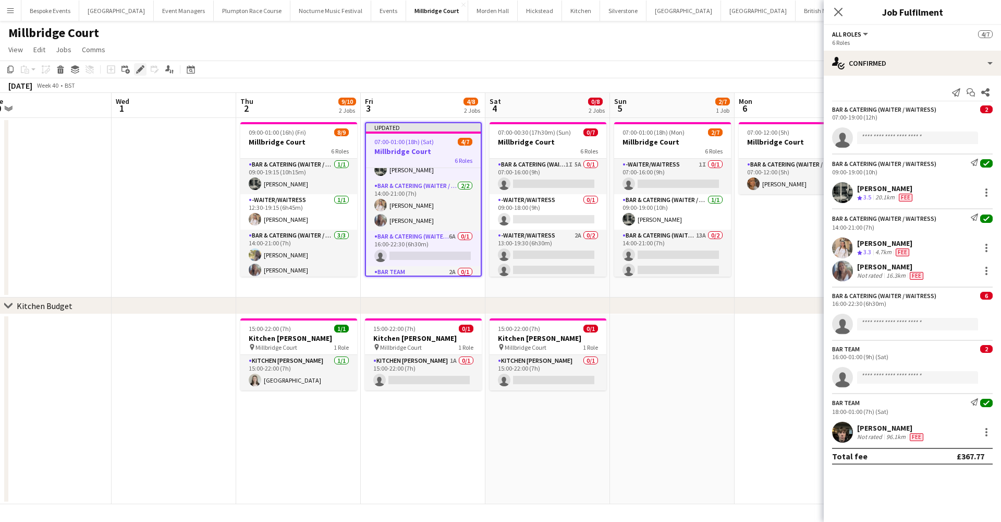
click at [142, 72] on icon "Edit" at bounding box center [140, 69] width 8 height 8
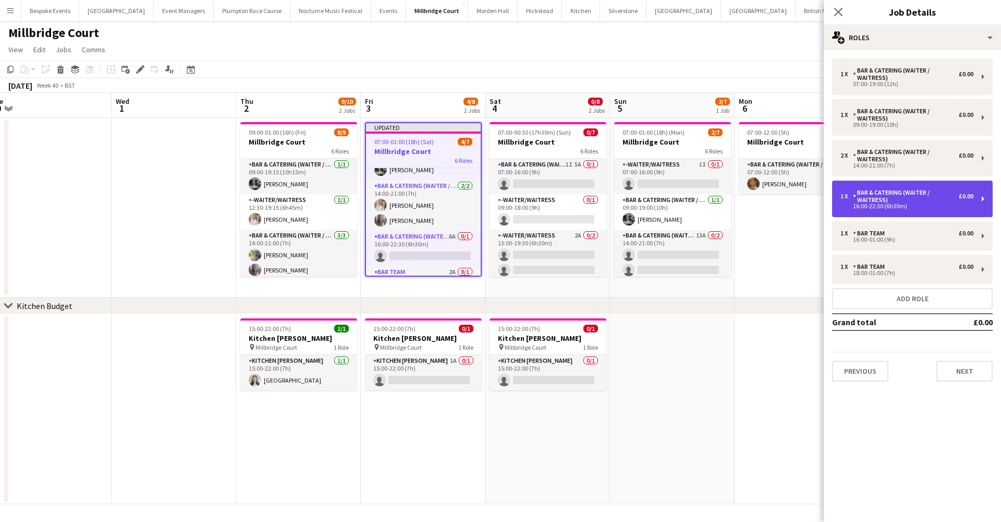
click at [884, 199] on div "Bar & Catering (Waiter / waitress)" at bounding box center [906, 196] width 106 height 15
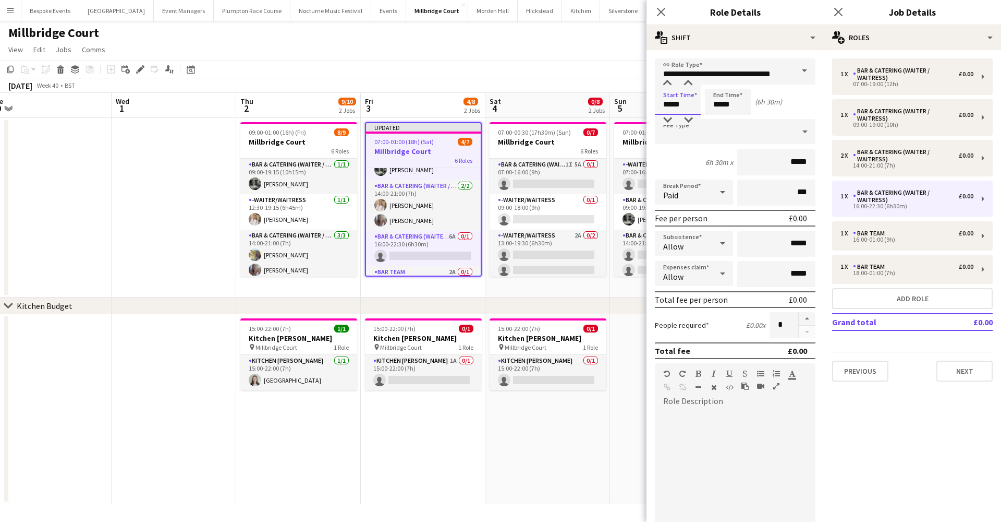
click at [677, 102] on input "*****" at bounding box center [678, 102] width 46 height 26
type input "*****"
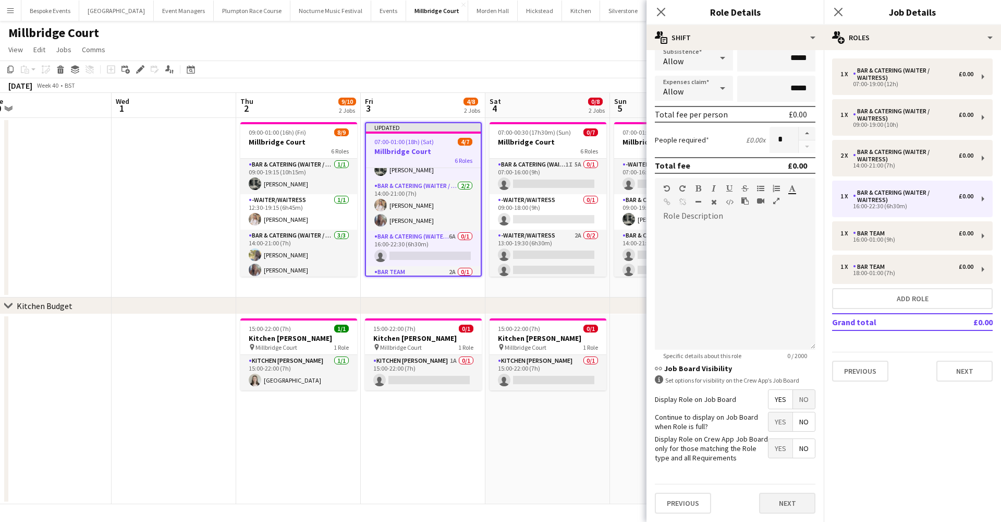
scroll to position [185, 0]
click at [789, 509] on button "Next" at bounding box center [787, 503] width 56 height 21
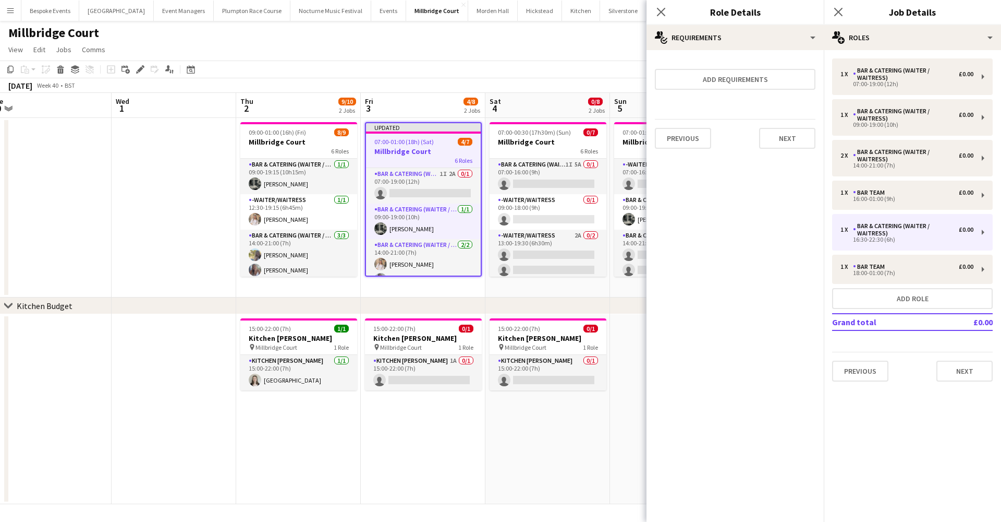
scroll to position [0, 0]
click at [409, 135] on app-job-card "Updated 07:00-01:00 (18h) (Sat) 4/7 Millbridge Court 6 Roles Bar & Catering (Wa…" at bounding box center [423, 199] width 117 height 154
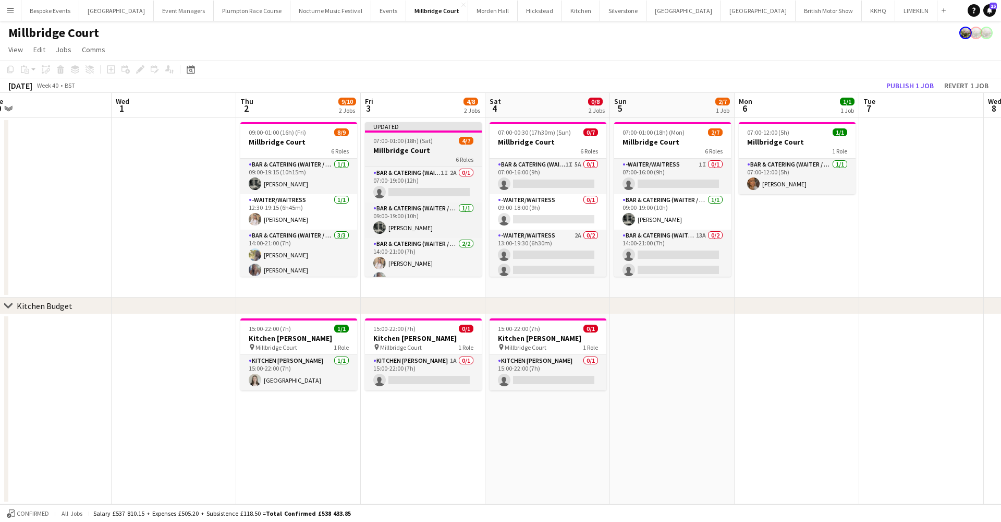
click at [409, 135] on app-job-card "Updated 07:00-01:00 (18h) (Sat) 4/7 Millbridge Court 6 Roles Bar & Catering (Wa…" at bounding box center [423, 199] width 117 height 154
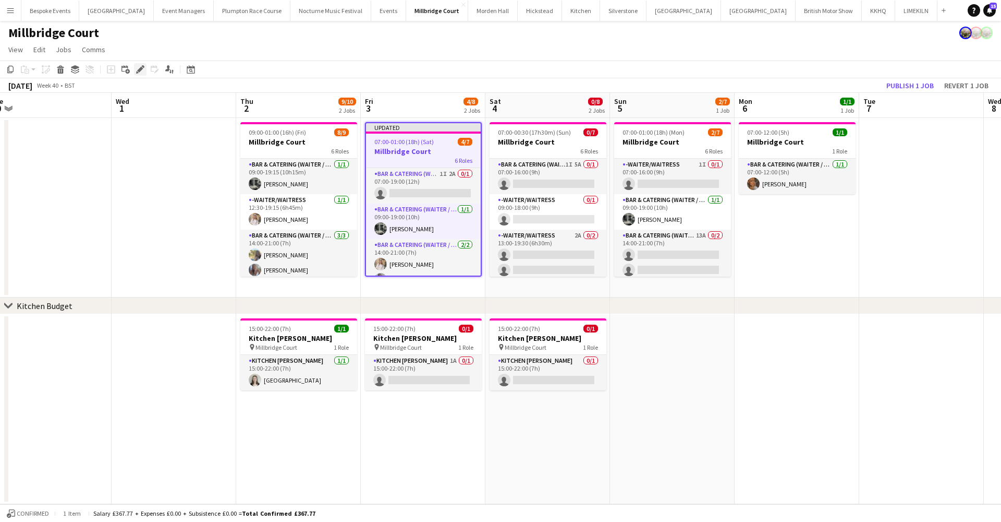
click at [139, 69] on icon "Edit" at bounding box center [140, 69] width 8 height 8
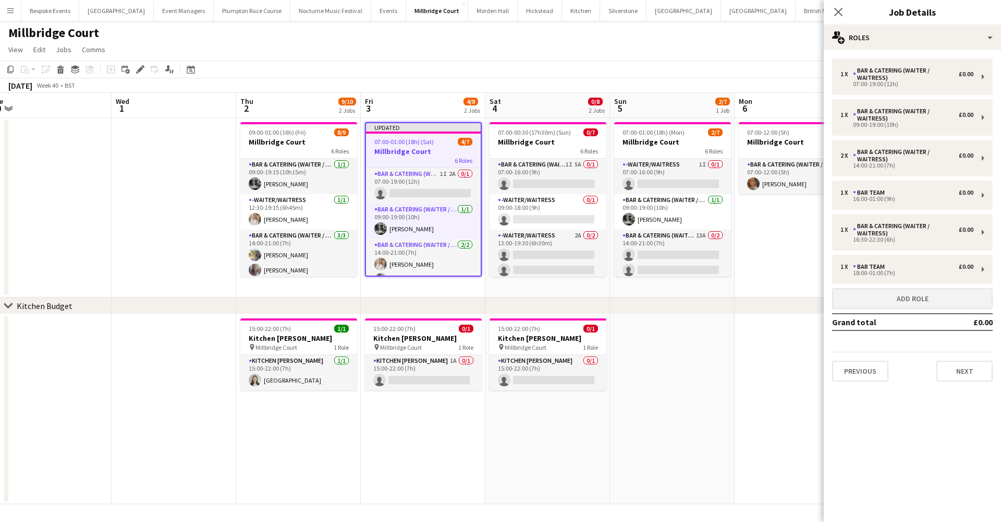
click at [914, 291] on button "Add role" at bounding box center [912, 298] width 161 height 21
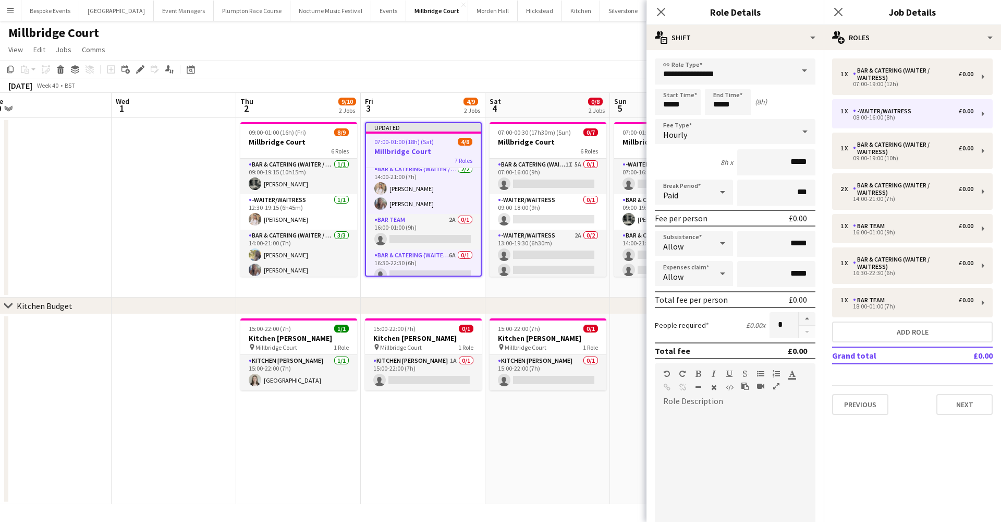
scroll to position [112, 0]
click at [671, 105] on input "*****" at bounding box center [678, 102] width 46 height 26
type input "*****"
click at [721, 105] on input "*****" at bounding box center [728, 102] width 46 height 26
type input "*****"
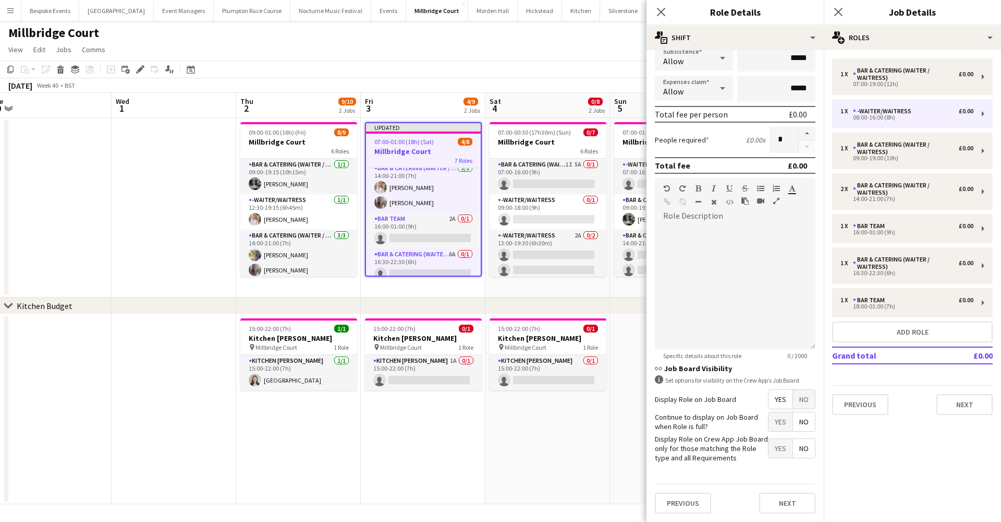
scroll to position [185, 0]
click at [784, 499] on button "Next" at bounding box center [787, 503] width 56 height 21
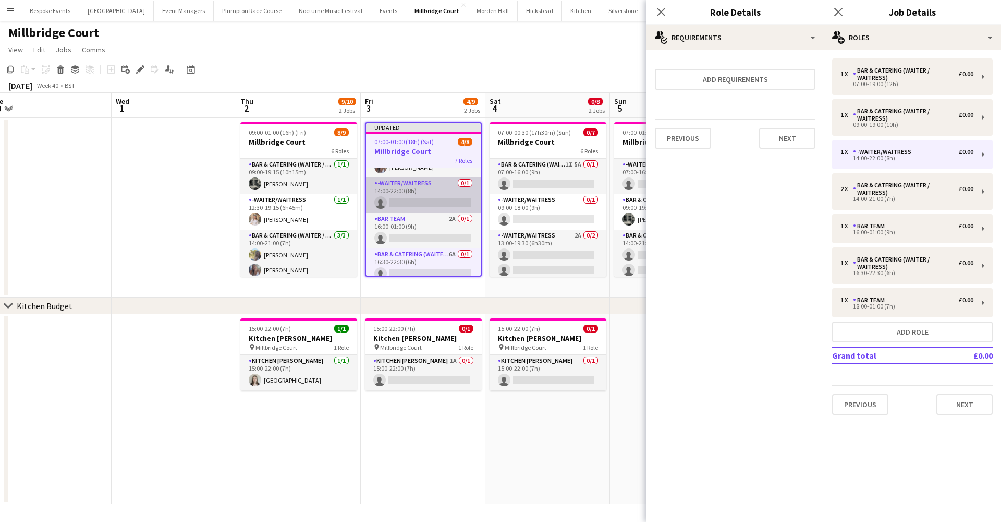
scroll to position [75, 0]
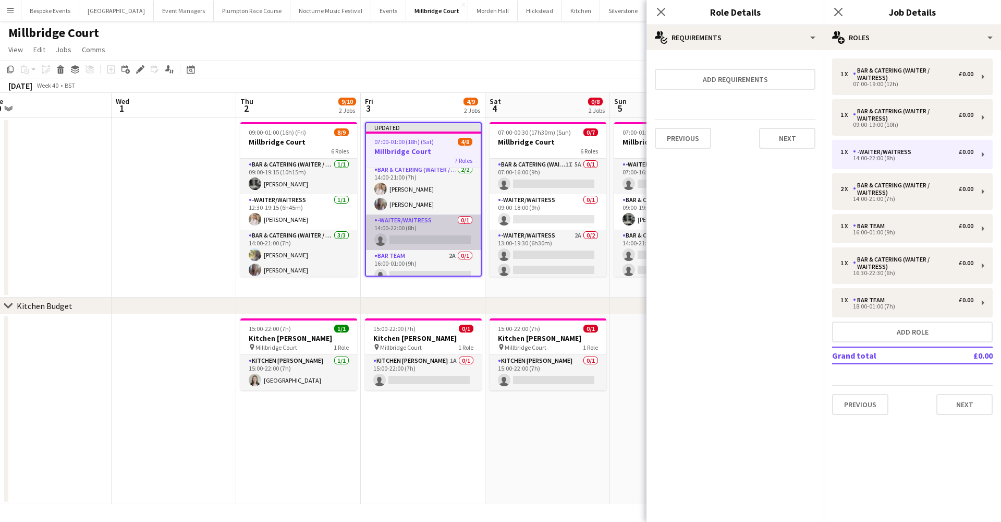
click at [396, 193] on app-card-role "Bar & Catering (Waiter / waitress) 2/2 14:00-21:00 (7h) Lucy Hogg Chloe Bower" at bounding box center [423, 189] width 115 height 51
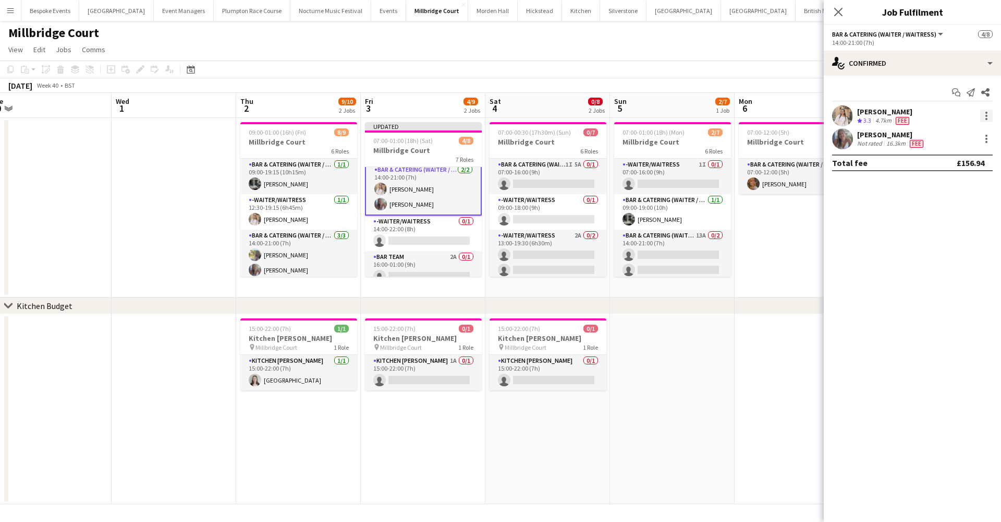
click at [987, 118] on div at bounding box center [987, 119] width 2 height 2
click at [964, 158] on span "Switch crew" at bounding box center [942, 159] width 44 height 9
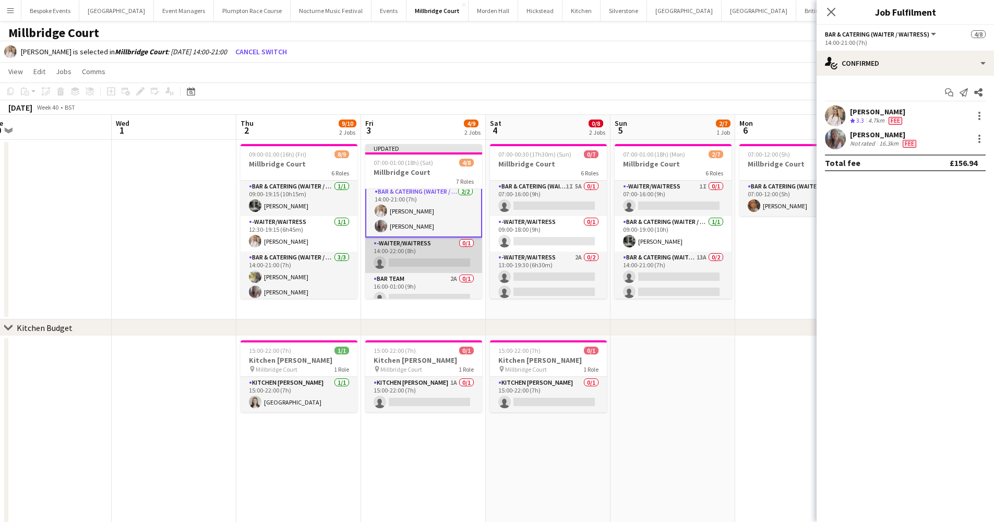
click at [414, 262] on app-card-role "-Waiter/Waitress 0/1 14:00-22:00 (8h) single-neutral-actions" at bounding box center [423, 254] width 117 height 35
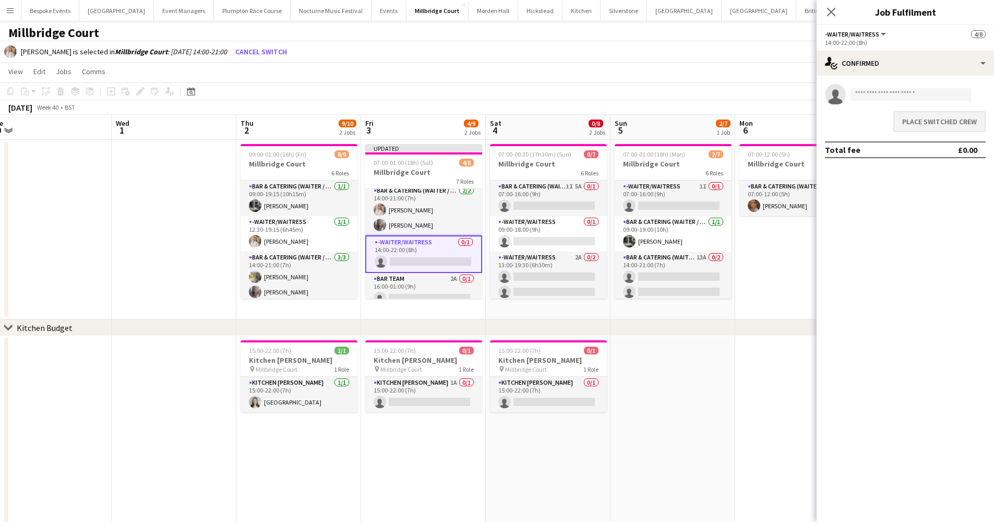
click at [937, 127] on button "Place switched crew" at bounding box center [939, 121] width 92 height 21
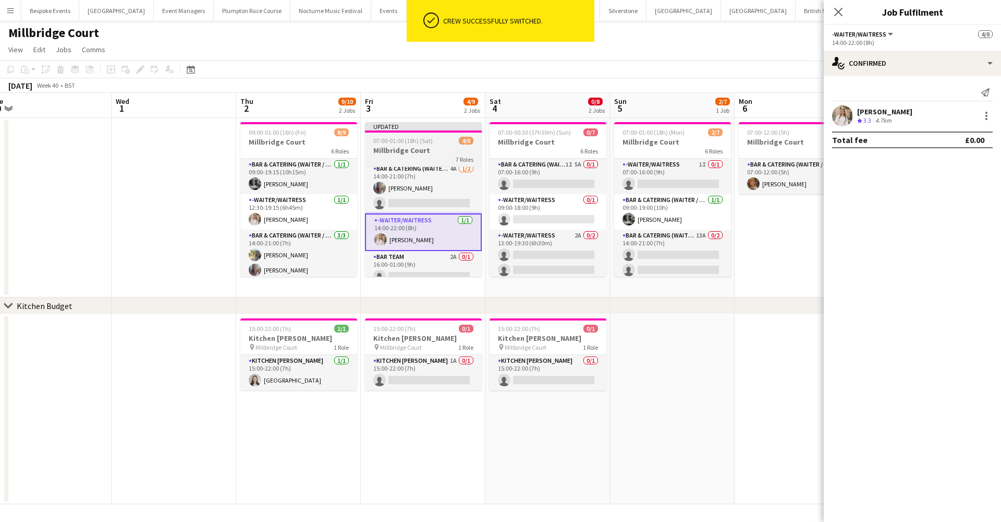
click at [423, 147] on h3 "Millbridge Court" at bounding box center [423, 150] width 117 height 9
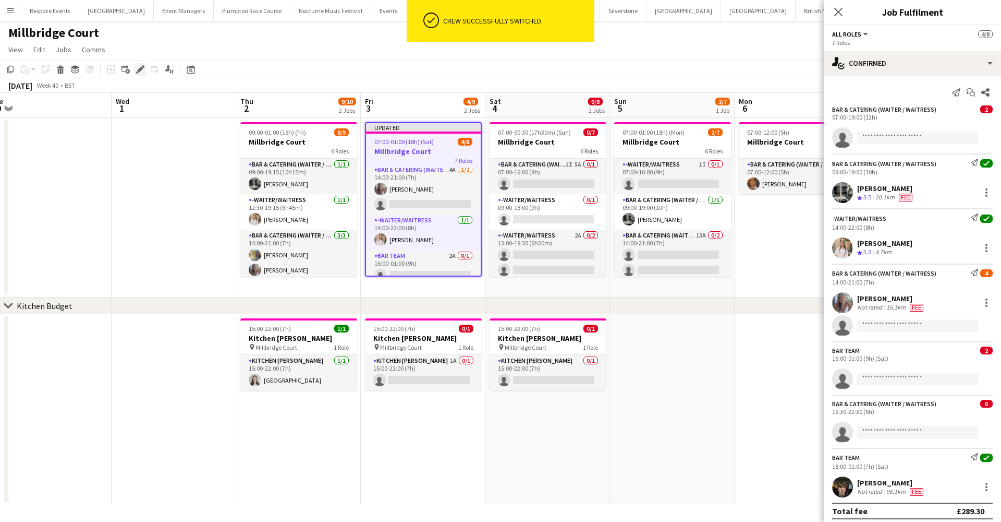
click at [137, 74] on div "Edit" at bounding box center [140, 69] width 13 height 13
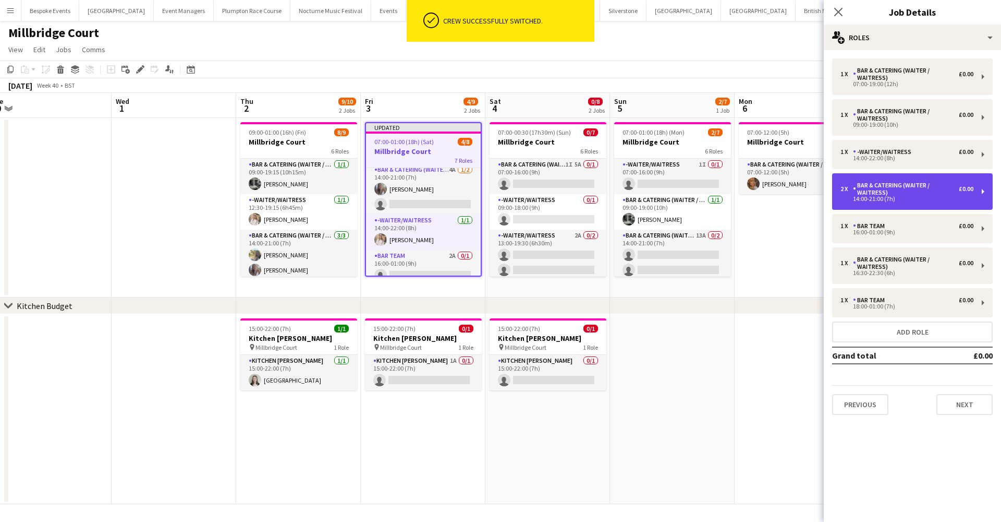
click at [888, 190] on div "Bar & Catering (Waiter / waitress)" at bounding box center [906, 188] width 106 height 15
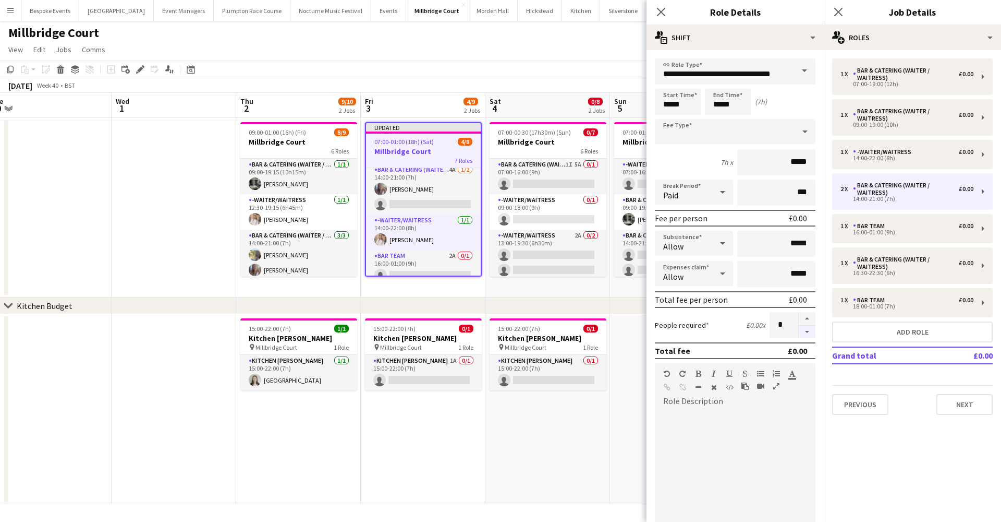
click at [799, 333] on button "button" at bounding box center [807, 331] width 17 height 13
type input "*"
click at [404, 55] on app-page-menu "View Day view expanded Day view collapsed Month view Date picker Jump to [DATE]…" at bounding box center [500, 51] width 1001 height 20
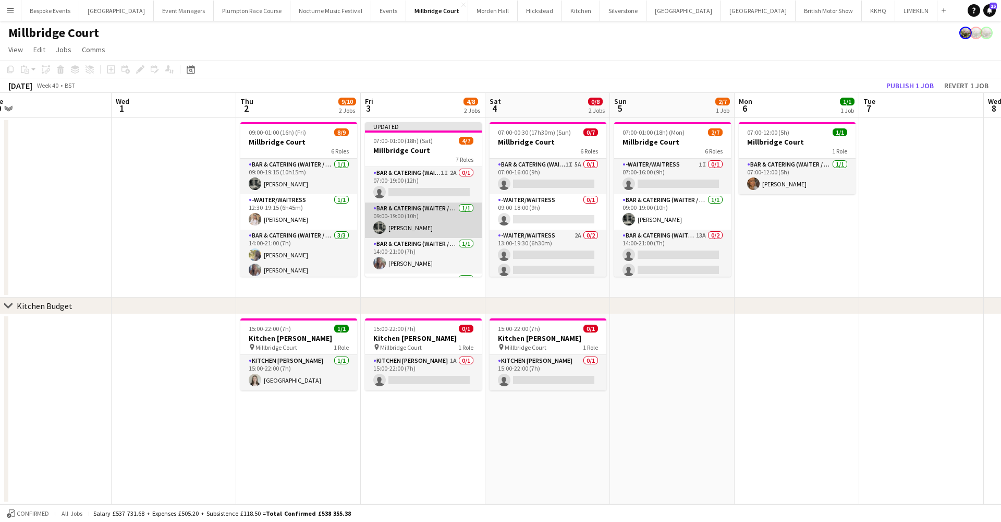
scroll to position [0, 0]
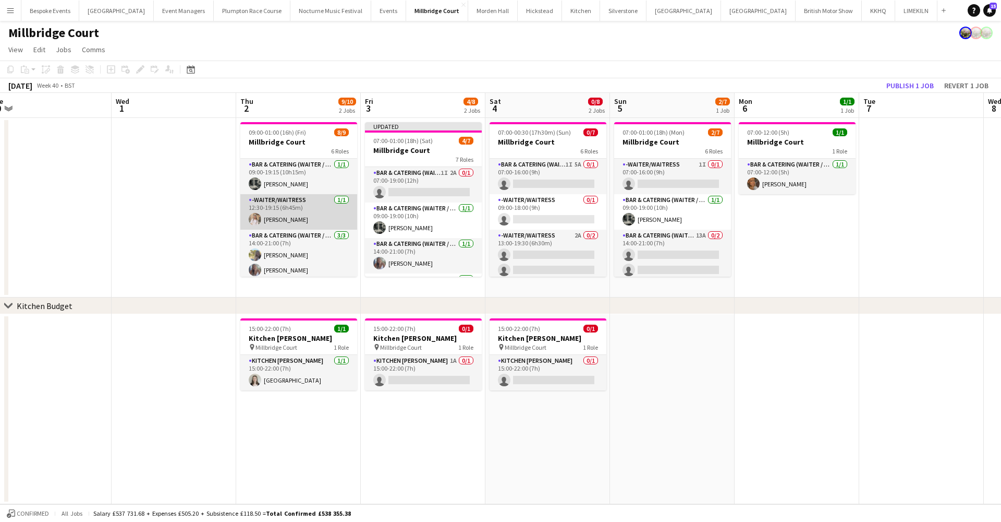
click at [282, 213] on app-card-role "-Waiter/Waitress 1/1 12:30-19:15 (6h45m) Lucy Hogg" at bounding box center [298, 211] width 117 height 35
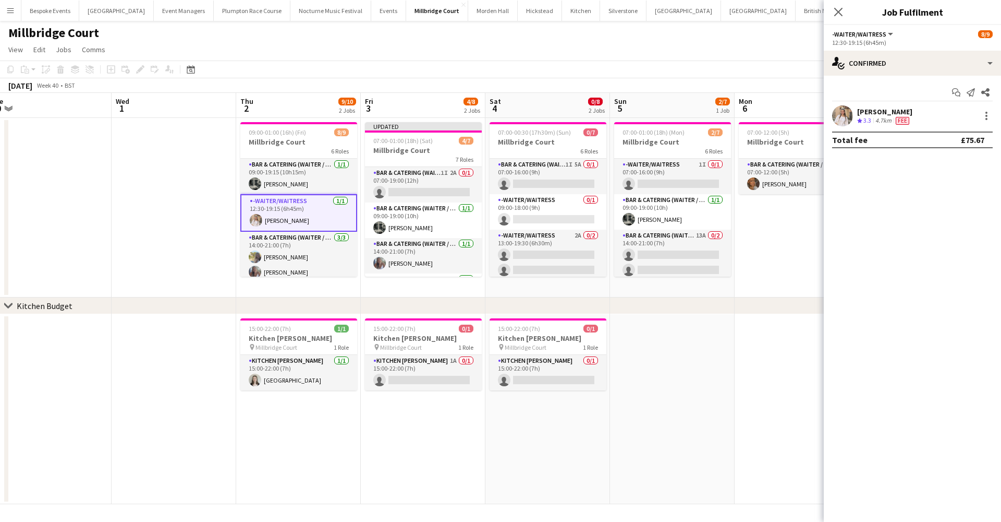
click at [848, 116] on app-user-avatar at bounding box center [842, 115] width 21 height 21
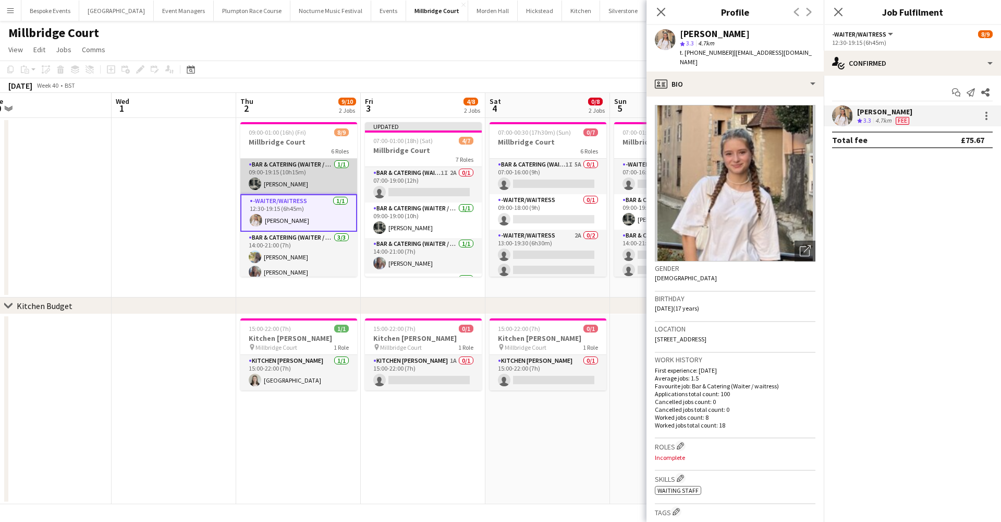
click at [300, 186] on app-card-role "Bar & Catering (Waiter / waitress) 1/1 09:00-19:15 (10h15m) Molly Middlehurst" at bounding box center [298, 176] width 117 height 35
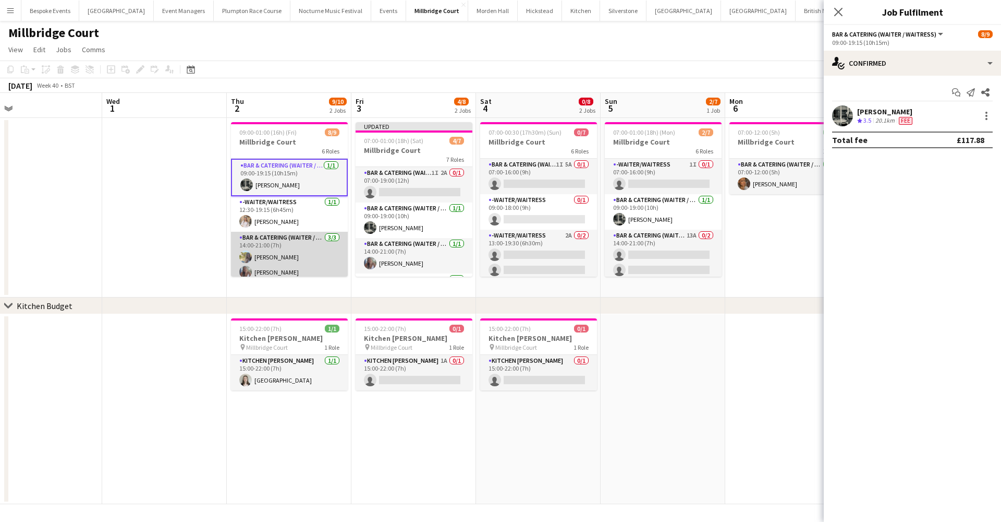
click at [287, 253] on app-card-role "Bar & Catering (Waiter / waitress) 3/3 14:00-21:00 (7h) Bella Burton Chloe Bowe…" at bounding box center [289, 265] width 117 height 66
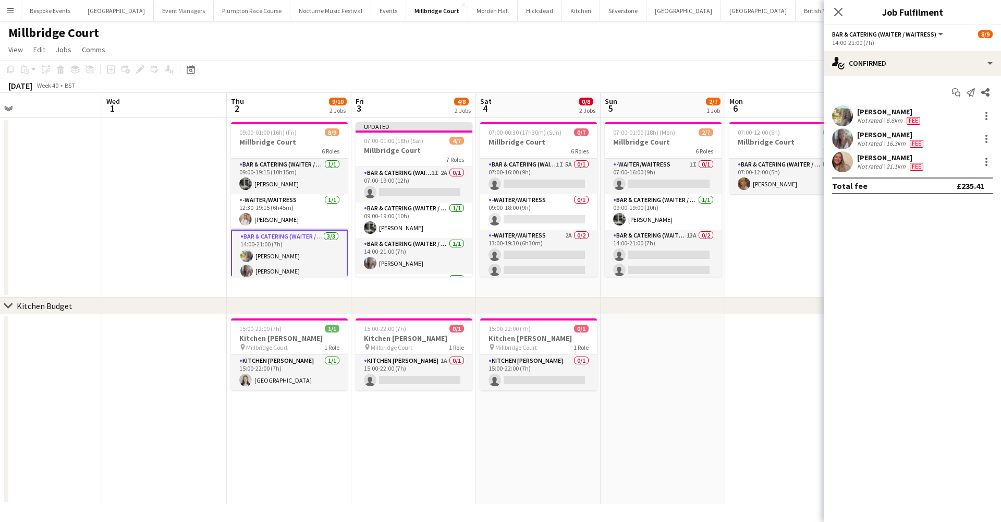
click at [848, 116] on app-user-avatar at bounding box center [842, 115] width 21 height 21
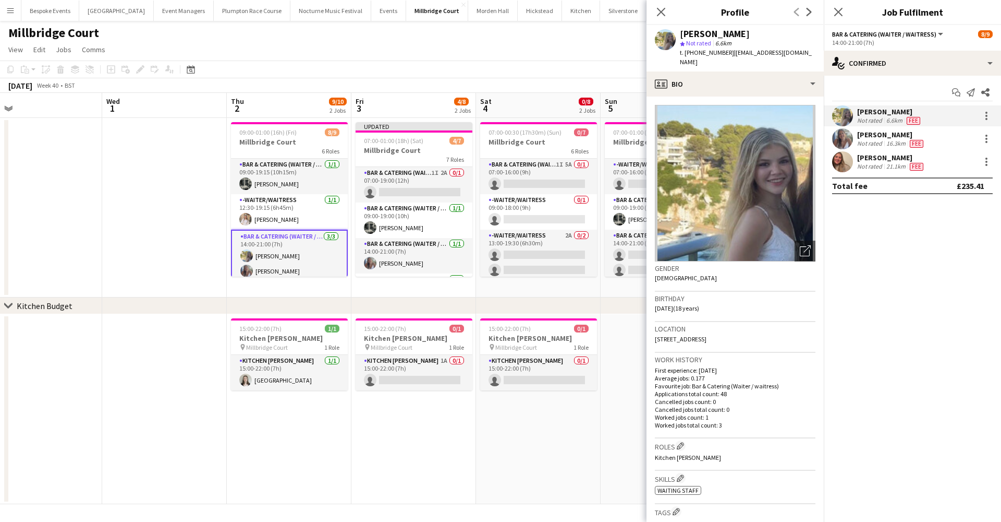
click at [843, 138] on app-user-avatar at bounding box center [842, 138] width 21 height 21
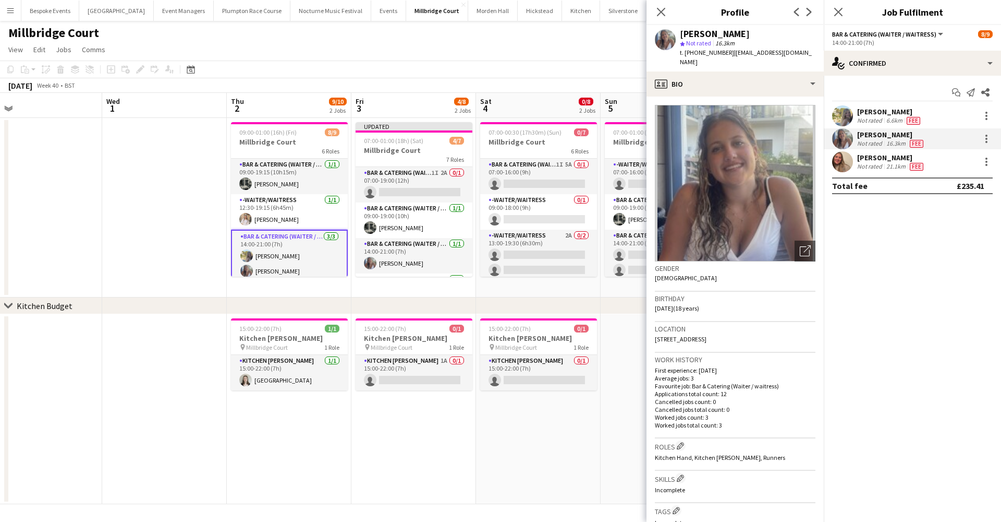
click at [847, 168] on app-user-avatar at bounding box center [842, 161] width 21 height 21
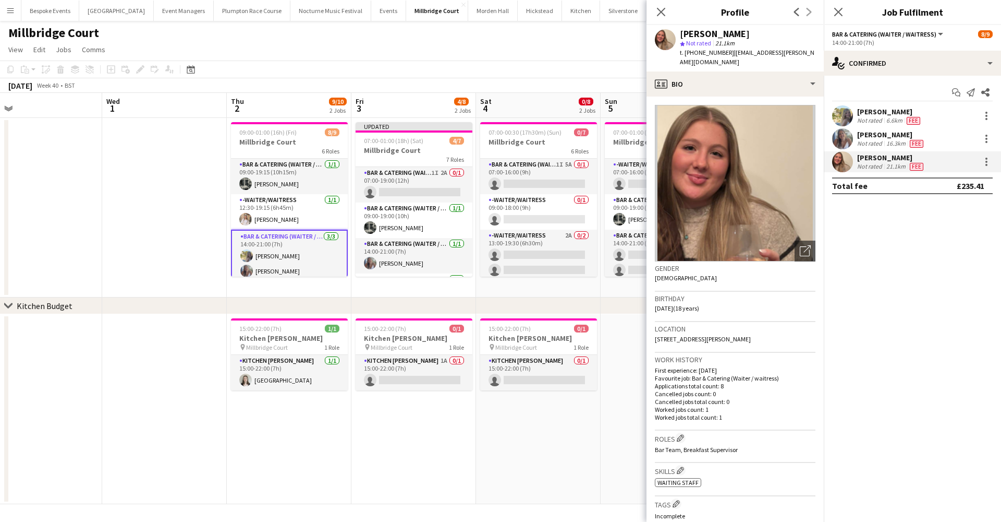
click at [841, 134] on app-user-avatar at bounding box center [842, 138] width 21 height 21
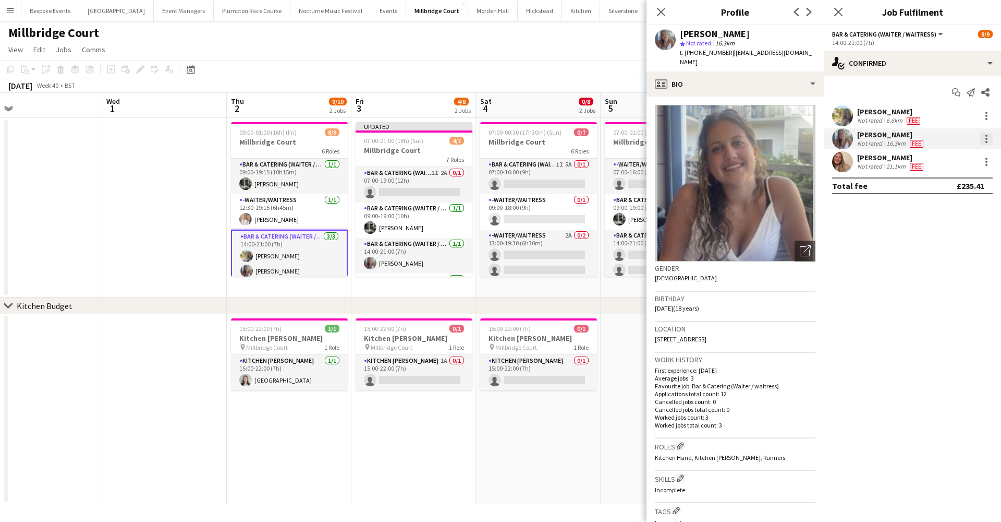
click at [987, 138] on div at bounding box center [987, 139] width 2 height 2
click at [962, 189] on button "Switch crew" at bounding box center [952, 183] width 81 height 25
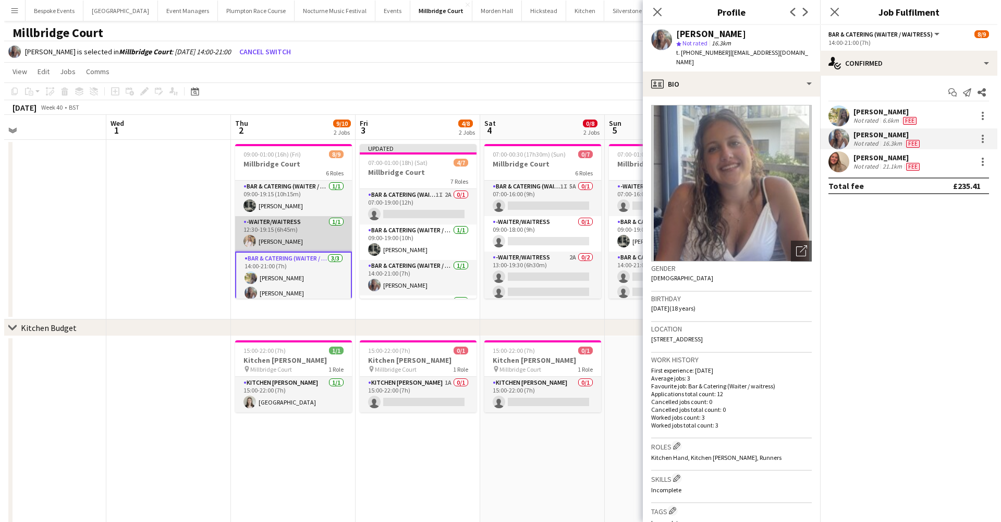
scroll to position [0, 271]
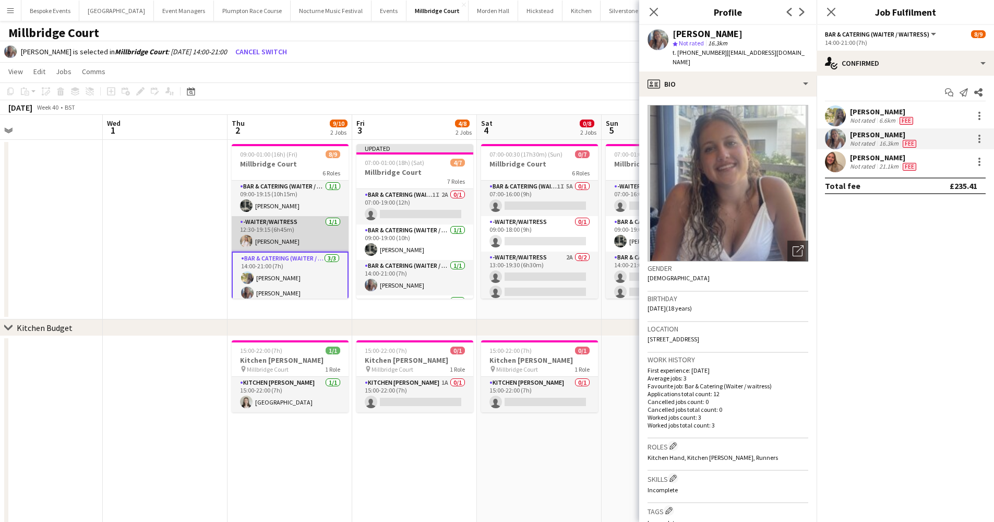
click at [256, 231] on app-card-role "-Waiter/Waitress 1/1 12:30-19:15 (6h45m) Lucy Hogg" at bounding box center [290, 233] width 117 height 35
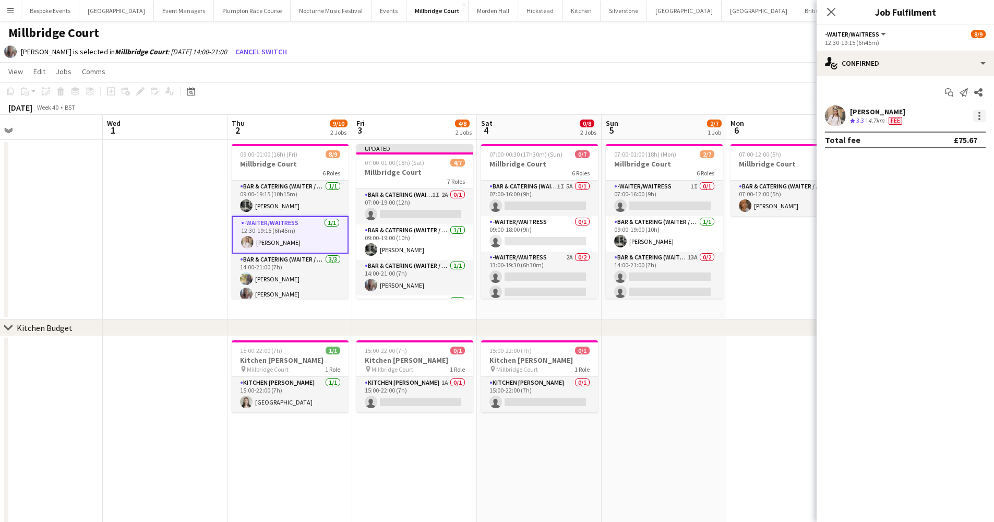
click at [977, 112] on div at bounding box center [979, 116] width 13 height 13
click at [965, 156] on span "Switch with" at bounding box center [944, 159] width 65 height 9
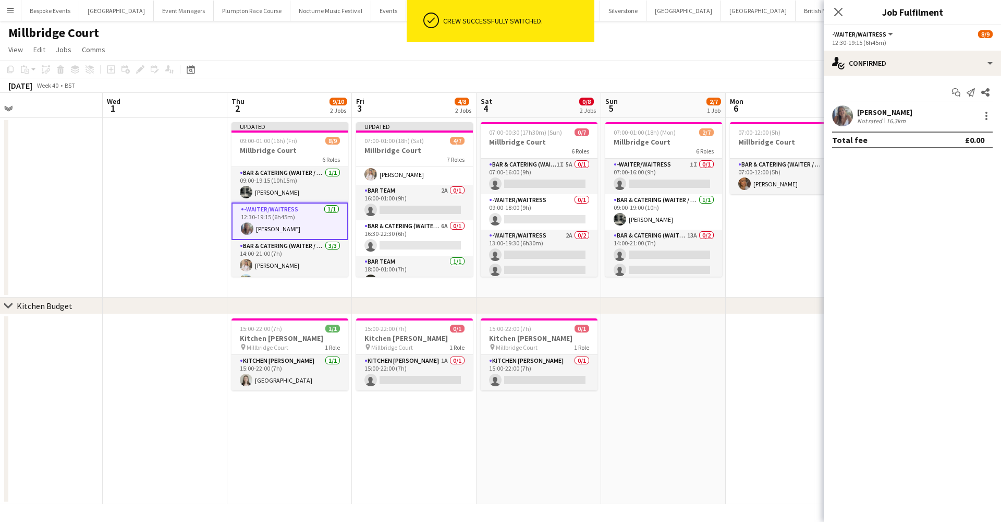
scroll to position [126, 0]
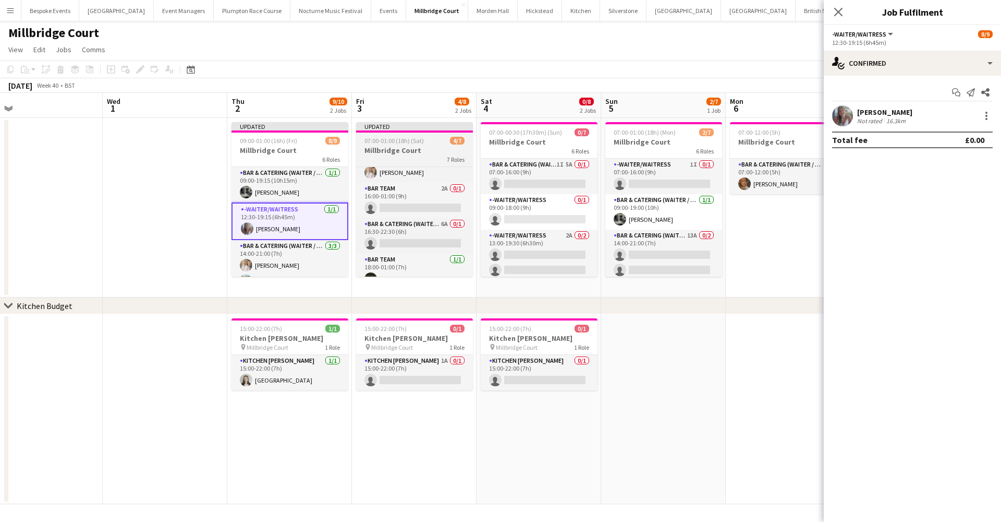
click at [406, 148] on h3 "Millbridge Court" at bounding box center [414, 150] width 117 height 9
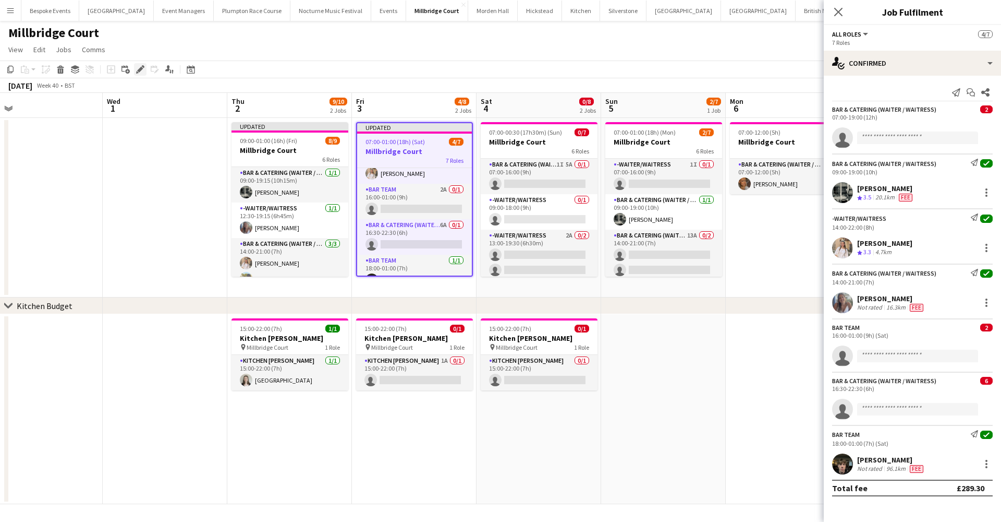
click at [143, 67] on icon at bounding box center [143, 66] width 3 height 3
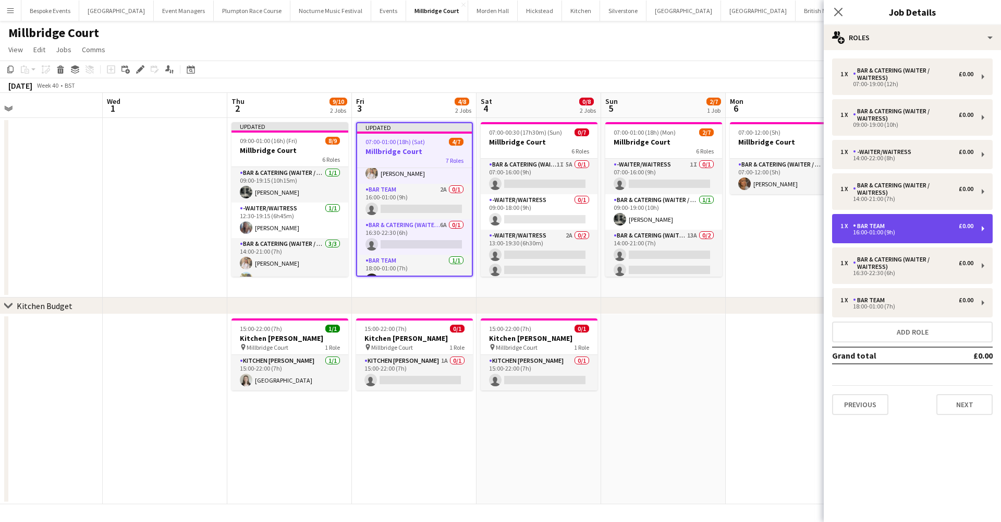
click at [870, 237] on div "1 x Bar Team £0.00 16:00-01:00 (9h)" at bounding box center [912, 228] width 161 height 29
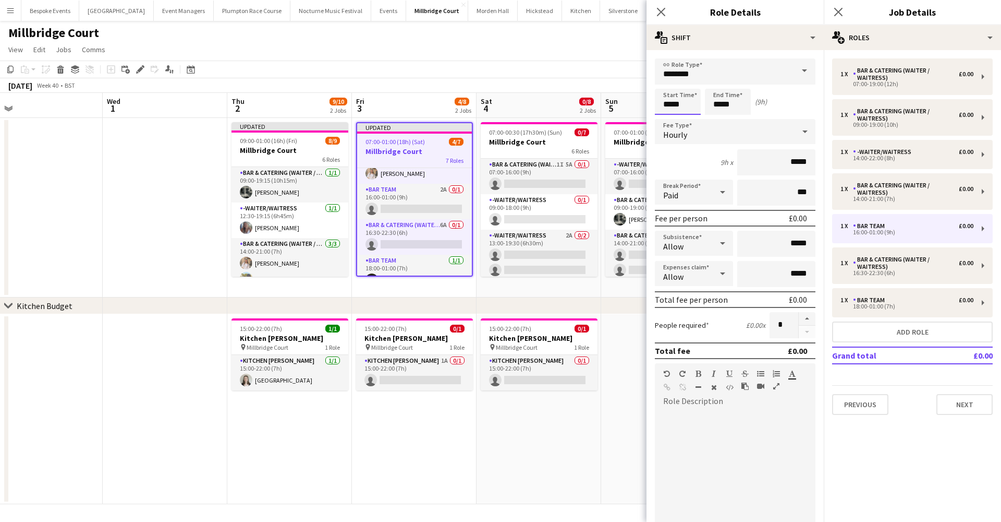
click at [677, 106] on input "*****" at bounding box center [678, 102] width 46 height 26
type input "*****"
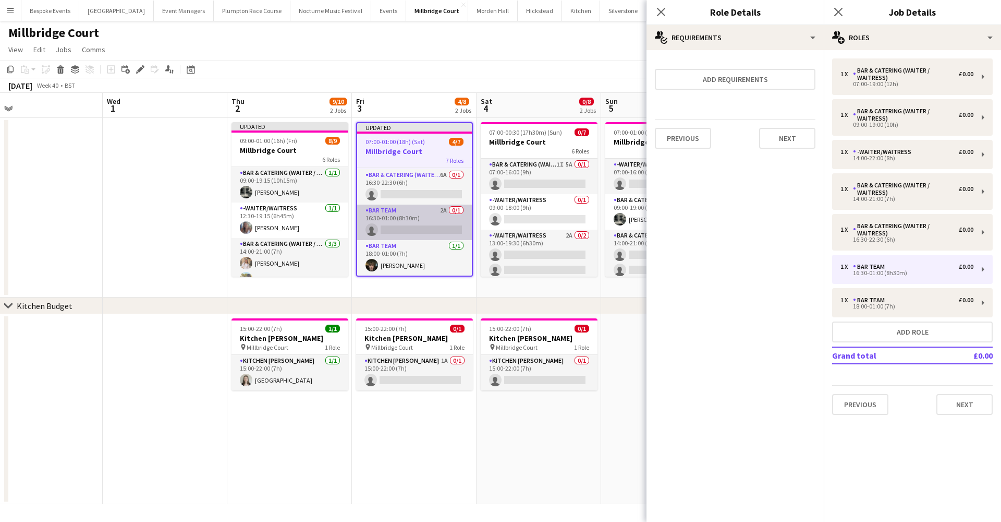
scroll to position [0, 0]
click at [389, 219] on app-card-role "Bar Team 2A 0/1 16:30-01:00 (8h30m) single-neutral-actions" at bounding box center [414, 221] width 115 height 35
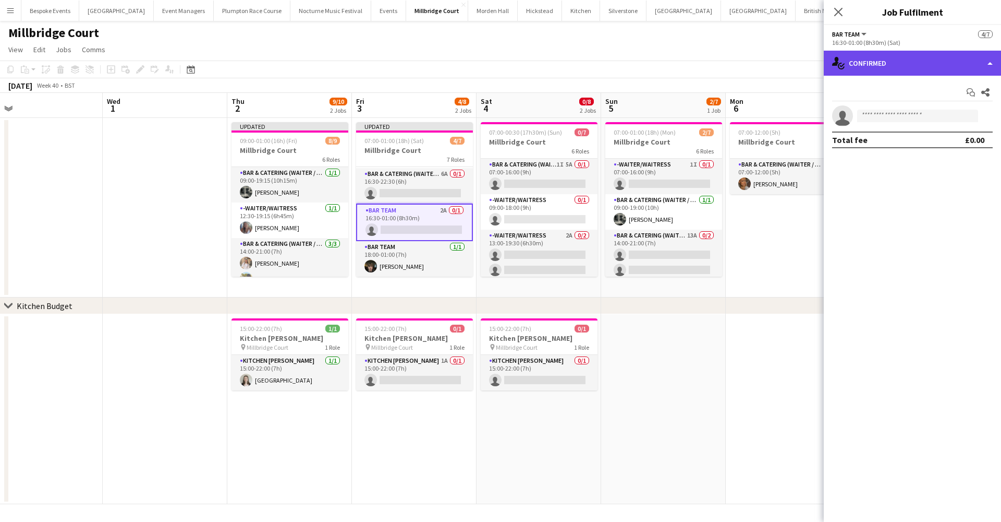
click at [870, 62] on div "single-neutral-actions-check-2 Confirmed" at bounding box center [912, 63] width 177 height 25
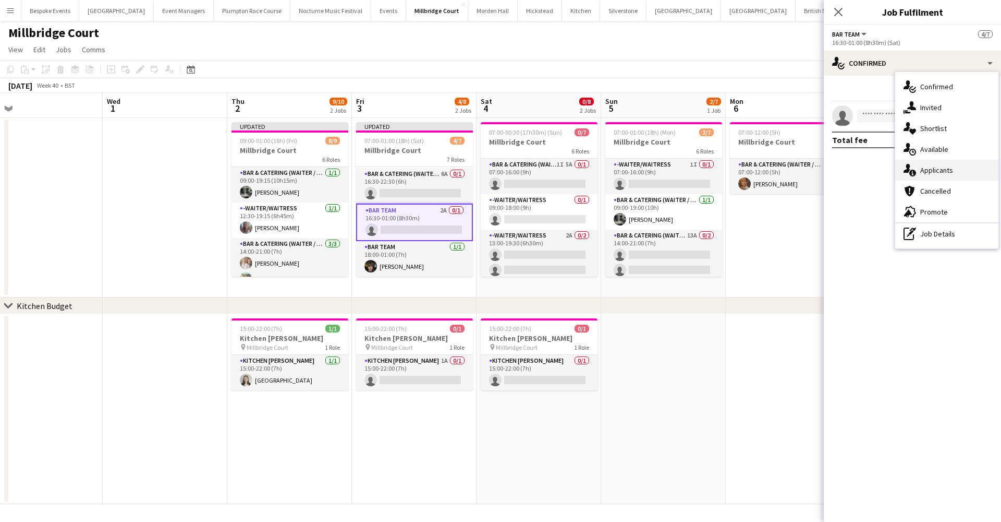
click at [926, 172] on span "Applicants" at bounding box center [937, 169] width 33 height 9
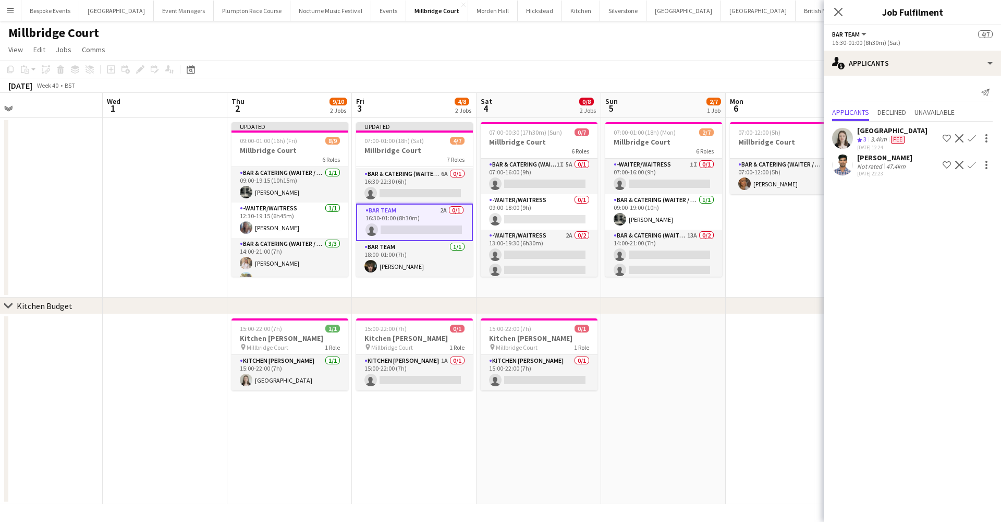
click at [979, 138] on div at bounding box center [985, 138] width 15 height 13
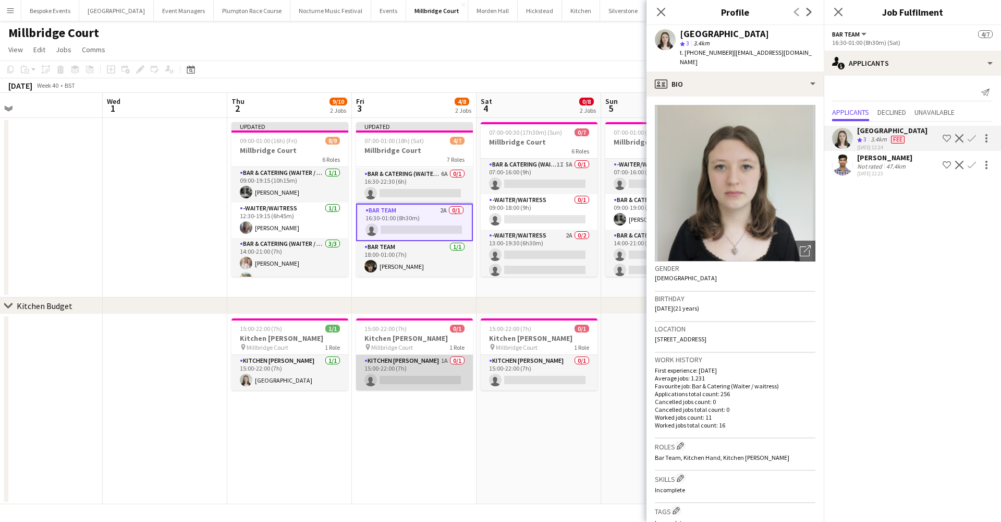
click at [428, 377] on app-card-role "Kitchen Porter 1A 0/1 15:00-22:00 (7h) single-neutral-actions" at bounding box center [414, 372] width 117 height 35
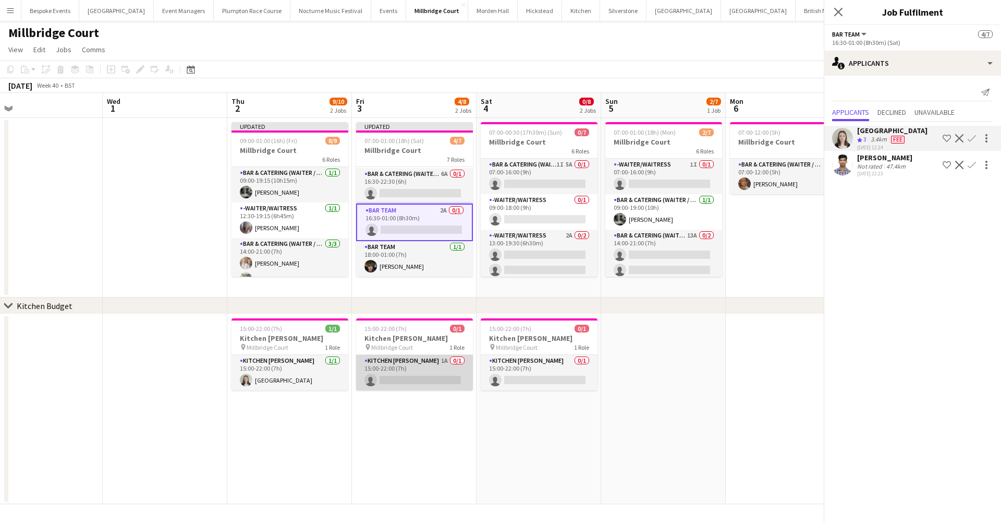
scroll to position [139, 0]
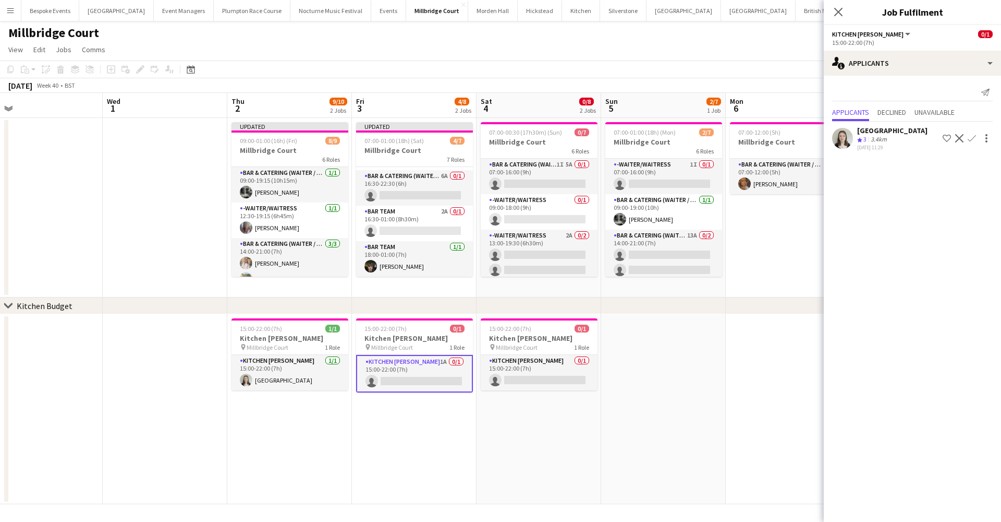
click at [971, 138] on app-icon "Confirm" at bounding box center [972, 138] width 8 height 8
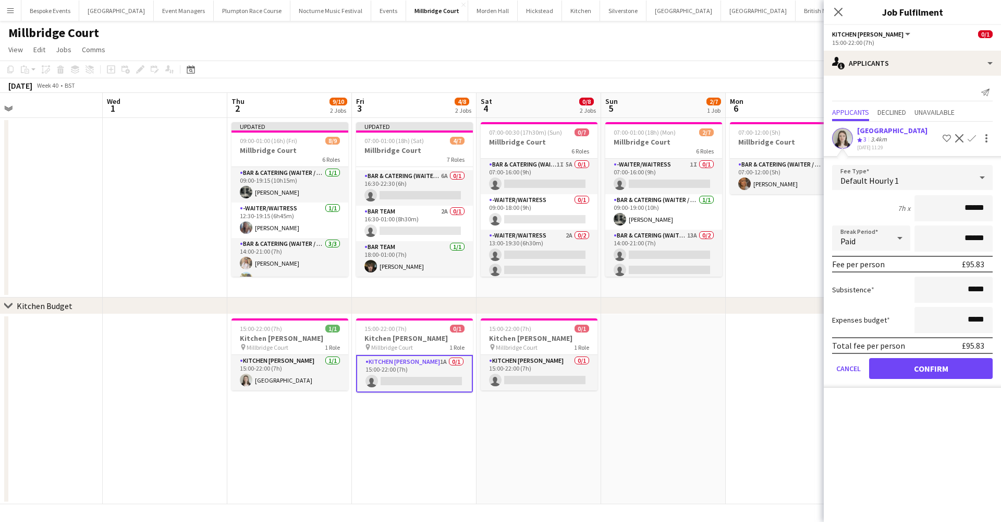
click at [938, 364] on button "Confirm" at bounding box center [931, 368] width 124 height 21
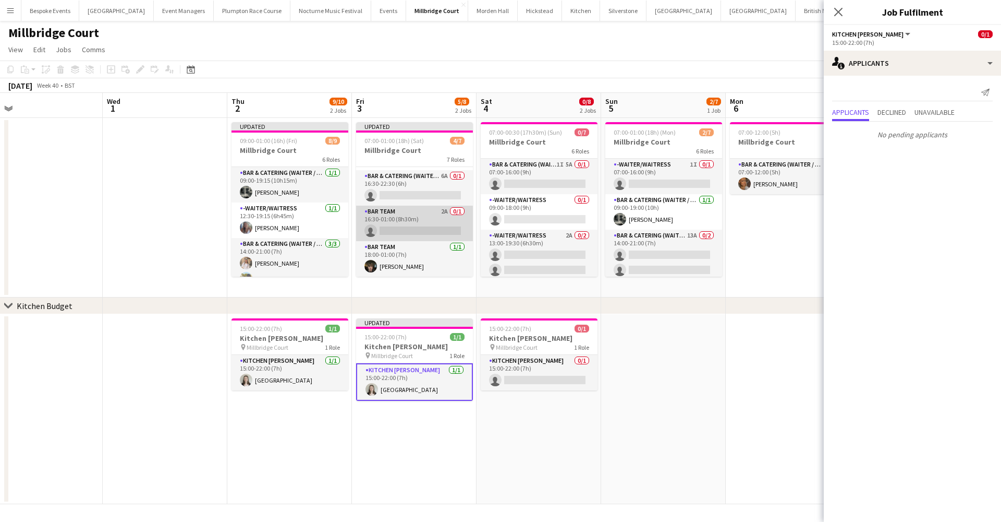
click at [392, 222] on app-card-role "Bar Team 2A 0/1 16:30-01:00 (8h30m) single-neutral-actions" at bounding box center [414, 222] width 117 height 35
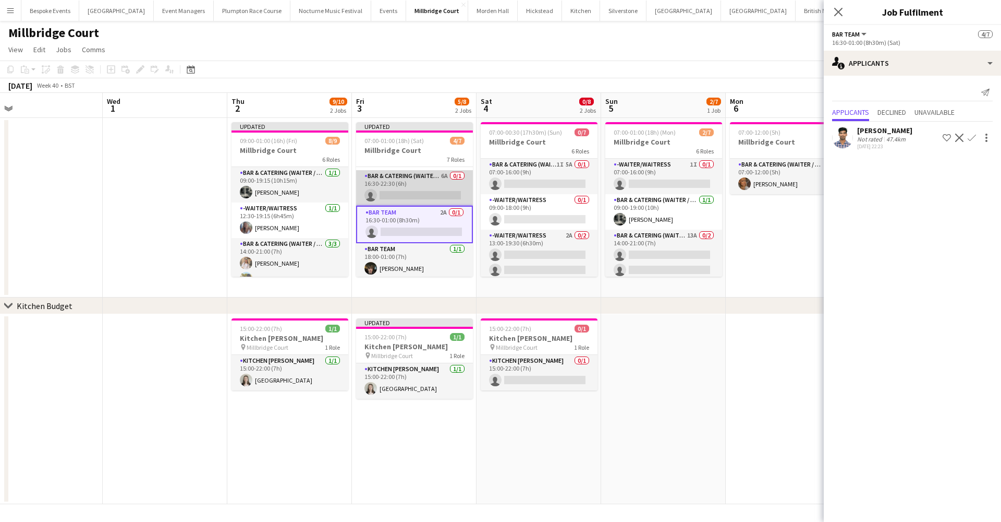
click at [391, 195] on app-card-role "Bar & Catering (Waiter / waitress) 6A 0/1 16:30-22:30 (6h) single-neutral-actio…" at bounding box center [414, 187] width 117 height 35
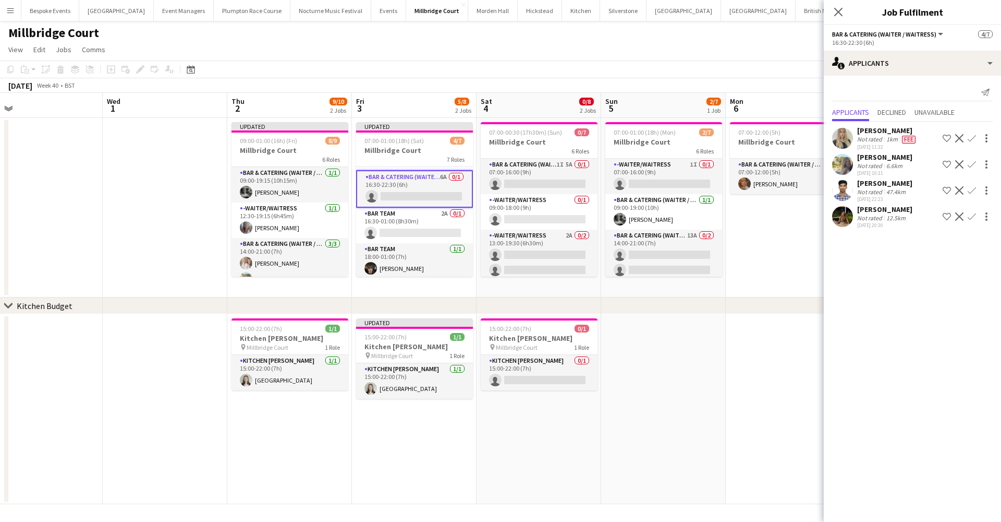
click at [974, 217] on app-icon "Confirm" at bounding box center [972, 216] width 8 height 8
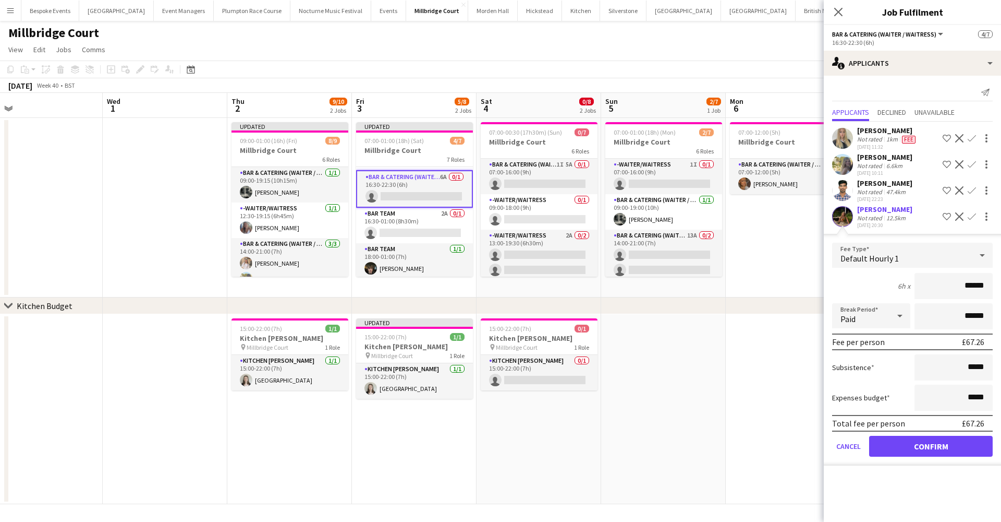
click at [916, 447] on button "Confirm" at bounding box center [931, 445] width 124 height 21
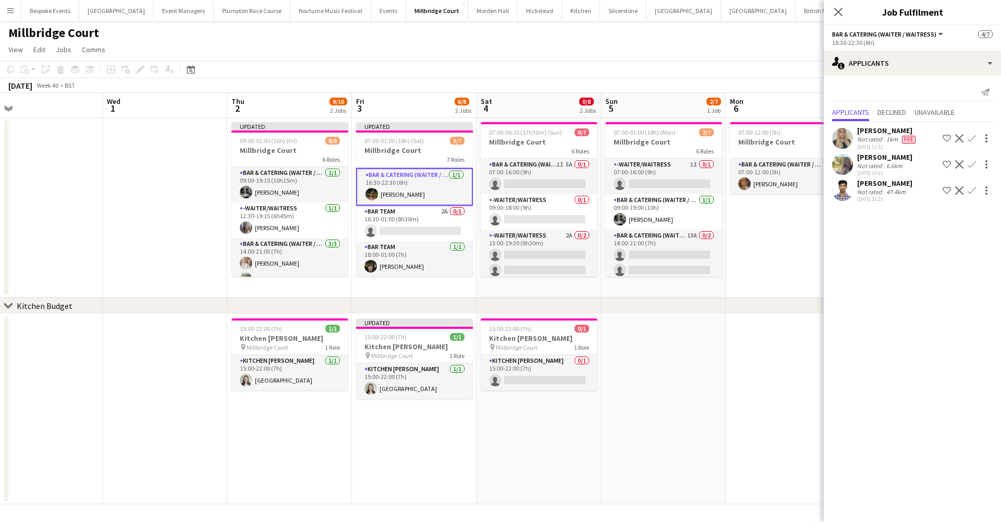
scroll to position [141, 0]
click at [377, 228] on app-card-role "Bar Team 2A 0/1 16:30-01:00 (8h30m) single-neutral-actions" at bounding box center [414, 222] width 117 height 35
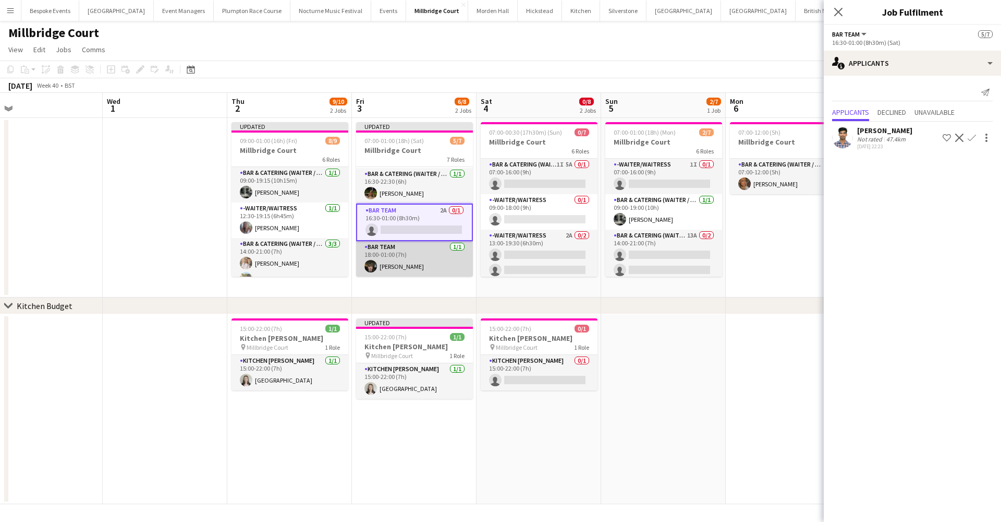
click at [387, 257] on app-card-role "Bar Team 1/1 18:00-01:00 (7h) Kyle Noakes" at bounding box center [414, 258] width 117 height 35
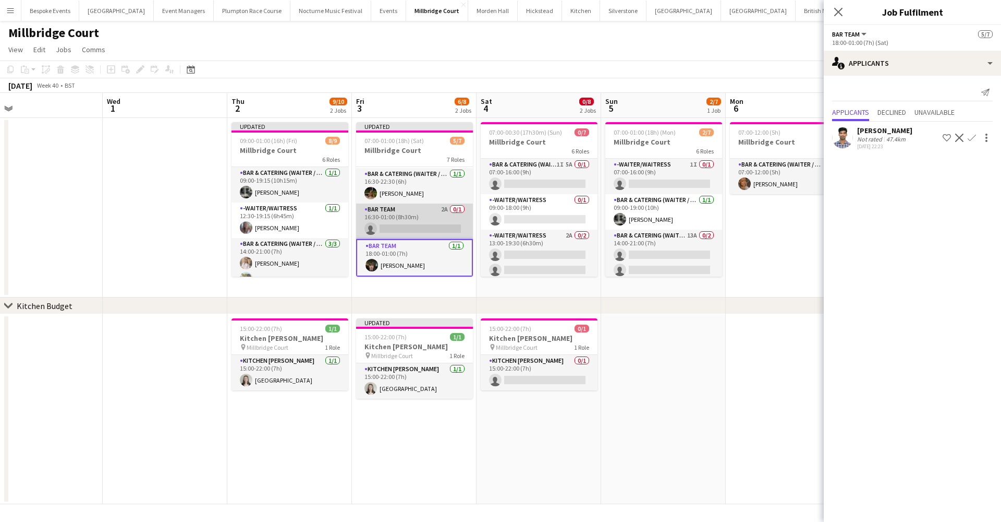
click at [382, 230] on app-card-role "Bar Team 2A 0/1 16:30-01:00 (8h30m) single-neutral-actions" at bounding box center [414, 220] width 117 height 35
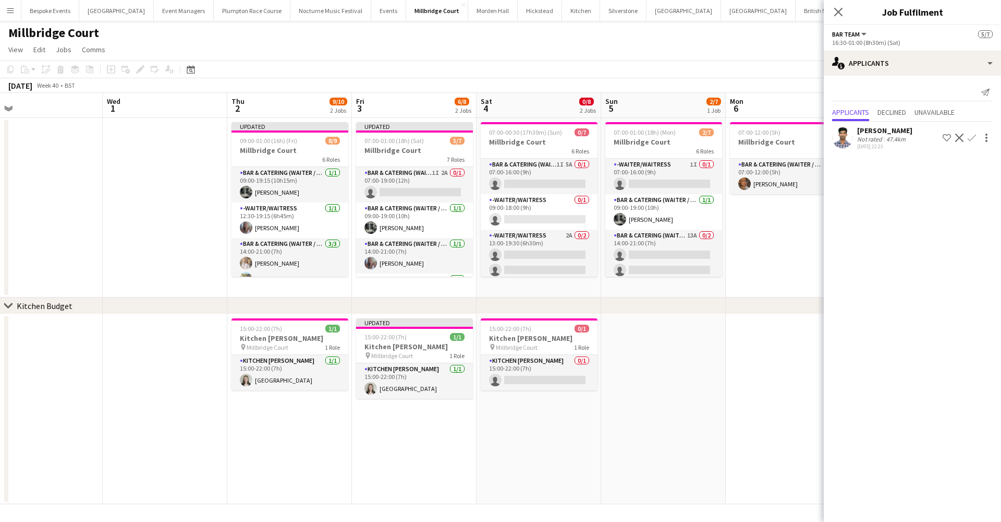
scroll to position [0, 0]
click at [682, 52] on app-page-menu "View Day view expanded Day view collapsed Month view Date picker Jump to [DATE]…" at bounding box center [500, 51] width 1001 height 20
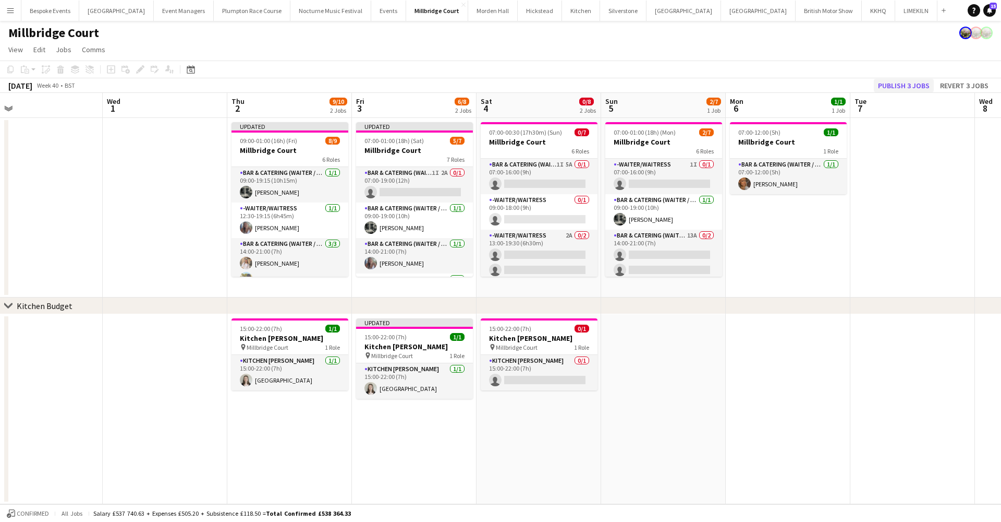
click at [916, 86] on button "Publish 3 jobs" at bounding box center [904, 86] width 60 height 14
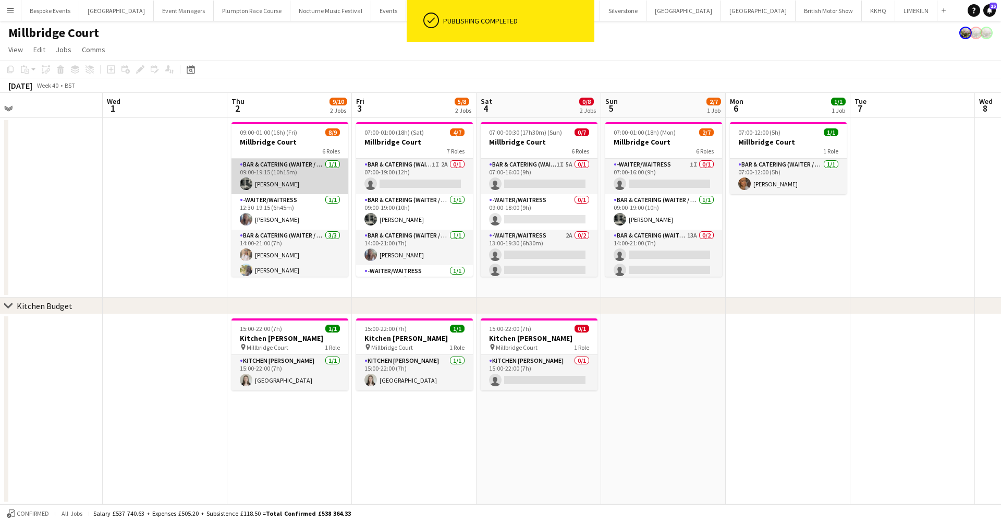
click at [320, 181] on app-card-role "Bar & Catering (Waiter / waitress) 1/1 09:00-19:15 (10h15m) Molly Middlehurst" at bounding box center [290, 176] width 117 height 35
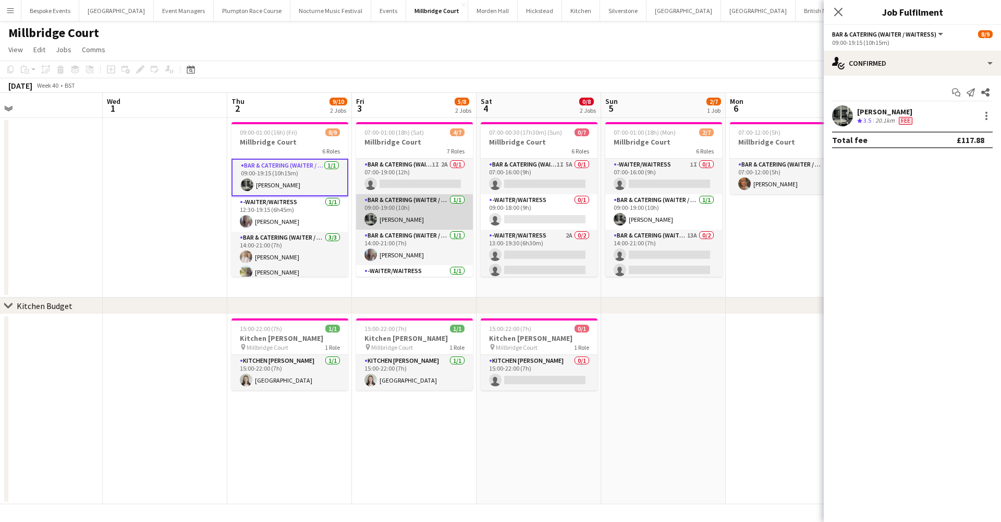
click at [377, 219] on app-card-role "Bar & Catering (Waiter / waitress) 1/1 09:00-19:00 (10h) Molly Middlehurst" at bounding box center [414, 211] width 117 height 35
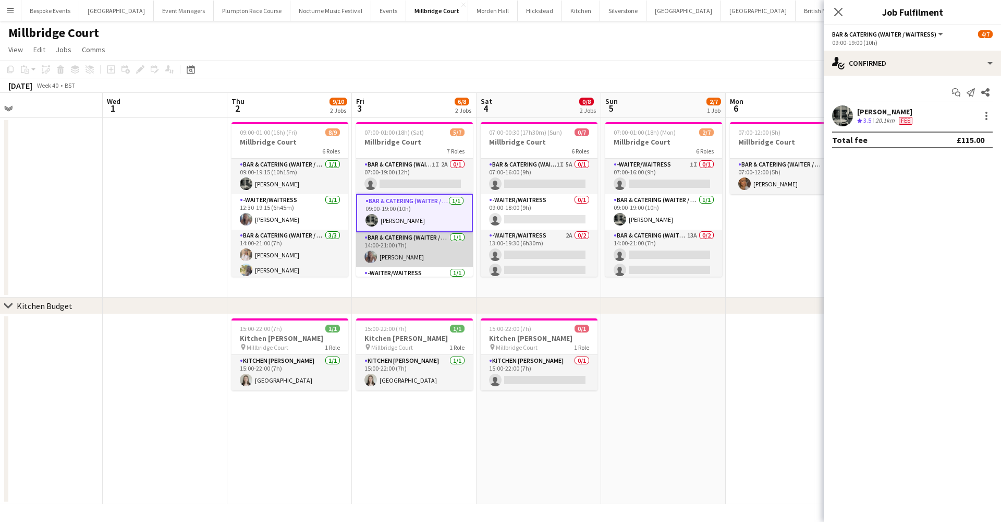
click at [385, 262] on app-card-role "Bar & Catering (Waiter / waitress) 1/1 14:00-21:00 (7h) Chloe Bower" at bounding box center [414, 249] width 117 height 35
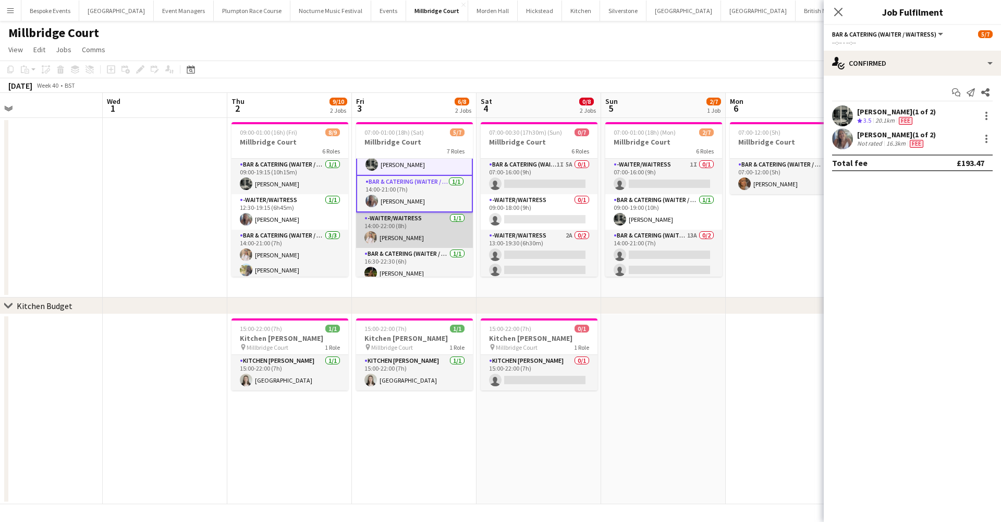
scroll to position [75, 0]
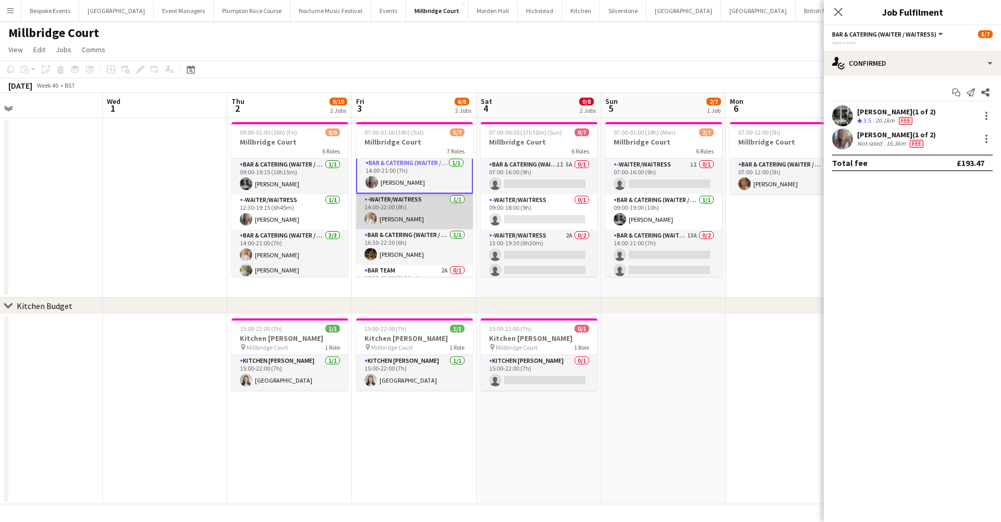
click at [387, 216] on app-card-role "-Waiter/Waitress 1/1 14:00-22:00 (8h) Lucy Hogg" at bounding box center [414, 210] width 117 height 35
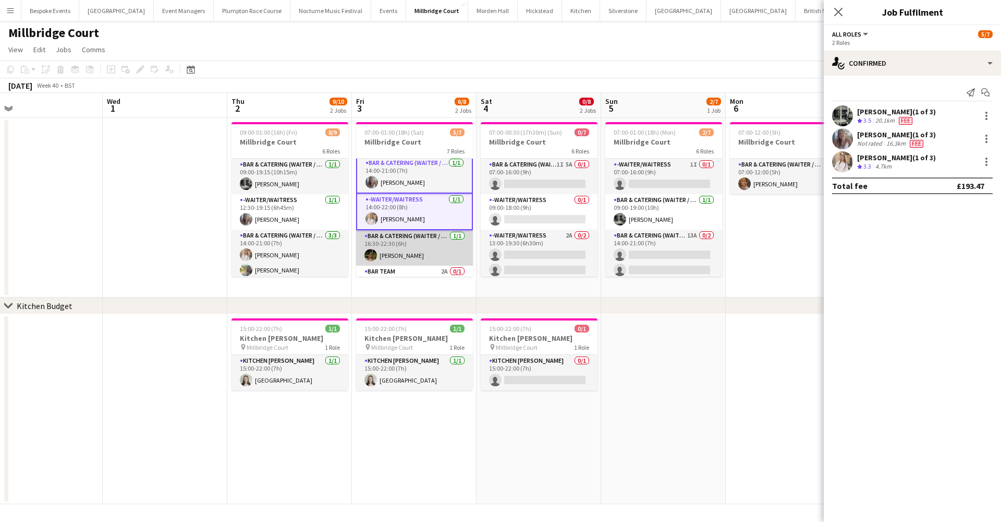
click at [387, 238] on app-card-role "Bar & Catering (Waiter / waitress) 1/1 16:30-22:30 (6h) Ellie Jackson" at bounding box center [414, 247] width 117 height 35
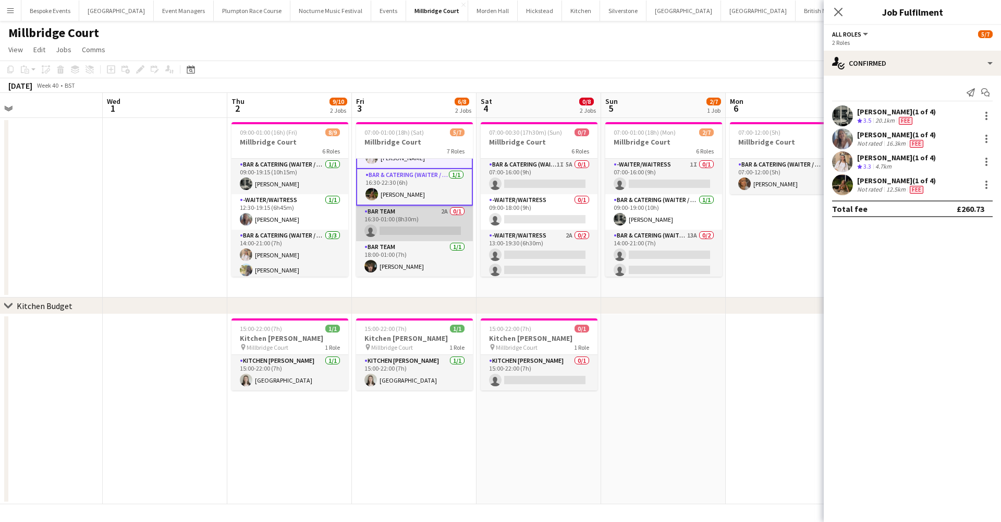
scroll to position [136, 0]
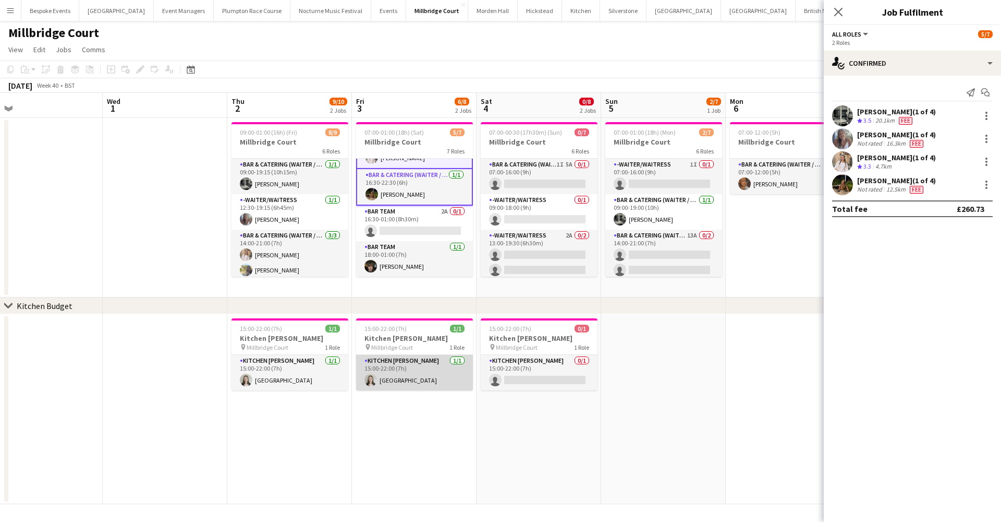
click at [416, 374] on app-card-role "Kitchen Porter 1/1 15:00-22:00 (7h) Isla Corfield" at bounding box center [414, 372] width 117 height 35
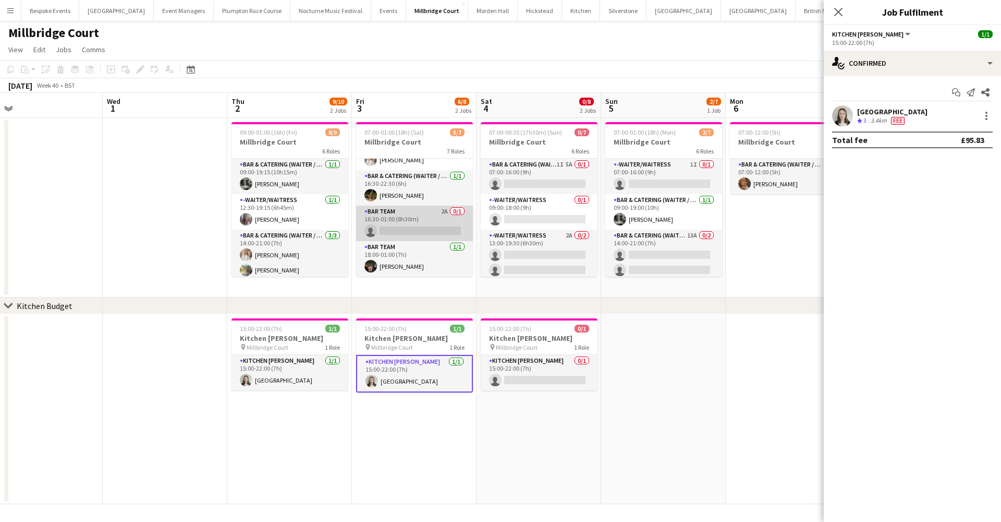
click at [439, 226] on app-card-role "Bar Team 2A 0/1 16:30-01:00 (8h30m) single-neutral-actions" at bounding box center [414, 222] width 117 height 35
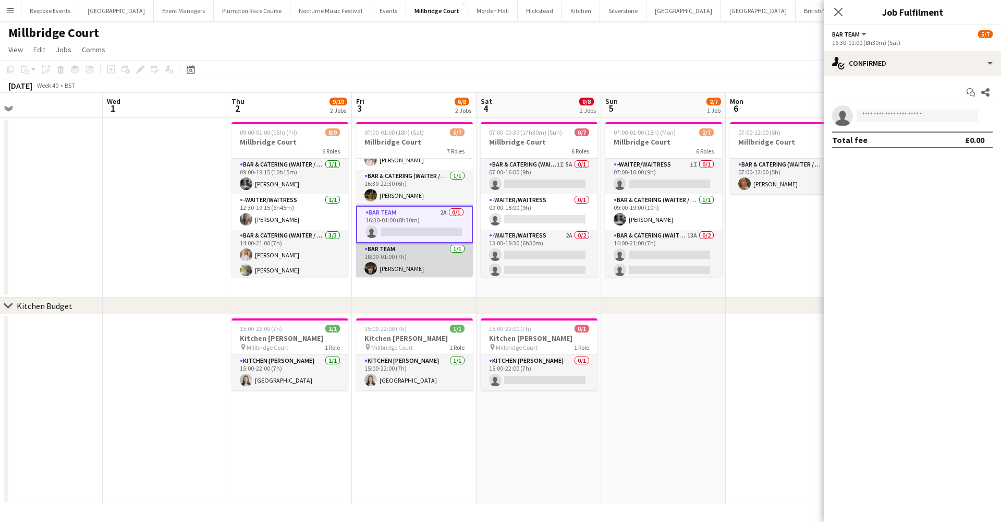
click at [391, 262] on app-card-role "Bar Team 1/1 18:00-01:00 (7h) Kyle Noakes" at bounding box center [414, 260] width 117 height 35
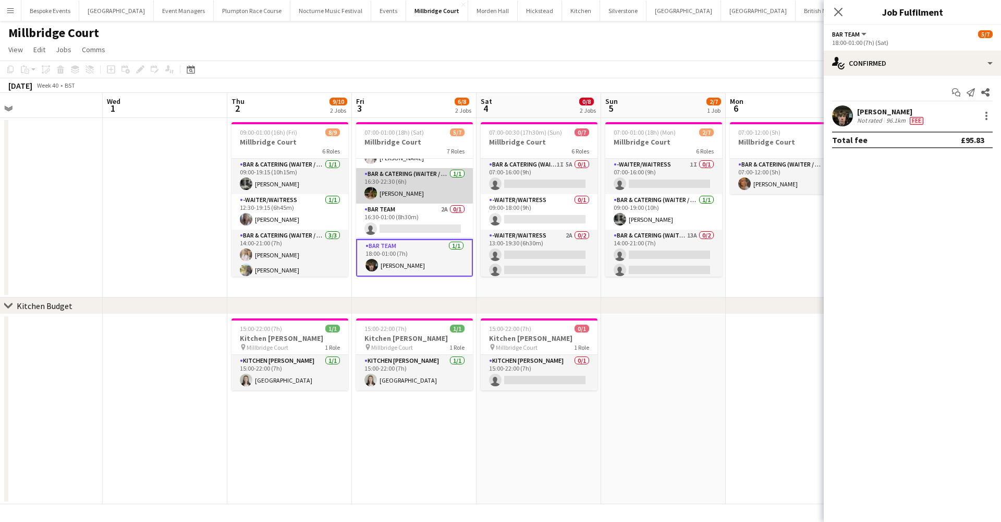
scroll to position [132, 0]
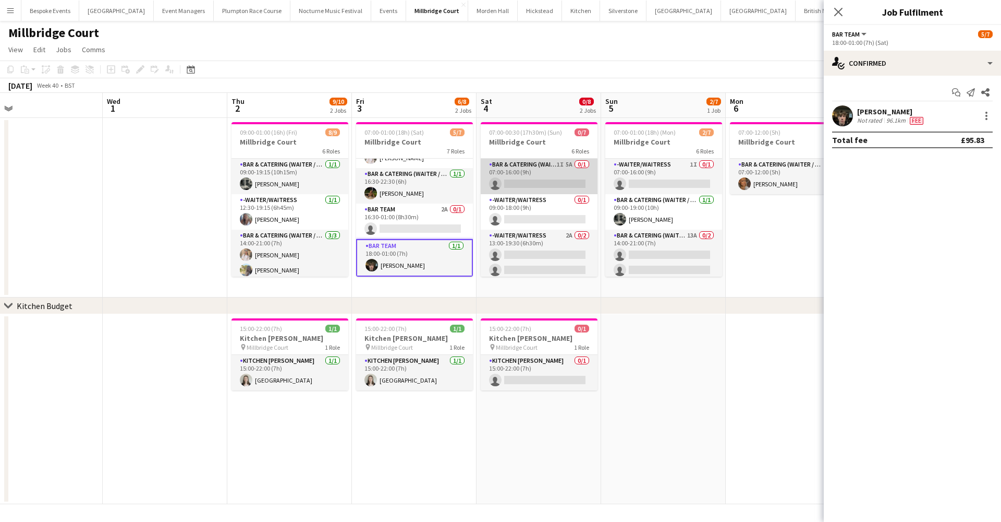
click at [567, 170] on app-card-role "Bar & Catering (Waiter / waitress) 1I 5A 0/1 07:00-16:00 (9h) single-neutral-ac…" at bounding box center [539, 176] width 117 height 35
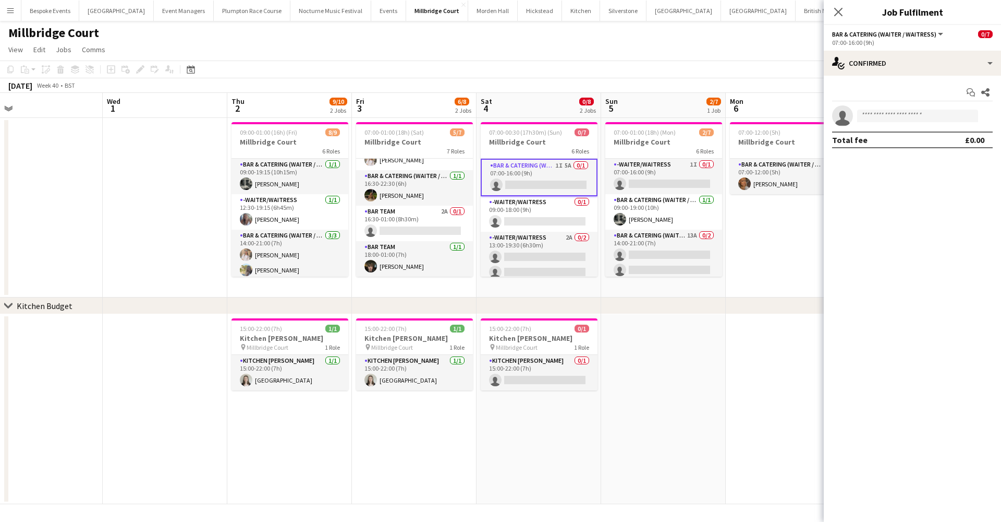
scroll to position [130, 0]
click at [868, 69] on div "single-neutral-actions-check-2 Confirmed" at bounding box center [912, 63] width 177 height 25
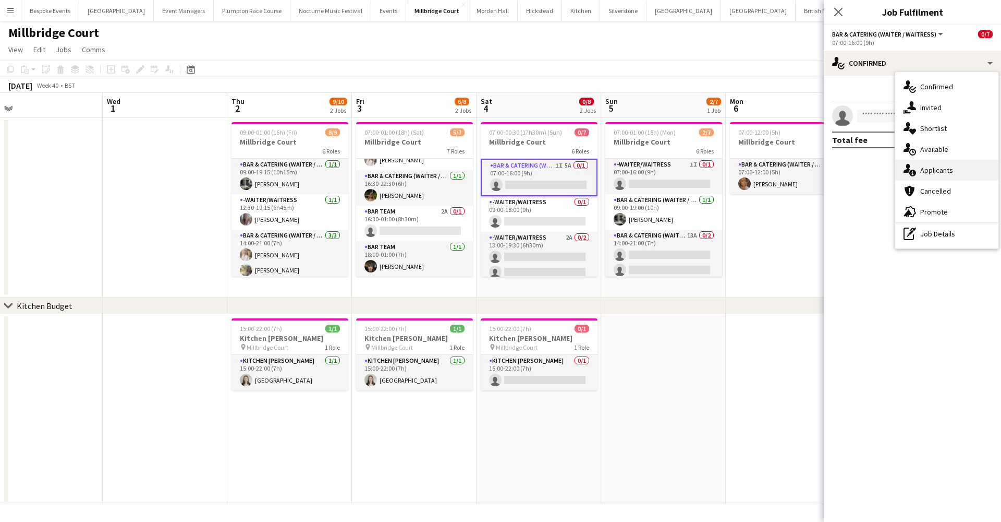
click at [937, 175] on div "single-neutral-actions-information Applicants" at bounding box center [947, 170] width 103 height 21
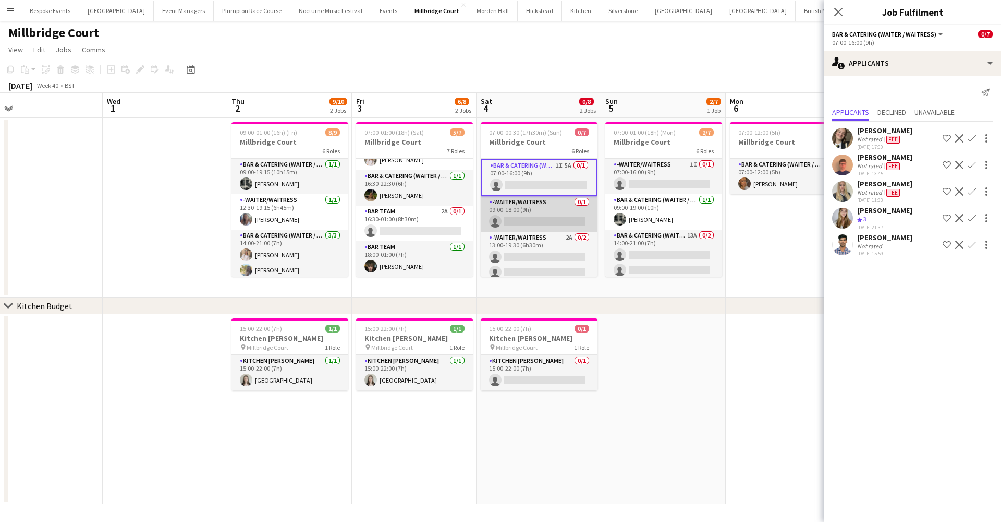
click at [560, 212] on app-card-role "-Waiter/Waitress 0/1 09:00-18:00 (9h) single-neutral-actions" at bounding box center [539, 213] width 117 height 35
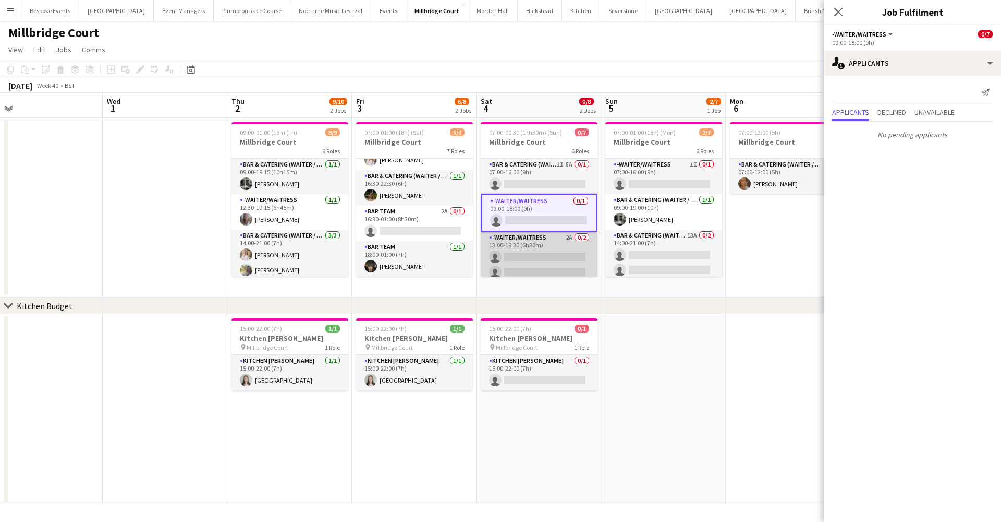
click at [558, 251] on app-card-role "-Waiter/Waitress 2A 0/2 13:00-19:30 (6h30m) single-neutral-actions single-neutr…" at bounding box center [539, 257] width 117 height 51
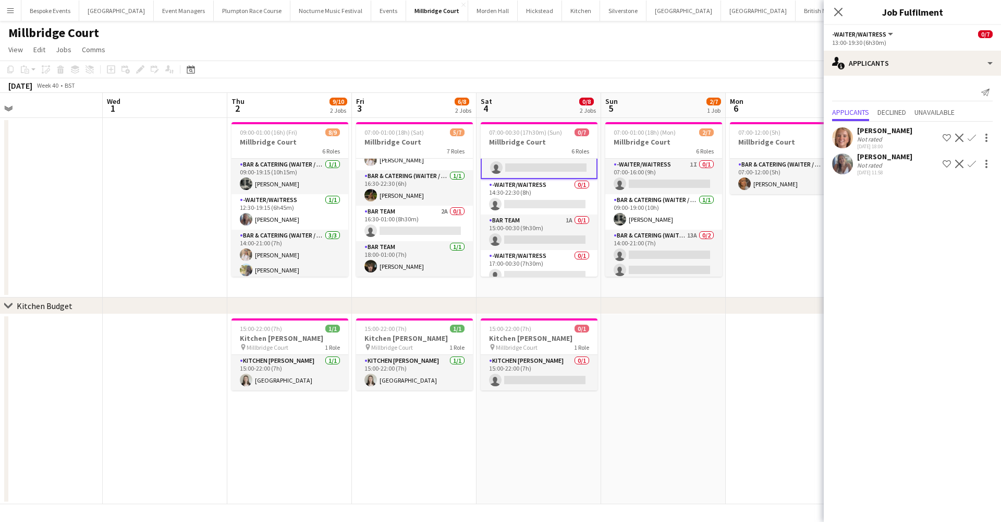
scroll to position [104, 0]
click at [555, 200] on app-card-role "-Waiter/Waitress 0/1 14:30-22:30 (8h) single-neutral-actions" at bounding box center [539, 195] width 117 height 35
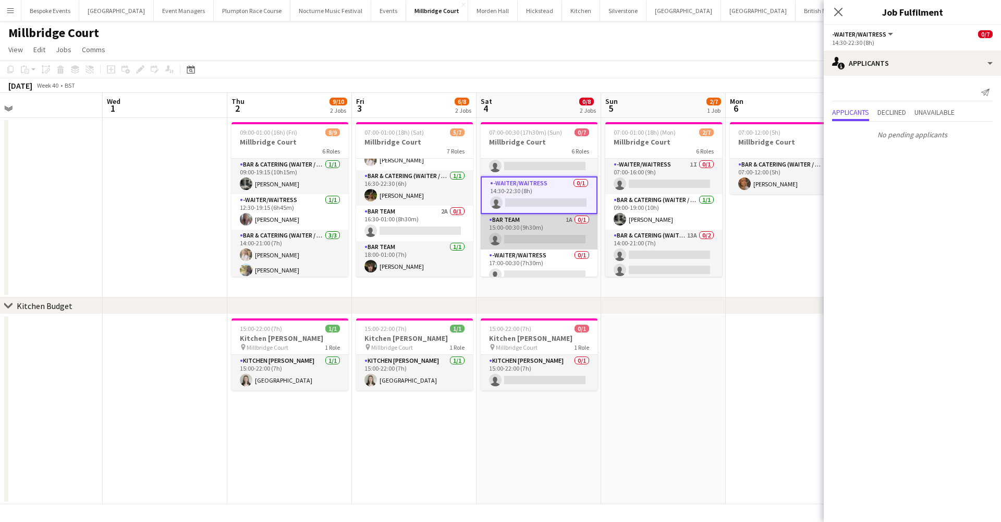
click at [549, 233] on app-card-role "Bar Team 1A 0/1 15:00-00:30 (9h30m) single-neutral-actions" at bounding box center [539, 231] width 117 height 35
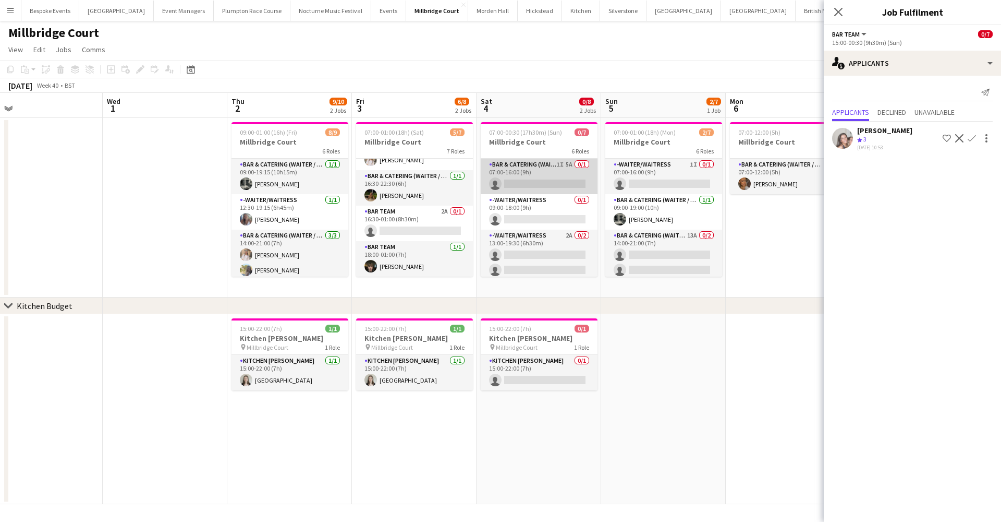
scroll to position [0, 0]
click at [538, 178] on app-card-role "Bar & Catering (Waiter / waitress) 1I 5A 0/1 07:00-16:00 (9h) single-neutral-ac…" at bounding box center [539, 176] width 117 height 35
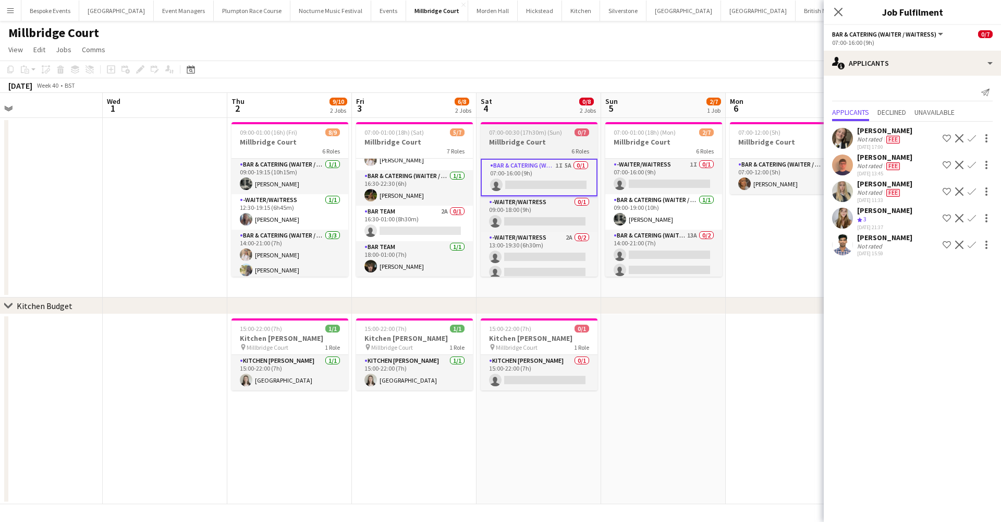
click at [554, 143] on h3 "Millbridge Court" at bounding box center [539, 141] width 117 height 9
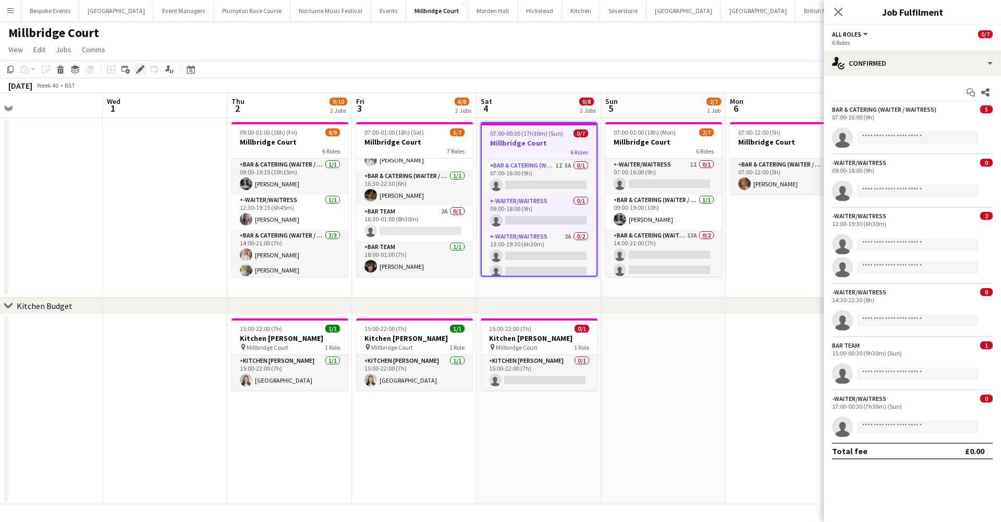
click at [140, 70] on icon at bounding box center [140, 70] width 6 height 6
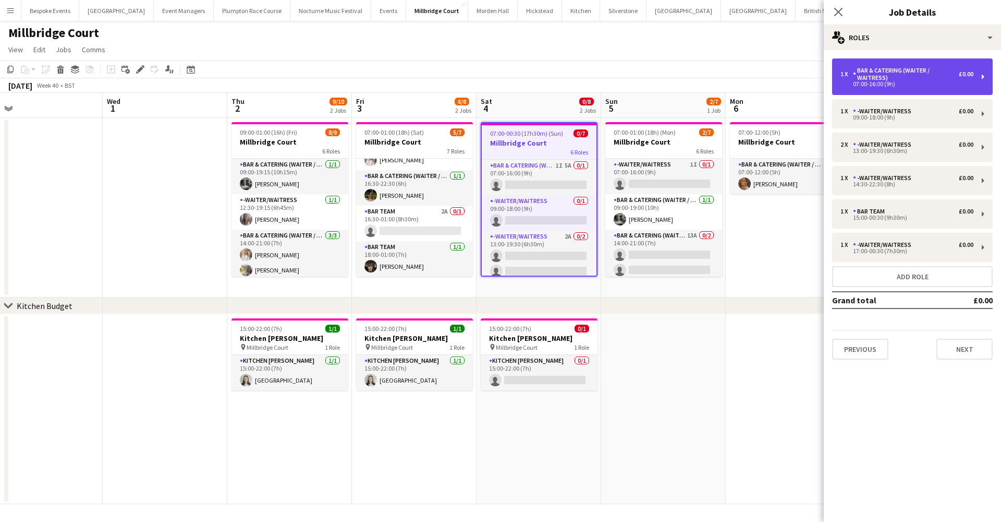
click at [919, 64] on div "1 x Bar & Catering (Waiter / waitress) £0.00 07:00-16:00 (9h)" at bounding box center [912, 76] width 161 height 37
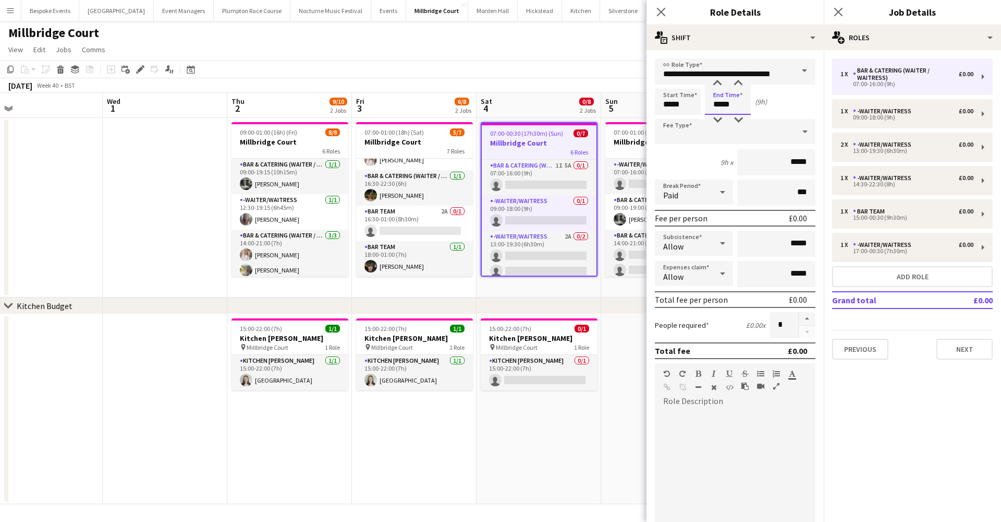
click at [721, 107] on input "*****" at bounding box center [728, 102] width 46 height 26
type input "*****"
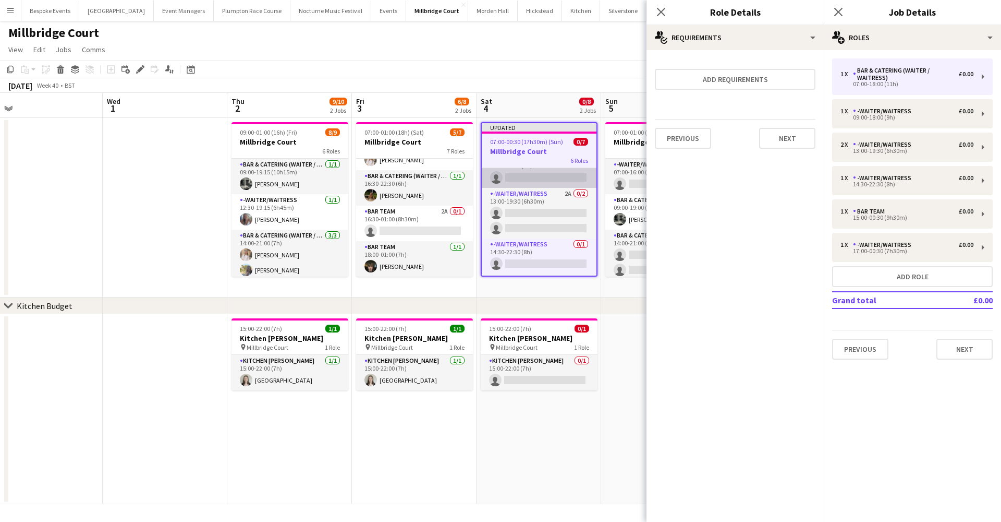
scroll to position [55, 0]
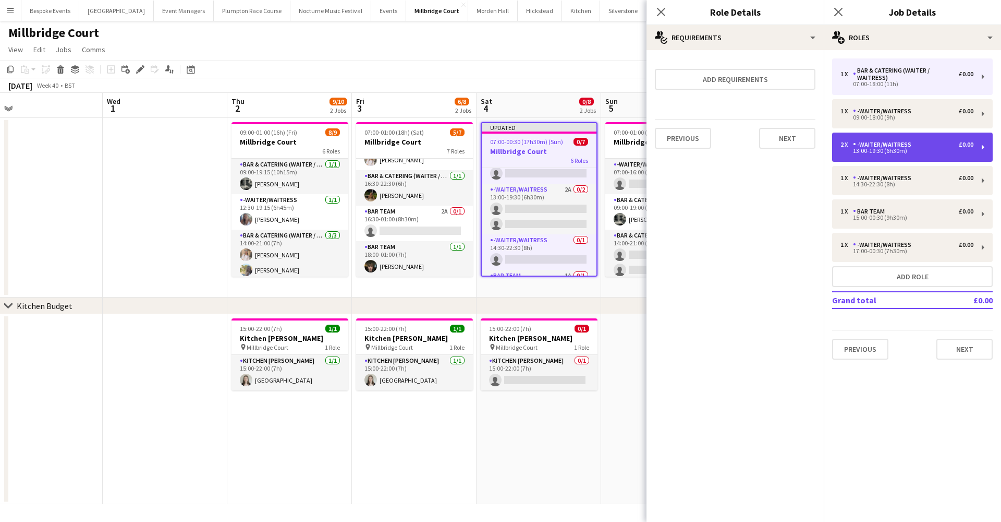
click at [858, 149] on div "13:00-19:30 (6h30m)" at bounding box center [907, 150] width 133 height 5
type input "**********"
type input "*****"
type input "*"
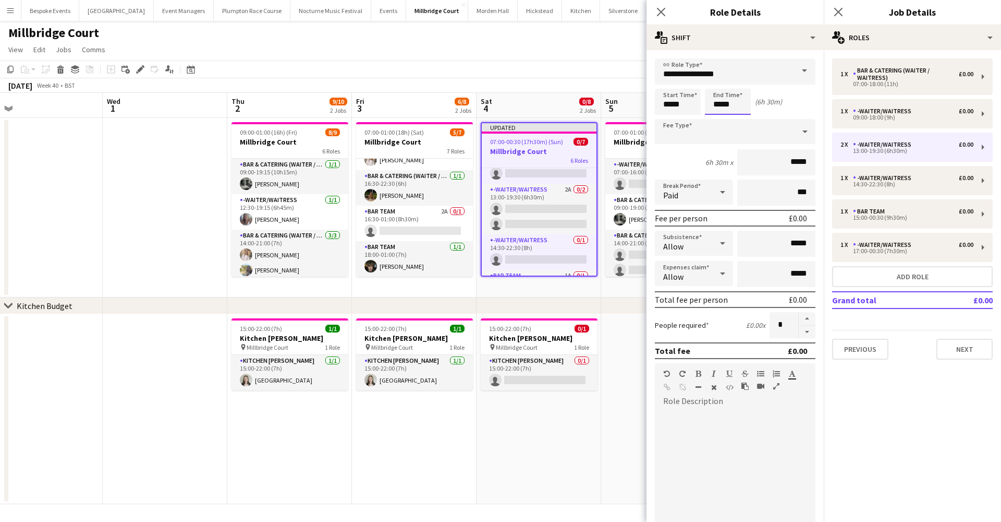
click at [721, 106] on input "*****" at bounding box center [728, 102] width 46 height 26
type input "*****"
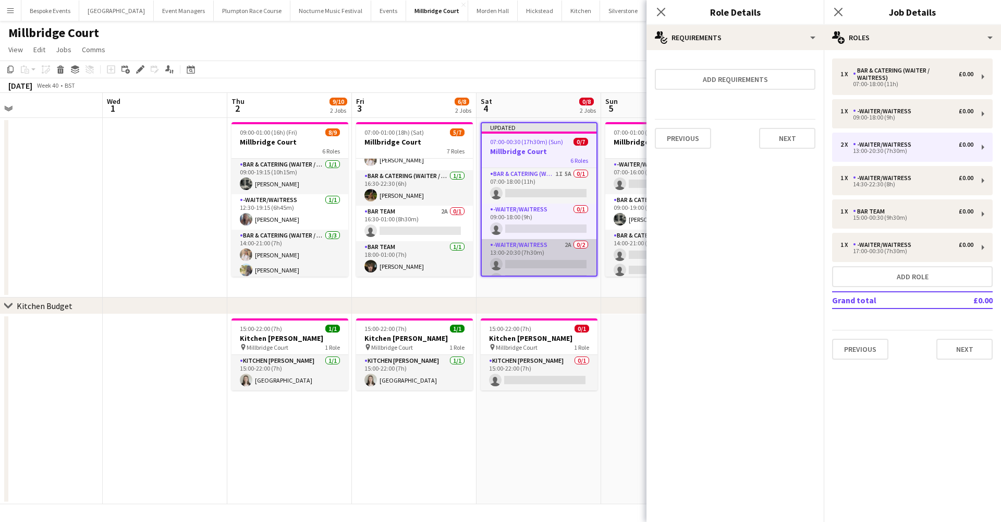
scroll to position [0, 0]
click at [552, 250] on app-card-role "-Waiter/Waitress 2A 0/2 13:00-20:30 (7h30m) single-neutral-actions single-neutr…" at bounding box center [539, 264] width 115 height 51
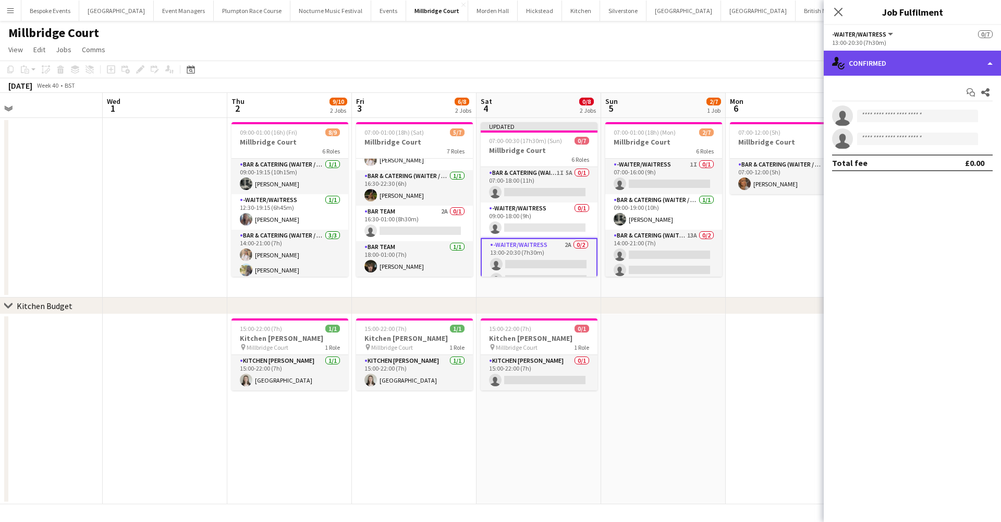
click at [873, 63] on div "single-neutral-actions-check-2 Confirmed" at bounding box center [912, 63] width 177 height 25
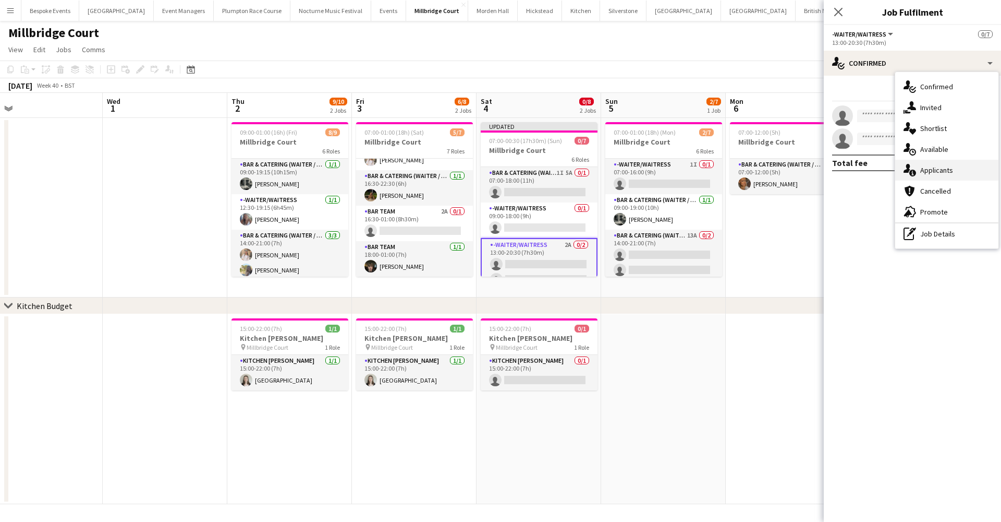
click at [937, 175] on div "single-neutral-actions-information Applicants" at bounding box center [947, 170] width 103 height 21
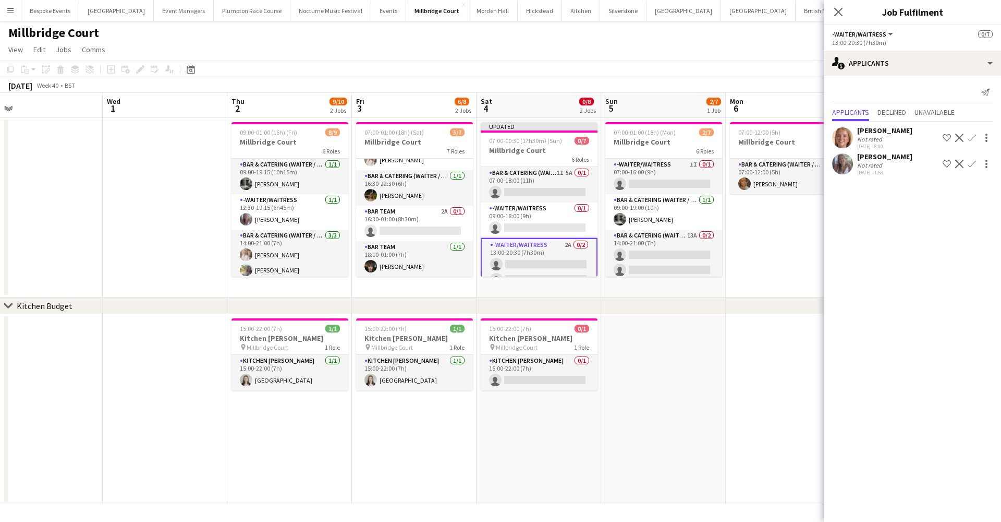
click at [972, 137] on app-icon "Confirm" at bounding box center [972, 138] width 8 height 8
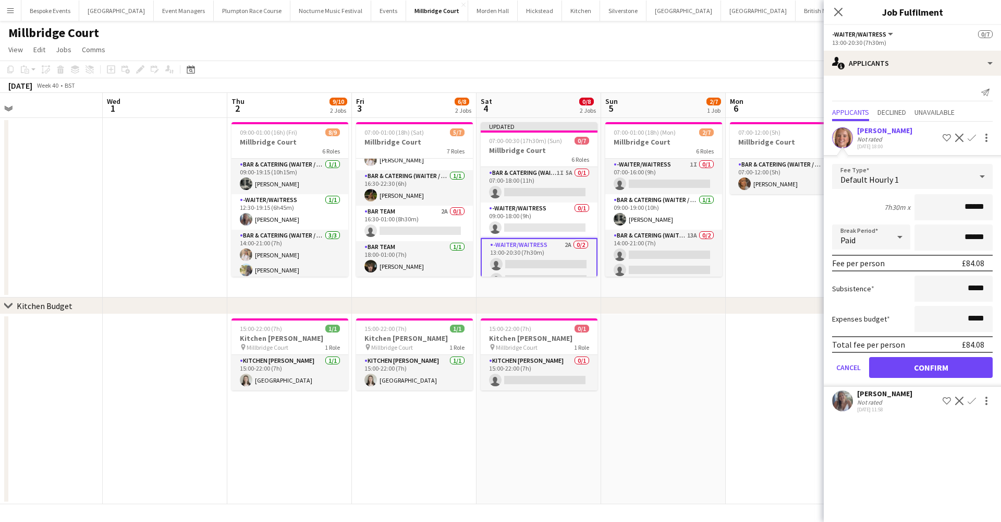
click at [919, 363] on button "Confirm" at bounding box center [931, 367] width 124 height 21
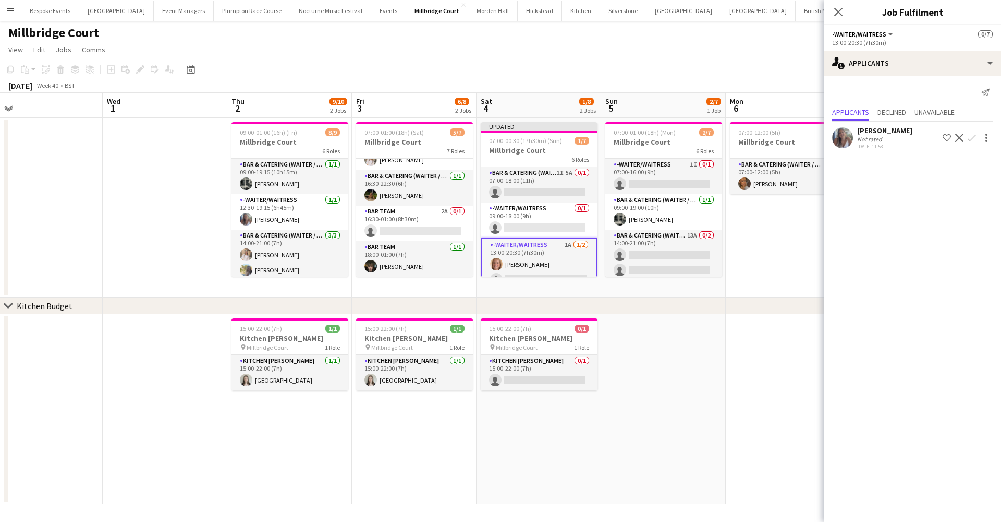
click at [971, 135] on app-icon "Confirm" at bounding box center [972, 138] width 8 height 8
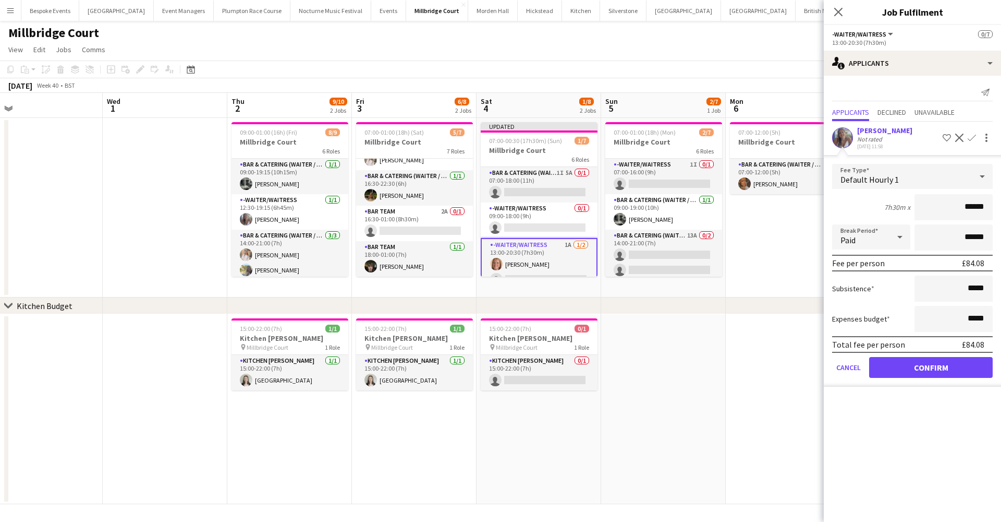
click at [939, 369] on button "Confirm" at bounding box center [931, 367] width 124 height 21
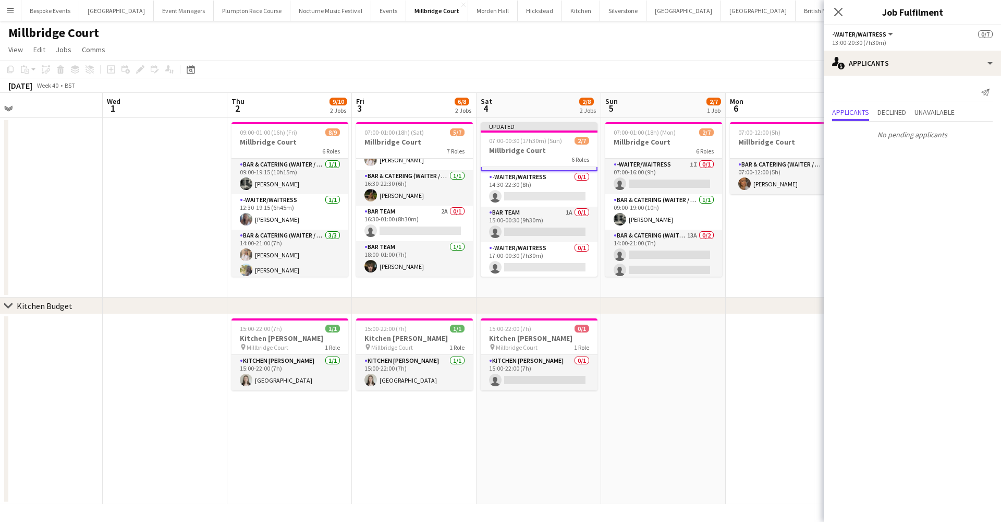
scroll to position [120, 0]
click at [523, 175] on app-card-role "-Waiter/Waitress 0/1 14:30-22:30 (8h) single-neutral-actions" at bounding box center [539, 188] width 117 height 35
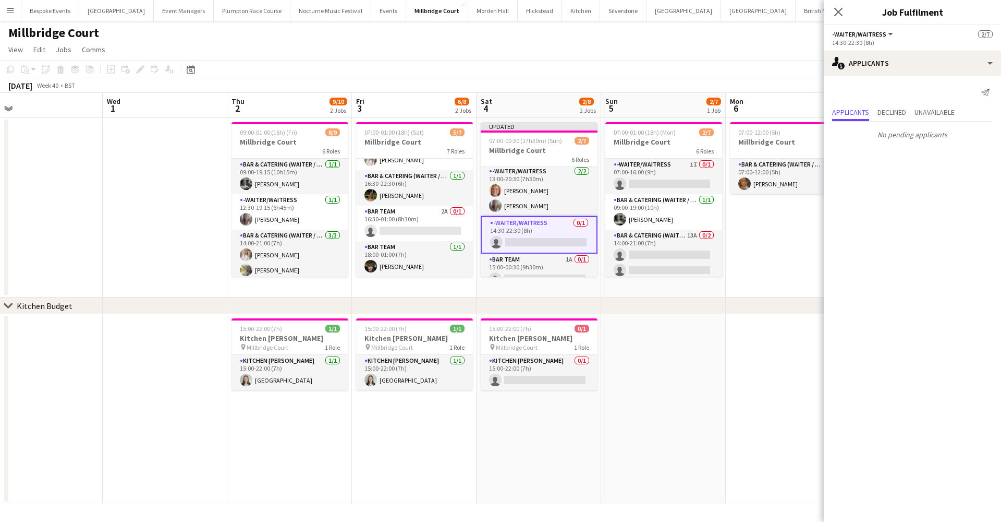
scroll to position [76, 0]
click at [550, 152] on h3 "Millbridge Court" at bounding box center [539, 150] width 117 height 9
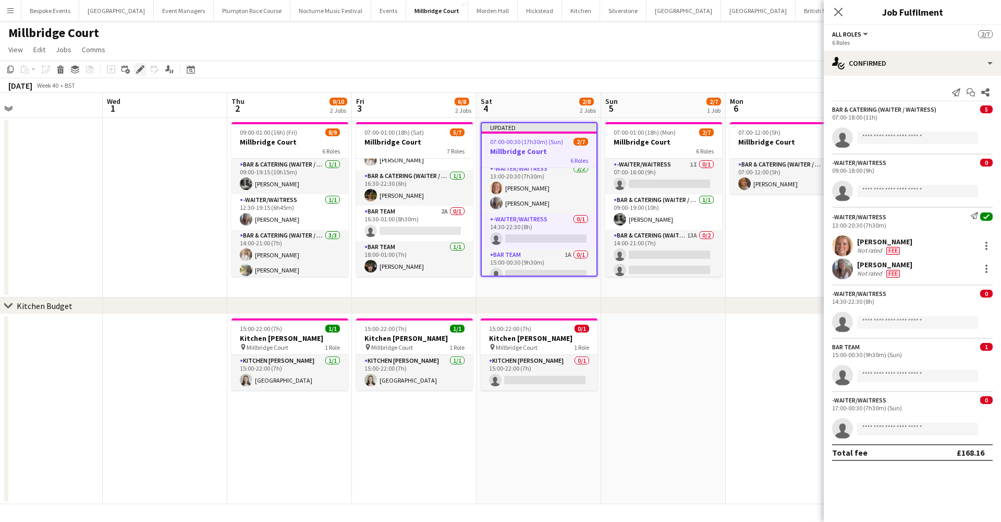
click at [136, 67] on icon "Edit" at bounding box center [140, 69] width 8 height 8
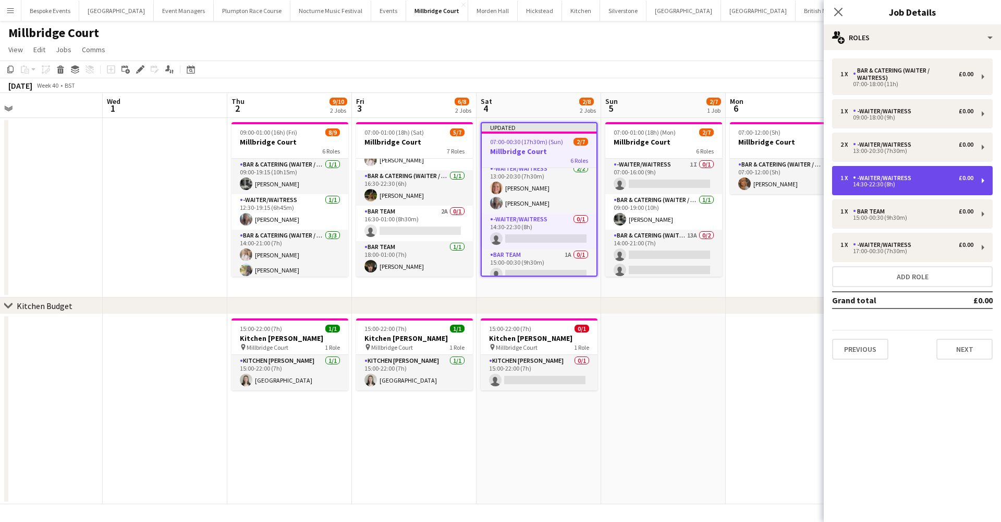
click at [866, 185] on div "14:30-22:30 (8h)" at bounding box center [907, 183] width 133 height 5
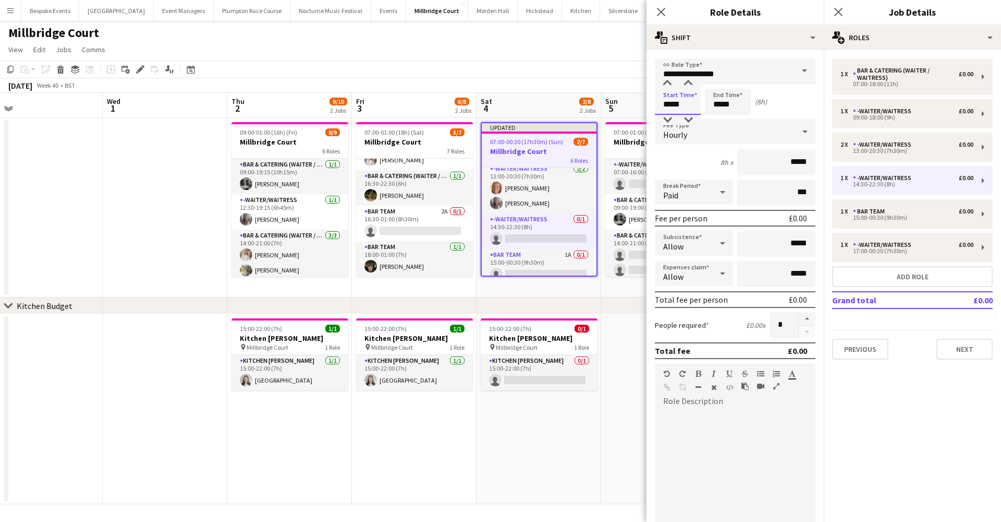
click at [672, 102] on input "*****" at bounding box center [678, 102] width 46 height 26
type input "*****"
click at [720, 106] on input "*****" at bounding box center [728, 102] width 46 height 26
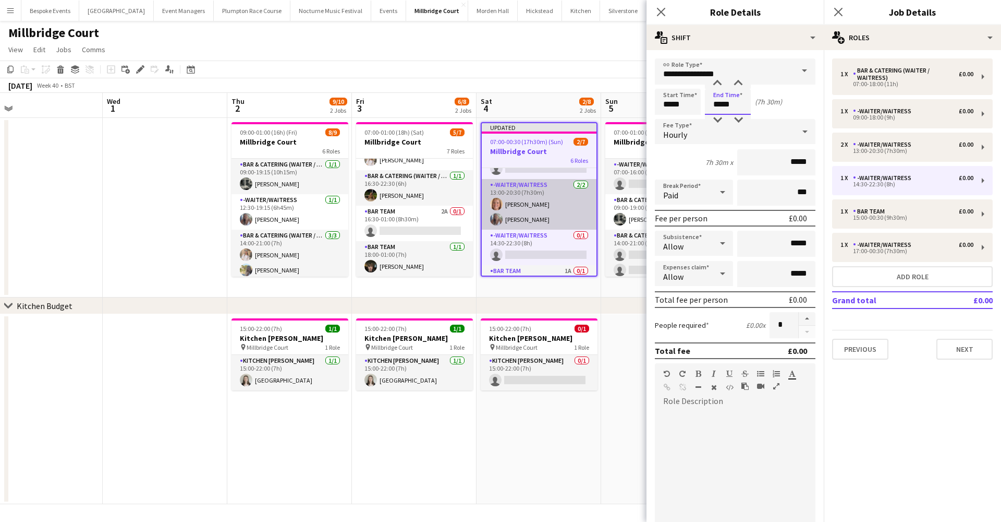
scroll to position [69, 0]
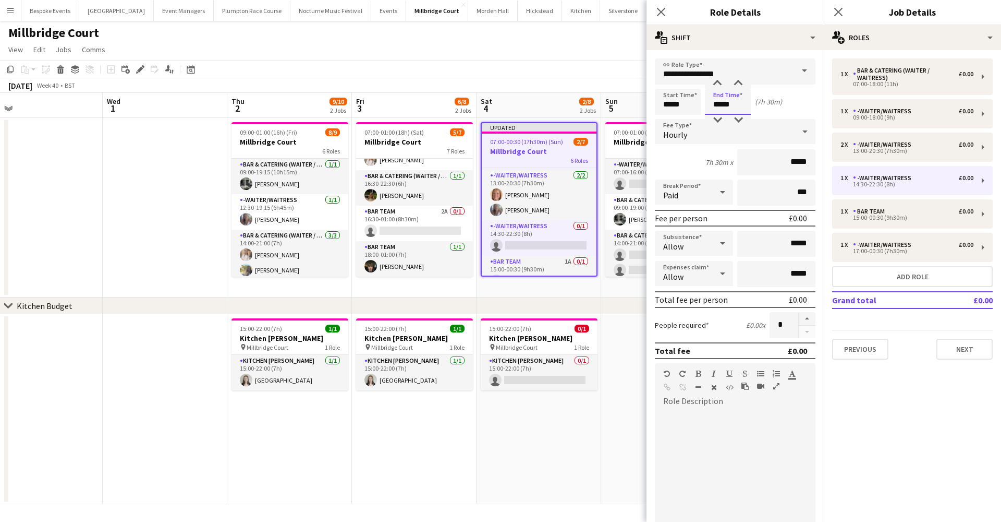
click at [728, 105] on input "*****" at bounding box center [728, 102] width 46 height 26
type input "*****"
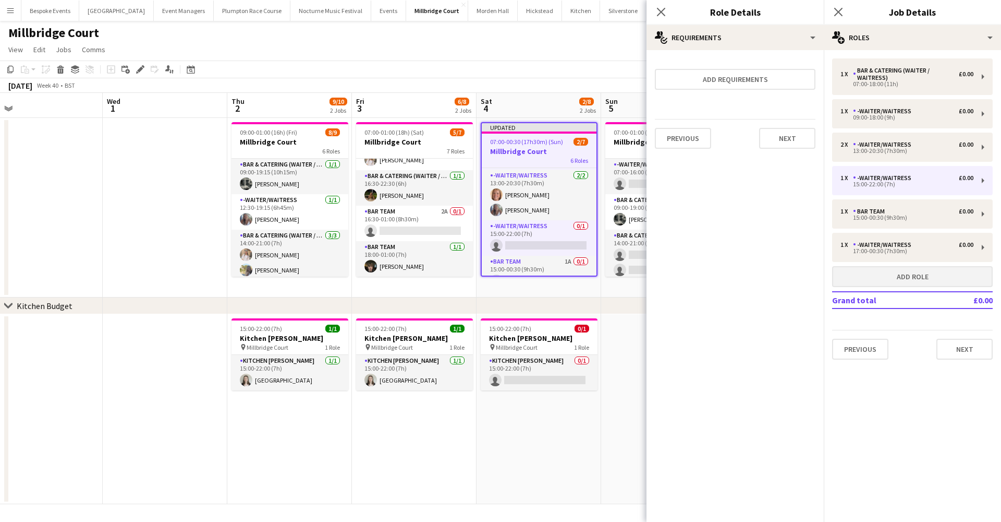
click at [854, 273] on button "Add role" at bounding box center [912, 276] width 161 height 21
type input "*****"
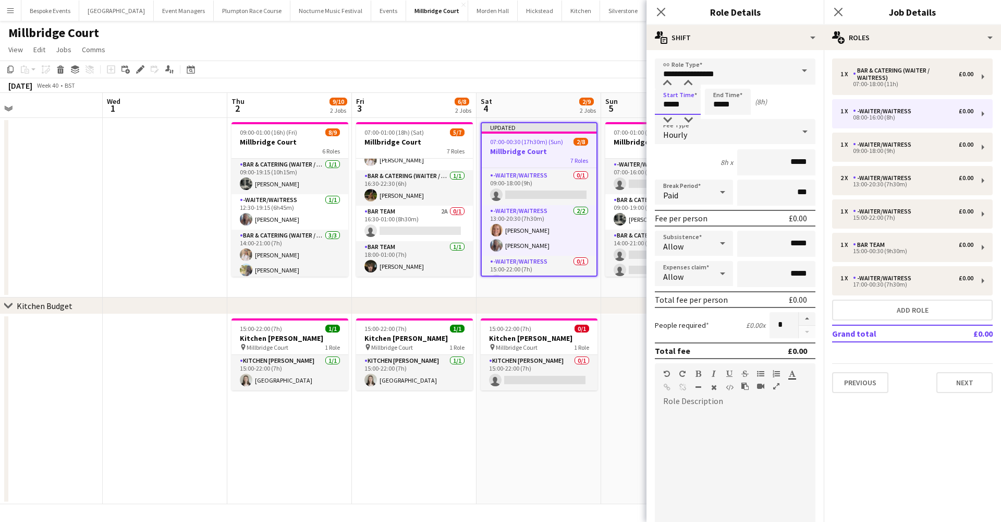
click at [670, 104] on input "*****" at bounding box center [678, 102] width 46 height 26
type input "*****"
click at [721, 108] on input "*****" at bounding box center [728, 102] width 46 height 26
type input "*****"
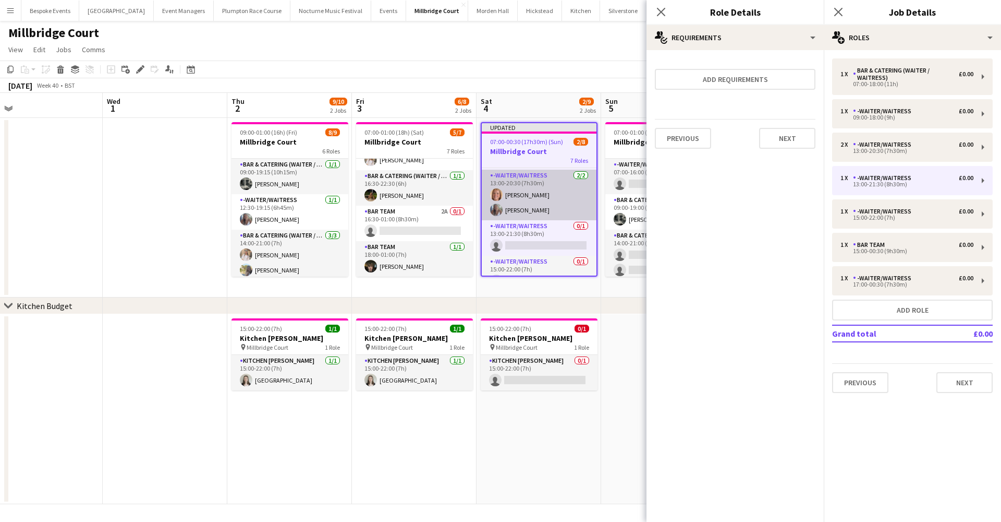
click at [511, 212] on app-card-role "-Waiter/Waitress 2/2 13:00-20:30 (7h30m) Maddy Franklin Chloe Bower" at bounding box center [539, 195] width 115 height 51
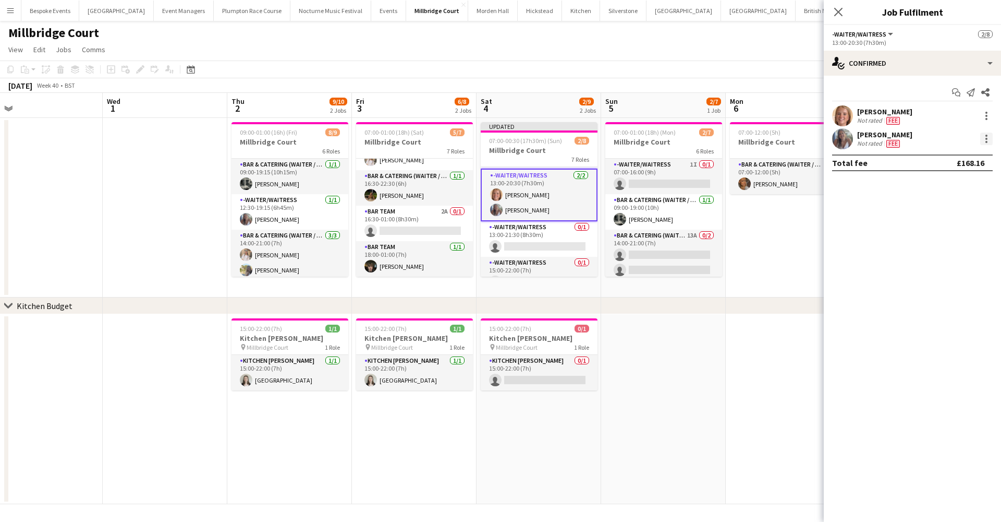
click at [984, 141] on div at bounding box center [987, 138] width 13 height 13
click at [950, 178] on span "Switch crew" at bounding box center [942, 182] width 44 height 9
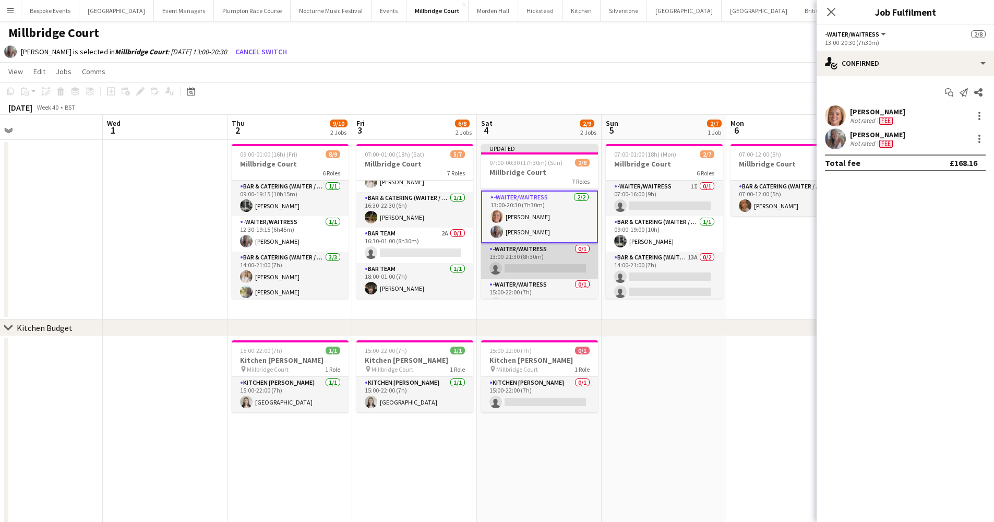
click at [541, 259] on app-card-role "-Waiter/Waitress 0/1 13:00-21:30 (8h30m) single-neutral-actions" at bounding box center [539, 260] width 117 height 35
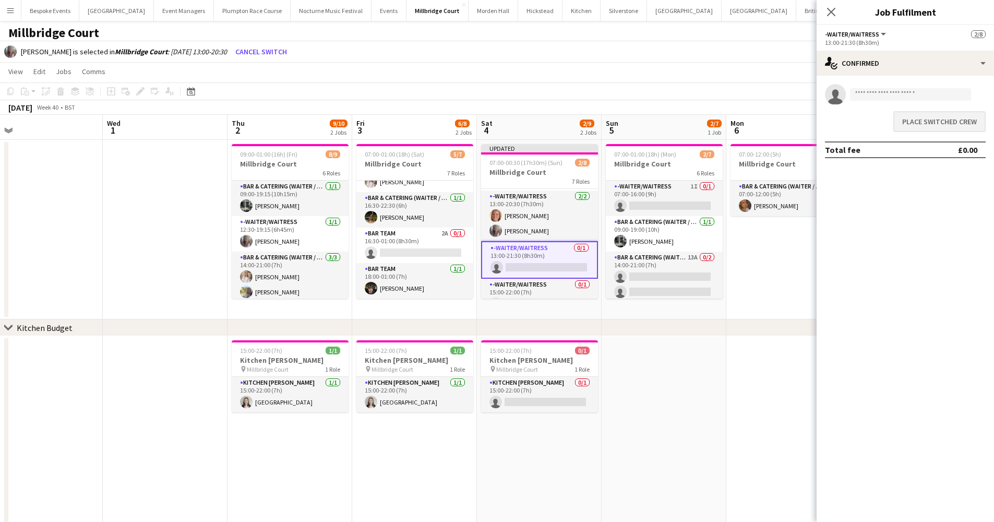
click at [937, 126] on button "Place switched crew" at bounding box center [939, 121] width 92 height 21
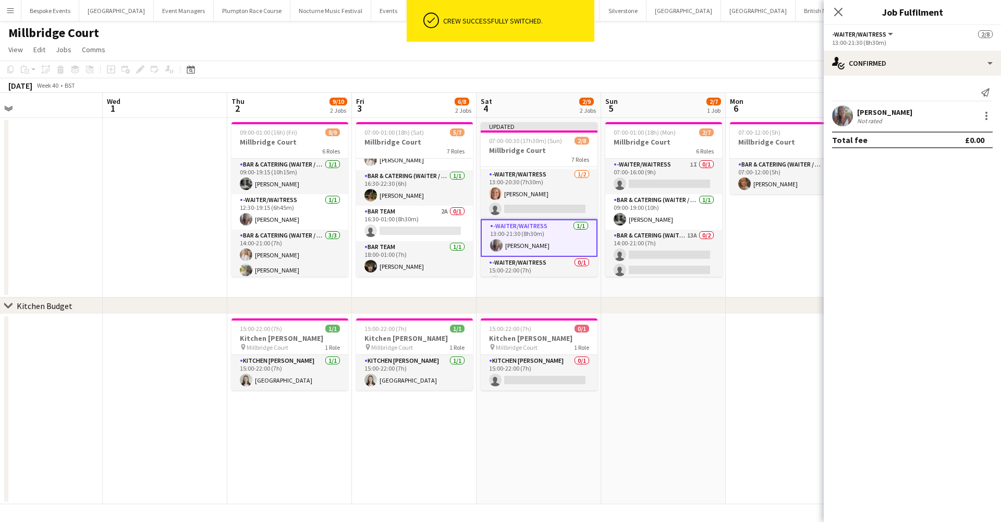
click at [645, 34] on div "Millbridge Court" at bounding box center [500, 31] width 1001 height 20
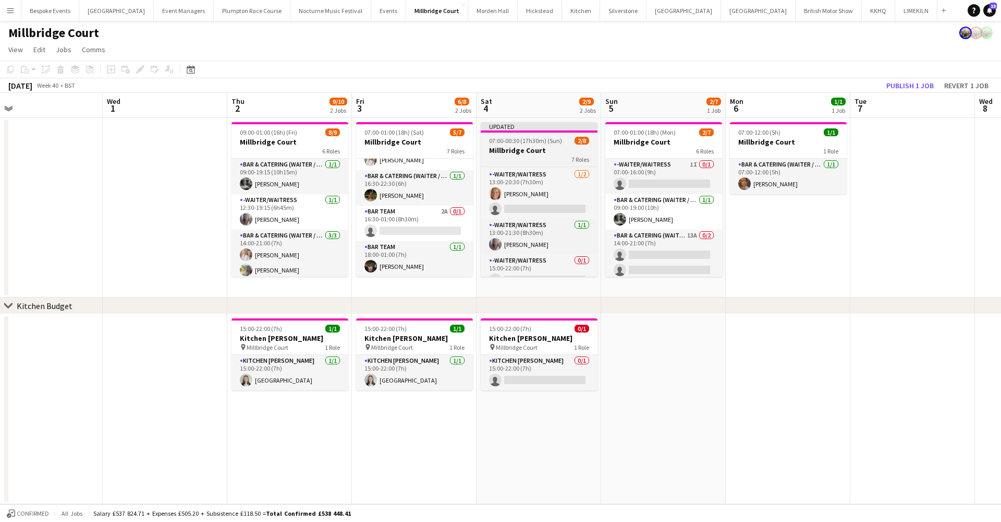
click at [566, 151] on h3 "Millbridge Court" at bounding box center [539, 150] width 117 height 9
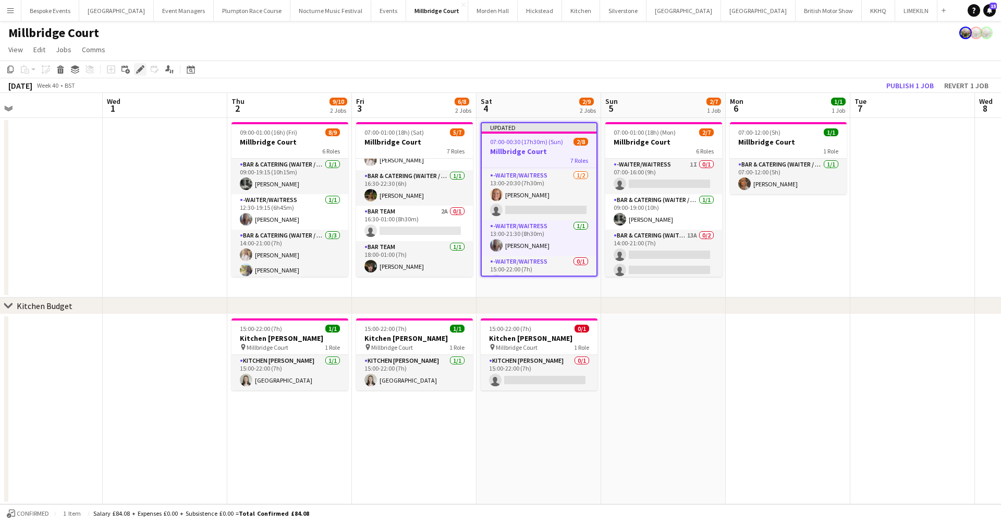
click at [139, 69] on icon at bounding box center [140, 70] width 6 height 6
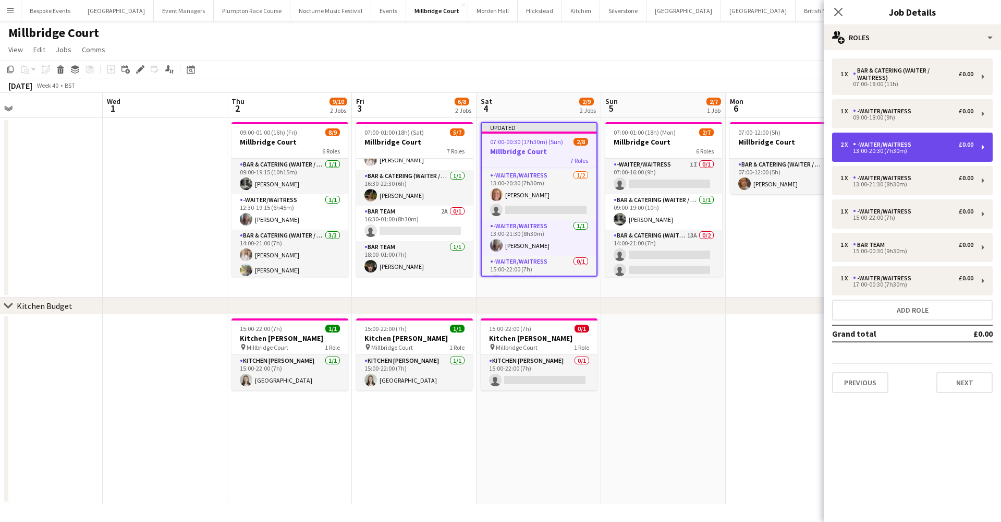
click at [893, 153] on div "13:00-20:30 (7h30m)" at bounding box center [907, 150] width 133 height 5
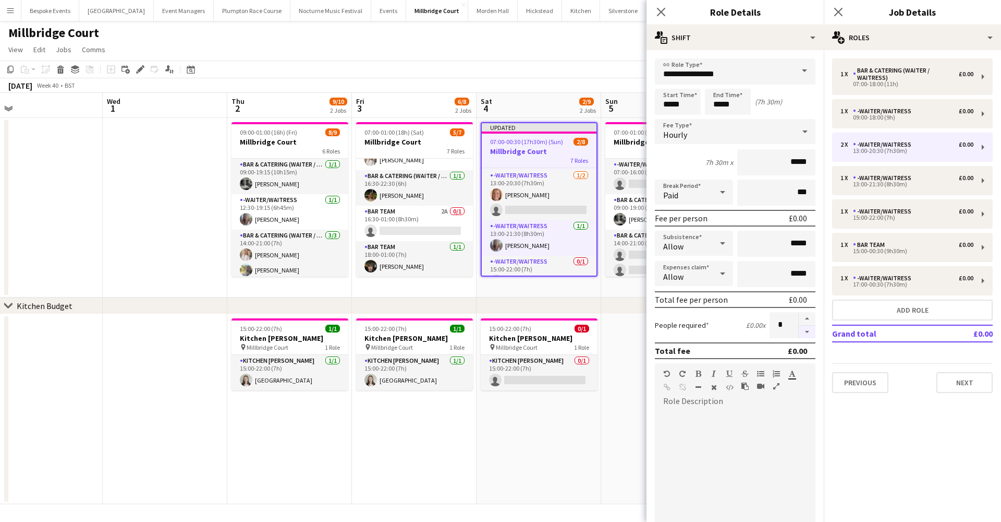
click at [799, 334] on button "button" at bounding box center [807, 331] width 17 height 13
type input "*"
click at [539, 428] on app-date-cell "15:00-22:00 (7h) 0/1 Kitchen Porter pin Millbridge Court 1 Role Kitchen Porter …" at bounding box center [539, 409] width 125 height 190
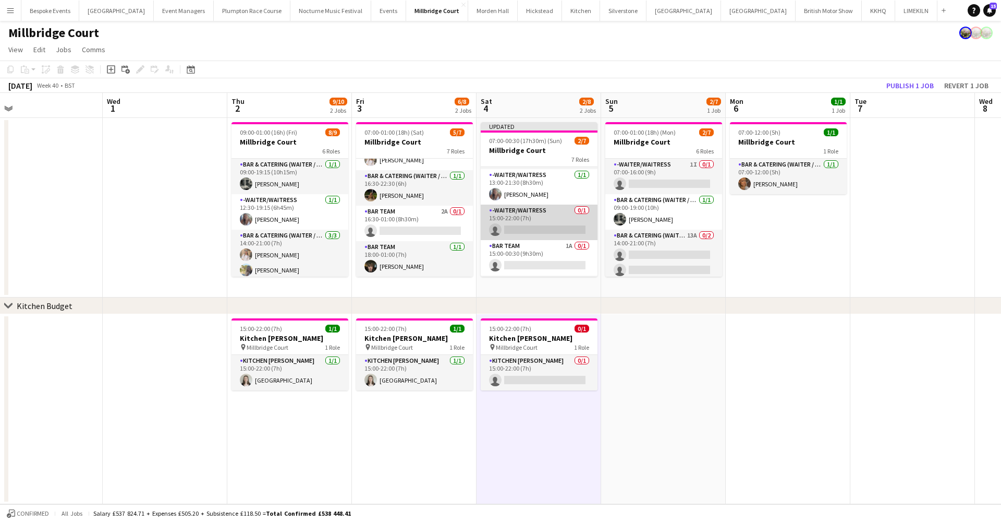
scroll to position [104, 0]
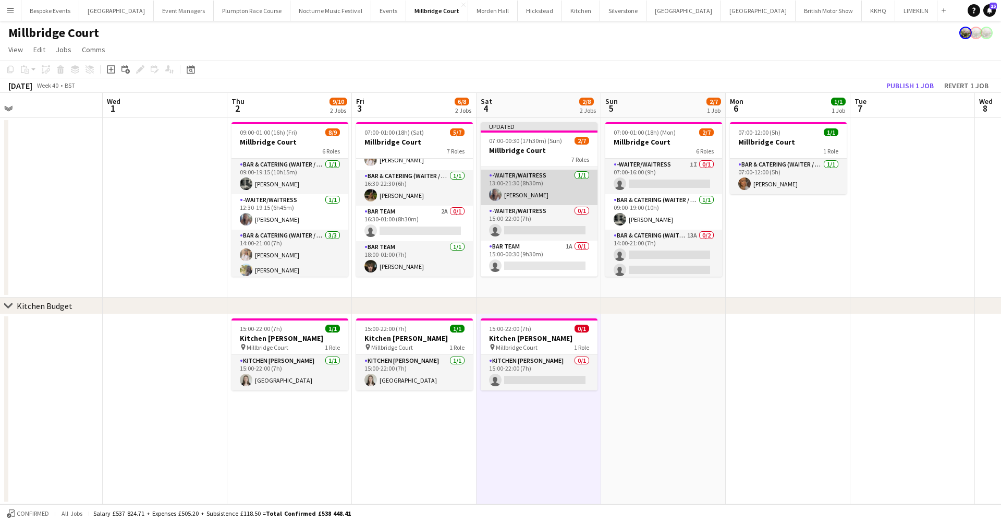
click at [546, 182] on app-card-role "-Waiter/Waitress 1/1 13:00-21:30 (8h30m) Chloe Bower" at bounding box center [539, 187] width 117 height 35
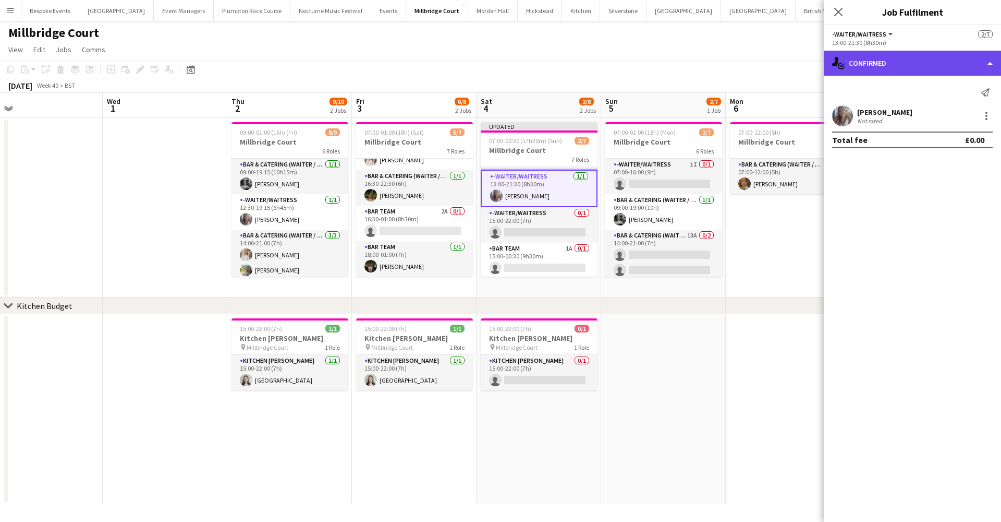
click at [975, 54] on div "single-neutral-actions-check-2 Confirmed" at bounding box center [912, 63] width 177 height 25
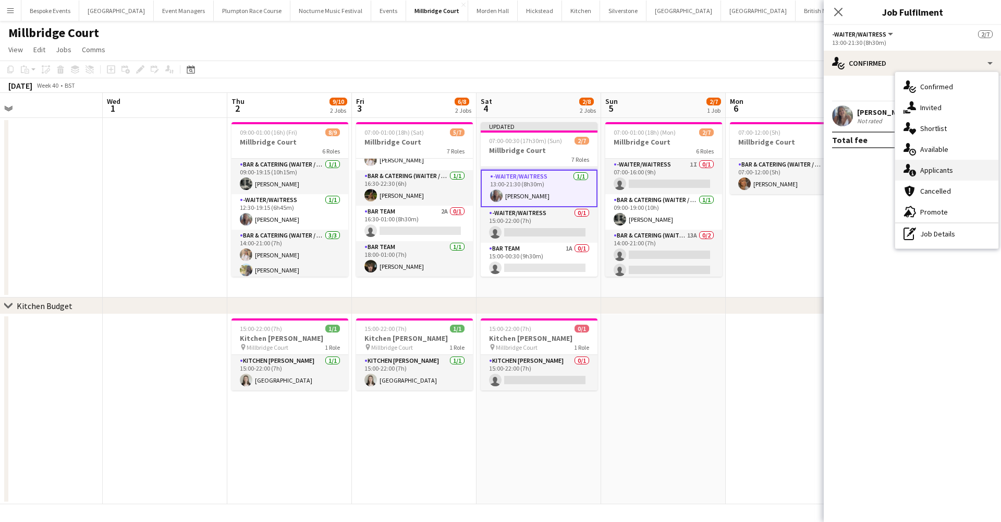
click at [919, 168] on div "single-neutral-actions-information Applicants" at bounding box center [947, 170] width 103 height 21
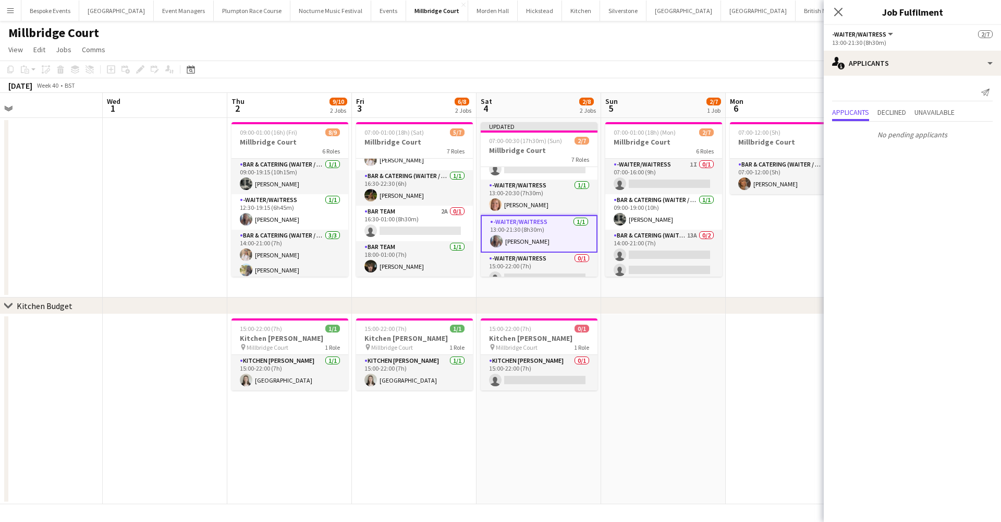
click at [509, 200] on app-card-role "-Waiter/Waitress 1/1 13:00-20:30 (7h30m) Maddy Franklin" at bounding box center [539, 196] width 117 height 35
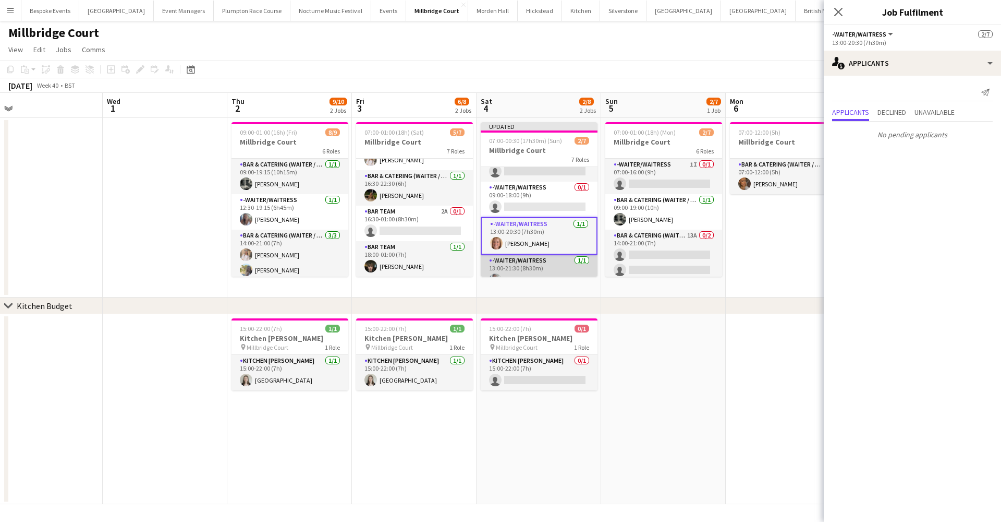
scroll to position [17, 0]
click at [509, 200] on app-card-role "-Waiter/Waitress 0/1 09:00-18:00 (9h) single-neutral-actions" at bounding box center [539, 203] width 117 height 35
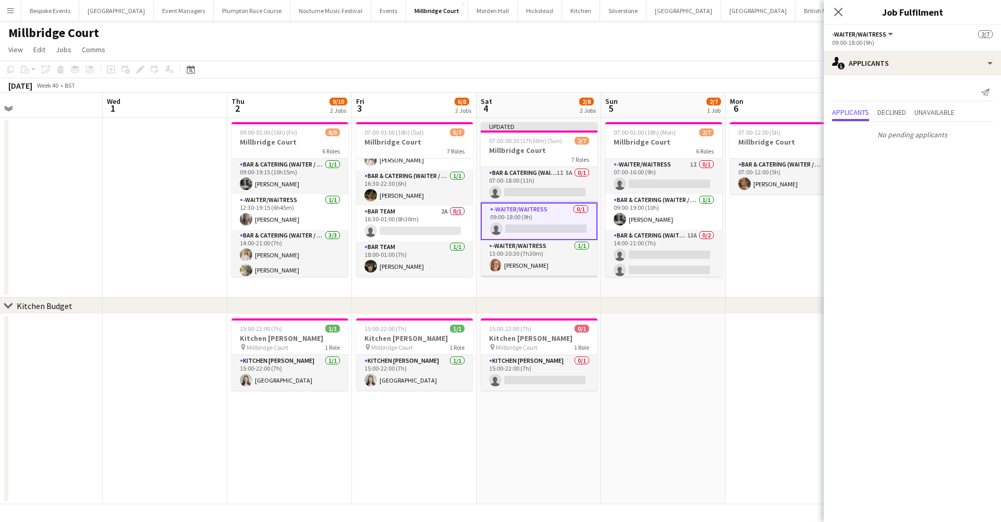
scroll to position [0, 0]
click at [509, 200] on app-card-role "Bar & Catering (Waiter / waitress) 1I 5A 0/1 07:00-18:00 (11h) single-neutral-a…" at bounding box center [539, 184] width 117 height 35
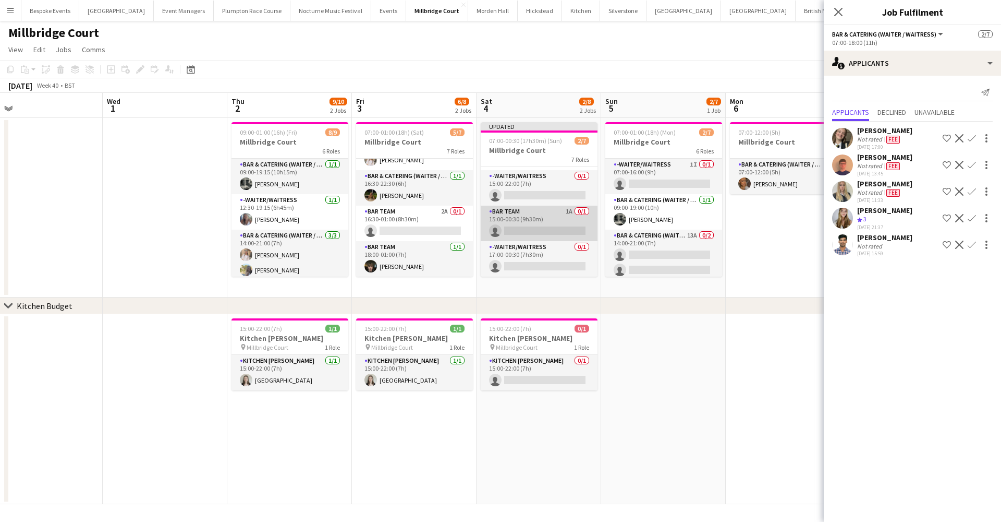
scroll to position [141, 0]
click at [509, 188] on app-card-role "-Waiter/Waitress 0/1 15:00-22:00 (7h) single-neutral-actions" at bounding box center [539, 187] width 117 height 35
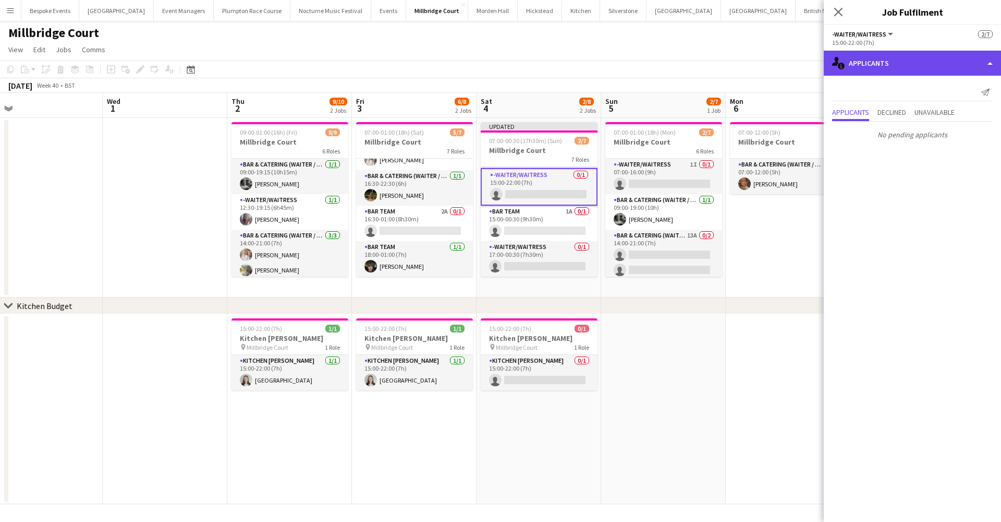
click at [886, 68] on div "single-neutral-actions-information Applicants" at bounding box center [912, 63] width 177 height 25
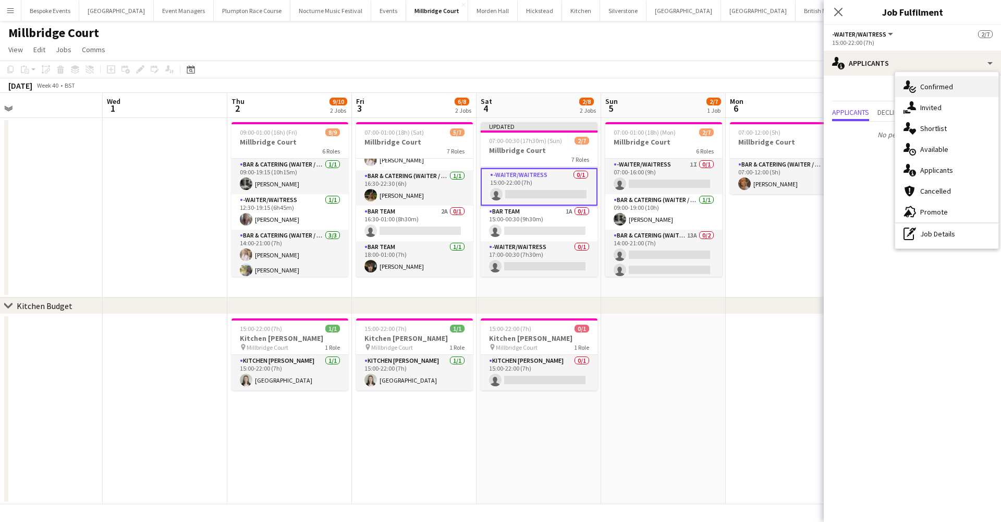
click at [921, 87] on span "Confirmed" at bounding box center [937, 86] width 33 height 9
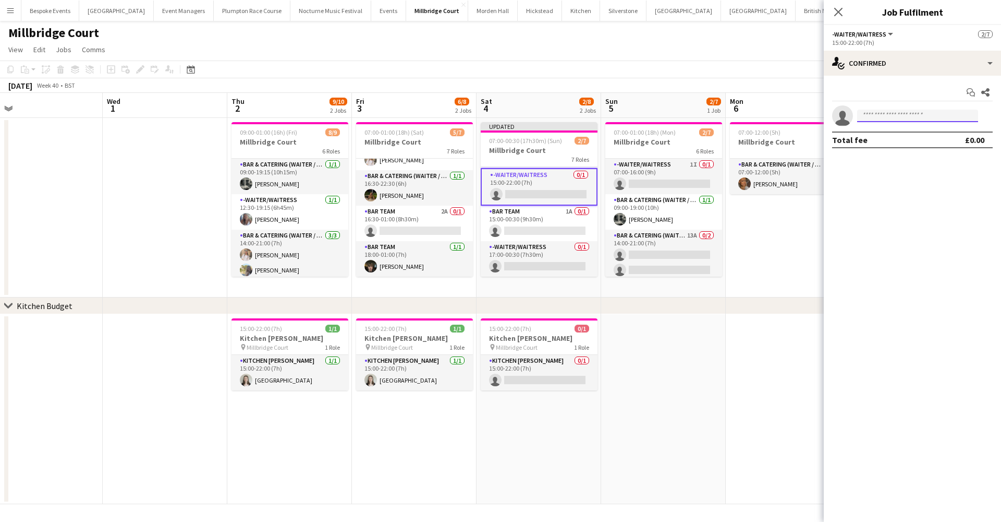
click at [881, 120] on input at bounding box center [917, 116] width 121 height 13
type input "*****"
click at [904, 137] on span "abilambkin09@icloud.com" at bounding box center [918, 139] width 104 height 8
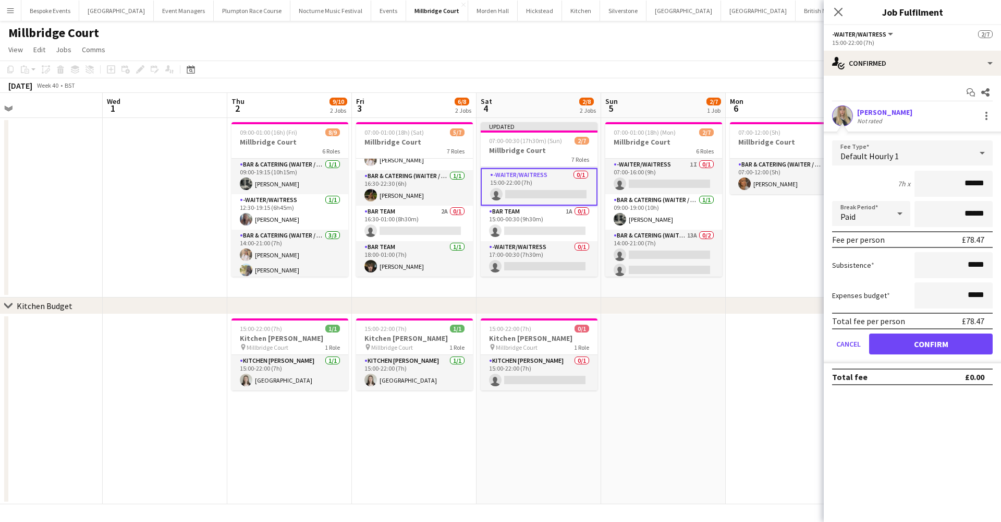
click at [914, 344] on button "Confirm" at bounding box center [931, 343] width 124 height 21
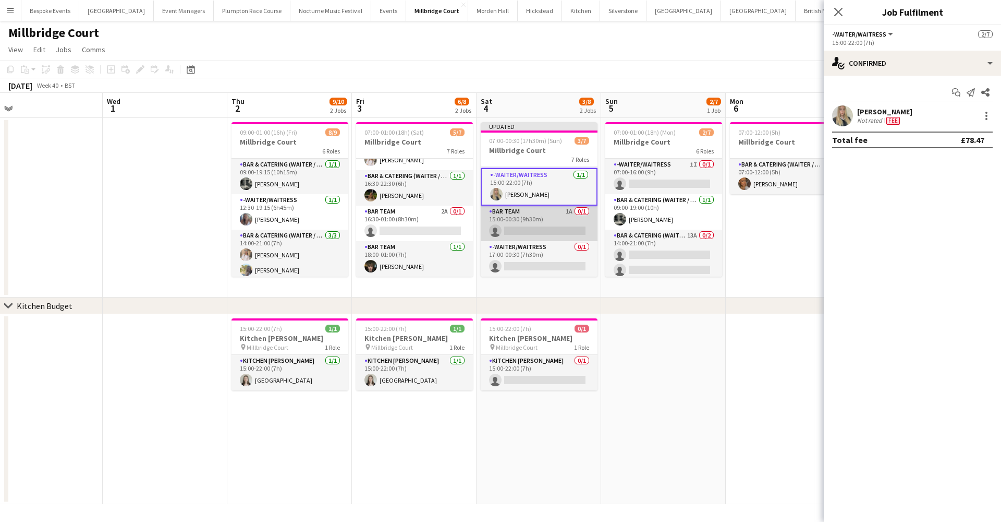
click at [530, 215] on app-card-role "Bar Team 1A 0/1 15:00-00:30 (9h30m) single-neutral-actions" at bounding box center [539, 222] width 117 height 35
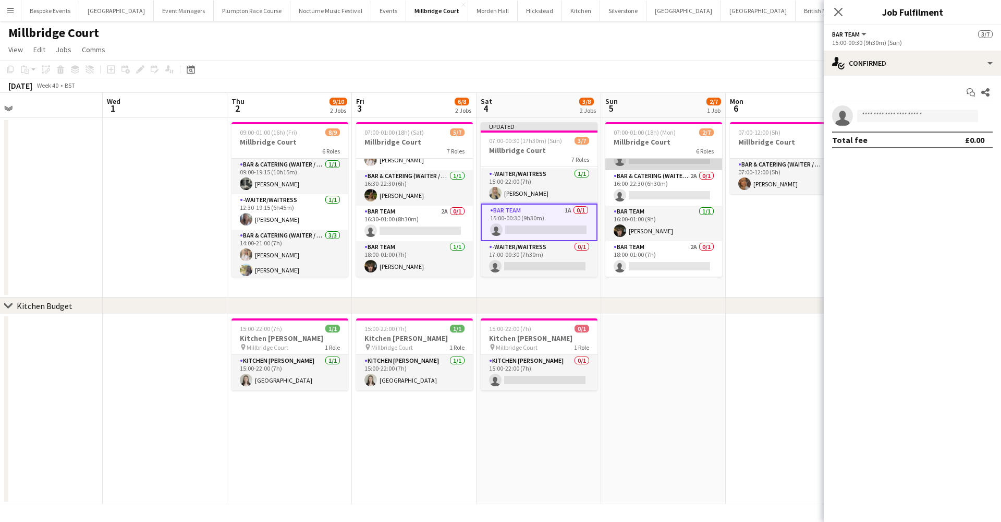
scroll to position [110, 0]
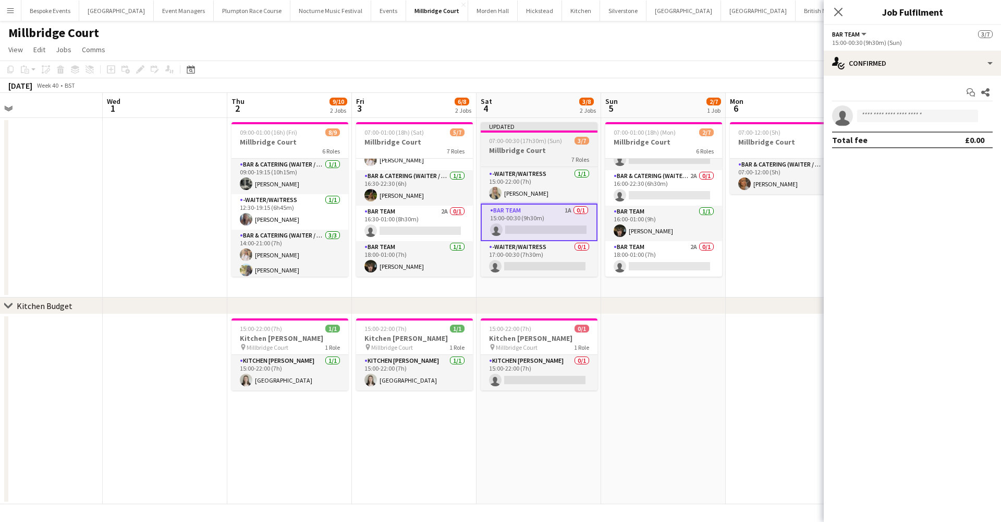
click at [533, 148] on h3 "Millbridge Court" at bounding box center [539, 150] width 117 height 9
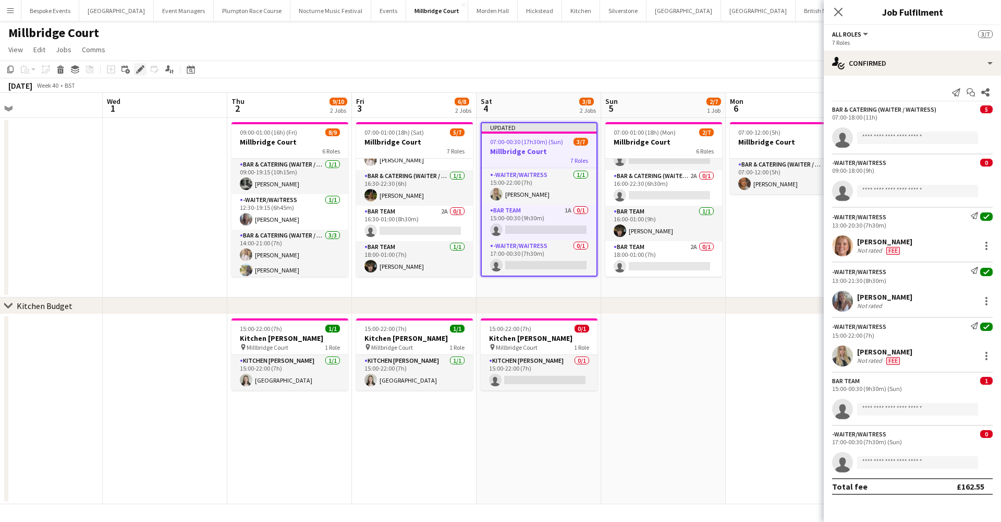
click at [136, 71] on div "Edit" at bounding box center [140, 69] width 13 height 13
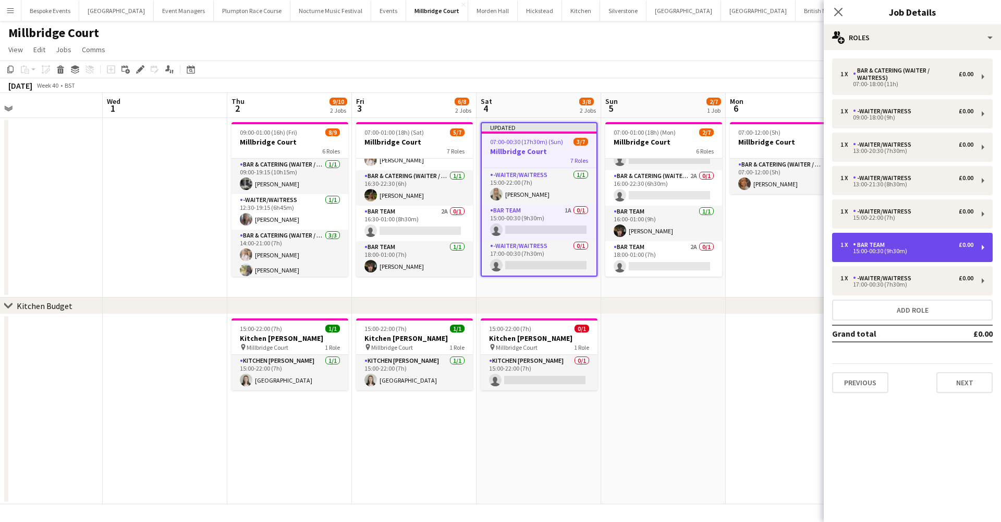
click at [888, 246] on div "Bar Team" at bounding box center [871, 244] width 36 height 7
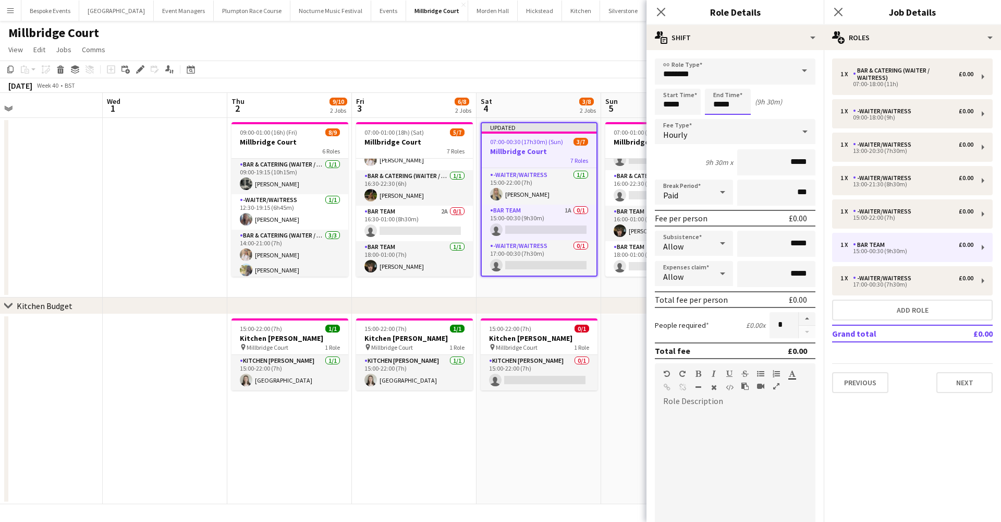
click at [735, 104] on input "*****" at bounding box center [728, 102] width 46 height 26
type input "*****"
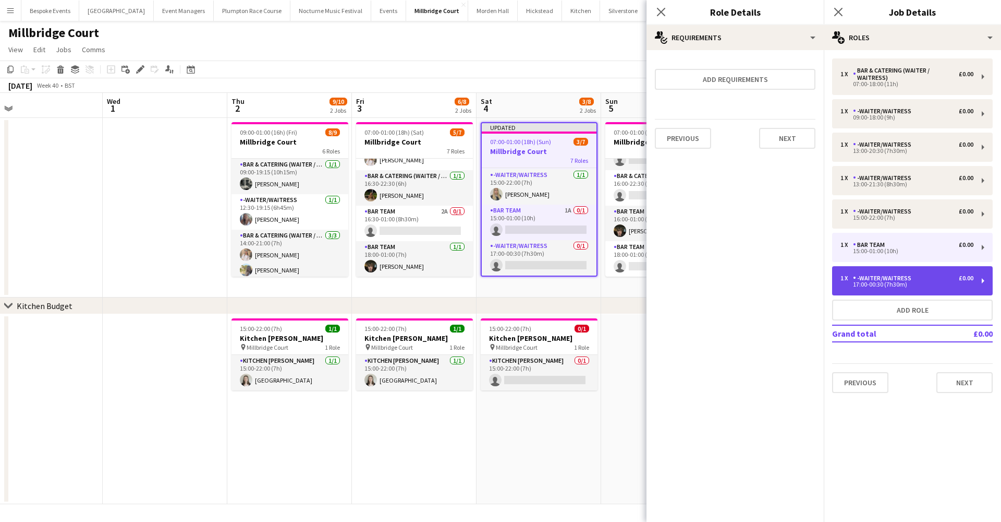
click at [958, 289] on div "1 x -Waiter/Waitress £0.00 17:00-00:30 (7h30m)" at bounding box center [912, 280] width 161 height 29
type input "**********"
type input "*****"
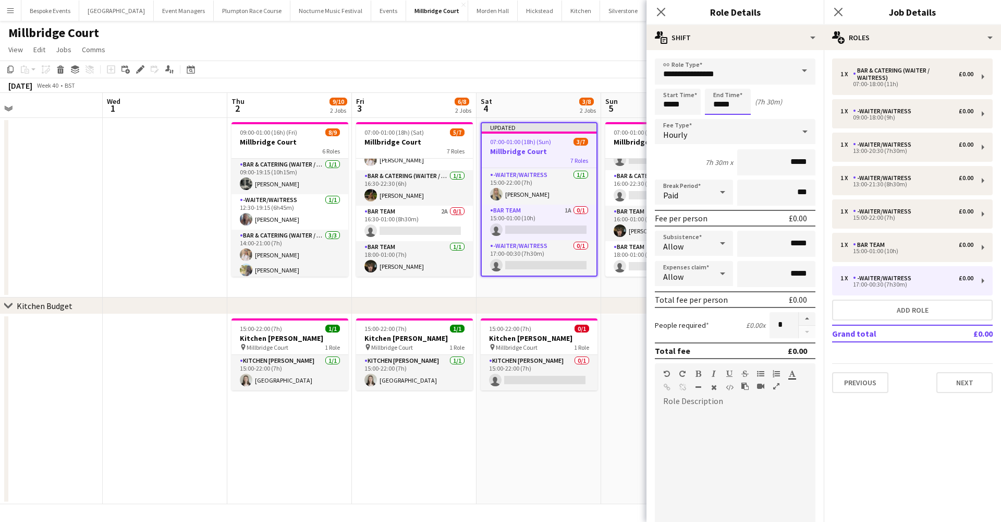
click at [731, 106] on input "*****" at bounding box center [728, 102] width 46 height 26
type input "*****"
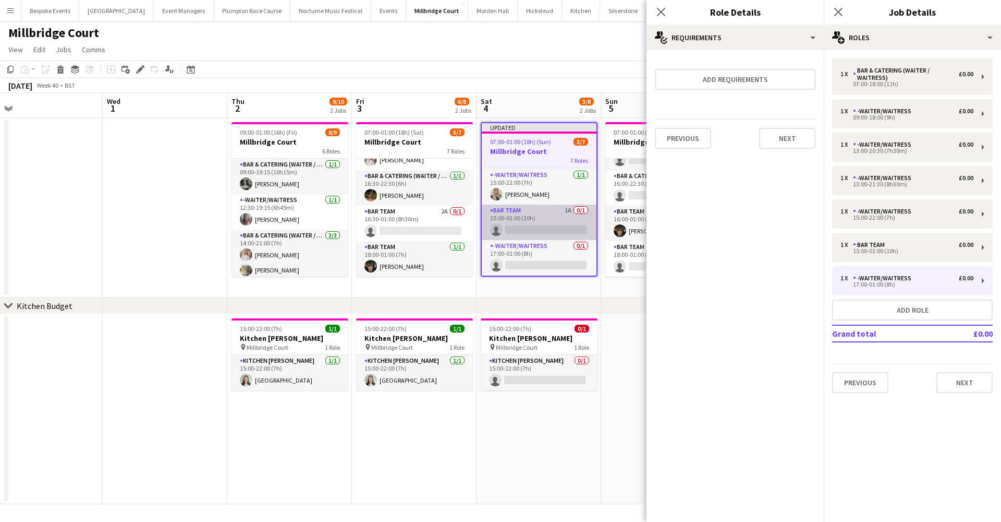
click at [540, 226] on app-card-role "Bar Team 1A 0/1 15:00-01:00 (10h) single-neutral-actions" at bounding box center [539, 221] width 115 height 35
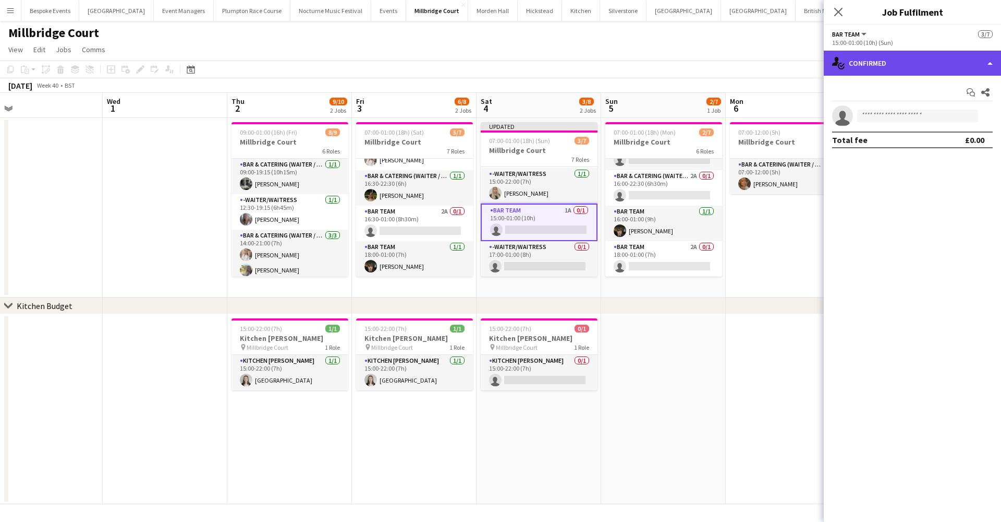
click at [868, 68] on div "single-neutral-actions-check-2 Confirmed" at bounding box center [912, 63] width 177 height 25
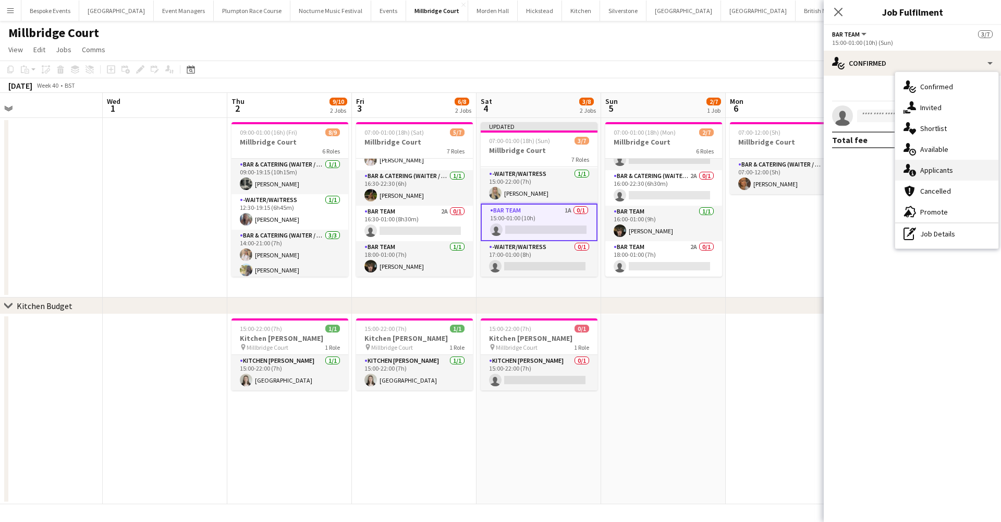
click at [928, 172] on span "Applicants" at bounding box center [937, 169] width 33 height 9
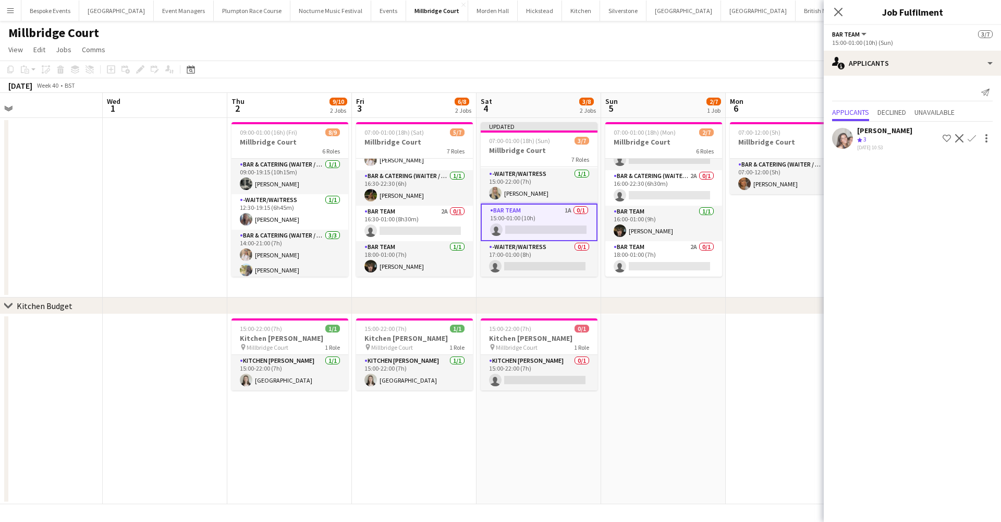
click at [970, 138] on app-icon "Confirm" at bounding box center [972, 138] width 8 height 8
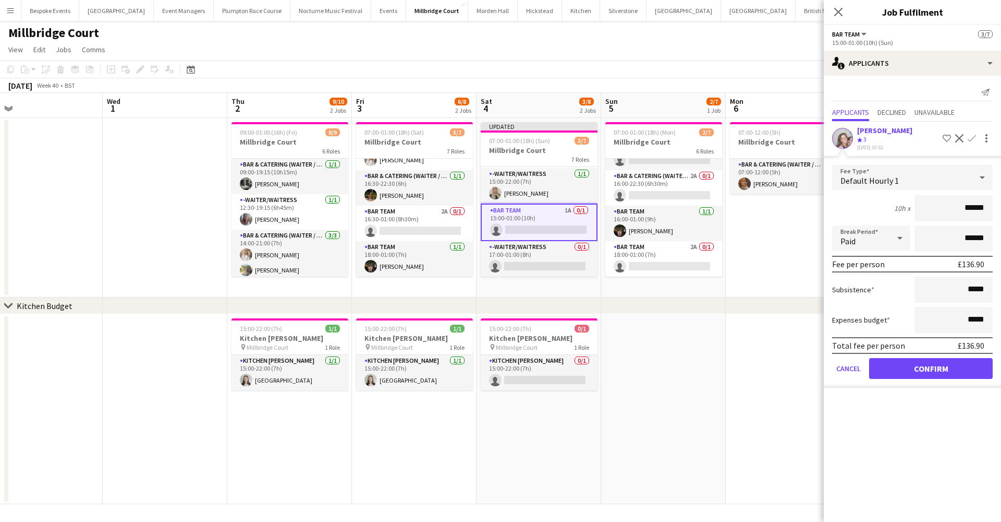
click at [937, 368] on button "Confirm" at bounding box center [931, 368] width 124 height 21
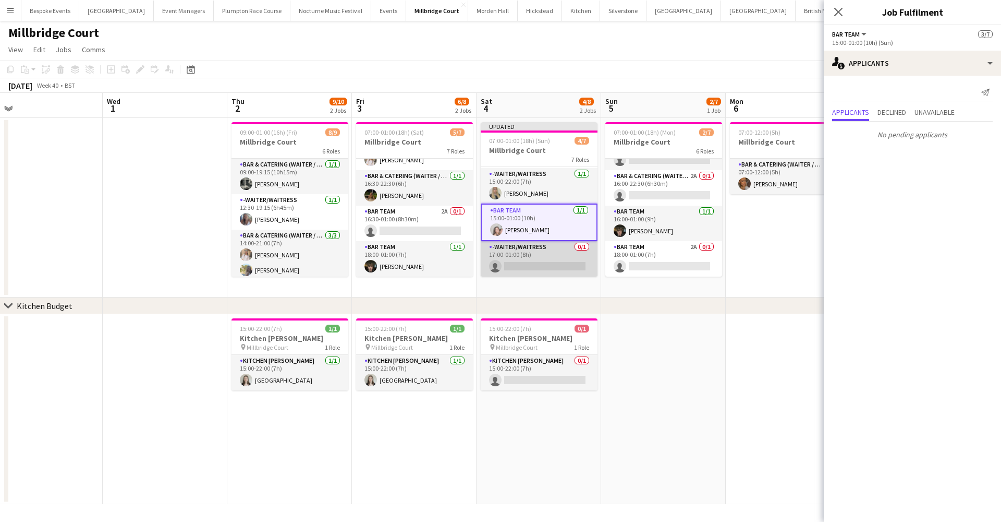
click at [529, 259] on app-card-role "-Waiter/Waitress 0/1 17:00-01:00 (8h) single-neutral-actions" at bounding box center [539, 258] width 117 height 35
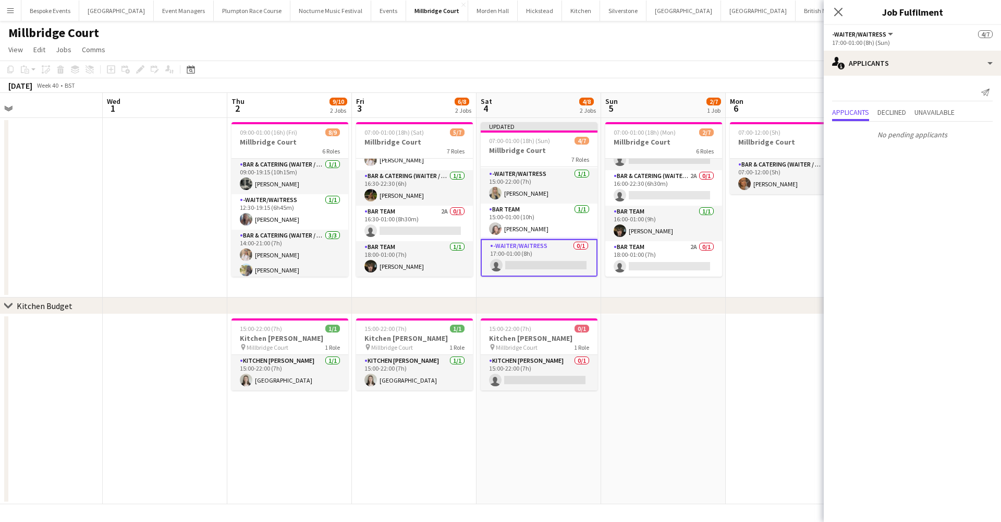
scroll to position [0, 271]
click at [730, 331] on app-date-cell at bounding box center [789, 409] width 125 height 190
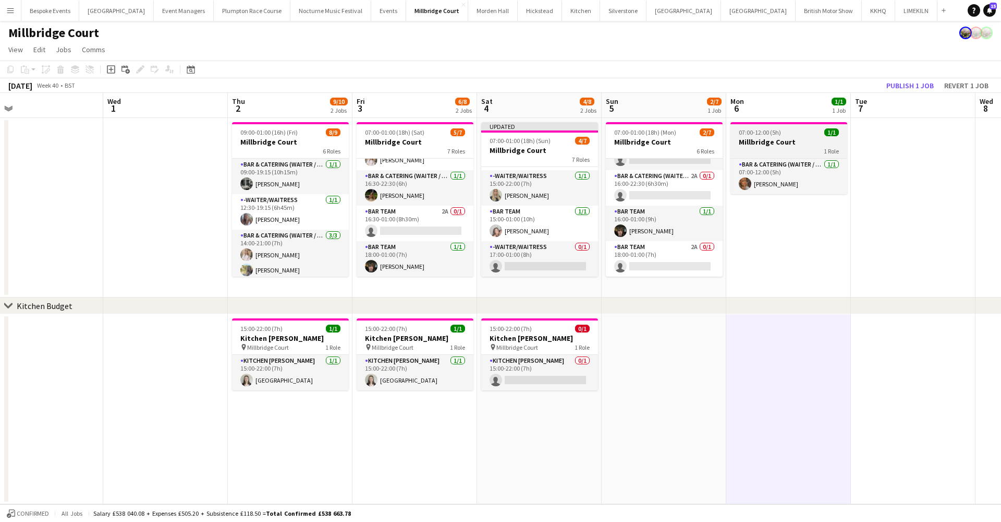
scroll to position [139, 0]
click at [897, 85] on button "Publish 1 job" at bounding box center [910, 86] width 56 height 14
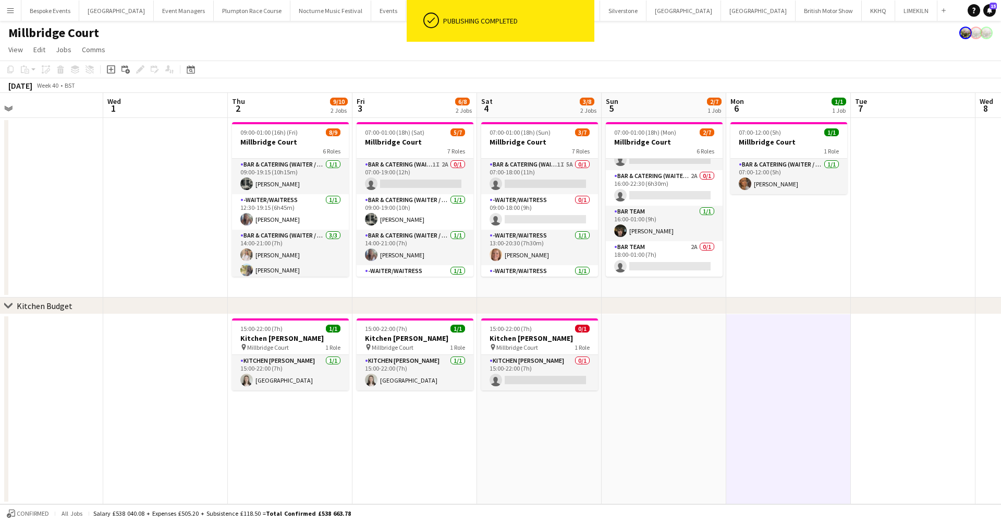
scroll to position [0, 0]
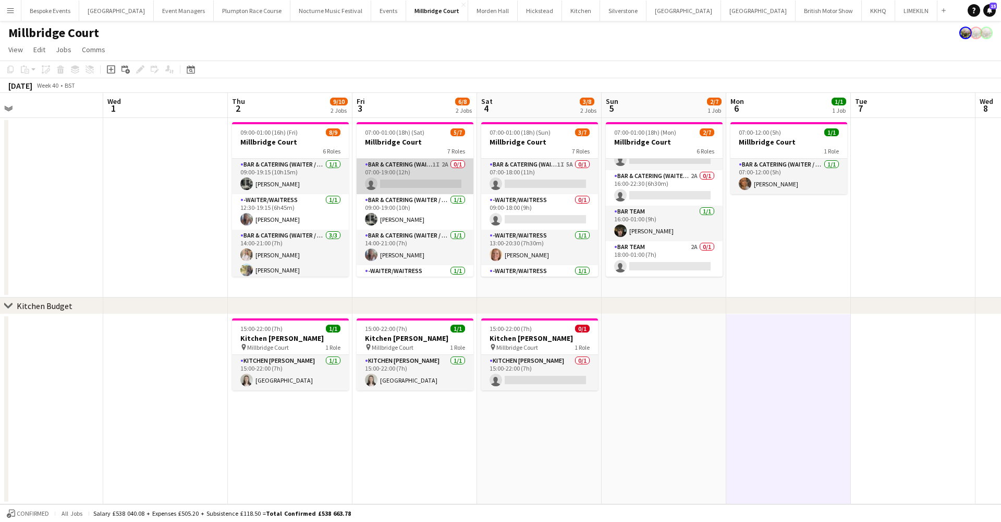
click at [435, 172] on app-card-role "Bar & Catering (Waiter / waitress) 1I 2A 0/1 07:00-19:00 (12h) single-neutral-a…" at bounding box center [415, 176] width 117 height 35
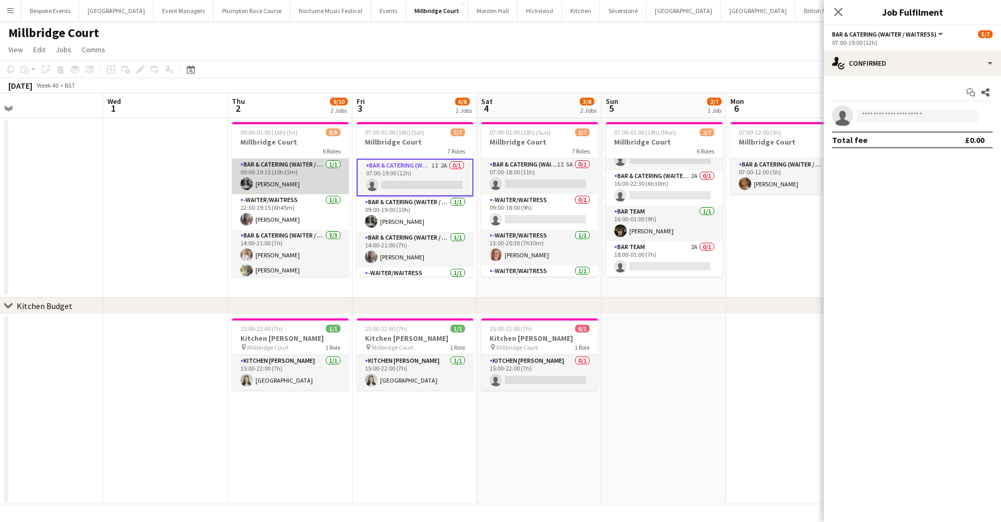
click at [275, 175] on app-card-role "Bar & Catering (Waiter / waitress) 1/1 09:00-19:15 (10h15m) Molly Middlehurst" at bounding box center [290, 176] width 117 height 35
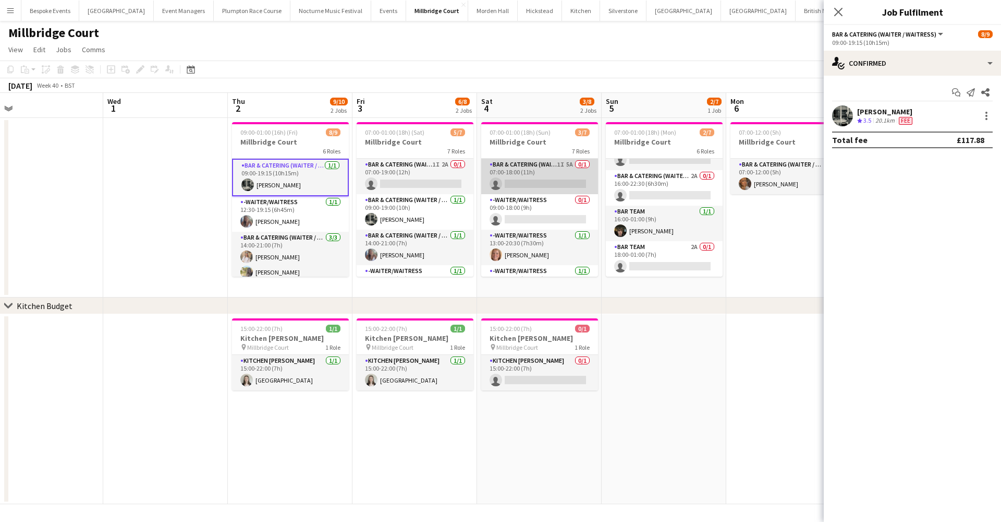
click at [540, 163] on app-card-role "Bar & Catering (Waiter / waitress) 1I 5A 0/1 07:00-18:00 (11h) single-neutral-a…" at bounding box center [539, 176] width 117 height 35
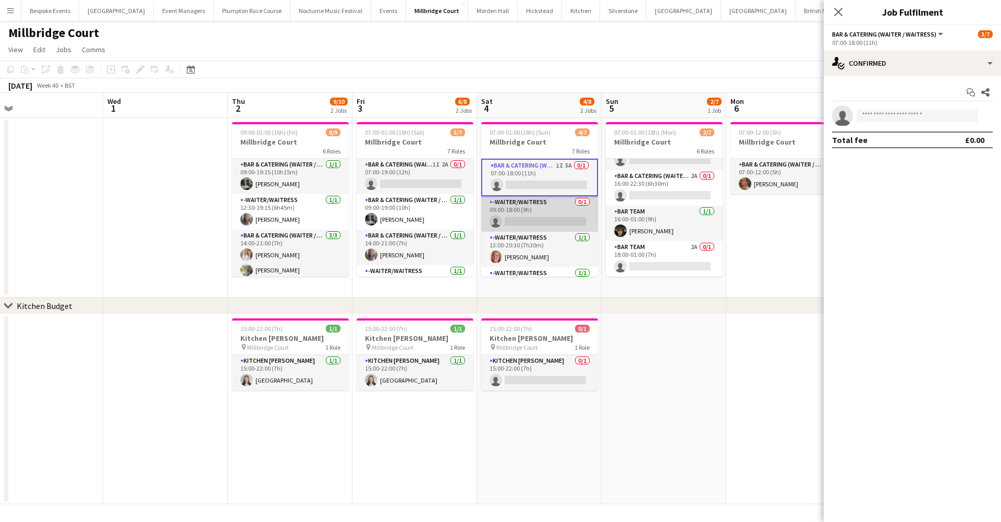
scroll to position [0, 270]
click at [534, 228] on app-card-role "-Waiter/Waitress 0/1 09:00-18:00 (9h) single-neutral-actions" at bounding box center [540, 213] width 117 height 35
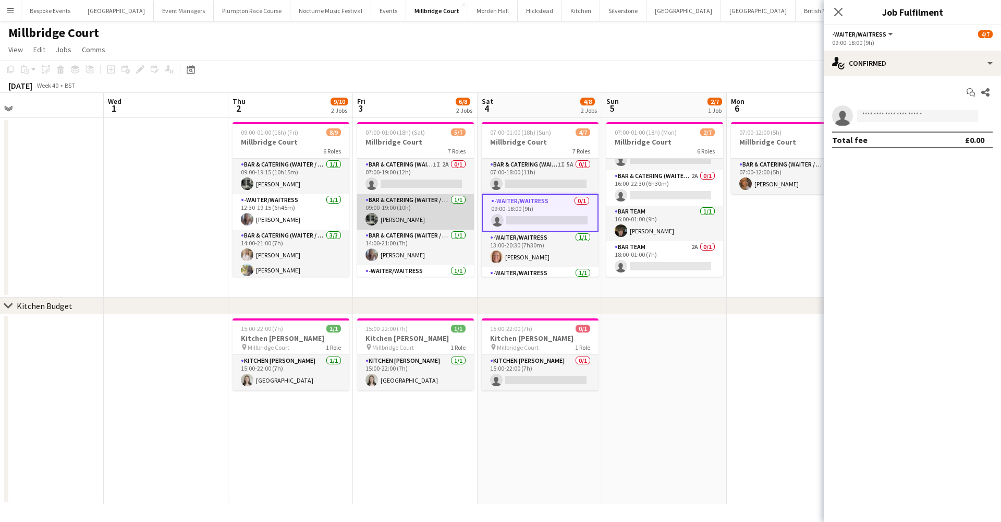
click at [426, 212] on app-card-role "Bar & Catering (Waiter / waitress) 1/1 09:00-19:00 (10h) Molly Middlehurst" at bounding box center [415, 211] width 117 height 35
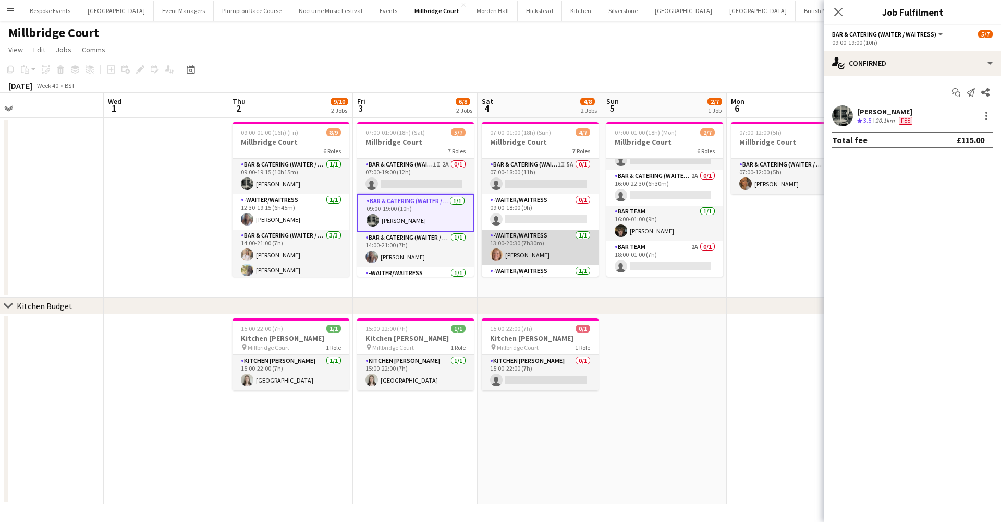
scroll to position [0, 270]
click at [538, 250] on app-card-role "-Waiter/Waitress 1/1 13:00-20:30 (7h30m) Maddy Franklin" at bounding box center [540, 246] width 117 height 35
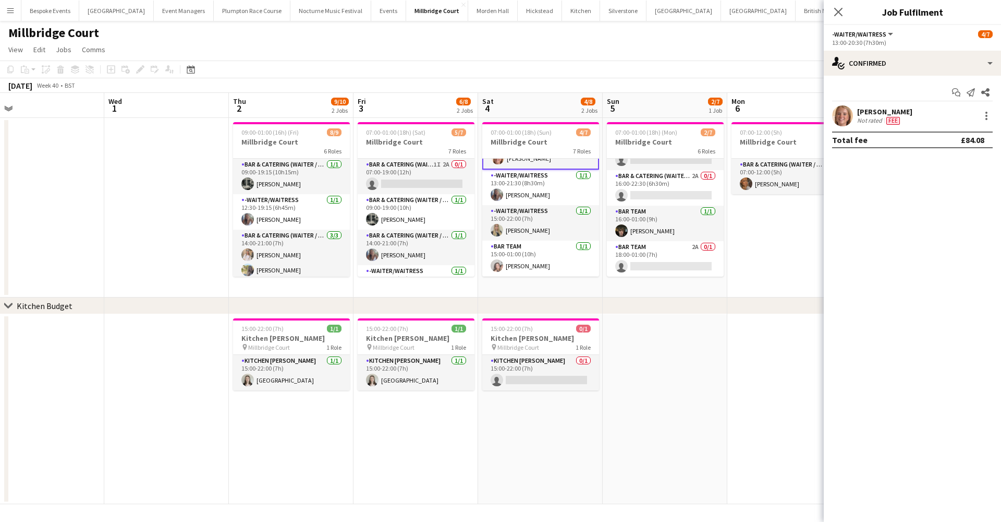
scroll to position [102, 0]
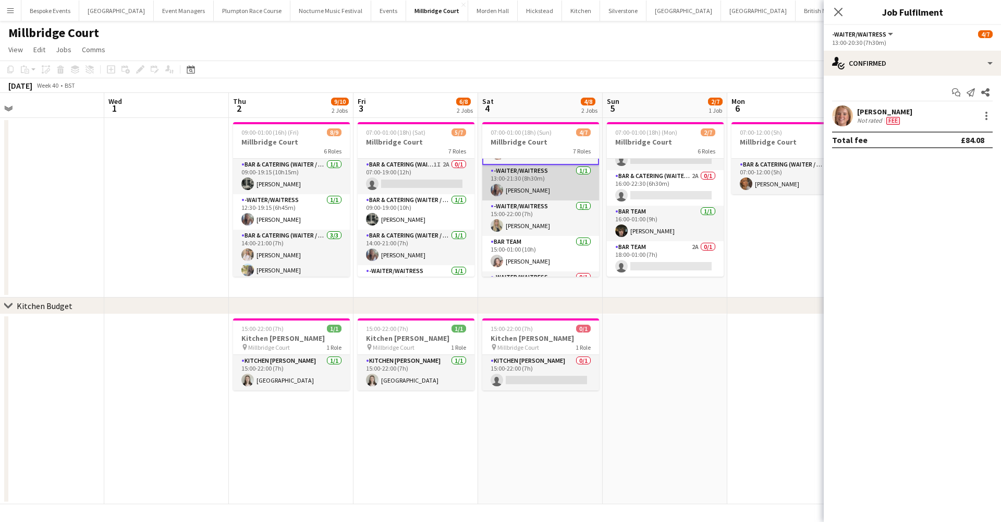
click at [525, 182] on app-card-role "-Waiter/Waitress 1/1 13:00-21:30 (8h30m) Chloe Bower" at bounding box center [540, 182] width 117 height 35
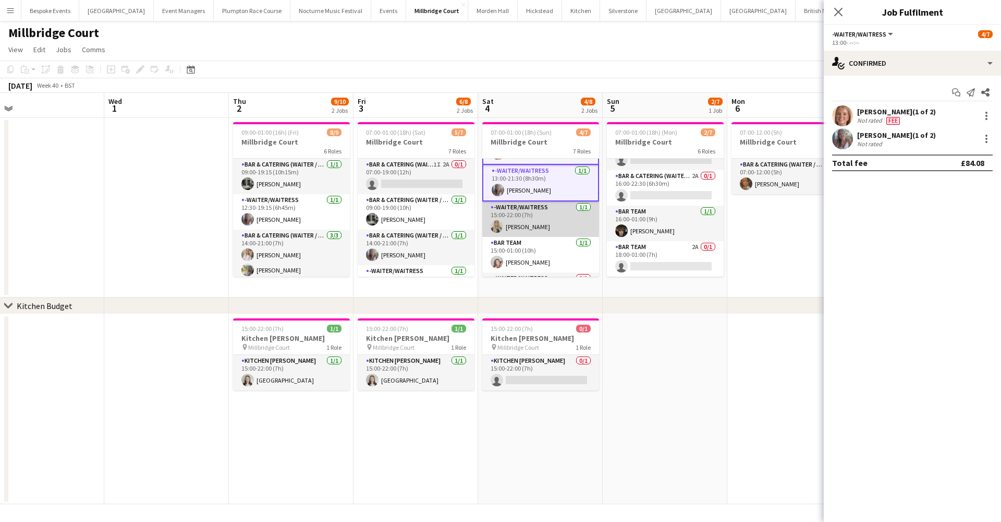
click at [526, 208] on app-card-role "-Waiter/Waitress 1/1 15:00-22:00 (7h) Abi Lambkin" at bounding box center [540, 218] width 117 height 35
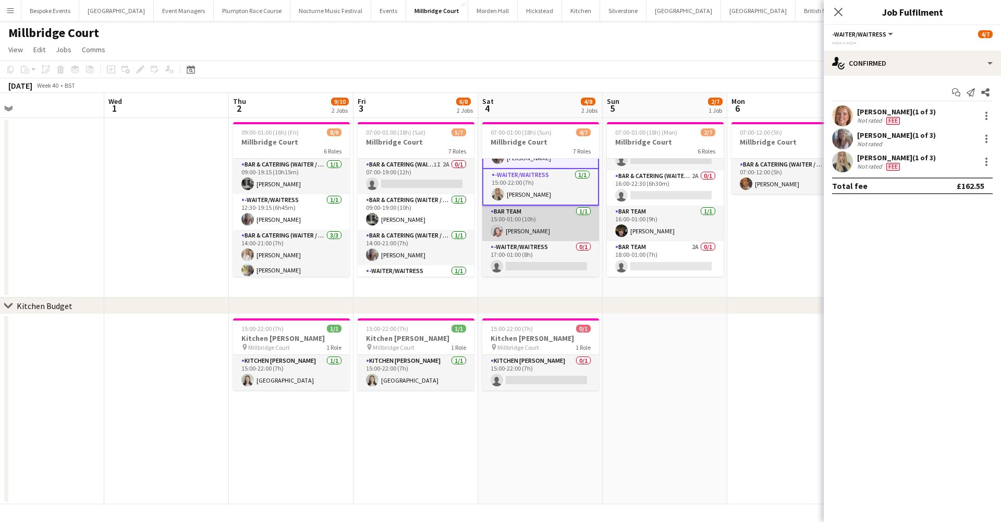
scroll to position [135, 0]
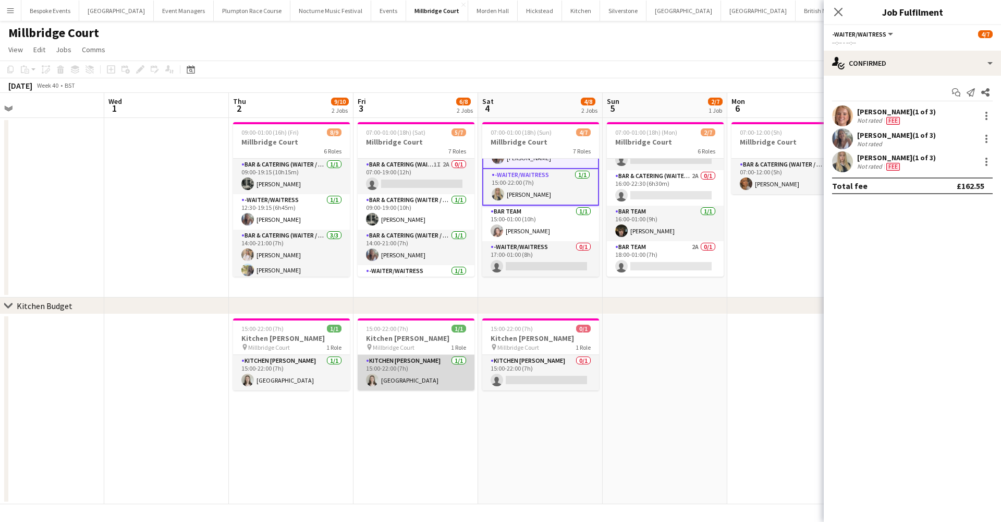
click at [432, 367] on app-card-role "Kitchen Porter 1/1 15:00-22:00 (7h) Isla Corfield" at bounding box center [416, 372] width 117 height 35
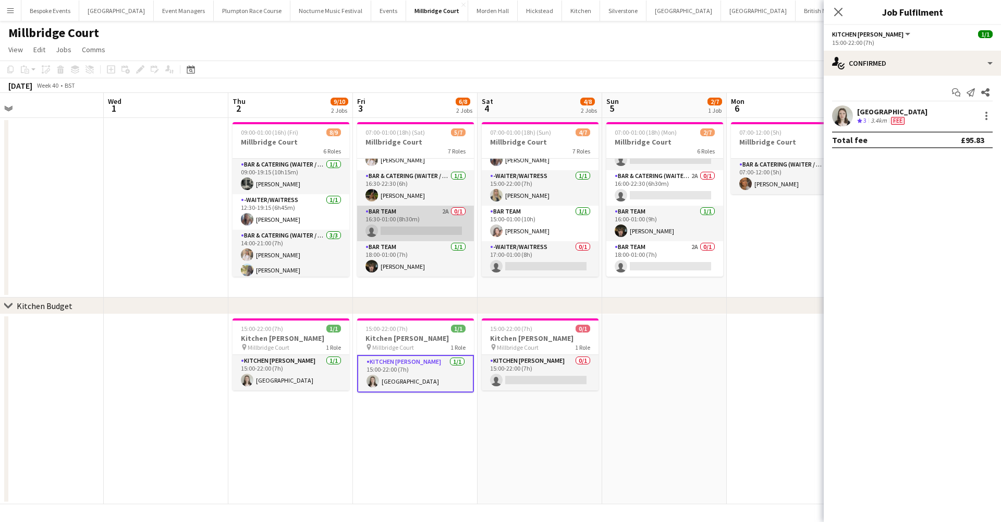
scroll to position [130, 0]
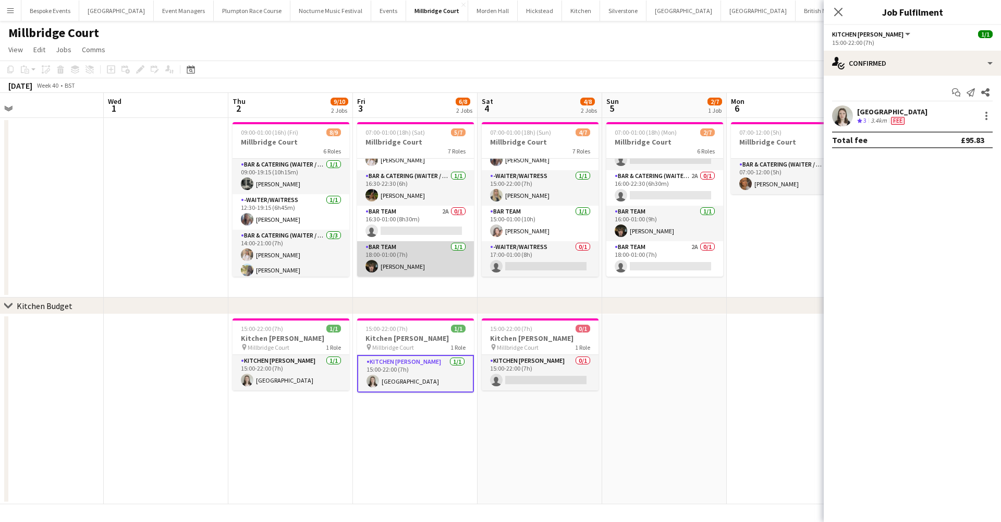
click at [406, 257] on app-card-role "Bar Team 1/1 18:00-01:00 (7h) Kyle Noakes" at bounding box center [415, 258] width 117 height 35
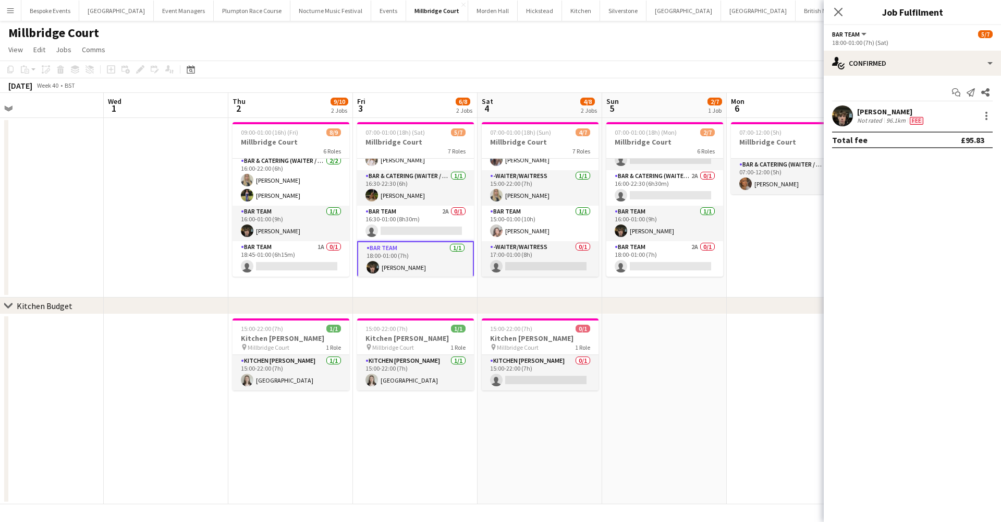
scroll to position [140, 0]
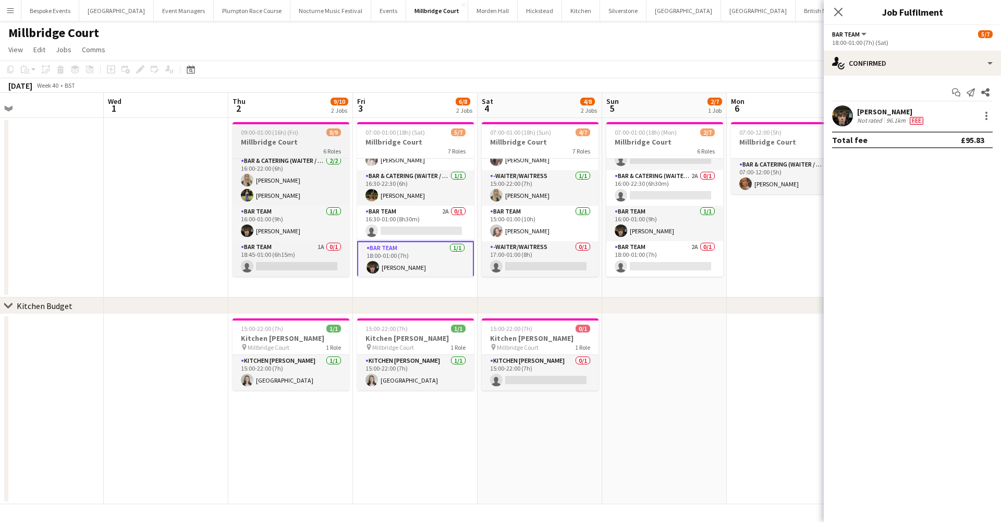
click at [293, 142] on h3 "Millbridge Court" at bounding box center [291, 141] width 117 height 9
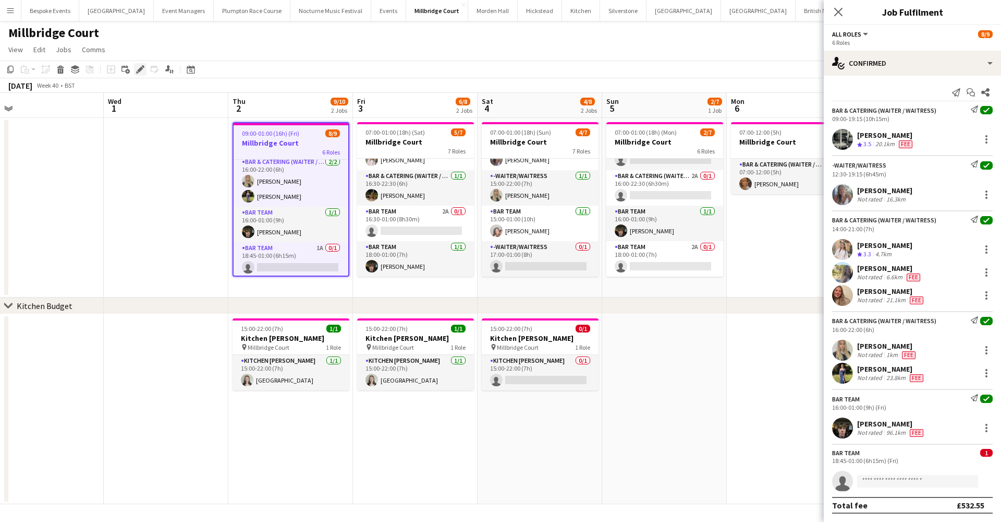
click at [138, 66] on icon "Edit" at bounding box center [140, 69] width 8 height 8
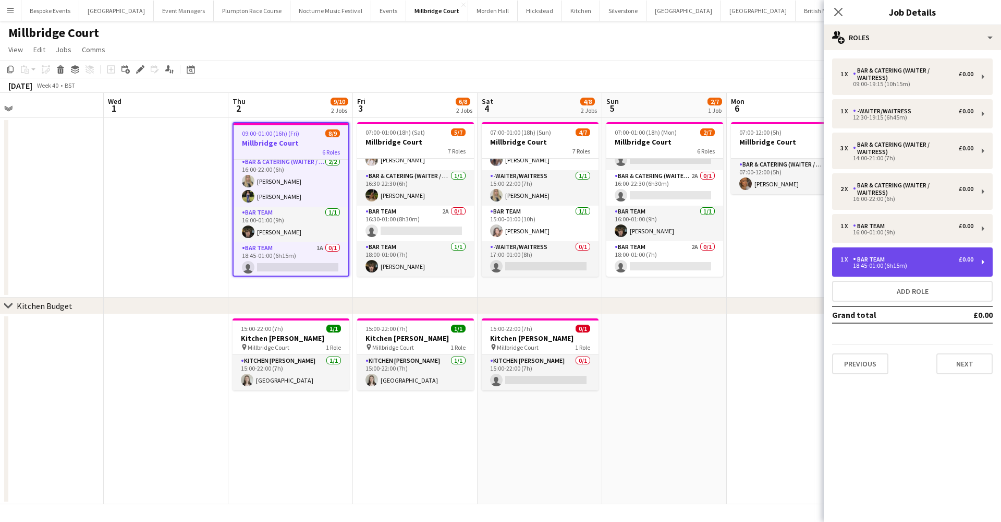
click at [870, 268] on div "18:45-01:00 (6h15m)" at bounding box center [907, 265] width 133 height 5
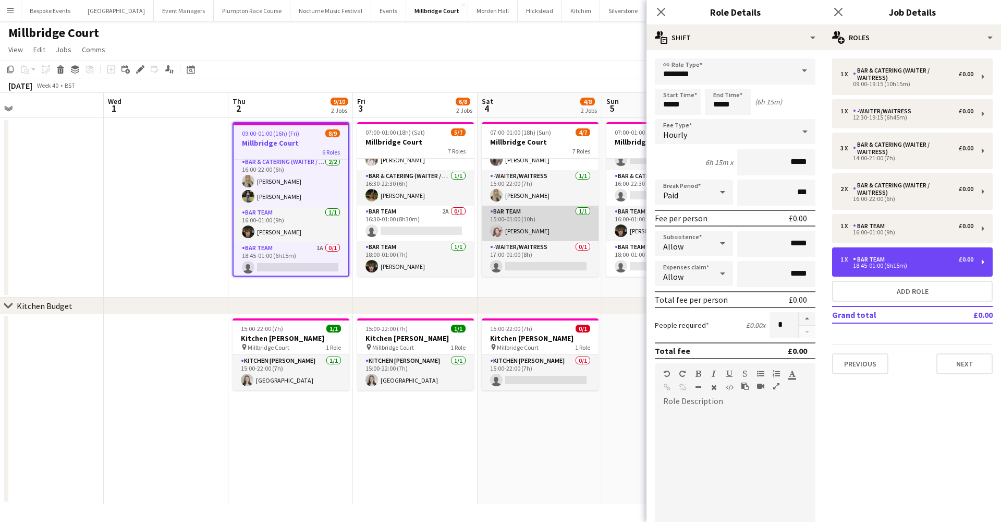
scroll to position [0, 0]
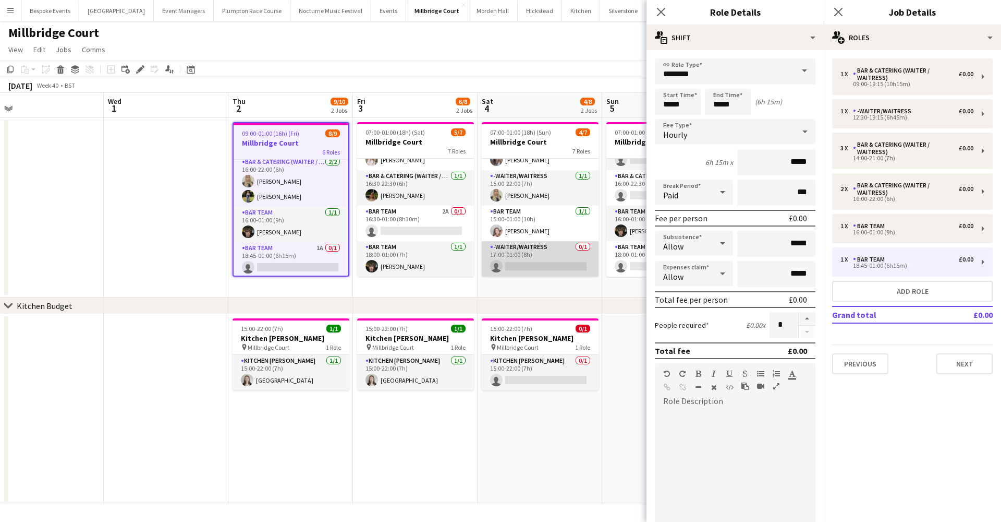
click at [547, 261] on app-card-role "-Waiter/Waitress 0/1 17:00-01:00 (8h) single-neutral-actions" at bounding box center [540, 258] width 117 height 35
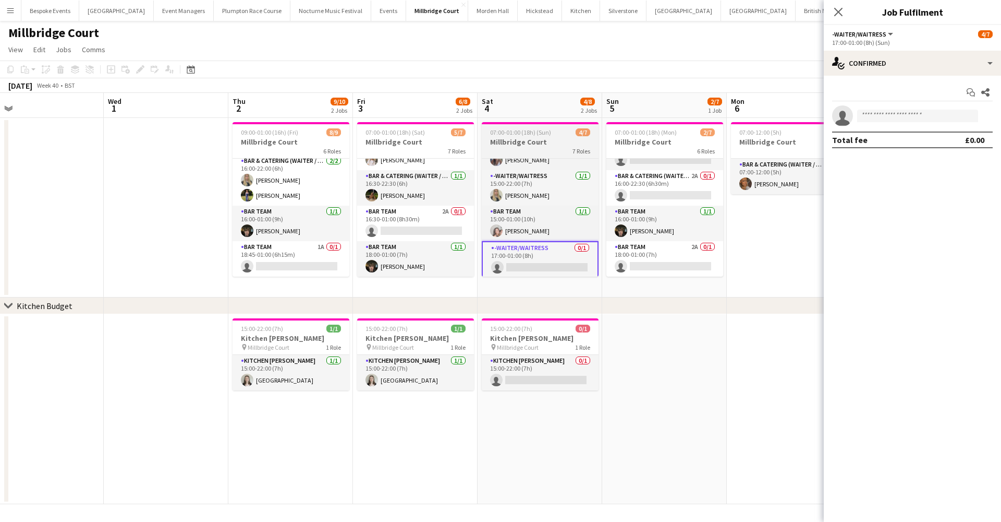
click at [548, 144] on h3 "Millbridge Court" at bounding box center [540, 141] width 117 height 9
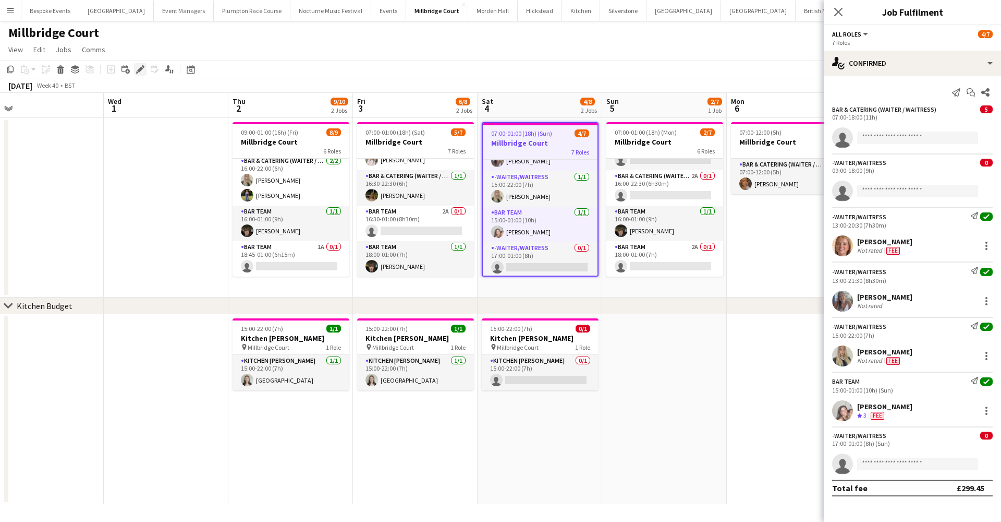
click at [139, 66] on icon "Edit" at bounding box center [140, 69] width 8 height 8
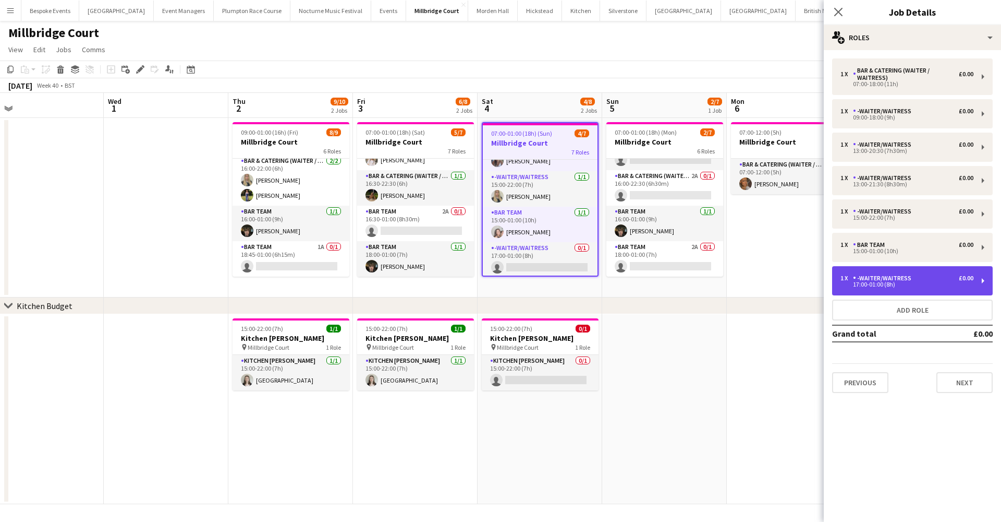
click at [880, 278] on div "-Waiter/Waitress" at bounding box center [884, 277] width 63 height 7
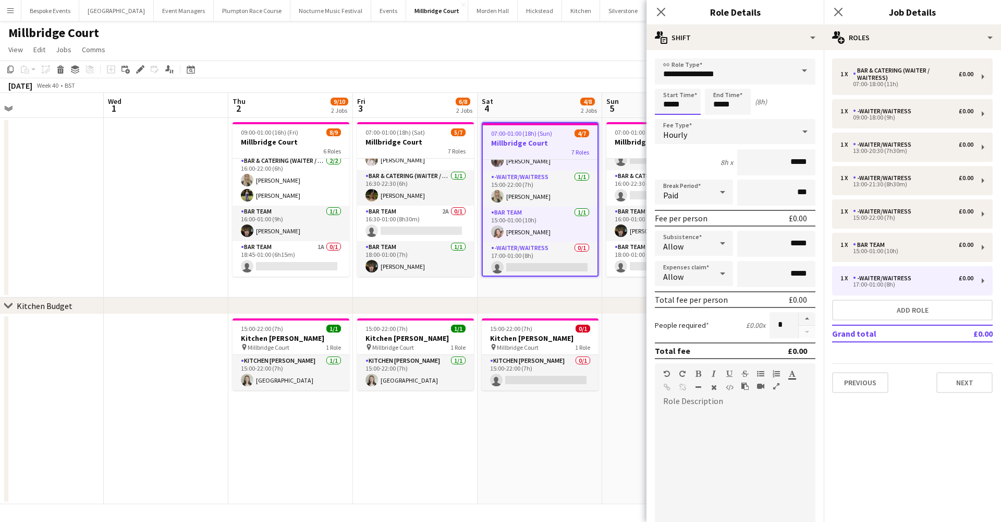
click at [677, 105] on input "*****" at bounding box center [678, 102] width 46 height 26
type input "*****"
click at [799, 316] on button "button" at bounding box center [807, 319] width 17 height 14
type input "*"
click at [607, 426] on app-date-cell at bounding box center [664, 409] width 125 height 190
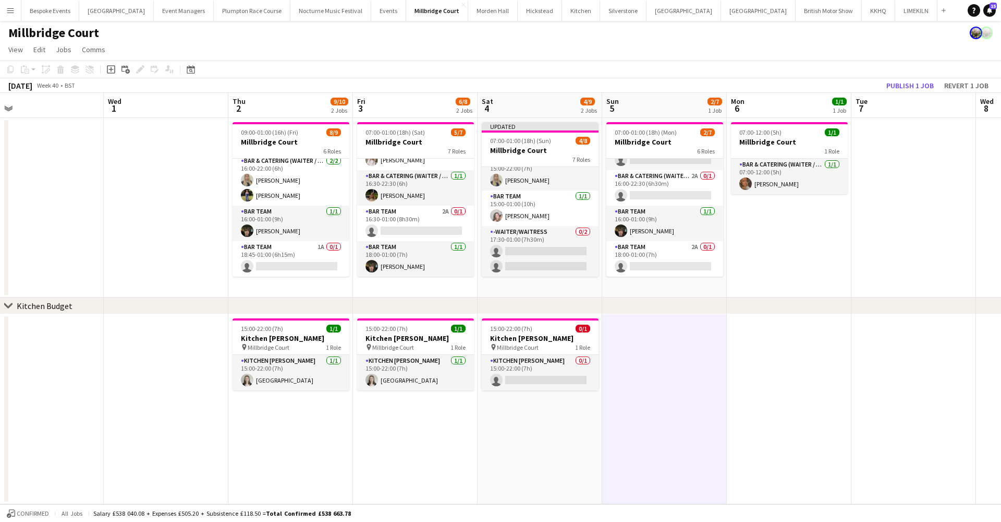
scroll to position [154, 0]
click at [905, 87] on button "Publish 1 job" at bounding box center [910, 86] width 56 height 14
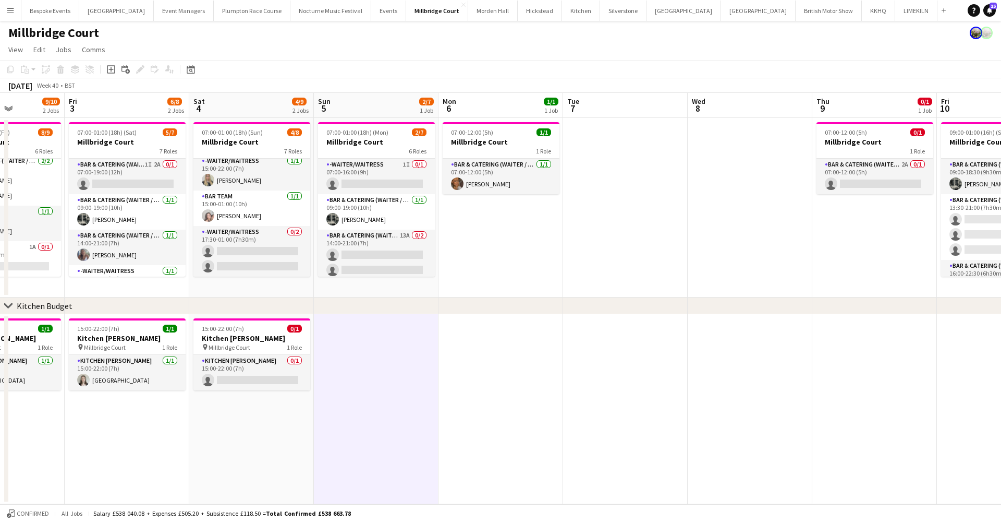
scroll to position [0, 0]
click at [356, 138] on h3 "Millbridge Court" at bounding box center [376, 141] width 117 height 9
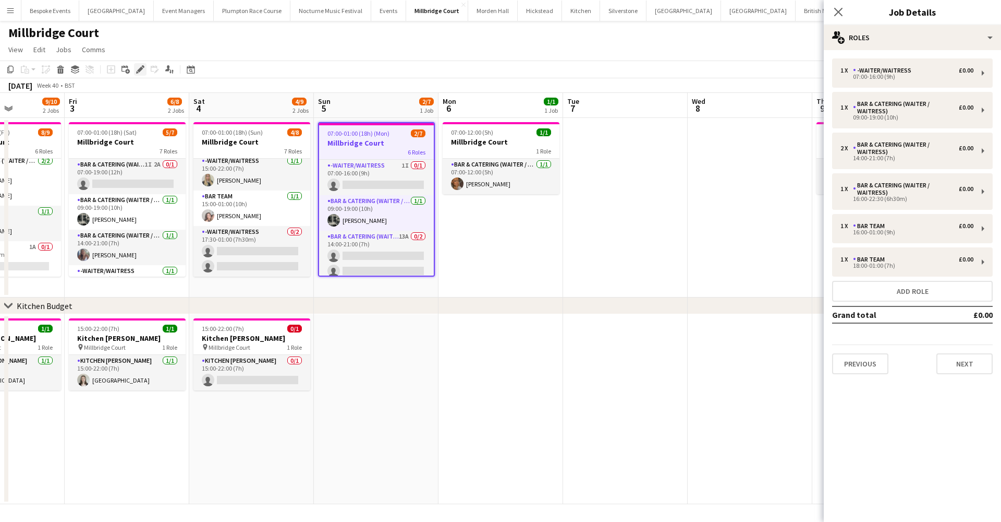
click at [142, 69] on icon "Edit" at bounding box center [140, 69] width 8 height 8
click at [867, 65] on div "1 x -Waiter/Waitress £0.00 07:00-16:00 (9h)" at bounding box center [912, 72] width 161 height 29
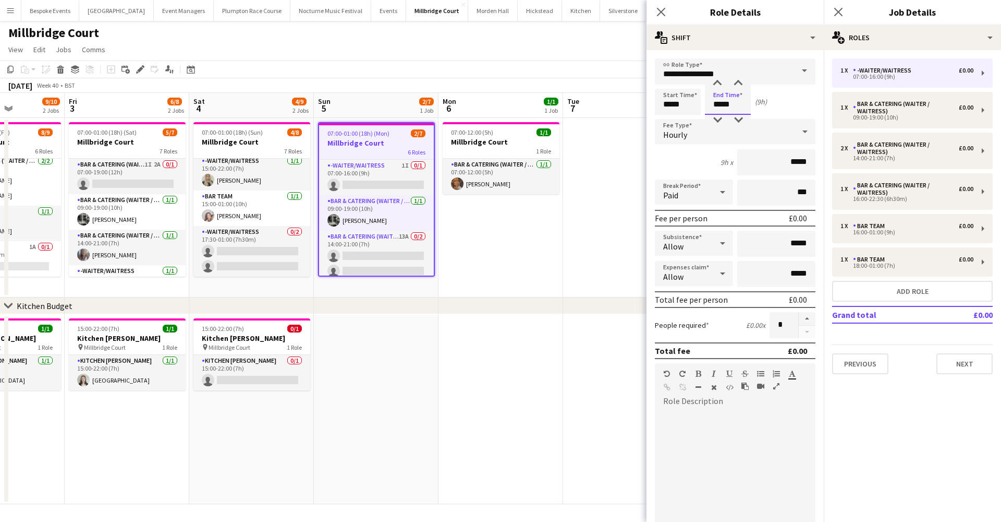
click at [721, 105] on input "*****" at bounding box center [728, 102] width 46 height 26
type input "*****"
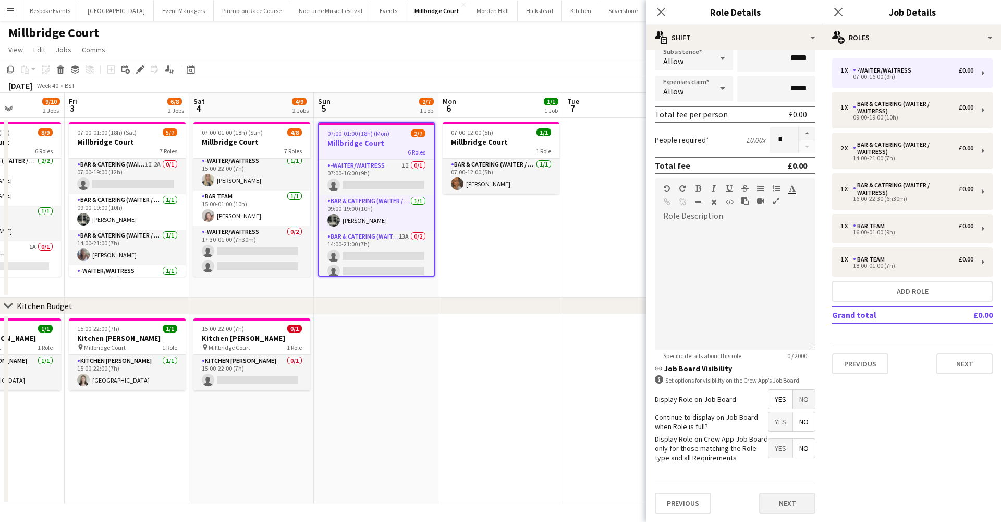
scroll to position [185, 0]
click at [770, 501] on button "Next" at bounding box center [787, 503] width 56 height 21
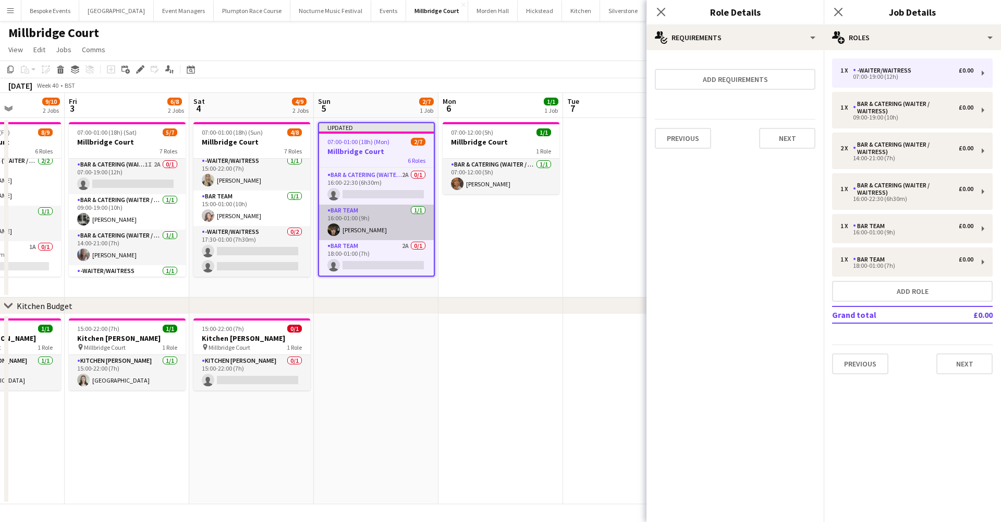
scroll to position [120, 0]
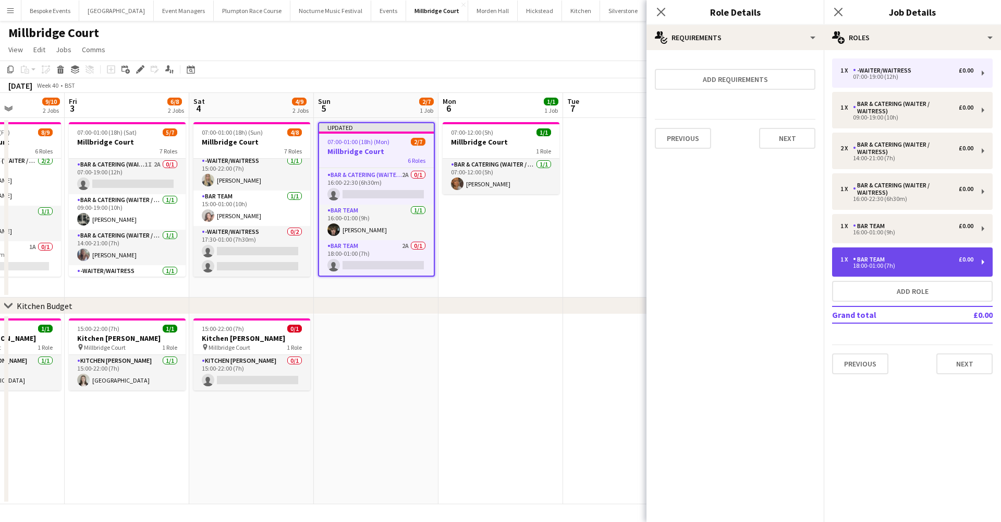
click at [913, 262] on div "1 x Bar Team £0.00" at bounding box center [907, 259] width 133 height 7
type input "********"
type input "*****"
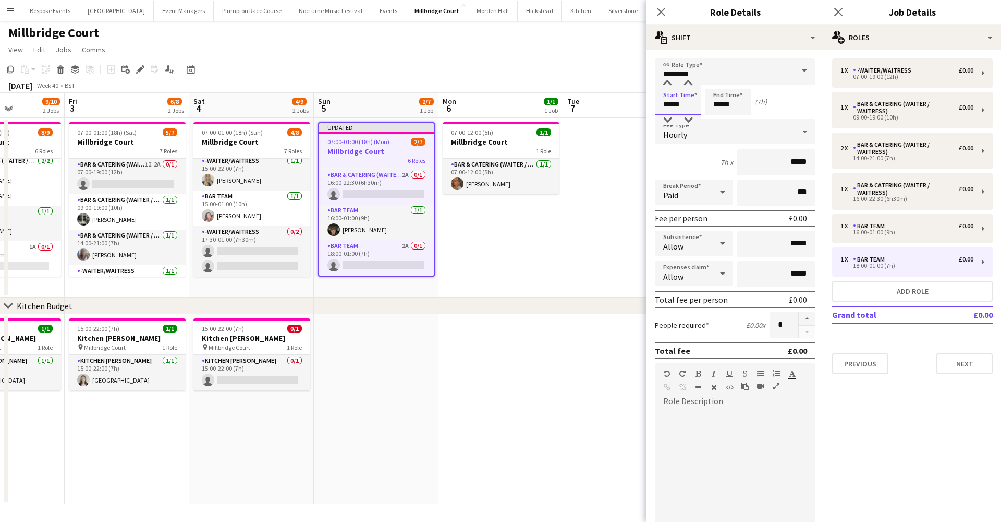
click at [679, 104] on input "*****" at bounding box center [678, 102] width 46 height 26
type input "*****"
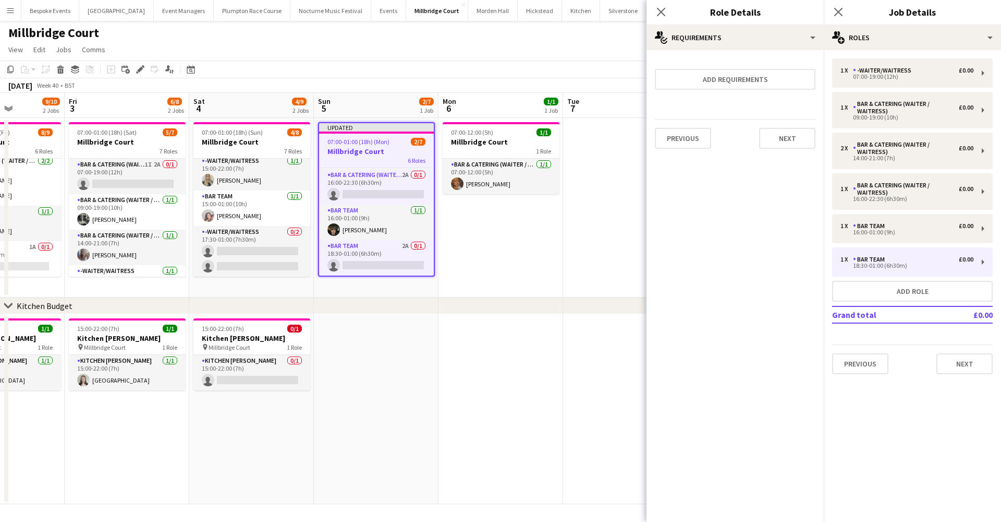
click at [484, 294] on app-date-cell "07:00-12:00 (5h) 1/1 Millbridge Court 1 Role Bar & Catering (Waiter / waitress)…" at bounding box center [501, 207] width 125 height 179
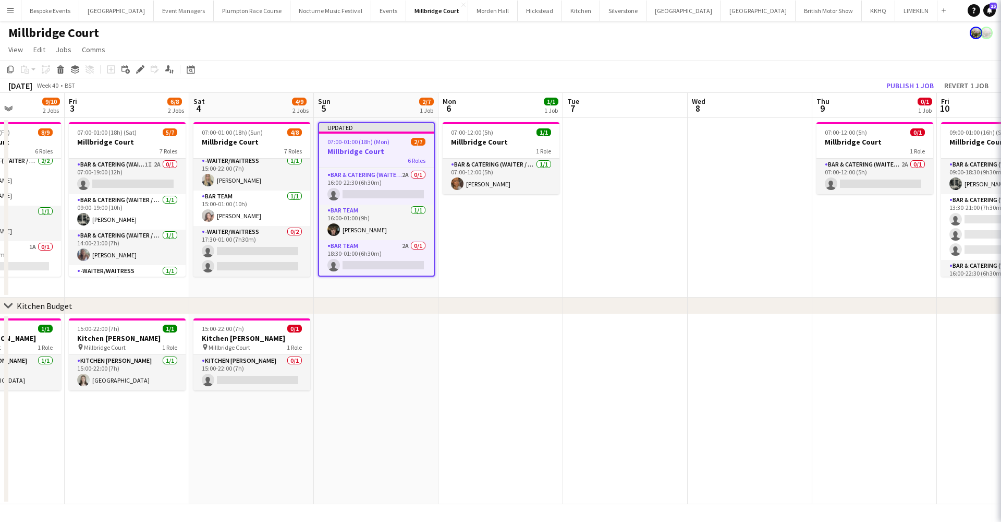
scroll to position [118, 0]
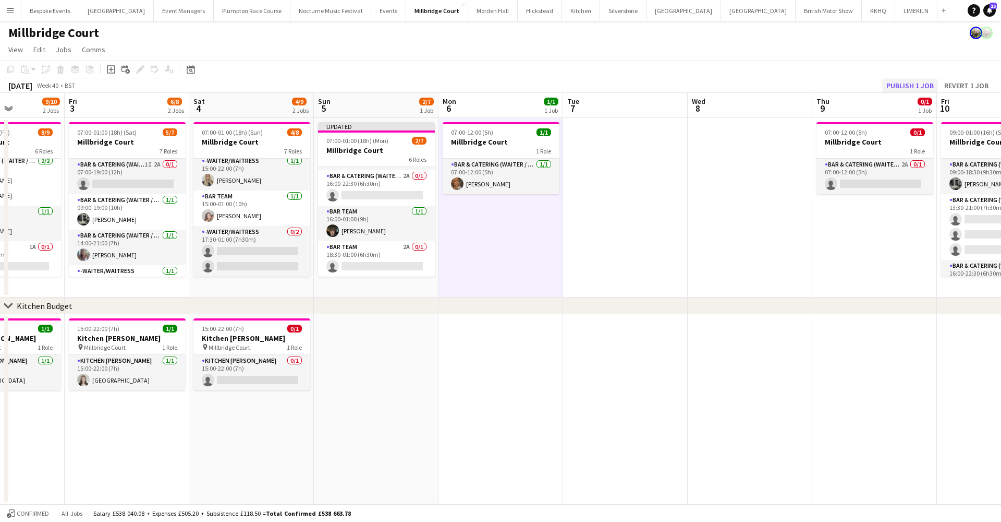
click at [910, 80] on button "Publish 1 job" at bounding box center [910, 86] width 56 height 14
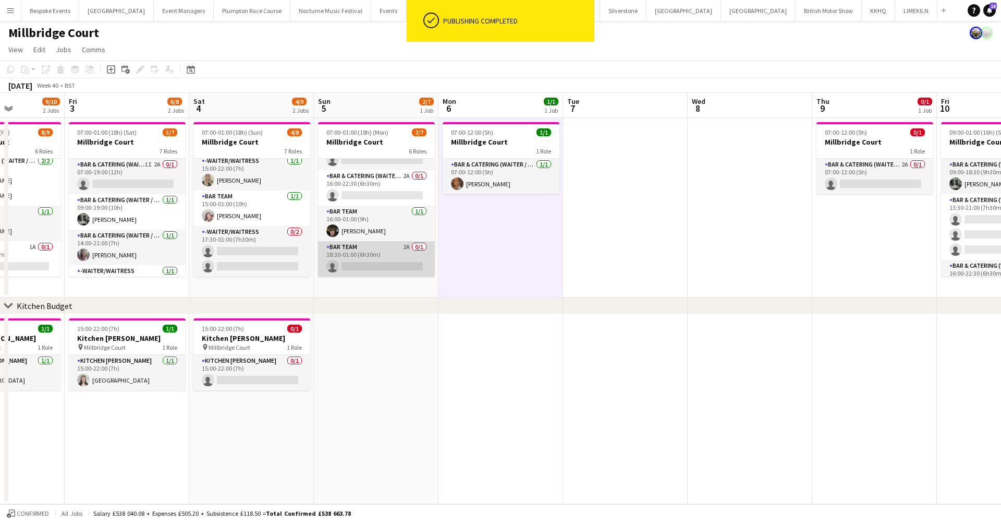
scroll to position [110, 0]
click at [389, 256] on app-card-role "Bar Team 2A 0/1 18:30-01:00 (6h30m) single-neutral-actions" at bounding box center [376, 258] width 117 height 35
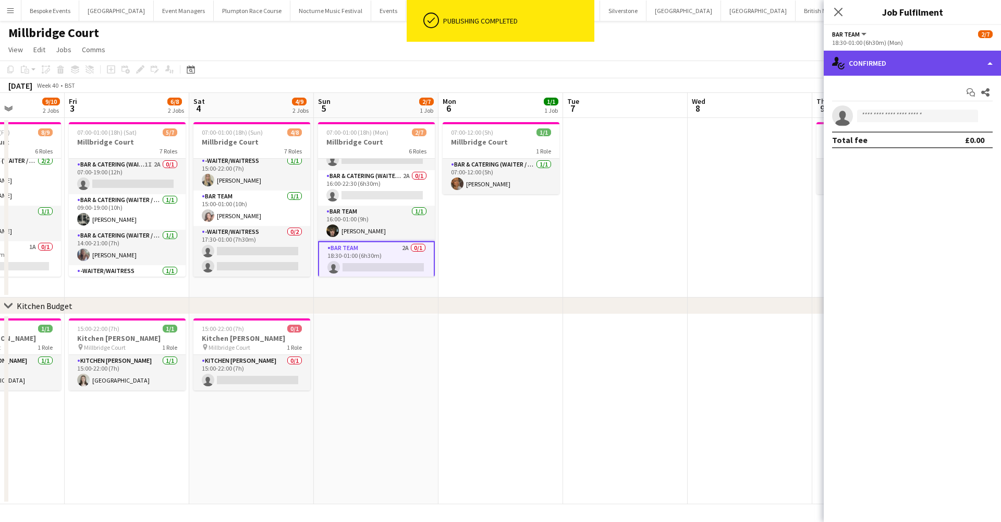
click at [902, 70] on div "single-neutral-actions-check-2 Confirmed" at bounding box center [912, 63] width 177 height 25
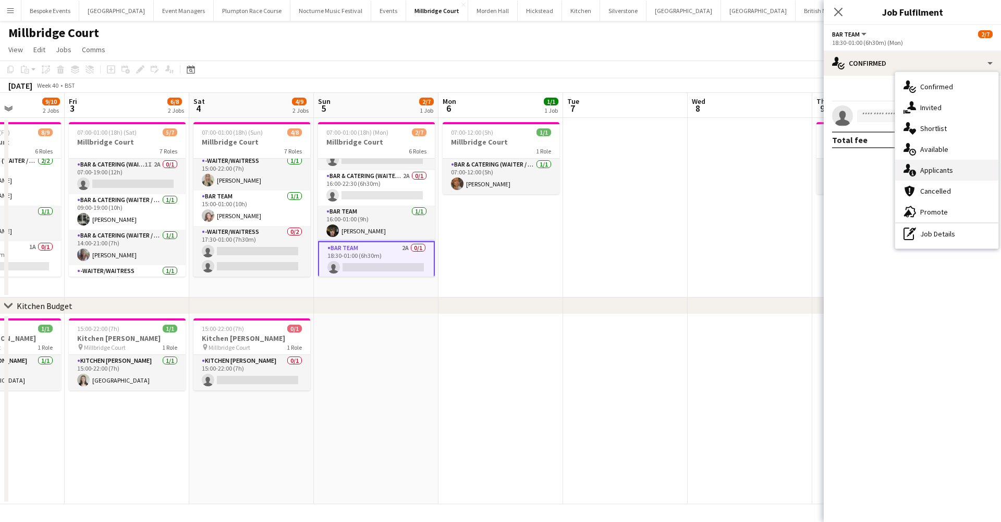
click at [931, 166] on span "Applicants" at bounding box center [937, 169] width 33 height 9
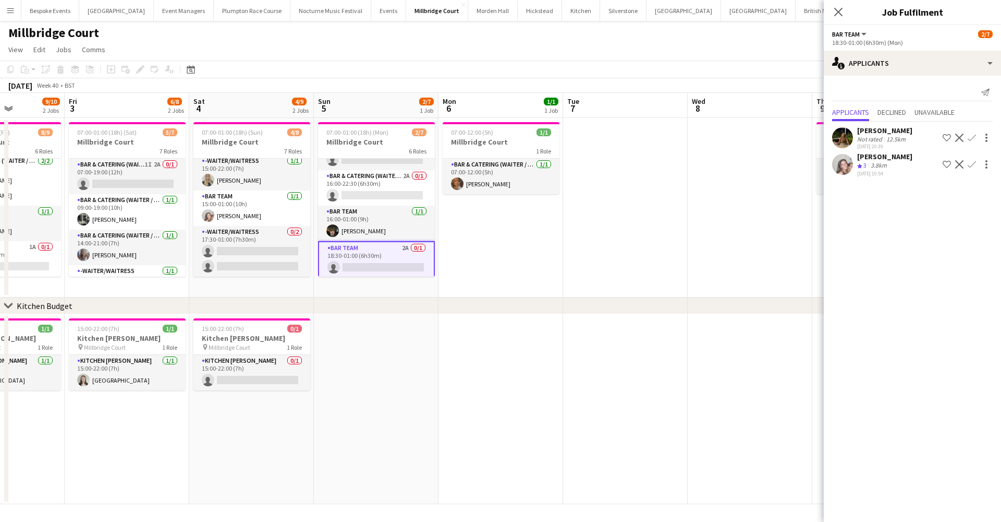
click at [973, 162] on app-icon "Confirm" at bounding box center [972, 164] width 8 height 8
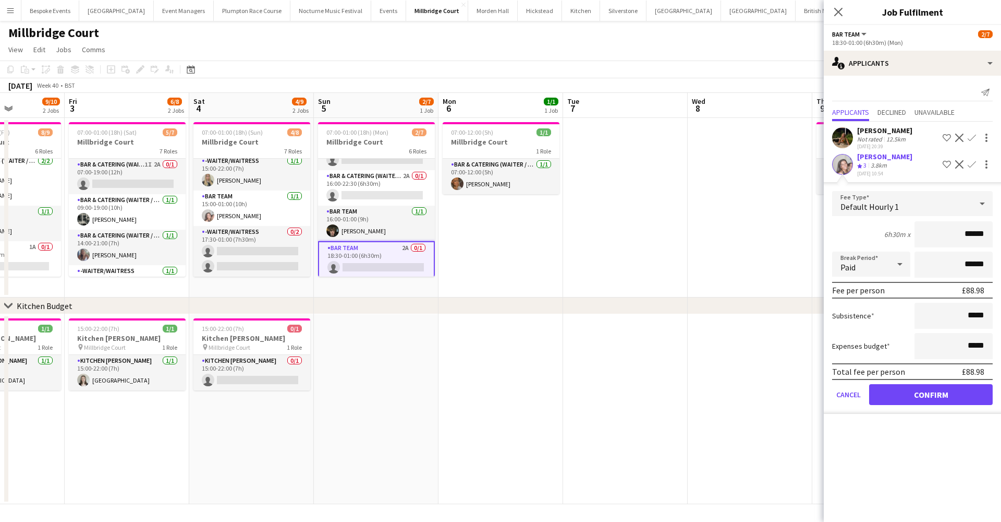
click at [926, 393] on button "Confirm" at bounding box center [931, 394] width 124 height 21
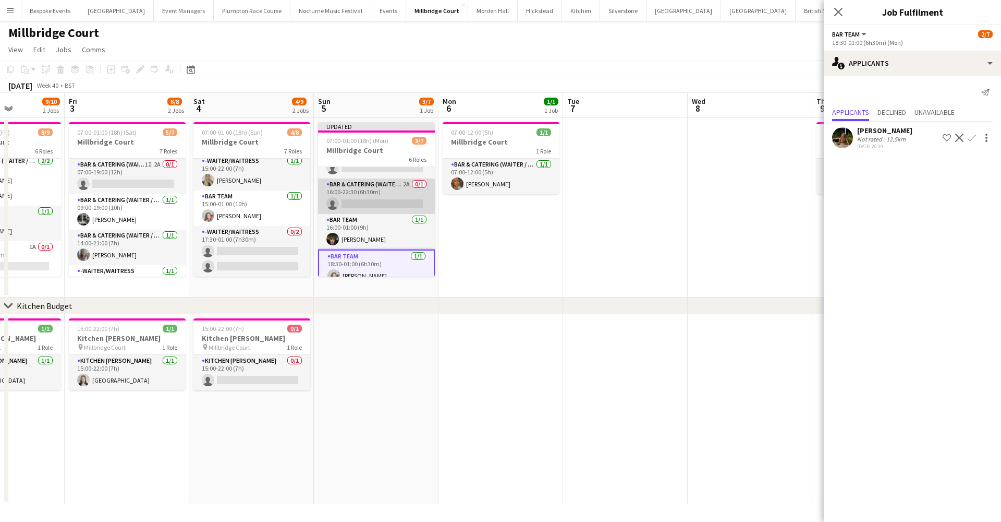
click at [362, 192] on app-card-role "Bar & Catering (Waiter / waitress) 2A 0/1 16:00-22:30 (6h30m) single-neutral-ac…" at bounding box center [376, 195] width 117 height 35
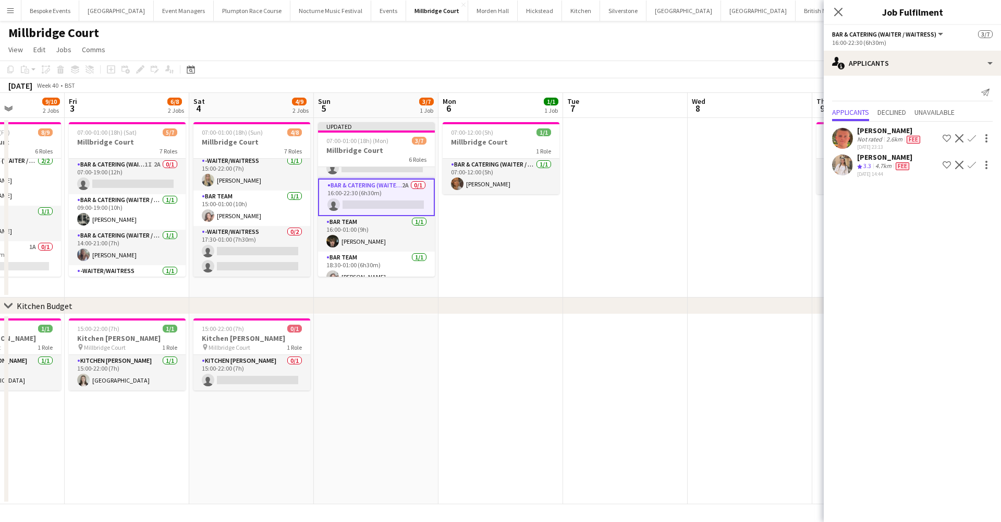
click at [972, 163] on app-icon "Confirm" at bounding box center [972, 165] width 8 height 8
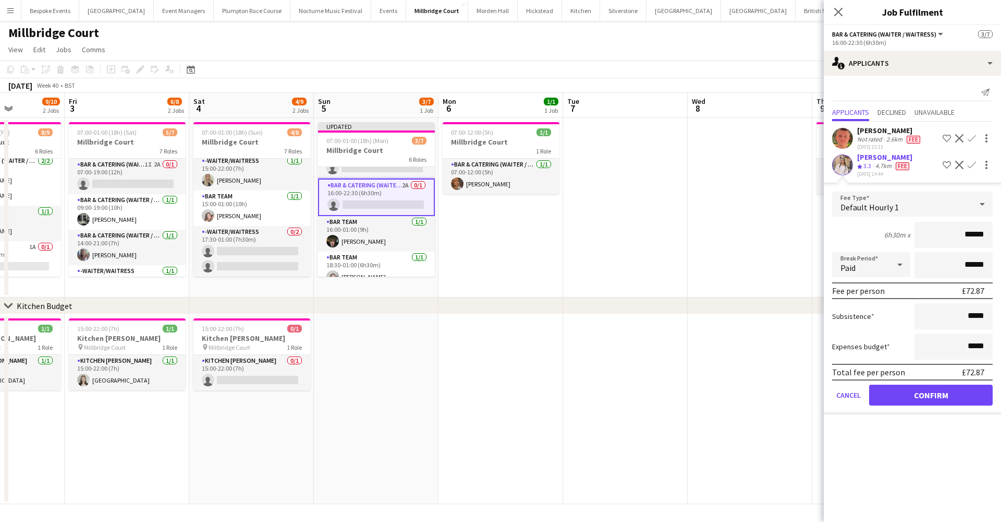
click at [909, 396] on button "Confirm" at bounding box center [931, 394] width 124 height 21
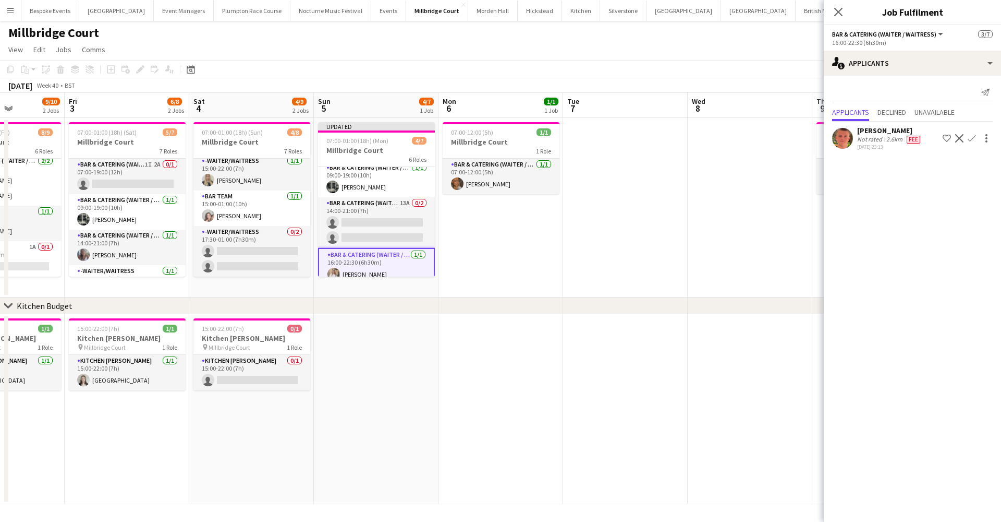
scroll to position [38, 0]
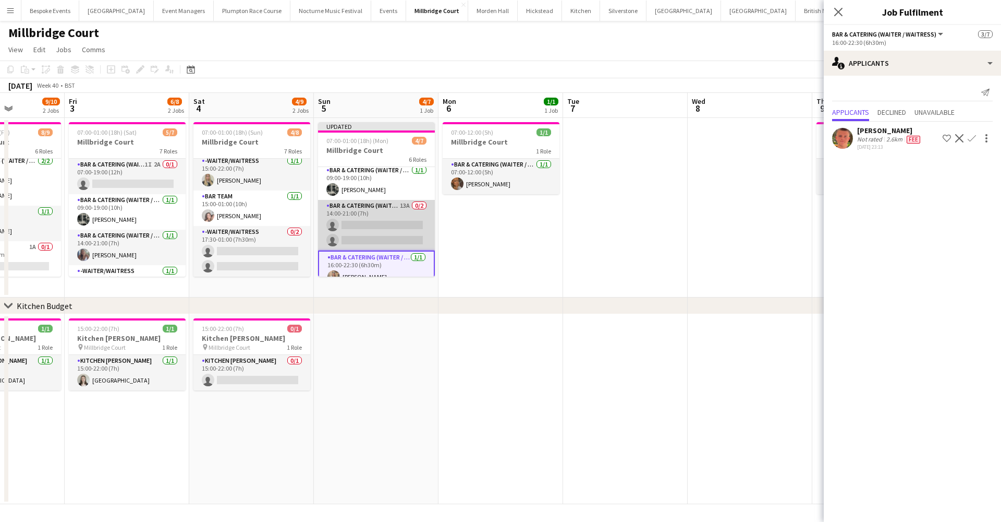
click at [394, 227] on app-card-role "Bar & Catering (Waiter / waitress) 13A 0/2 14:00-21:00 (7h) single-neutral-acti…" at bounding box center [376, 225] width 117 height 51
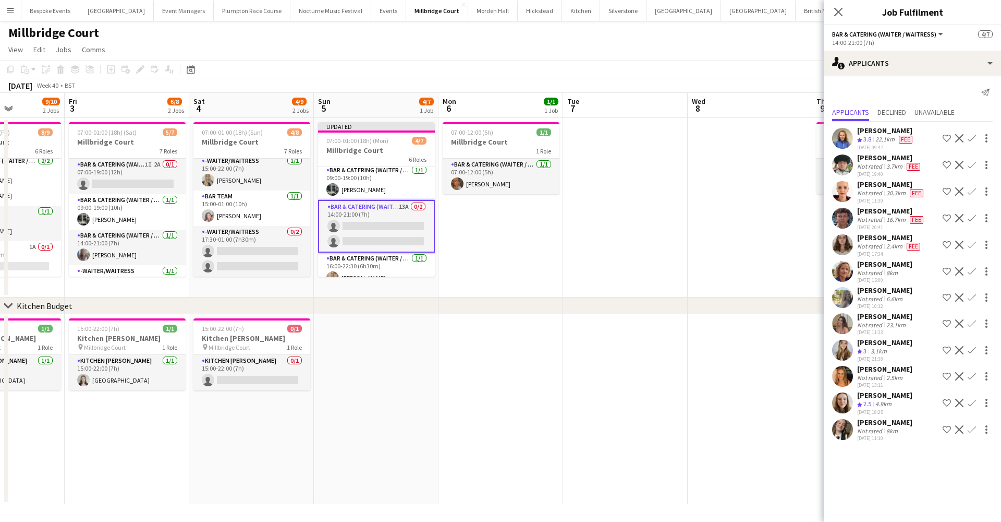
click at [971, 192] on app-icon "Confirm" at bounding box center [972, 191] width 8 height 8
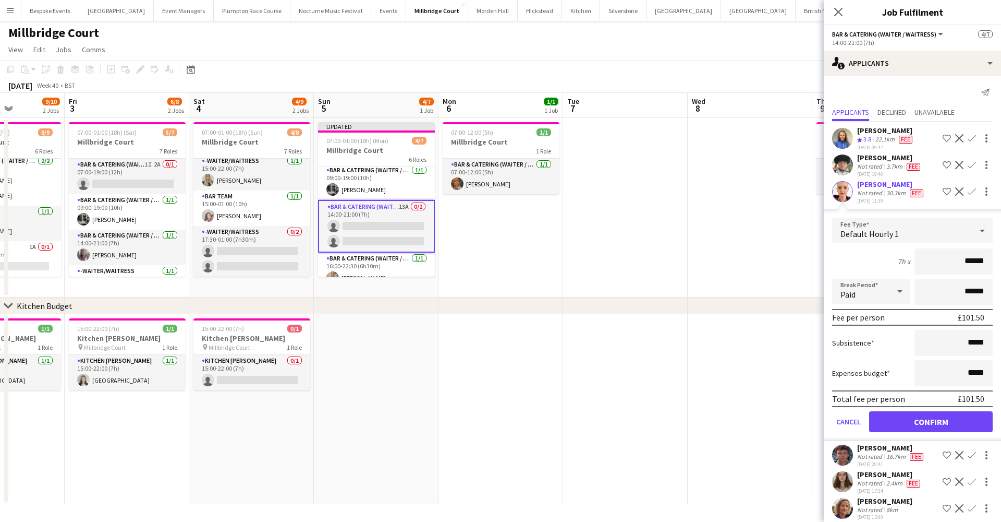
click at [918, 422] on button "Confirm" at bounding box center [931, 421] width 124 height 21
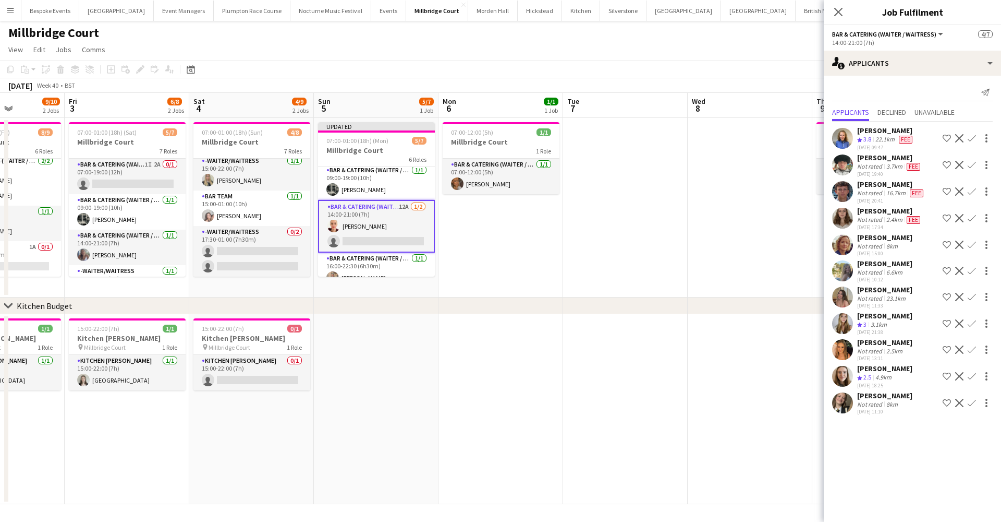
click at [975, 137] on app-icon "Confirm" at bounding box center [972, 138] width 8 height 8
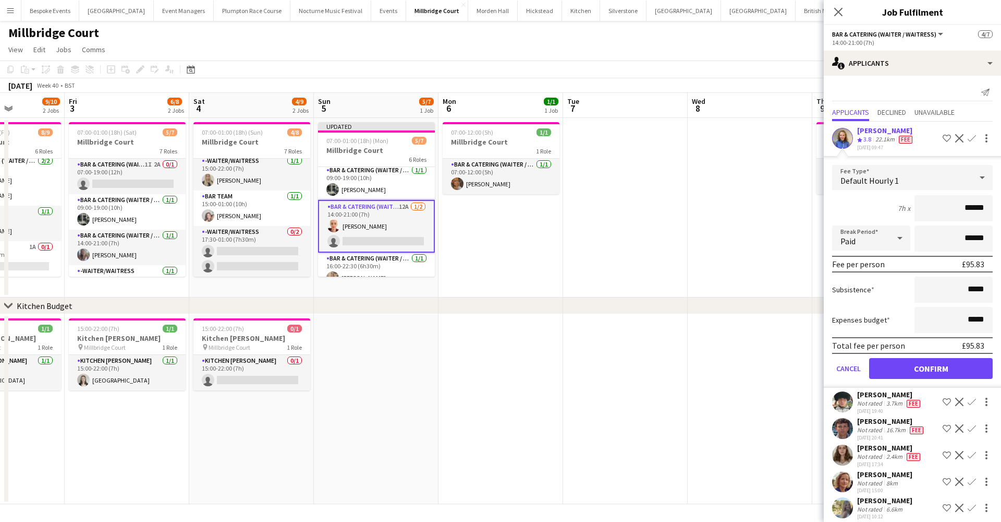
click at [906, 366] on button "Confirm" at bounding box center [931, 368] width 124 height 21
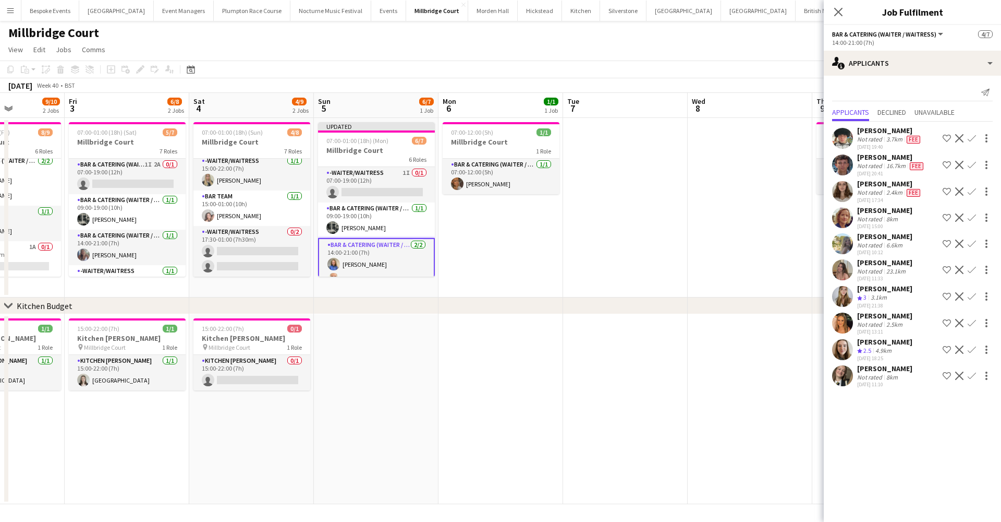
scroll to position [0, 0]
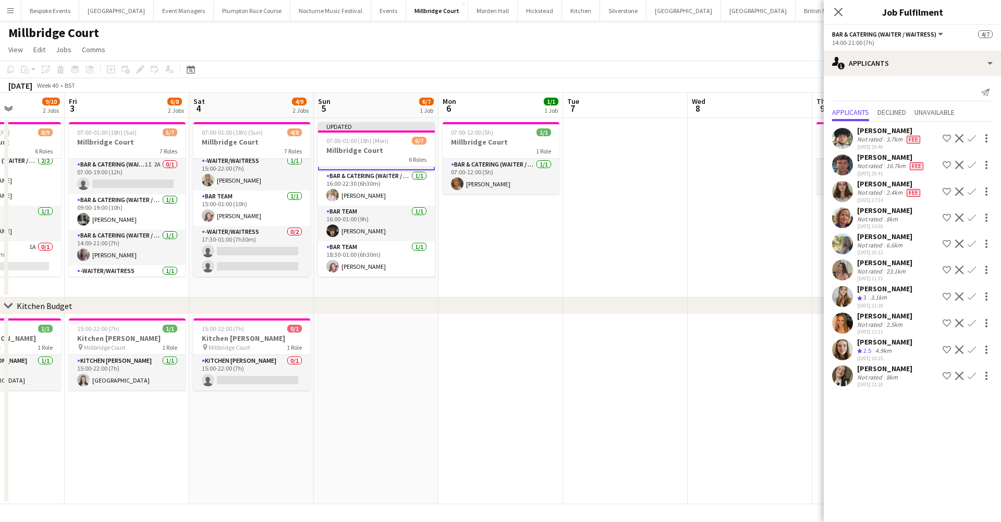
click at [645, 210] on app-date-cell at bounding box center [625, 207] width 125 height 179
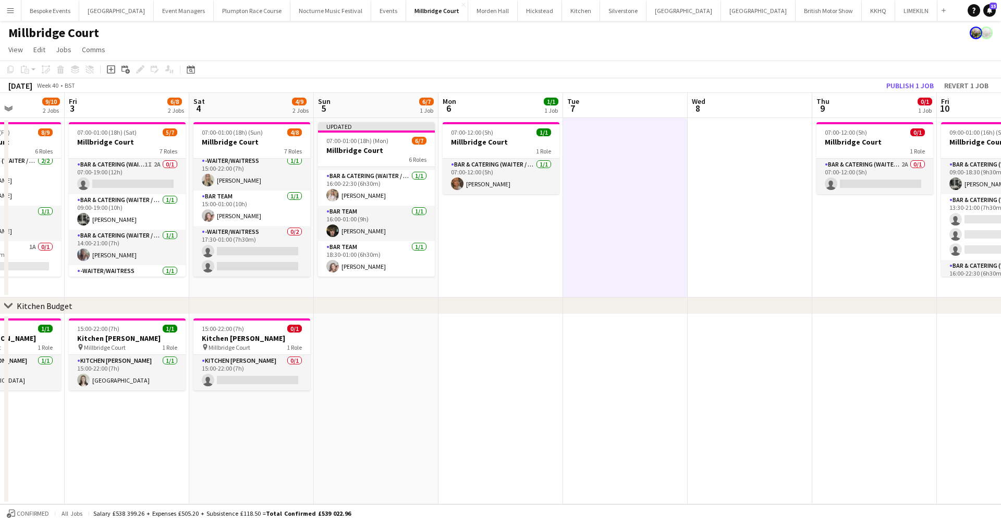
scroll to position [118, 0]
click at [906, 87] on button "Publish 1 job" at bounding box center [910, 86] width 56 height 14
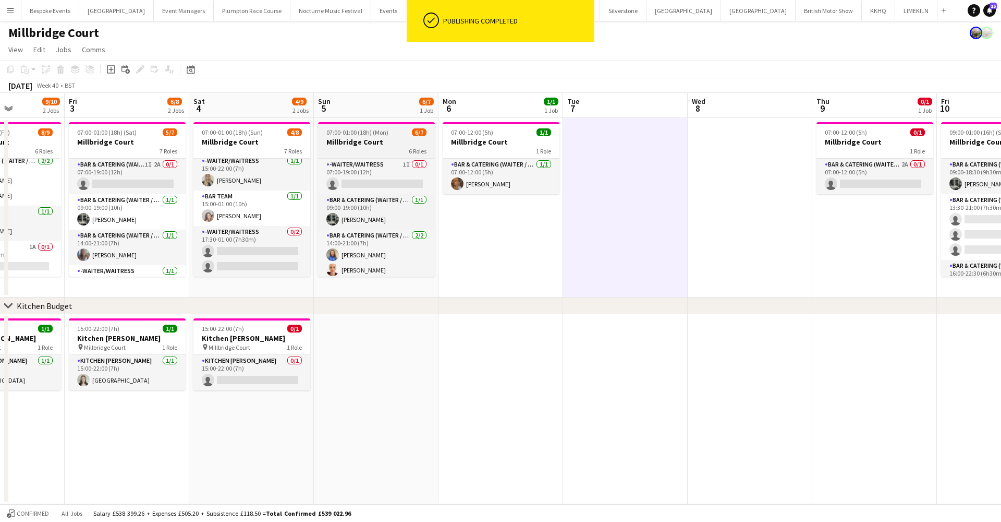
scroll to position [0, 0]
click at [342, 207] on app-card-role "Bar & Catering (Waiter / waitress) 1/1 09:00-19:00 (10h) Molly Middlehurst" at bounding box center [376, 211] width 117 height 35
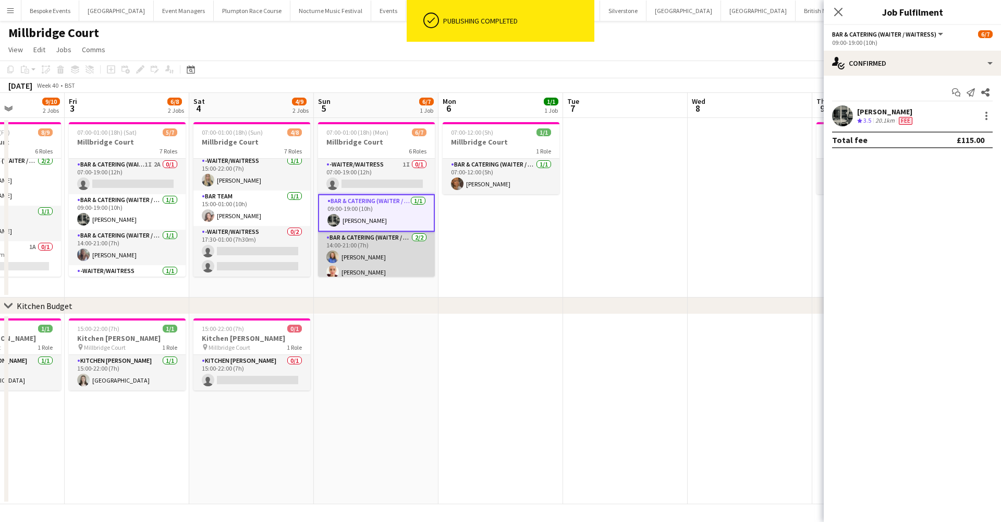
click at [344, 240] on app-card-role "Bar & Catering (Waiter / waitress) 2/2 14:00-21:00 (7h) Helena Lorenzen Frances…" at bounding box center [376, 257] width 117 height 51
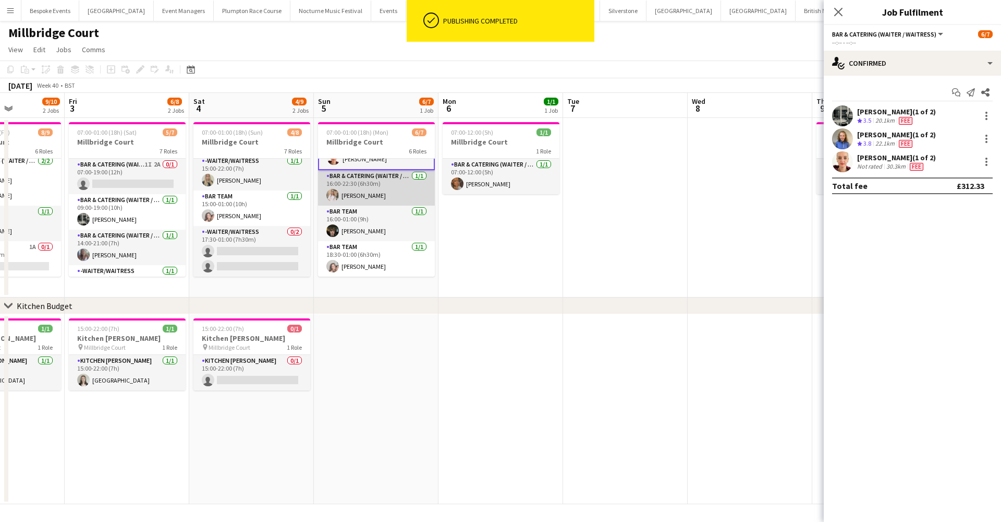
scroll to position [113, 0]
click at [340, 176] on app-card-role "Bar & Catering (Waiter / waitress) 1/1 16:00-22:30 (6h30m) Lucy Hogg" at bounding box center [376, 187] width 117 height 35
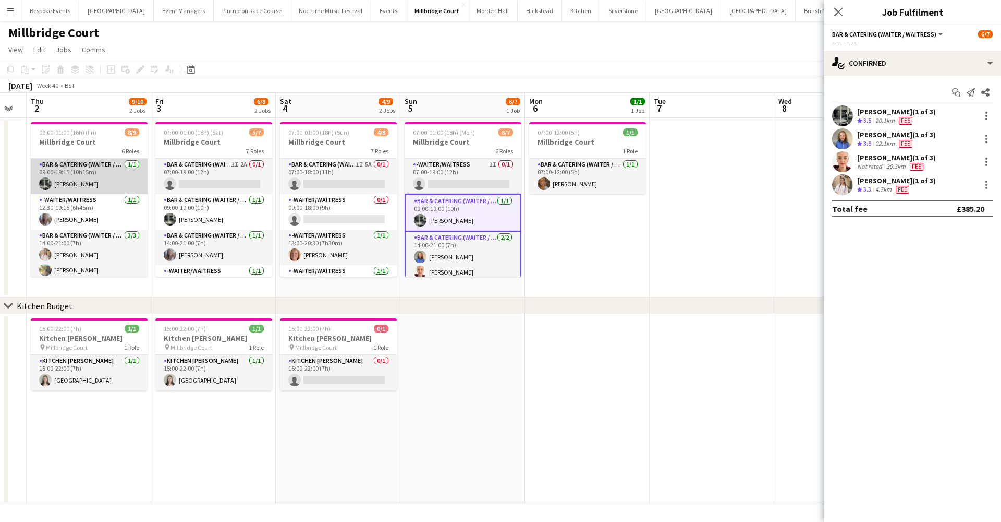
scroll to position [0, 0]
click at [76, 183] on app-card-role "Bar & Catering (Waiter / waitress) 1/1 09:00-19:15 (10h15m) Molly Middlehurst" at bounding box center [89, 176] width 117 height 35
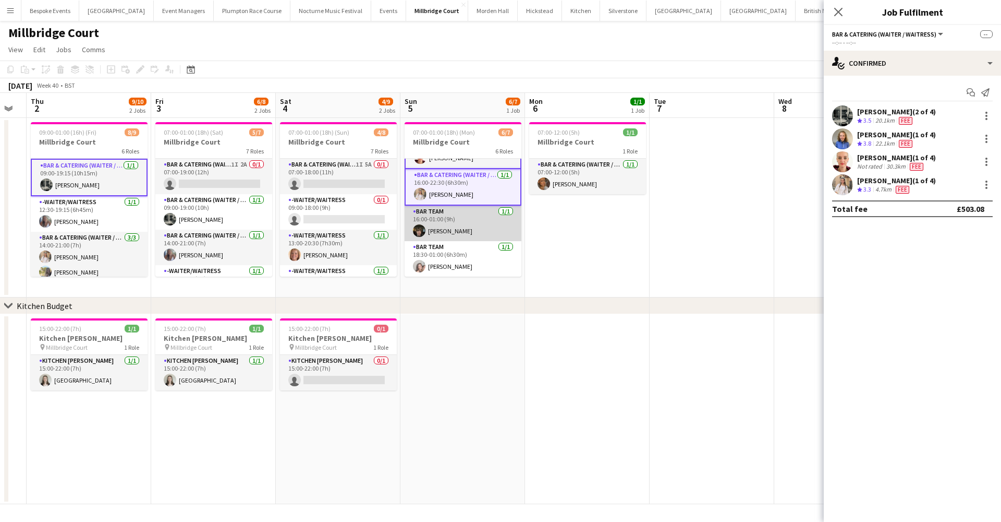
click at [463, 222] on app-card-role "Bar Team 1/1 16:00-01:00 (9h) Kyle Noakes" at bounding box center [463, 222] width 117 height 35
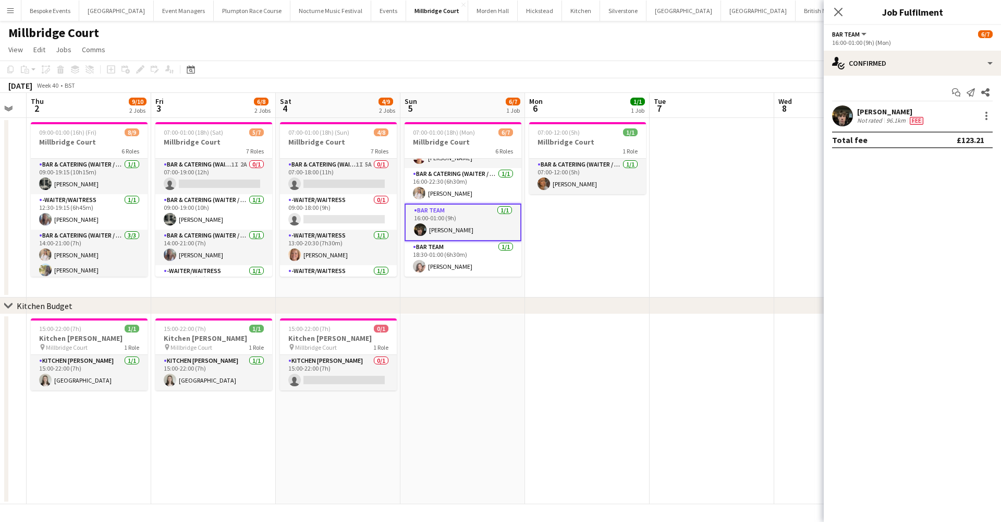
scroll to position [112, 0]
click at [463, 253] on app-card-role "Bar Team 1/1 18:30-01:00 (6h30m) Eliza Wheeler" at bounding box center [463, 258] width 117 height 35
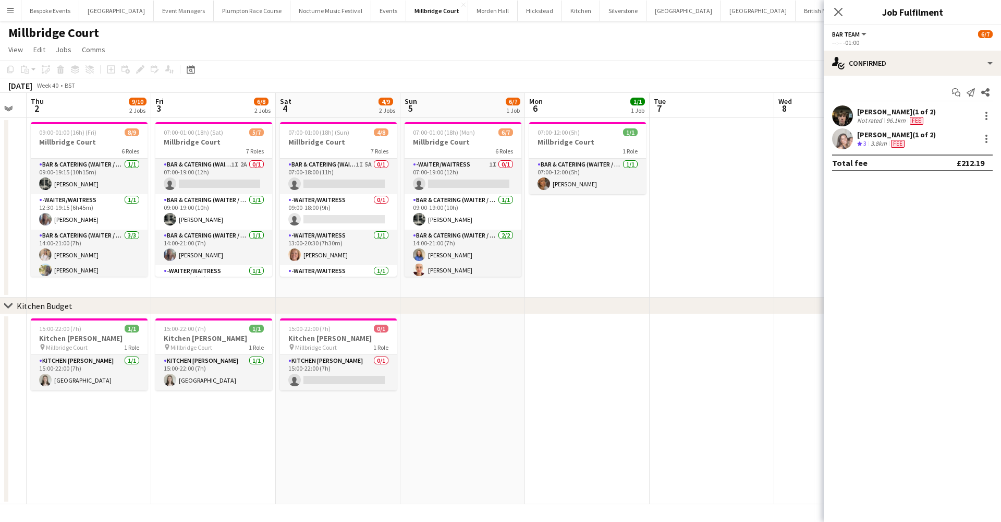
scroll to position [0, 0]
click at [108, 13] on button "[GEOGRAPHIC_DATA] Close" at bounding box center [116, 11] width 75 height 20
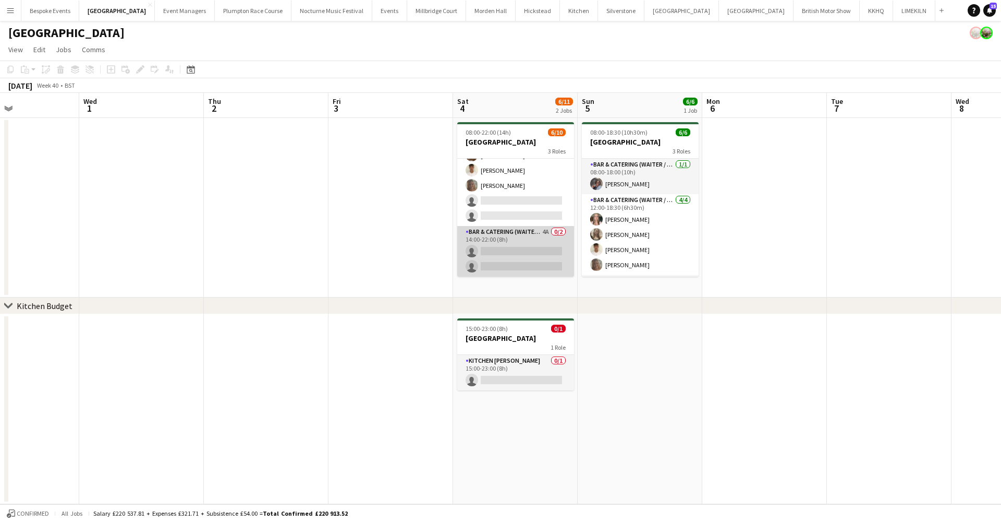
scroll to position [94, 0]
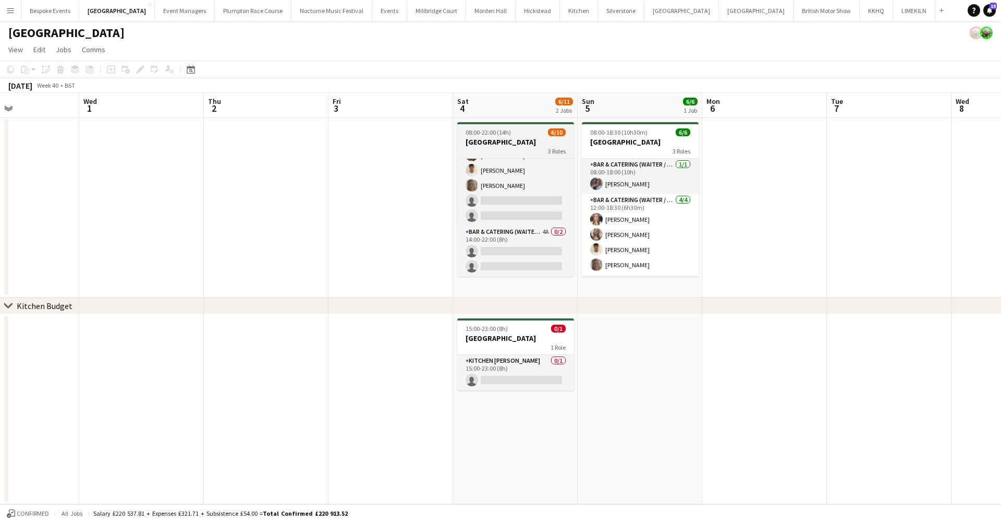
click at [503, 143] on h3 "[GEOGRAPHIC_DATA]" at bounding box center [515, 141] width 117 height 9
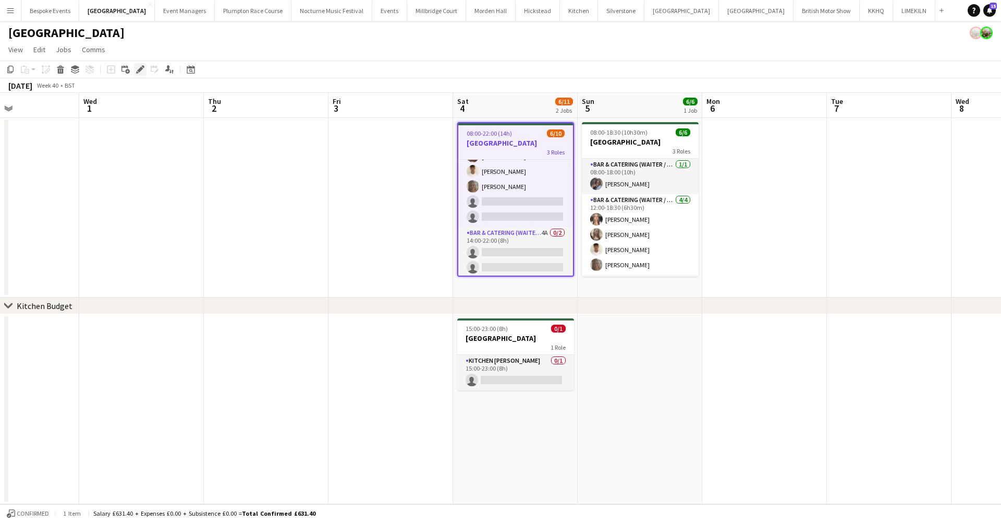
click at [136, 66] on div "Edit" at bounding box center [140, 69] width 13 height 13
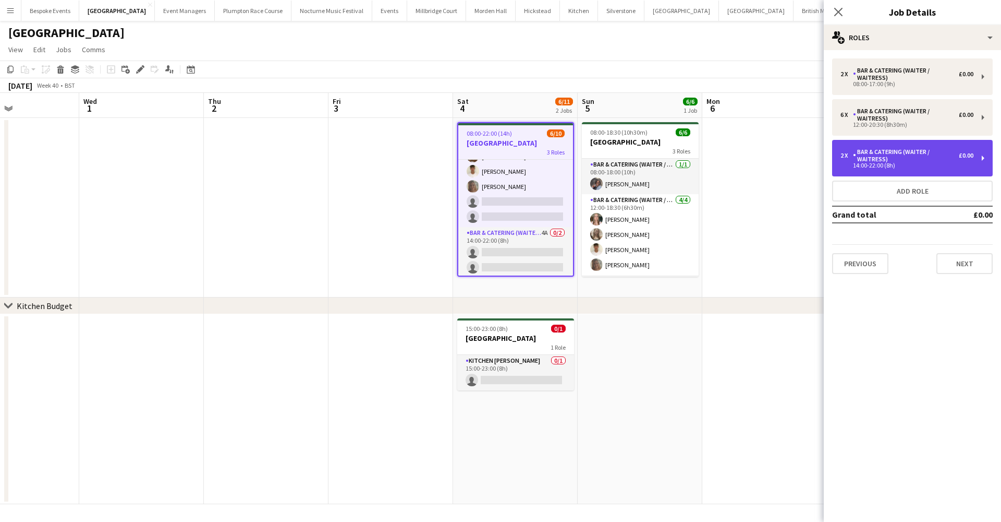
click at [870, 163] on div "14:00-22:00 (8h)" at bounding box center [907, 165] width 133 height 5
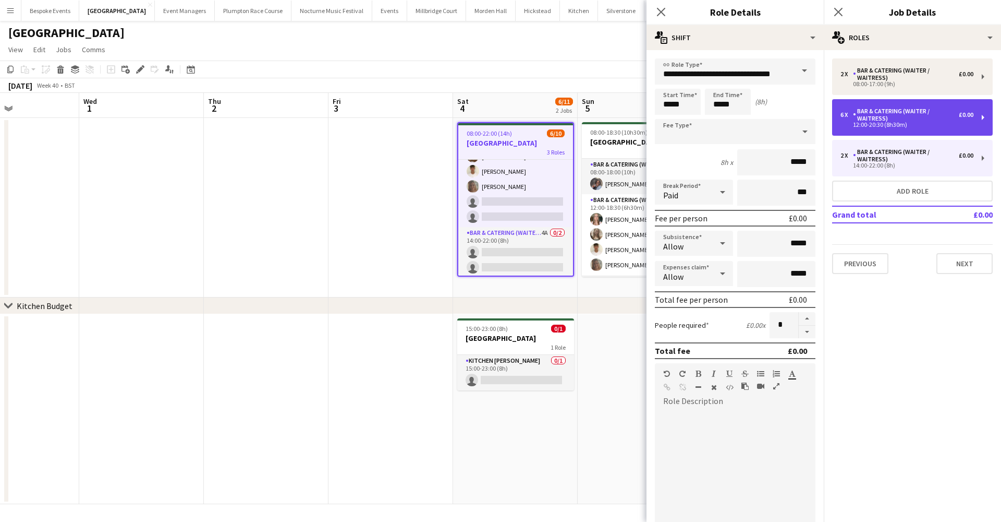
click at [884, 125] on div "12:00-20:30 (8h30m)" at bounding box center [907, 124] width 133 height 5
type input "*****"
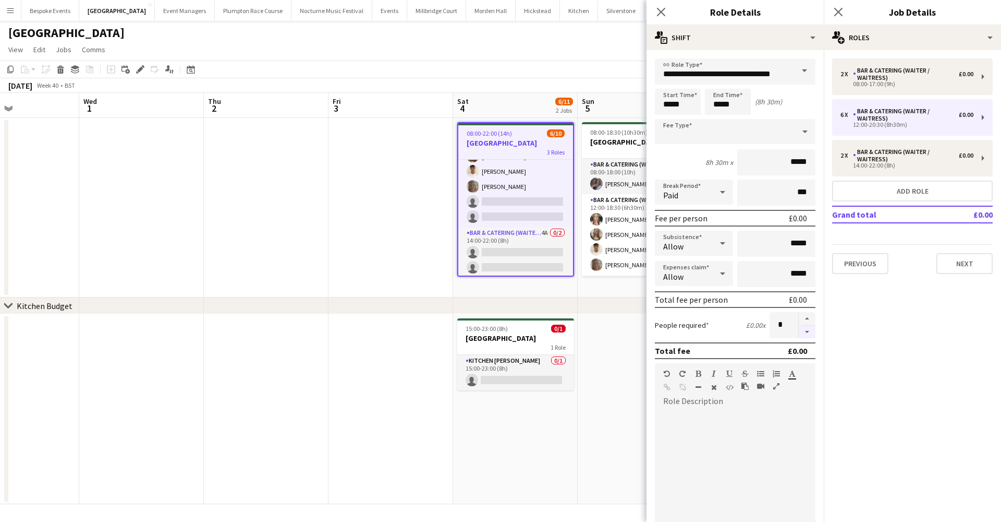
click at [802, 333] on button "button" at bounding box center [807, 331] width 17 height 13
type input "*"
click at [379, 256] on app-date-cell at bounding box center [391, 207] width 125 height 179
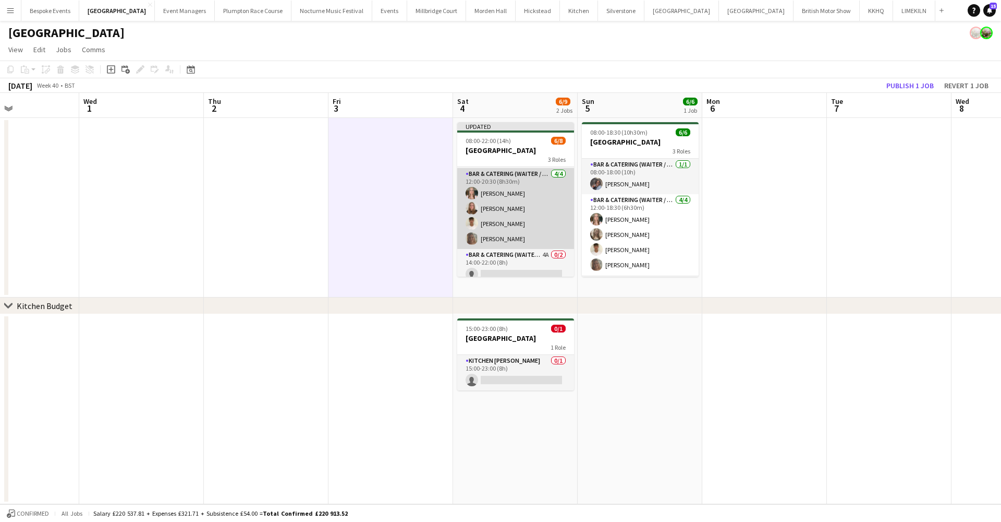
scroll to position [67, 0]
click at [505, 221] on app-card-role "Bar & Catering (Waiter / waitress) 4/4 12:00-20:30 (8h30m) Alice Ruttley Daisy …" at bounding box center [515, 190] width 117 height 81
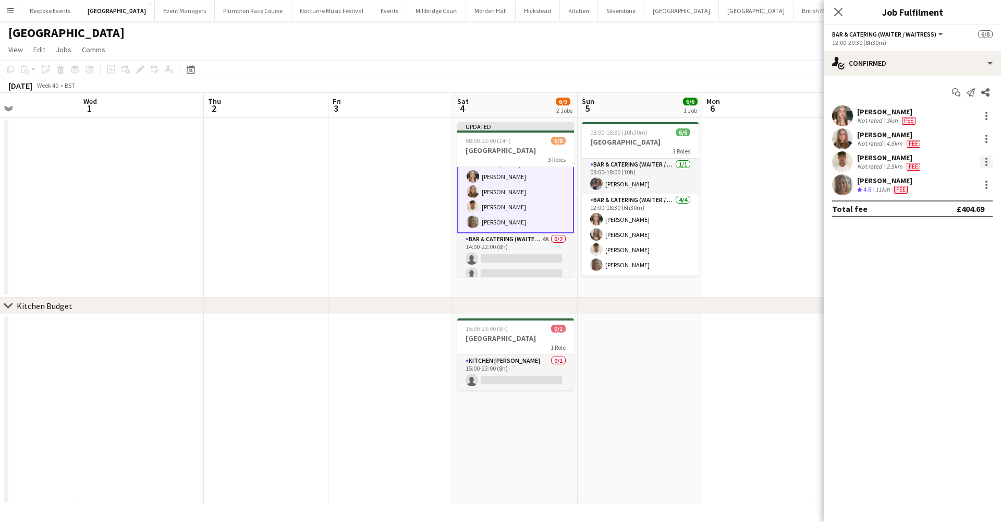
click at [985, 160] on div at bounding box center [987, 161] width 13 height 13
click at [949, 208] on span "Switch crew" at bounding box center [942, 205] width 44 height 9
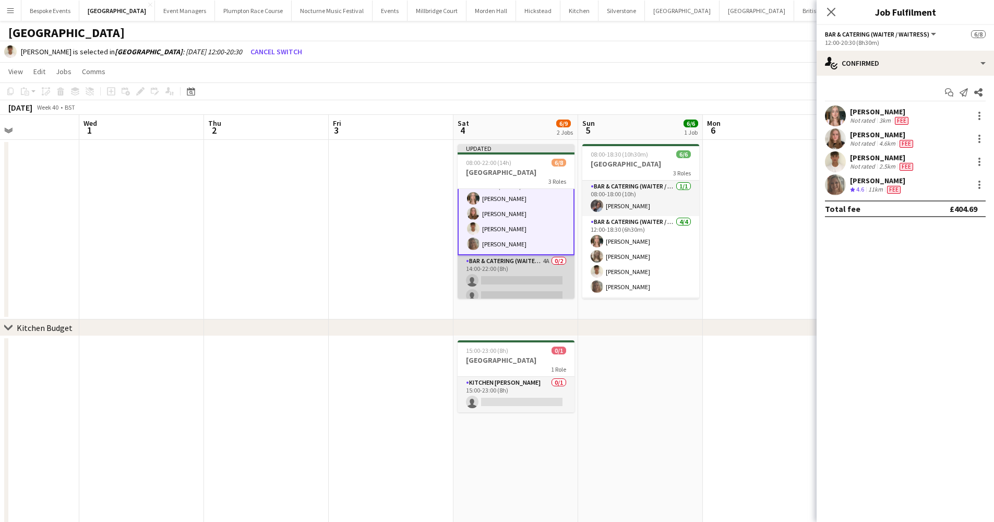
click at [516, 276] on app-card-role "Bar & Catering (Waiter / waitress) 4A 0/2 14:00-22:00 (8h) single-neutral-actio…" at bounding box center [515, 280] width 117 height 51
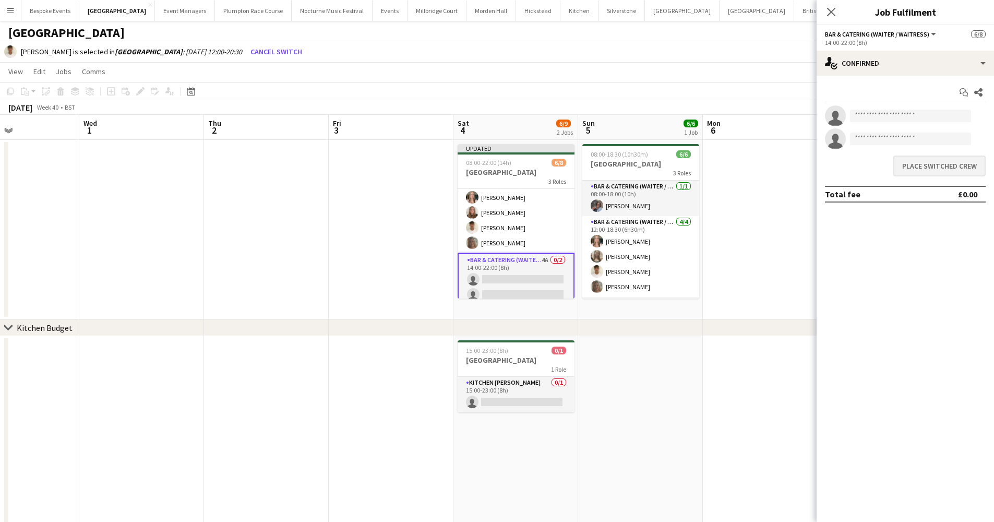
click at [957, 167] on button "Place switched crew" at bounding box center [939, 165] width 92 height 21
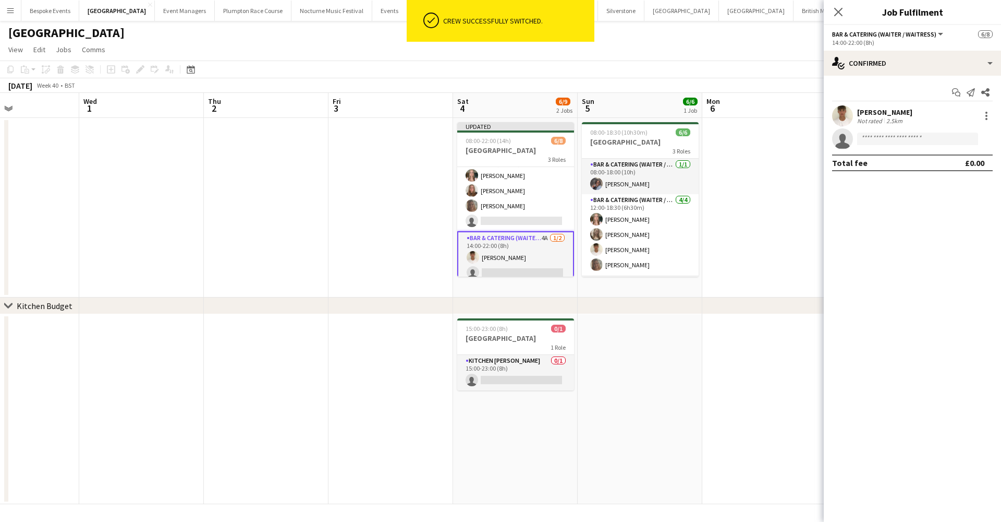
click at [376, 263] on app-date-cell at bounding box center [391, 207] width 125 height 179
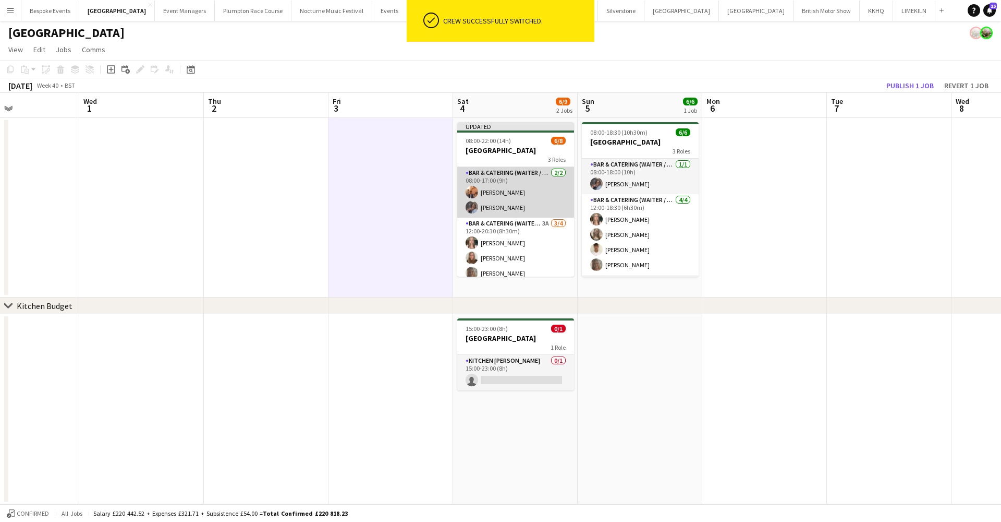
scroll to position [15, 0]
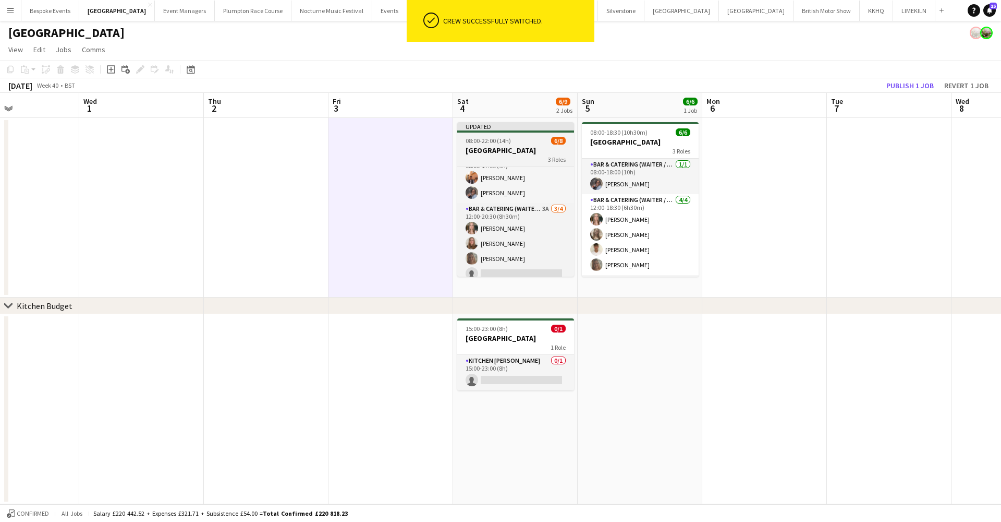
click at [512, 153] on h3 "[GEOGRAPHIC_DATA]" at bounding box center [515, 150] width 117 height 9
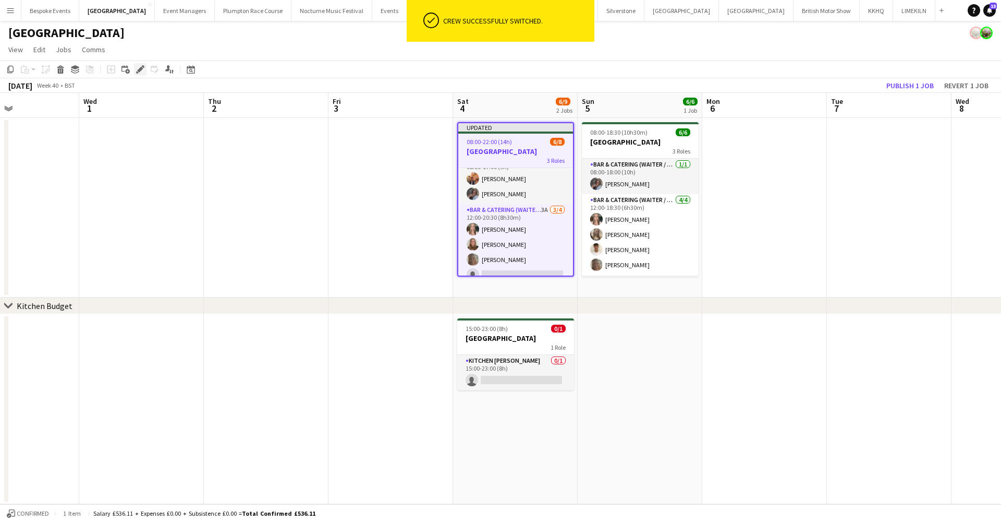
click at [137, 70] on icon "Edit" at bounding box center [140, 69] width 8 height 8
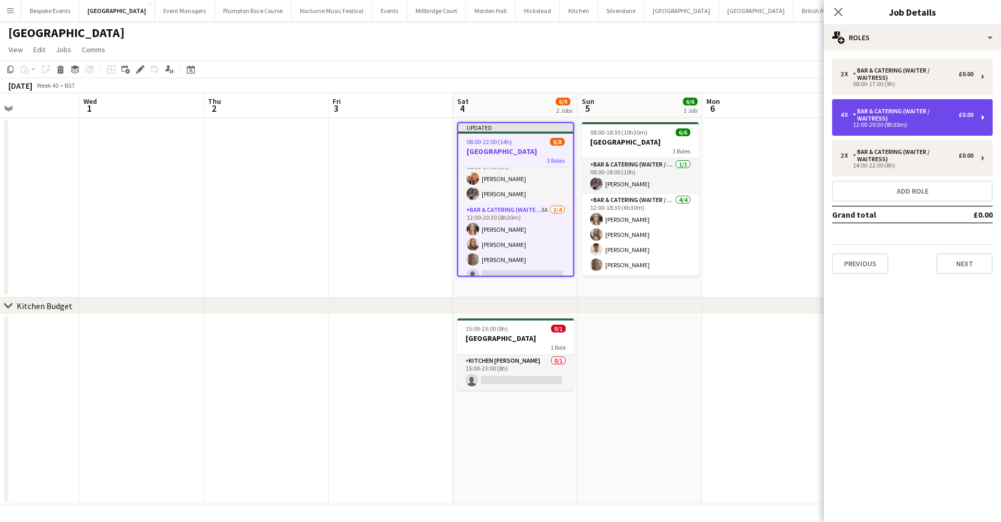
click at [893, 122] on div "Bar & Catering (Waiter / waitress)" at bounding box center [906, 114] width 106 height 15
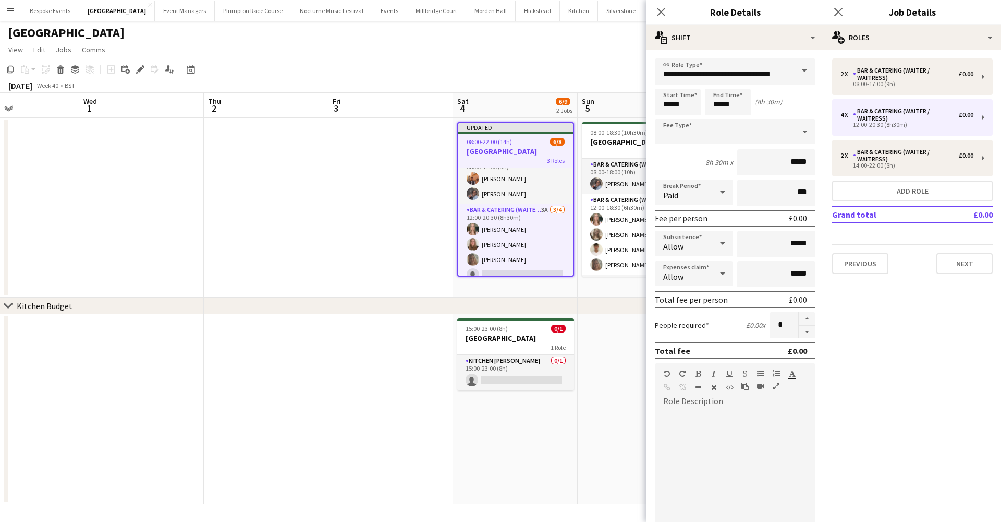
click at [800, 338] on form "**********" at bounding box center [735, 382] width 177 height 648
click at [800, 335] on button "button" at bounding box center [807, 331] width 17 height 13
type input "*"
click at [408, 165] on app-date-cell at bounding box center [391, 207] width 125 height 179
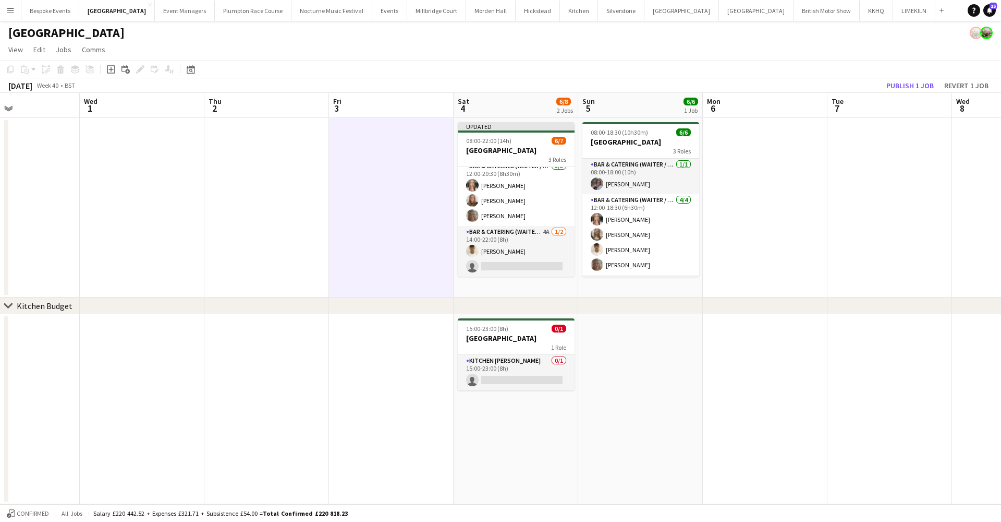
scroll to position [57, 0]
click at [506, 257] on app-card-role "Bar & Catering (Waiter / waitress) 4A 1/2 14:00-22:00 (8h) Harrison McLellan si…" at bounding box center [516, 251] width 117 height 51
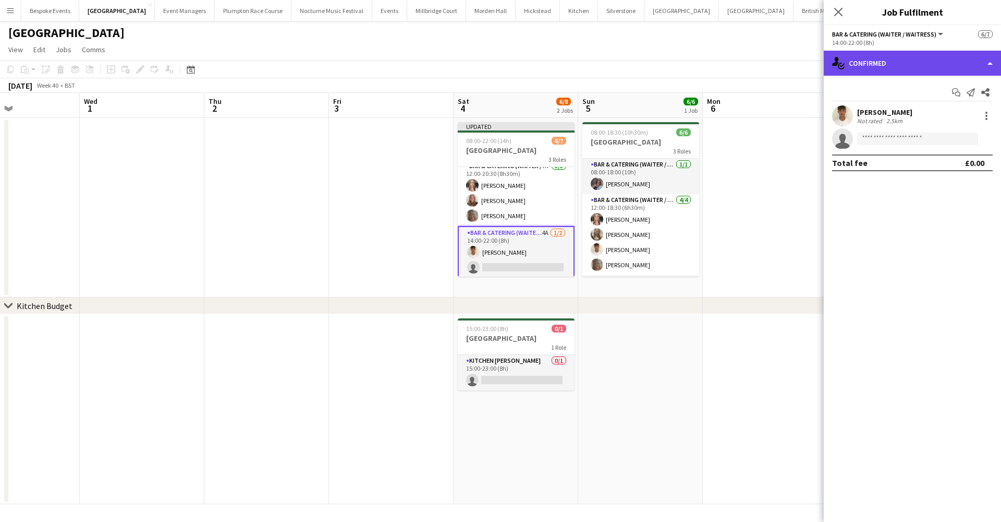
click at [896, 60] on div "single-neutral-actions-check-2 Confirmed" at bounding box center [912, 63] width 177 height 25
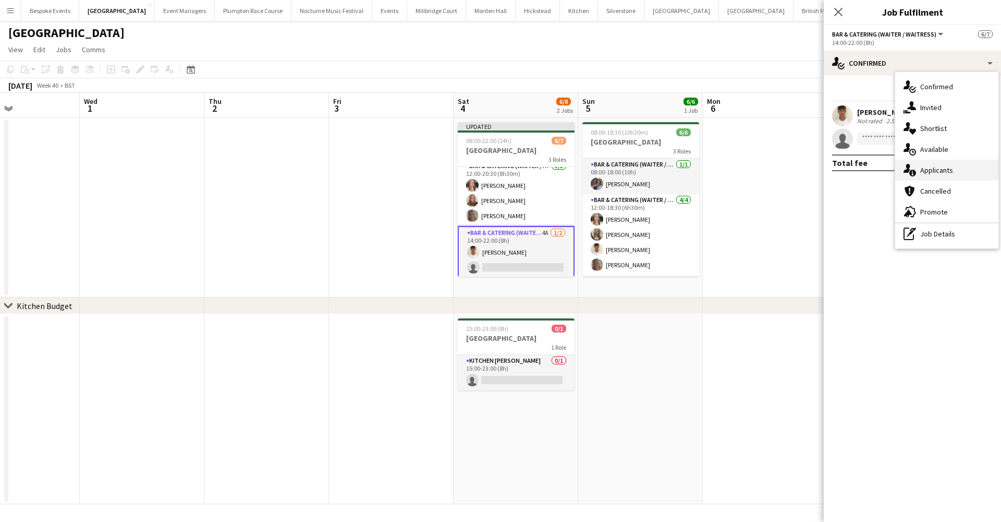
click at [940, 165] on span "Applicants" at bounding box center [937, 169] width 33 height 9
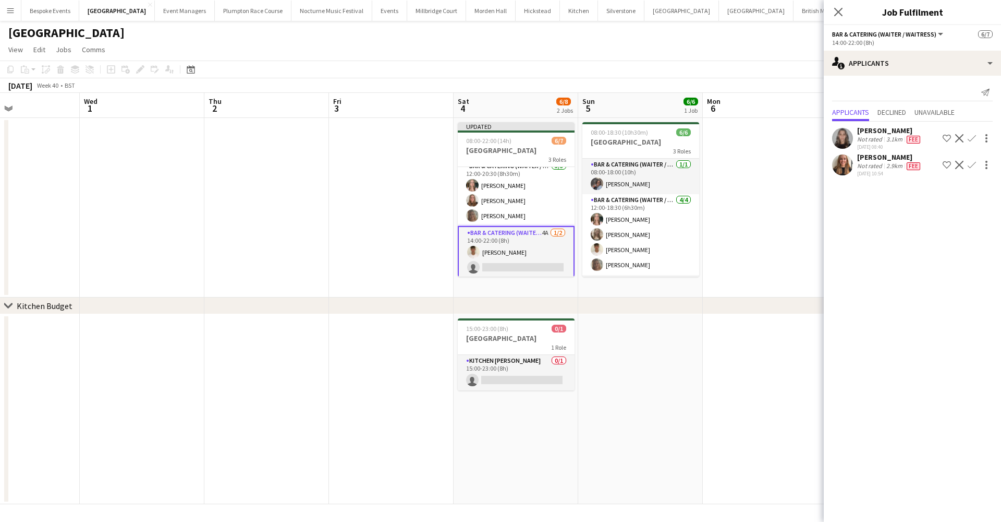
click at [974, 165] on app-icon "Confirm" at bounding box center [972, 165] width 8 height 8
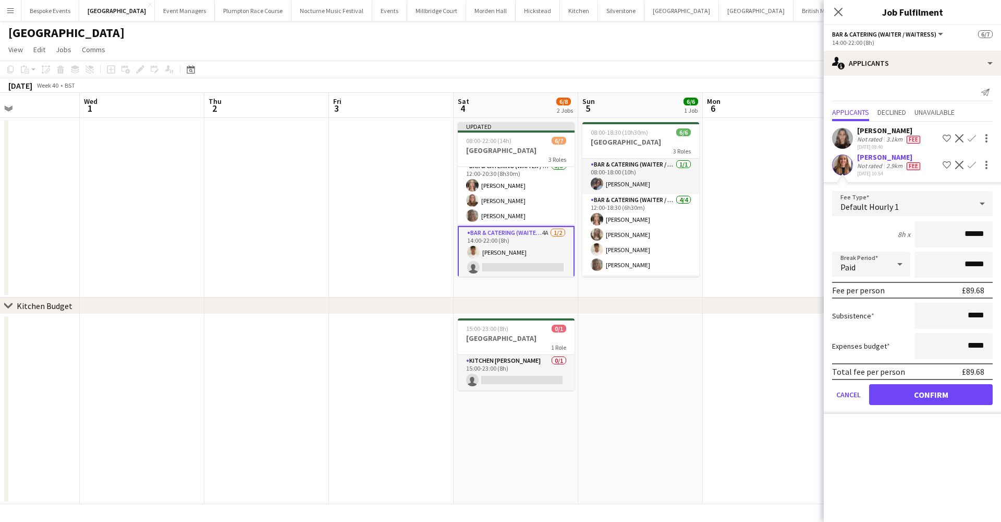
click at [921, 396] on button "Confirm" at bounding box center [931, 394] width 124 height 21
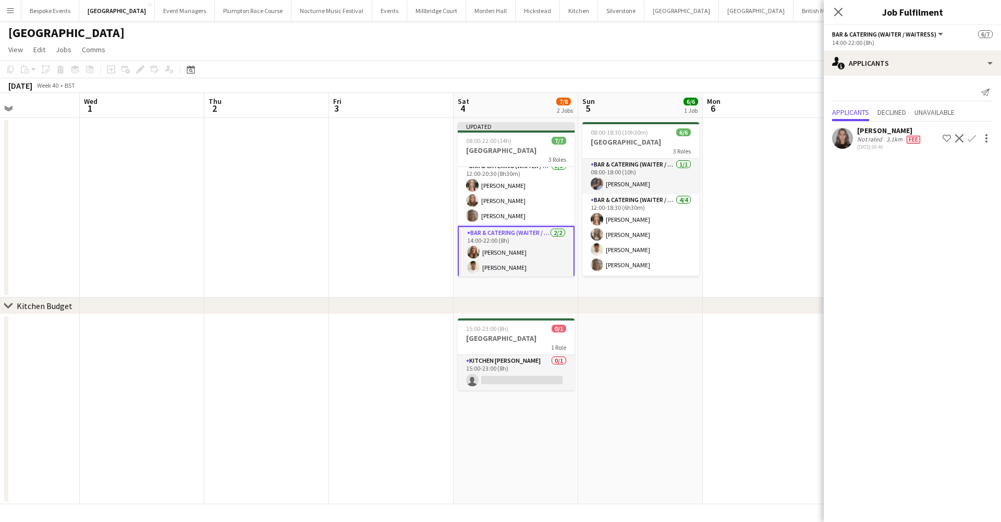
click at [749, 318] on app-date-cell at bounding box center [765, 409] width 125 height 190
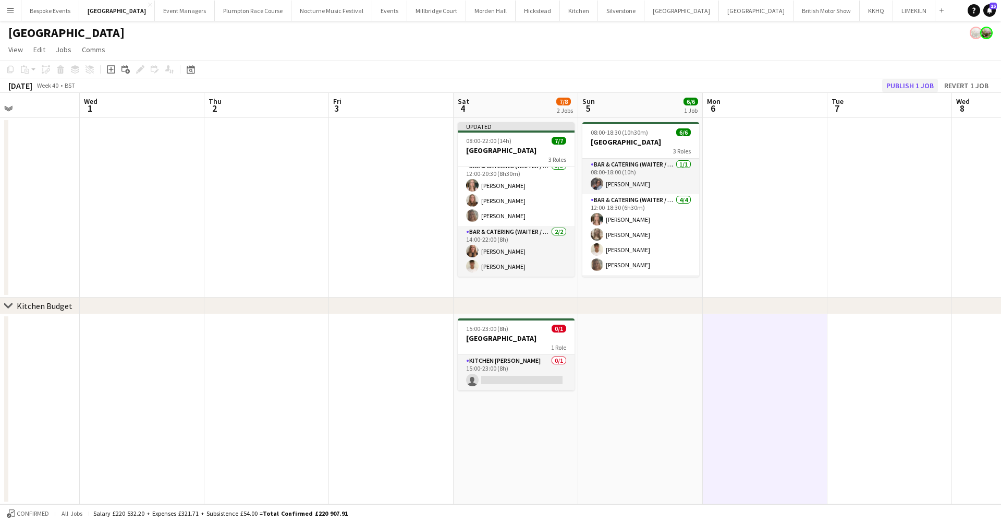
click at [902, 85] on button "Publish 1 job" at bounding box center [910, 86] width 56 height 14
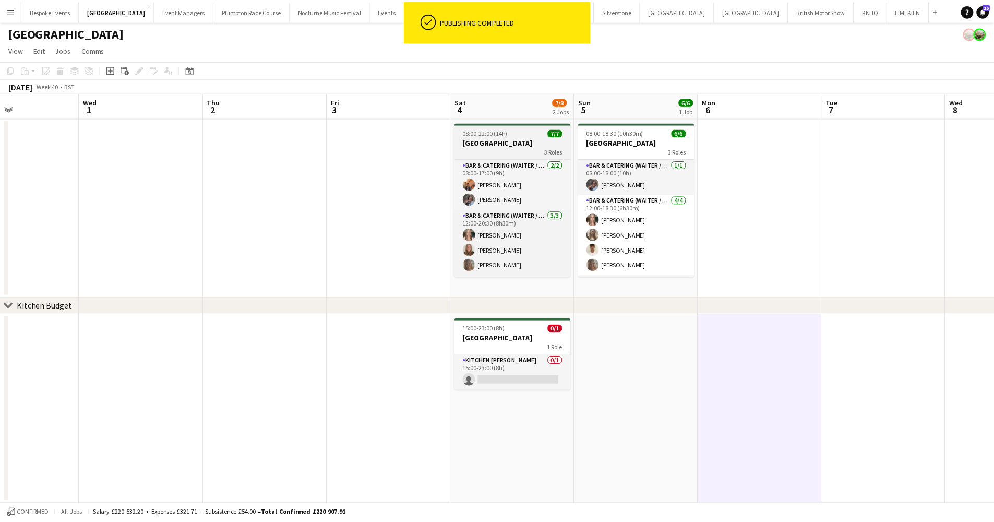
scroll to position [0, 0]
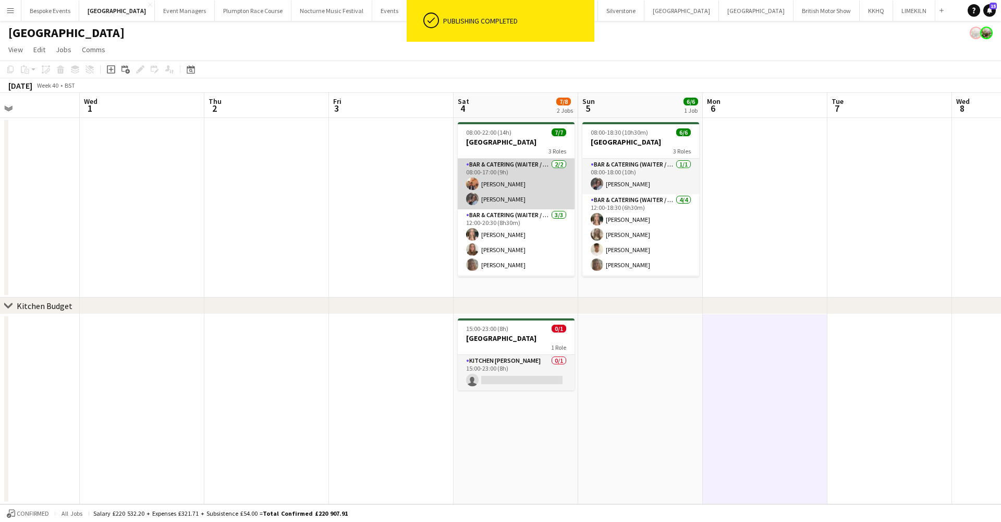
click at [514, 186] on app-card-role "Bar & Catering (Waiter / waitress) [DATE] 08:00-17:00 (9h) [PERSON_NAME] [PERSO…" at bounding box center [516, 184] width 117 height 51
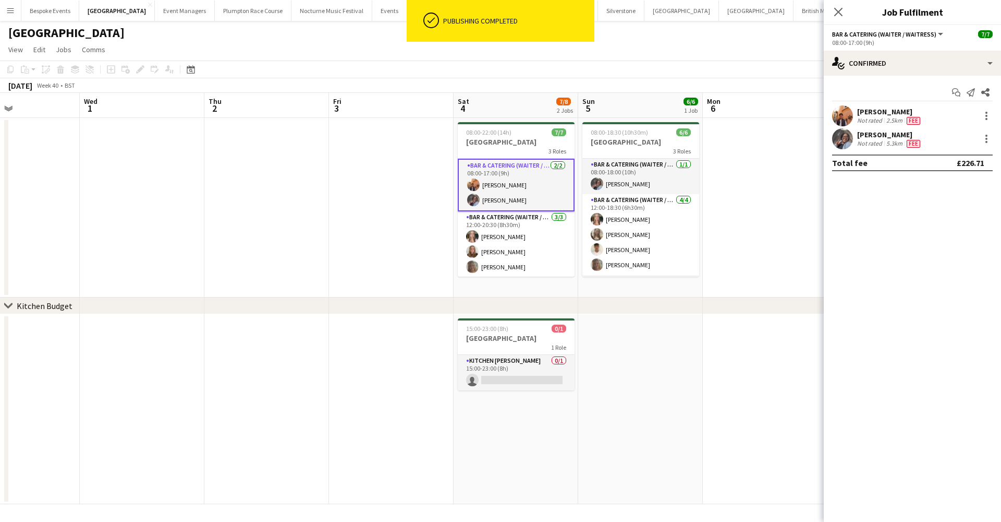
click at [668, 345] on app-date-cell at bounding box center [640, 409] width 125 height 190
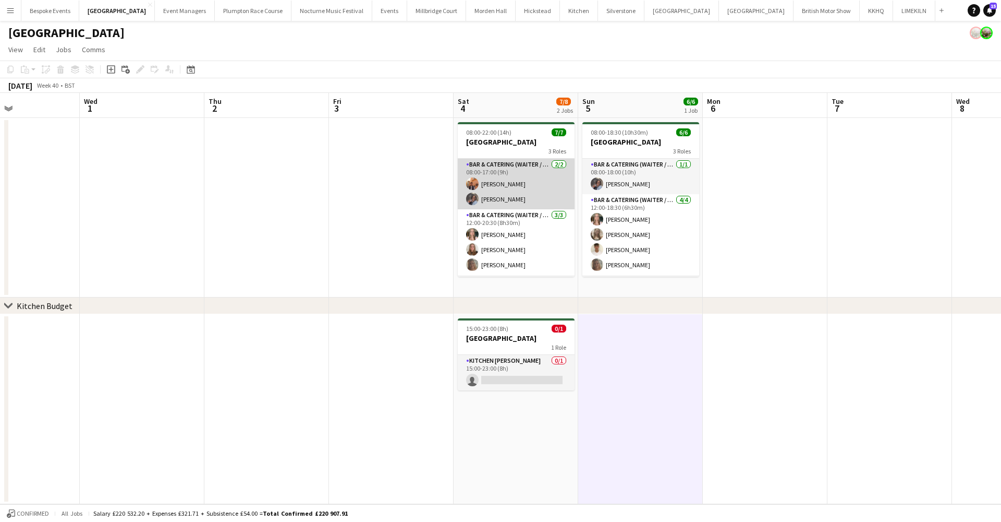
click at [492, 179] on app-card-role "Bar & Catering (Waiter / waitress) [DATE] 08:00-17:00 (9h) [PERSON_NAME] [PERSO…" at bounding box center [516, 184] width 117 height 51
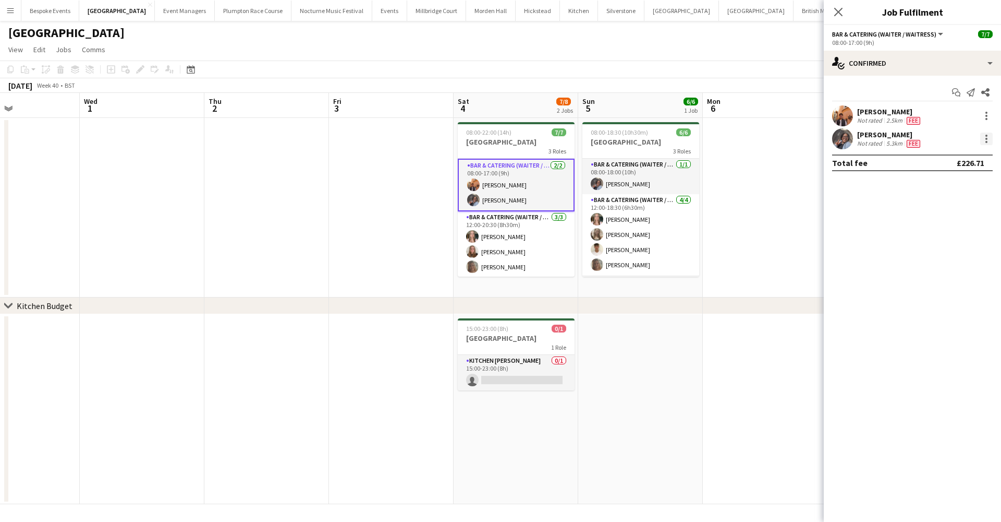
click at [988, 139] on div at bounding box center [987, 138] width 13 height 13
click at [955, 180] on span "Switch crew" at bounding box center [942, 182] width 44 height 9
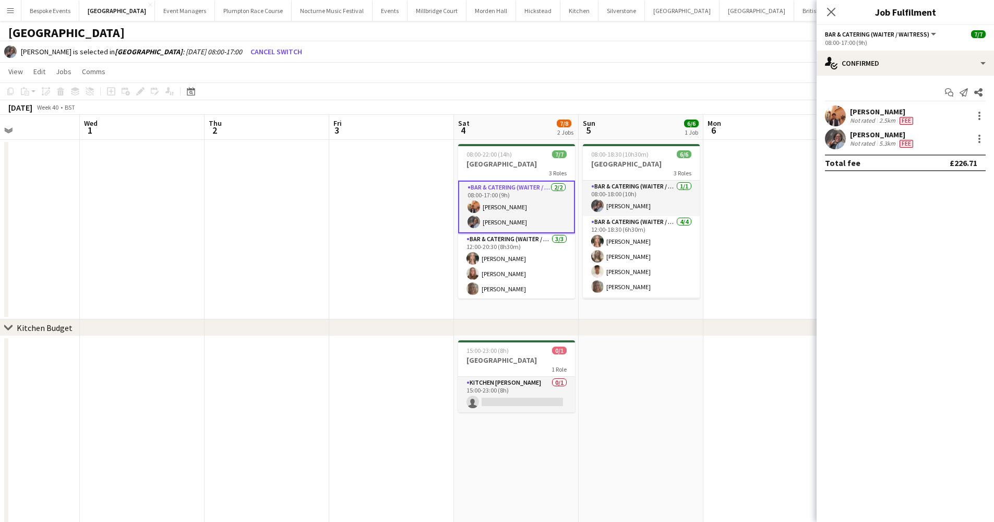
click at [758, 191] on app-date-cell at bounding box center [765, 229] width 125 height 179
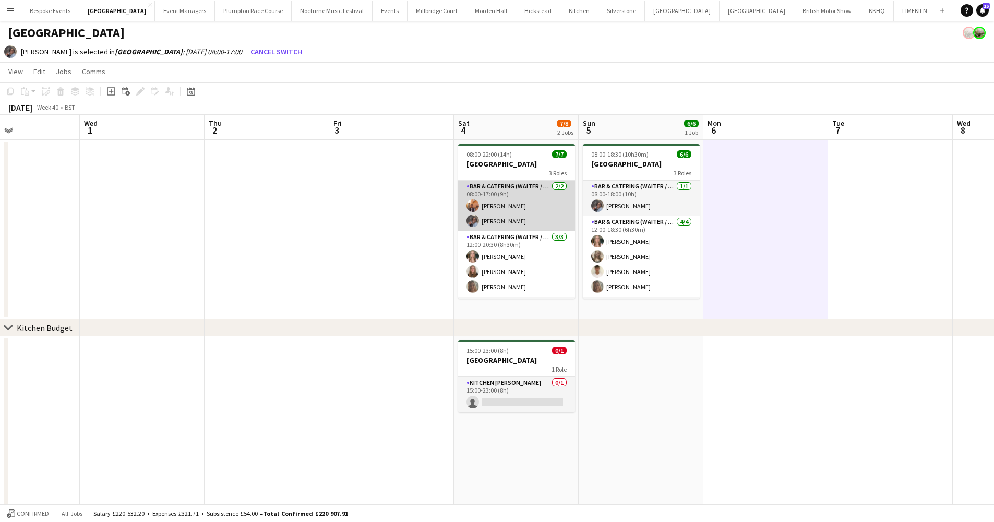
click at [488, 216] on app-card-role "Bar & Catering (Waiter / waitress) [DATE] 08:00-17:00 (9h) [PERSON_NAME] [PERSO…" at bounding box center [516, 205] width 117 height 51
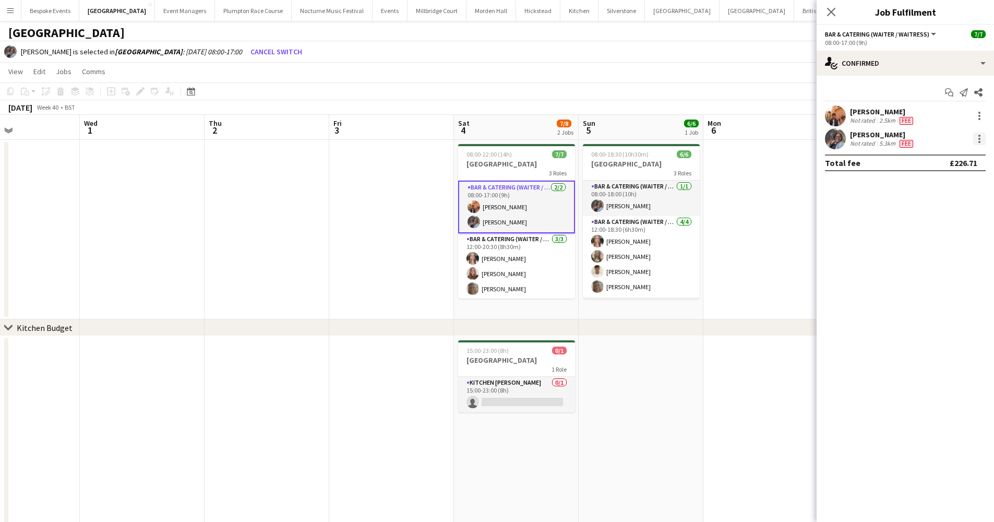
click at [976, 142] on div at bounding box center [979, 138] width 13 height 13
click at [514, 400] on div at bounding box center [497, 261] width 994 height 522
click at [514, 400] on app-card-role "Kitchen Porter 0/1 15:00-23:00 (8h) single-neutral-actions" at bounding box center [516, 394] width 117 height 35
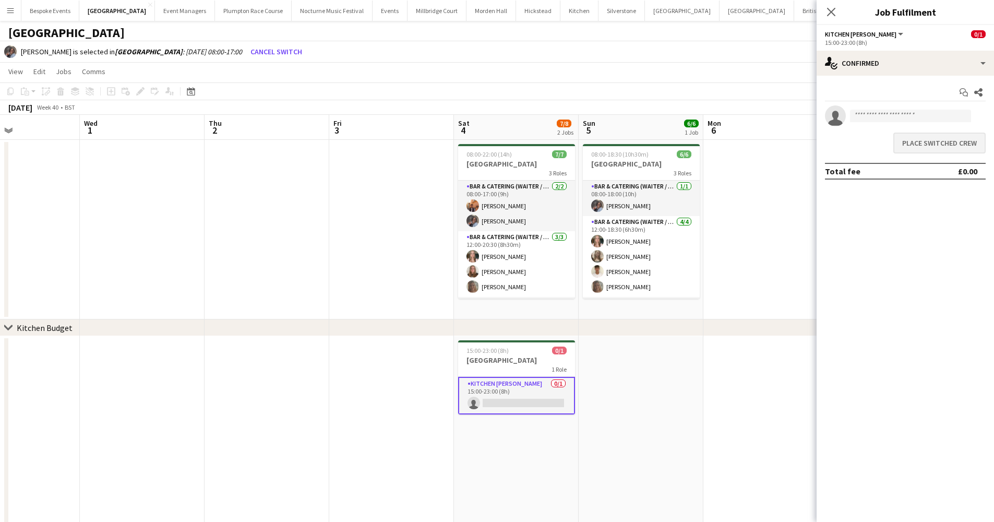
click at [929, 146] on button "Place switched crew" at bounding box center [939, 142] width 92 height 21
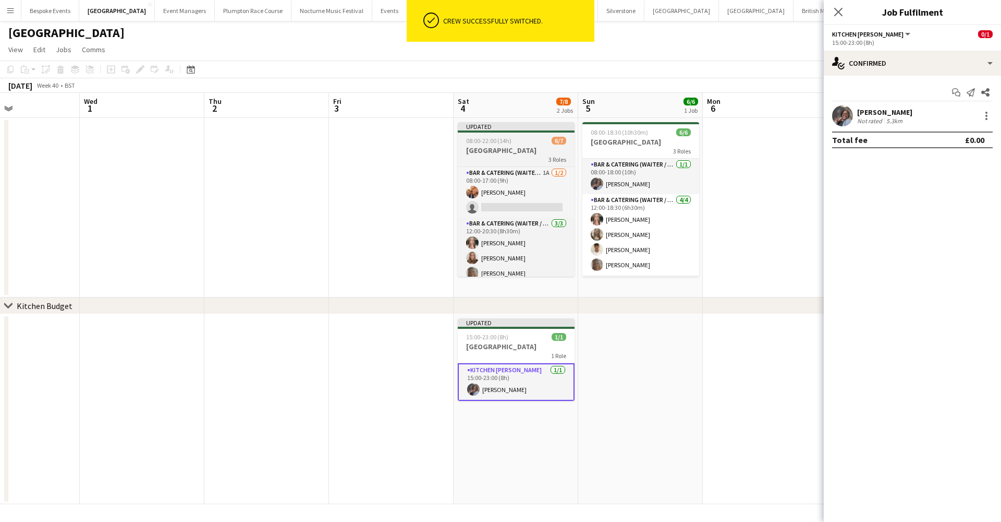
click at [508, 141] on span "08:00-22:00 (14h)" at bounding box center [488, 141] width 45 height 8
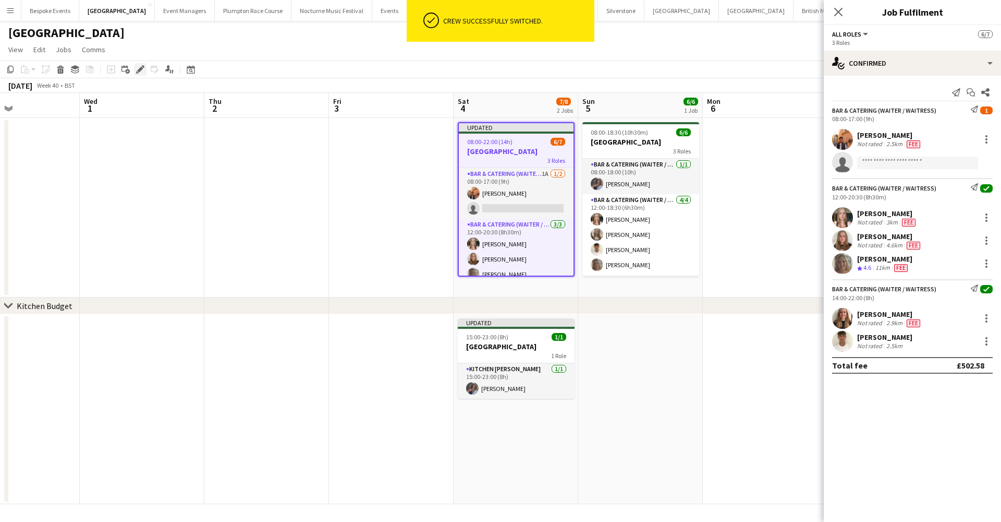
click at [140, 68] on icon at bounding box center [140, 70] width 6 height 6
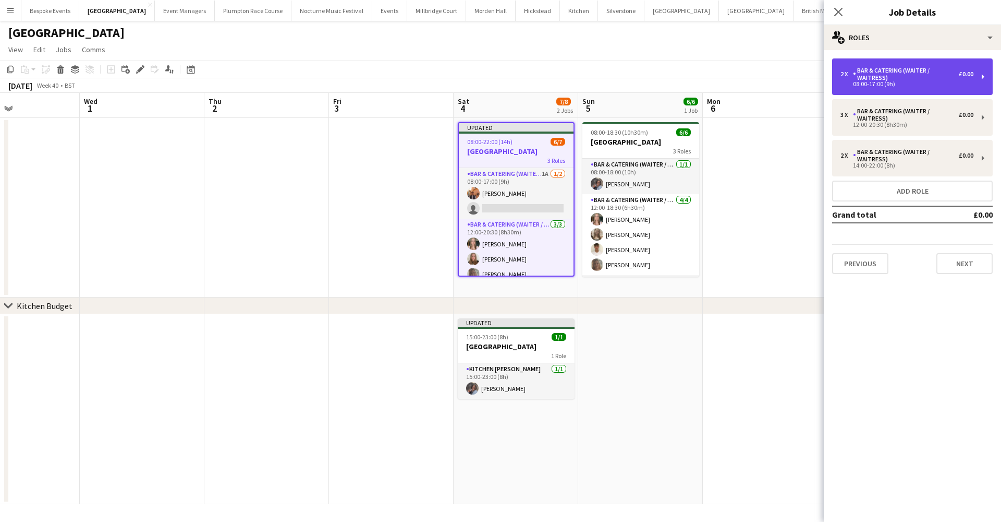
click at [870, 80] on div "Bar & Catering (Waiter / waitress)" at bounding box center [906, 74] width 106 height 15
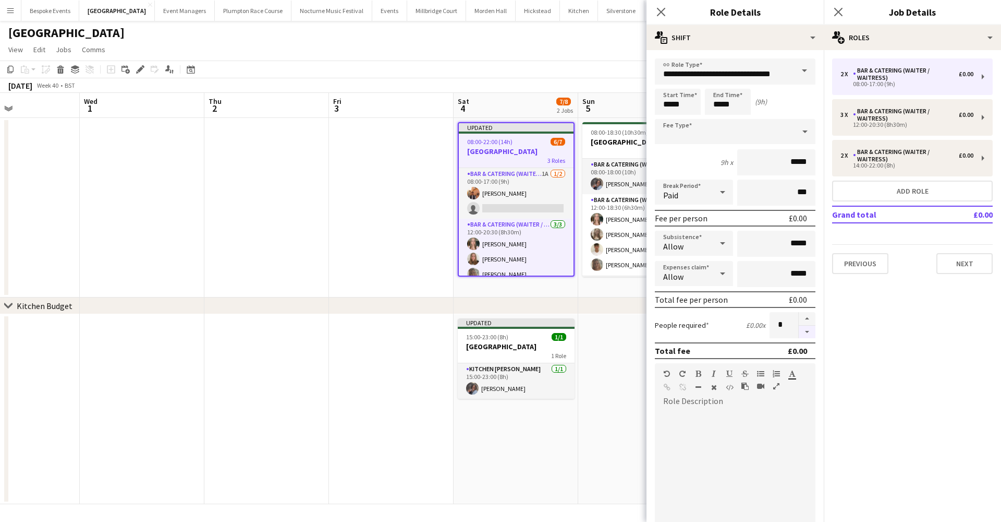
click at [799, 335] on button "button" at bounding box center [807, 331] width 17 height 13
type input "*"
click at [392, 252] on app-date-cell at bounding box center [391, 207] width 125 height 179
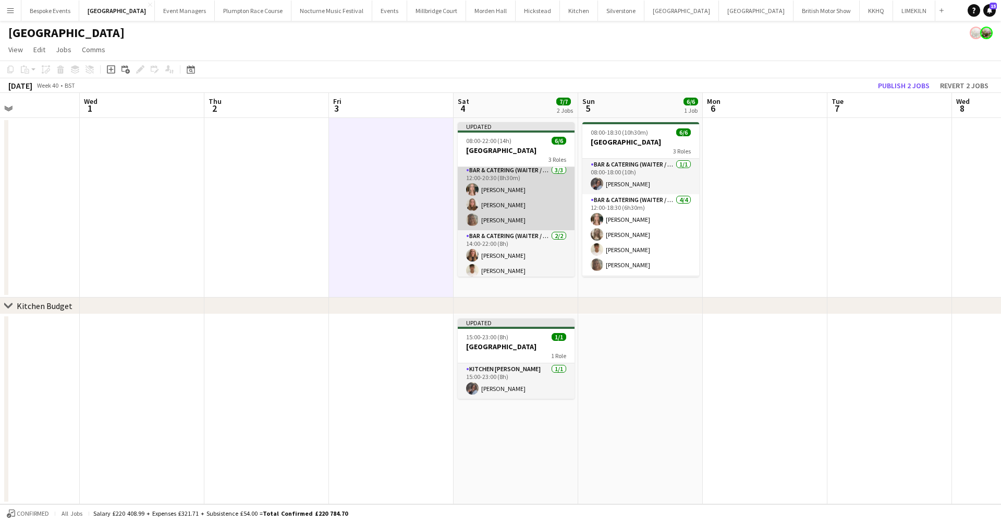
scroll to position [39, 0]
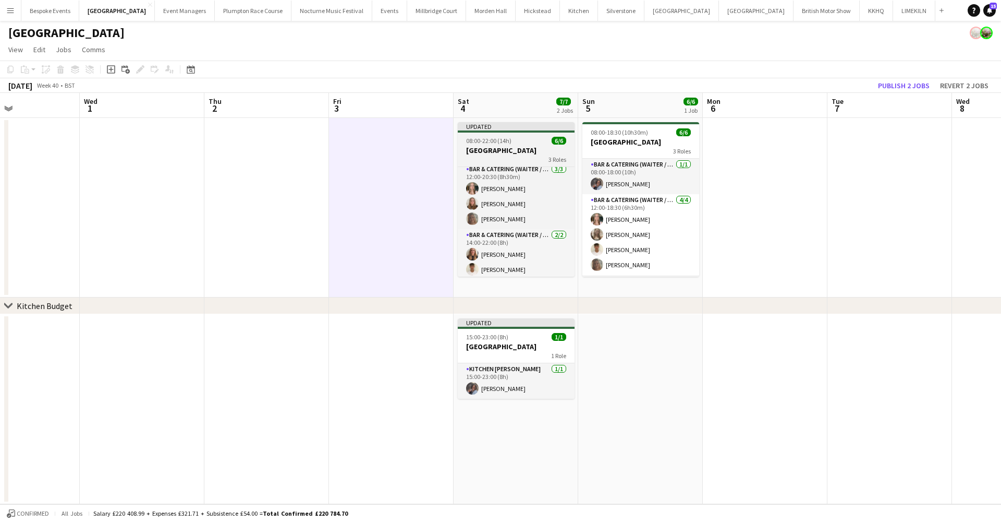
click at [496, 142] on span "08:00-22:00 (14h)" at bounding box center [488, 141] width 45 height 8
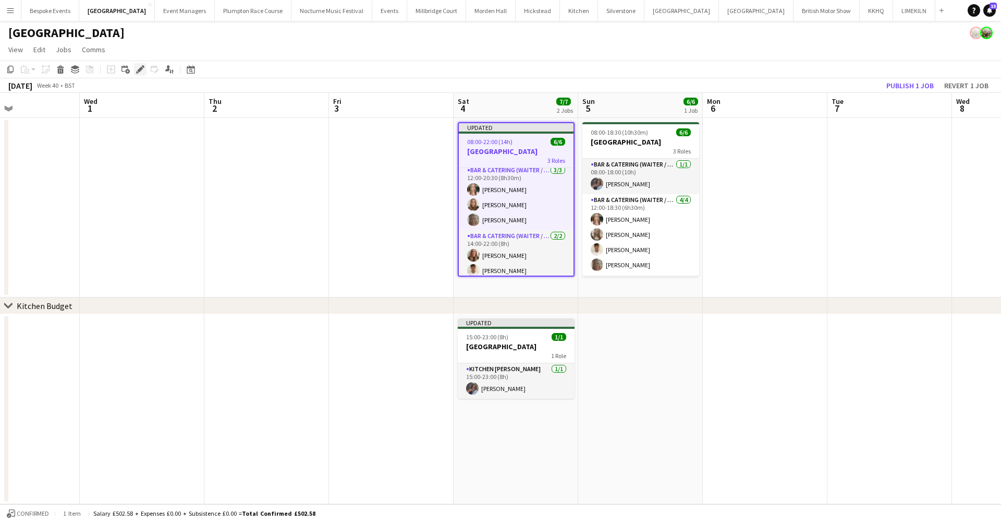
click at [140, 69] on icon at bounding box center [140, 70] width 6 height 6
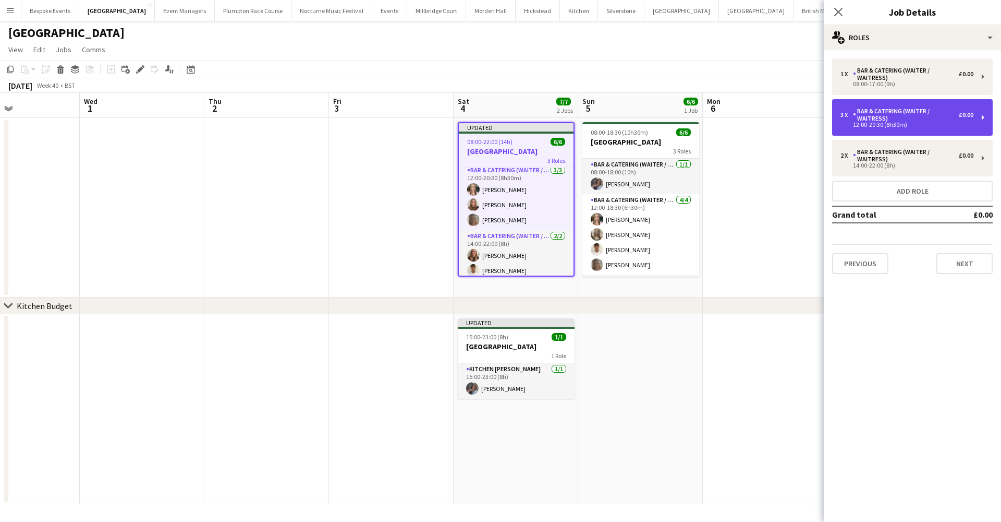
click at [874, 116] on div "Bar & Catering (Waiter / waitress)" at bounding box center [906, 114] width 106 height 15
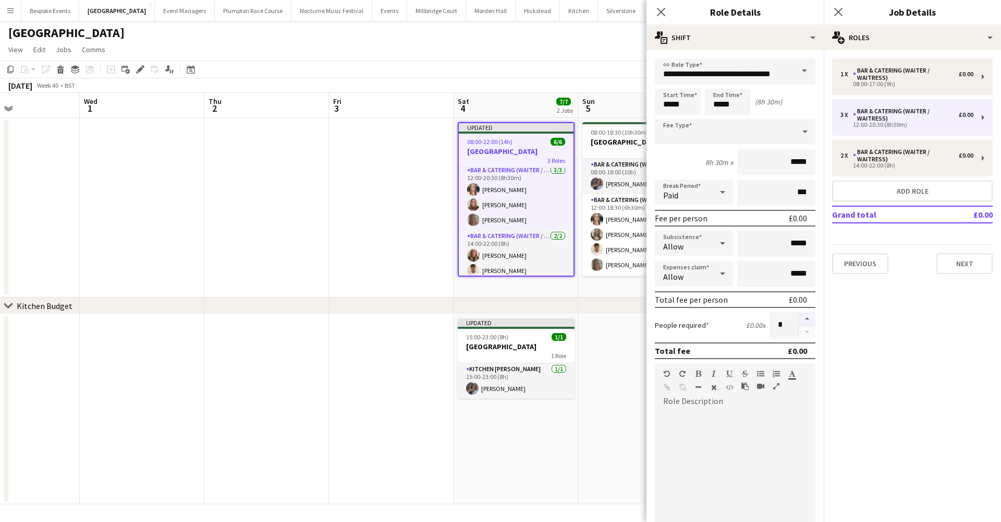
click at [800, 320] on button "button" at bounding box center [807, 319] width 17 height 14
type input "*"
click at [372, 222] on app-date-cell at bounding box center [391, 207] width 125 height 179
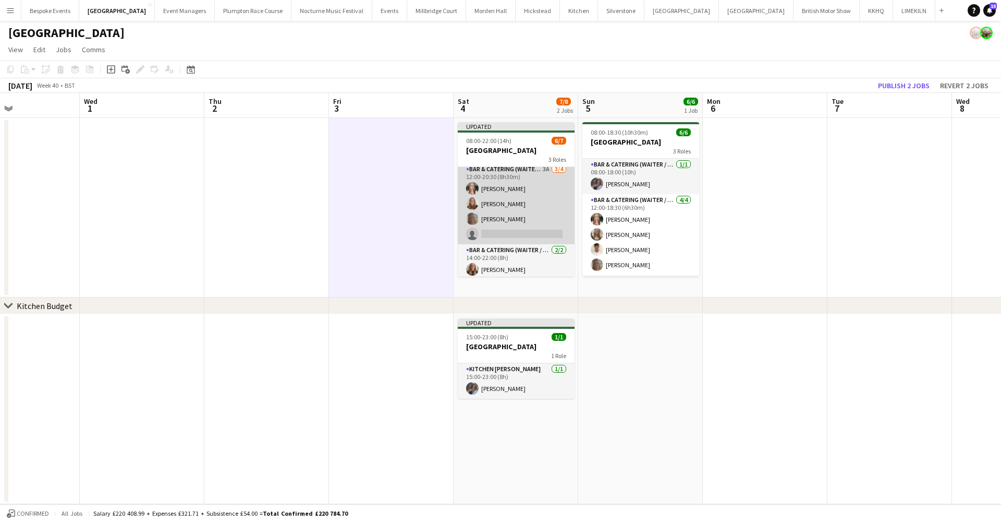
click at [480, 221] on app-card-role "Bar & Catering (Waiter / waitress) 3A 3/4 12:00-20:30 (8h30m) Alice Ruttley Dai…" at bounding box center [516, 203] width 117 height 81
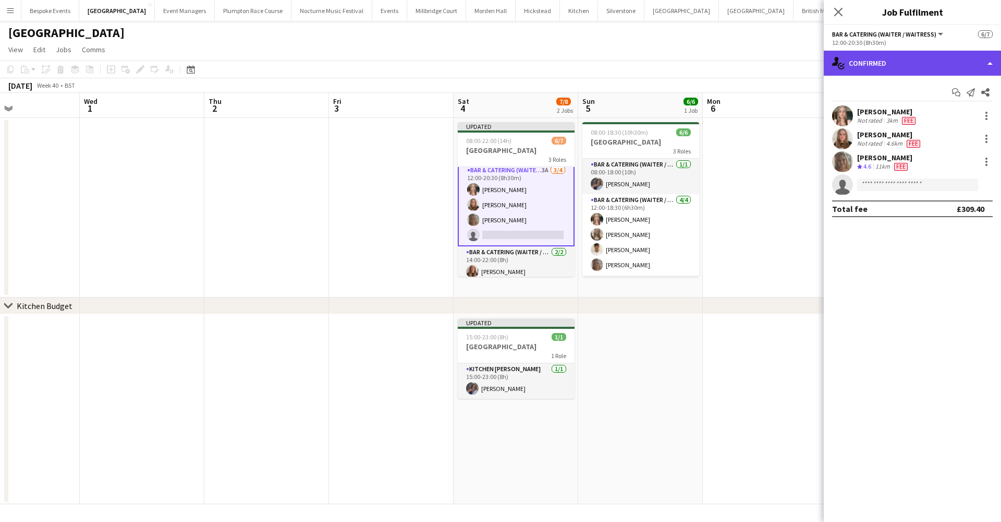
click at [907, 68] on div "single-neutral-actions-check-2 Confirmed" at bounding box center [912, 63] width 177 height 25
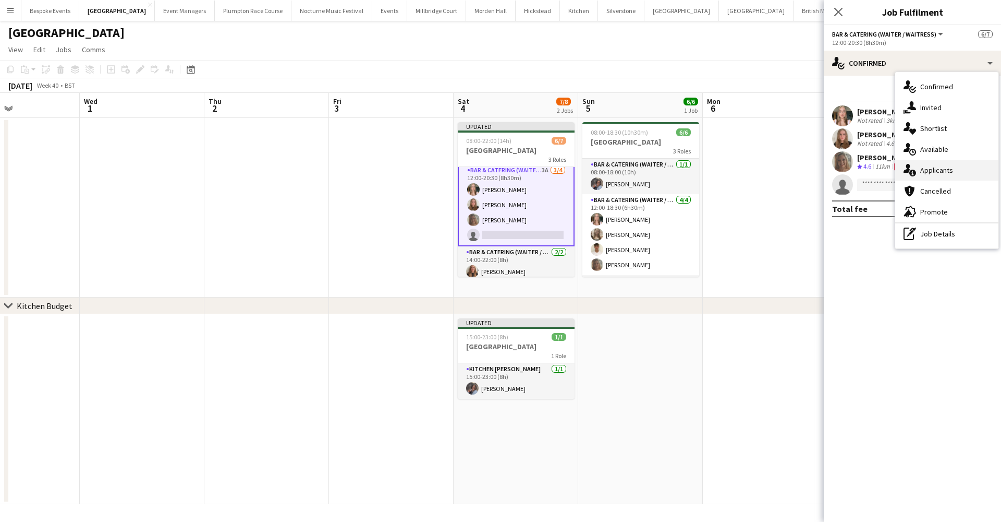
click at [953, 172] on div "single-neutral-actions-information Applicants" at bounding box center [947, 170] width 103 height 21
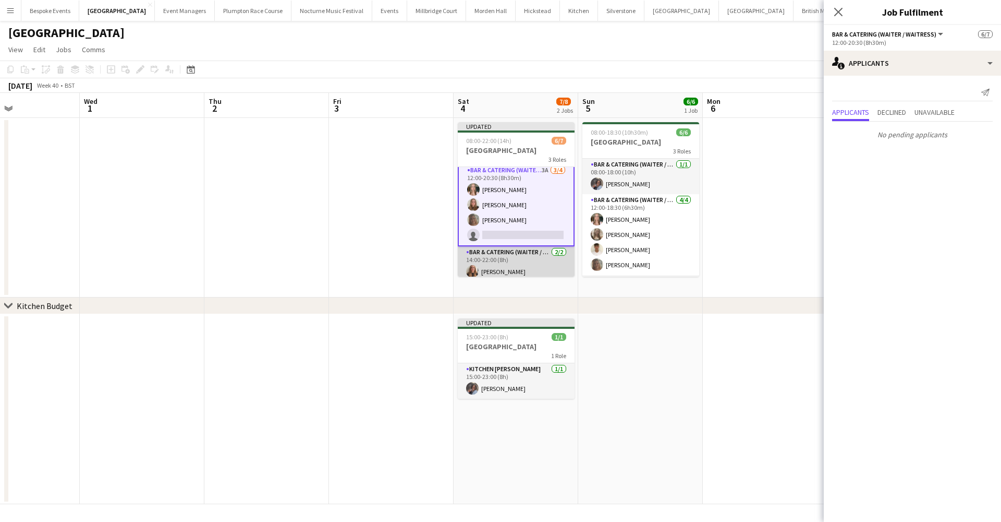
click at [517, 273] on app-card-role "Bar & Catering (Waiter / waitress) 2/2 14:00-22:00 (8h) Mia Brady Harrison McLe…" at bounding box center [516, 271] width 117 height 51
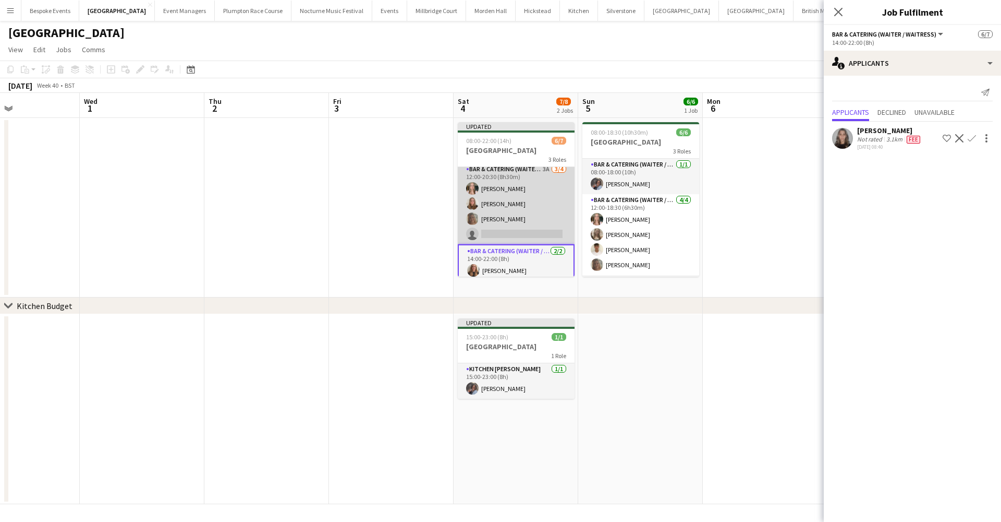
click at [510, 219] on app-card-role "Bar & Catering (Waiter / waitress) 3A 3/4 12:00-20:30 (8h30m) Alice Ruttley Dai…" at bounding box center [516, 203] width 117 height 81
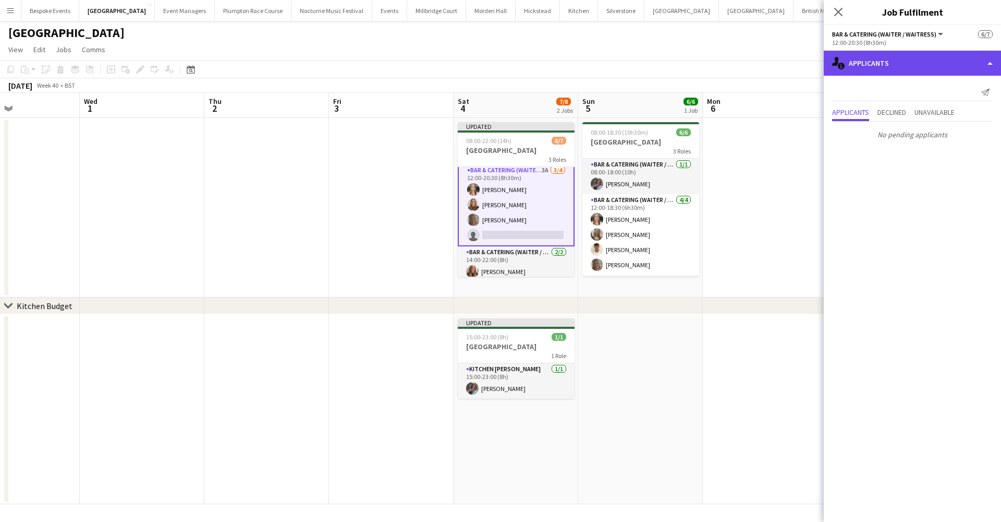
click at [860, 66] on div "single-neutral-actions-information Applicants" at bounding box center [912, 63] width 177 height 25
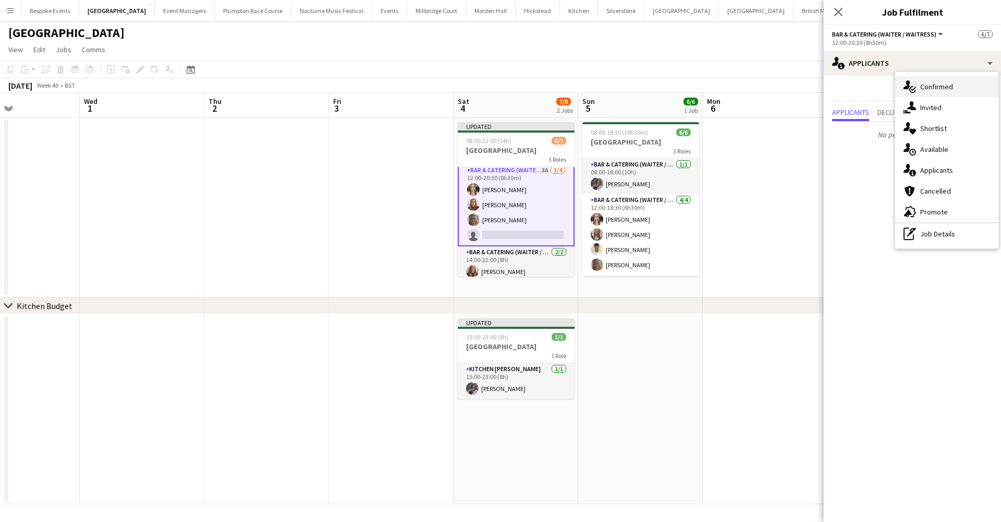
click at [924, 94] on div "single-neutral-actions-check-2 Confirmed" at bounding box center [947, 86] width 103 height 21
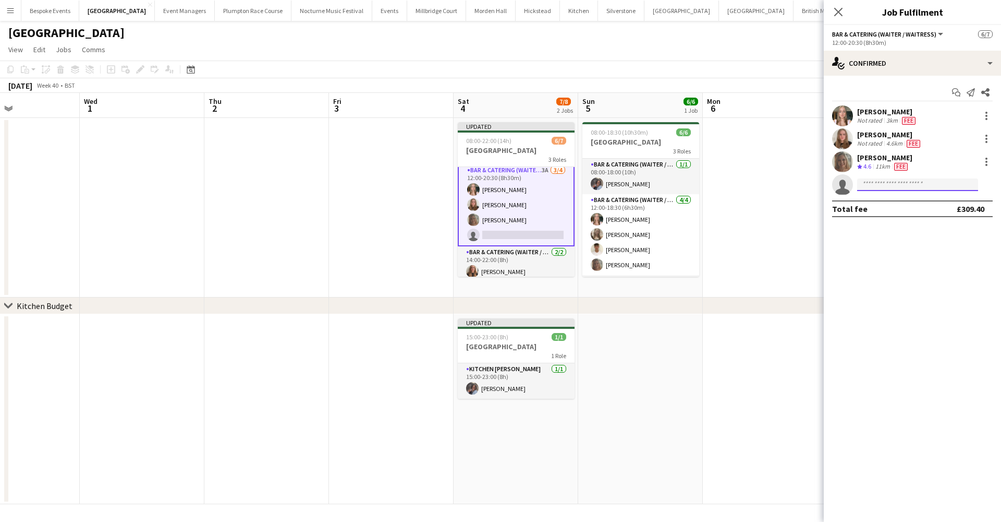
click at [873, 181] on input at bounding box center [917, 184] width 121 height 13
type input "*******"
click at [910, 209] on span "miahester200@gmail.com" at bounding box center [918, 208] width 104 height 8
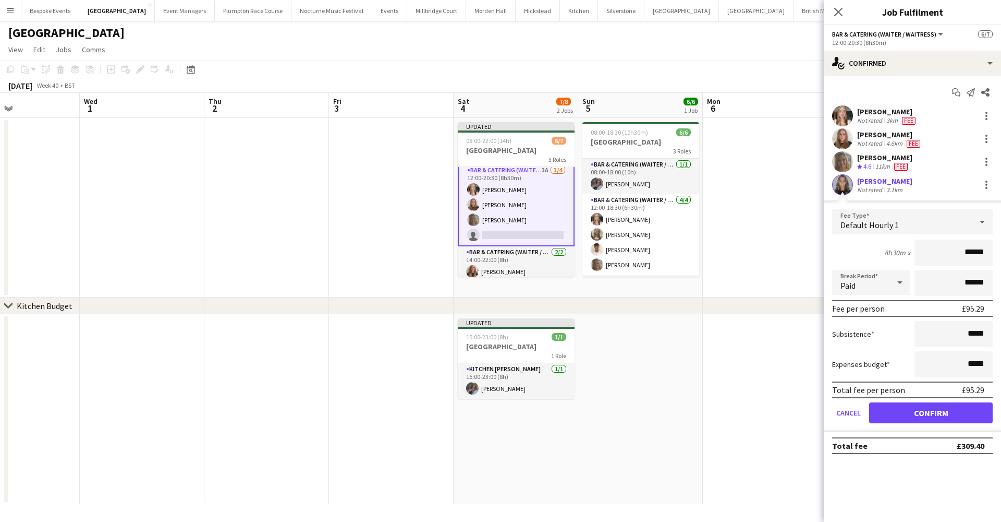
click at [957, 413] on button "Confirm" at bounding box center [931, 412] width 124 height 21
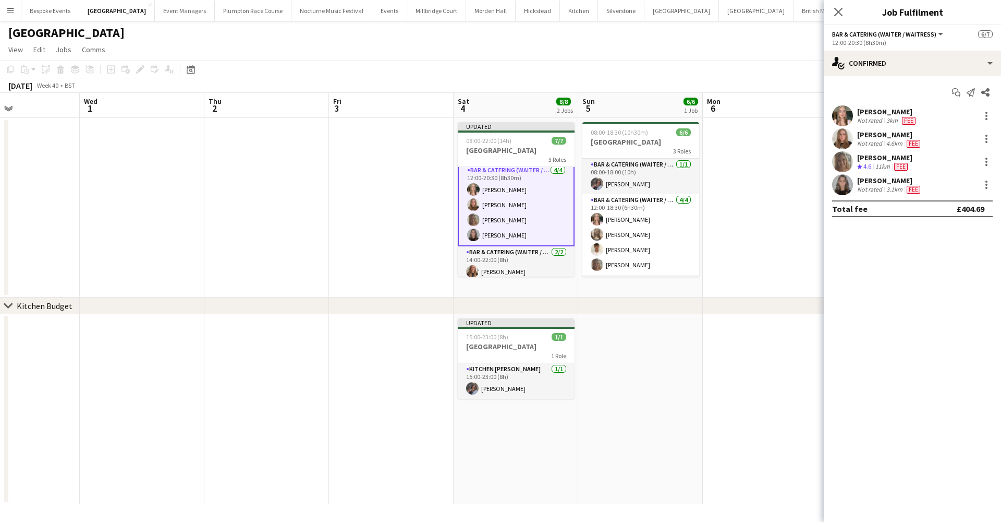
click at [678, 324] on app-date-cell at bounding box center [640, 409] width 125 height 190
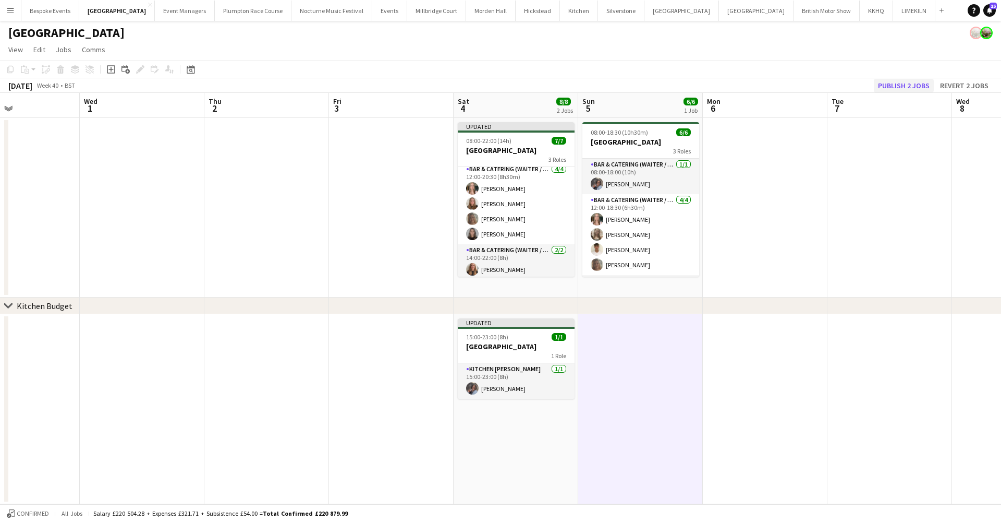
click at [915, 86] on button "Publish 2 jobs" at bounding box center [904, 86] width 60 height 14
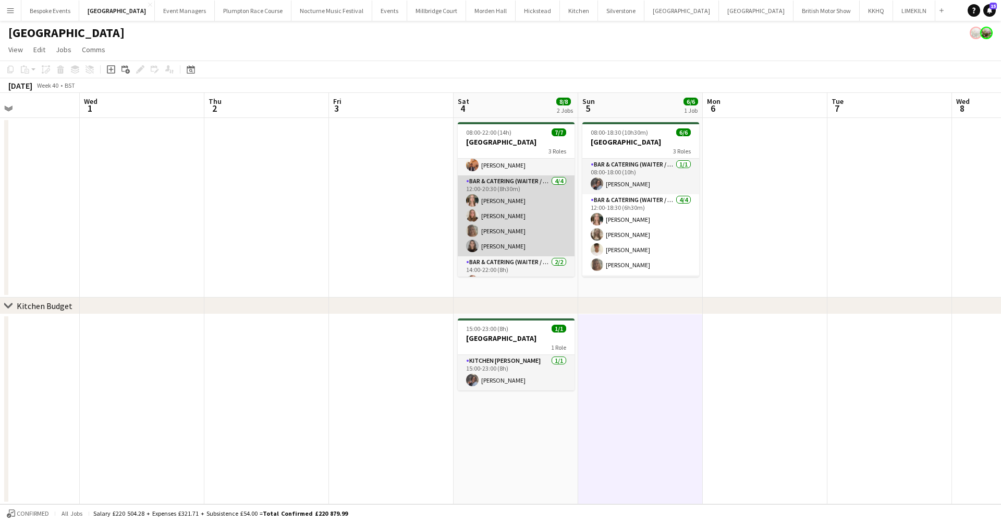
scroll to position [34, 0]
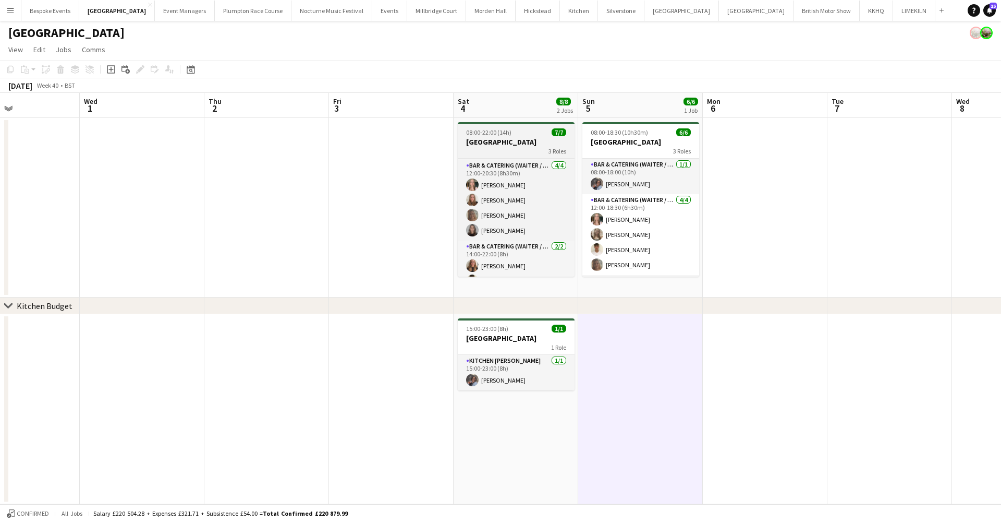
click at [504, 139] on h3 "[GEOGRAPHIC_DATA]" at bounding box center [516, 141] width 117 height 9
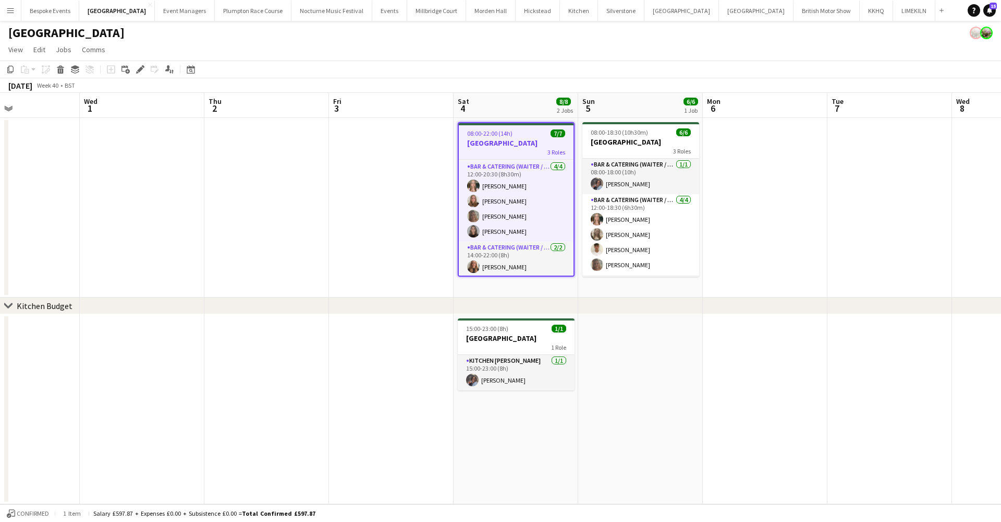
click at [133, 69] on div "Add job Add linked Job Edit Edit linked Job Applicants" at bounding box center [136, 69] width 80 height 13
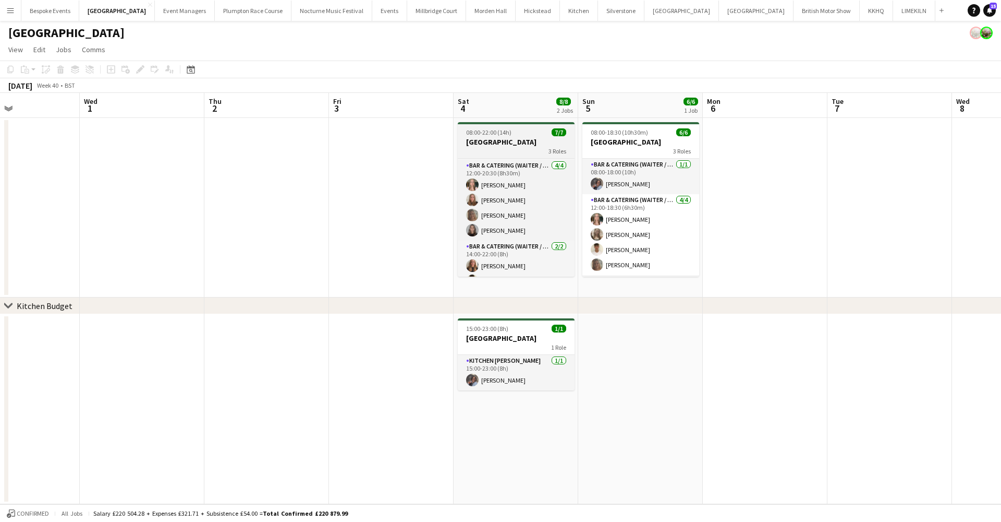
click at [515, 141] on h3 "[GEOGRAPHIC_DATA]" at bounding box center [516, 141] width 117 height 9
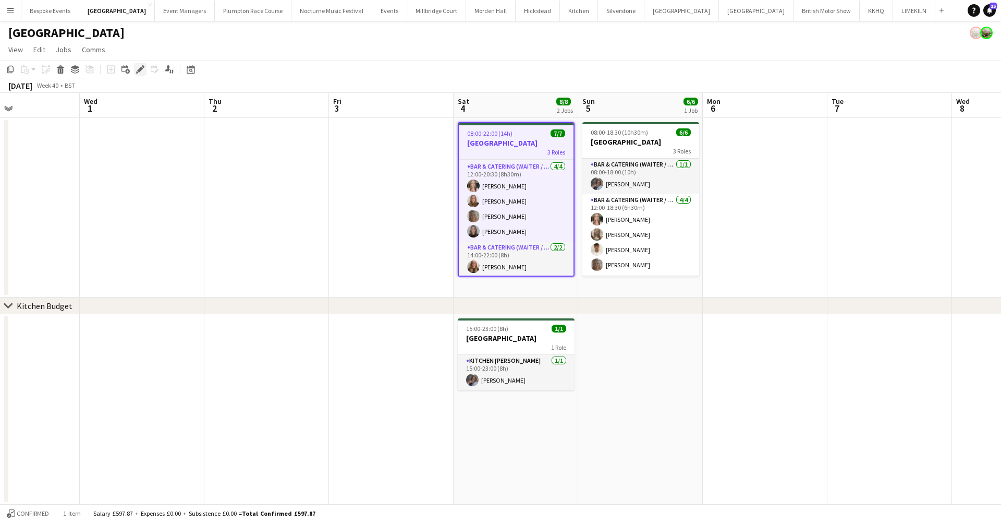
click at [140, 71] on icon at bounding box center [140, 70] width 6 height 6
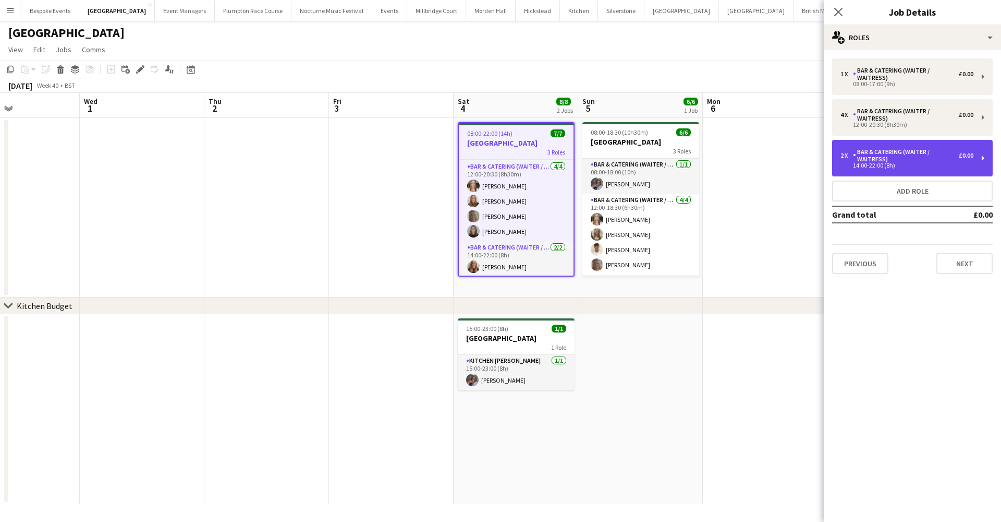
click at [928, 162] on div "Bar & Catering (Waiter / waitress)" at bounding box center [906, 155] width 106 height 15
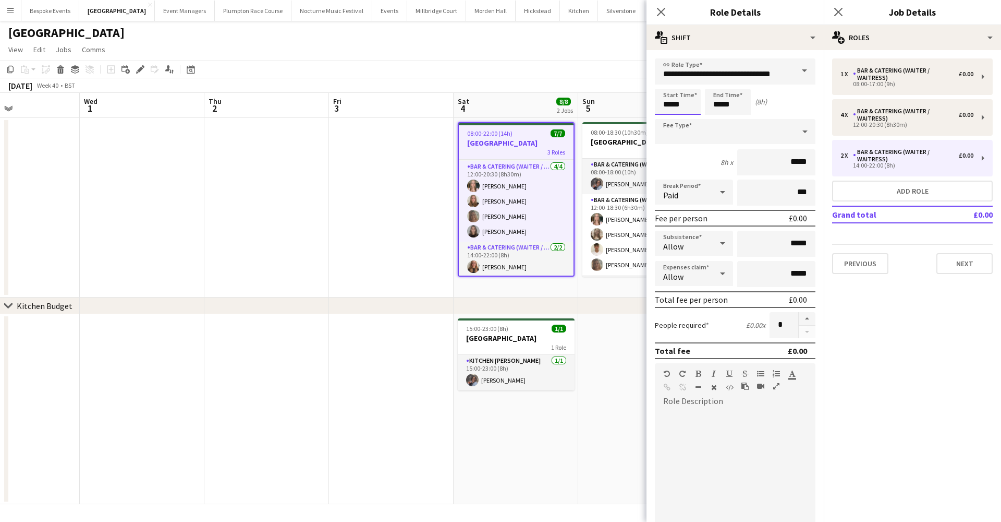
click at [678, 104] on input "*****" at bounding box center [678, 102] width 46 height 26
type input "*****"
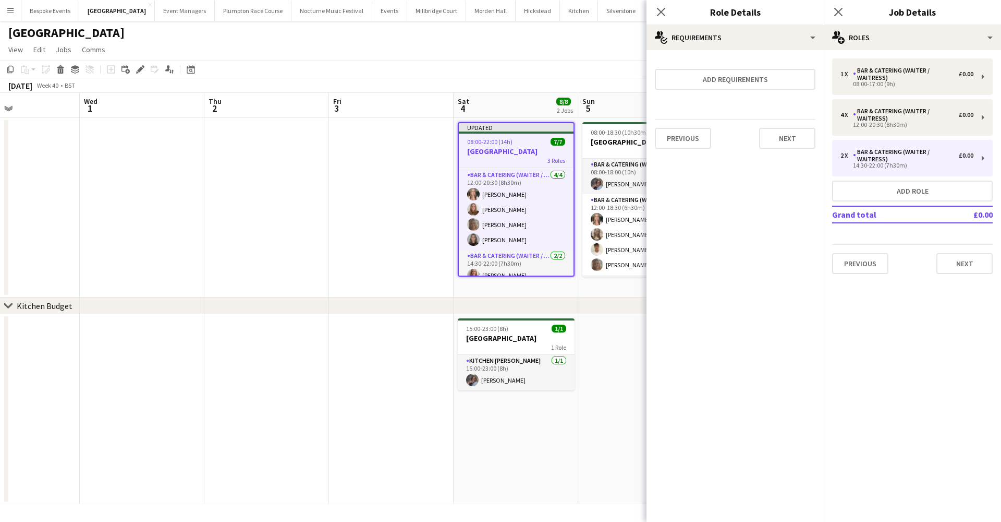
click at [334, 188] on app-date-cell at bounding box center [391, 207] width 125 height 179
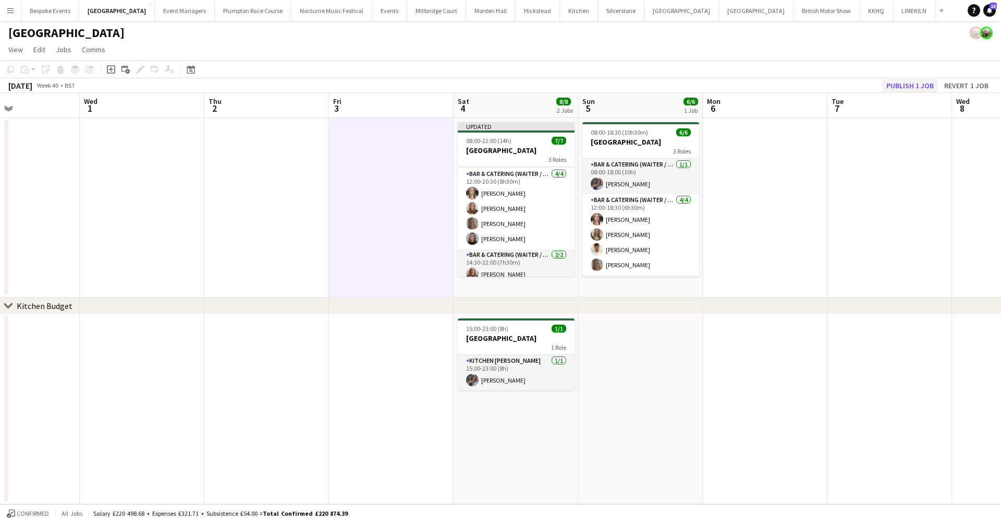
click at [897, 86] on button "Publish 1 job" at bounding box center [910, 86] width 56 height 14
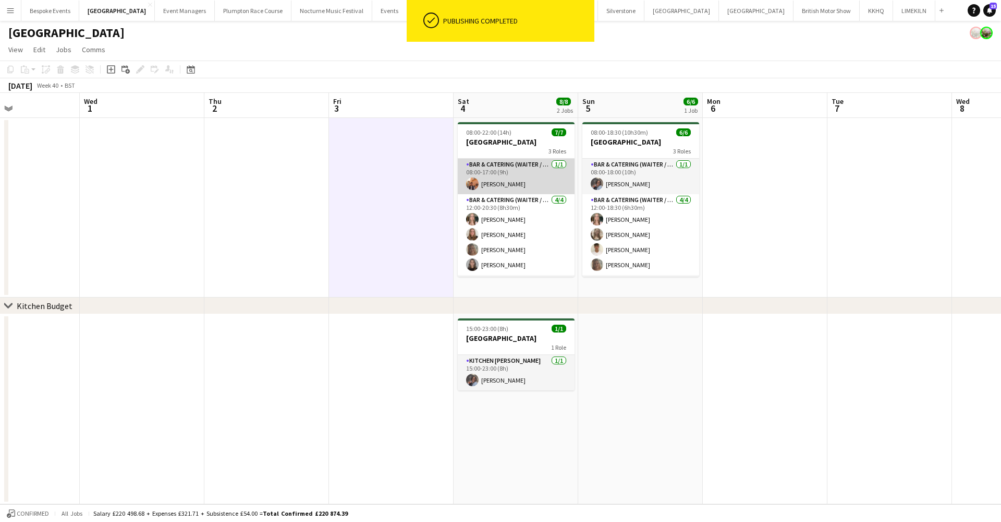
scroll to position [0, 0]
click at [495, 183] on app-card-role "Bar & Catering (Waiter / waitress) 1/1 08:00-17:00 (9h) Charlie Sylvester" at bounding box center [516, 176] width 117 height 35
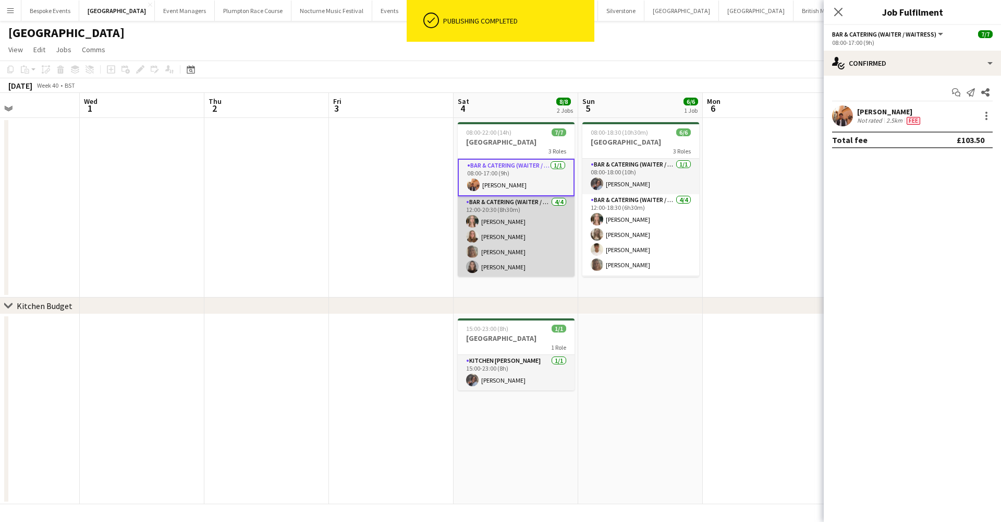
click at [504, 221] on app-card-role "Bar & Catering (Waiter / waitress) 4/4 12:00-20:30 (8h30m) Alice Ruttley Daisy …" at bounding box center [516, 236] width 117 height 81
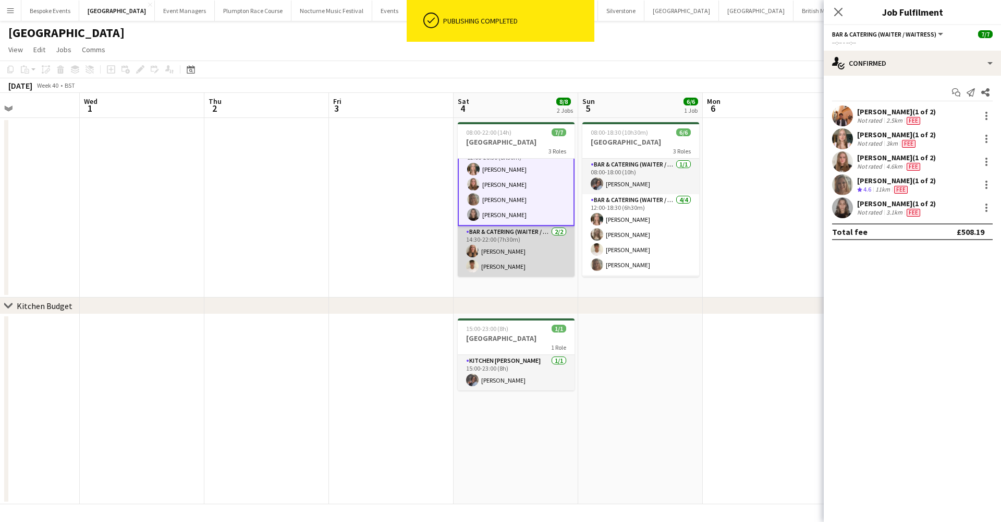
scroll to position [52, 0]
click at [510, 251] on app-card-role "Bar & Catering (Waiter / waitress) 2/2 14:30-22:00 (7h30m) Mia Brady Harrison M…" at bounding box center [516, 251] width 117 height 51
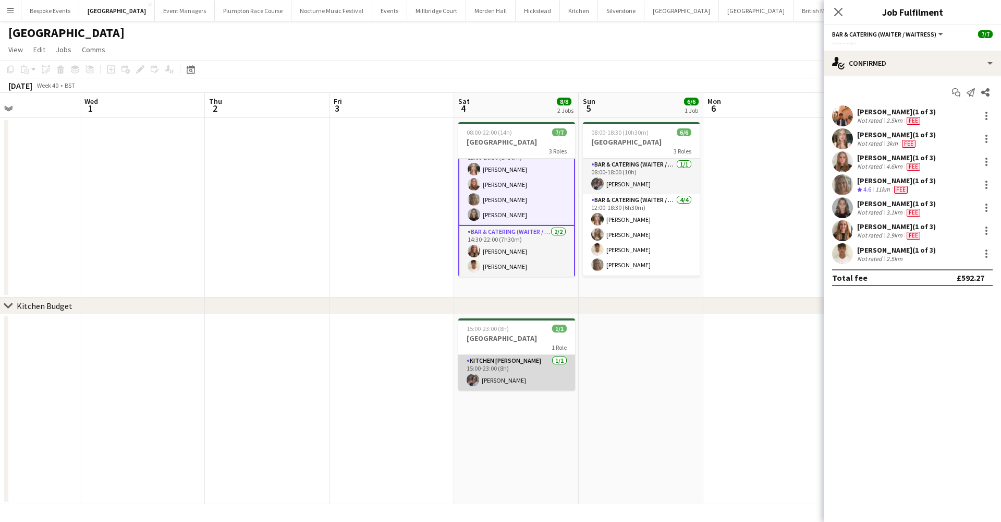
click at [543, 384] on app-card-role "Kitchen Porter 1/1 15:00-23:00 (8h) Deborah Edema" at bounding box center [516, 372] width 117 height 35
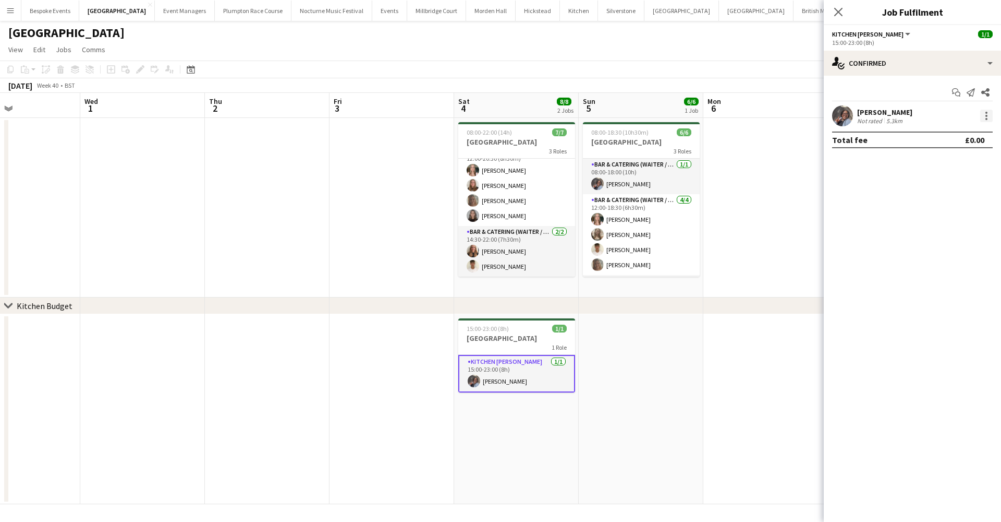
click at [983, 115] on div at bounding box center [987, 116] width 13 height 13
click at [940, 135] on span "Edit fee" at bounding box center [934, 134] width 28 height 9
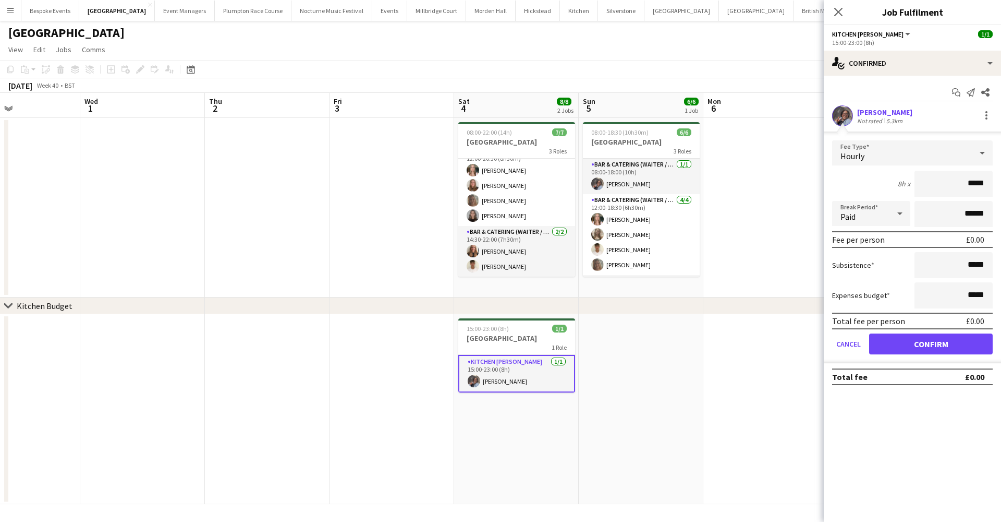
click at [937, 152] on div "Hourly" at bounding box center [902, 152] width 140 height 25
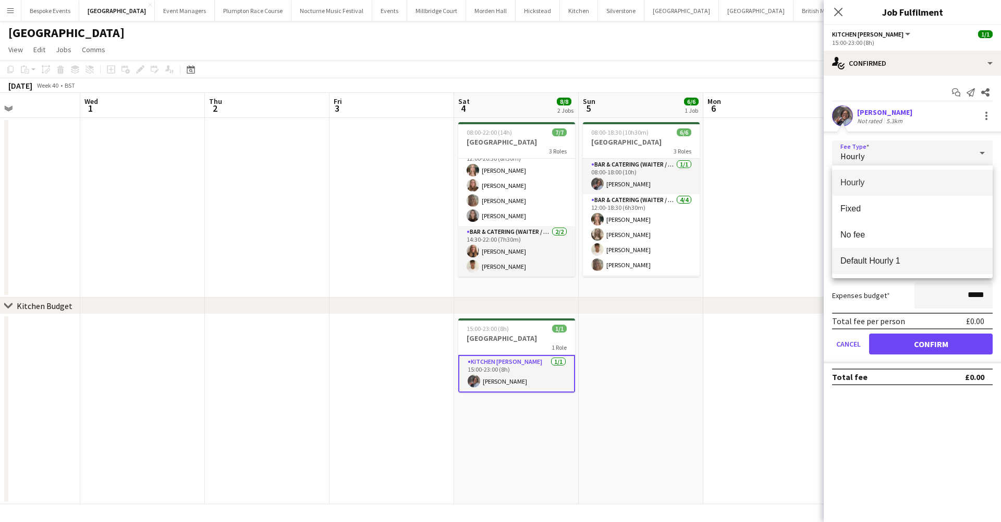
click at [889, 262] on span "Default Hourly 1" at bounding box center [913, 261] width 144 height 10
type input "******"
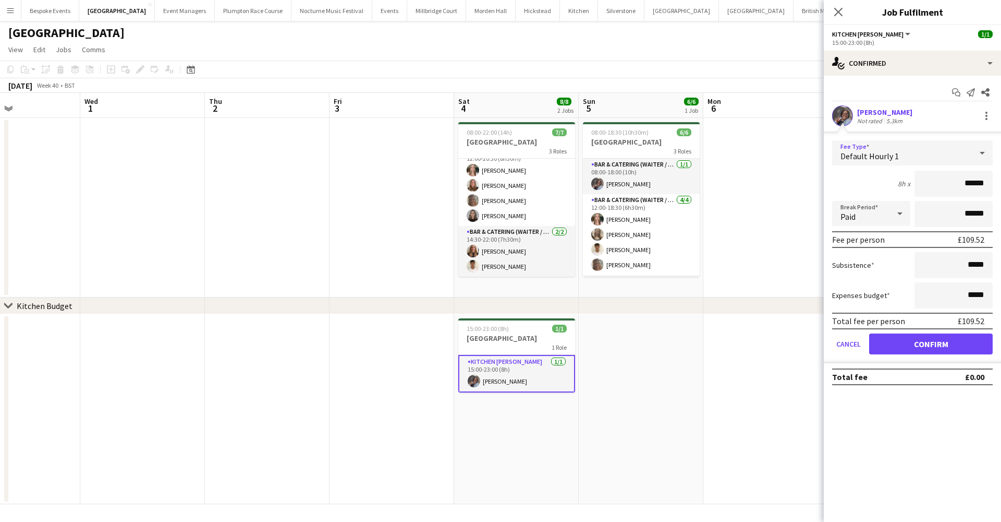
click at [908, 352] on button "Confirm" at bounding box center [931, 343] width 124 height 21
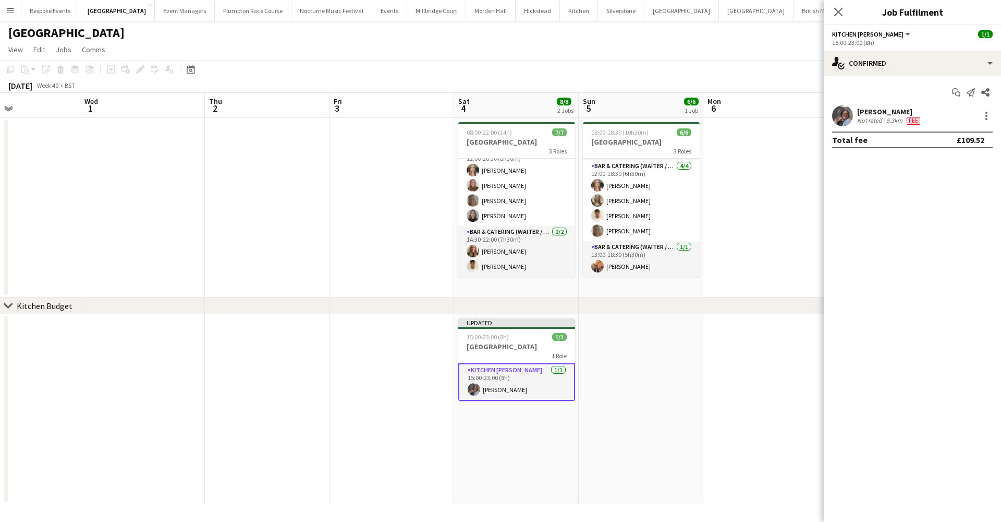
scroll to position [34, 0]
click at [771, 264] on app-date-cell at bounding box center [766, 207] width 125 height 179
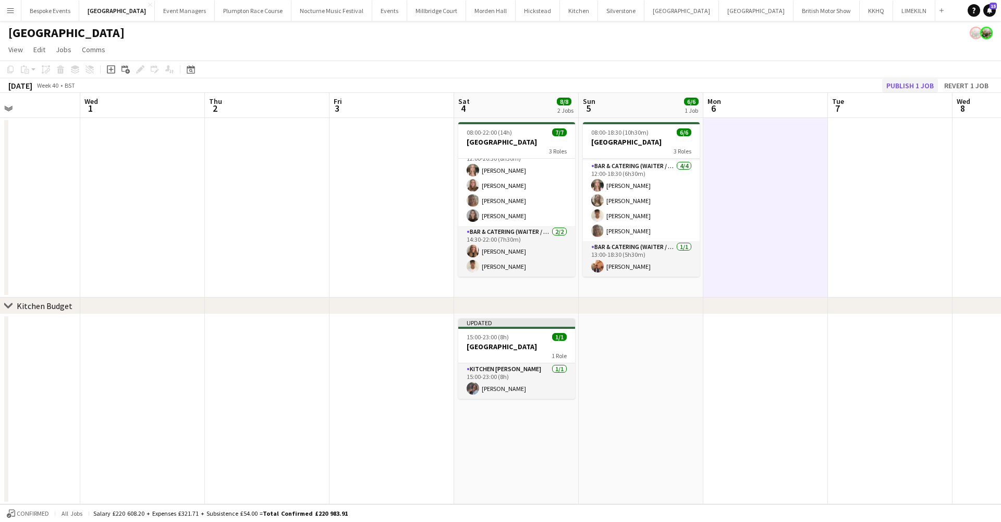
click at [916, 89] on button "Publish 1 job" at bounding box center [910, 86] width 56 height 14
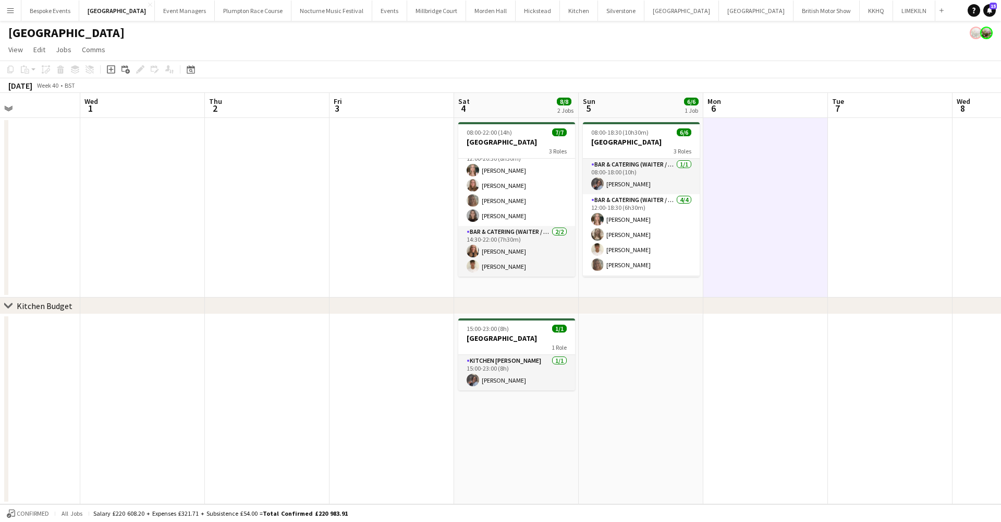
scroll to position [0, 0]
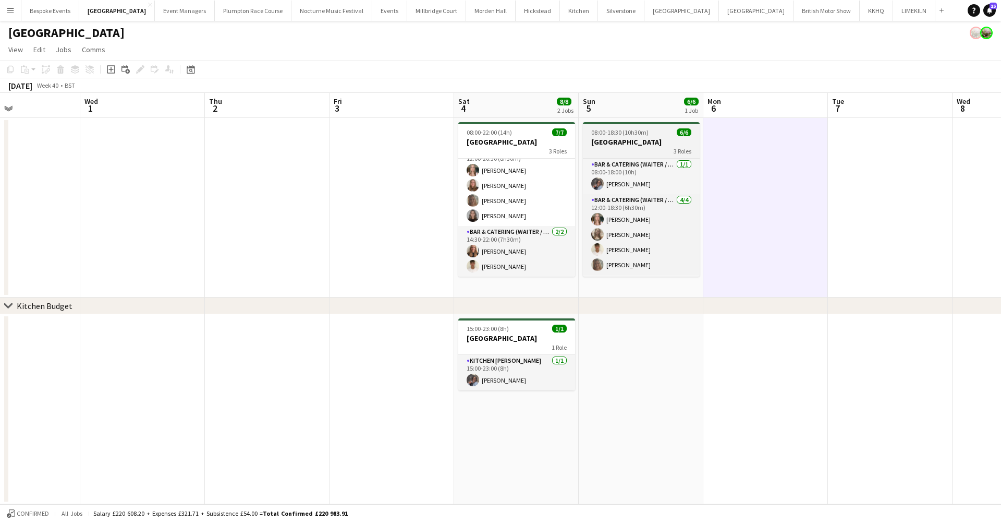
click at [607, 143] on h3 "[GEOGRAPHIC_DATA]" at bounding box center [641, 141] width 117 height 9
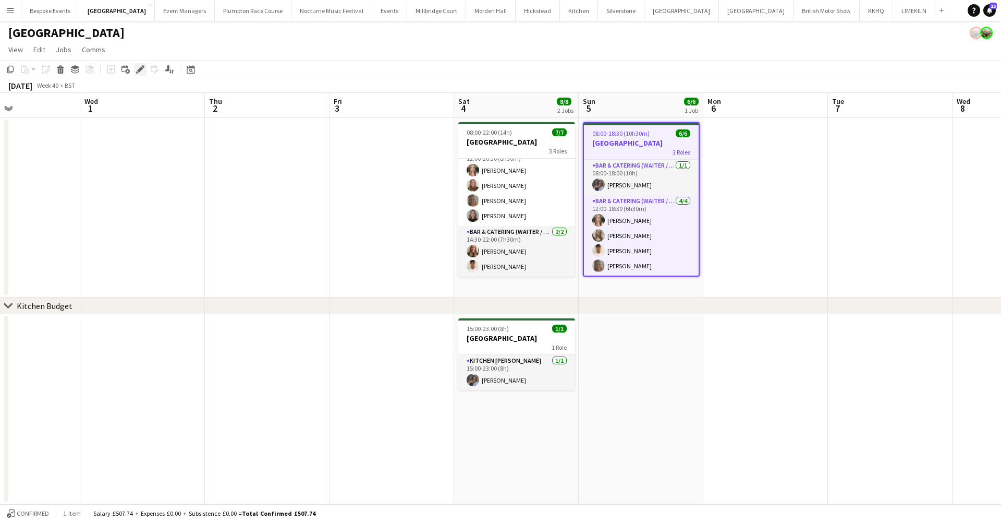
click at [144, 67] on icon at bounding box center [143, 66] width 3 height 3
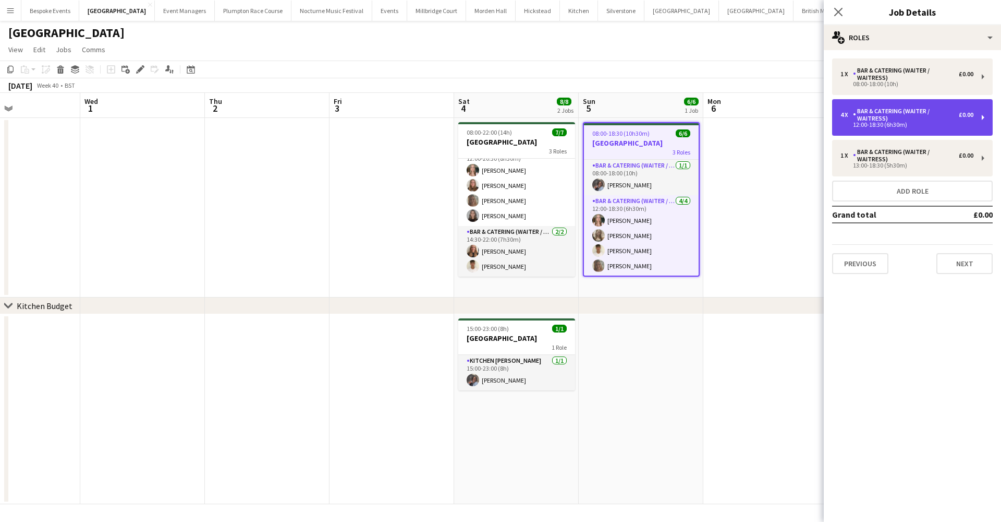
click at [874, 127] on div "12:00-18:30 (6h30m)" at bounding box center [907, 124] width 133 height 5
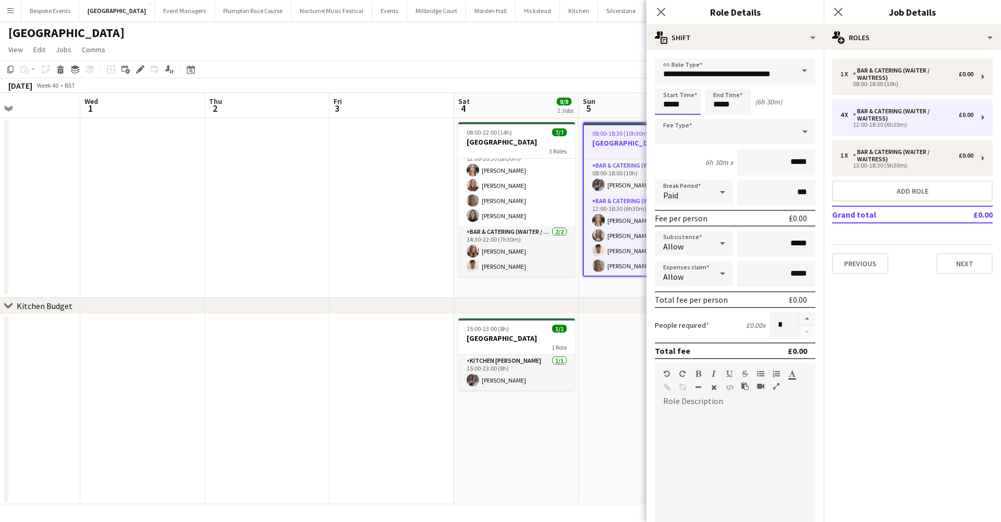
click at [678, 105] on input "*****" at bounding box center [678, 102] width 46 height 26
click at [285, 256] on app-date-cell at bounding box center [267, 207] width 125 height 179
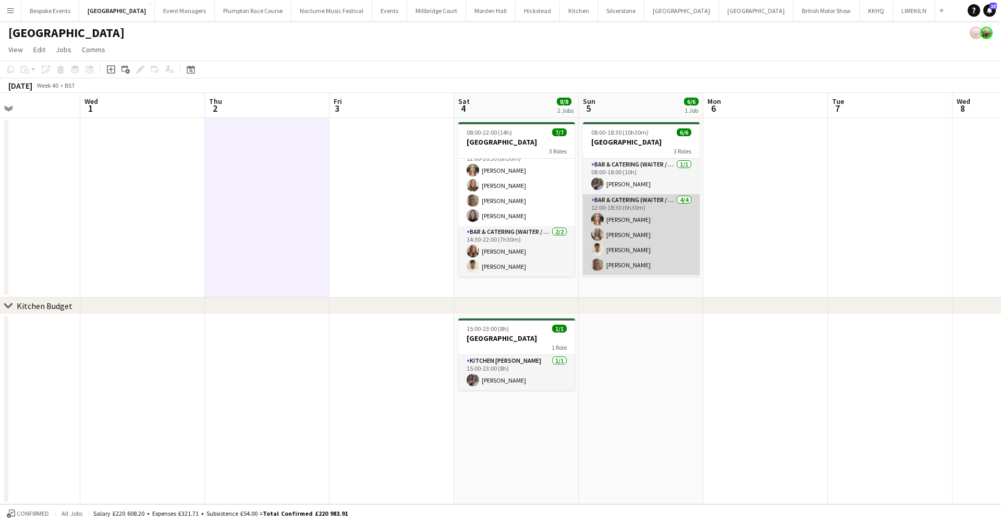
scroll to position [34, 0]
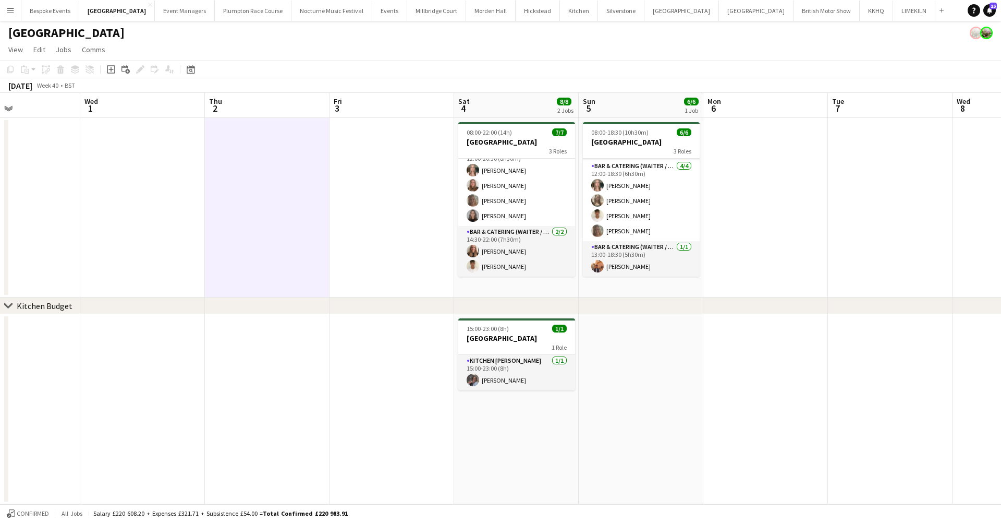
click at [806, 214] on app-date-cell at bounding box center [766, 207] width 125 height 179
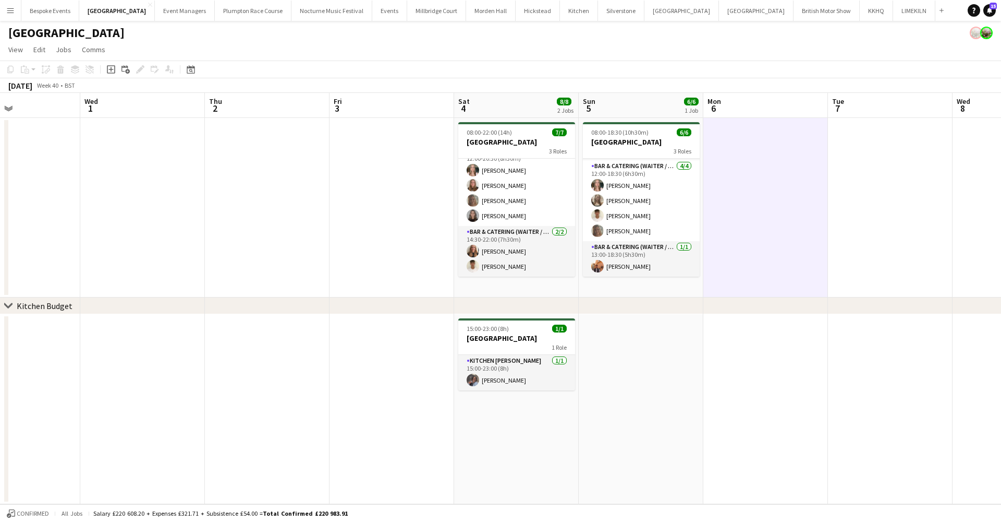
click at [912, 401] on app-date-cell at bounding box center [890, 409] width 125 height 190
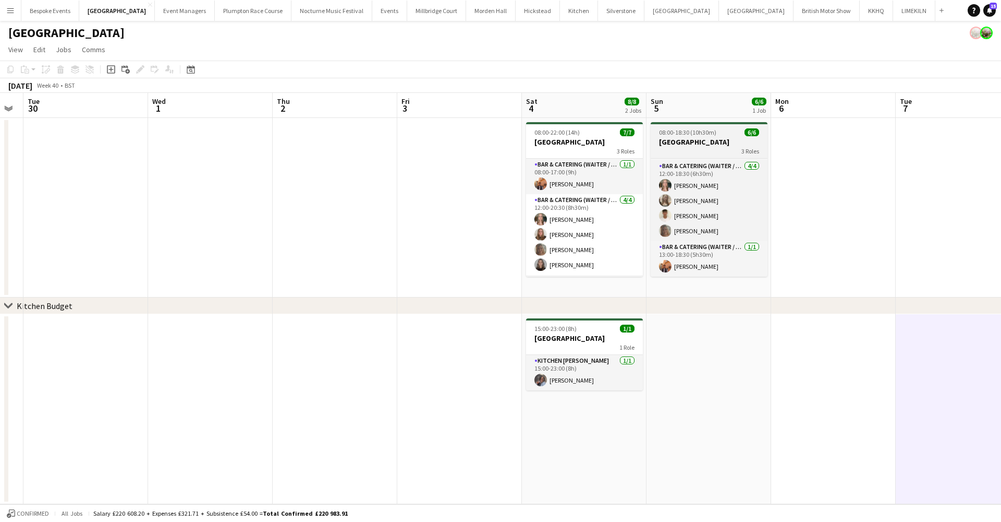
scroll to position [0, 228]
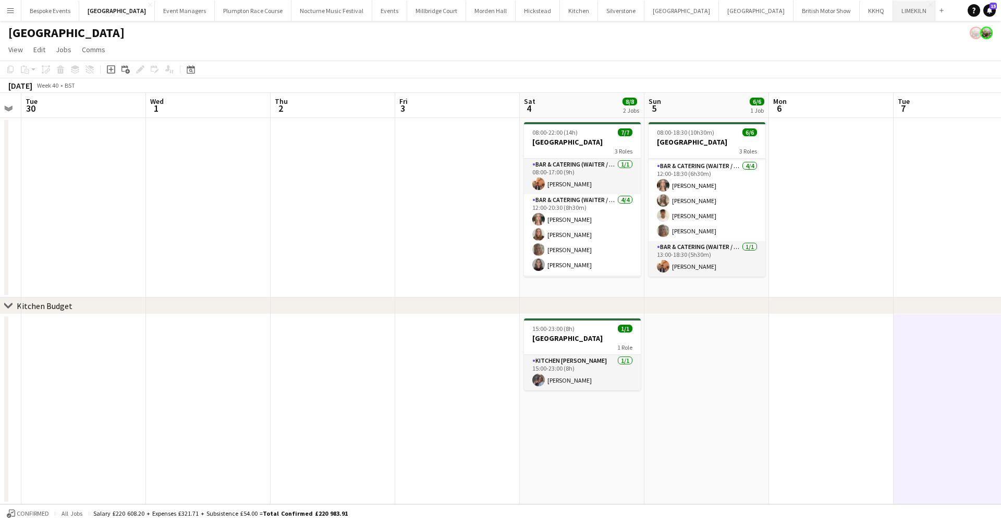
click at [893, 9] on button "LIMEKILN Close" at bounding box center [914, 11] width 42 height 20
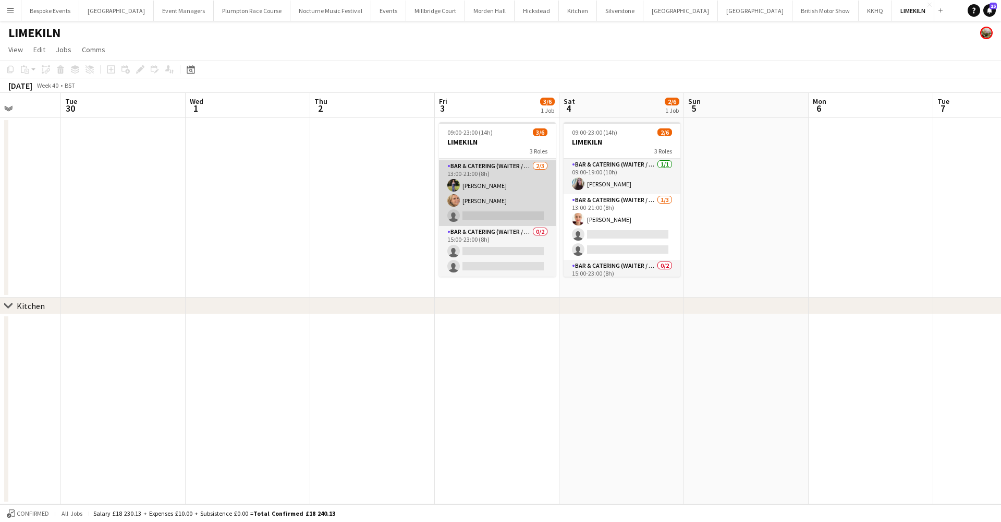
scroll to position [3, 0]
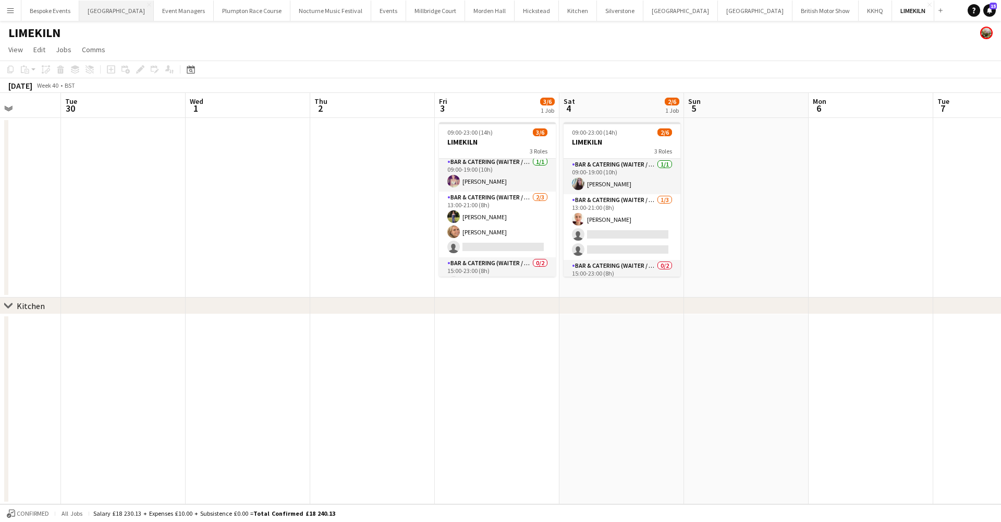
click at [112, 10] on button "[GEOGRAPHIC_DATA] Close" at bounding box center [116, 11] width 75 height 20
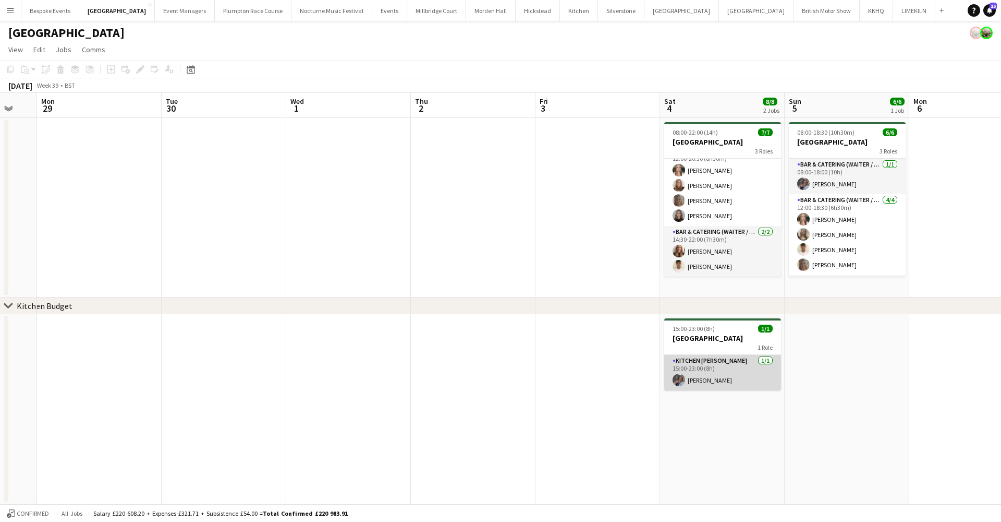
scroll to position [49, 0]
click at [710, 390] on app-date-cell "15:00-23:00 (8h) 1/1 Micklefield Hall 1 Role Kitchen Porter 1/1 15:00-23:00 (8h…" at bounding box center [722, 409] width 125 height 190
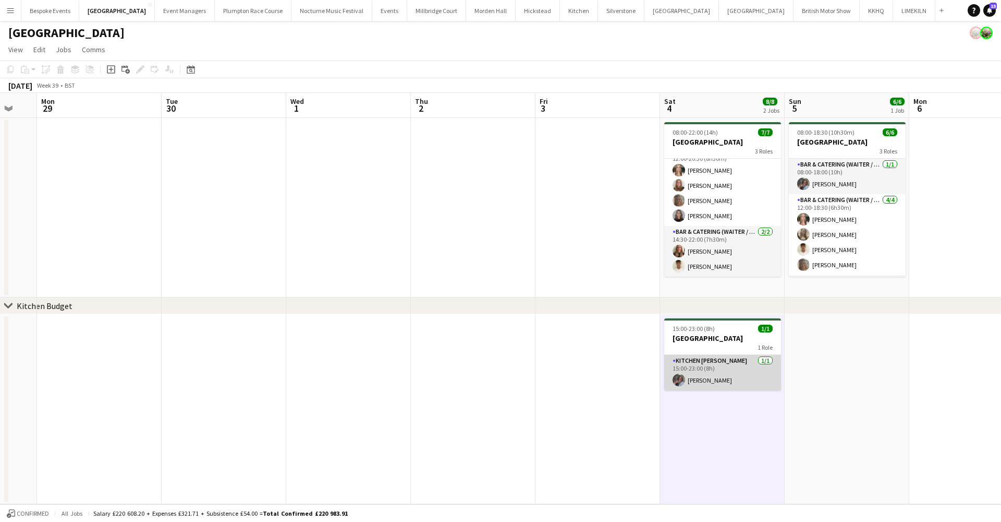
click at [710, 373] on app-card-role "Kitchen Porter 1/1 15:00-23:00 (8h) Deborah Edema" at bounding box center [722, 372] width 117 height 35
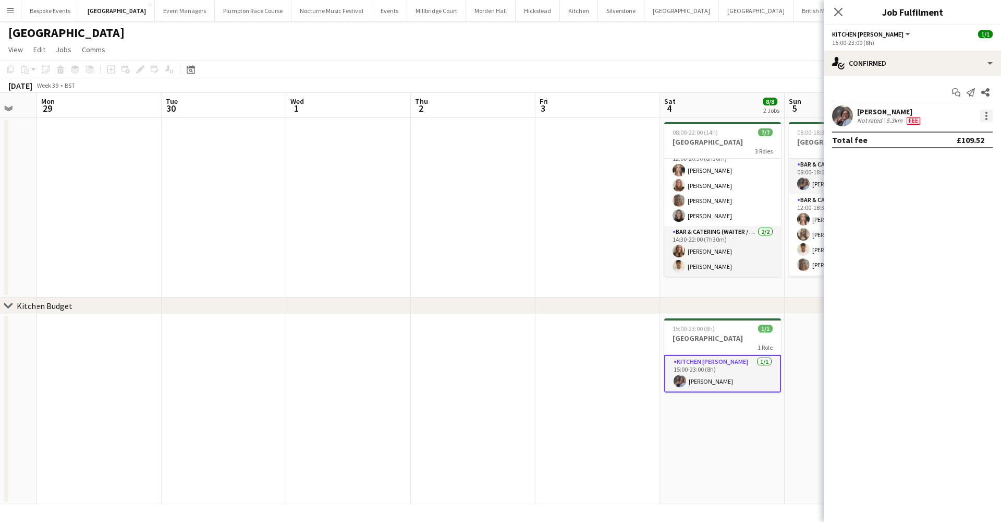
click at [982, 111] on div at bounding box center [987, 116] width 13 height 13
click at [974, 140] on button "Edit fee" at bounding box center [952, 135] width 81 height 25
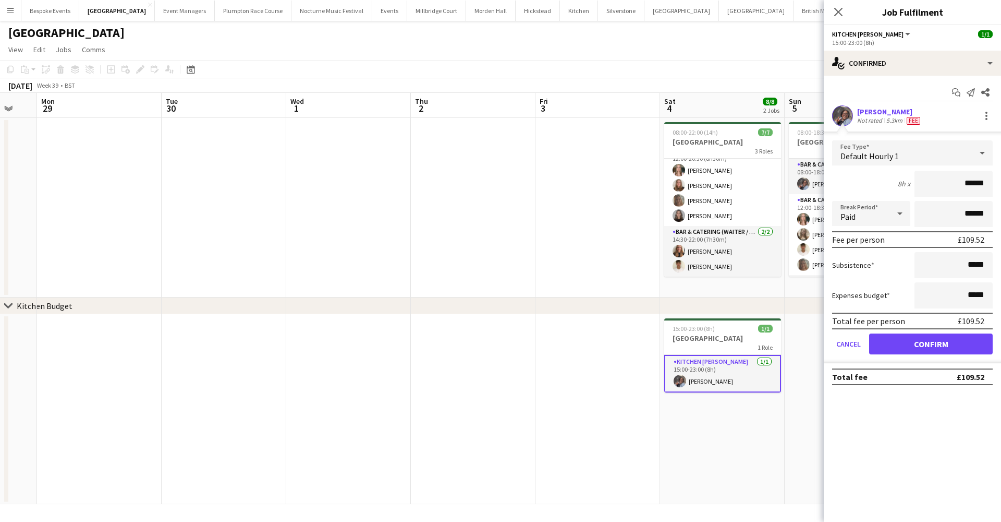
click at [843, 114] on app-user-avatar at bounding box center [842, 115] width 21 height 21
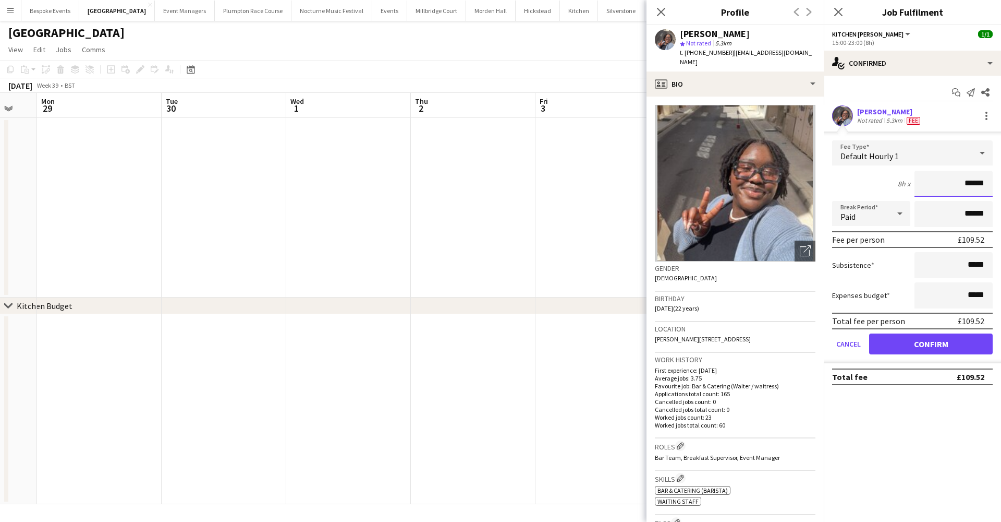
click at [985, 183] on input "******" at bounding box center [954, 184] width 78 height 26
type input "***"
click at [931, 344] on button "Confirm" at bounding box center [931, 343] width 124 height 21
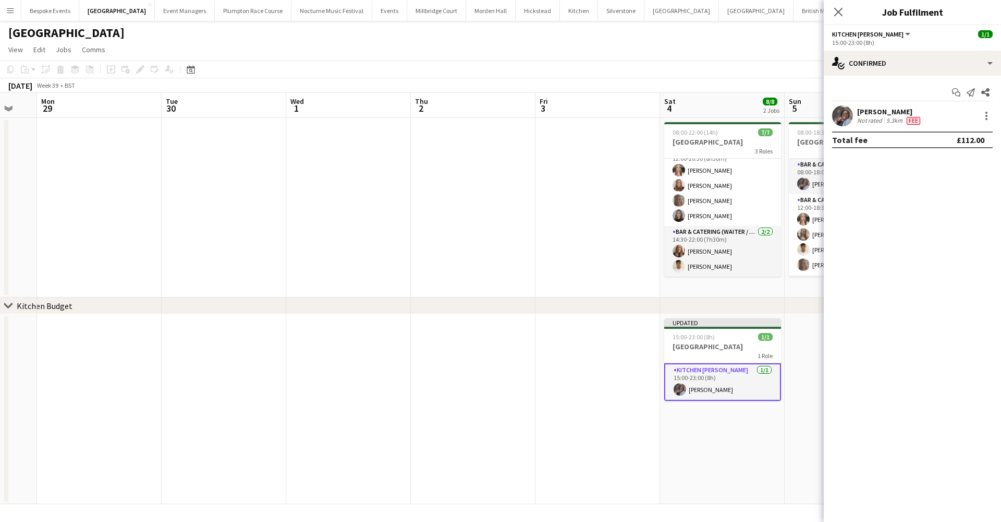
scroll to position [0, 337]
click at [603, 322] on app-date-cell at bounding box center [597, 409] width 125 height 190
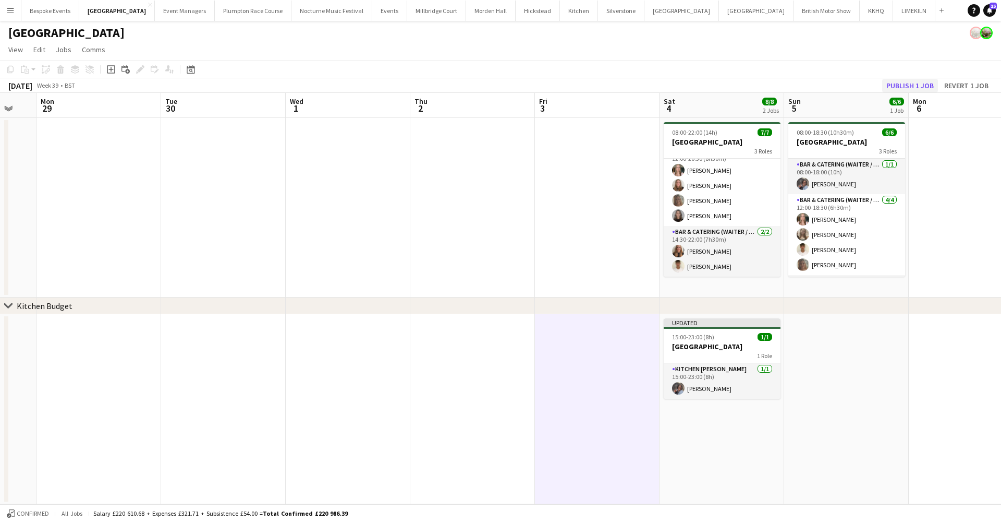
click at [929, 84] on button "Publish 1 job" at bounding box center [910, 86] width 56 height 14
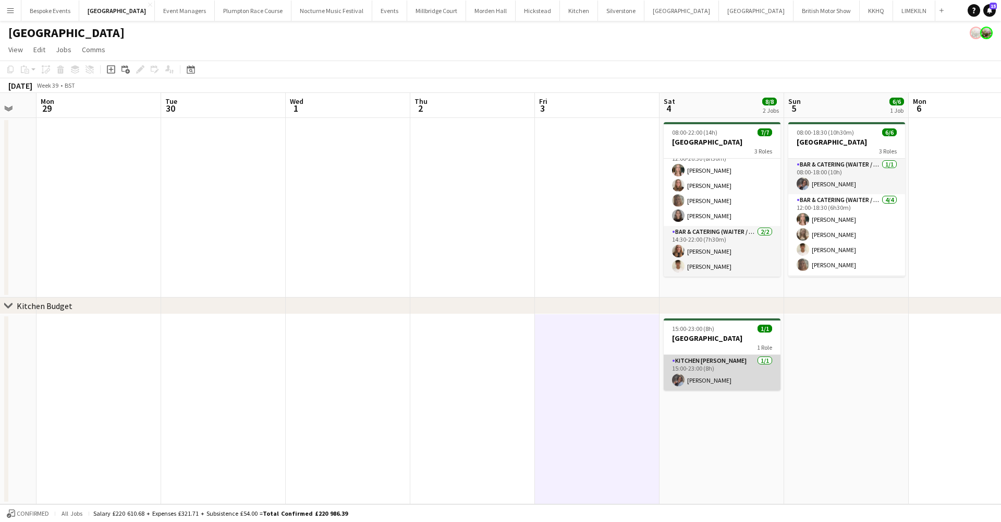
click at [732, 382] on app-card-role "Kitchen Porter 1/1 15:00-23:00 (8h) Deborah Edema" at bounding box center [722, 372] width 117 height 35
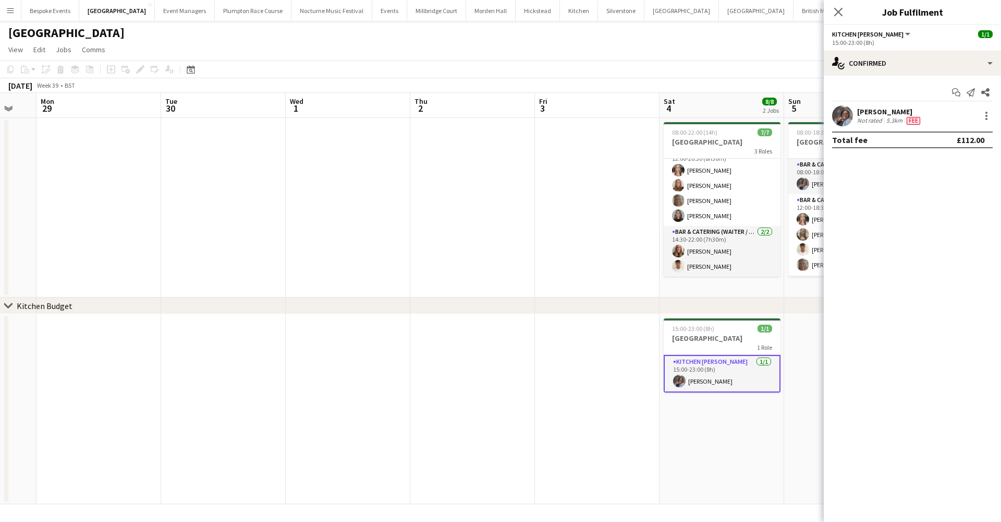
click at [560, 335] on app-date-cell at bounding box center [597, 409] width 125 height 190
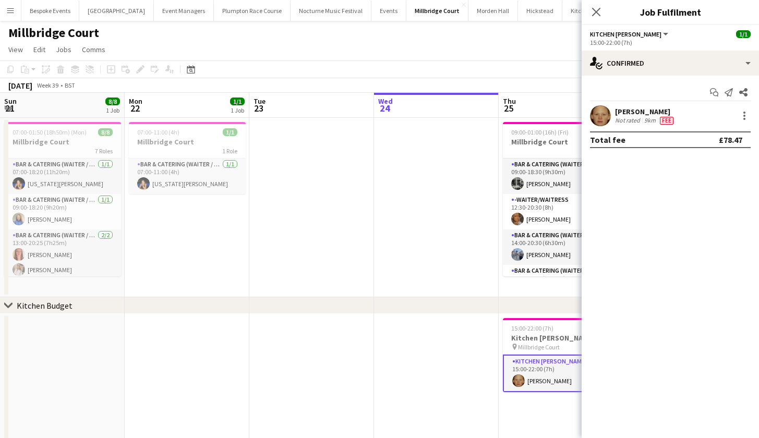
scroll to position [130, 0]
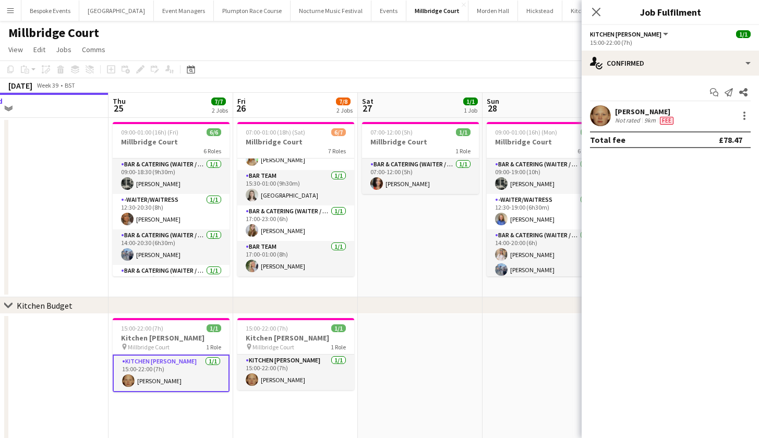
click at [499, 376] on app-date-cell at bounding box center [544, 401] width 125 height 175
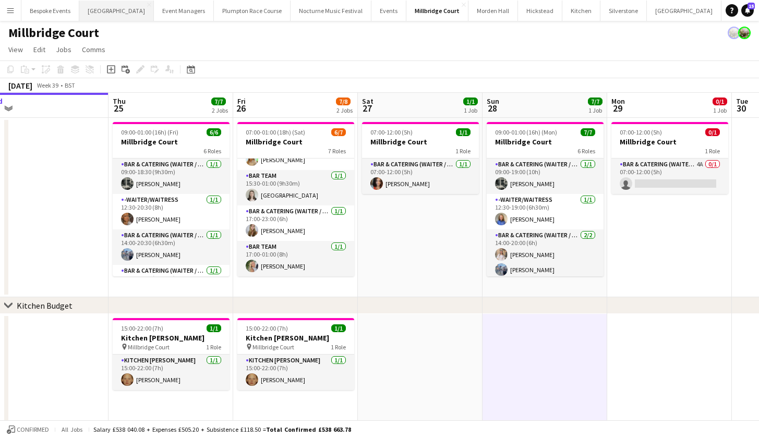
click at [104, 12] on button "[GEOGRAPHIC_DATA] Close" at bounding box center [116, 11] width 75 height 20
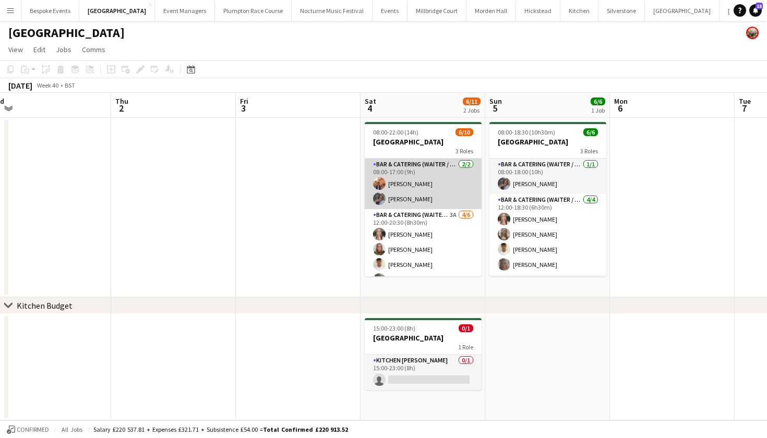
scroll to position [-1, 0]
click at [421, 192] on app-card-role "Bar & Catering (Waiter / waitress) [DATE] 08:00-17:00 (9h) [PERSON_NAME] [PERSO…" at bounding box center [423, 184] width 117 height 51
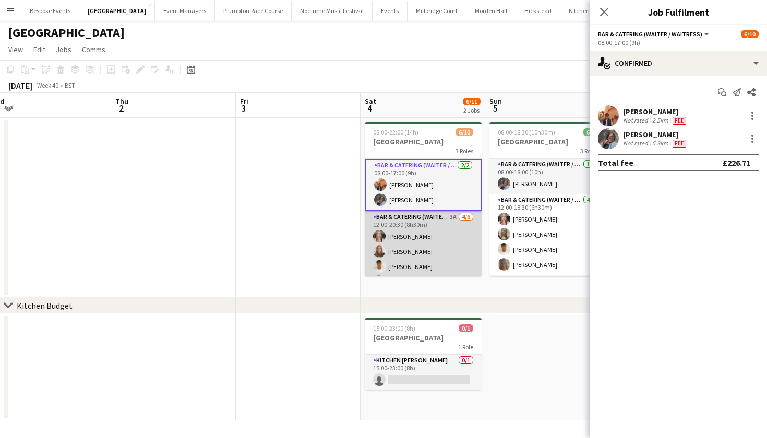
click at [415, 240] on app-card-role "Bar & Catering (Waiter / waitress) 3A [DATE] 12:00-20:30 (8h30m) [PERSON_NAME] …" at bounding box center [423, 266] width 117 height 111
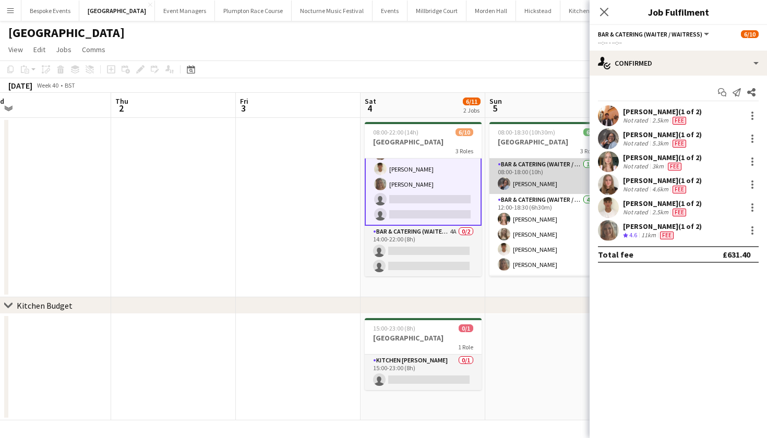
click at [533, 166] on app-card-role "Bar & Catering (Waiter / waitress) [DATE] 08:00-18:00 (10h) [PERSON_NAME]" at bounding box center [547, 176] width 117 height 35
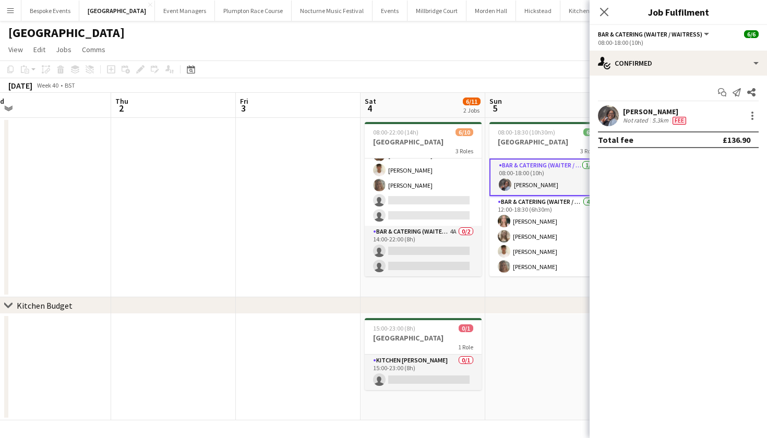
scroll to position [94, 0]
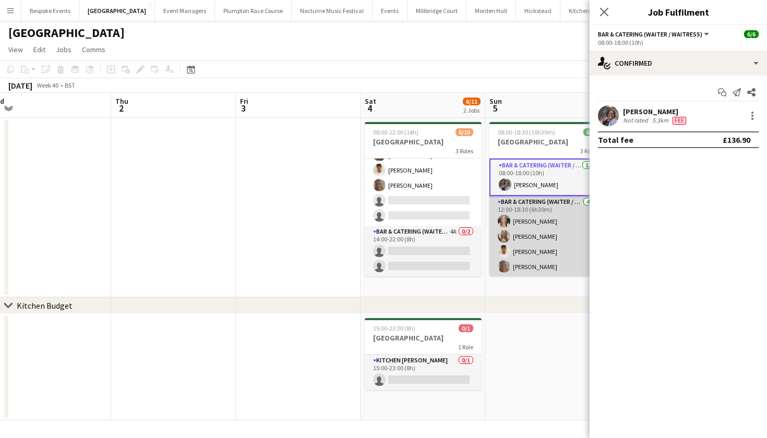
click at [523, 245] on app-card-role "Bar & Catering (Waiter / waitress) [DATE] 12:00-18:30 (6h30m) [PERSON_NAME] [PE…" at bounding box center [547, 236] width 117 height 81
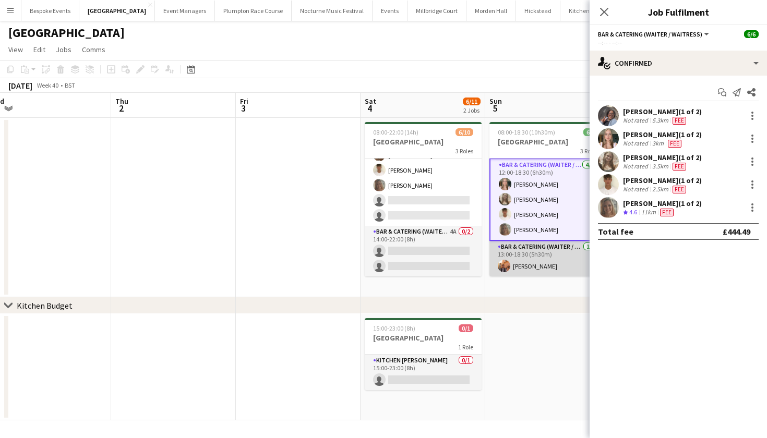
scroll to position [37, 0]
click at [523, 257] on app-card-role "Bar & Catering (Waiter / waitress) [DATE] 13:00-18:30 (5h30m) [PERSON_NAME]" at bounding box center [547, 258] width 117 height 35
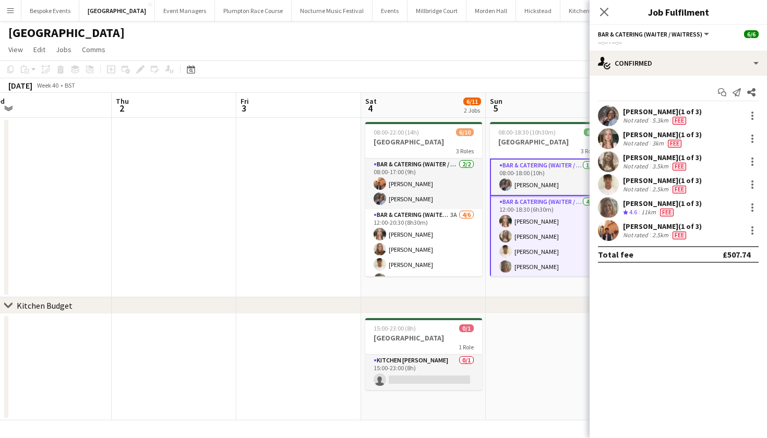
scroll to position [0, 0]
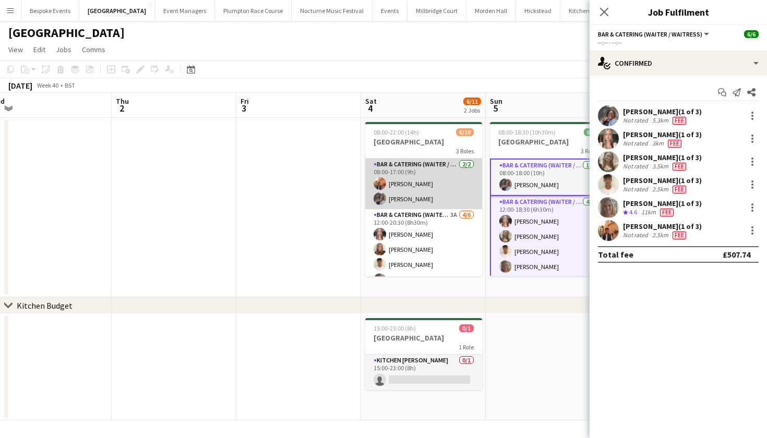
click at [406, 183] on app-card-role "Bar & Catering (Waiter / waitress) [DATE] 08:00-17:00 (9h) [PERSON_NAME] [PERSO…" at bounding box center [423, 184] width 117 height 51
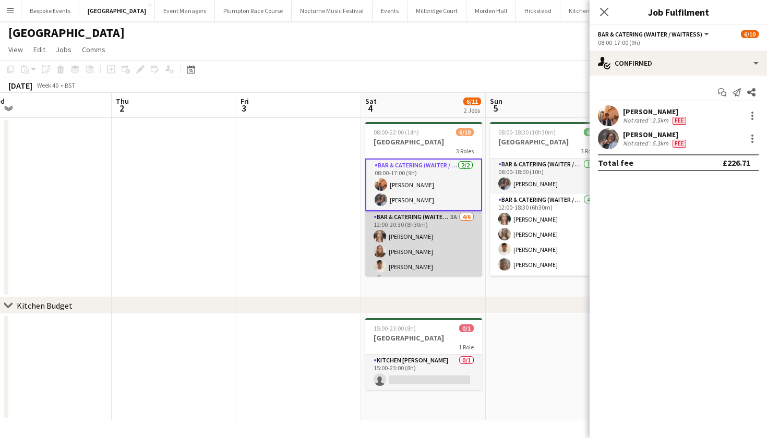
drag, startPoint x: 4, startPoint y: 299, endPoint x: 403, endPoint y: 234, distance: 404.4
click at [403, 234] on app-card-role "Bar & Catering (Waiter / waitress) 3A [DATE] 12:00-20:30 (8h30m) [PERSON_NAME] …" at bounding box center [423, 266] width 117 height 111
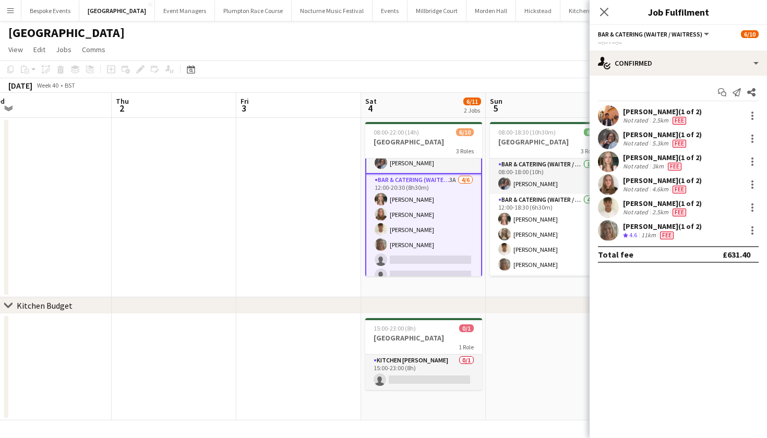
scroll to position [38, 0]
click at [400, 199] on app-card-role "Bar & Catering (Waiter / waitress) 3A [DATE] 12:00-20:30 (8h30m) [PERSON_NAME] …" at bounding box center [423, 229] width 117 height 112
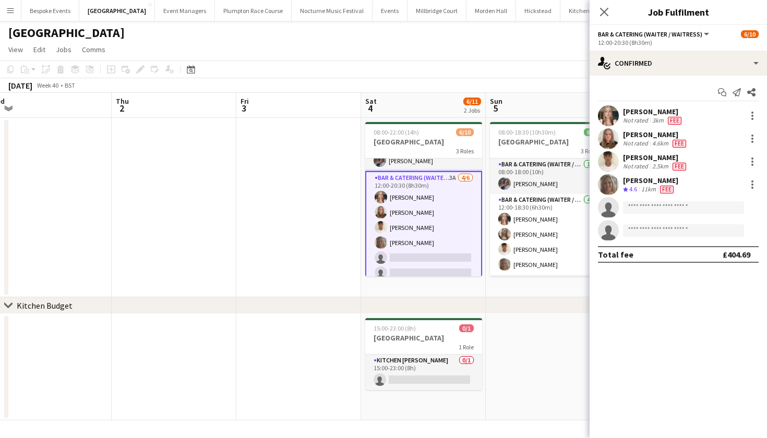
click at [400, 199] on app-card-role "Bar & Catering (Waiter / waitress) 3A [DATE] 12:00-20:30 (8h30m) [PERSON_NAME] …" at bounding box center [423, 227] width 117 height 113
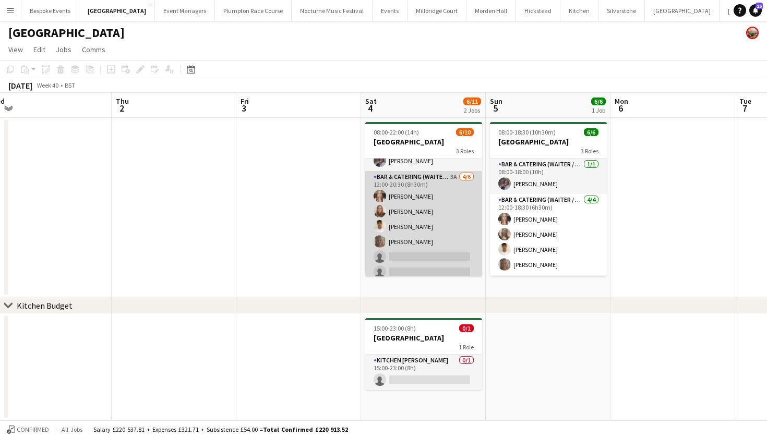
click at [400, 199] on app-card-role "Bar & Catering (Waiter / waitress) 3A [DATE] 12:00-20:30 (8h30m) [PERSON_NAME] …" at bounding box center [423, 226] width 117 height 111
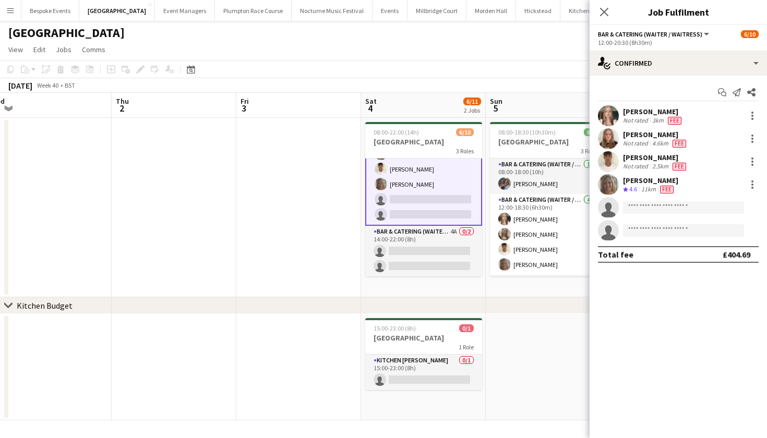
scroll to position [96, 0]
click at [449, 211] on app-card-role "Bar & Catering (Waiter / waitress) 3A [DATE] 12:00-20:30 (8h30m) [PERSON_NAME] …" at bounding box center [423, 169] width 117 height 113
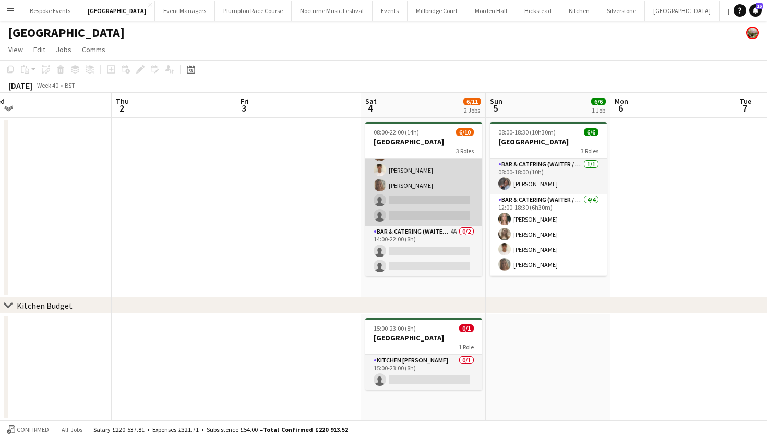
click at [449, 211] on app-card-role "Bar & Catering (Waiter / waitress) 3A [DATE] 12:00-20:30 (8h30m) [PERSON_NAME] …" at bounding box center [423, 170] width 117 height 111
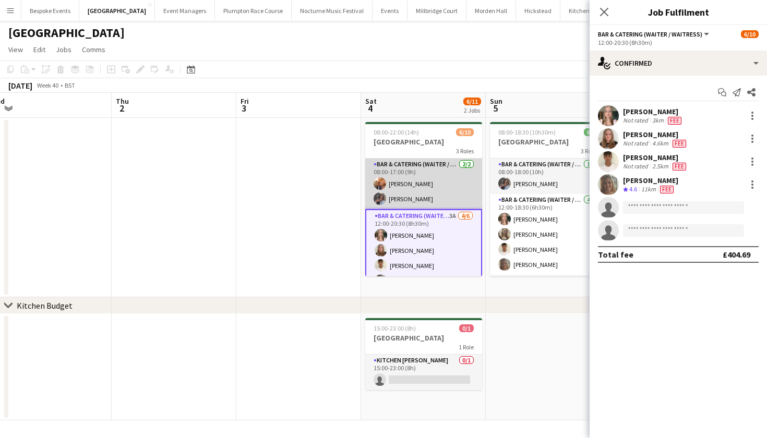
scroll to position [0, 0]
click at [445, 176] on app-card-role "Bar & Catering (Waiter / waitress) [DATE] 08:00-17:00 (9h) [PERSON_NAME] [PERSO…" at bounding box center [423, 184] width 117 height 51
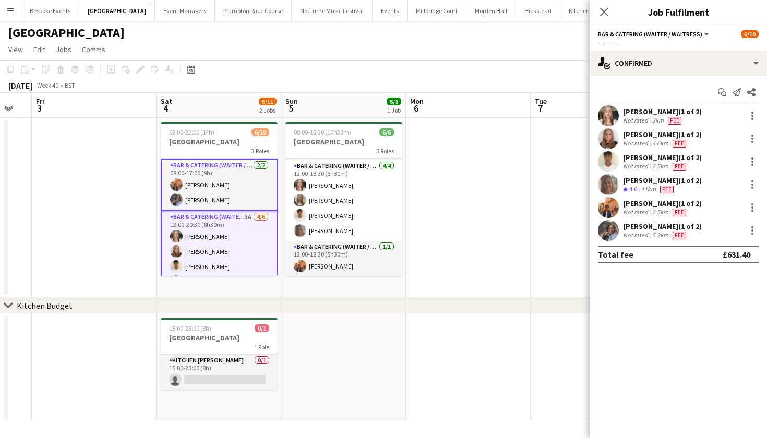
scroll to position [31, 0]
click at [558, 46] on app-page-menu "View Day view expanded Day view collapsed Month view Date picker Jump to [DATE]…" at bounding box center [383, 51] width 767 height 20
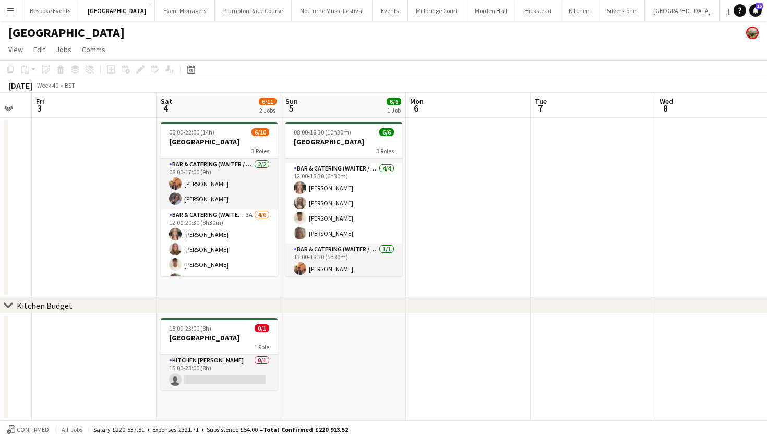
click at [558, 46] on app-page-menu "View Day view expanded Day view collapsed Month view Date picker Jump to [DATE]…" at bounding box center [383, 51] width 767 height 20
click at [719, 9] on button "[GEOGRAPHIC_DATA] Close" at bounding box center [756, 11] width 75 height 20
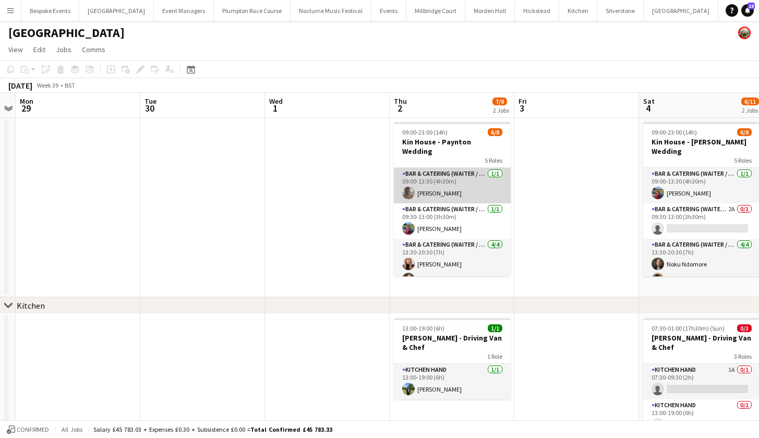
click at [424, 184] on app-card-role "Bar & Catering (Waiter / waitress) [DATE] 09:00-13:30 (4h30m) [PERSON_NAME]" at bounding box center [452, 185] width 117 height 35
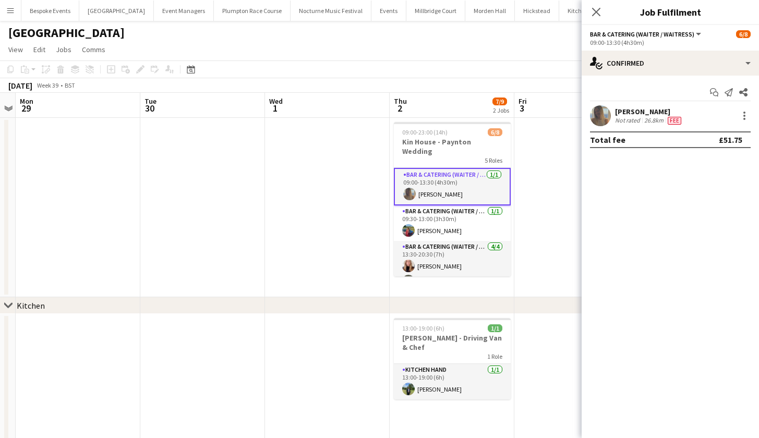
click at [293, 217] on app-date-cell at bounding box center [327, 207] width 125 height 179
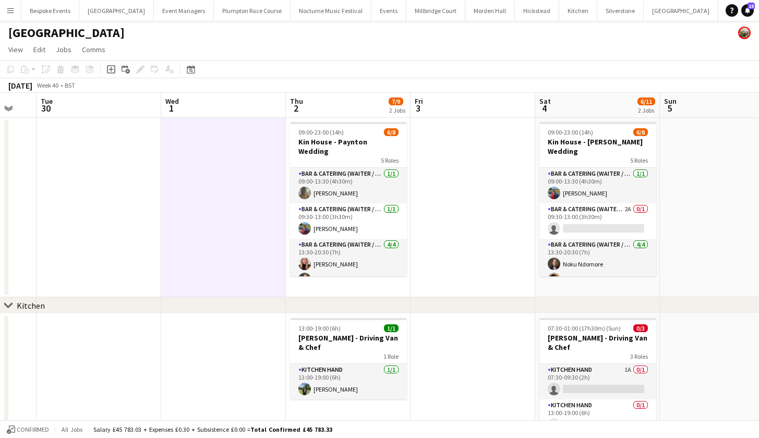
scroll to position [0, 515]
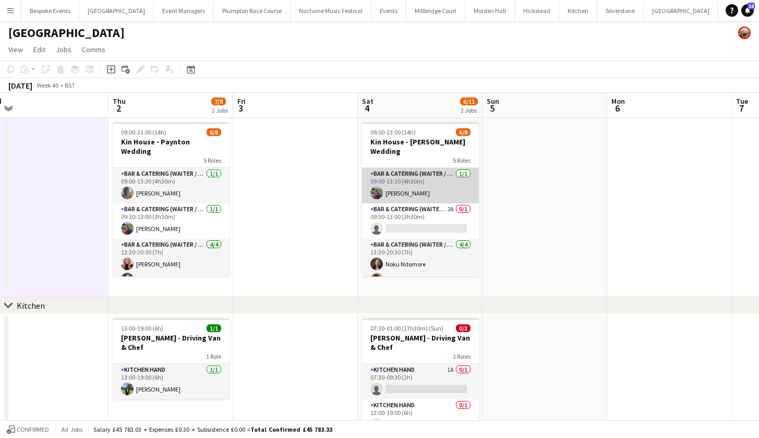
click at [382, 171] on app-card-role "Bar & Catering (Waiter / waitress) [DATE] 09:00-13:30 (4h30m) [PERSON_NAME]" at bounding box center [420, 185] width 117 height 35
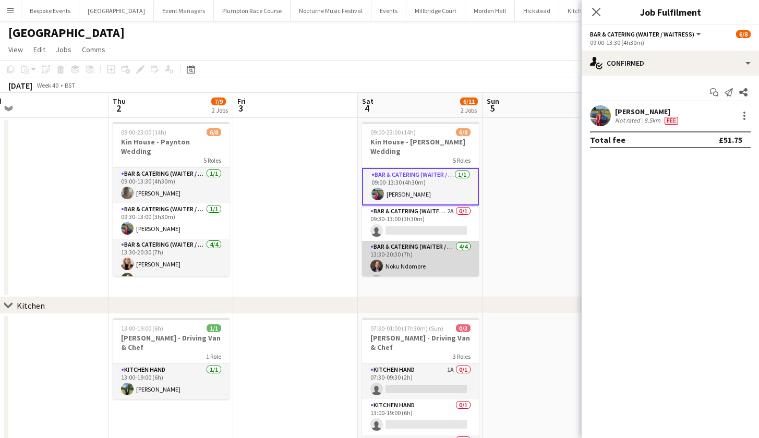
click at [409, 259] on app-card-role "Bar & Catering (Waiter / waitress) [DATE] 13:30-20:30 (7h) [PERSON_NAME] [PERSO…" at bounding box center [420, 281] width 117 height 81
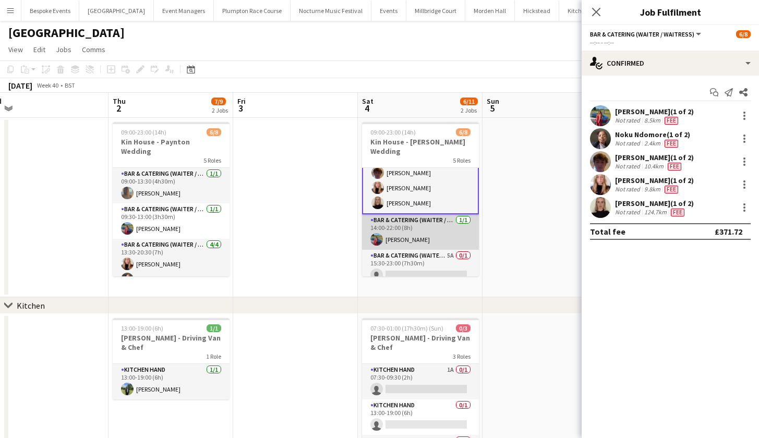
scroll to position [109, 0]
click at [410, 231] on app-card-role "Bar & Catering (Waiter / waitress) [DATE] 14:00-22:00 (8h) [PERSON_NAME]" at bounding box center [420, 232] width 117 height 35
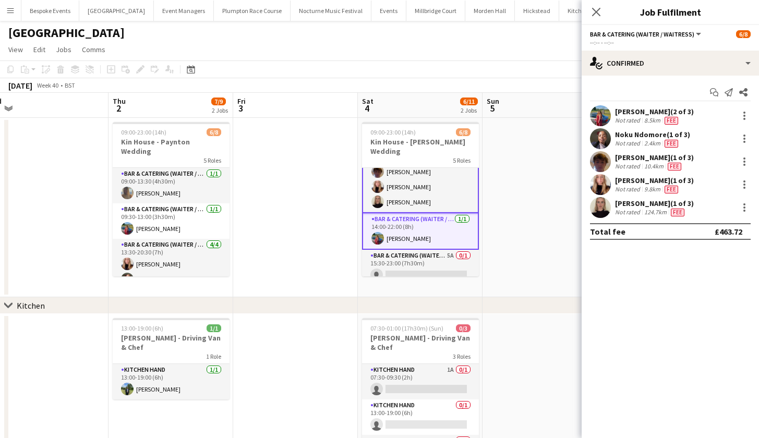
scroll to position [110, 0]
click at [452, 258] on app-card-role "Bar & Catering (Waiter / waitress) 5A 0/1 15:30-23:00 (7h30m) single-neutral-ac…" at bounding box center [420, 267] width 117 height 35
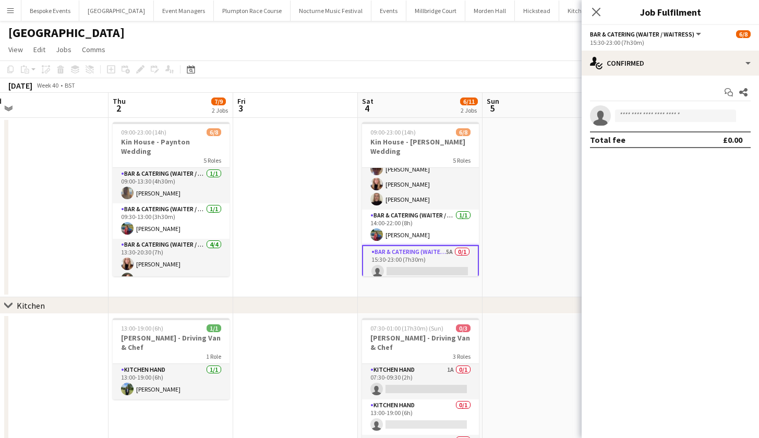
scroll to position [107, 0]
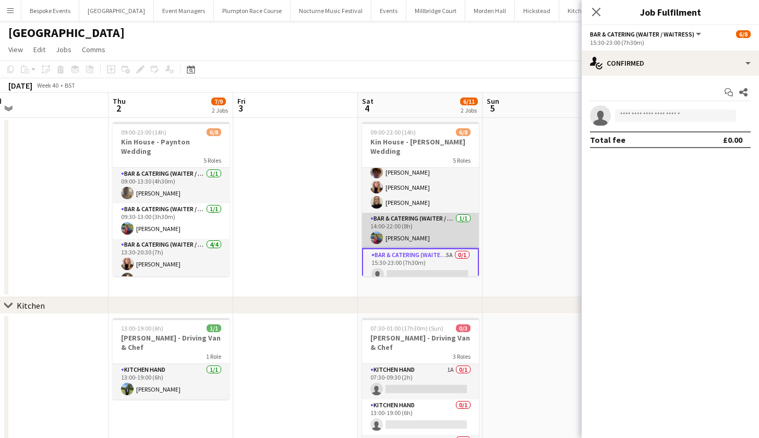
click at [427, 219] on app-card-role "Bar & Catering (Waiter / waitress) [DATE] 14:00-22:00 (8h) [PERSON_NAME]" at bounding box center [420, 230] width 117 height 35
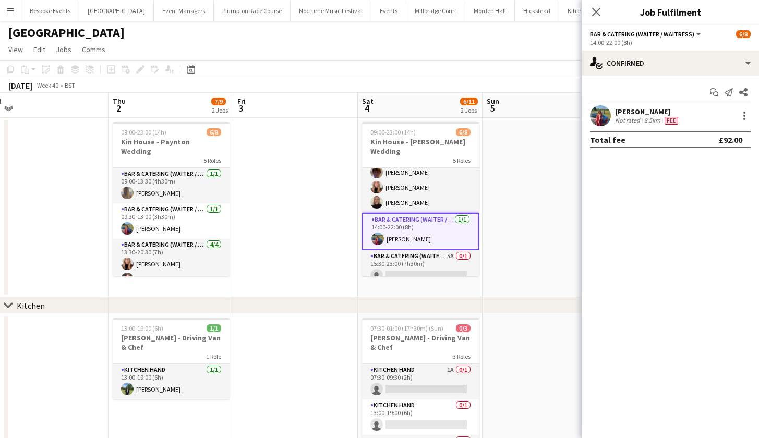
click at [437, 44] on app-page-menu "View Day view expanded Day view collapsed Month view Date picker Jump to [DATE]…" at bounding box center [379, 51] width 759 height 20
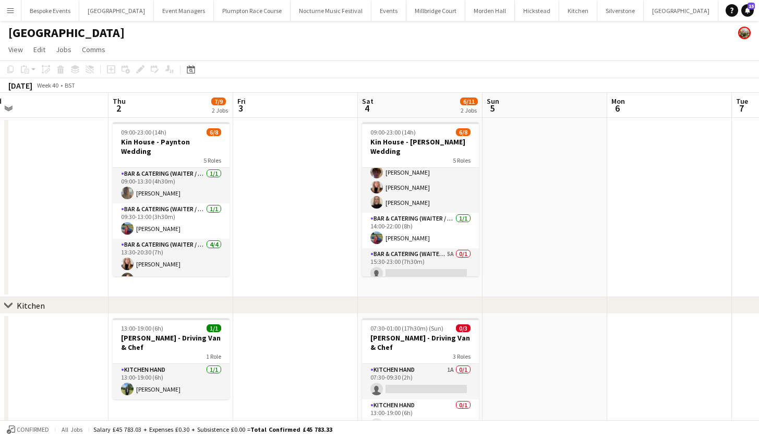
click at [437, 44] on app-page-menu "View Day view expanded Day view collapsed Month view Date picker Jump to [DATE]…" at bounding box center [379, 51] width 759 height 20
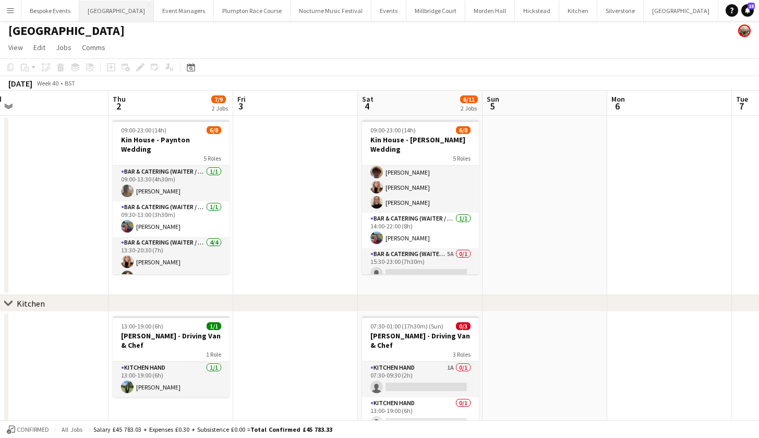
click at [110, 8] on button "[GEOGRAPHIC_DATA] Close" at bounding box center [116, 11] width 75 height 20
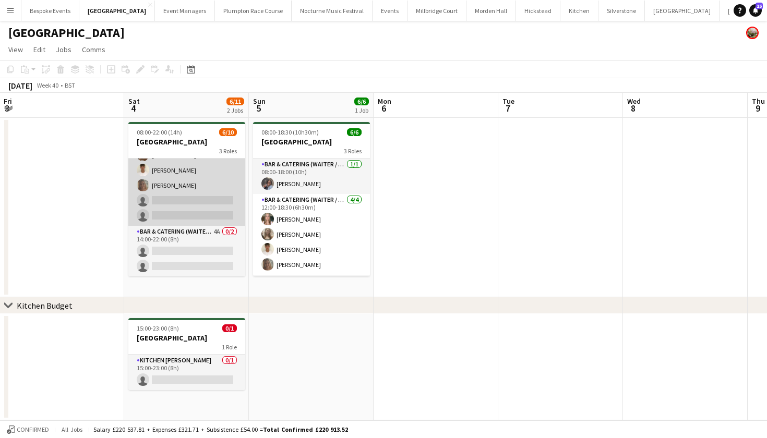
scroll to position [94, 0]
